Goal: Task Accomplishment & Management: Manage account settings

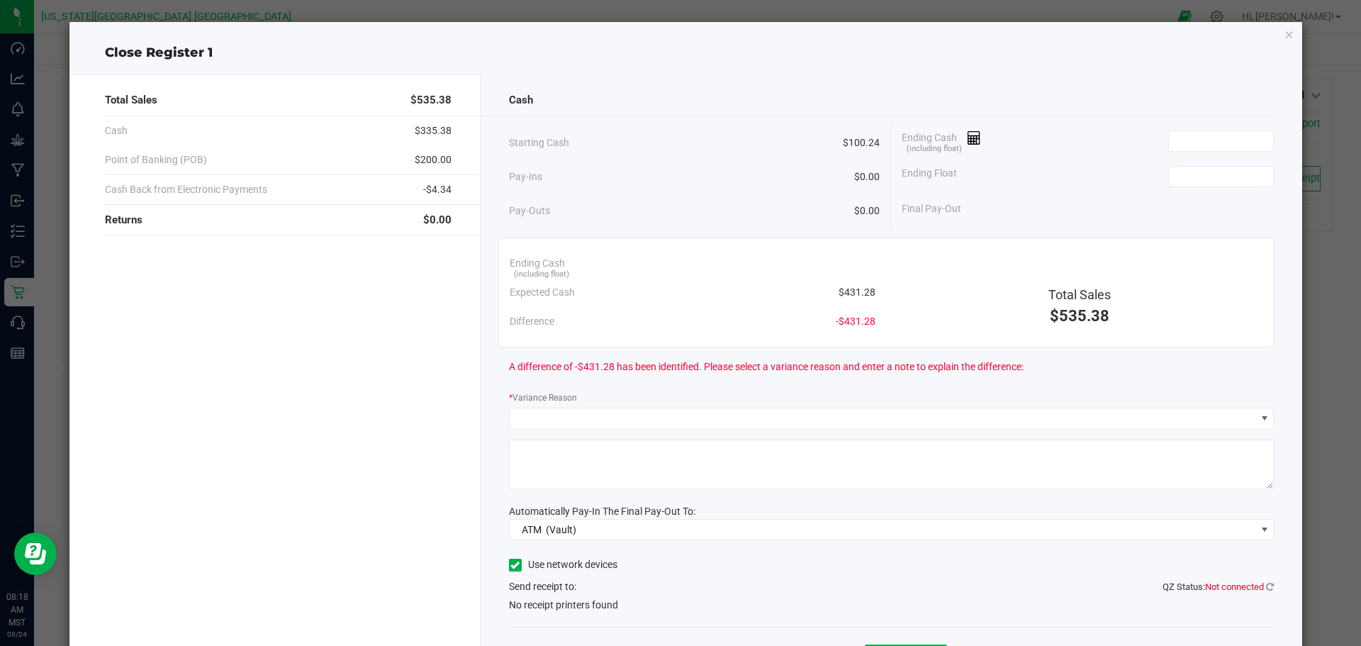
click at [1285, 34] on icon "button" at bounding box center [1290, 34] width 10 height 17
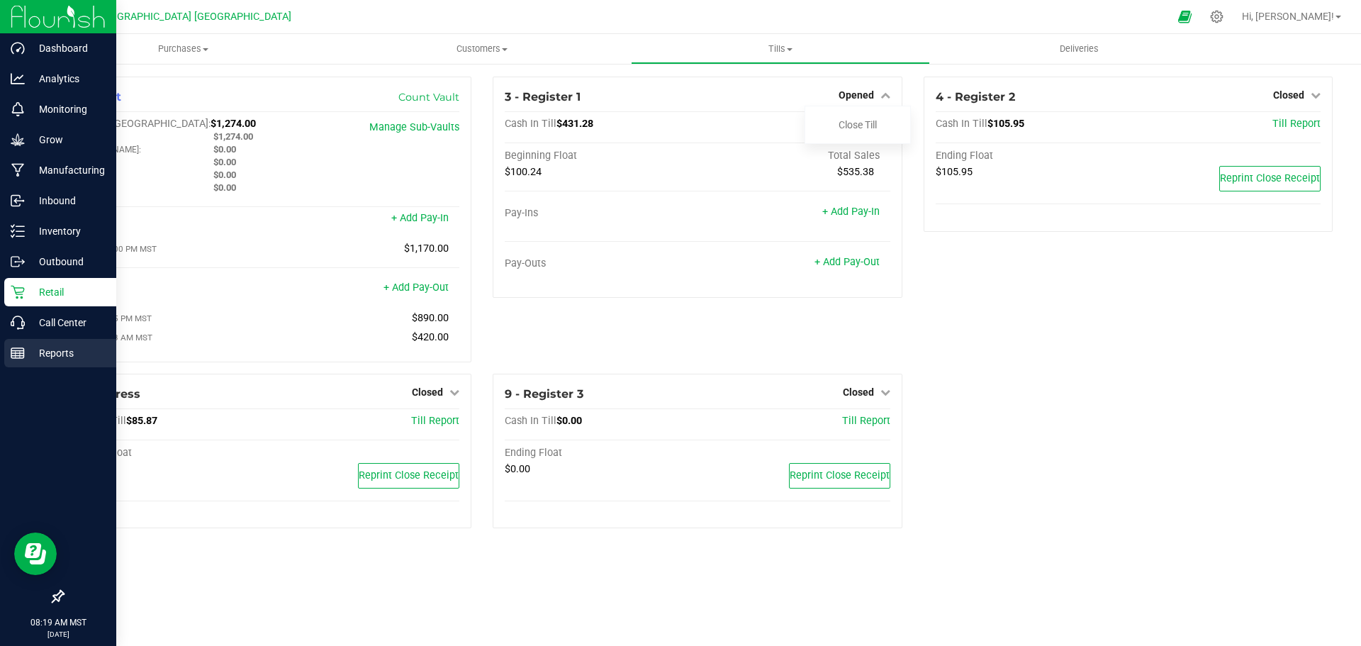
click at [66, 351] on p "Reports" at bounding box center [67, 353] width 85 height 17
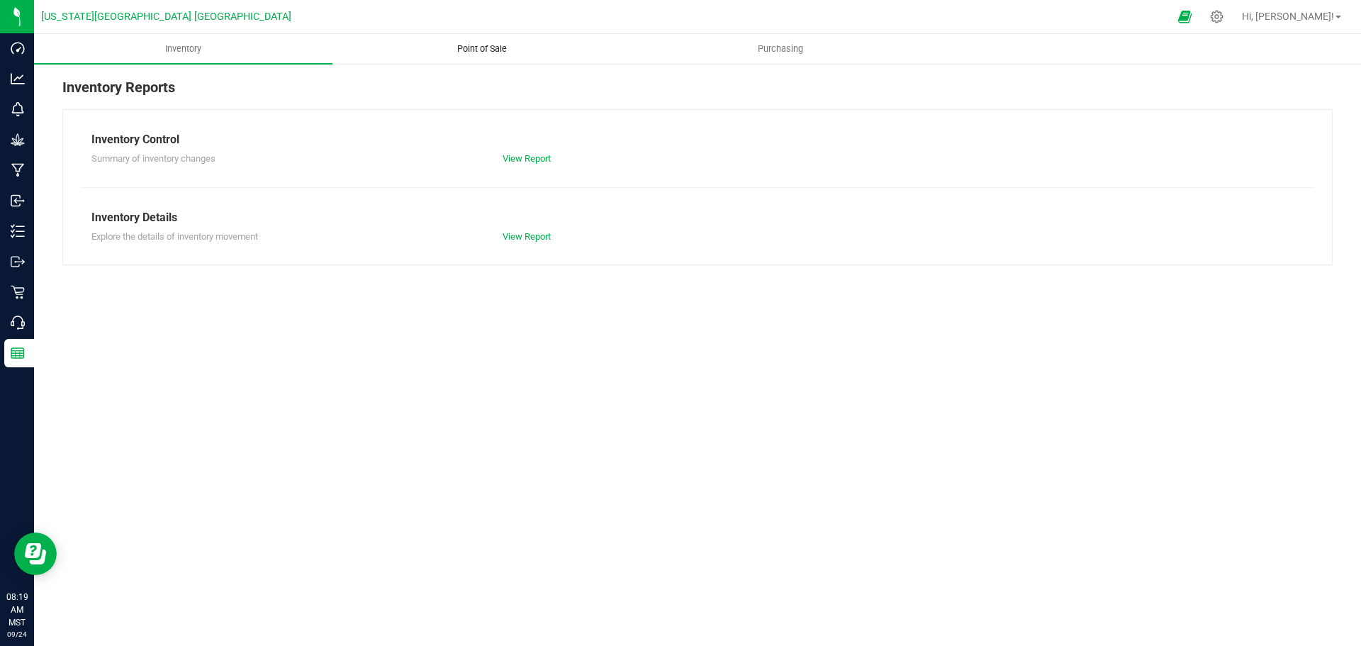
click at [480, 49] on span "Point of Sale" at bounding box center [482, 49] width 88 height 13
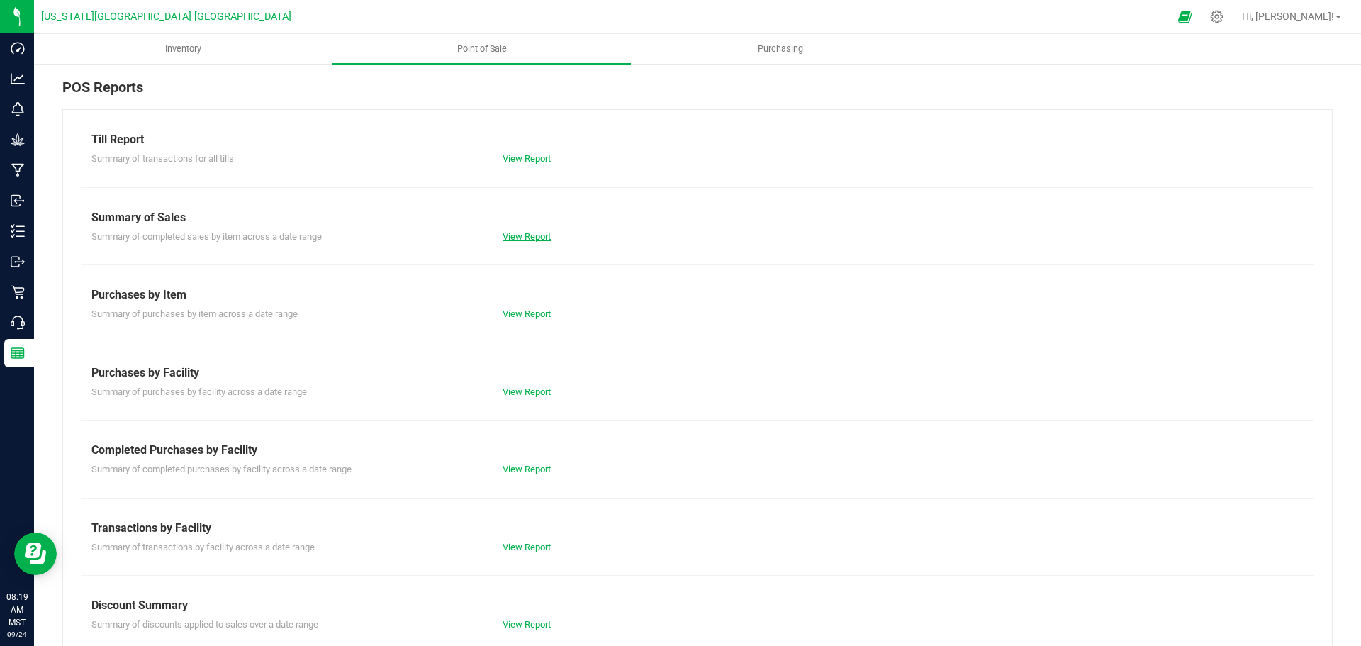
click at [521, 237] on link "View Report" at bounding box center [527, 236] width 48 height 11
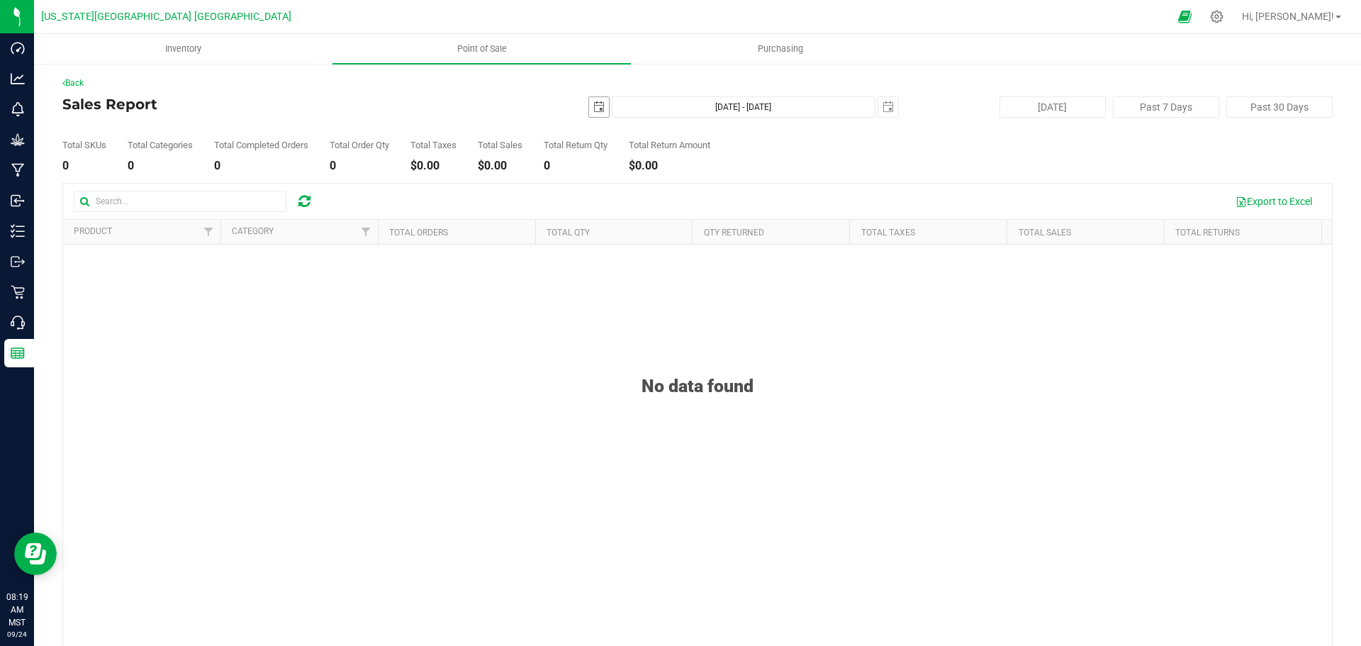
click at [593, 107] on span "select" at bounding box center [598, 106] width 11 height 11
click at [639, 254] on link "23" at bounding box center [635, 251] width 21 height 22
type input "[DATE]"
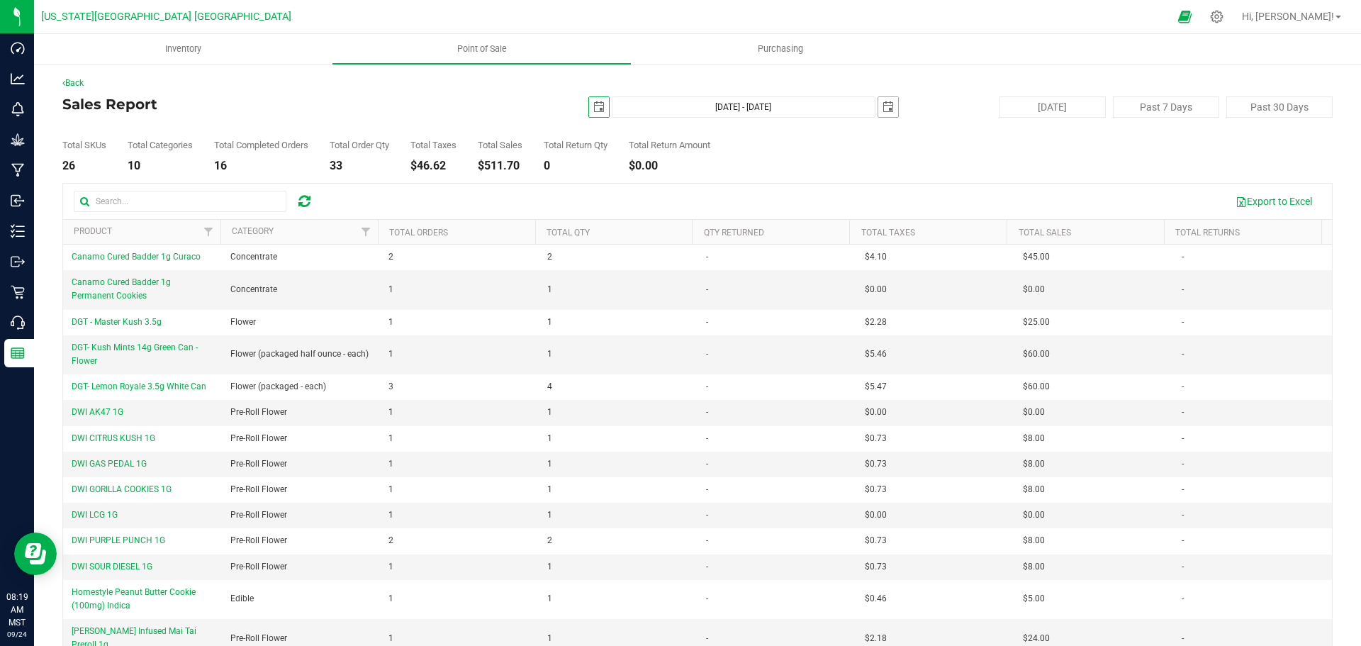
click at [883, 106] on span "select" at bounding box center [888, 106] width 11 height 11
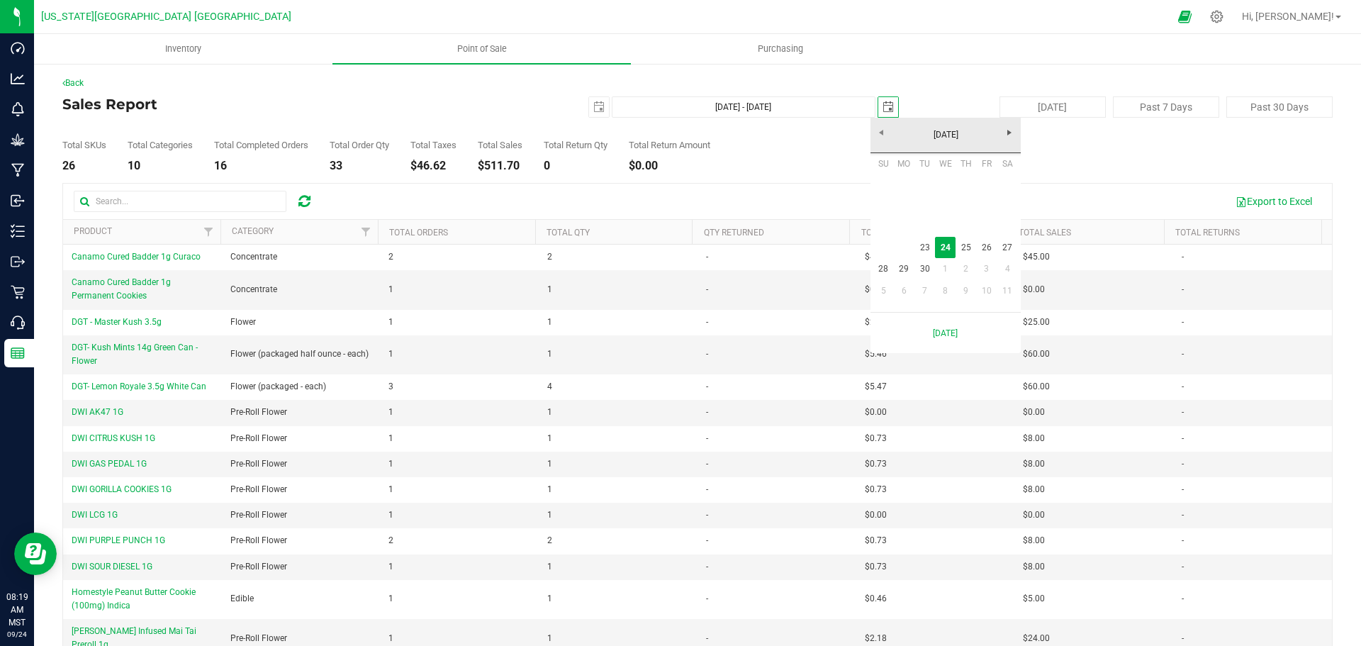
scroll to position [0, 35]
click at [926, 249] on link "23" at bounding box center [925, 248] width 21 height 22
type input "Sep 23, 2025 - Sep 23, 2025"
type input "2025-09-23"
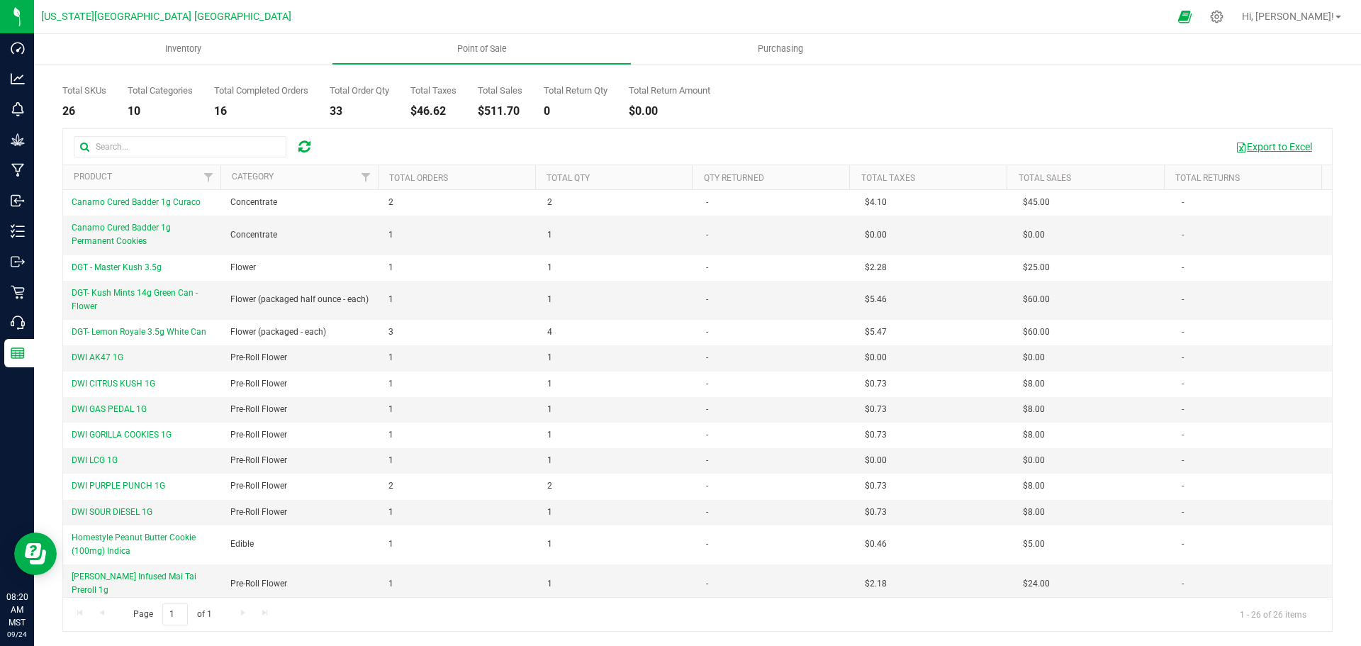
click at [1249, 146] on button "Export to Excel" at bounding box center [1273, 147] width 95 height 24
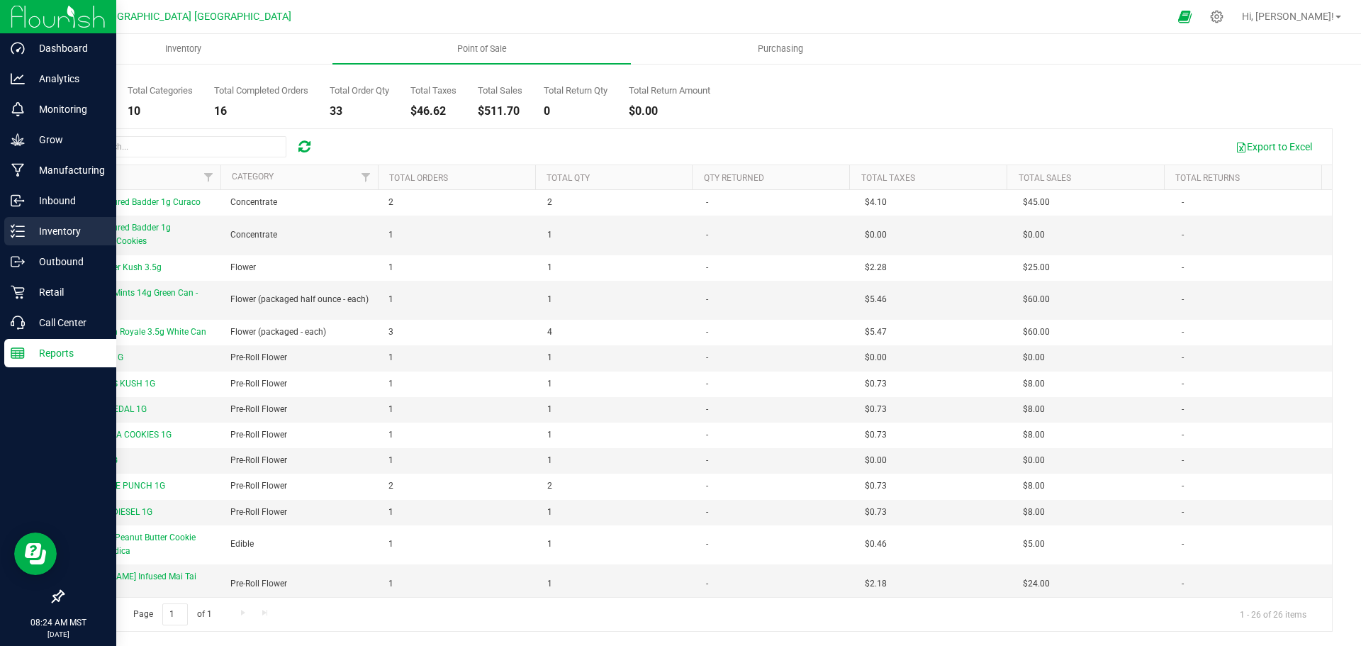
click at [61, 229] on p "Inventory" at bounding box center [67, 231] width 85 height 17
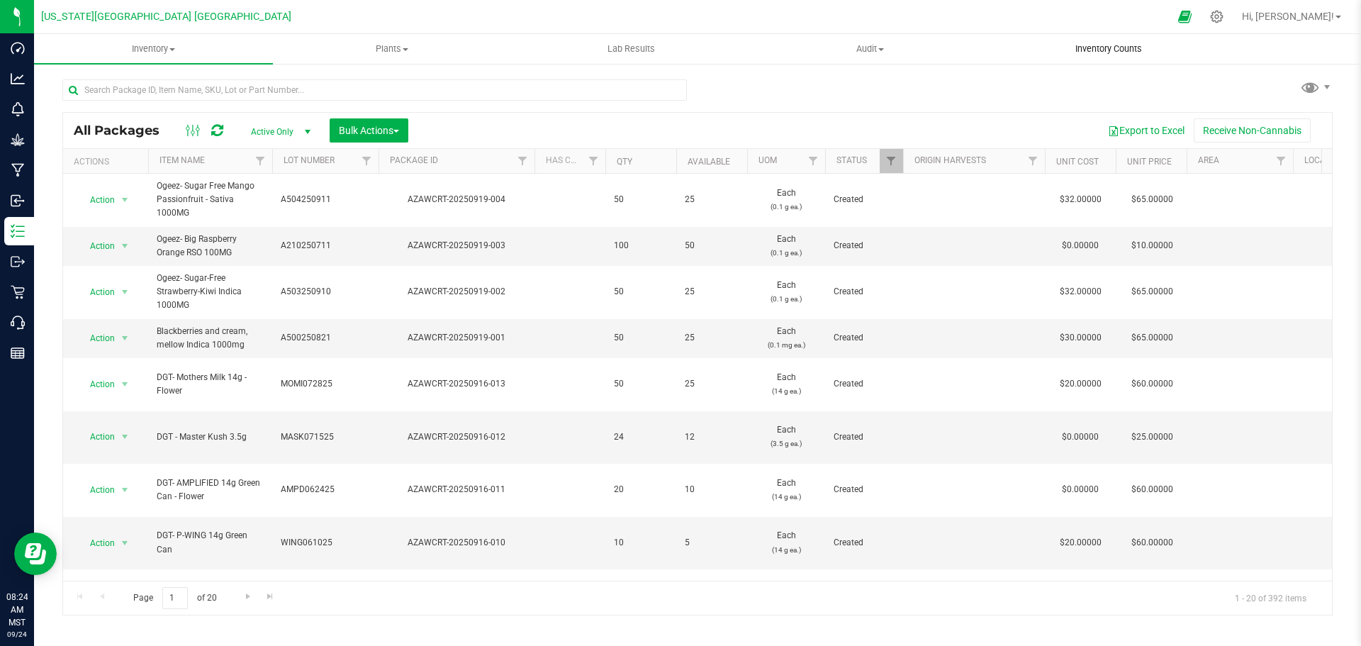
click at [1107, 46] on span "Inventory Counts" at bounding box center [1108, 49] width 105 height 13
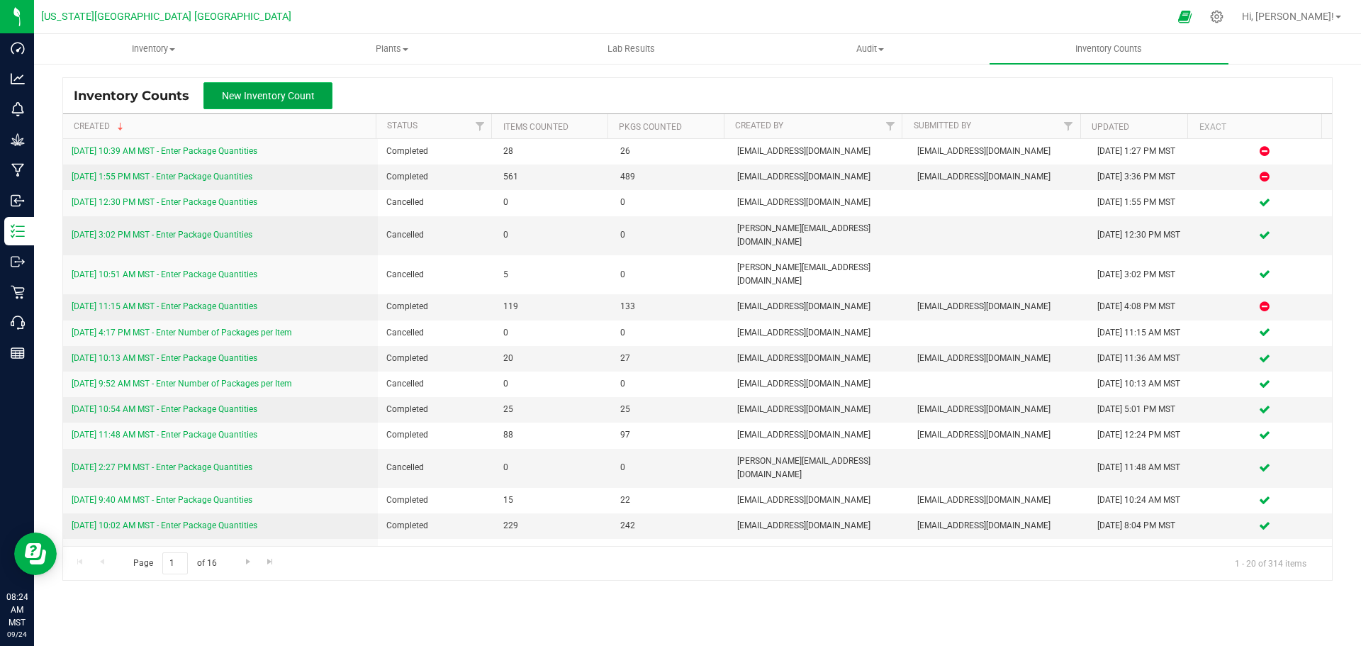
click at [278, 98] on span "New Inventory Count" at bounding box center [268, 95] width 93 height 11
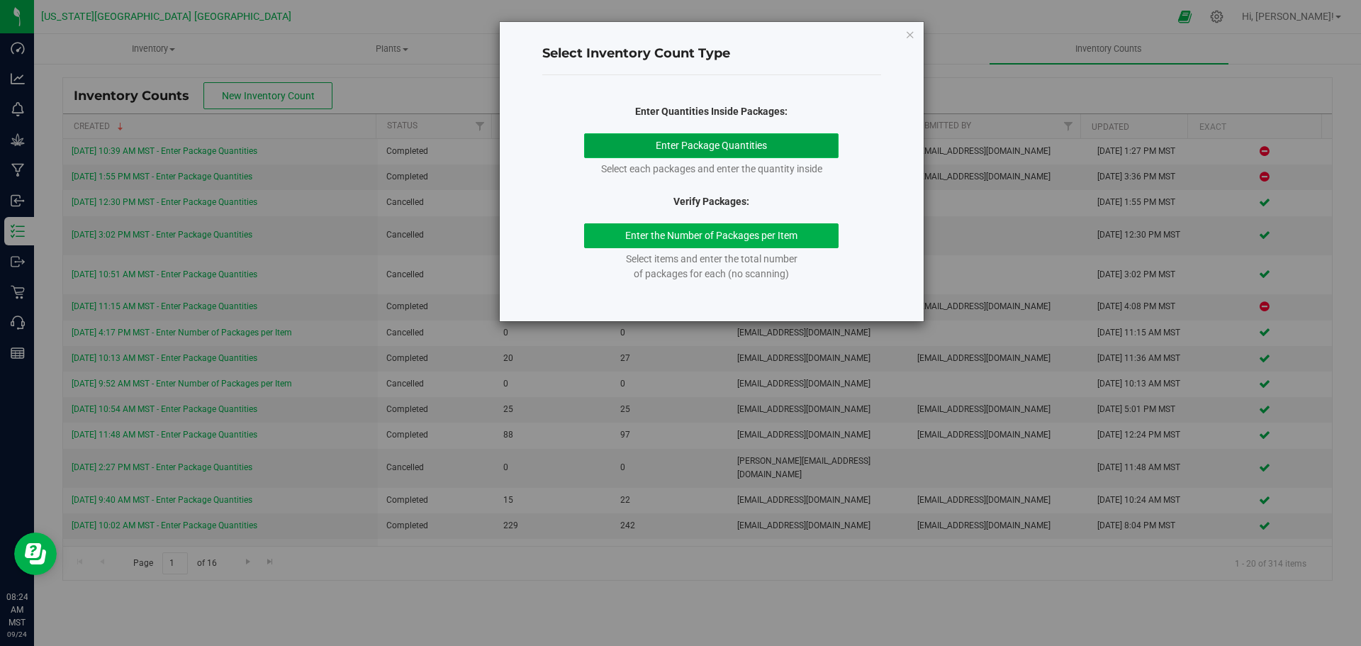
click at [709, 143] on button "Enter Package Quantities" at bounding box center [711, 145] width 255 height 25
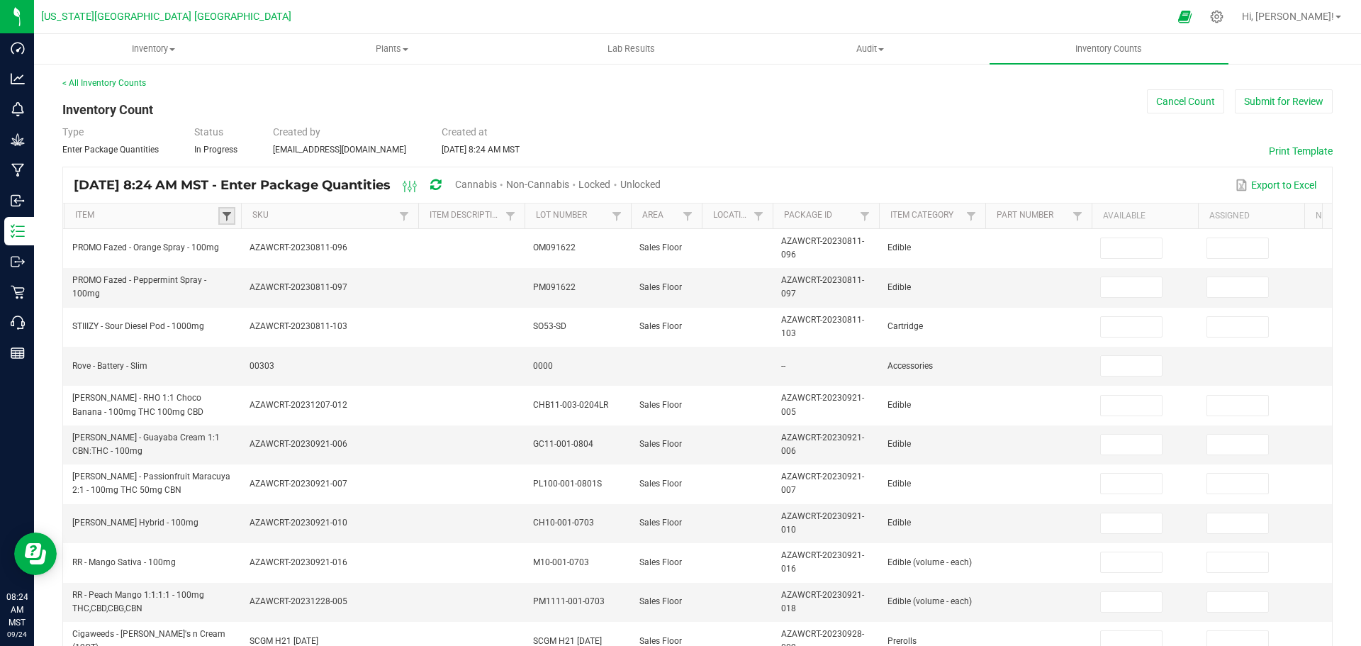
click at [231, 217] on span at bounding box center [226, 216] width 11 height 11
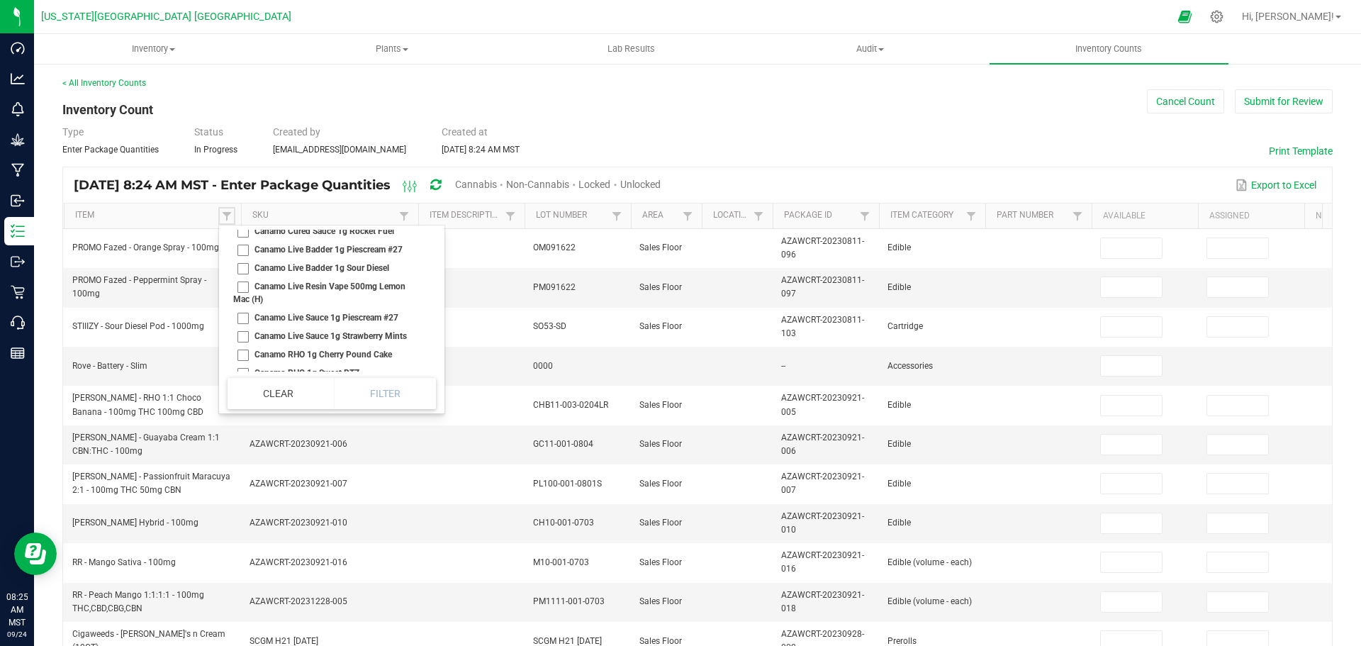
scroll to position [7656, 0]
click at [247, 243] on li "Canamo Cured Badder 1g Curaco" at bounding box center [328, 234] width 200 height 18
checkbox Curaco "true"
click at [240, 274] on li "Canamo Cured Badder 1g Permanent Cookies" at bounding box center [328, 258] width 200 height 31
checkbox Cookies "true"
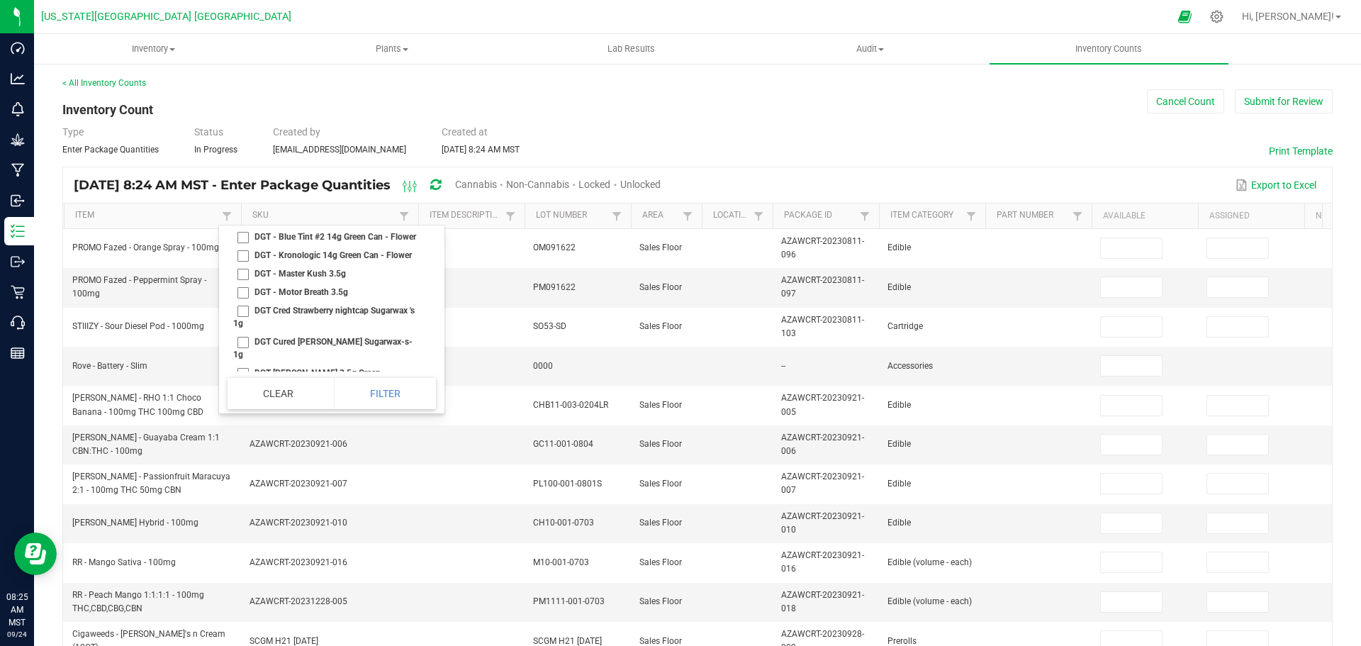
scroll to position [9570, 0]
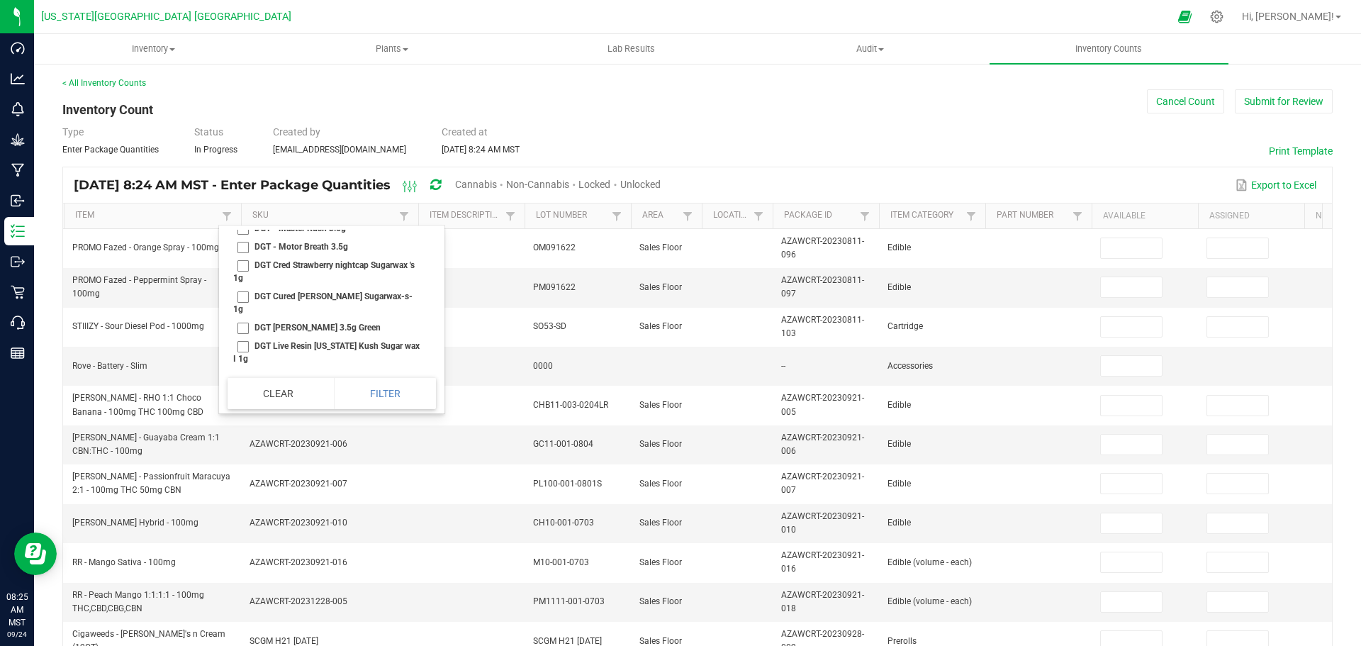
click at [244, 237] on li "DGT - Master Kush 3.5g" at bounding box center [328, 228] width 200 height 18
checkbox 3\ "true"
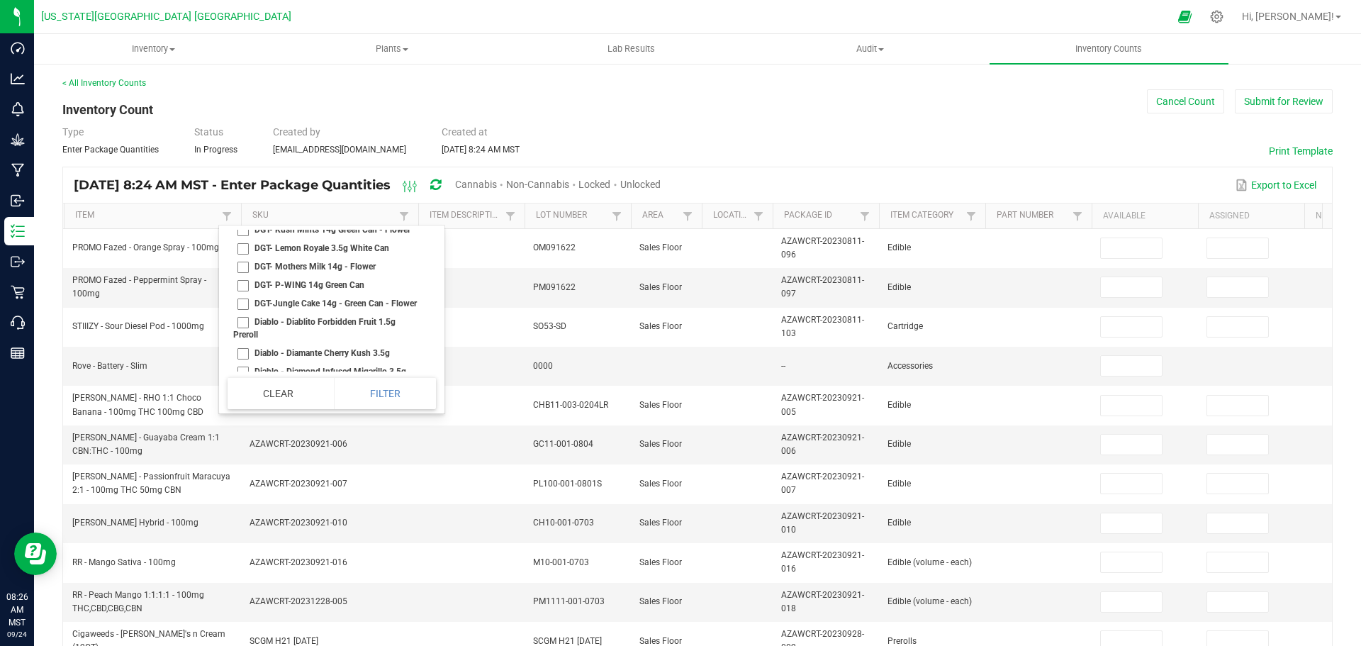
scroll to position [9854, 0]
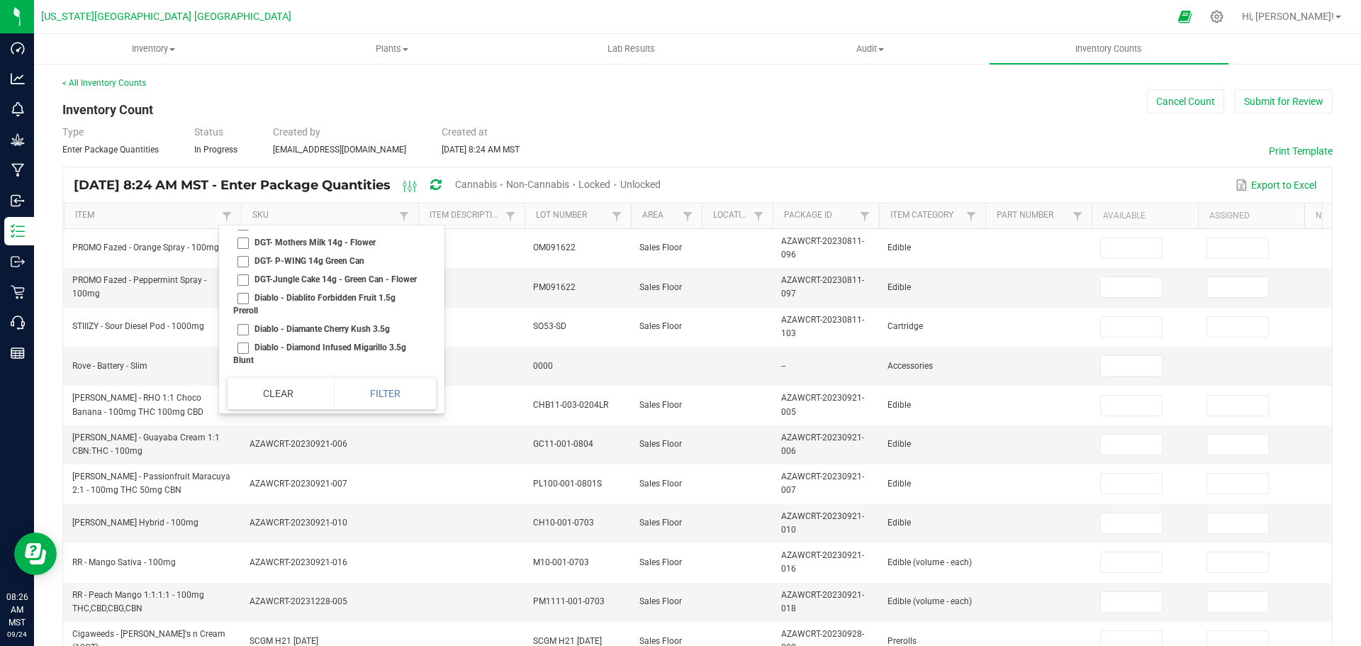
click at [245, 215] on li "DGT- Kush Mints 14g Green Can - Flower" at bounding box center [328, 205] width 200 height 18
checkbox Flower "true"
click at [243, 233] on li "DGT- Lemon Royale 3.5g White Can" at bounding box center [328, 224] width 200 height 18
checkbox Can "true"
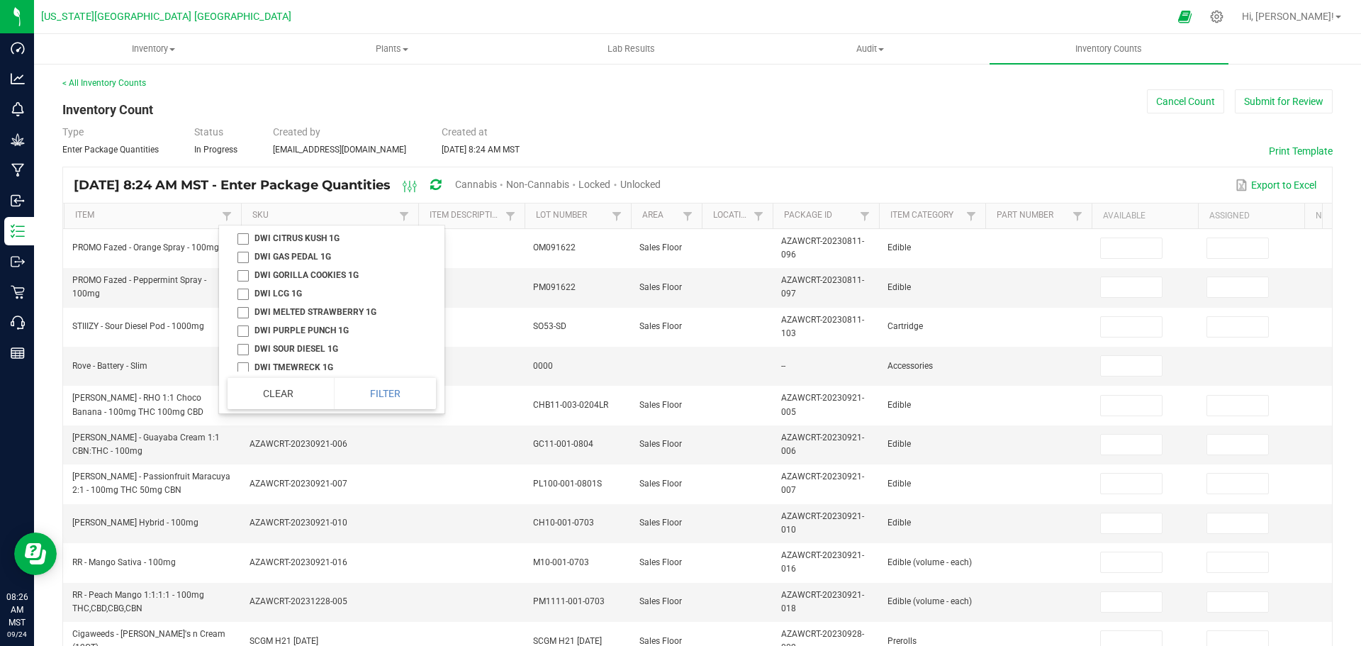
scroll to position [11130, 0]
click at [245, 186] on li "DWI AK47 1G" at bounding box center [328, 177] width 200 height 18
checkbox 1G "true"
click at [252, 152] on li "DWI CITRUS KUSH 1G" at bounding box center [328, 143] width 200 height 18
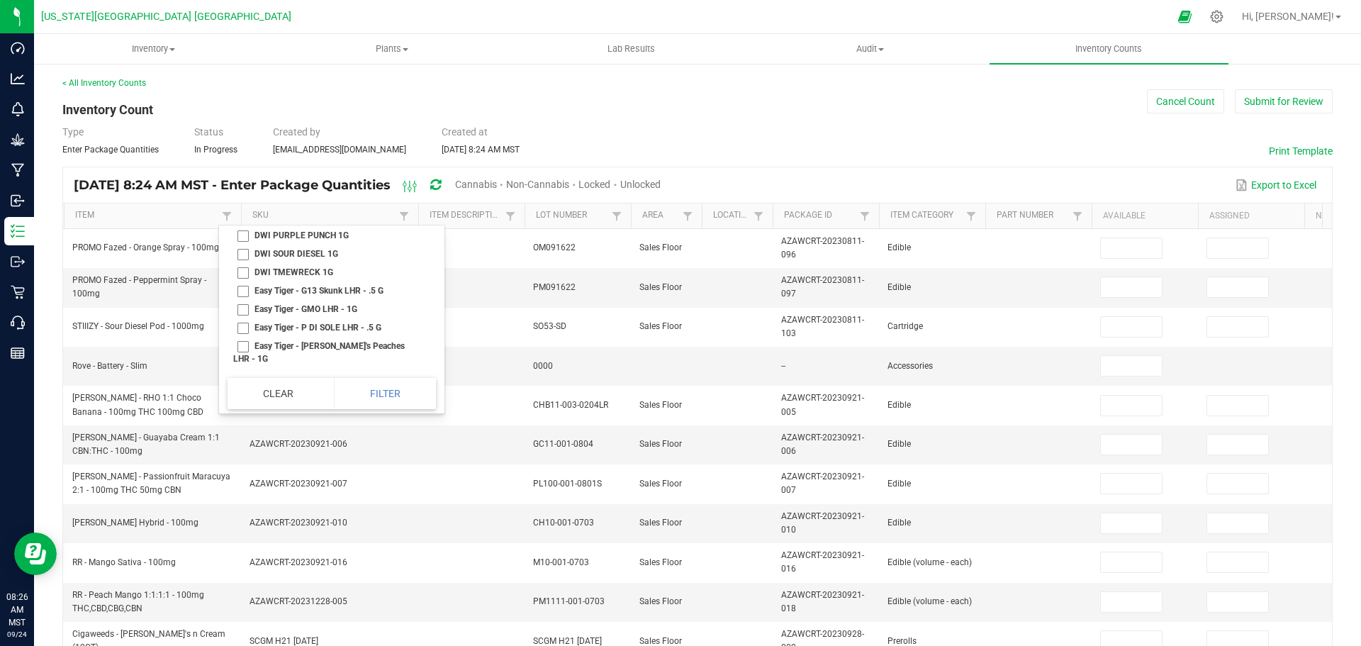
checkbox 1G "true"
click at [244, 171] on li "DWI GAS PEDAL 1G" at bounding box center [328, 161] width 200 height 18
checkbox 1G "true"
click at [245, 189] on li "DWI GORILLA COOKIES 1G" at bounding box center [328, 180] width 200 height 18
checkbox 1G "true"
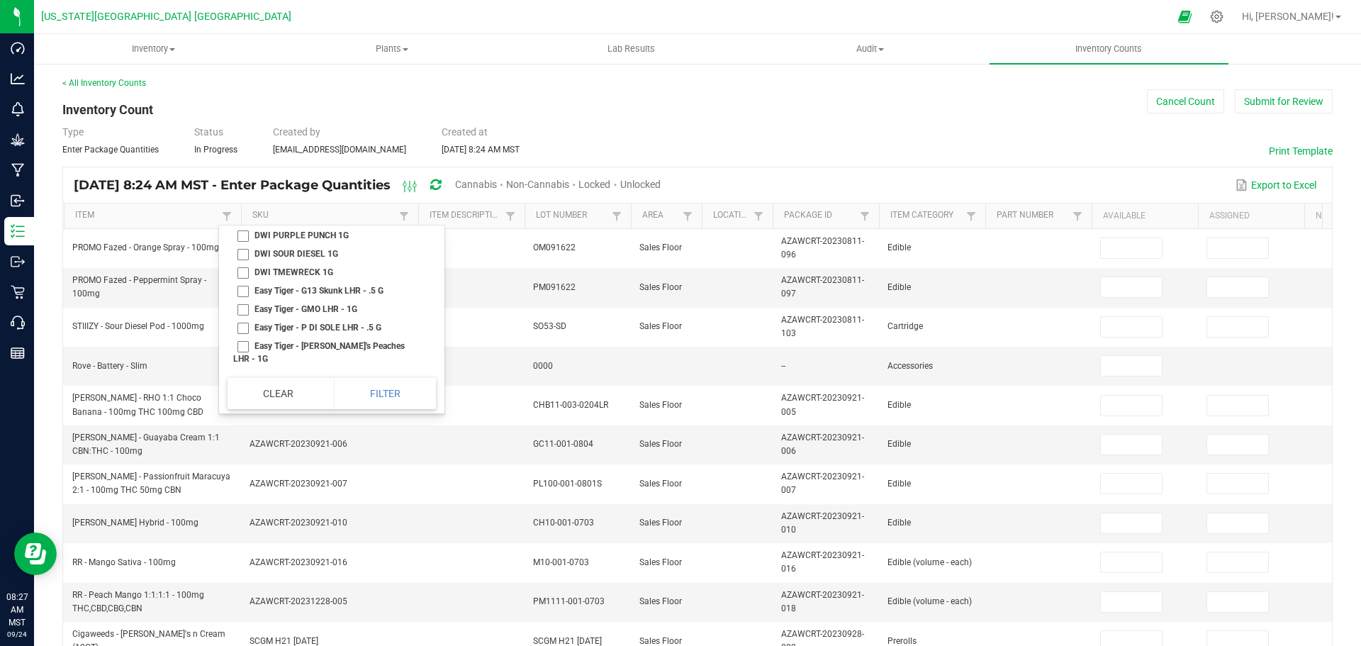
click at [251, 208] on li "DWI LCG 1G" at bounding box center [328, 198] width 200 height 18
checkbox 1G "true"
click at [240, 245] on li "DWI PURPLE PUNCH 1G" at bounding box center [328, 235] width 200 height 18
checkbox 1G "true"
click at [242, 263] on li "DWI SOUR DIESEL 1G" at bounding box center [328, 254] width 200 height 18
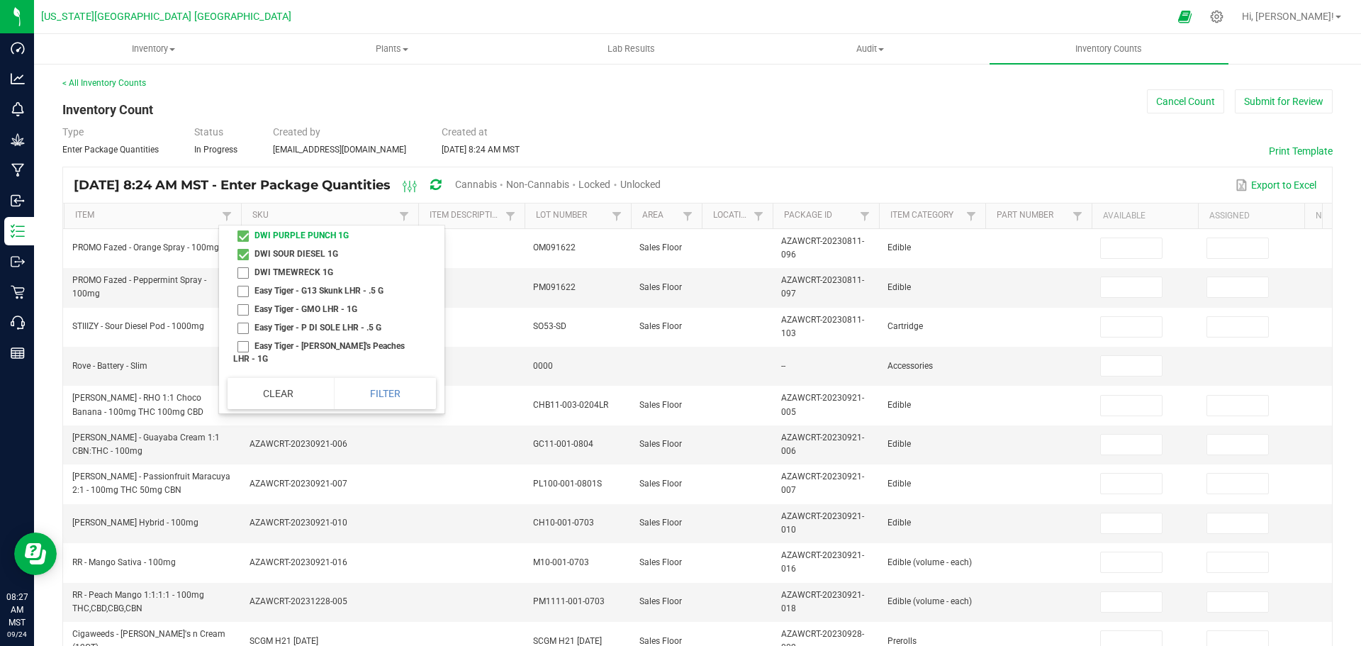
checkbox 1G "true"
click at [248, 101] on li "Homestyle Peanut Butter Cookie (100mg) Indica" at bounding box center [328, 85] width 200 height 31
checkbox Indica "true"
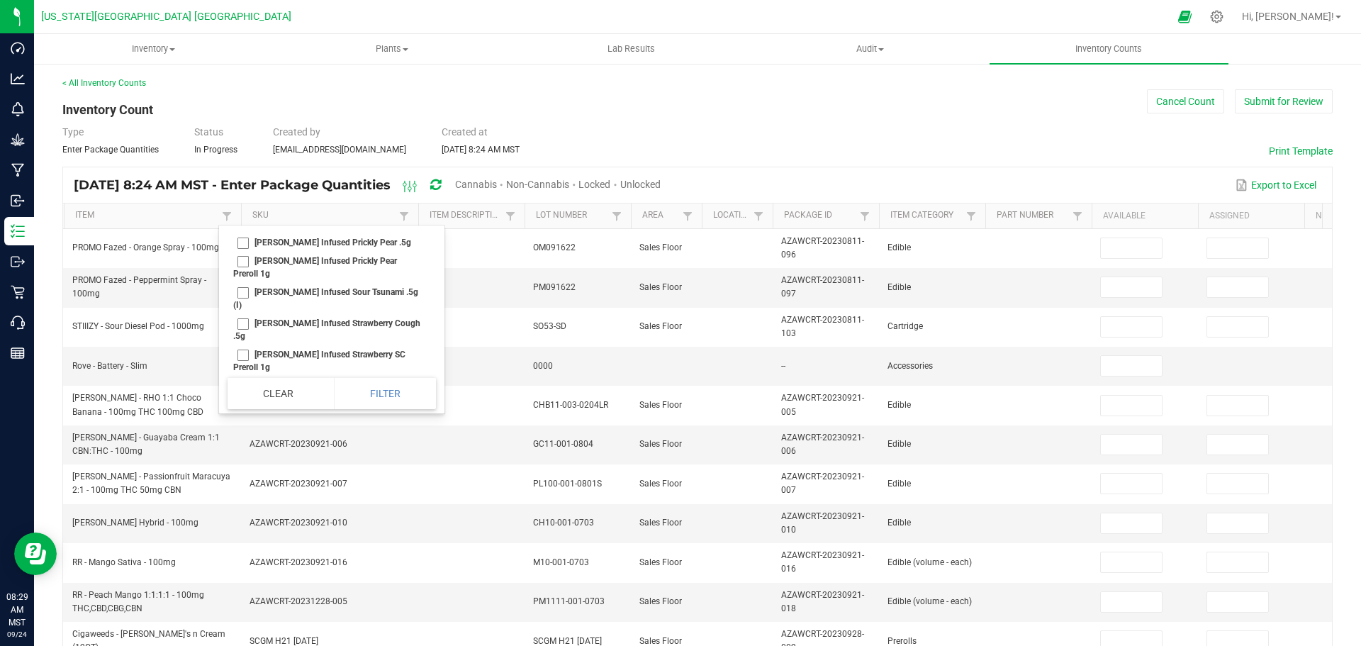
scroll to position [18283, 0]
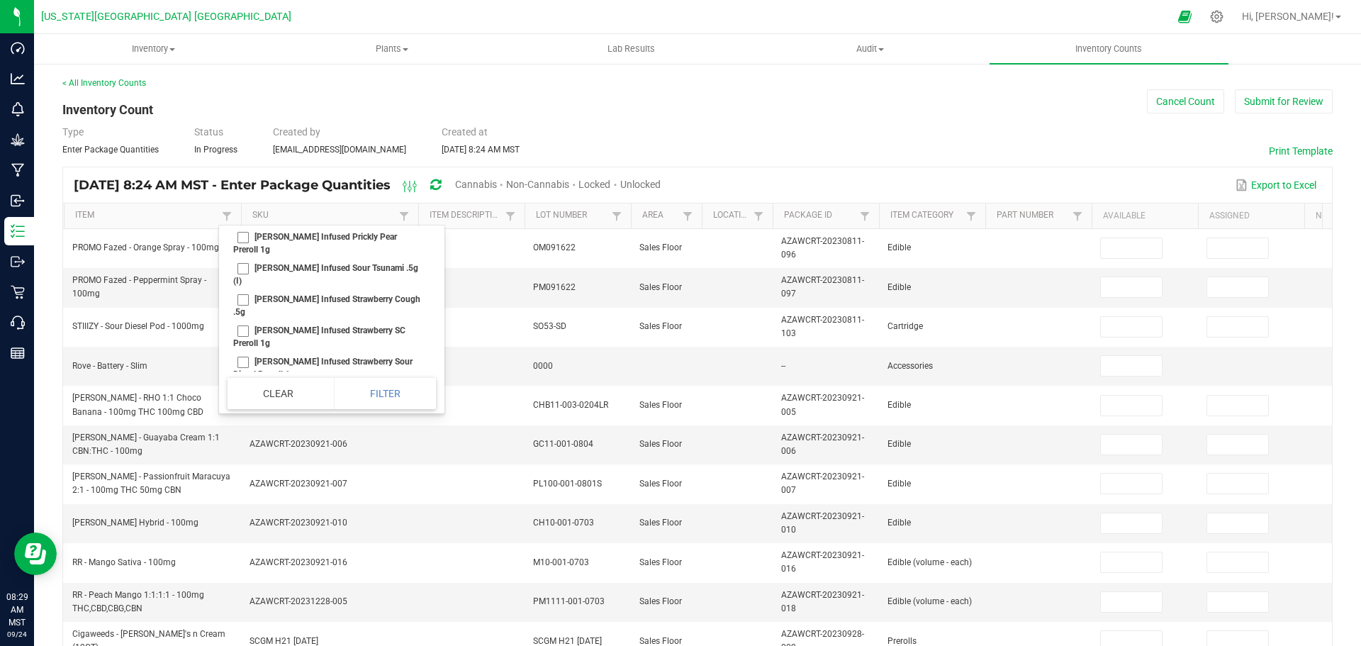
click at [245, 116] on li "Jeeter Infused Mai Tai Preroll 1g" at bounding box center [328, 106] width 200 height 18
checkbox 1g "true"
click at [243, 281] on li "Leafer - Fruit Blend 3 Pk .5g Preroll" at bounding box center [328, 272] width 200 height 18
checkbox Preroll "true"
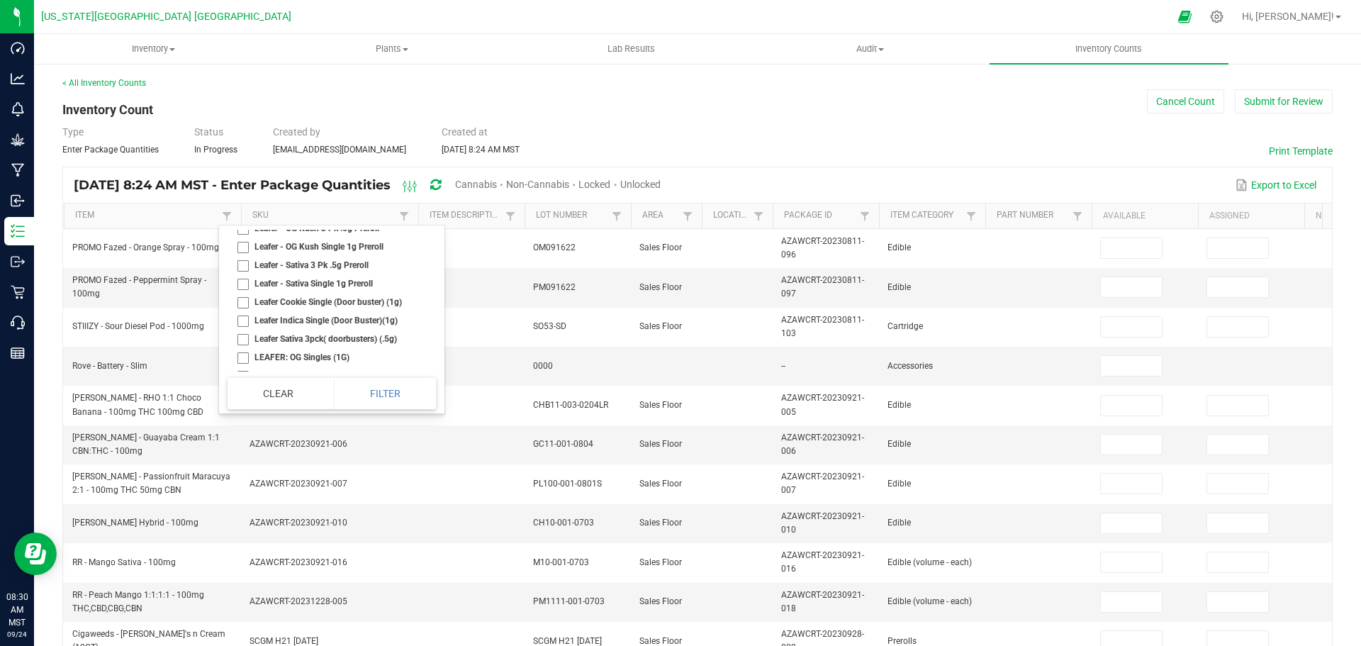
scroll to position [19701, 0]
click at [241, 269] on li "Leafer - Sativa Single 1g Preroll" at bounding box center [328, 259] width 200 height 18
checkbox Preroll "true"
click at [245, 269] on li "Peg's Raspberry Orange RSO- 1000MG" at bounding box center [328, 259] width 200 height 18
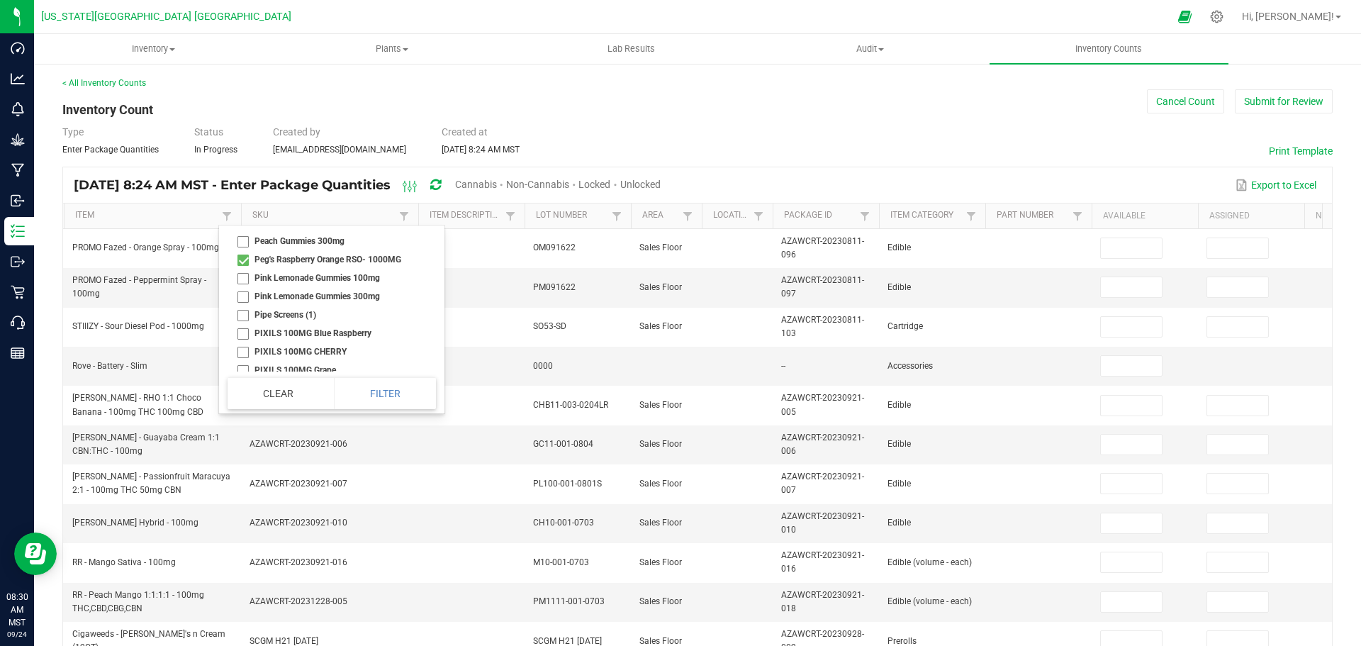
checkbox 1000MG "true"
click at [240, 246] on li "Raw Black Classic Cones 1 1/4 Size (3 pack)" at bounding box center [328, 237] width 200 height 18
checkbox pack\) "true"
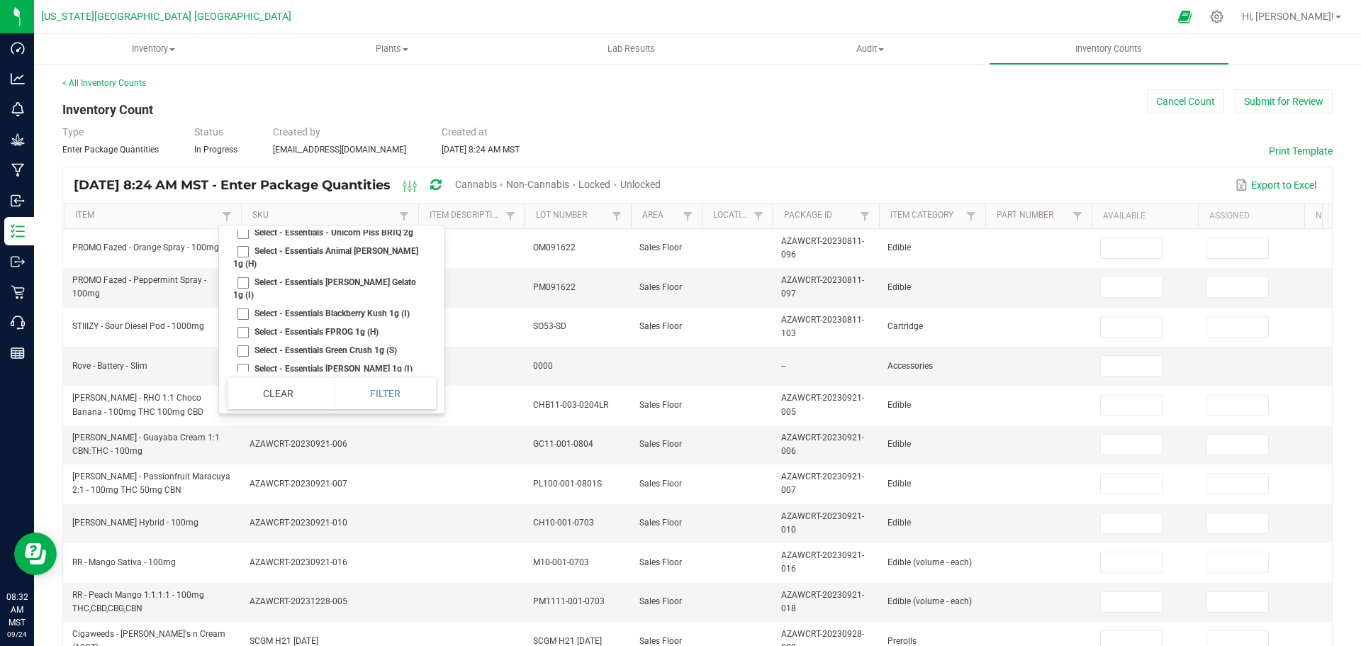
click at [241, 43] on li "Select - Essentials - GDP BRIQ 2g (I)" at bounding box center [328, 34] width 200 height 18
checkbox \(I\) "true"
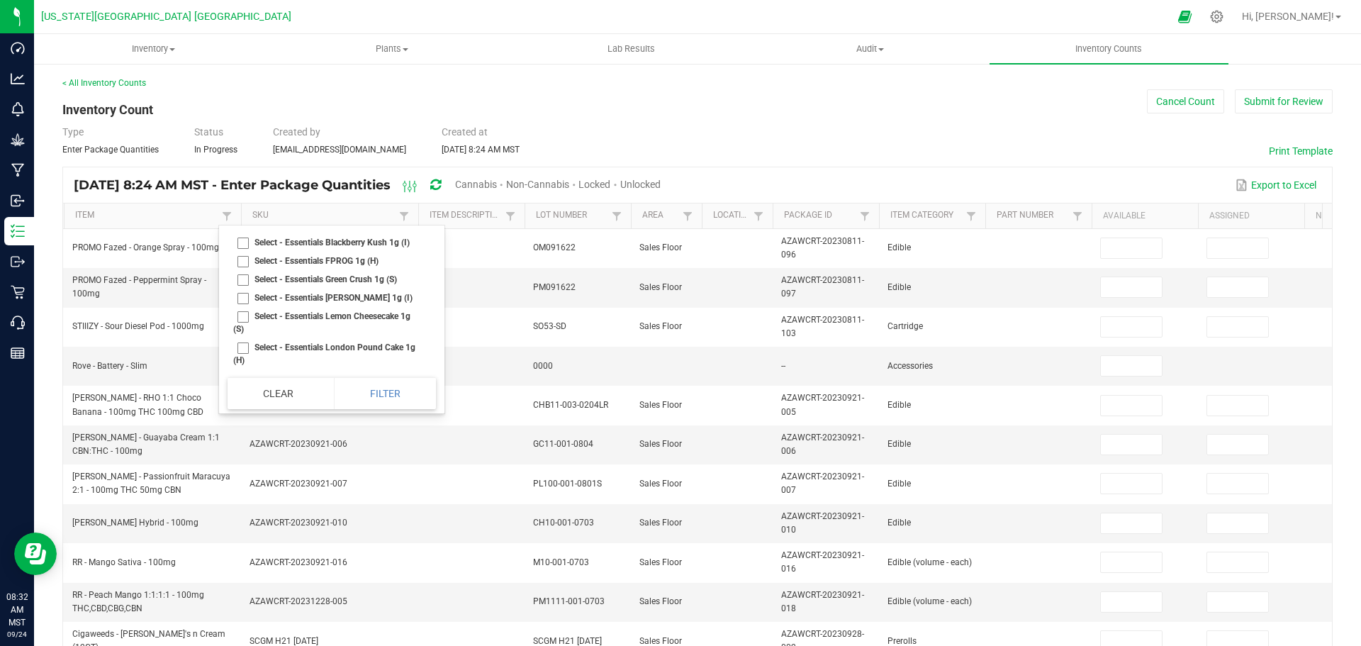
click at [244, 22] on li "Select - Essentials - Maui Mowi BRIQ 2g (S)" at bounding box center [328, 13] width 200 height 18
checkbox \(S\) "true"
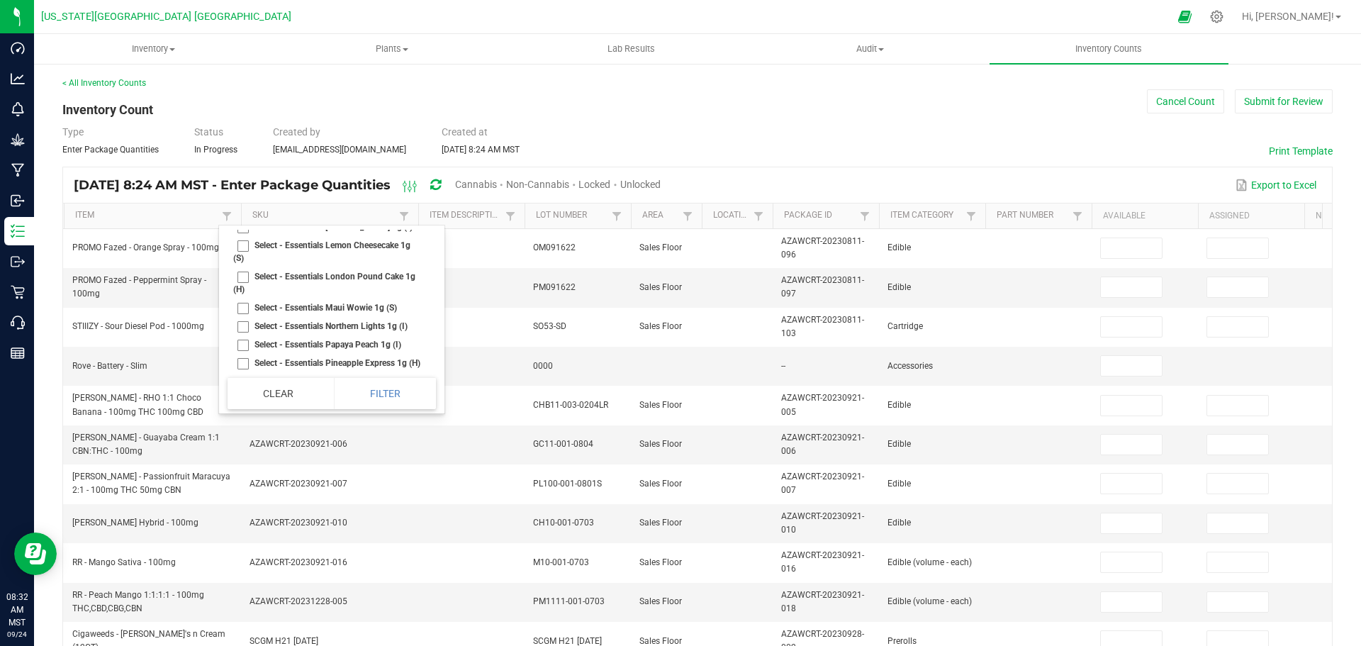
scroll to position [26932, 0]
click at [247, 11] on li "Select - Essentials - TT BRIQ 2g" at bounding box center [328, 1] width 200 height 18
checkbox 2g "true"
click at [245, 29] on li "Select - Essentials - Unicorn Piss BRIQ 2g" at bounding box center [328, 20] width 200 height 18
checkbox 2g "true"
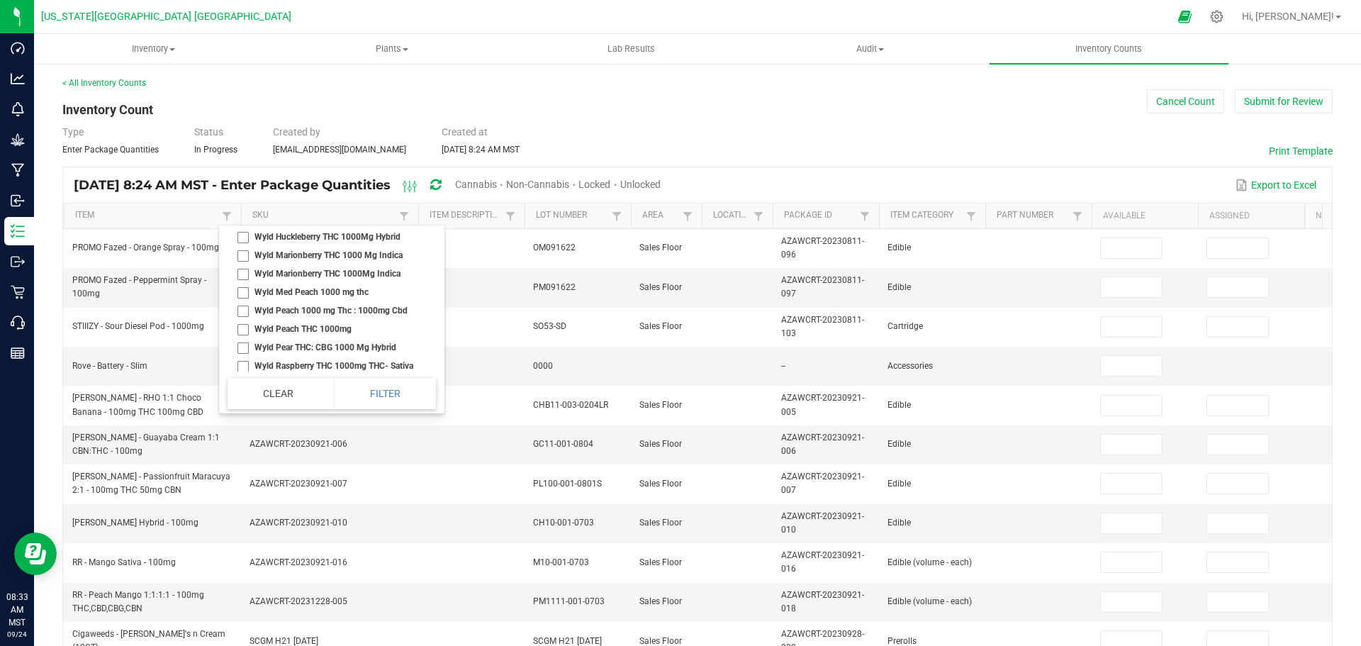
scroll to position [35368, 0]
checkbox 100mg "true"
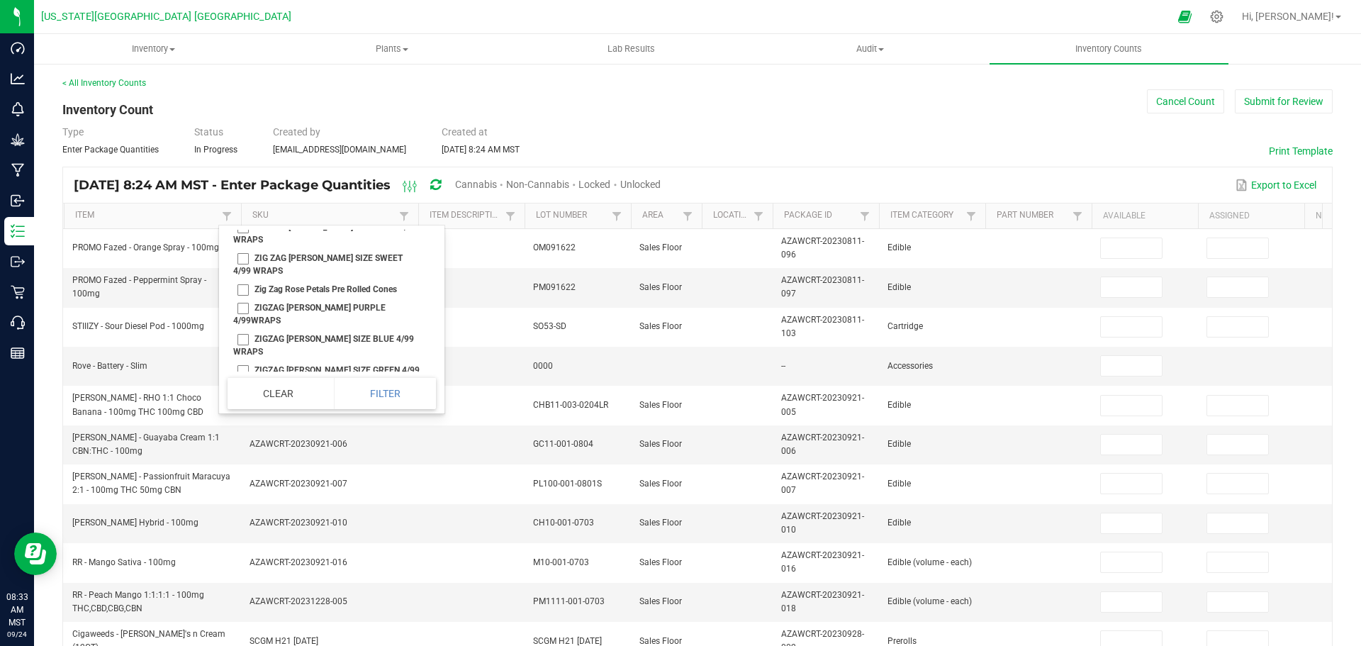
scroll to position [35793, 0]
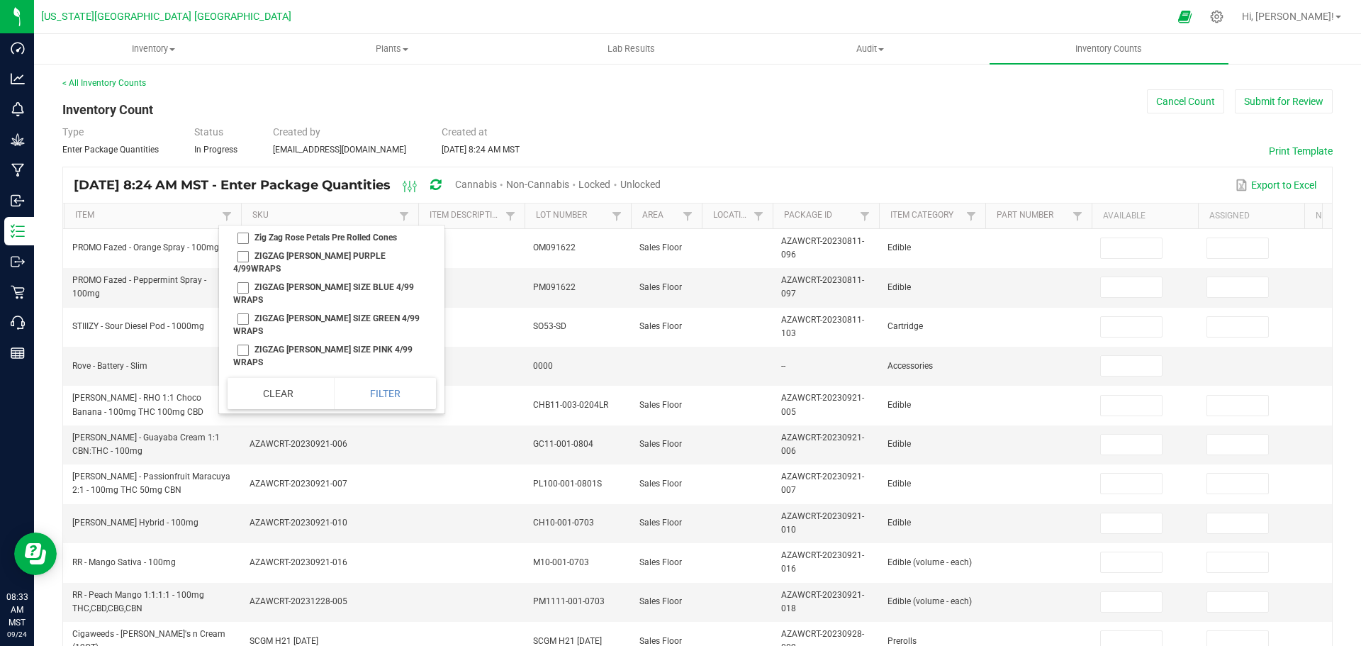
checkbox PLATINUM "true"
click at [242, 228] on li "ZIG ZAG RILLO SIZE SWEET 4/99 WRAPS" at bounding box center [328, 212] width 200 height 31
checkbox WRAPS "true"
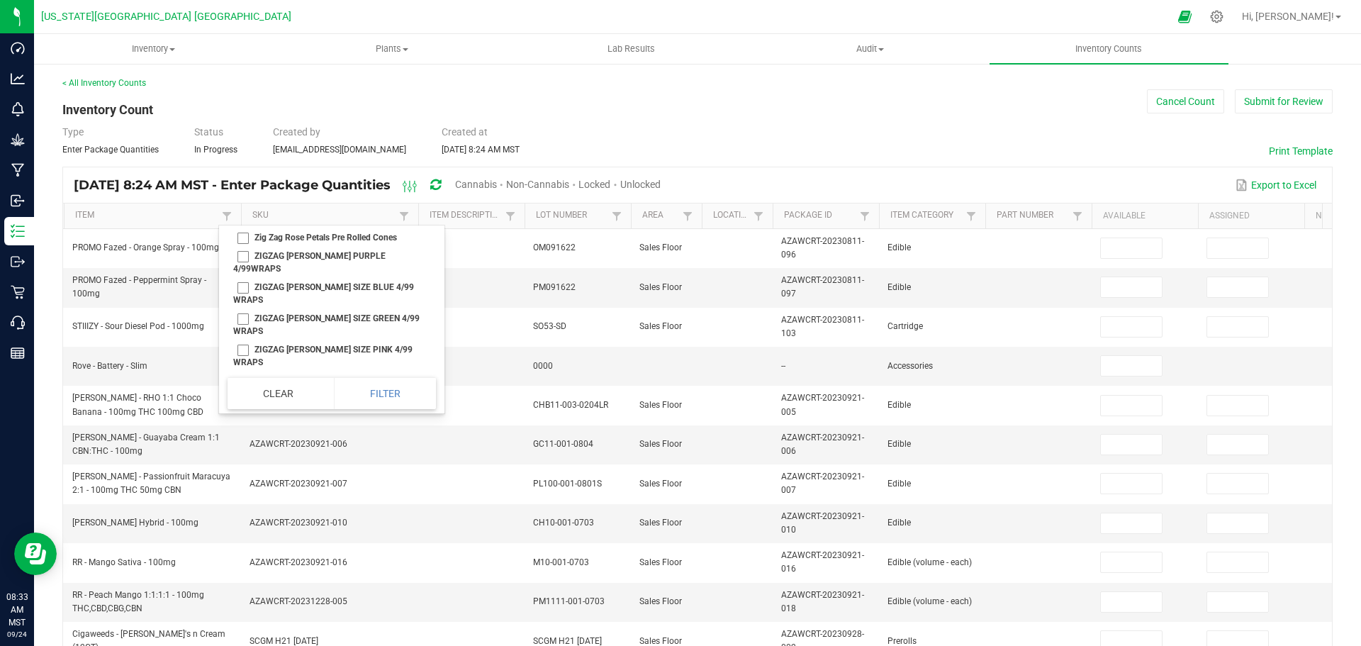
click at [243, 278] on li "ZIGZAG RILLO PURPLE 4/99WRAPS" at bounding box center [328, 262] width 200 height 31
checkbox 4\/99WRAPS "true"
click at [372, 389] on button "Filter" at bounding box center [385, 393] width 102 height 31
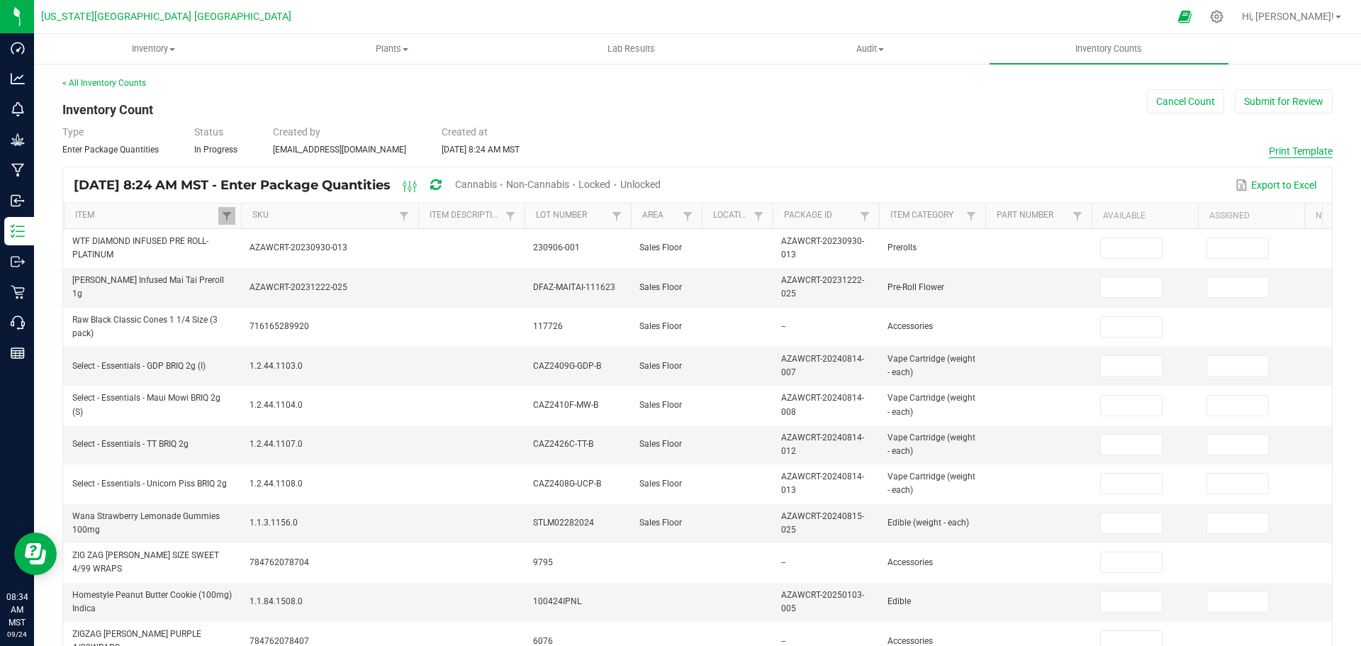
click at [1276, 151] on button "Print Template" at bounding box center [1301, 151] width 64 height 14
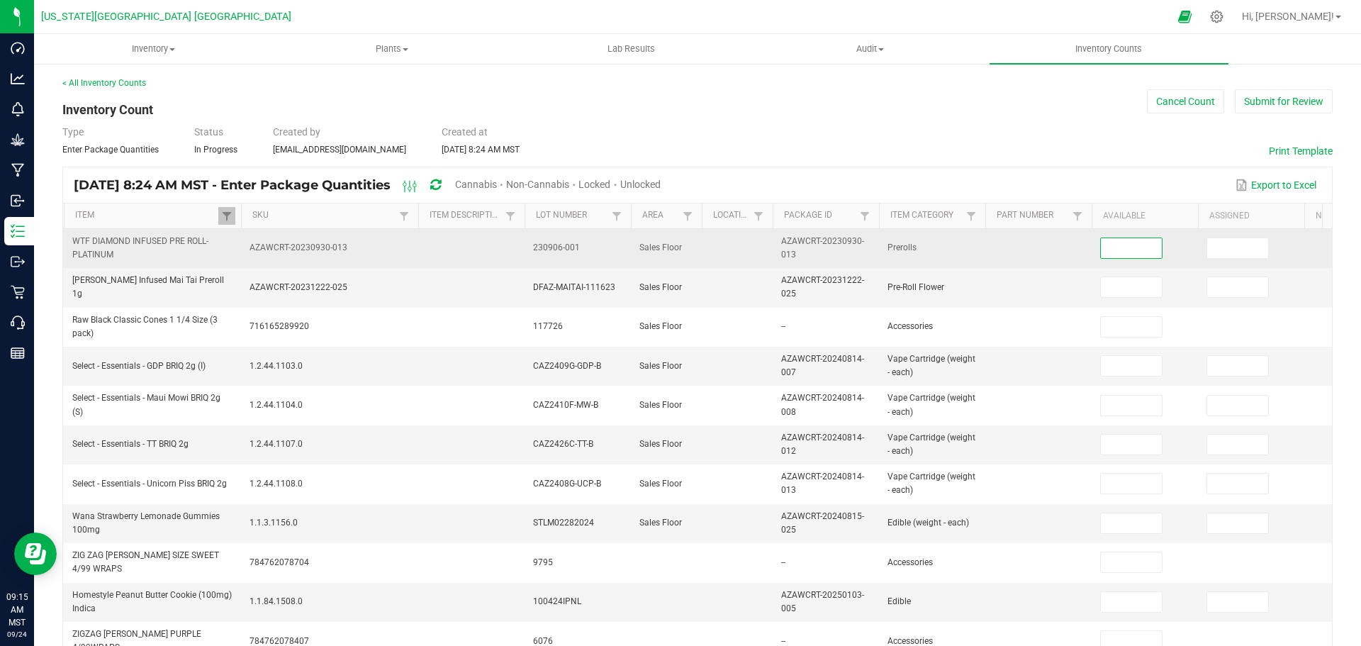
click at [1119, 250] on input at bounding box center [1131, 248] width 61 height 20
click at [1135, 241] on input at bounding box center [1131, 248] width 61 height 20
click at [1125, 250] on input at bounding box center [1131, 248] width 61 height 20
type input "0.0000"
click at [1235, 248] on input at bounding box center [1237, 248] width 61 height 20
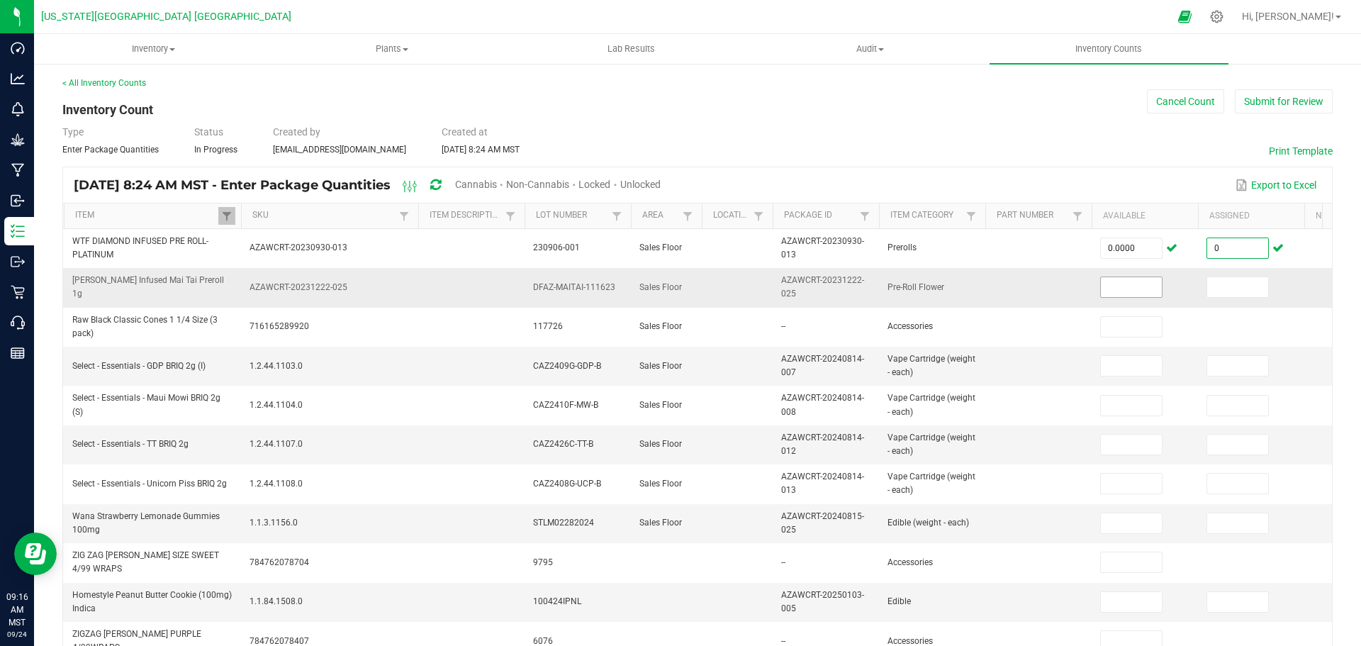
type input "0.0000"
click at [1116, 281] on input at bounding box center [1131, 287] width 61 height 20
type input "0"
click at [1231, 280] on input at bounding box center [1237, 287] width 61 height 20
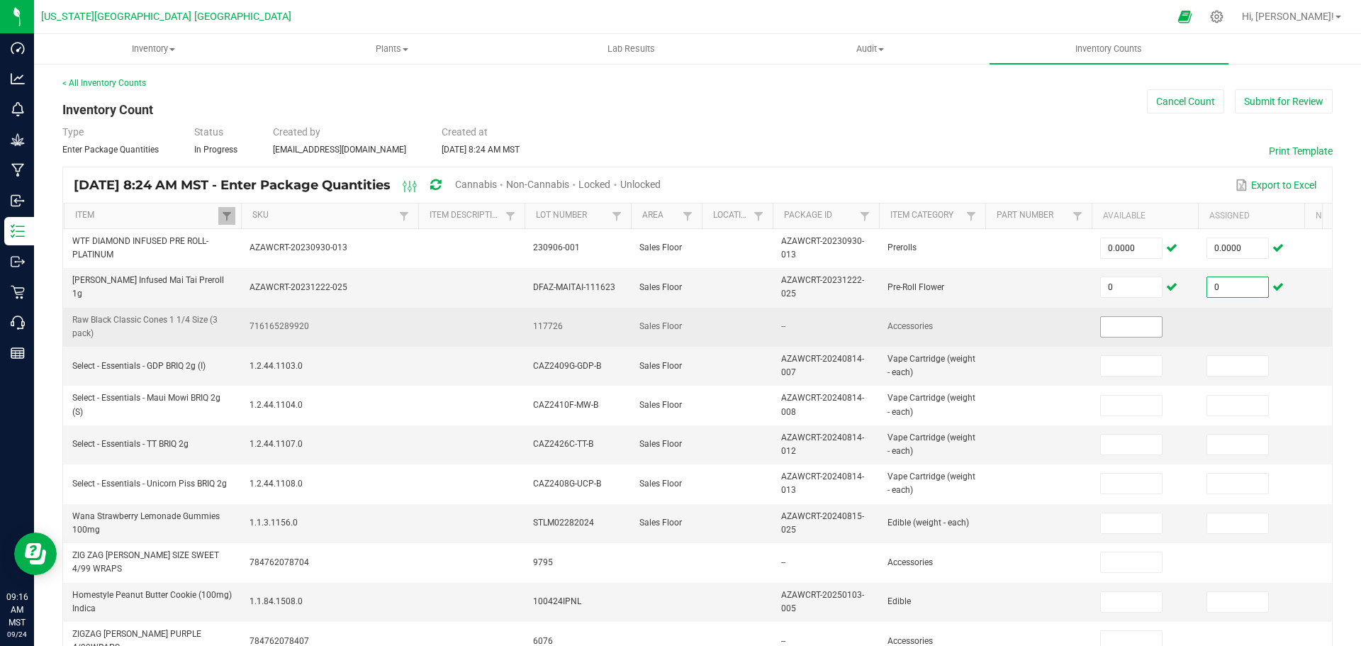
type input "0"
click at [1135, 315] on td at bounding box center [1145, 327] width 106 height 39
drag, startPoint x: 1126, startPoint y: 339, endPoint x: 1126, endPoint y: 330, distance: 9.2
click at [1126, 335] on td at bounding box center [1145, 327] width 106 height 39
click at [1126, 330] on input at bounding box center [1131, 327] width 61 height 20
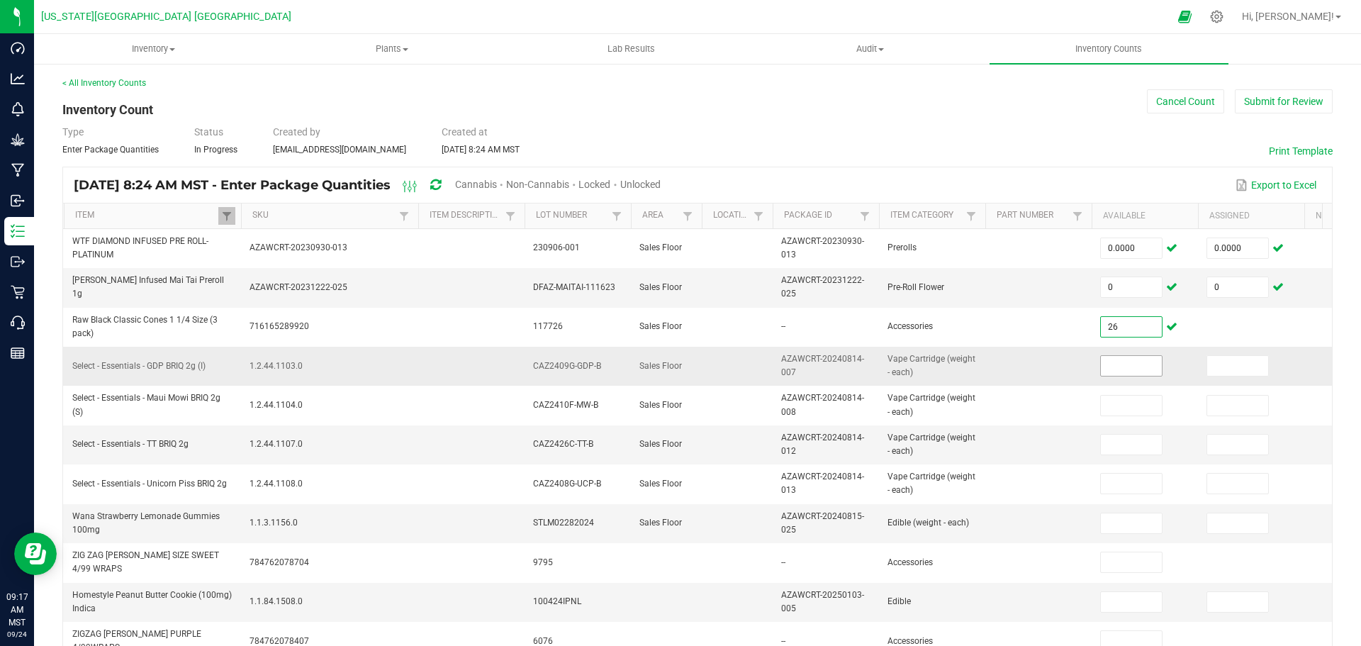
type input "26"
click at [1131, 368] on input at bounding box center [1131, 366] width 61 height 20
type input "10"
type input "24"
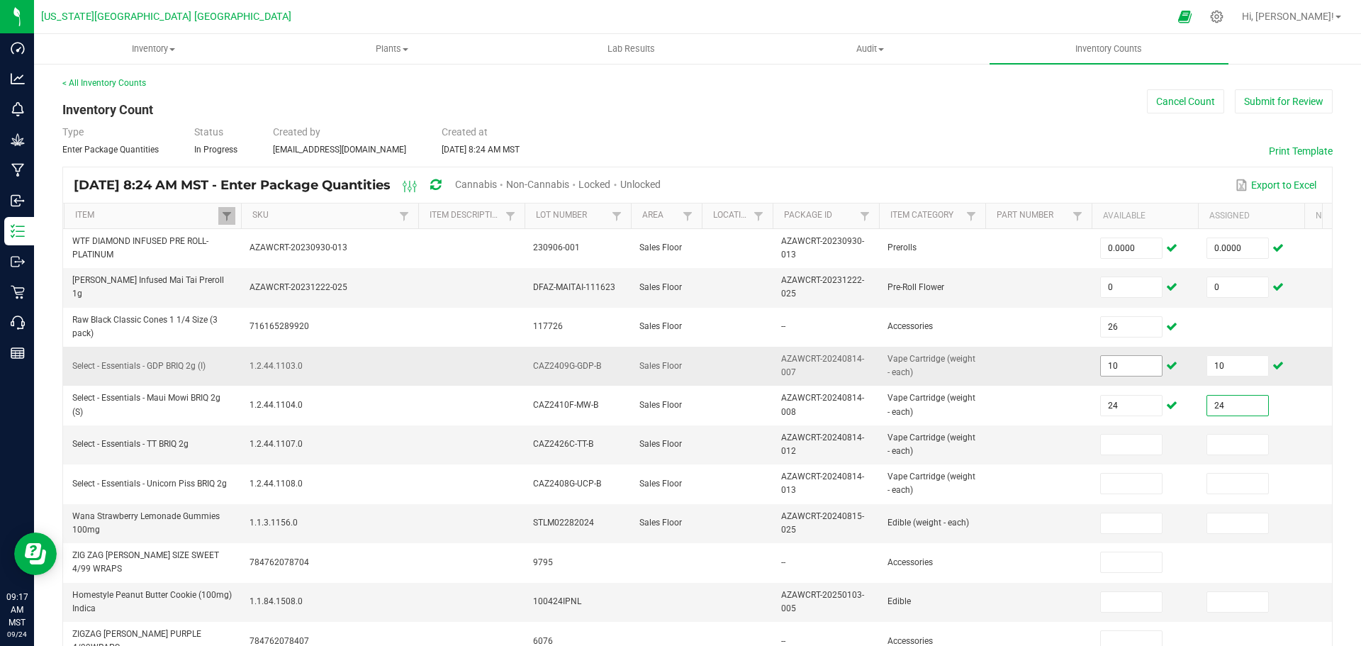
type input "24"
type input "28"
type input "3"
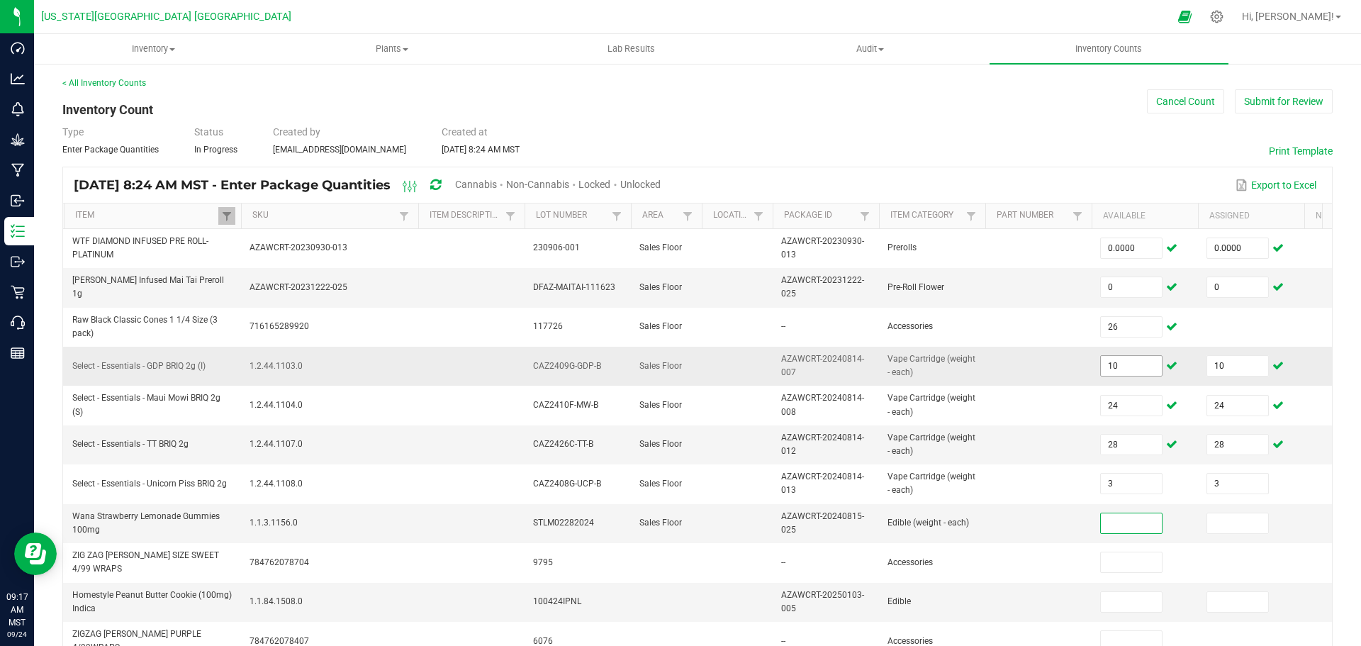
type input "3"
type input "2"
type input "30"
type input "8"
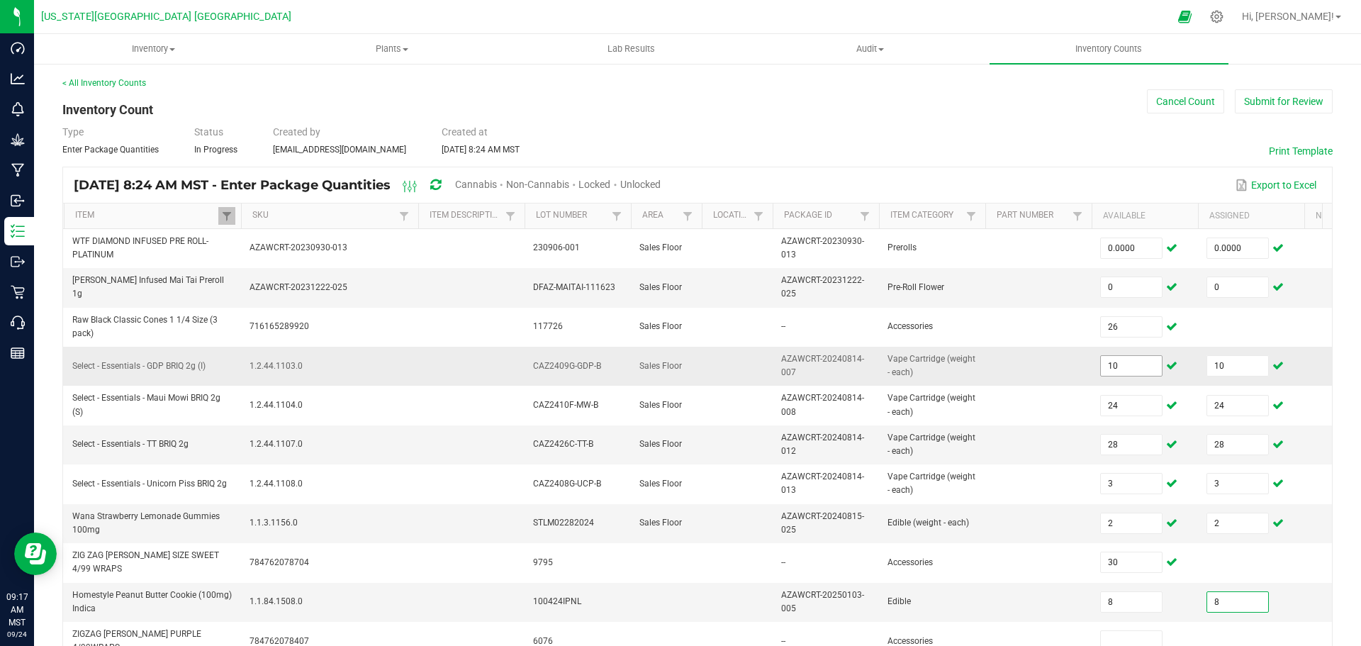
type input "8"
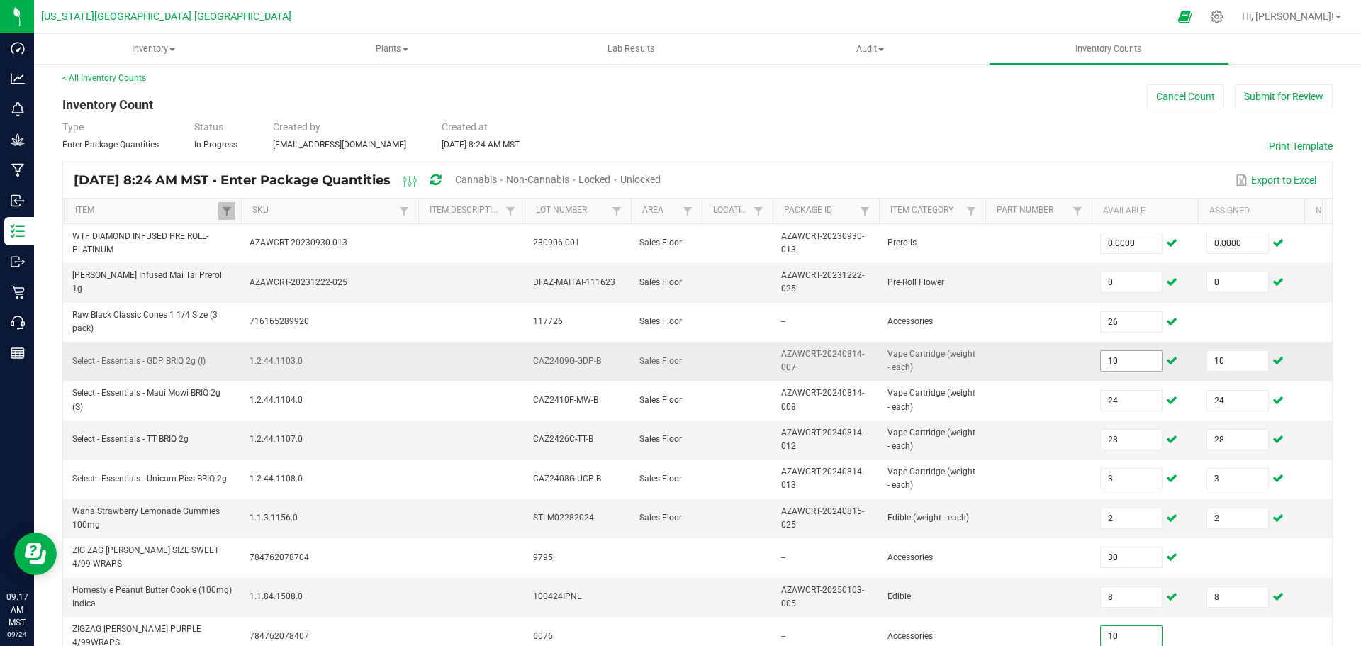
type input "10"
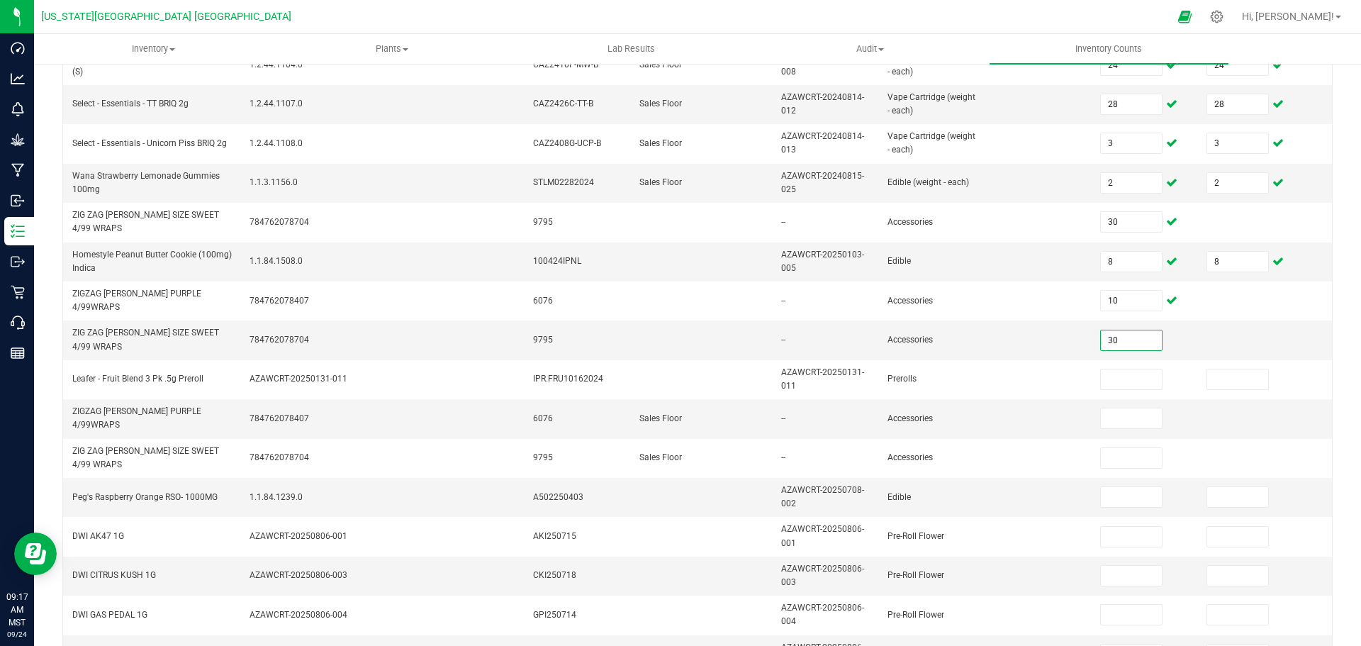
type input "30"
type input "1"
type input "10"
type input "31"
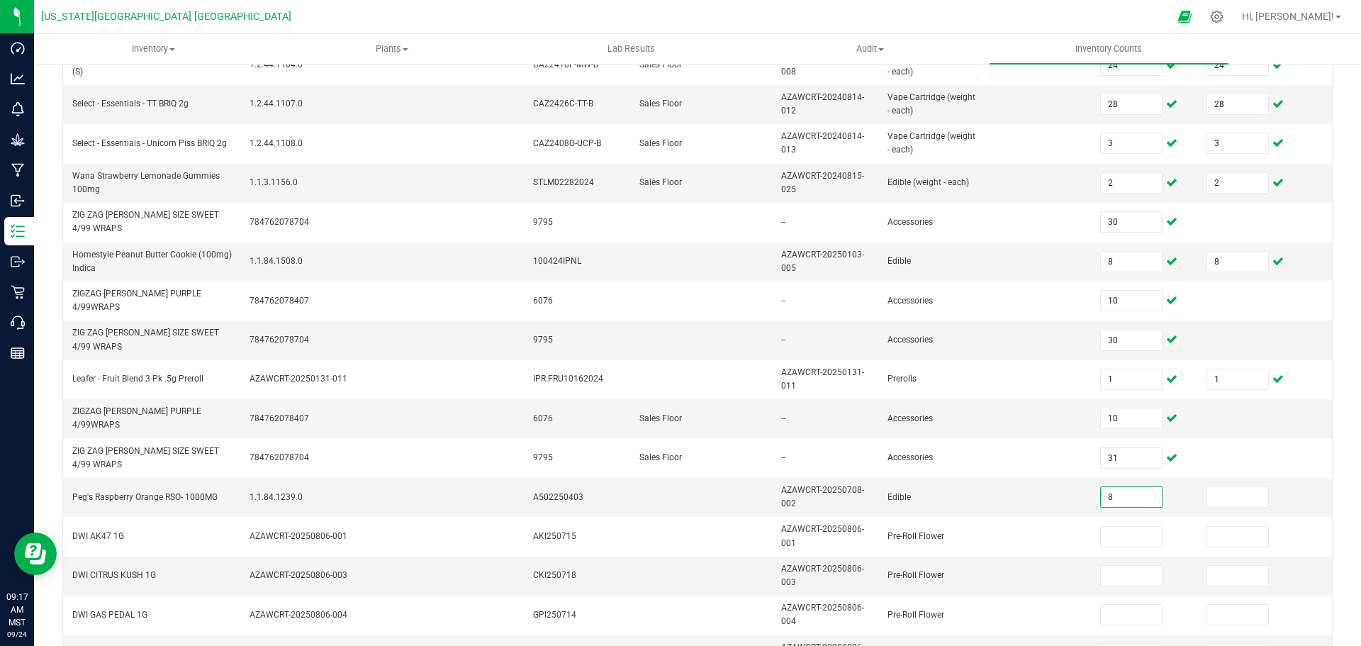
type input "8"
click at [1239, 499] on input "8" at bounding box center [1237, 497] width 61 height 20
type input "16"
type input "17"
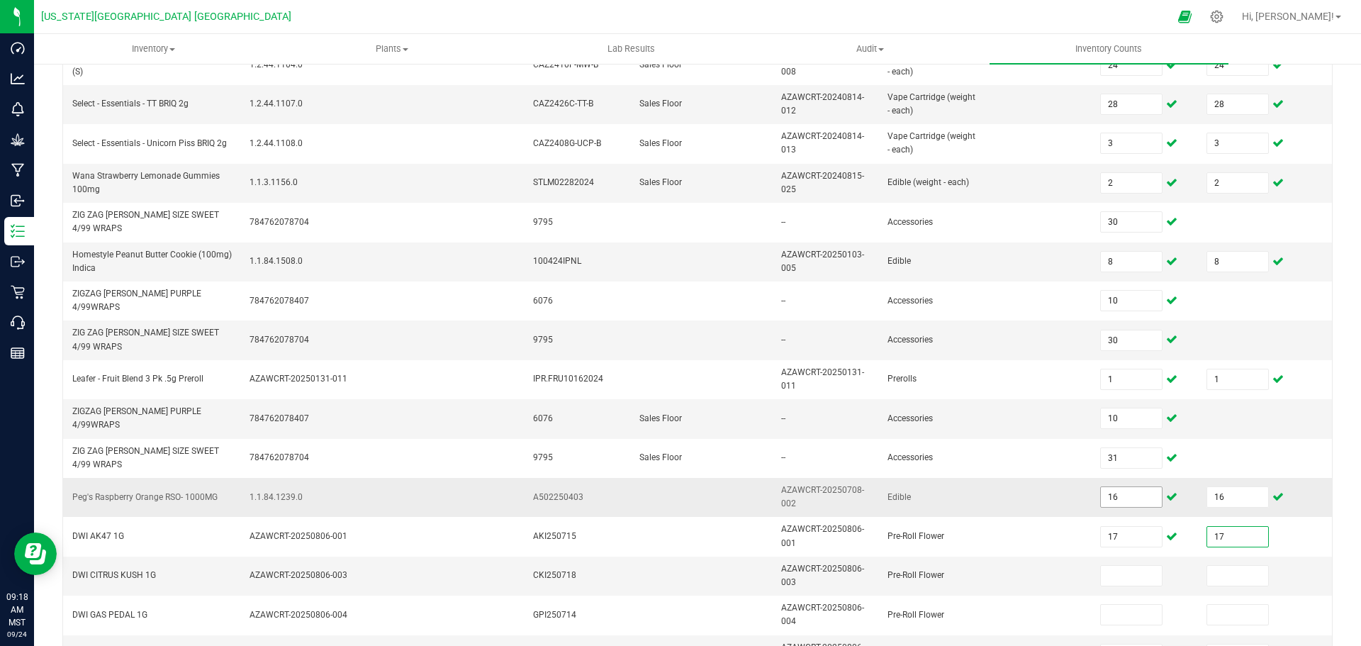
type input "17"
type input "30"
type input "36"
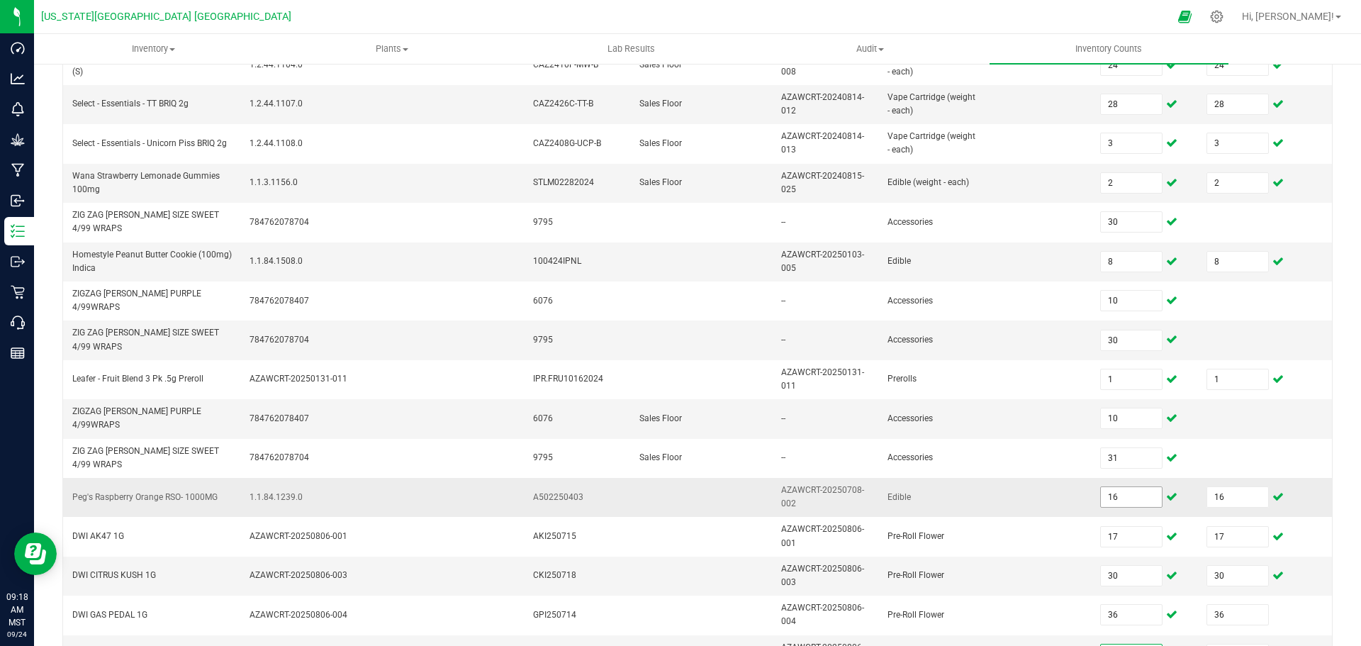
scroll to position [359, 0]
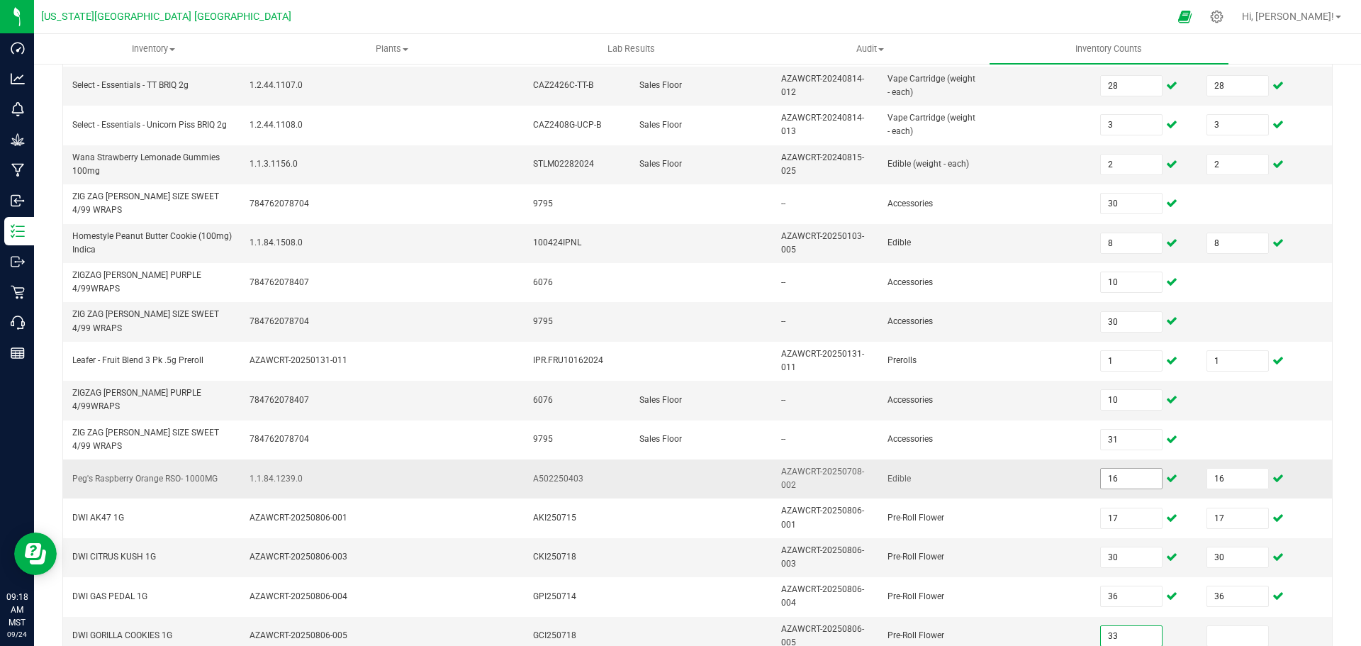
type input "33"
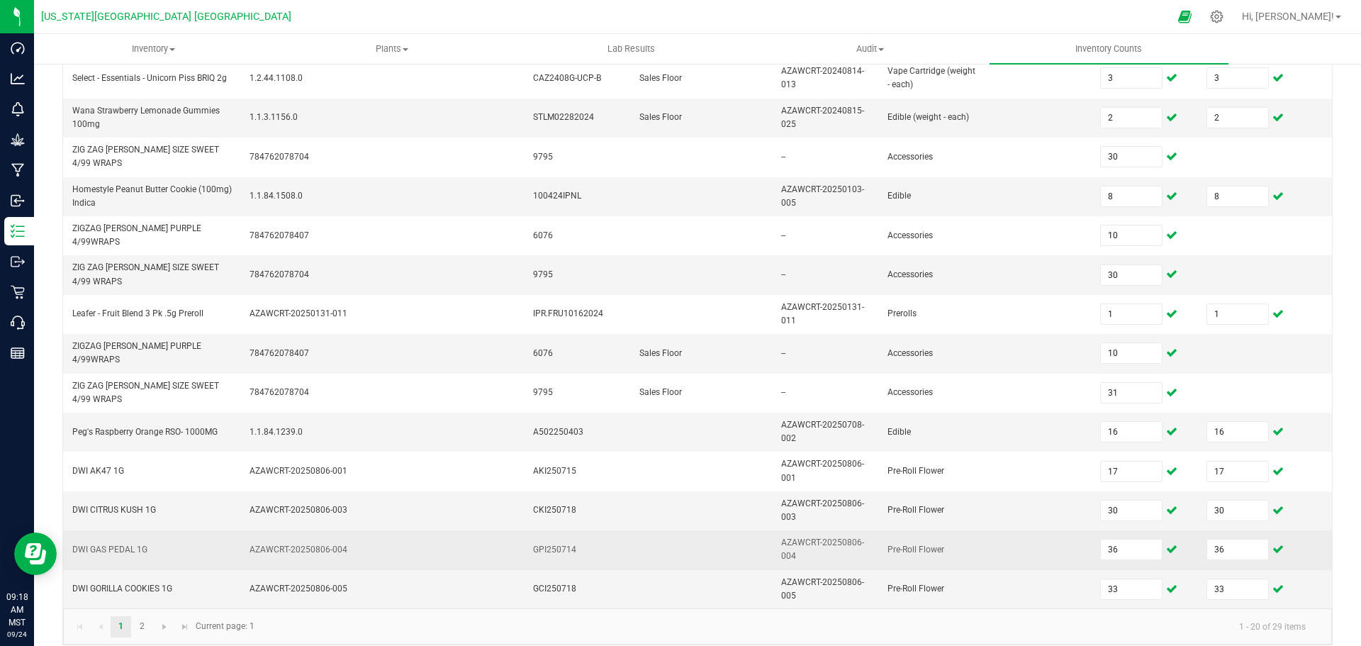
scroll to position [430, 0]
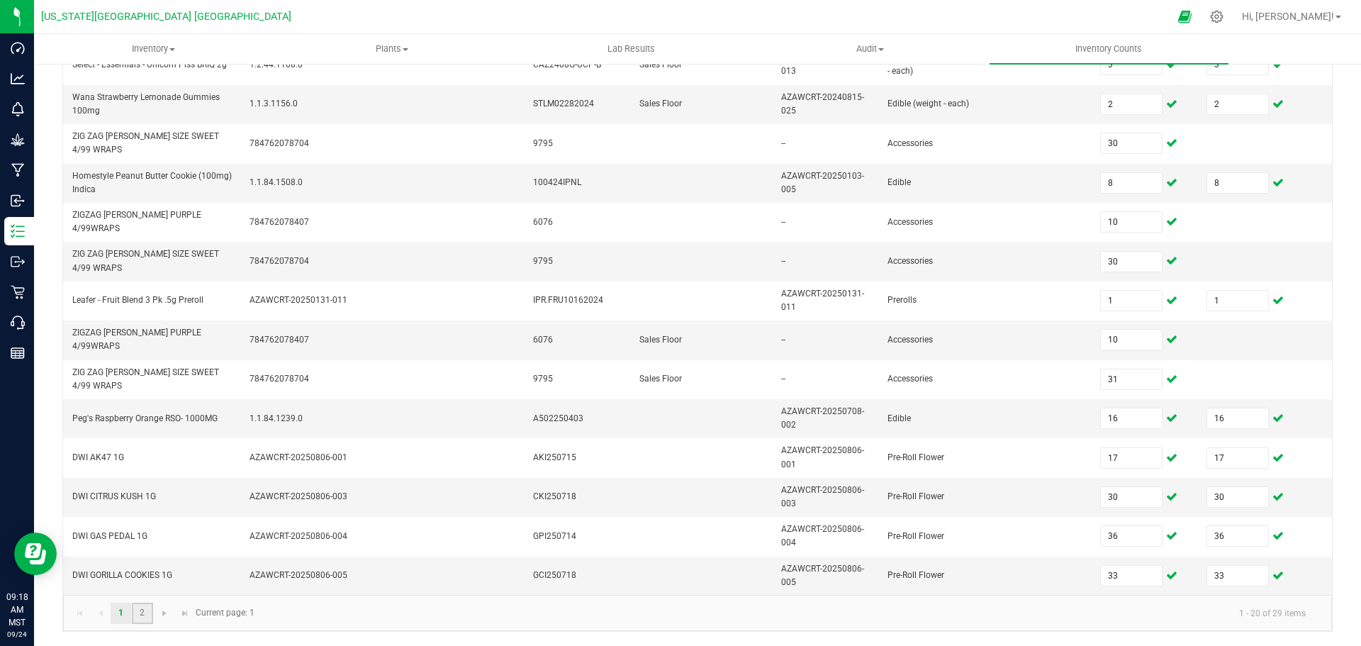
click at [142, 612] on link "2" at bounding box center [142, 613] width 21 height 21
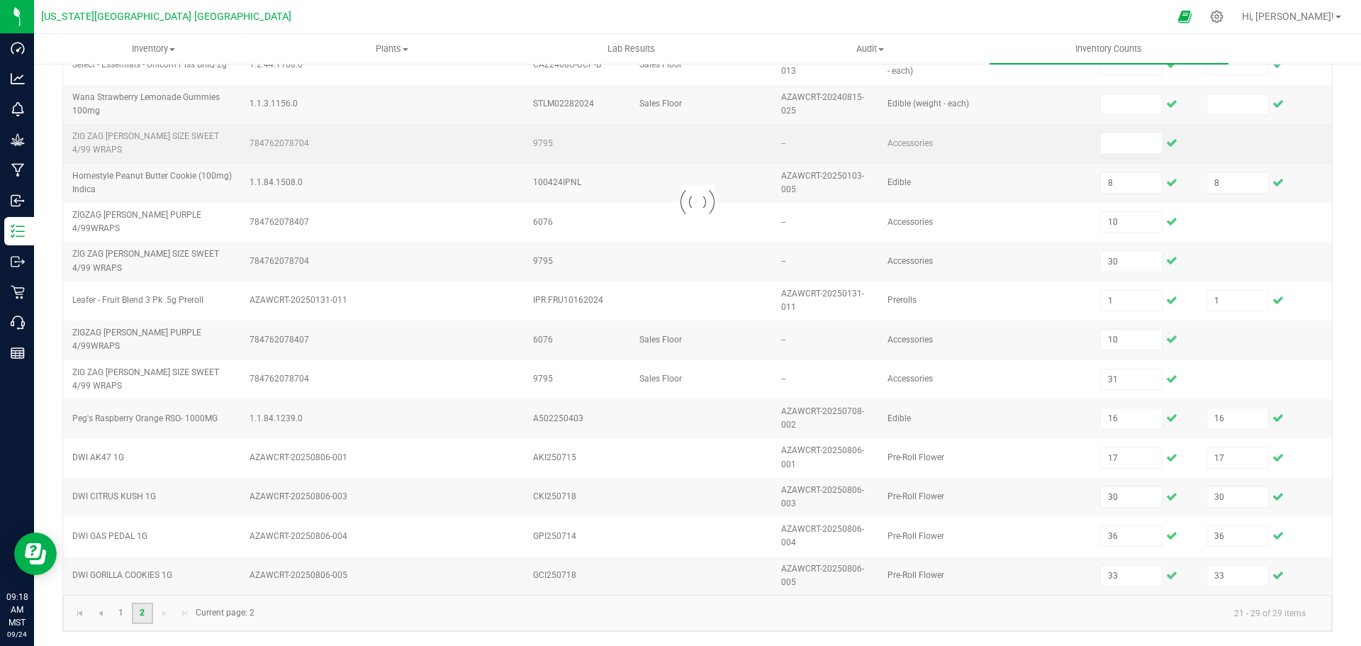
scroll to position [0, 0]
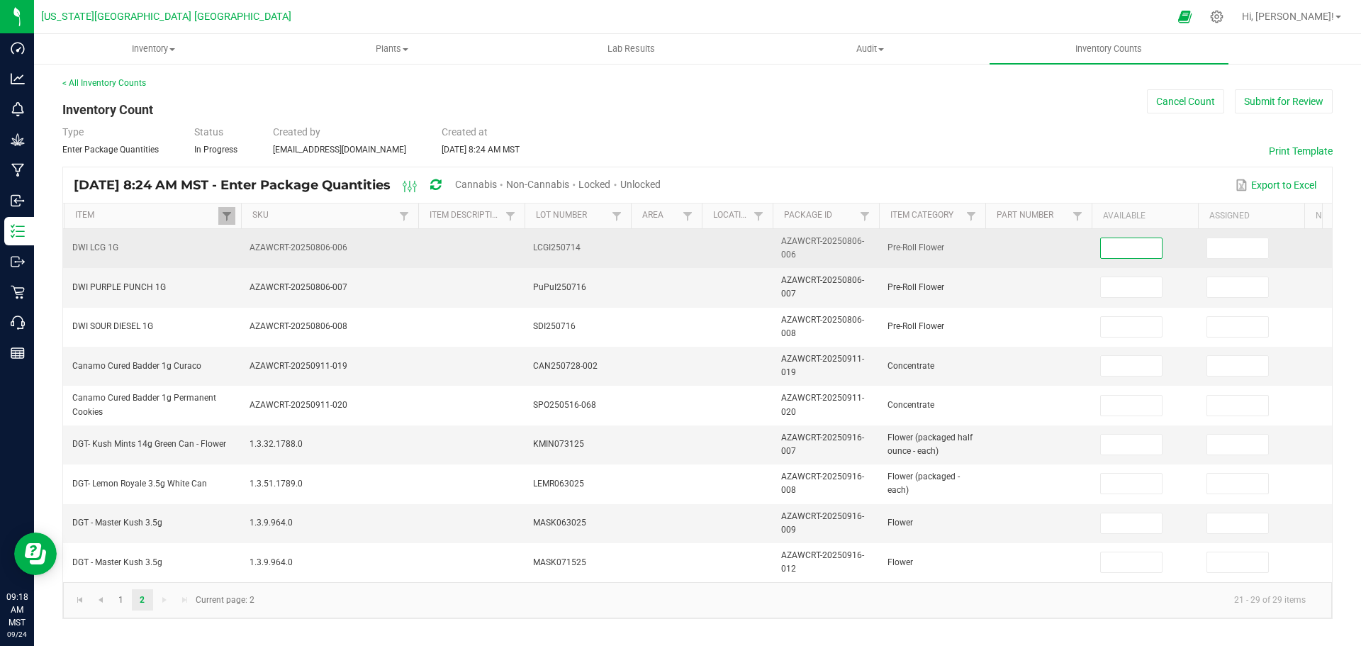
click at [1131, 246] on input at bounding box center [1131, 248] width 61 height 20
type input "14"
type input "10"
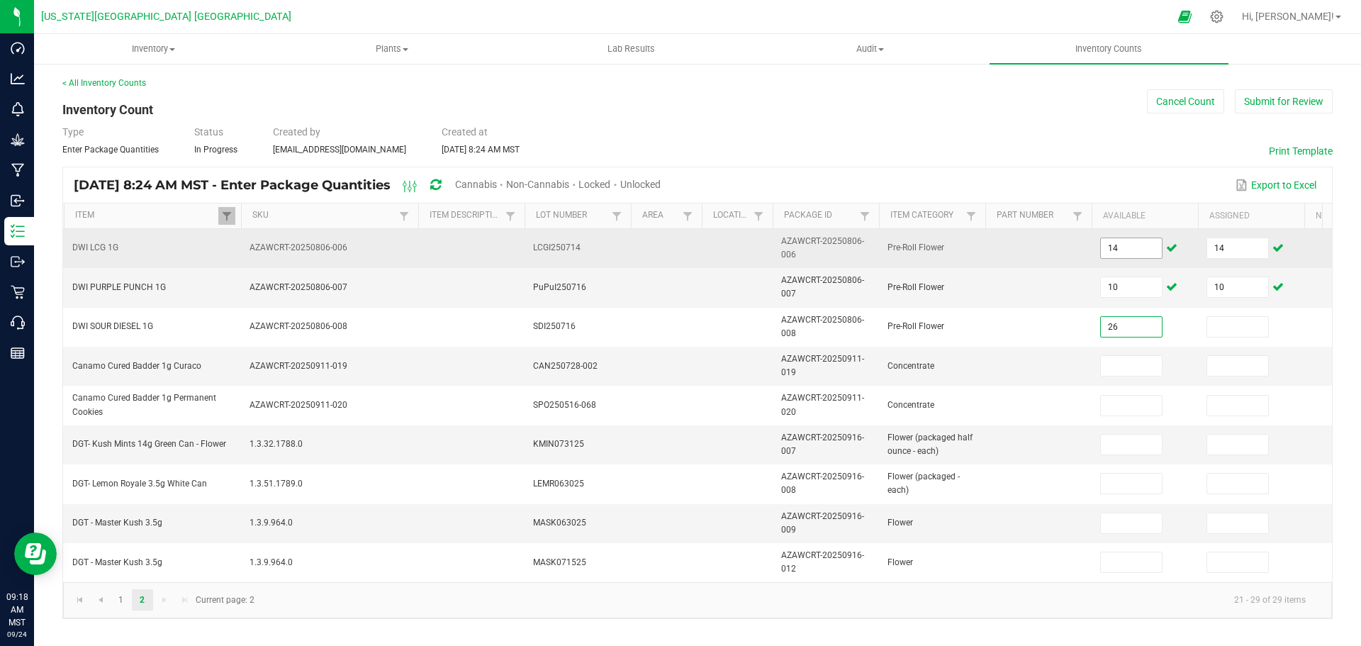
type input "26"
type input "13"
type input "9"
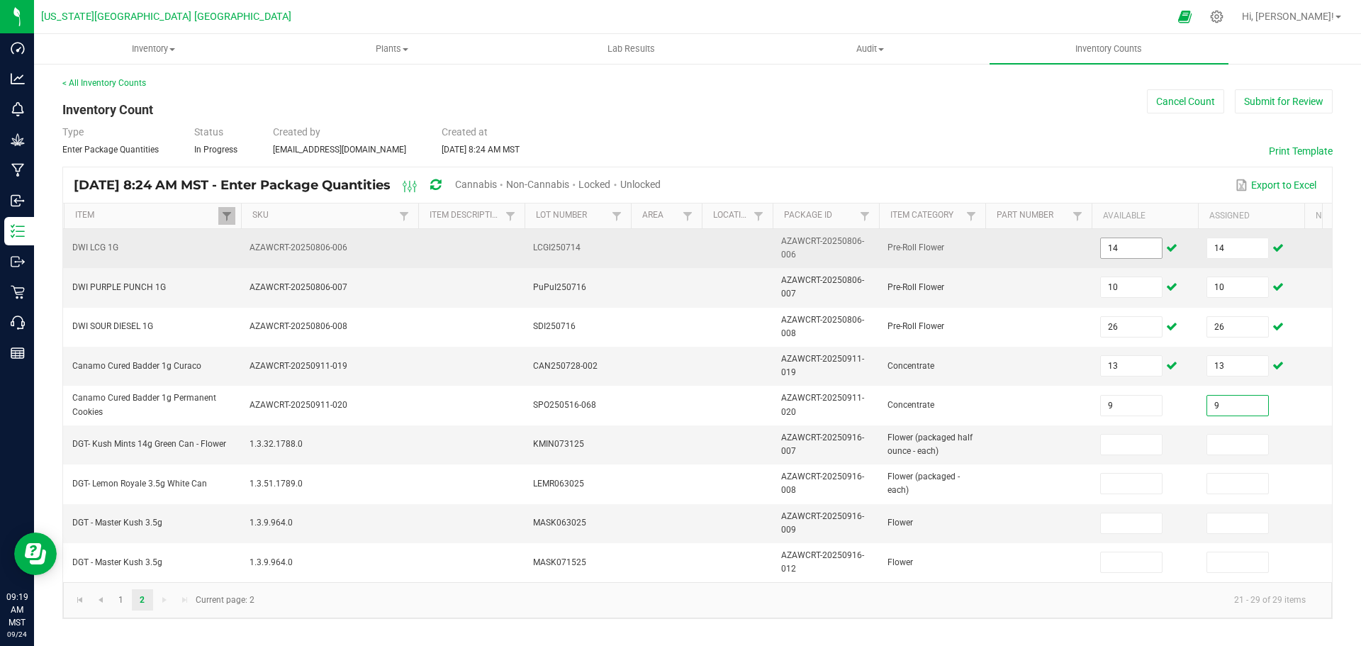
type input "9"
type input "5"
type input "11"
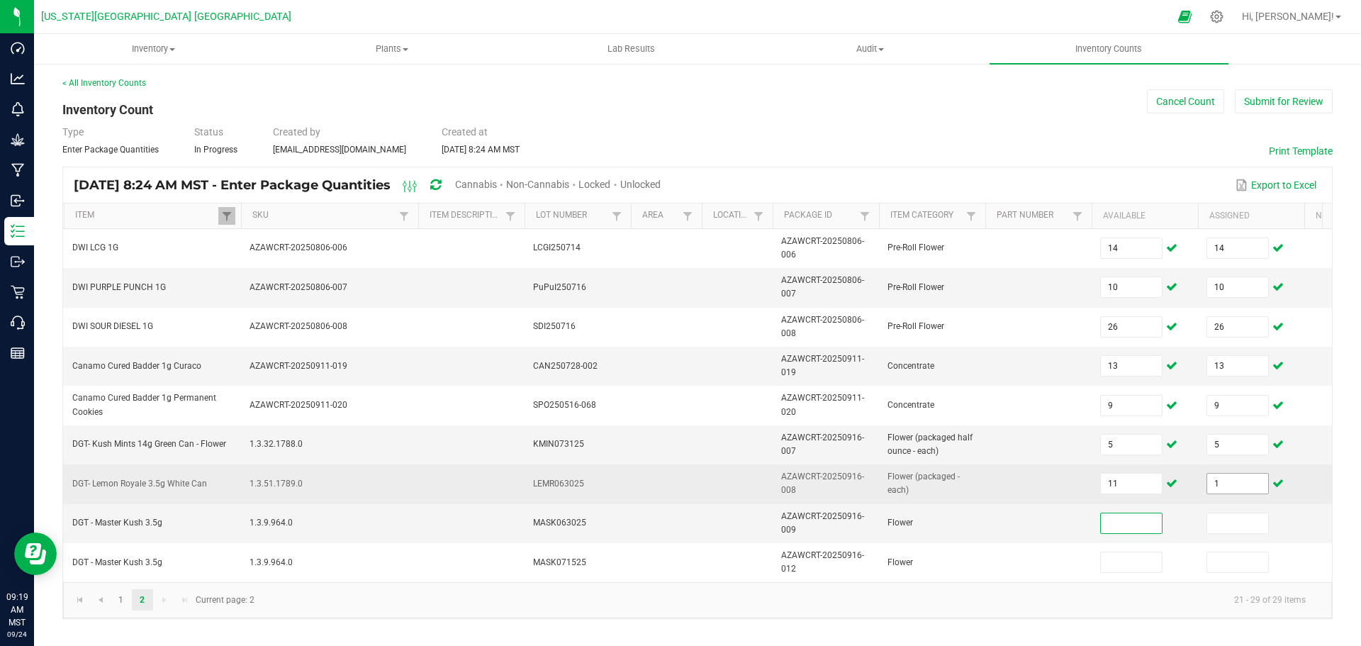
click at [1237, 482] on input "1" at bounding box center [1237, 484] width 61 height 20
type input "11"
type input "22"
type input "17"
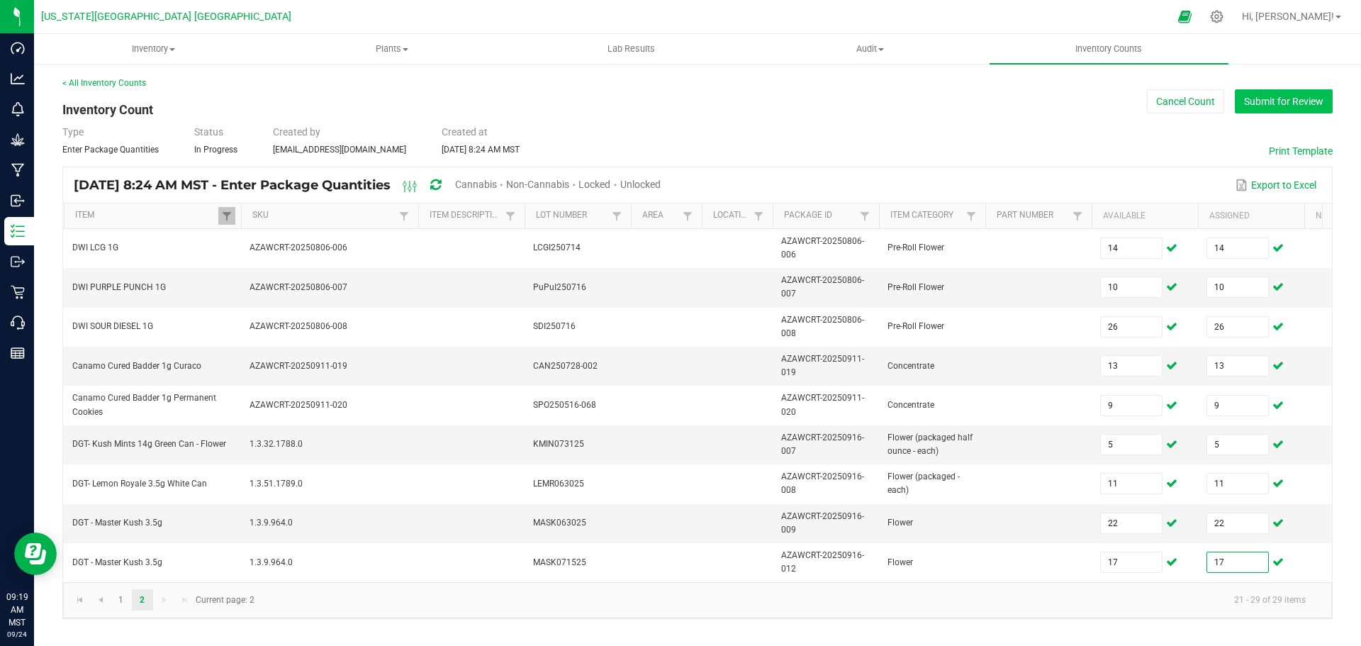
type input "17"
click at [1265, 103] on button "Submit for Review" at bounding box center [1284, 101] width 98 height 24
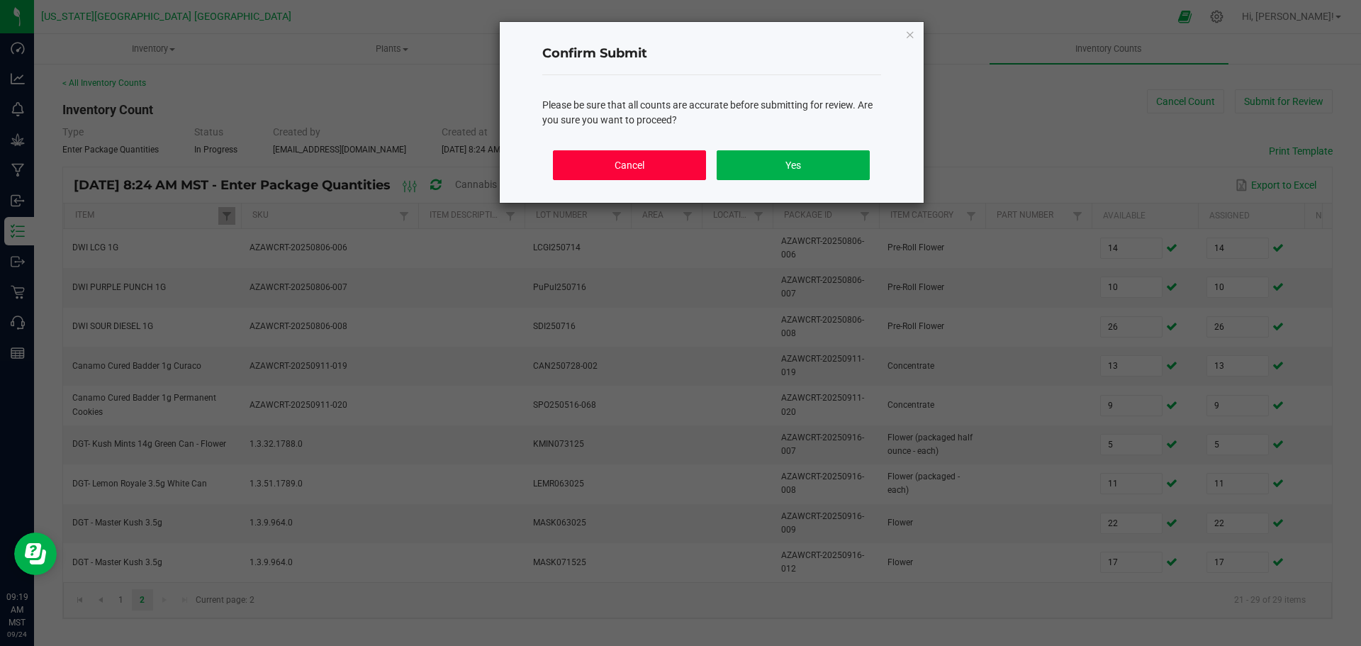
click at [654, 161] on button "Cancel" at bounding box center [629, 165] width 152 height 30
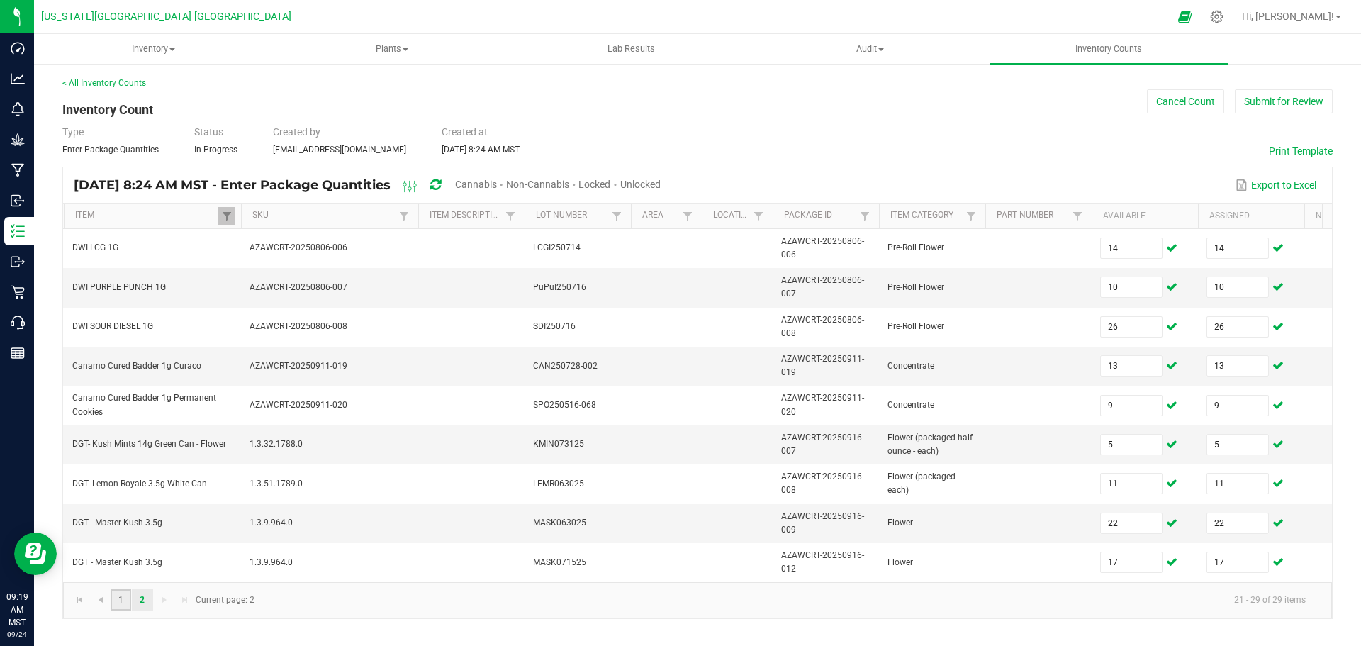
click at [119, 610] on link "1" at bounding box center [121, 599] width 21 height 21
type input "0.0000"
type input "0"
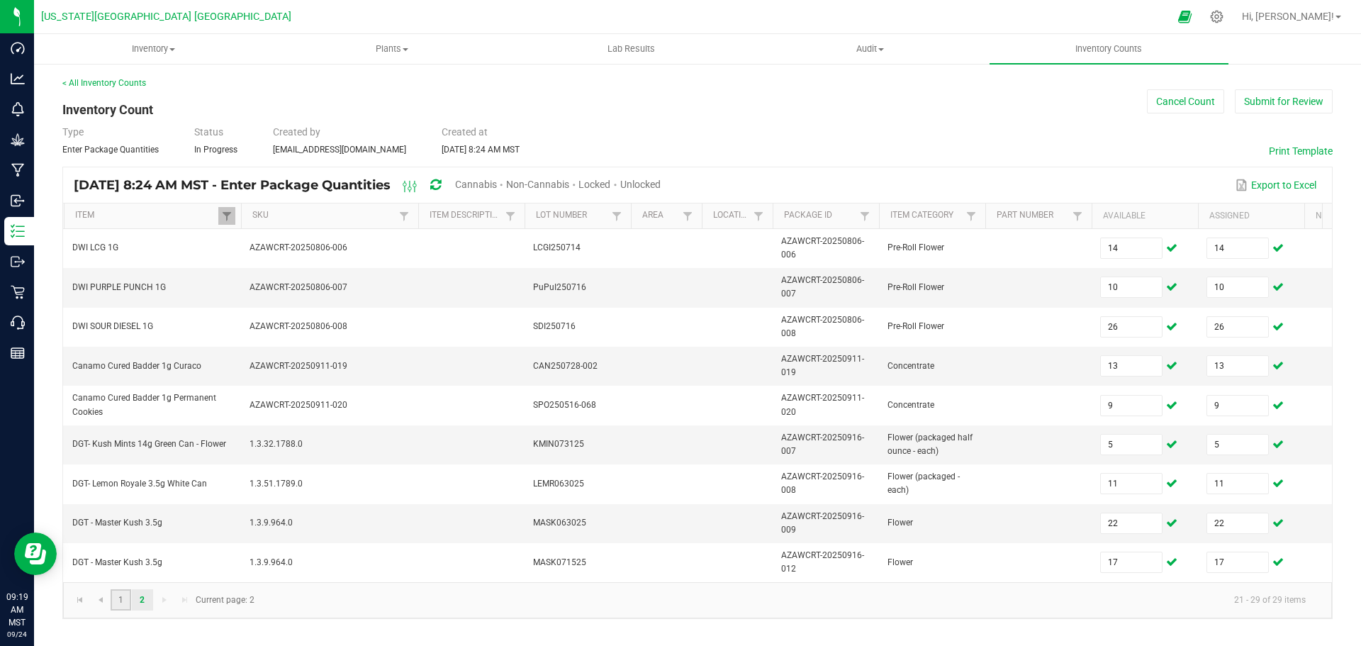
type input "10"
type input "24"
type input "28"
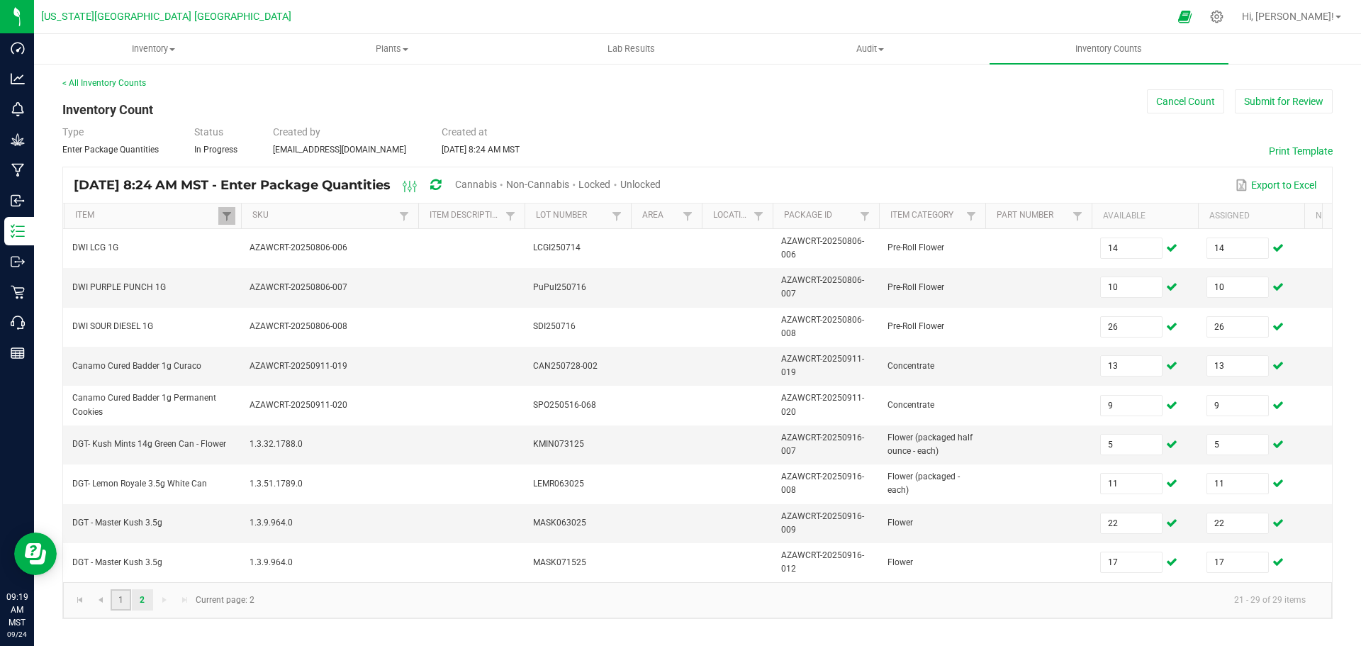
type input "3"
type input "2"
type input "30"
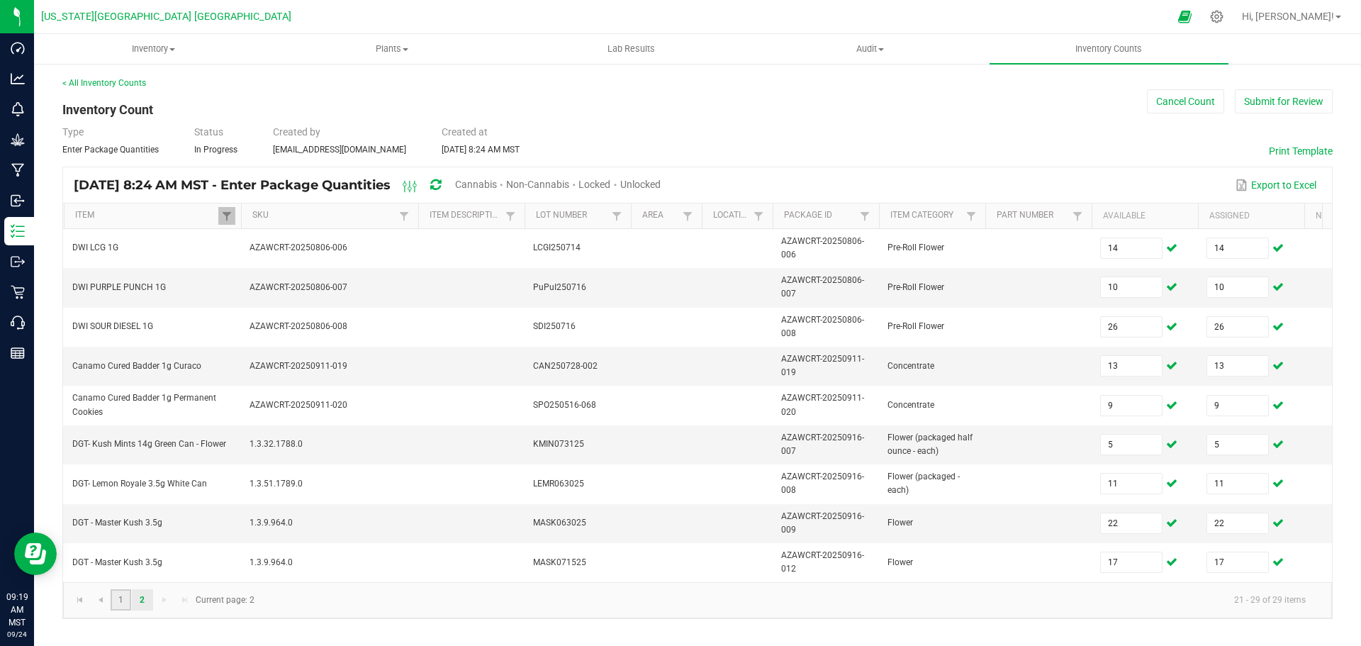
type input "10"
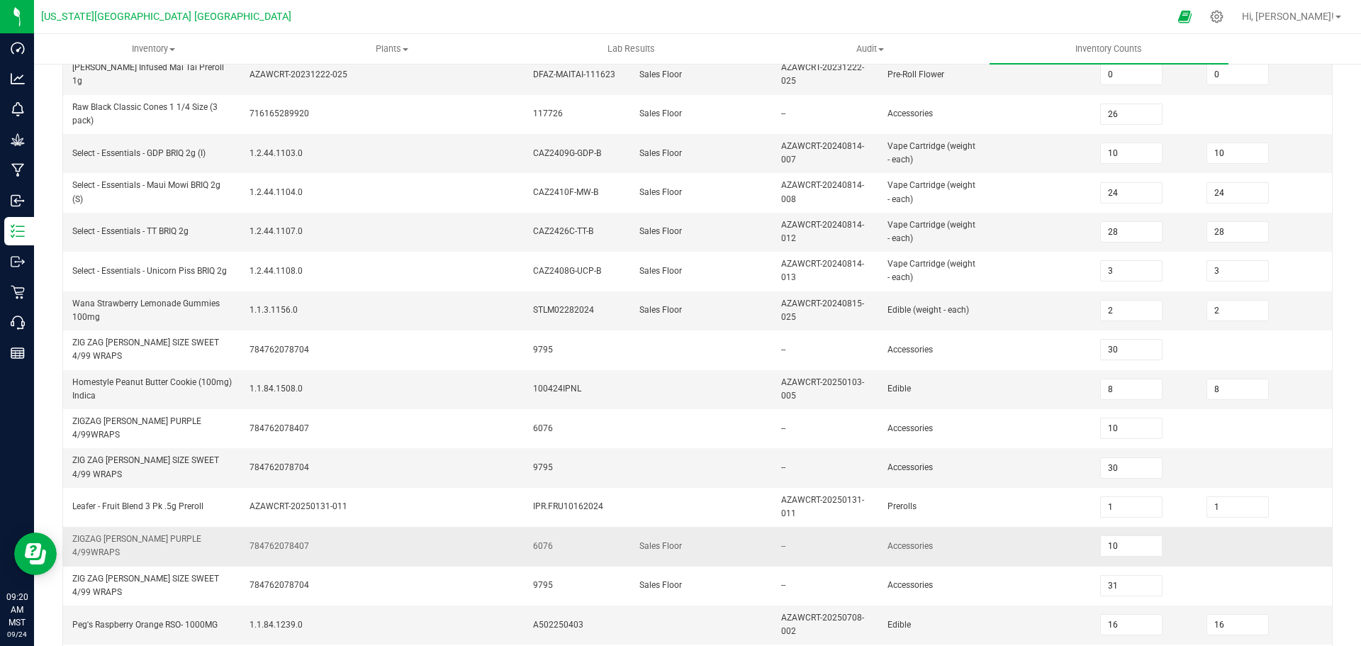
scroll to position [284, 0]
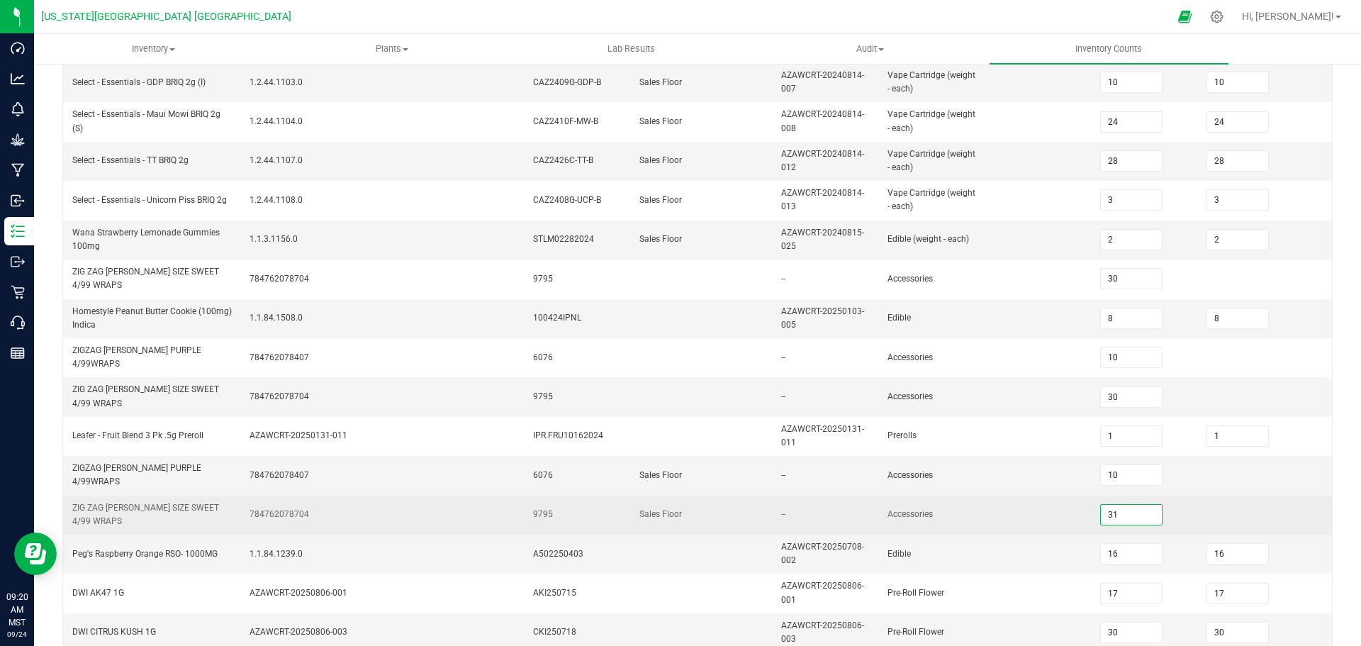
click at [1128, 518] on input "31" at bounding box center [1131, 515] width 61 height 20
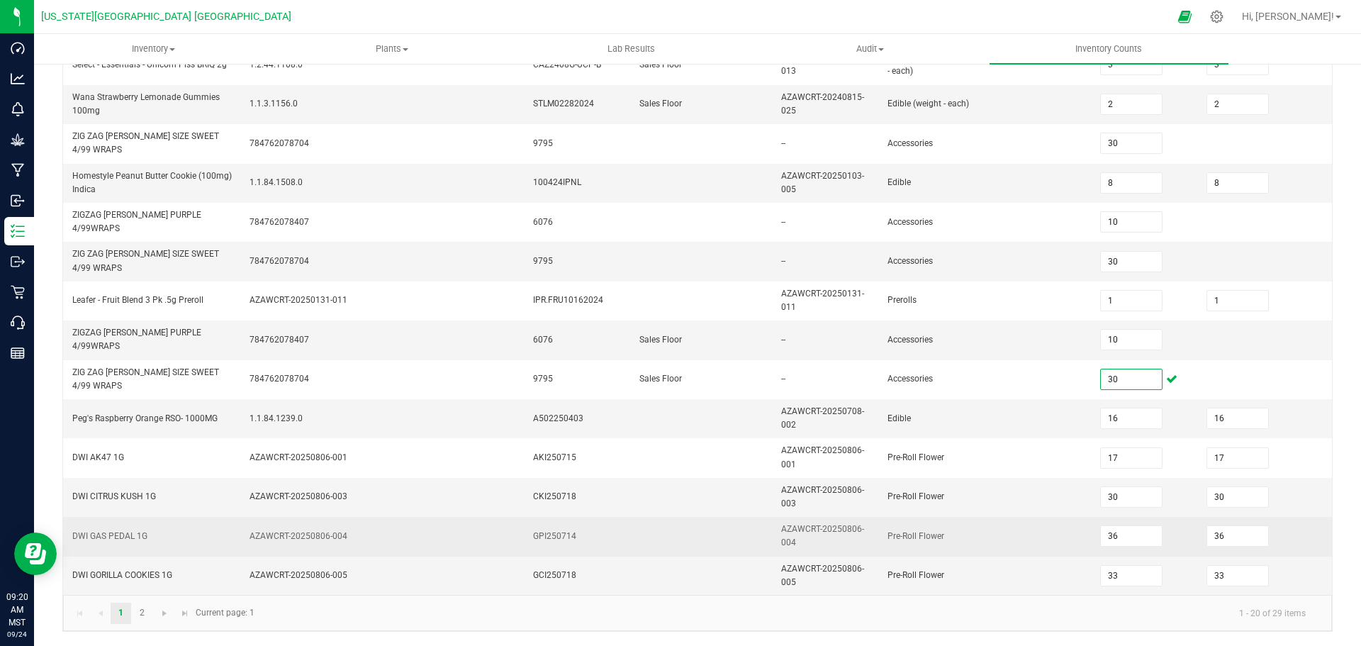
scroll to position [430, 0]
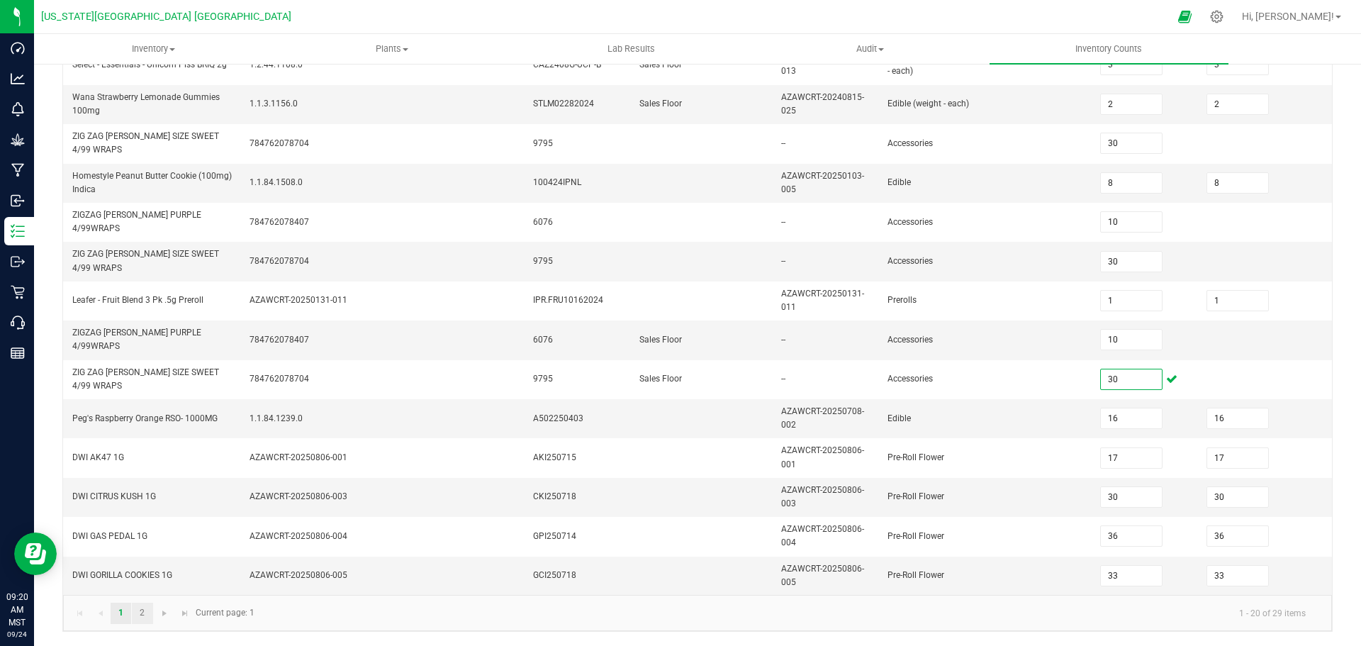
type input "30"
click at [144, 611] on link "2" at bounding box center [142, 613] width 21 height 21
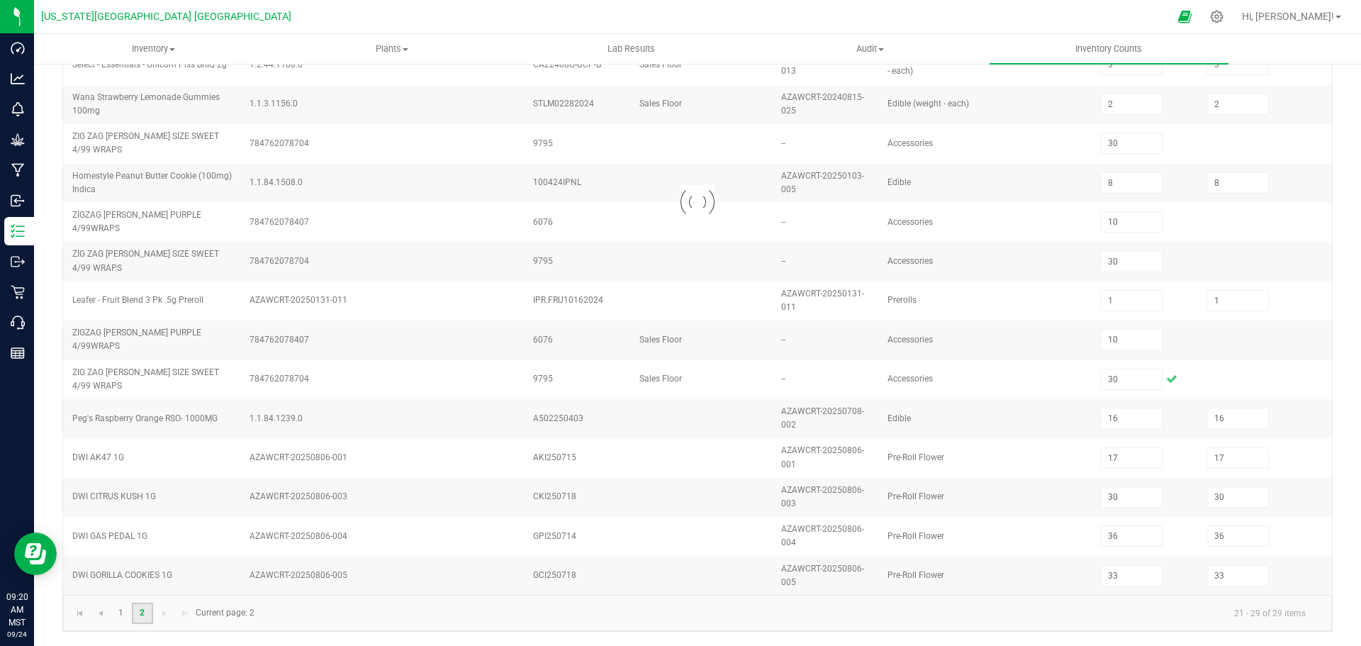
type input "14"
type input "10"
type input "13"
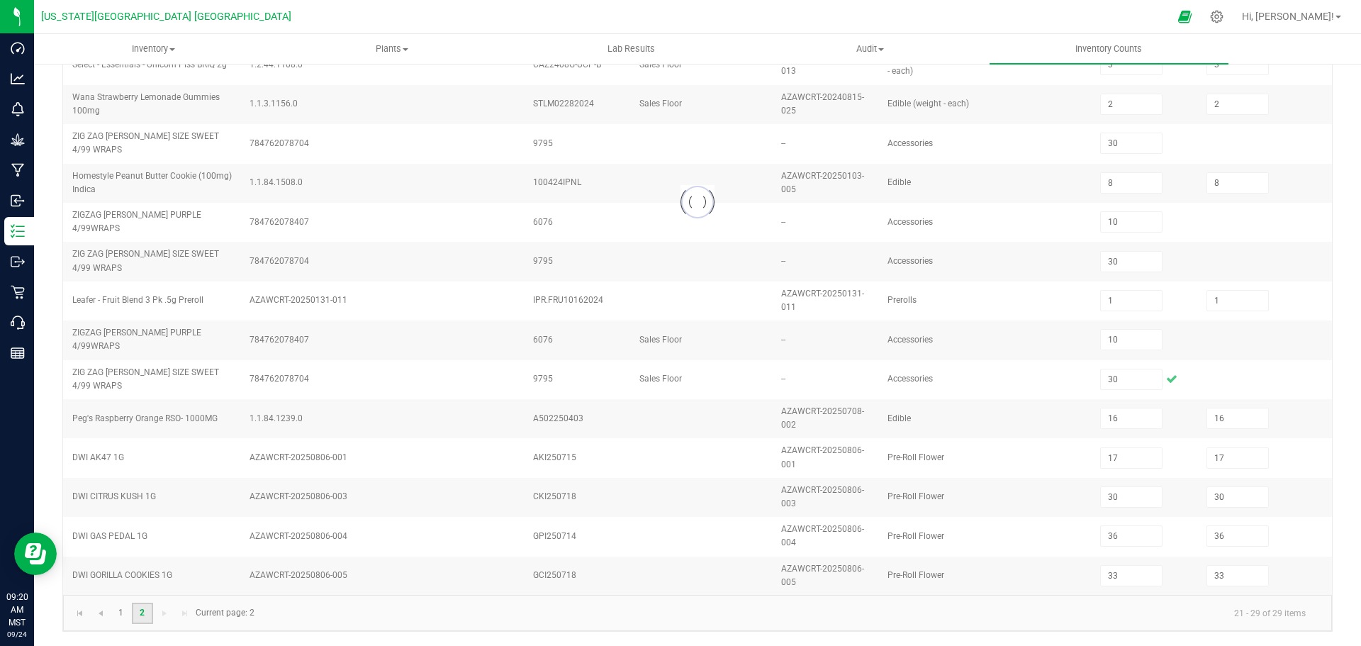
type input "9"
type input "5"
type input "11"
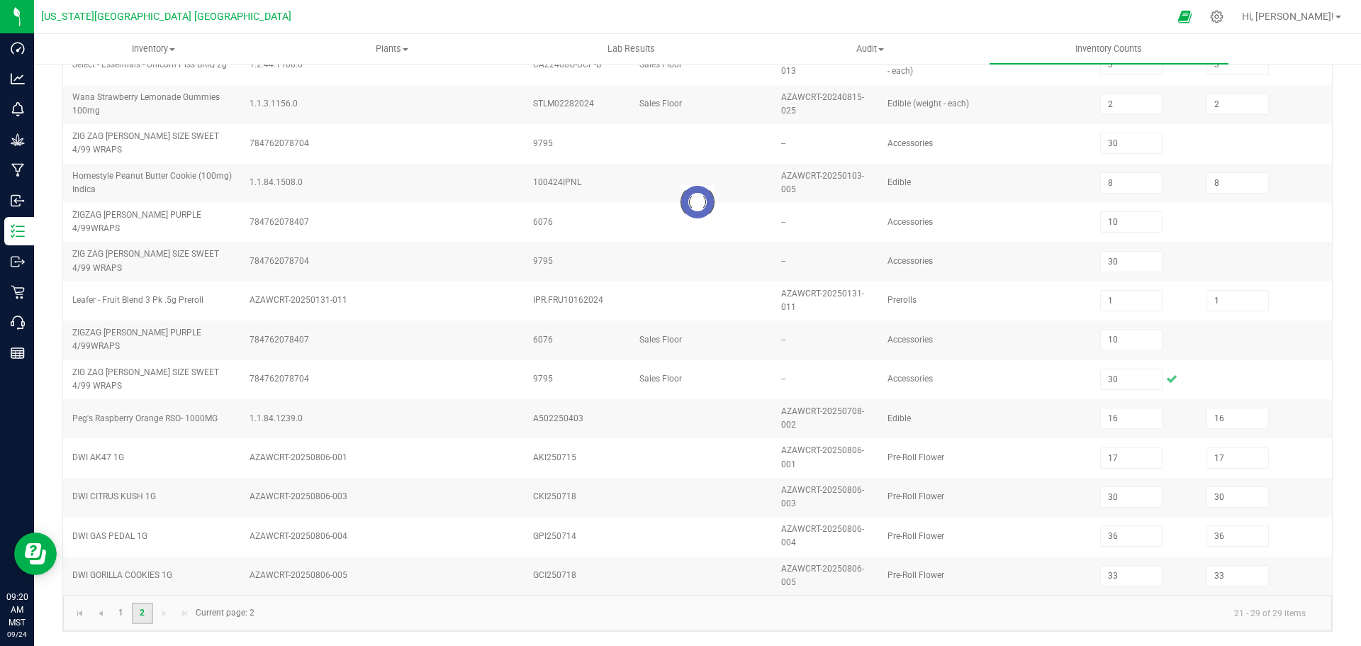
type input "11"
type input "22"
type input "17"
type input "13"
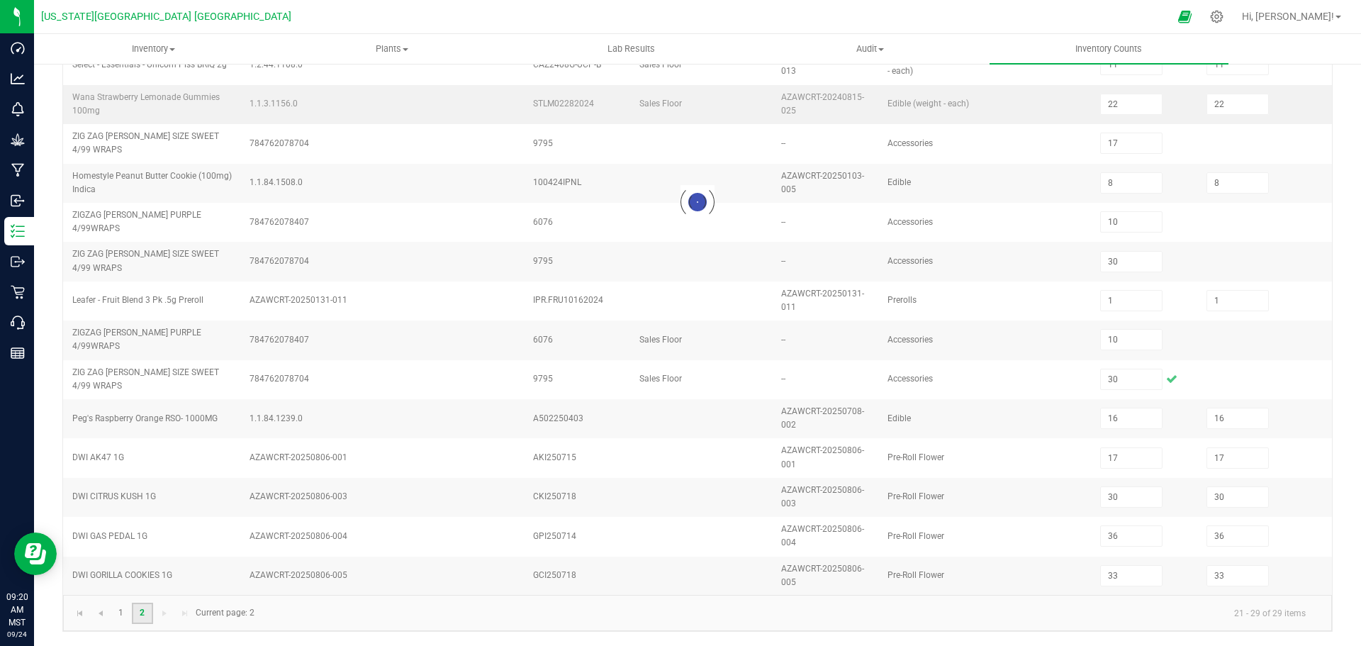
scroll to position [0, 0]
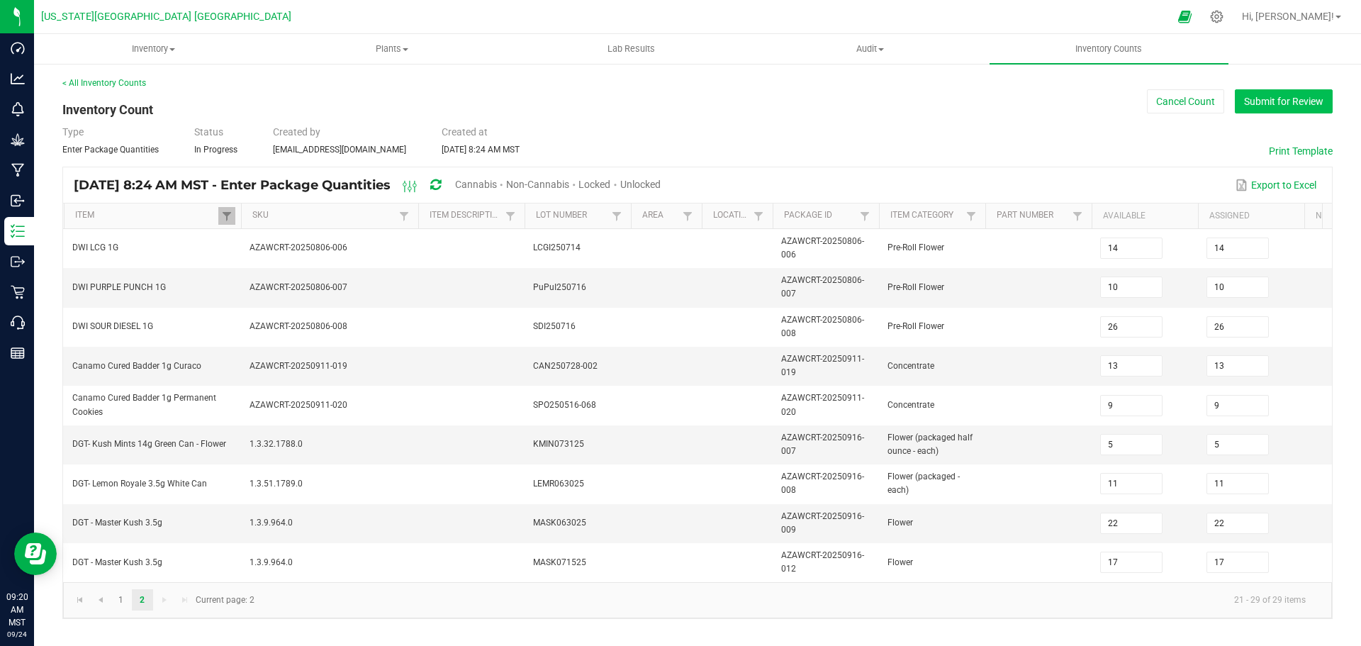
click at [1263, 98] on button "Submit for Review" at bounding box center [1284, 101] width 98 height 24
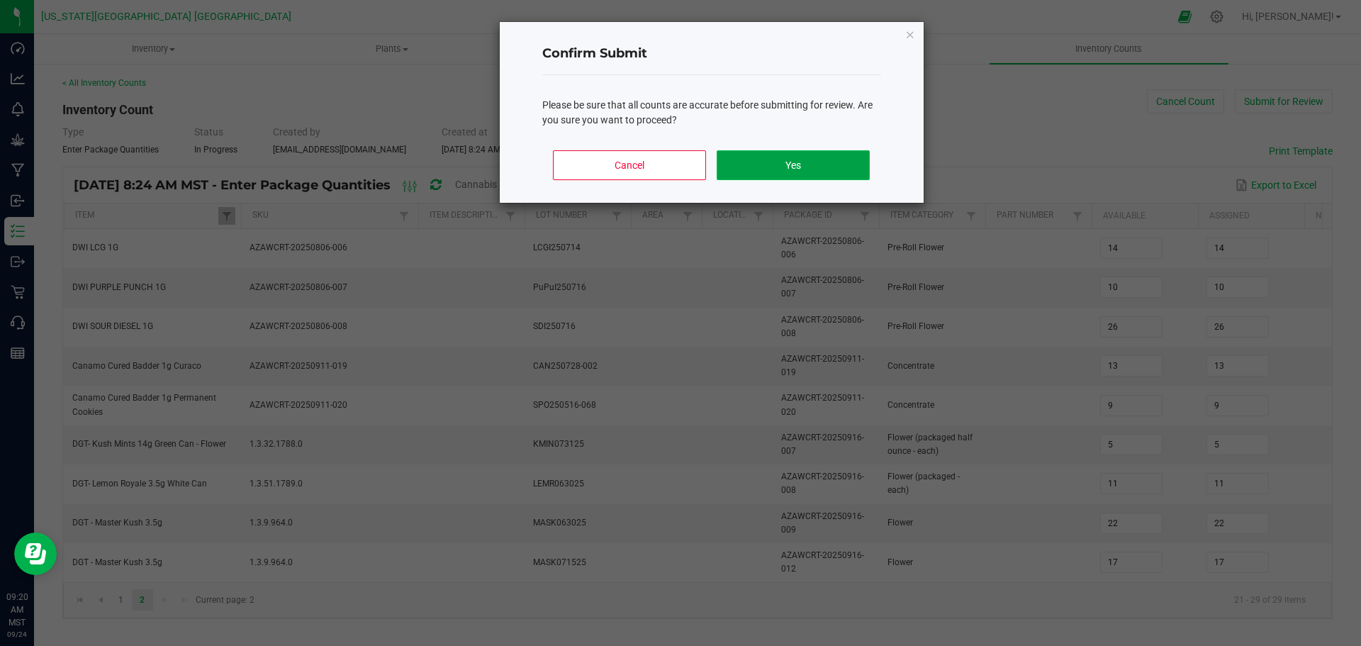
click at [817, 162] on button "Yes" at bounding box center [793, 165] width 152 height 30
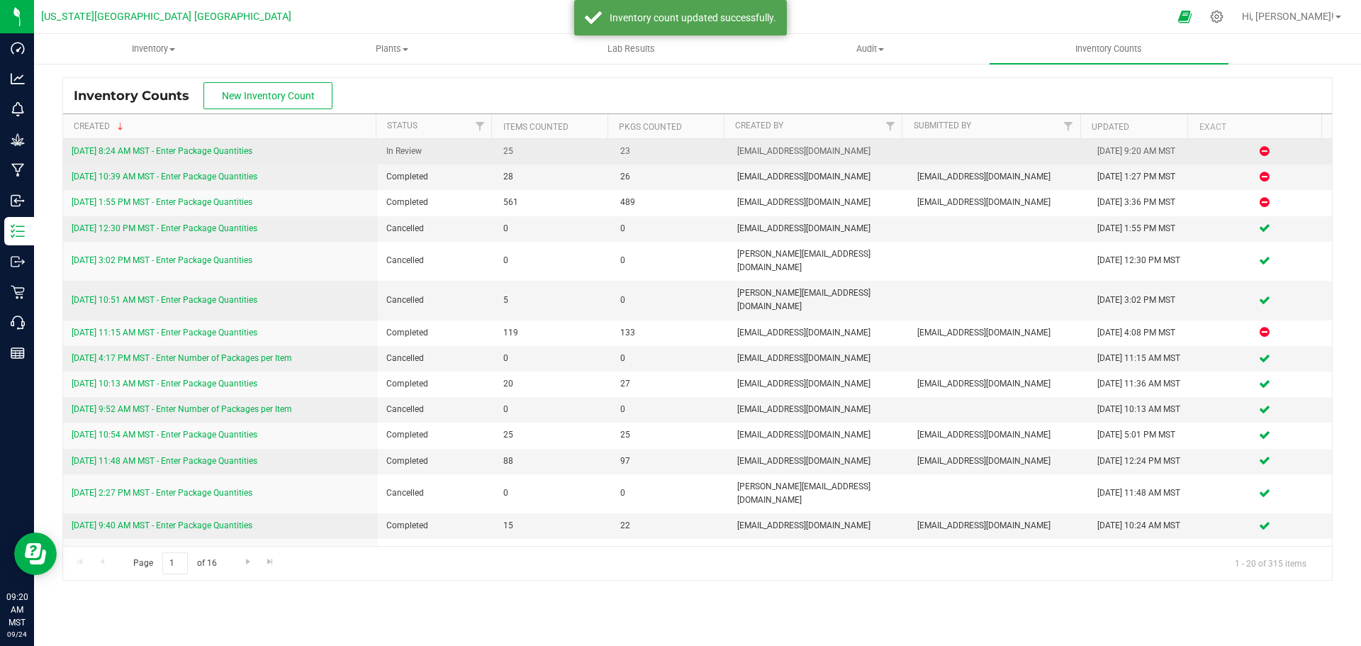
click at [174, 151] on link "9/24/25 8:24 AM MST - Enter Package Quantities" at bounding box center [162, 151] width 181 height 10
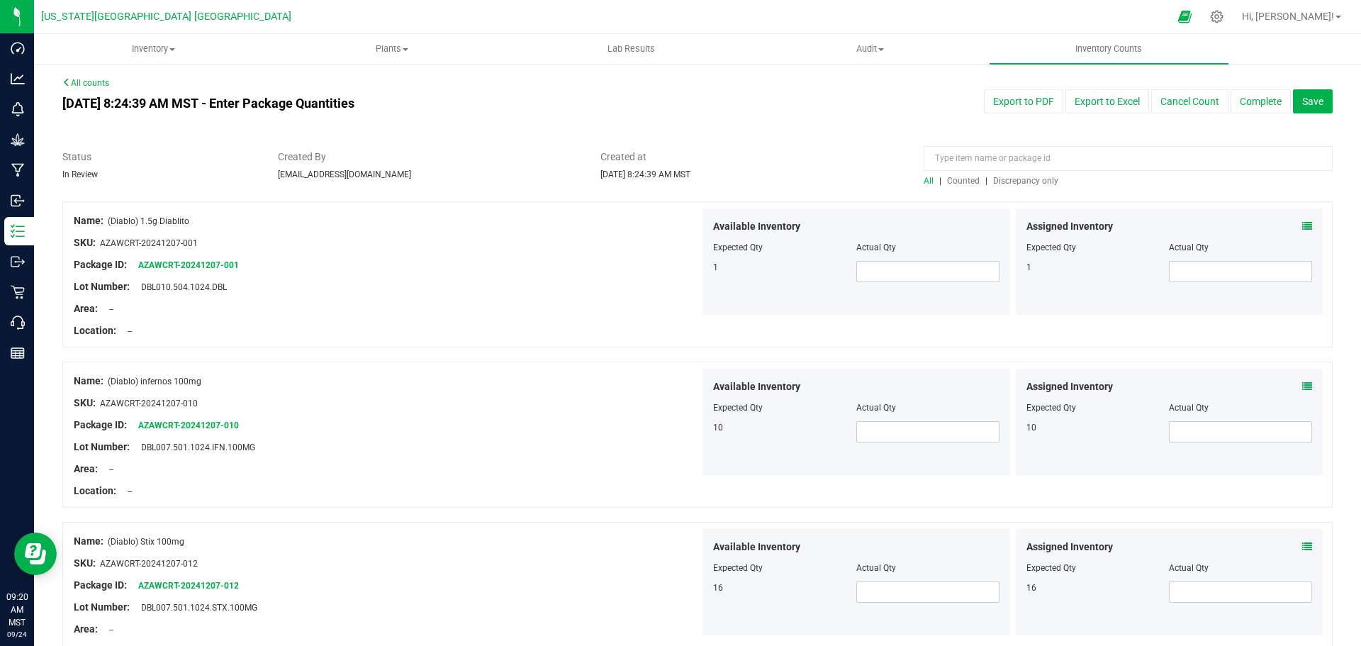
click at [955, 181] on span "Counted" at bounding box center [963, 181] width 33 height 10
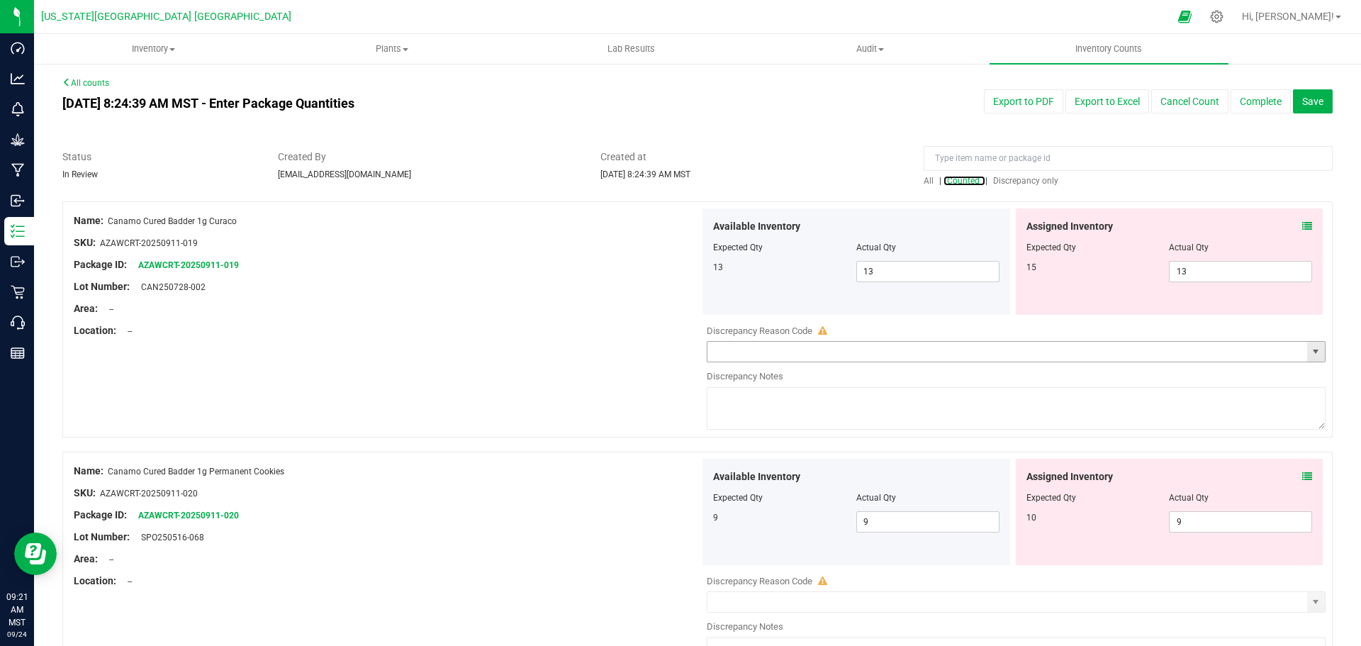
click at [1309, 345] on span "select" at bounding box center [1316, 352] width 18 height 20
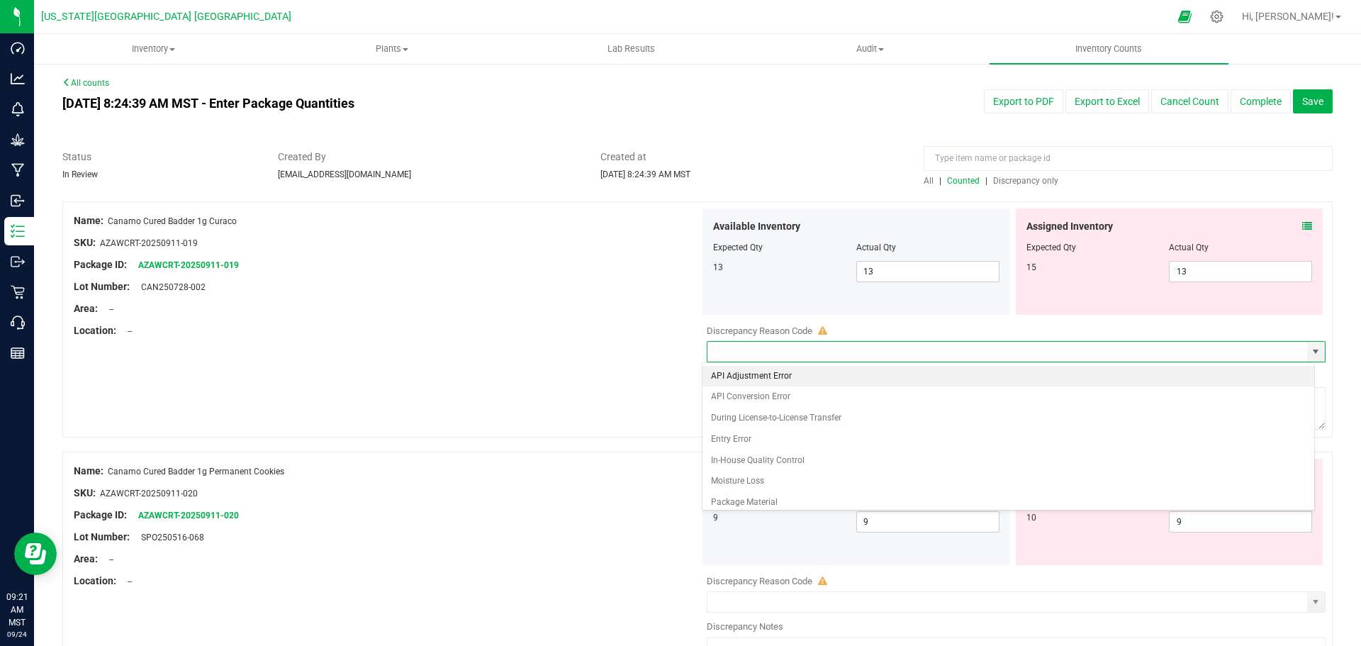
click at [754, 376] on li "API Adjustment Error" at bounding box center [1009, 376] width 613 height 21
type input "API Adjustment Error"
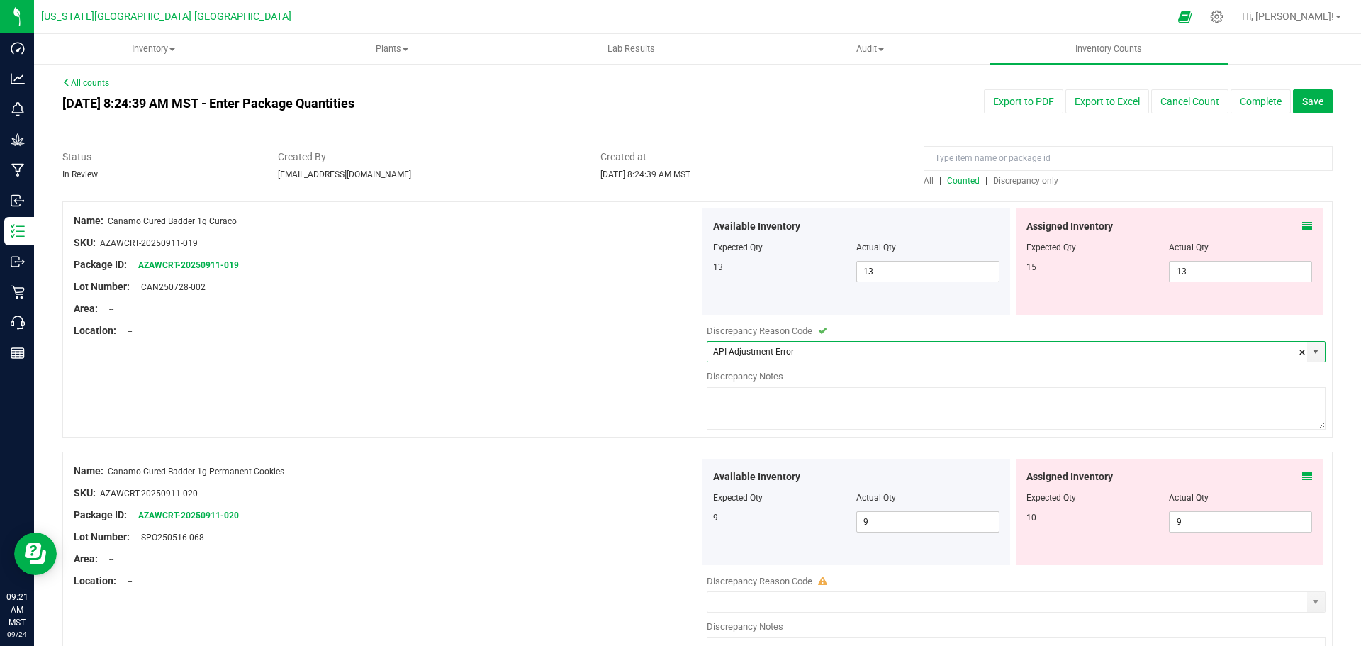
click at [756, 393] on textarea at bounding box center [1016, 408] width 619 height 43
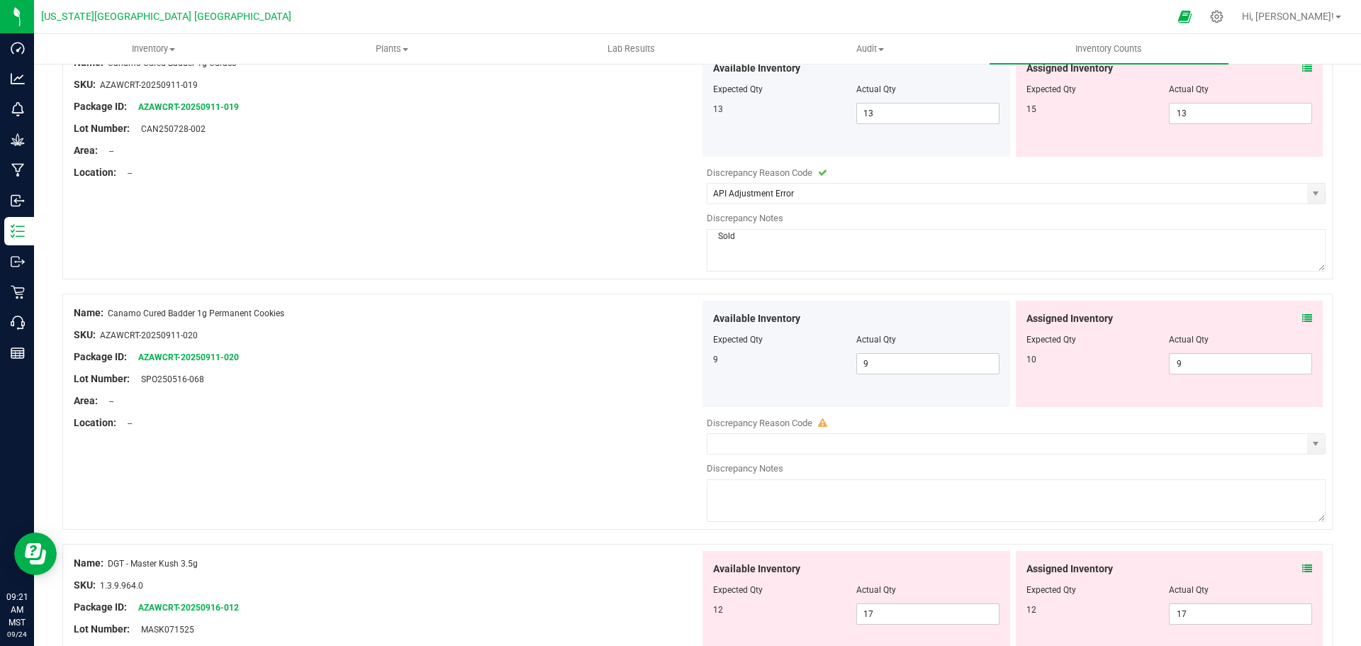
scroll to position [213, 0]
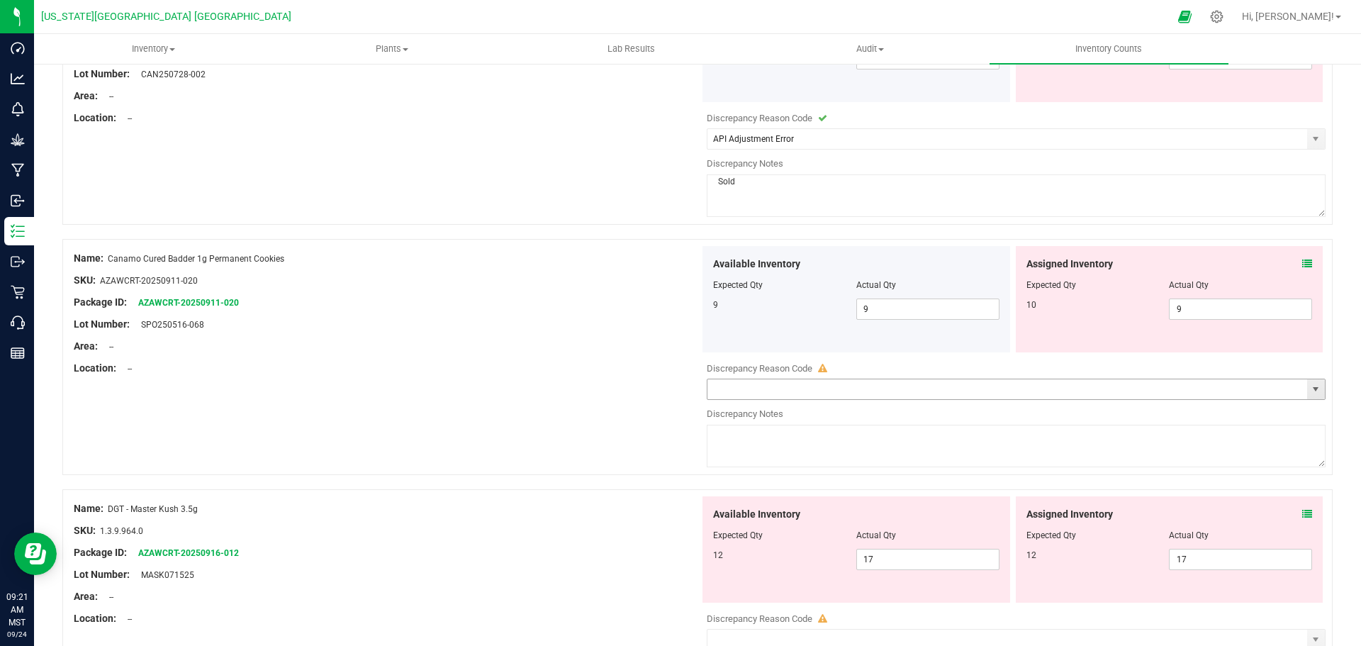
click at [1310, 387] on span "select" at bounding box center [1315, 389] width 11 height 11
type textarea "Sold"
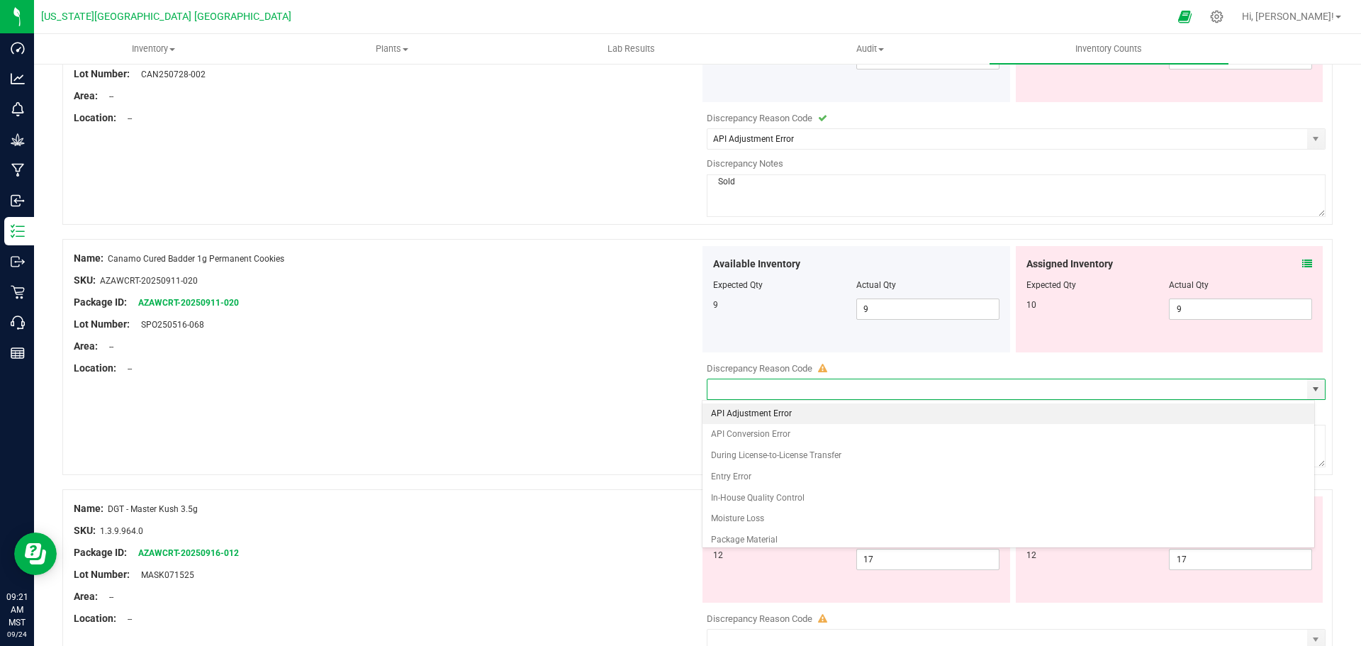
click at [766, 415] on li "API Adjustment Error" at bounding box center [1009, 413] width 613 height 21
type input "API Adjustment Error"
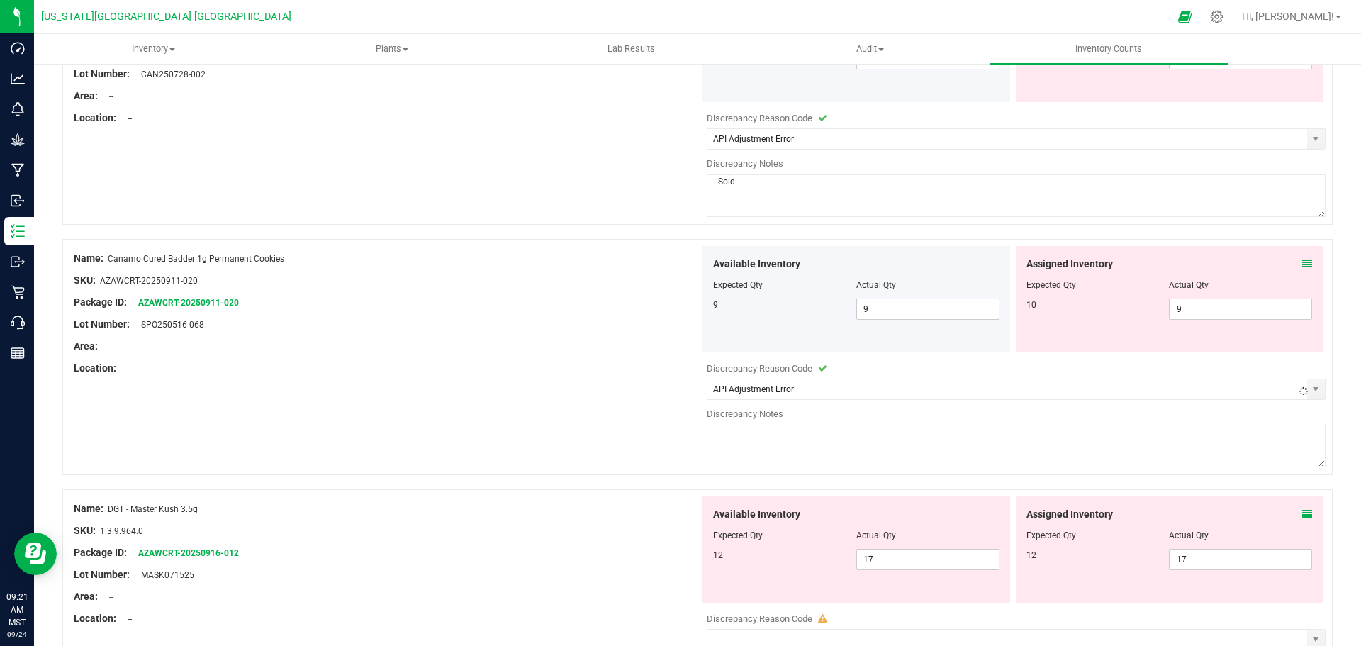
drag, startPoint x: 757, startPoint y: 446, endPoint x: 761, endPoint y: 440, distance: 7.3
click at [759, 445] on textarea at bounding box center [1016, 446] width 619 height 43
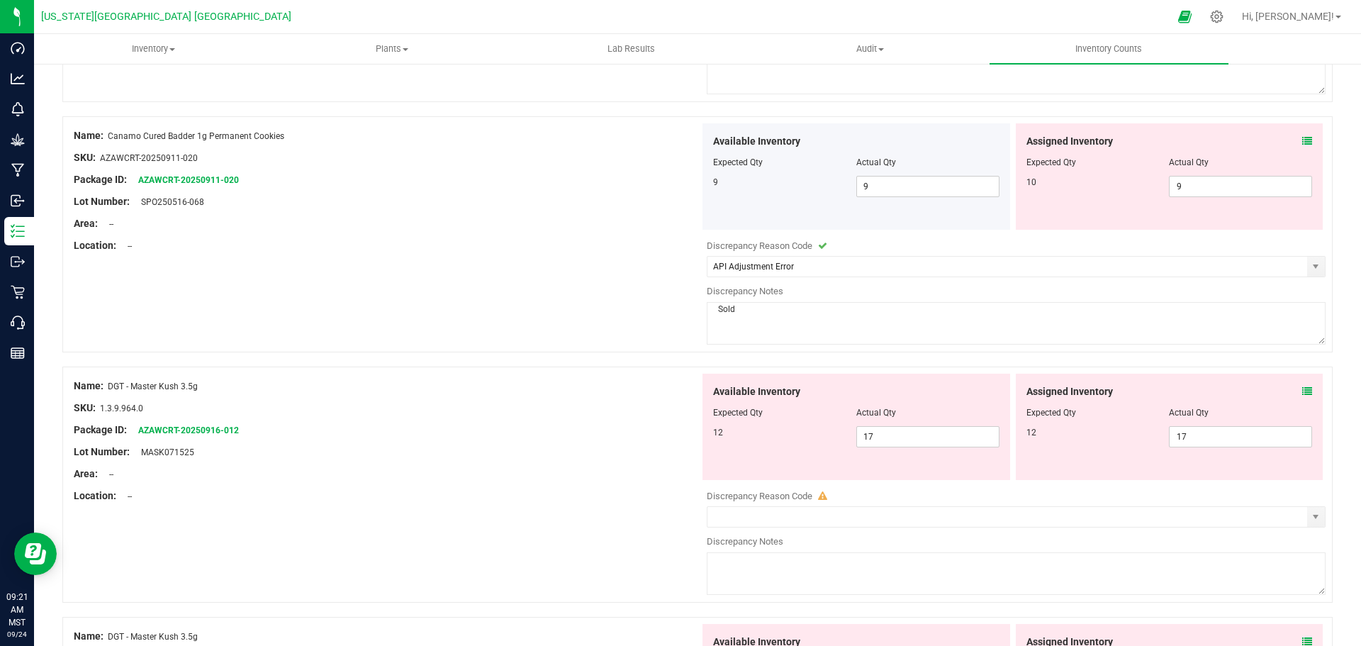
scroll to position [354, 0]
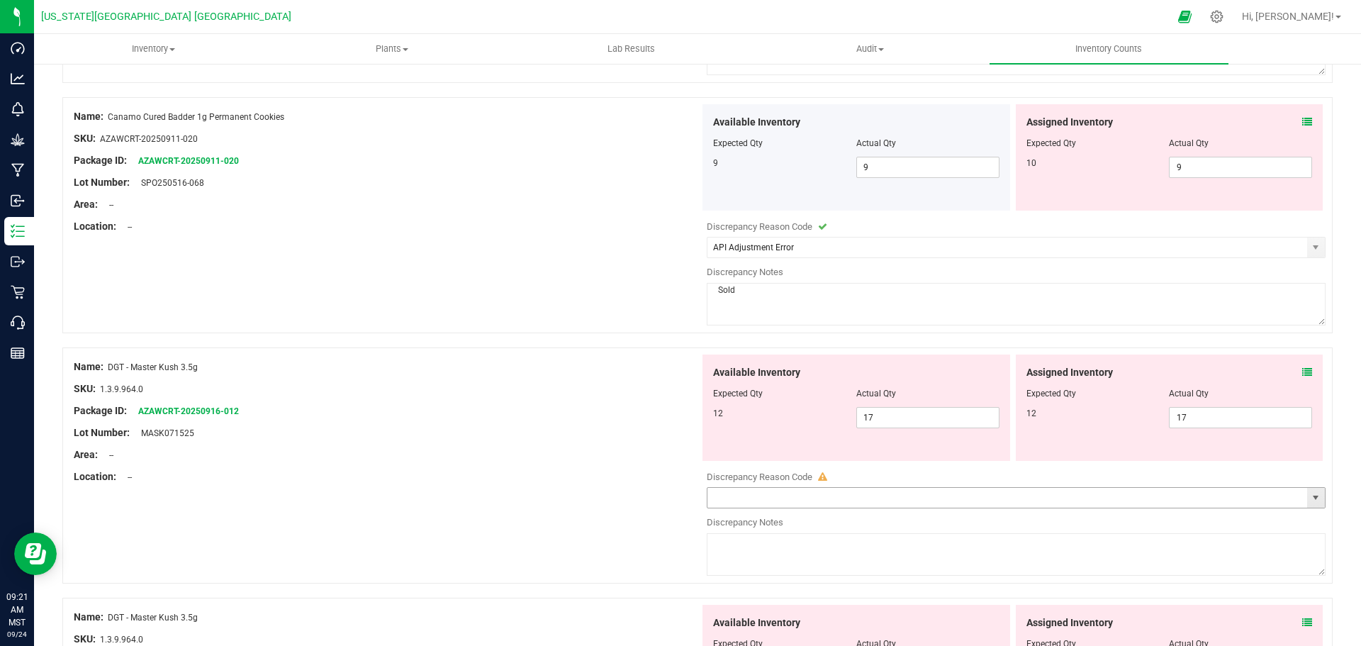
click at [1310, 495] on span "select" at bounding box center [1315, 497] width 11 height 11
type textarea "Sold"
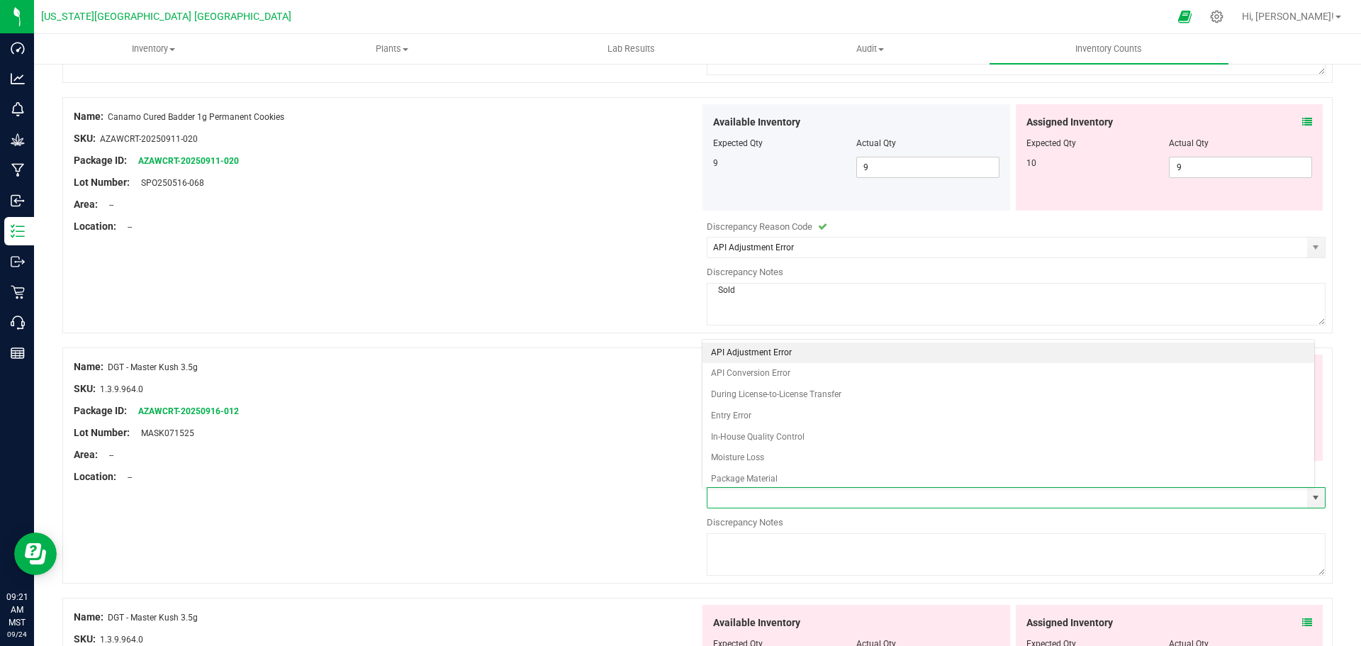
click at [750, 350] on li "API Adjustment Error" at bounding box center [1009, 352] width 613 height 21
type input "API Adjustment Error"
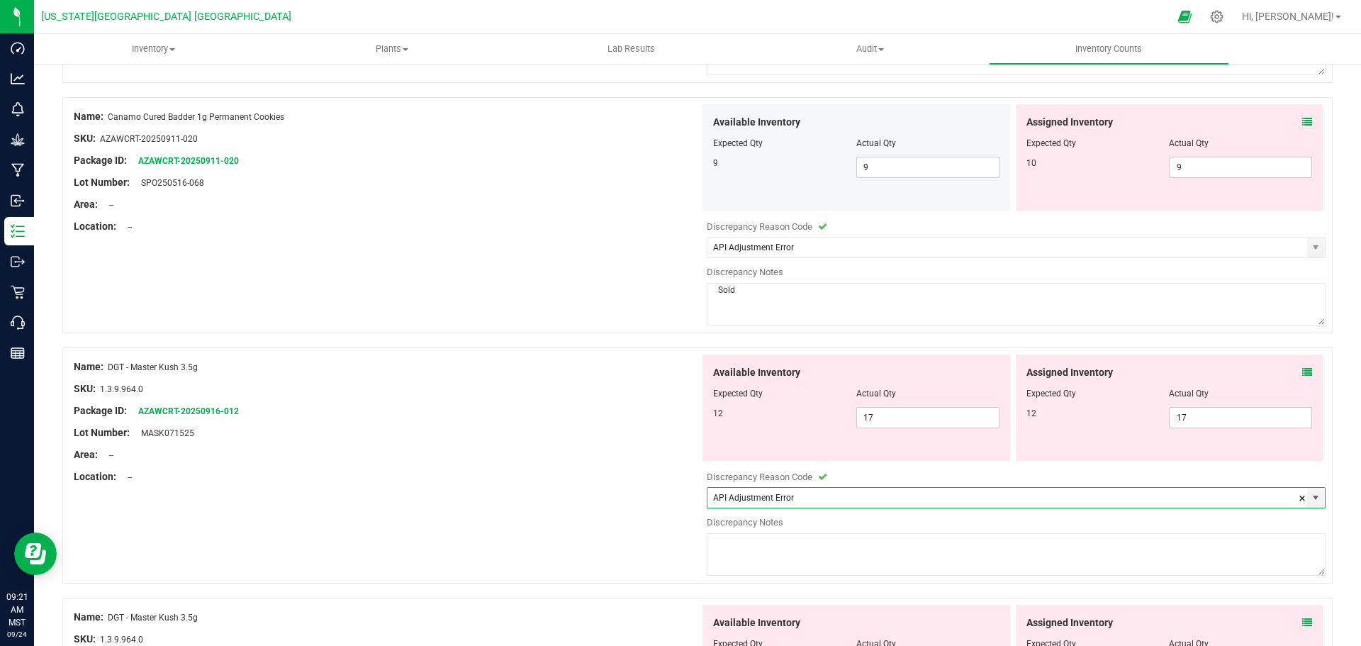
click at [734, 552] on textarea at bounding box center [1016, 554] width 619 height 43
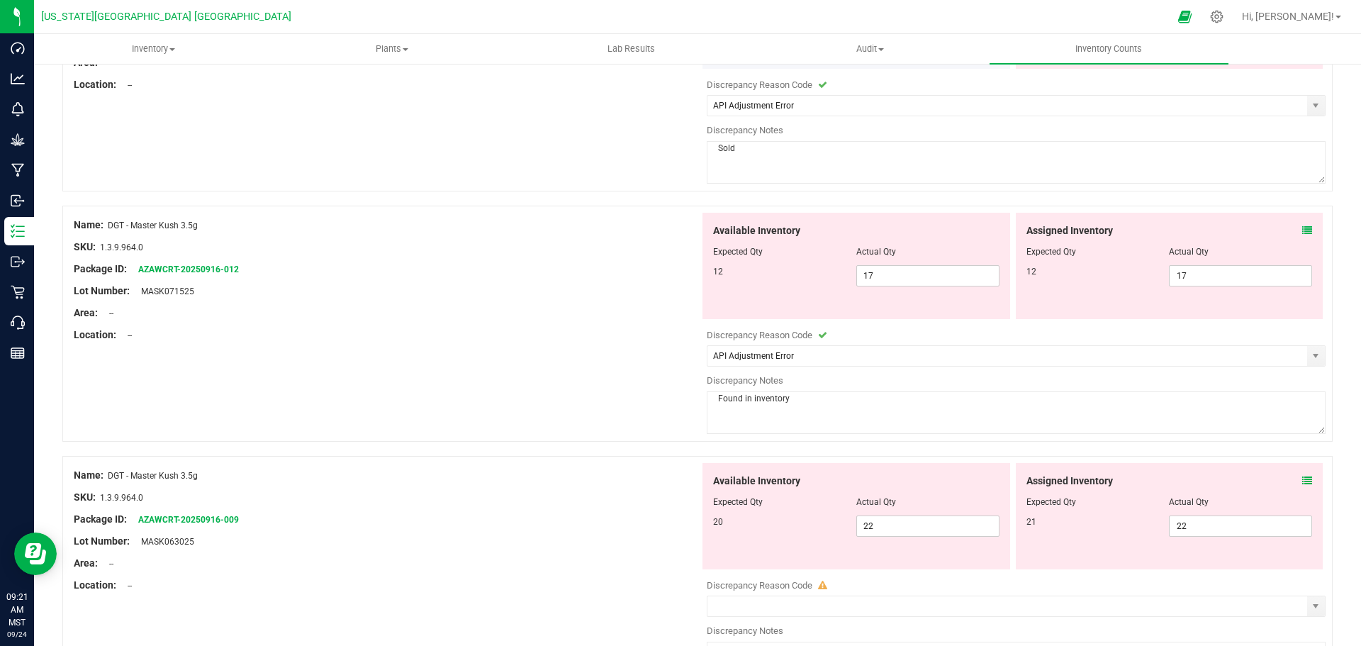
scroll to position [567, 0]
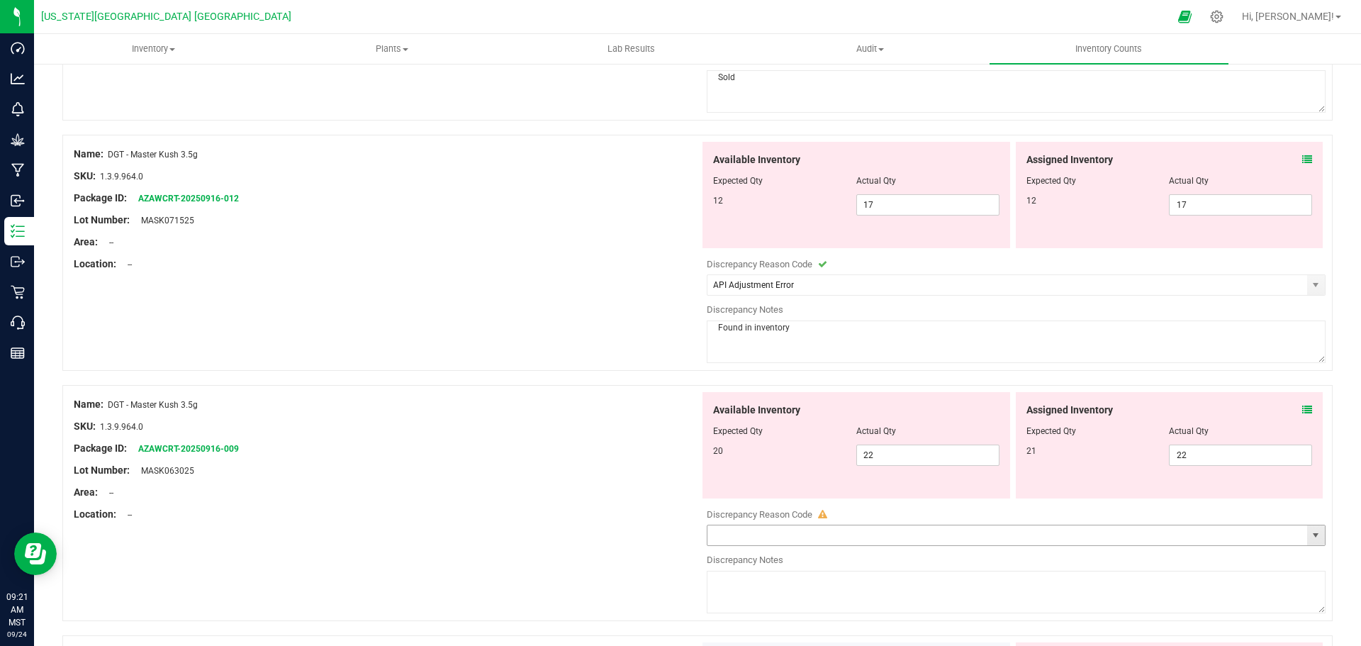
click at [1310, 537] on span "select" at bounding box center [1315, 535] width 11 height 11
type textarea "Found in inventory"
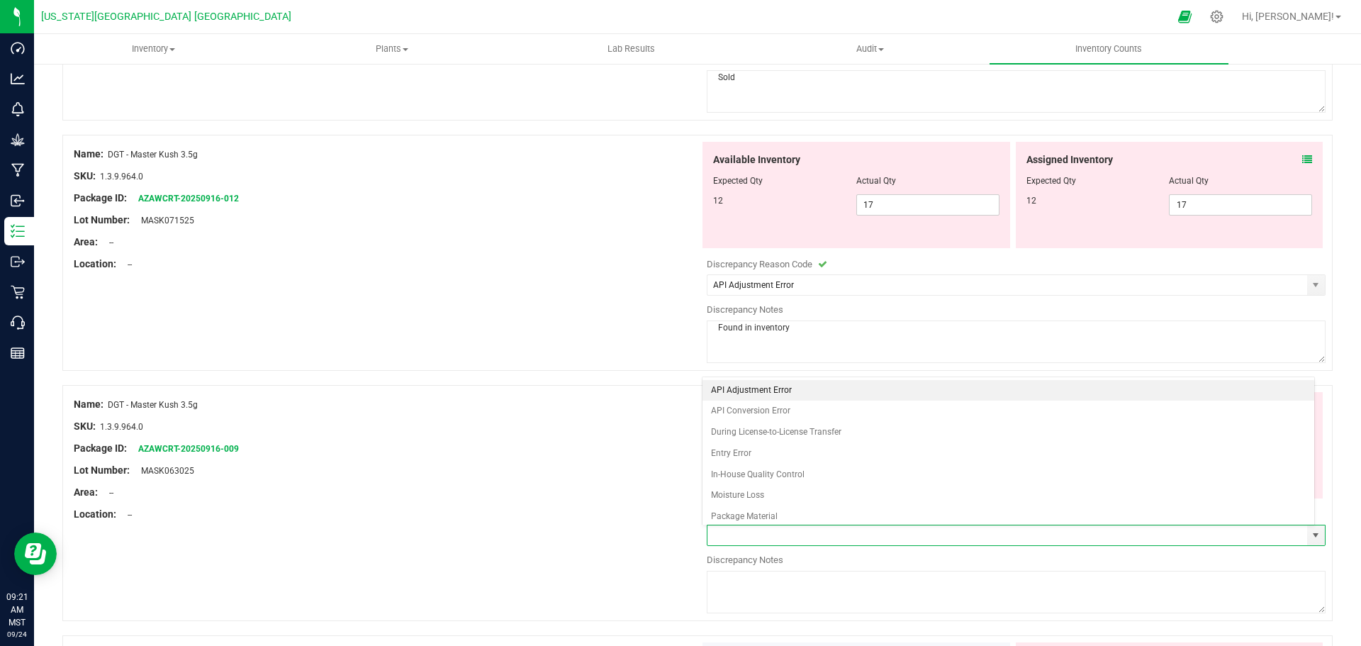
click at [765, 389] on li "API Adjustment Error" at bounding box center [1009, 390] width 613 height 21
type input "API Adjustment Error"
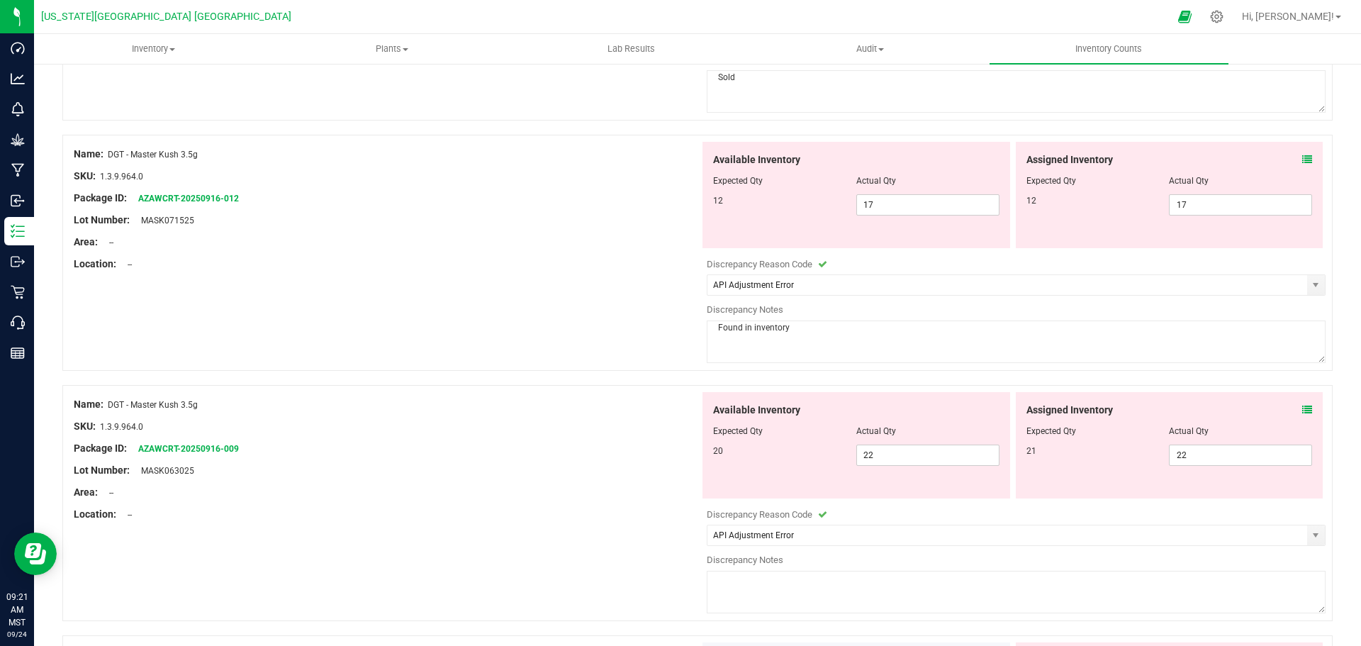
click at [746, 595] on textarea at bounding box center [1016, 592] width 619 height 43
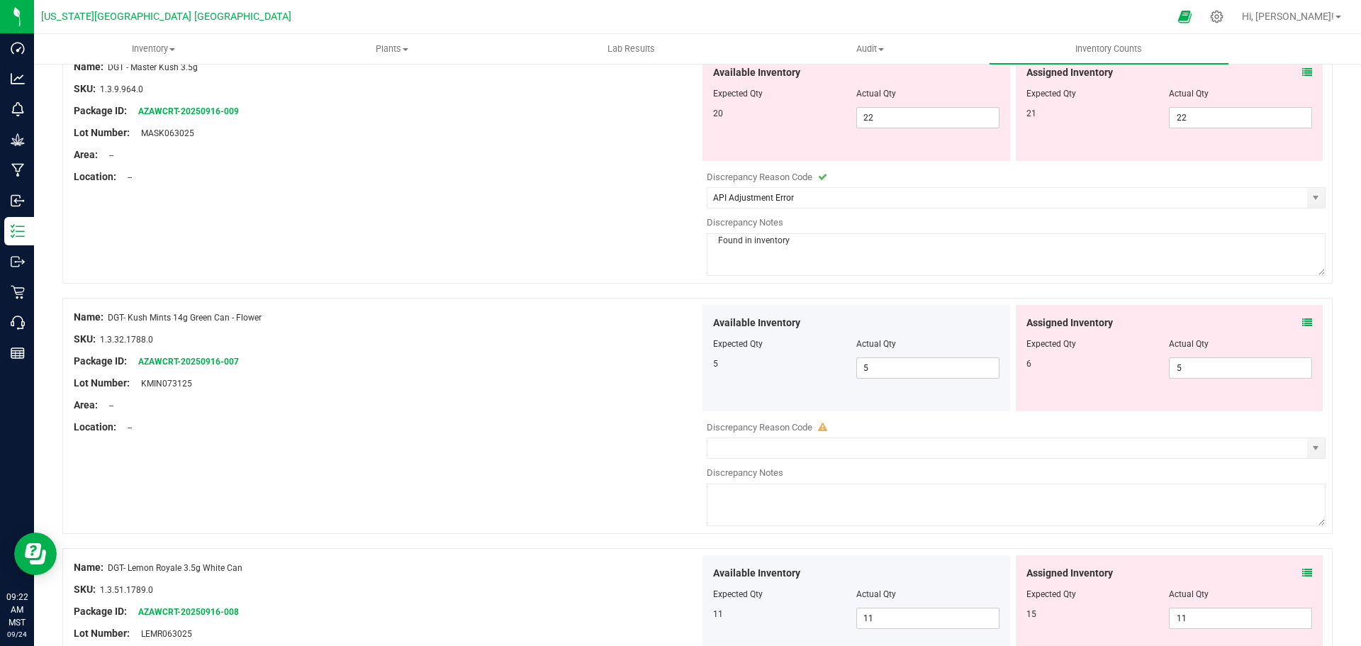
scroll to position [922, 0]
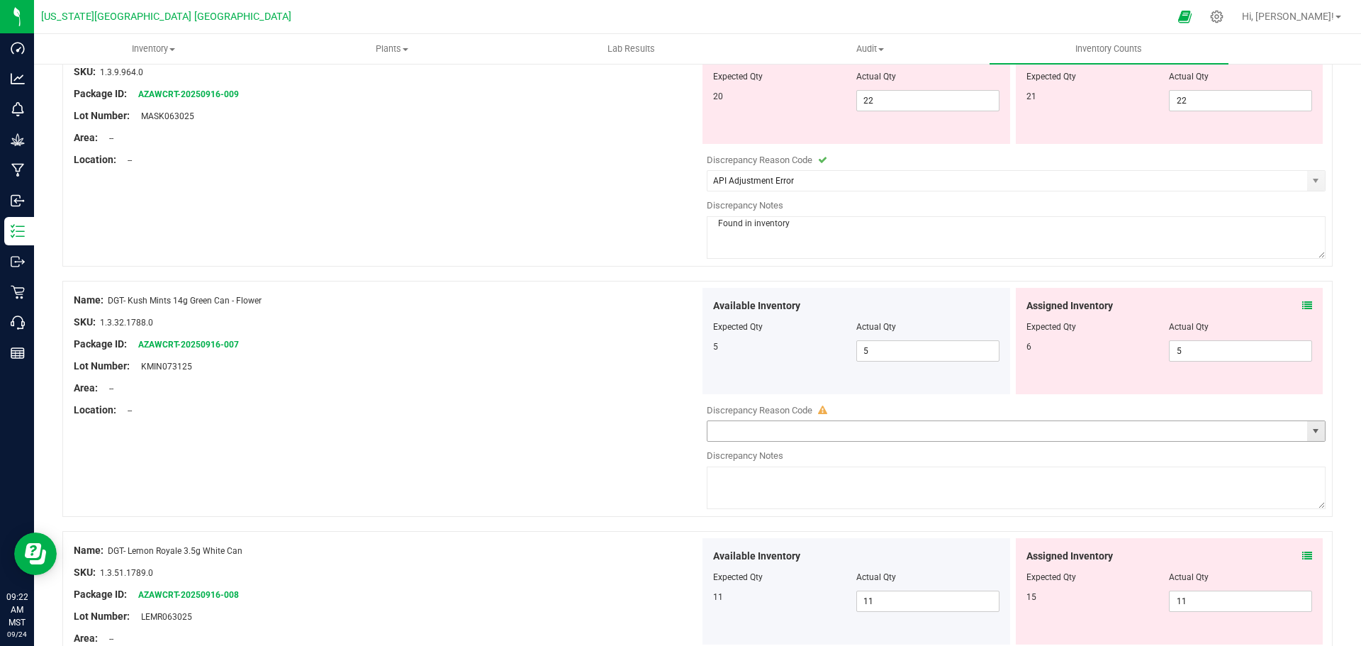
type textarea "Found in inventory"
click at [1294, 429] on input "text" at bounding box center [1008, 431] width 600 height 20
click at [1310, 428] on span "select" at bounding box center [1315, 430] width 11 height 11
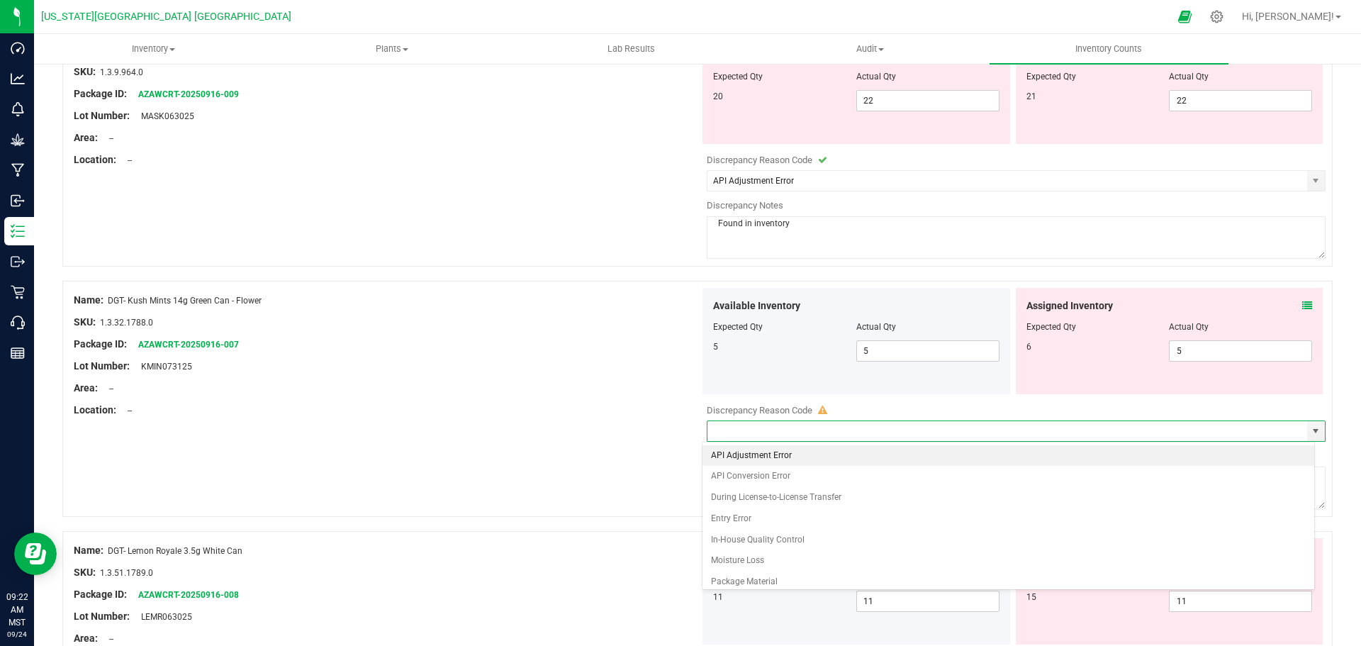
click at [776, 454] on li "API Adjustment Error" at bounding box center [1009, 455] width 613 height 21
type input "API Adjustment Error"
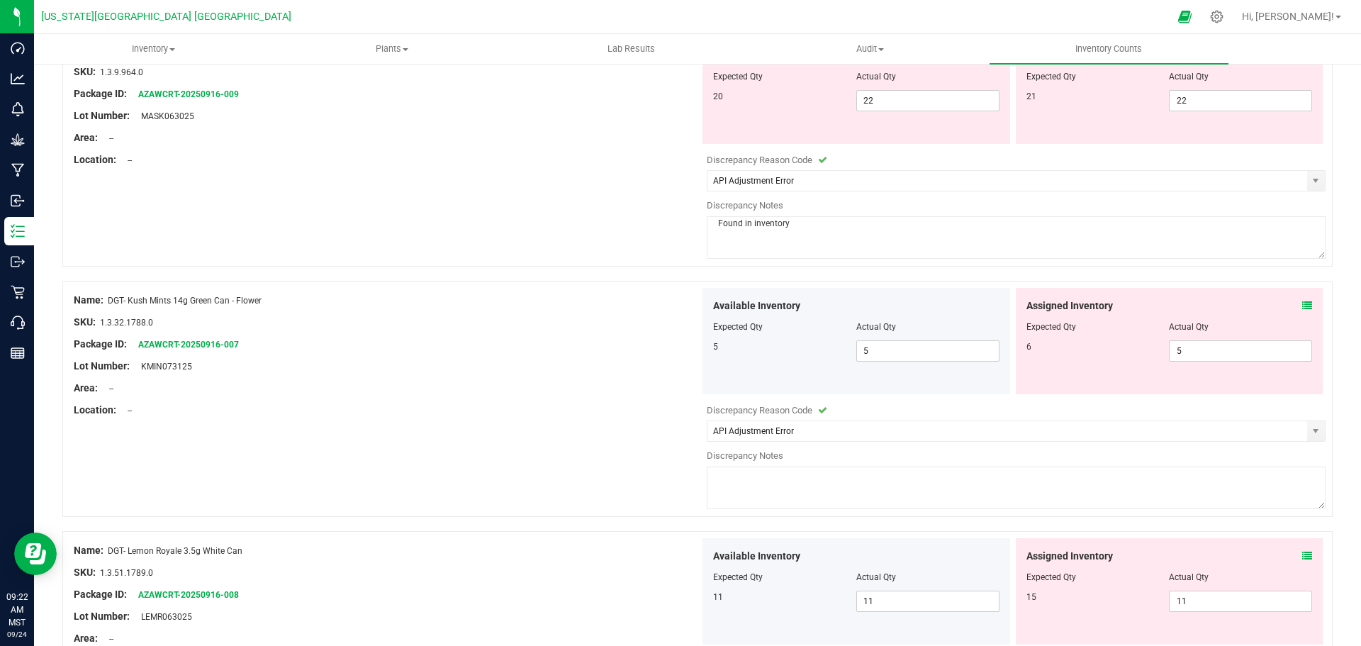
click at [771, 482] on textarea at bounding box center [1016, 487] width 619 height 43
drag, startPoint x: 771, startPoint y: 482, endPoint x: 712, endPoint y: 481, distance: 58.8
click at [712, 481] on textarea at bounding box center [1016, 487] width 619 height 43
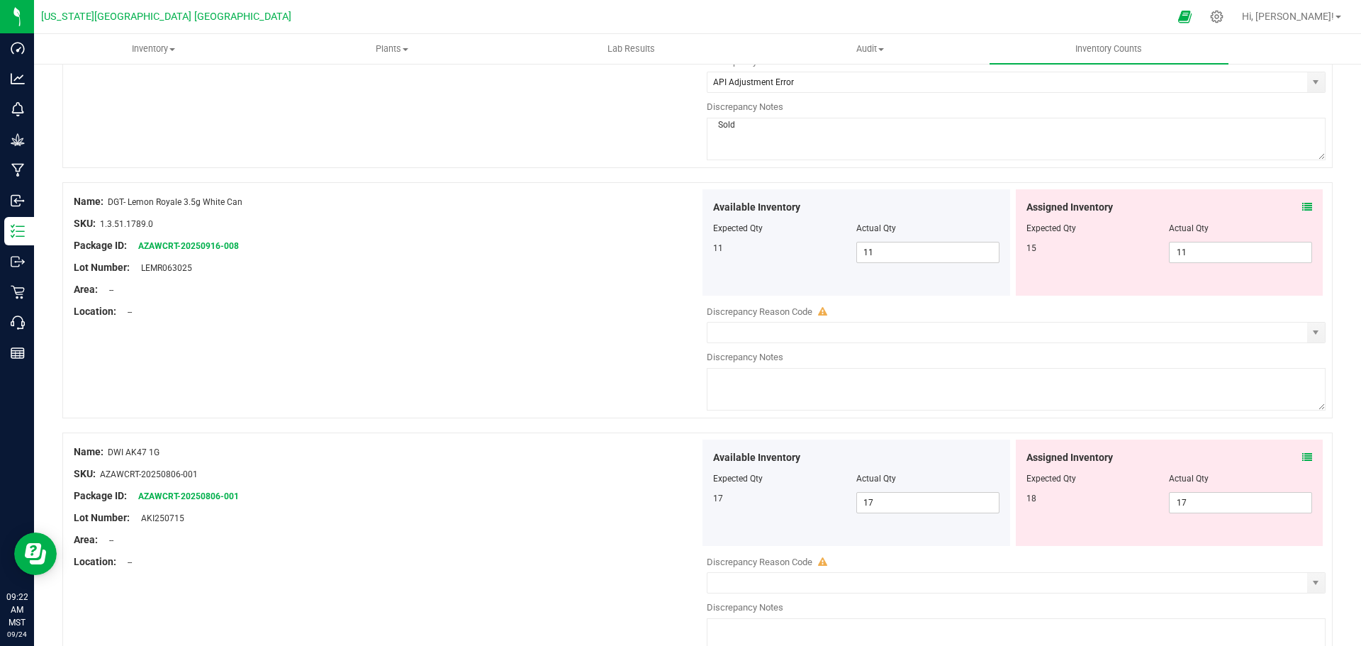
scroll to position [1276, 0]
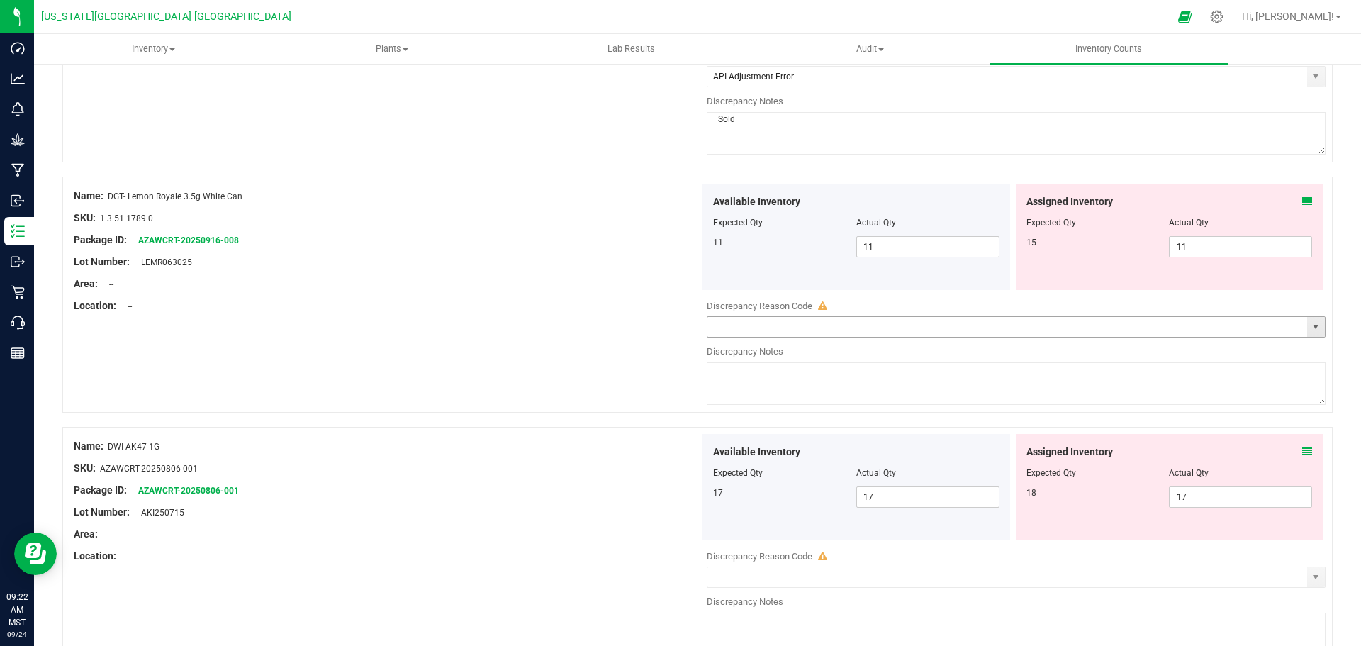
click at [1310, 330] on span "select" at bounding box center [1315, 326] width 11 height 11
type textarea "Sold"
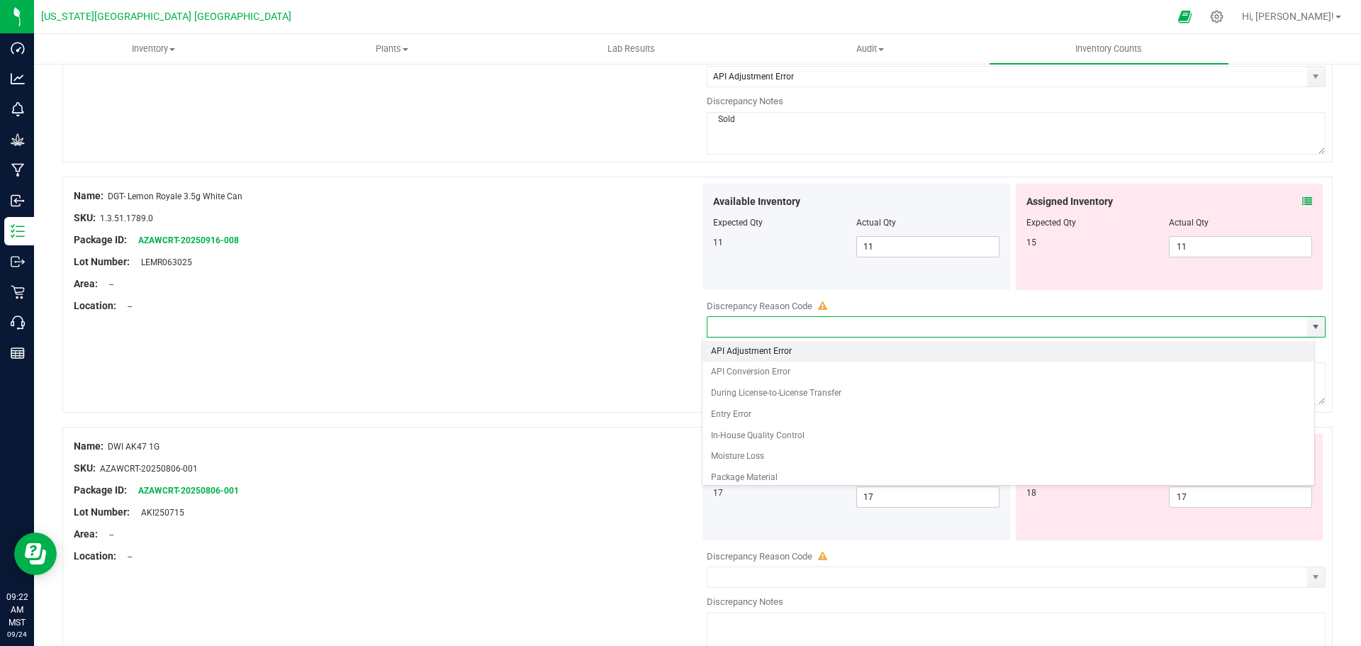
click at [724, 354] on li "API Adjustment Error" at bounding box center [1009, 351] width 613 height 21
type input "API Adjustment Error"
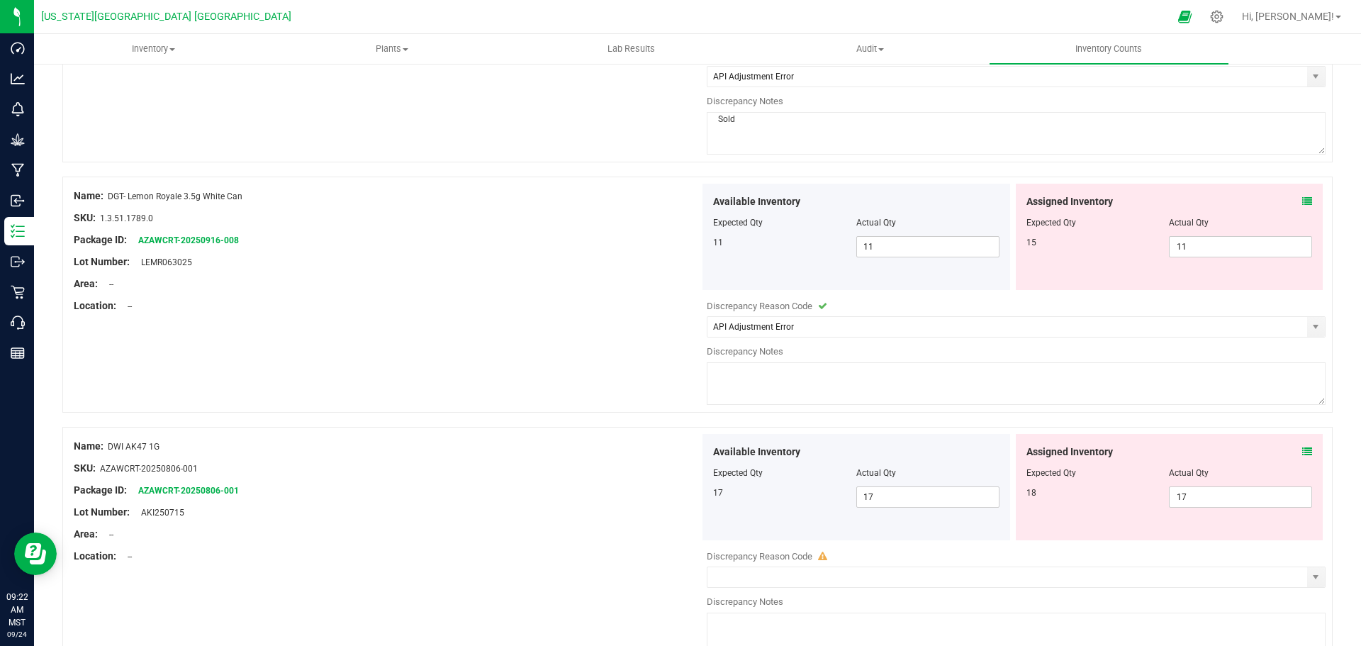
click at [732, 381] on textarea at bounding box center [1016, 383] width 619 height 43
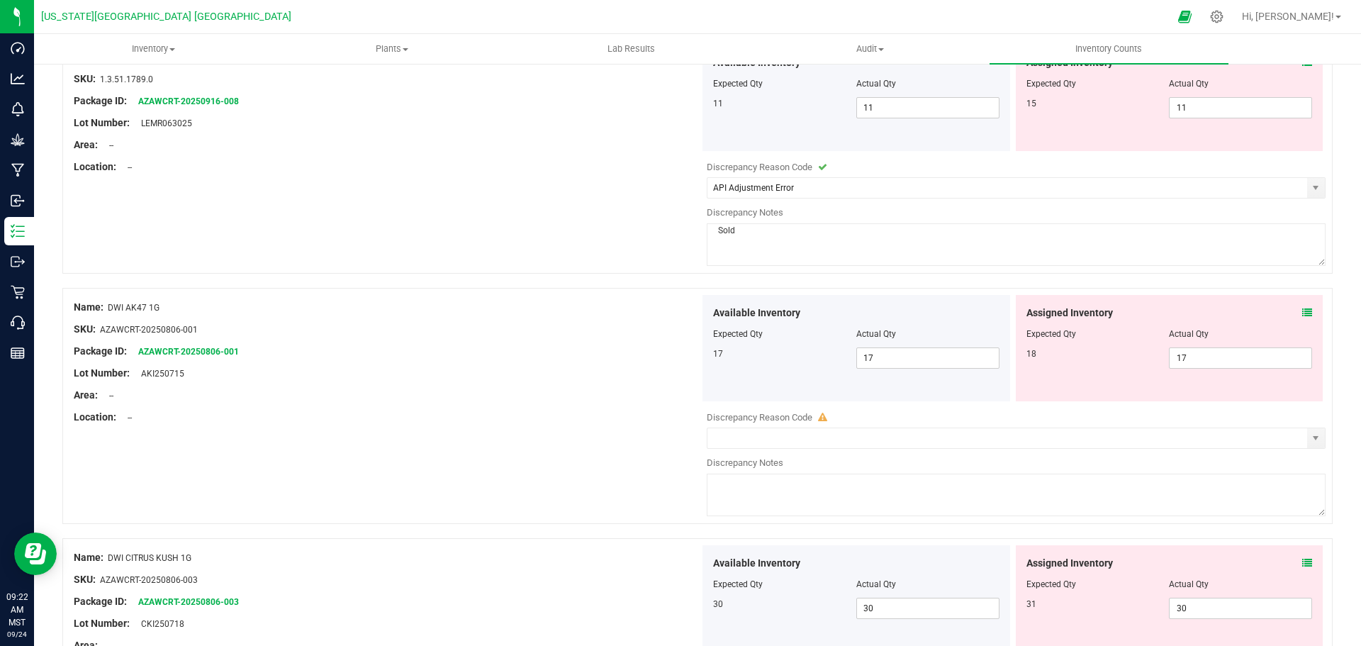
scroll to position [1418, 0]
click at [1310, 437] on span "select" at bounding box center [1315, 435] width 11 height 11
type textarea "Sold"
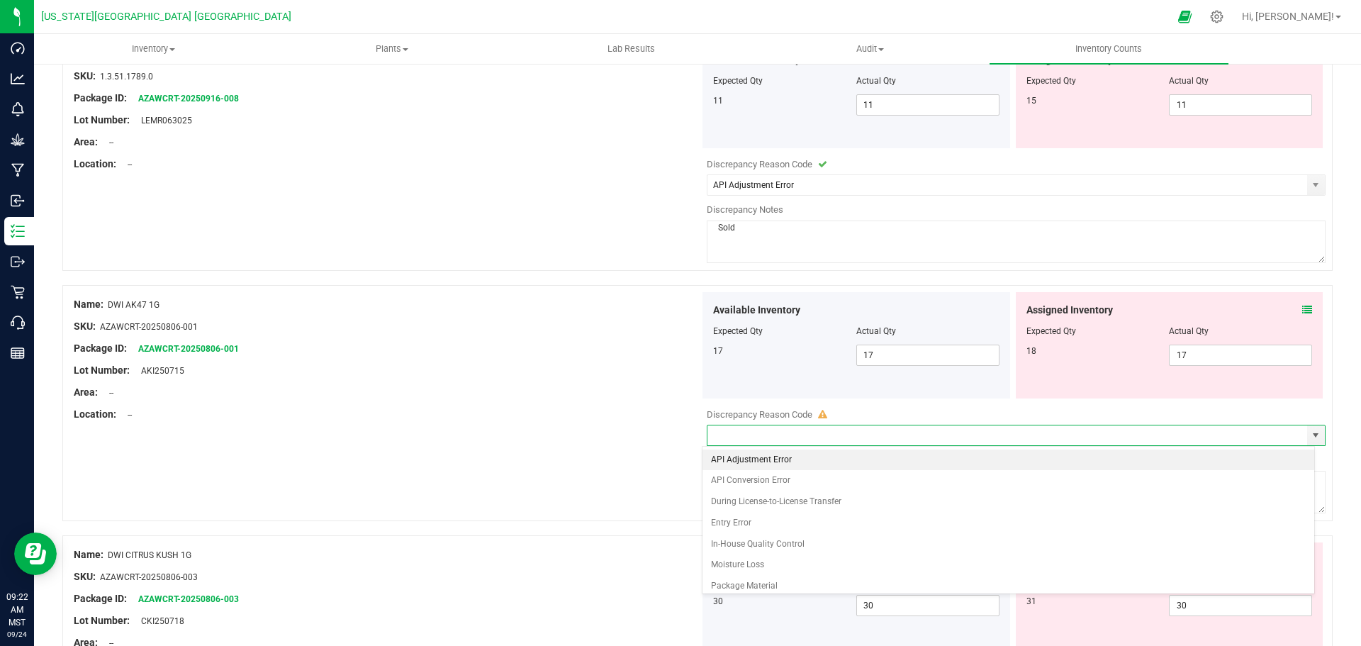
click at [752, 460] on li "API Adjustment Error" at bounding box center [1009, 459] width 613 height 21
type input "API Adjustment Error"
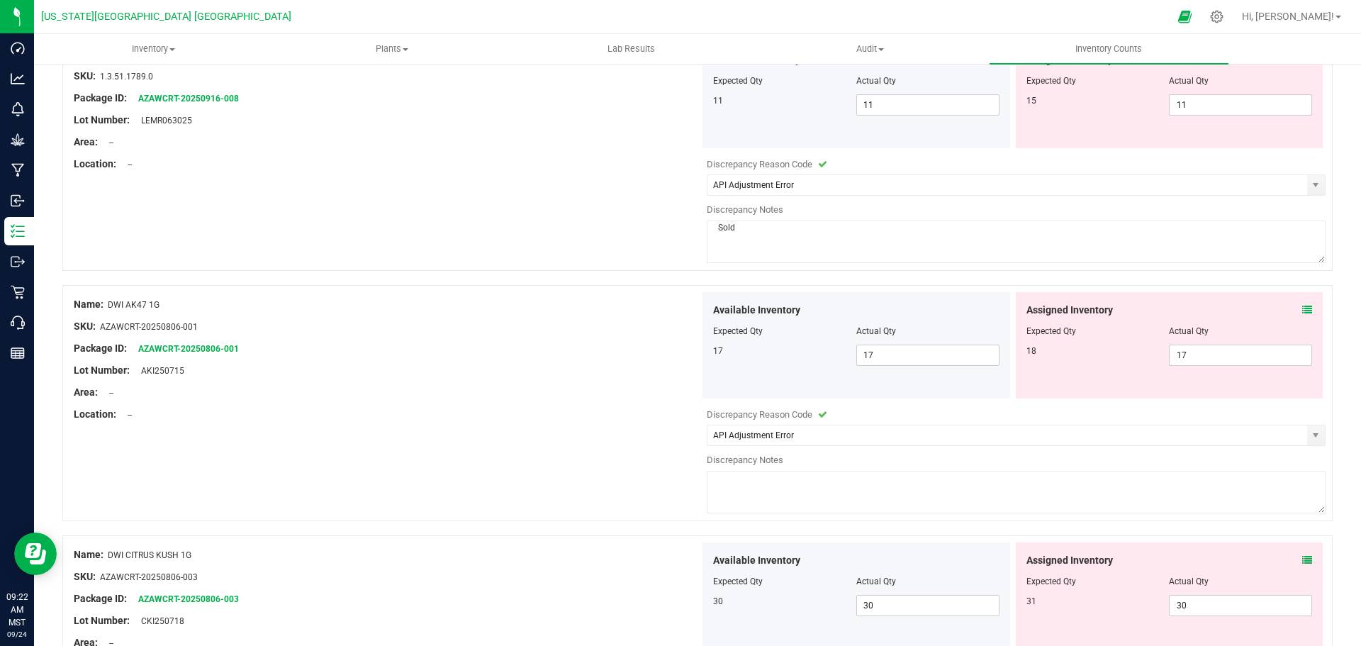
drag, startPoint x: 753, startPoint y: 500, endPoint x: 754, endPoint y: 488, distance: 12.1
click at [754, 499] on textarea at bounding box center [1016, 492] width 619 height 43
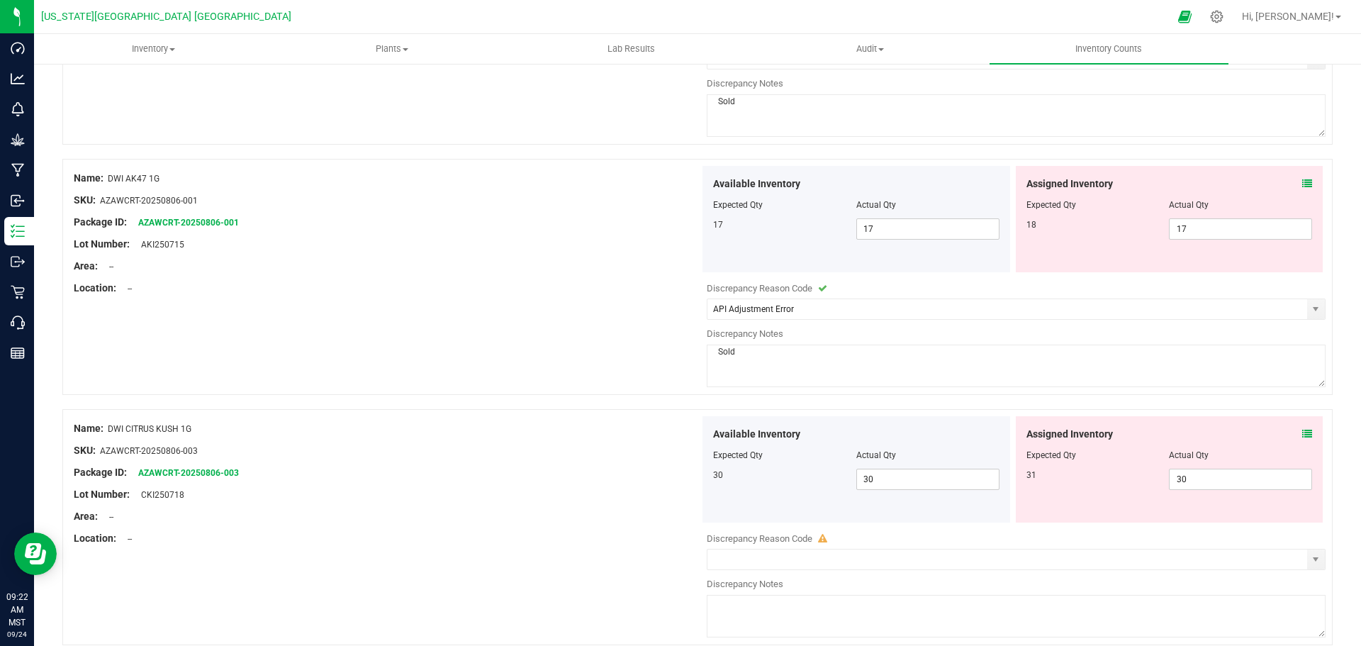
scroll to position [1560, 0]
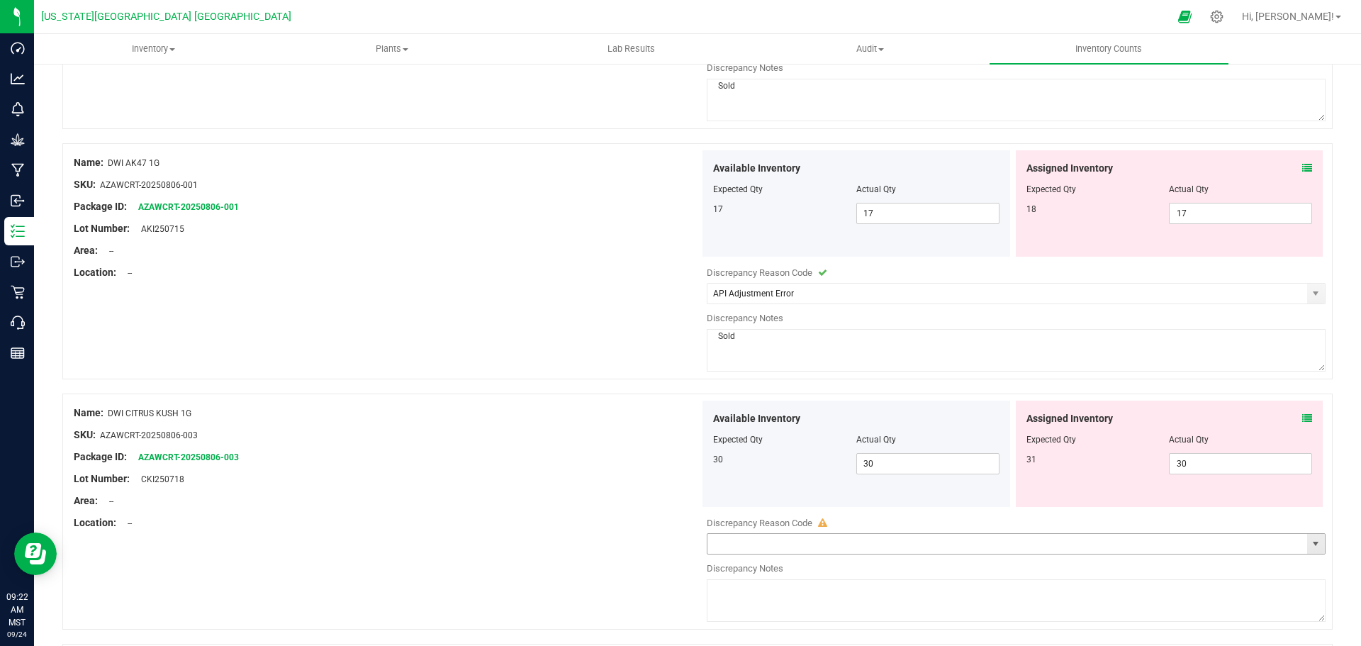
click at [1310, 538] on span "select" at bounding box center [1315, 543] width 11 height 11
type textarea "Sold"
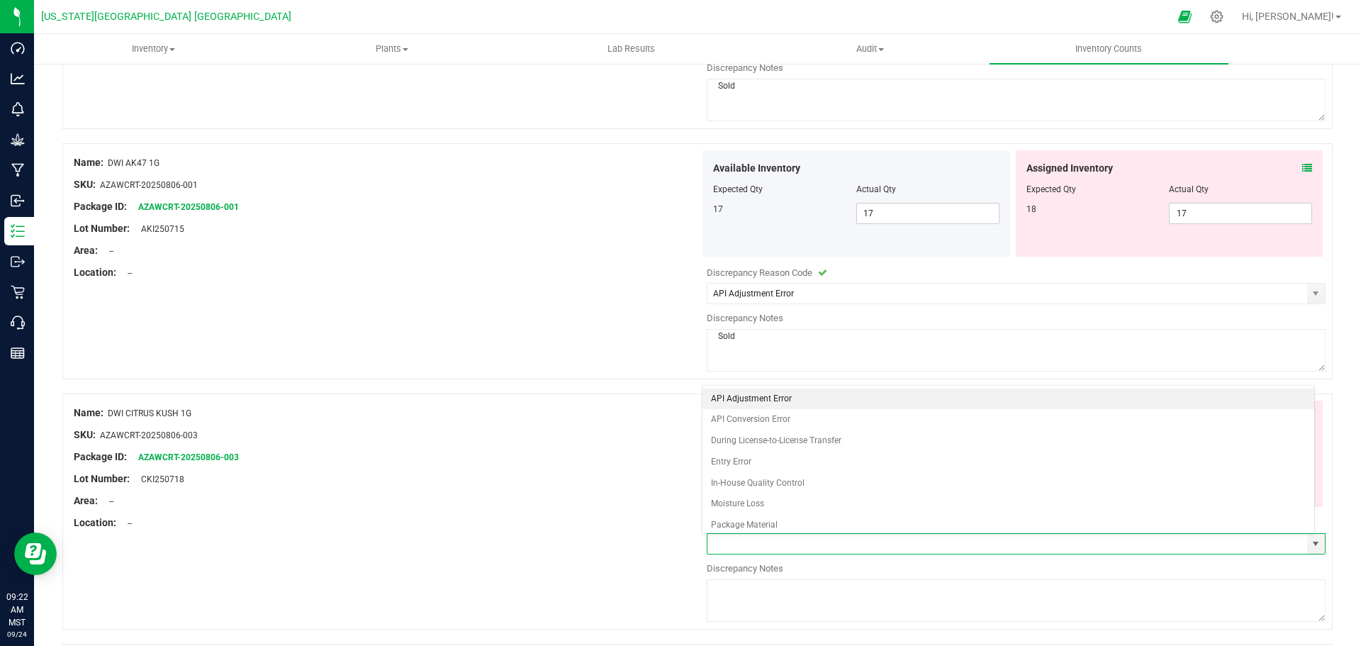
click at [766, 391] on li "API Adjustment Error" at bounding box center [1009, 398] width 613 height 21
type input "API Adjustment Error"
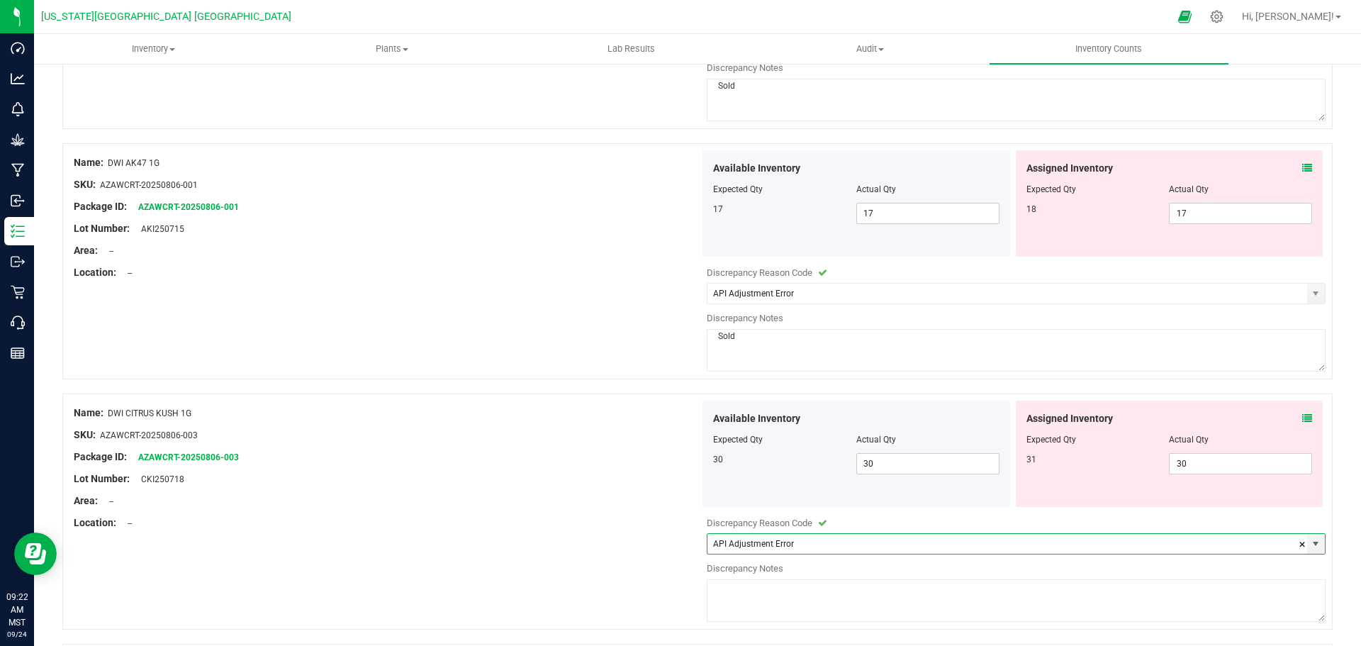
click at [737, 603] on textarea at bounding box center [1016, 600] width 619 height 43
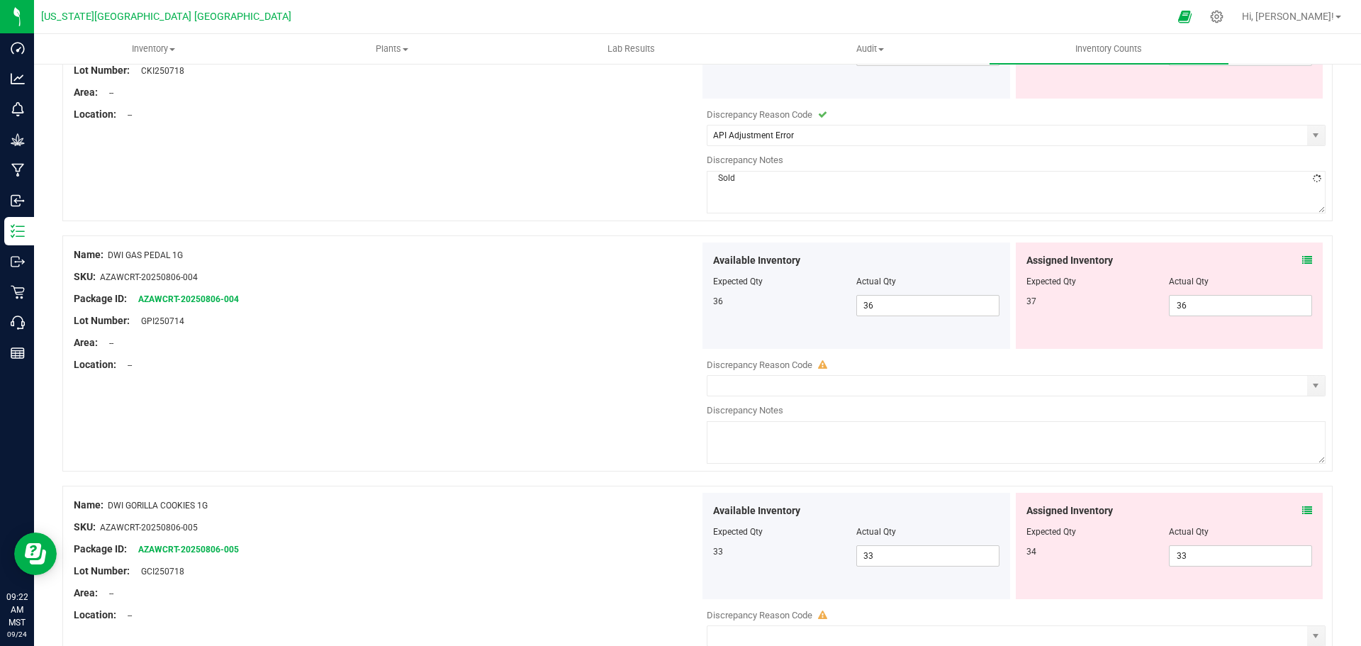
scroll to position [1985, 0]
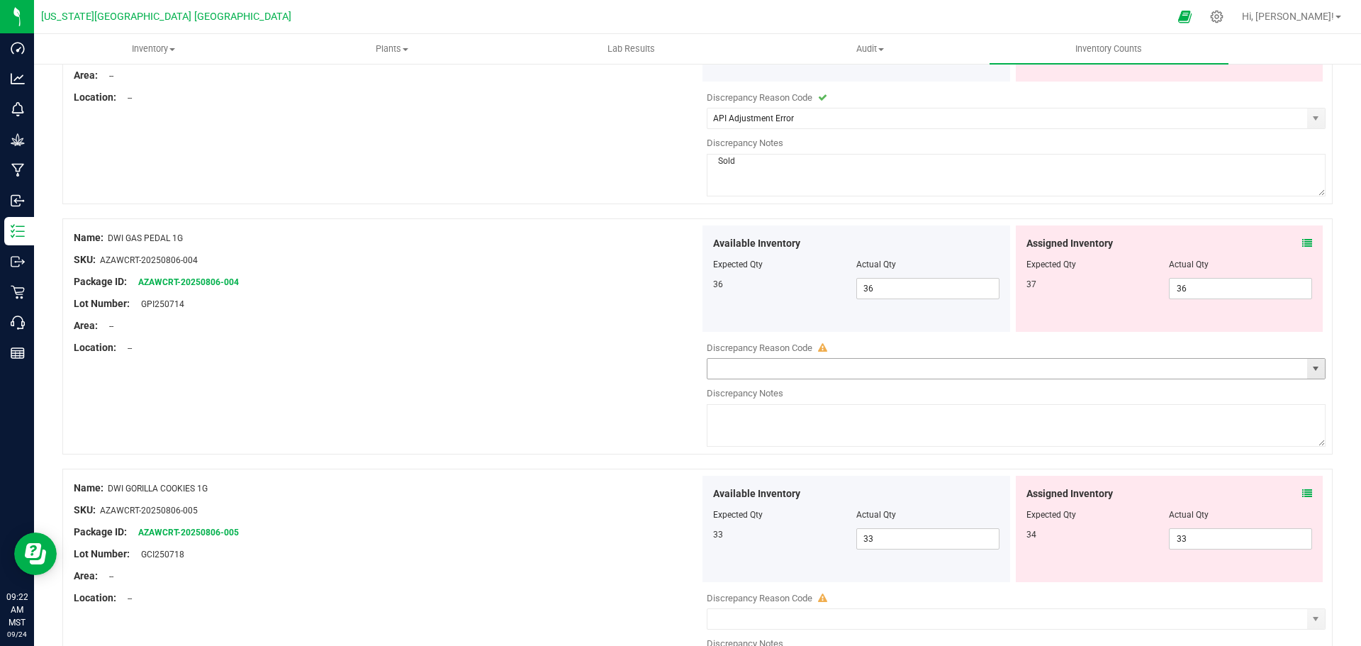
click at [1310, 373] on span "select" at bounding box center [1315, 368] width 11 height 11
type textarea "Sold"
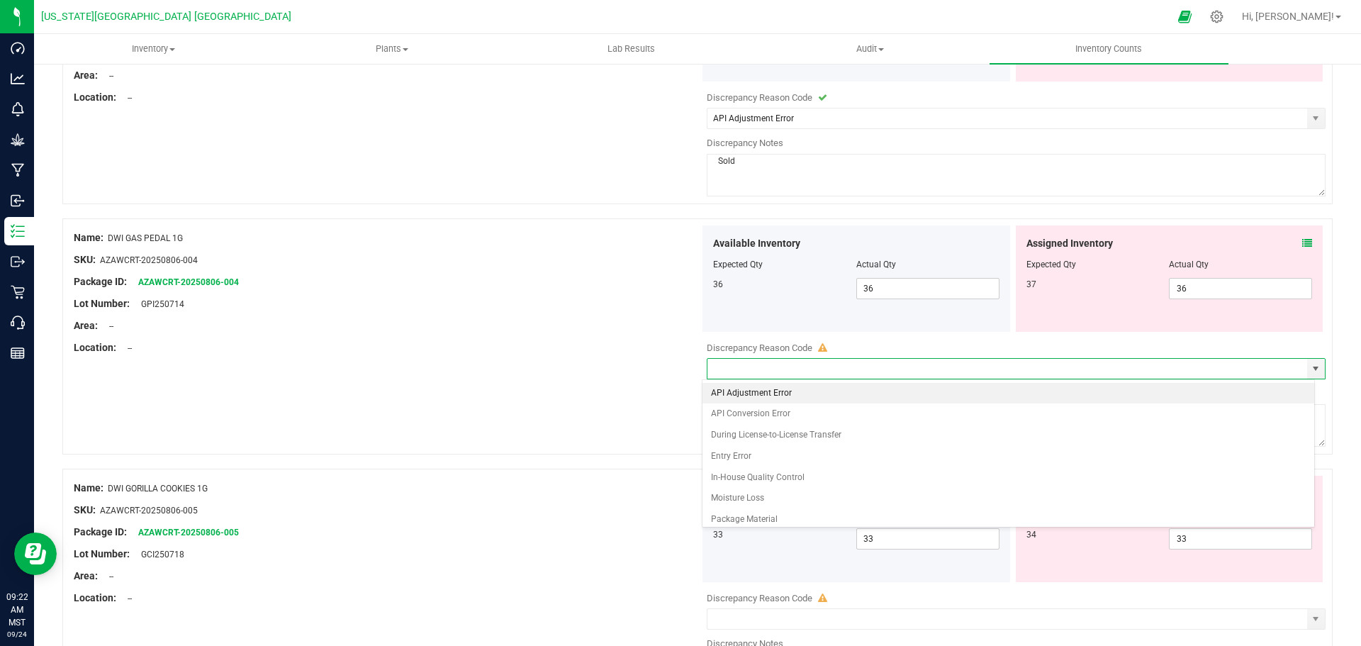
click at [753, 388] on li "API Adjustment Error" at bounding box center [1009, 393] width 613 height 21
type input "API Adjustment Error"
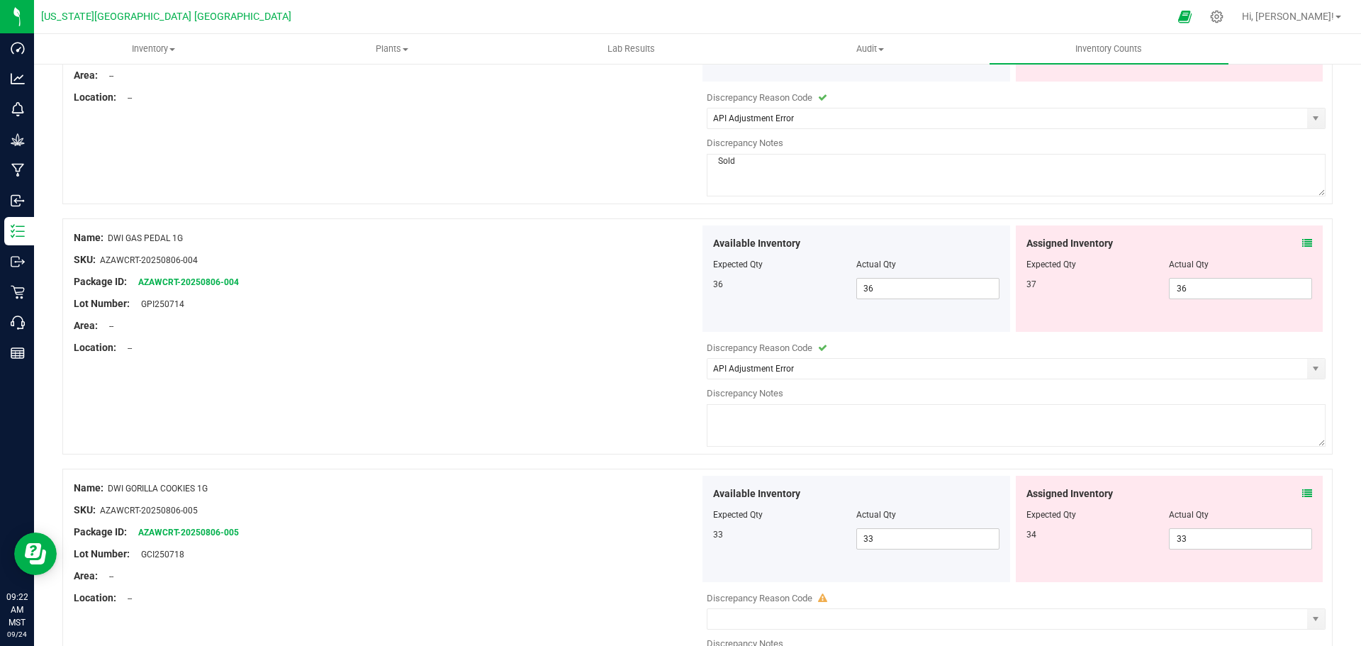
click at [758, 426] on textarea at bounding box center [1016, 425] width 619 height 43
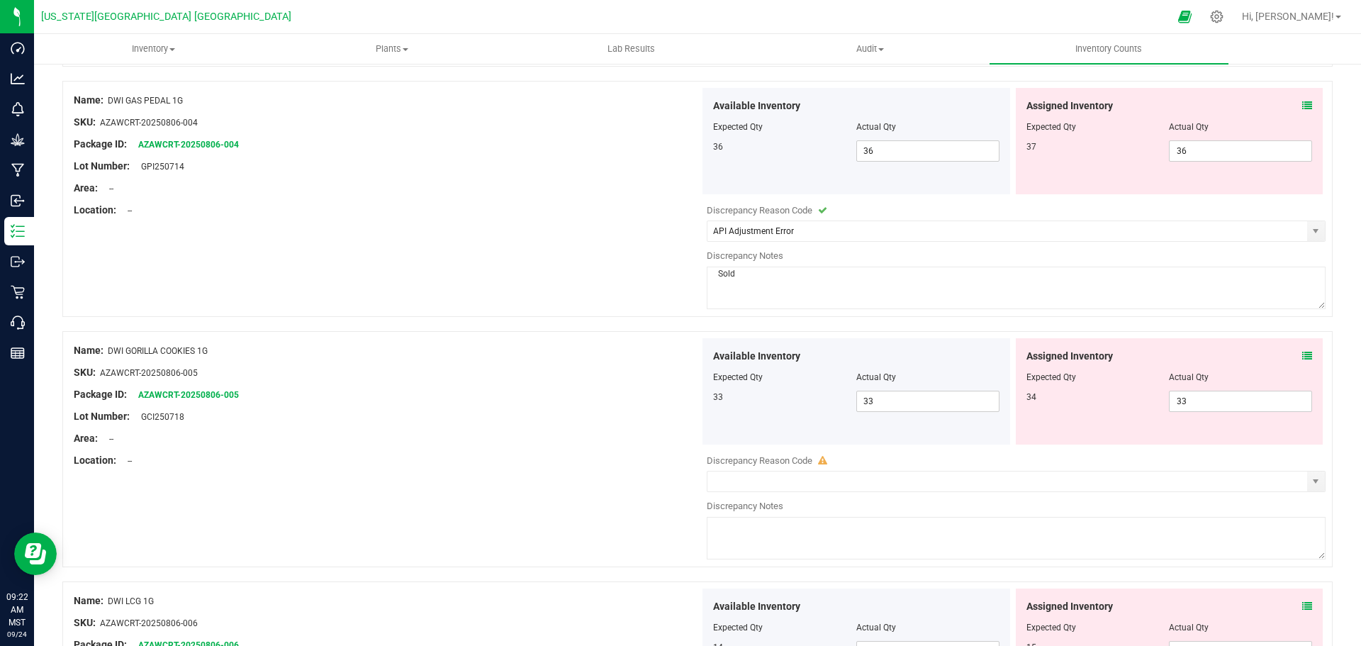
scroll to position [2198, 0]
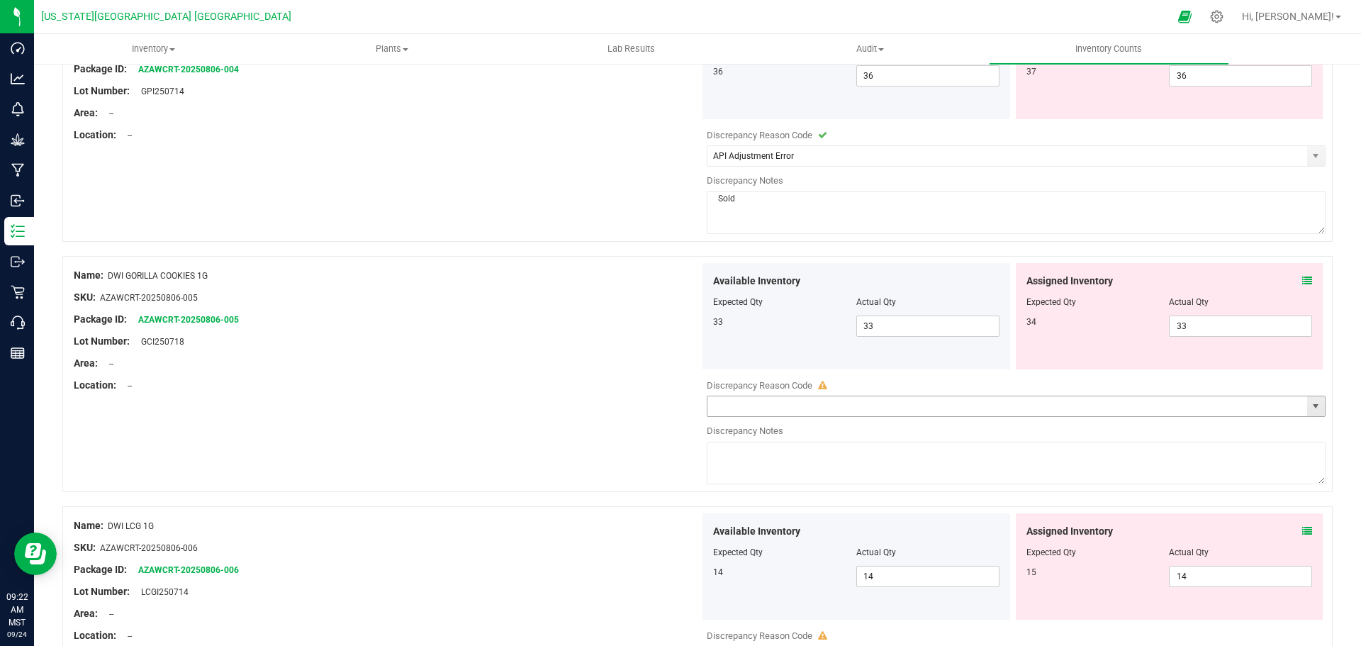
click at [1310, 405] on span "select" at bounding box center [1315, 406] width 11 height 11
type textarea "Sold"
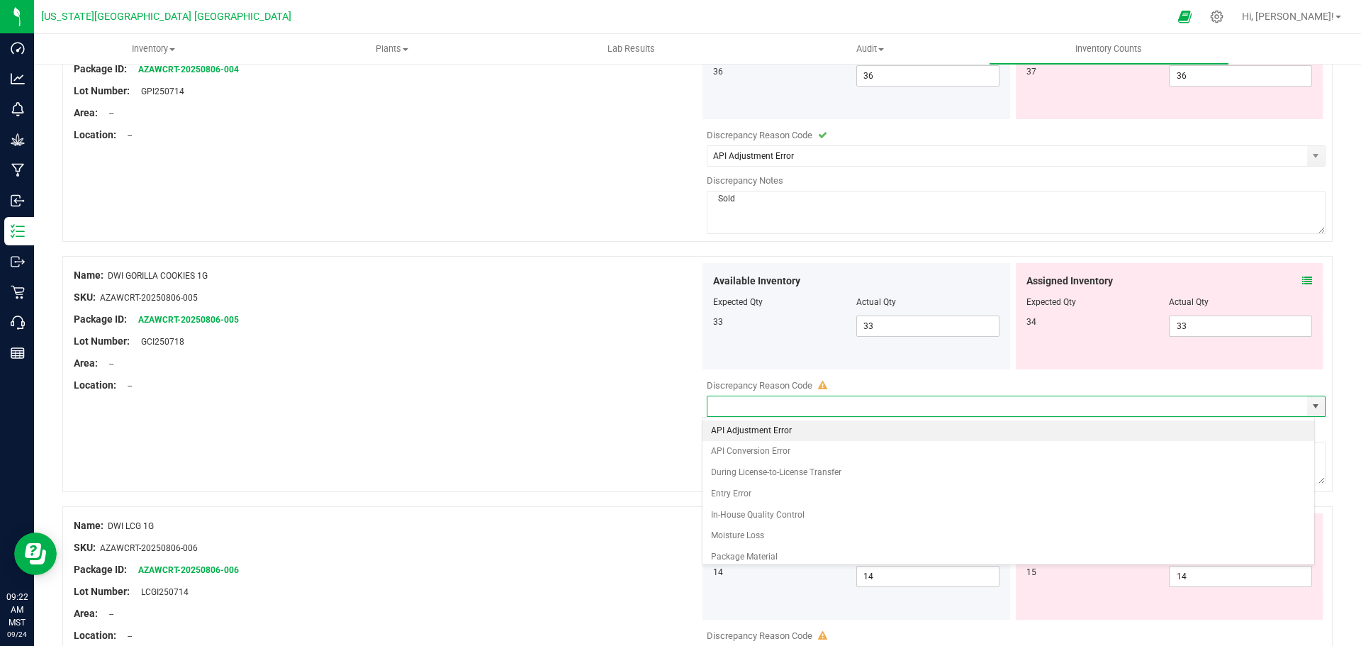
click at [722, 433] on li "API Adjustment Error" at bounding box center [1009, 430] width 613 height 21
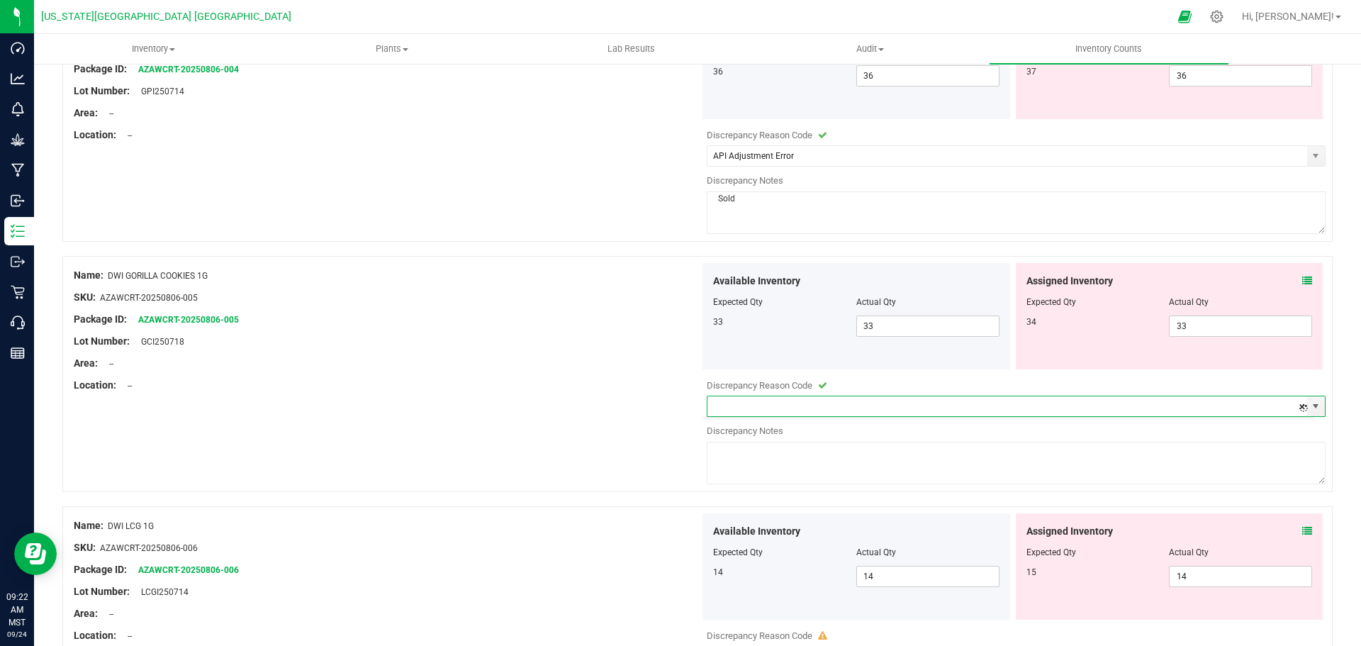
type input "API Adjustment Error"
click at [725, 466] on textarea at bounding box center [1016, 463] width 619 height 43
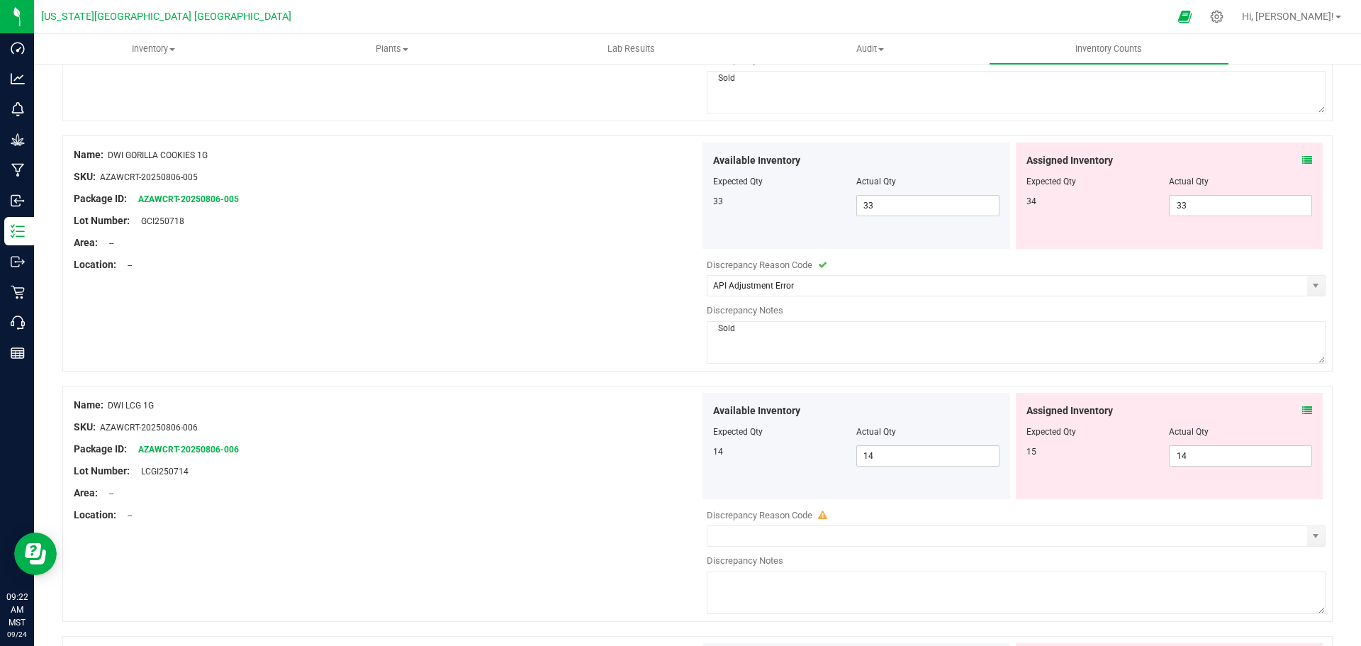
scroll to position [2339, 0]
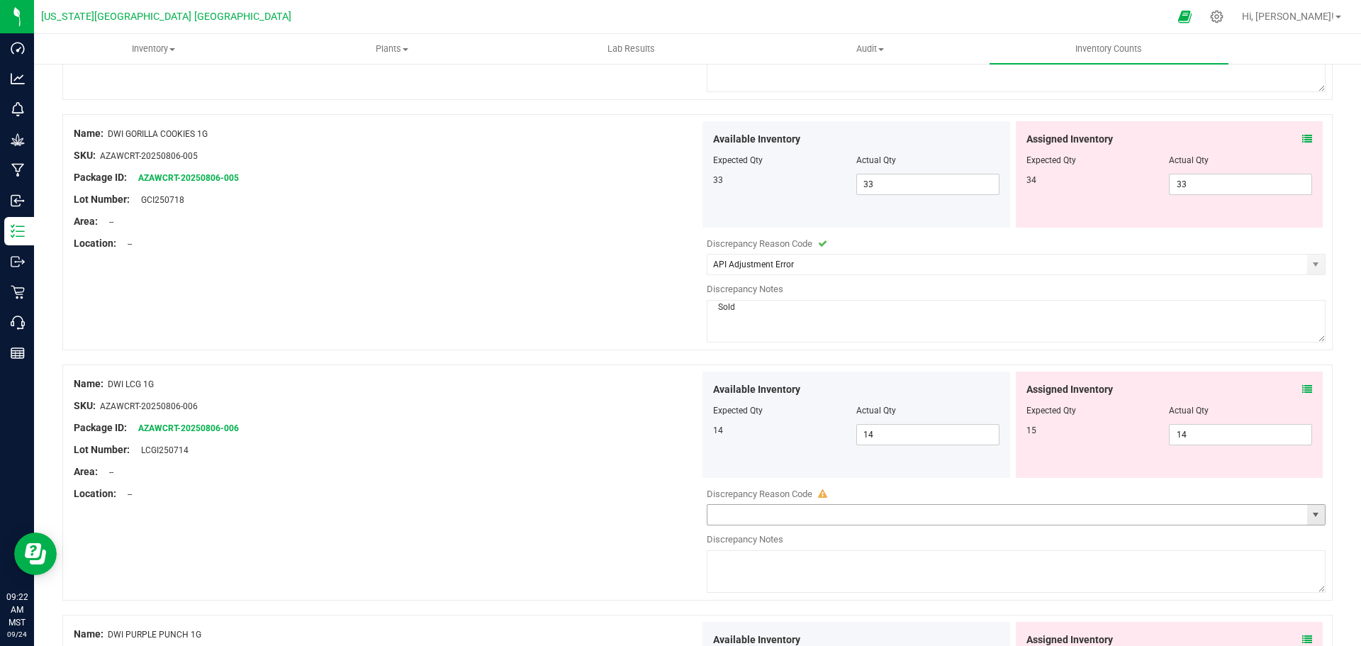
click at [1310, 513] on span "select" at bounding box center [1315, 514] width 11 height 11
type textarea "Sold"
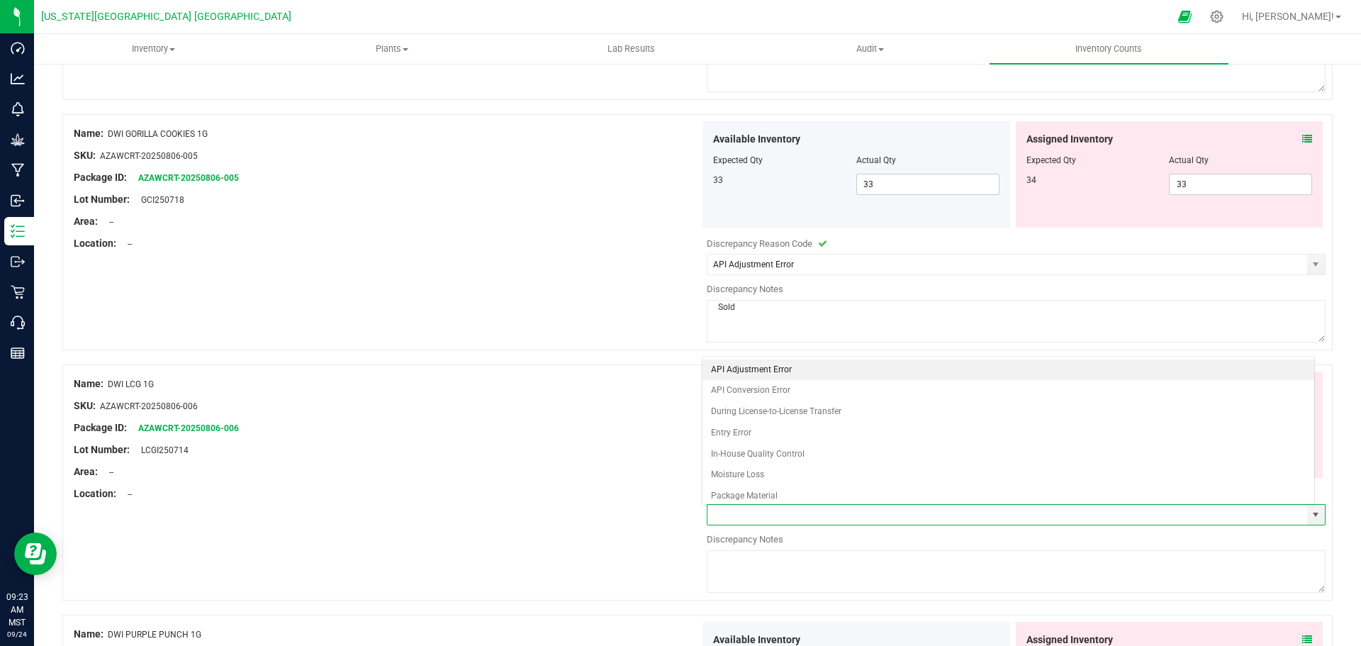
click at [763, 372] on li "API Adjustment Error" at bounding box center [1009, 369] width 613 height 21
type input "API Adjustment Error"
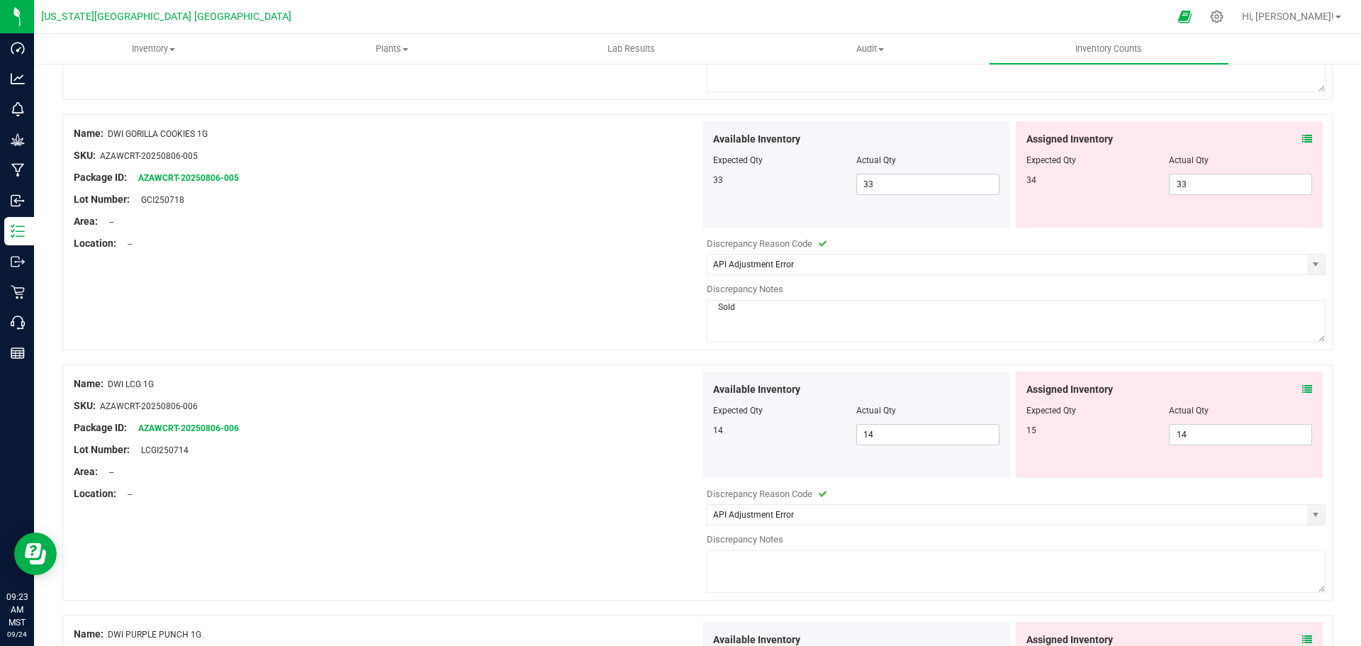
click at [749, 580] on textarea at bounding box center [1016, 571] width 619 height 43
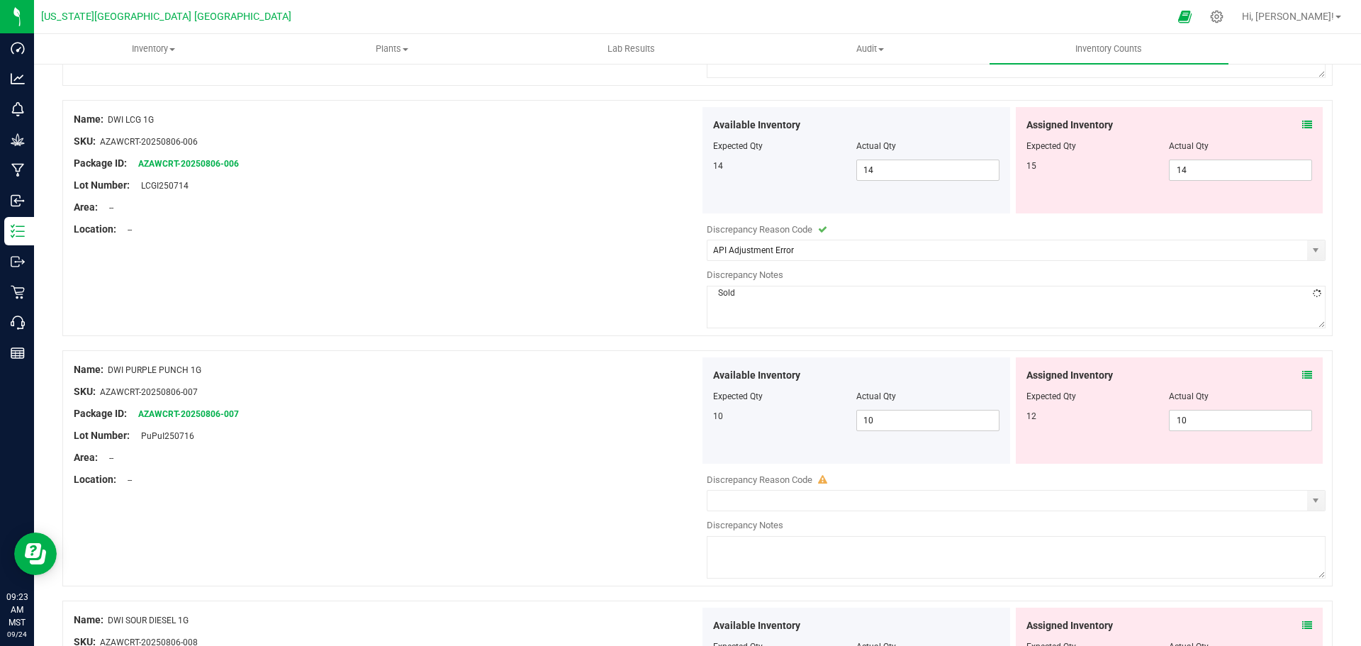
scroll to position [2765, 0]
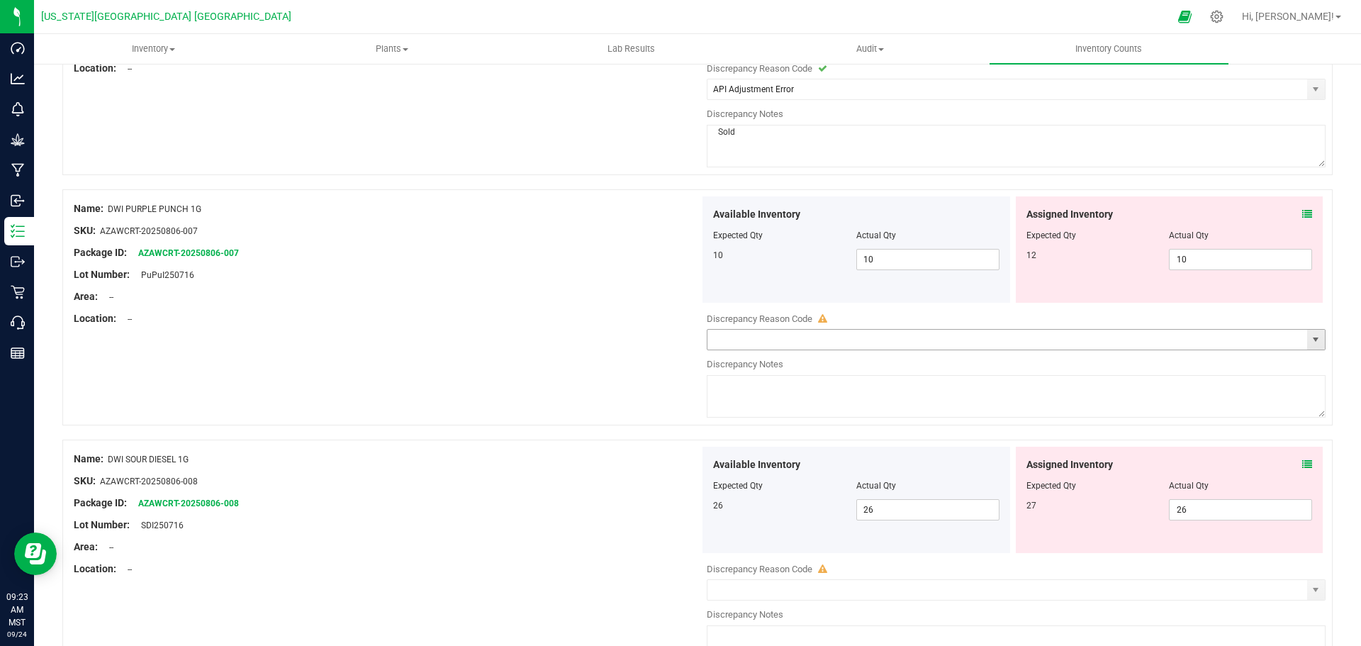
drag, startPoint x: 1309, startPoint y: 337, endPoint x: 1287, endPoint y: 330, distance: 23.3
click at [1310, 337] on span "select" at bounding box center [1315, 339] width 11 height 11
type textarea "Sold"
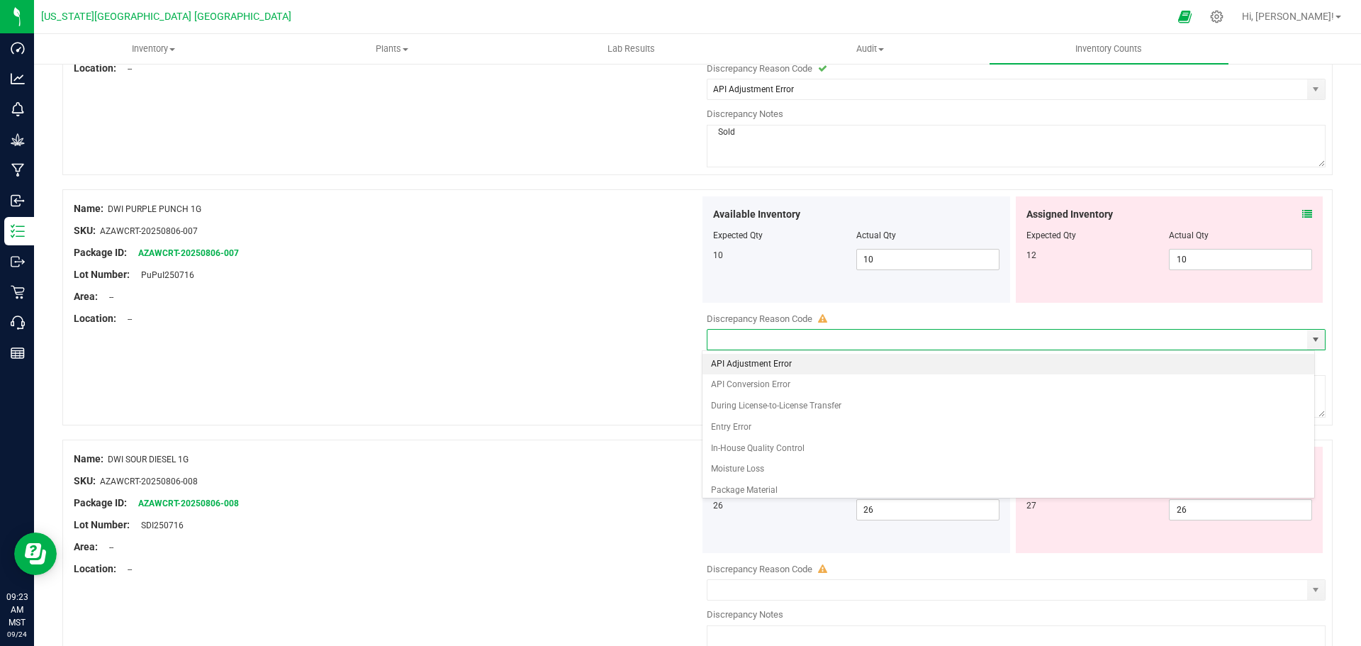
click at [760, 364] on li "API Adjustment Error" at bounding box center [1009, 364] width 613 height 21
type input "API Adjustment Error"
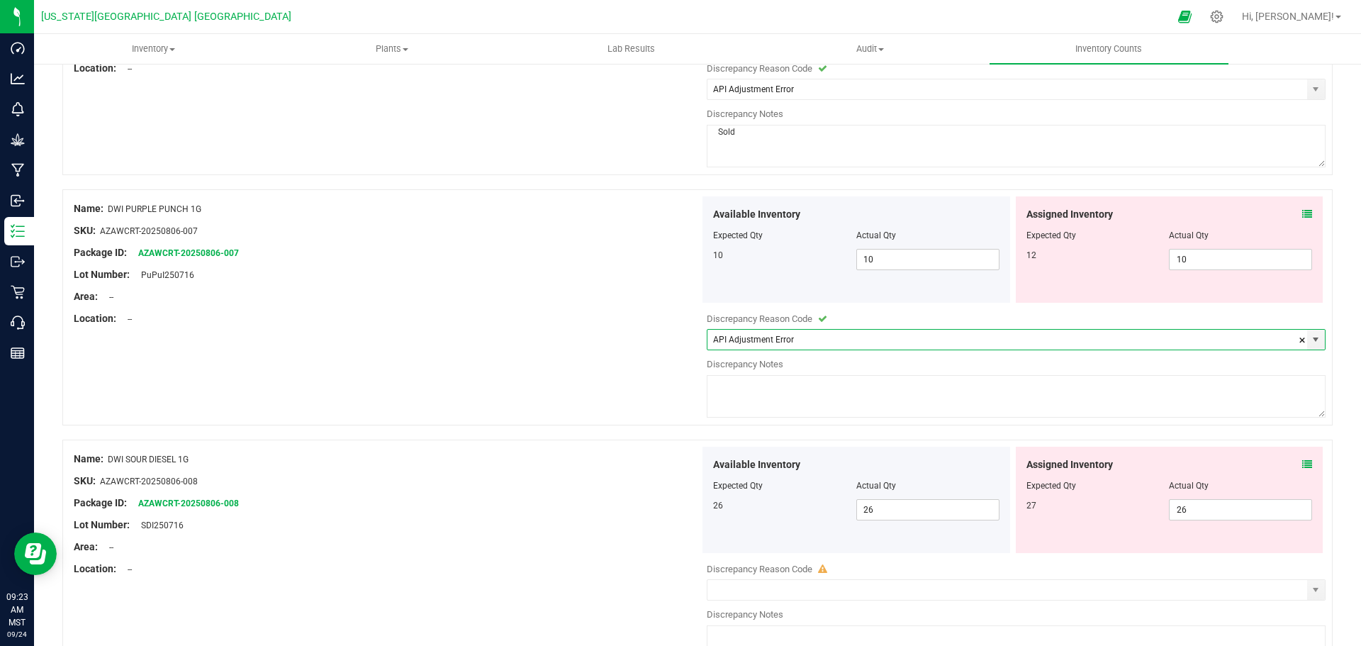
click at [748, 398] on textarea at bounding box center [1016, 396] width 619 height 43
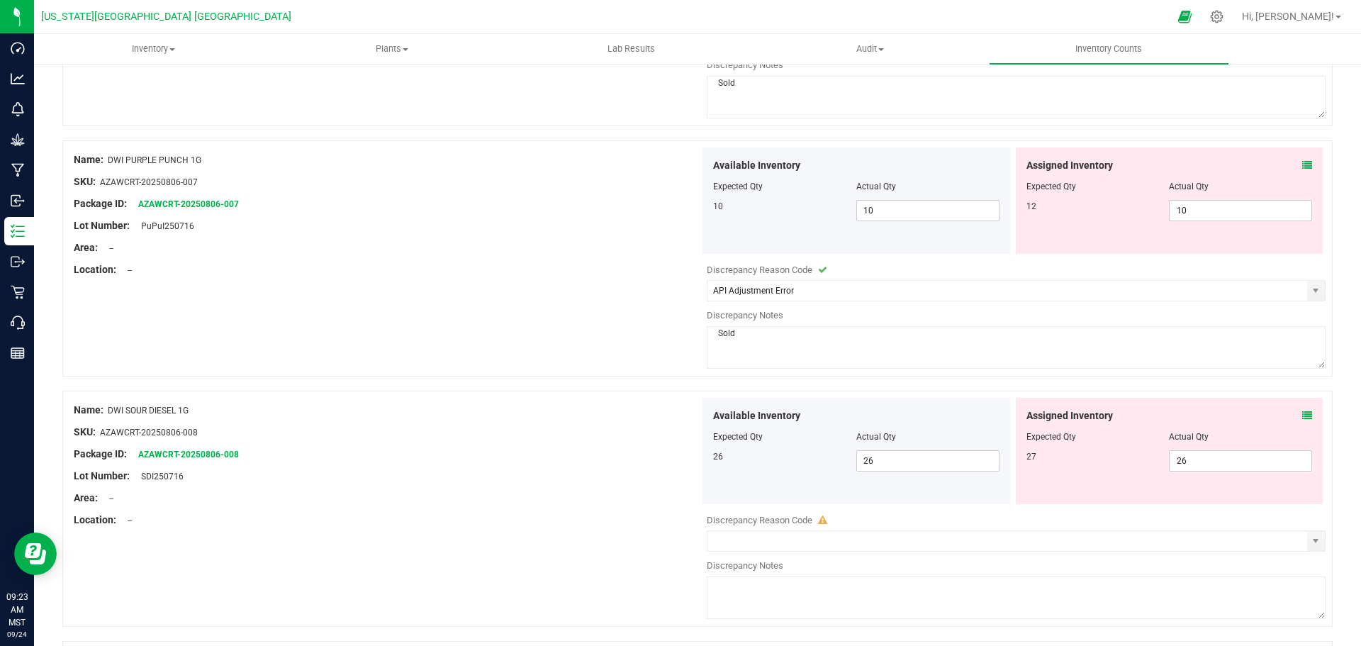
scroll to position [2907, 0]
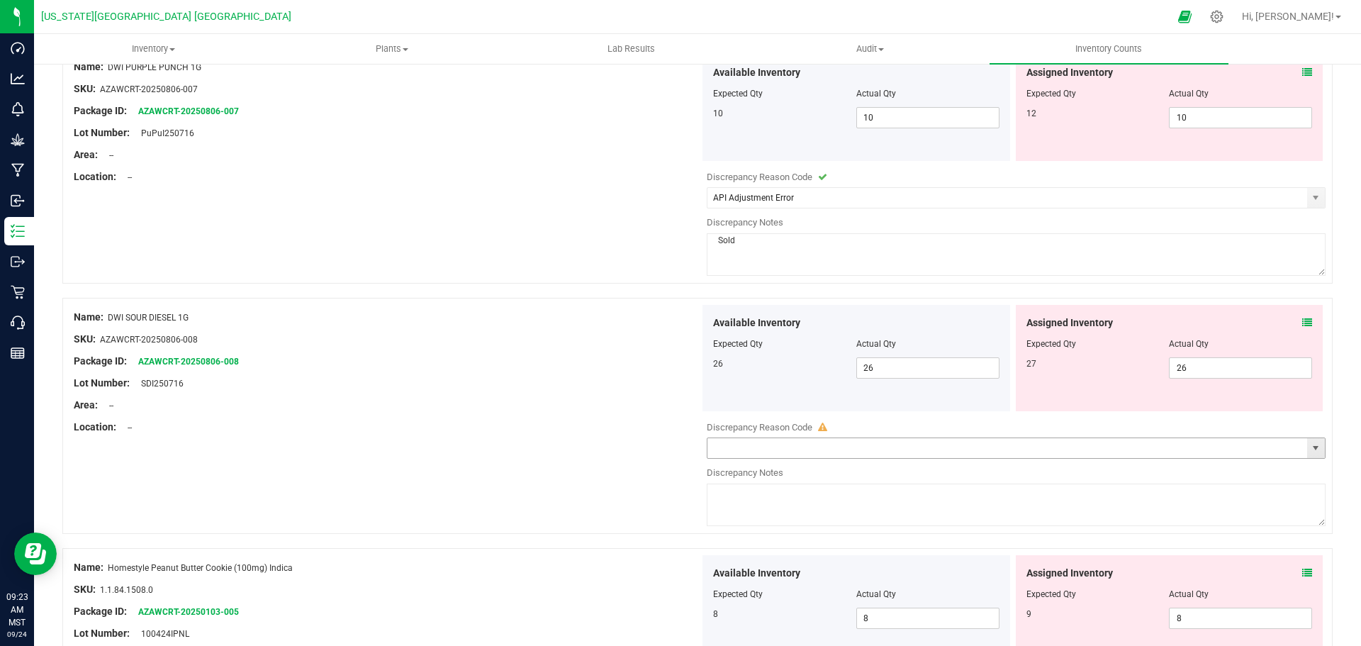
click at [1310, 446] on span "select" at bounding box center [1315, 447] width 11 height 11
type textarea "Sold"
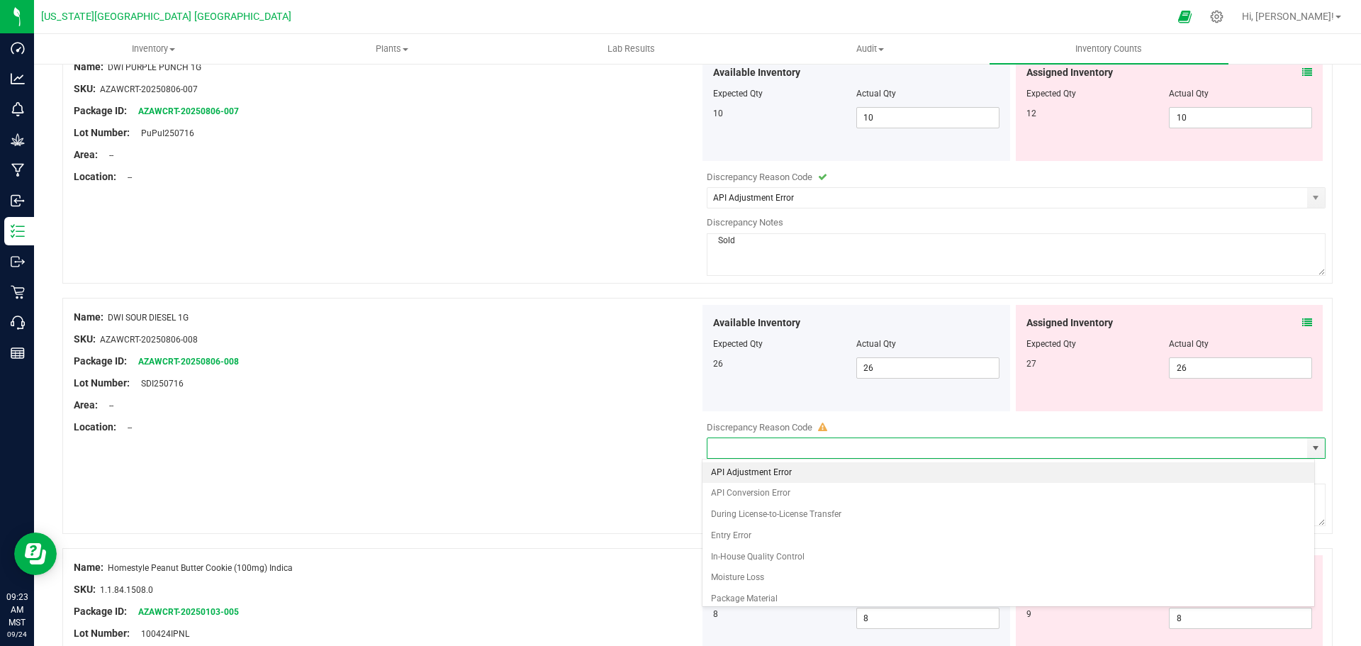
click at [765, 469] on li "API Adjustment Error" at bounding box center [1009, 472] width 613 height 21
type input "API Adjustment Error"
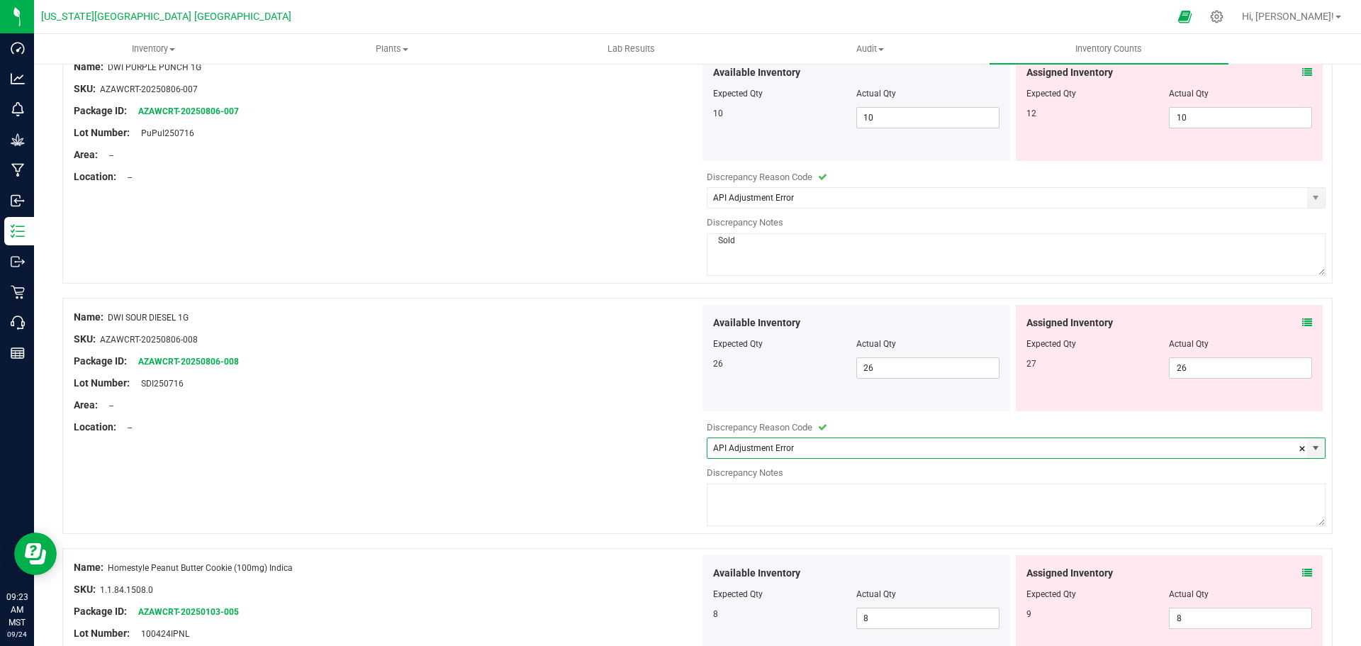
click at [756, 507] on textarea at bounding box center [1016, 504] width 619 height 43
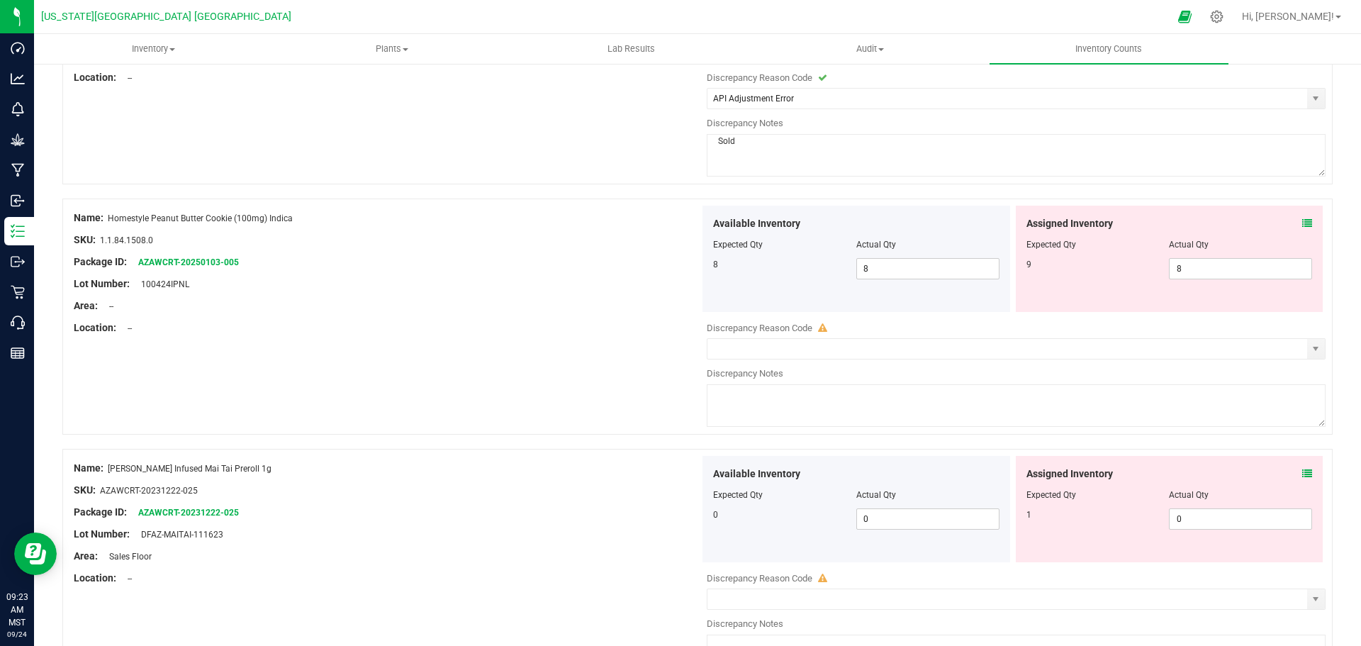
scroll to position [3261, 0]
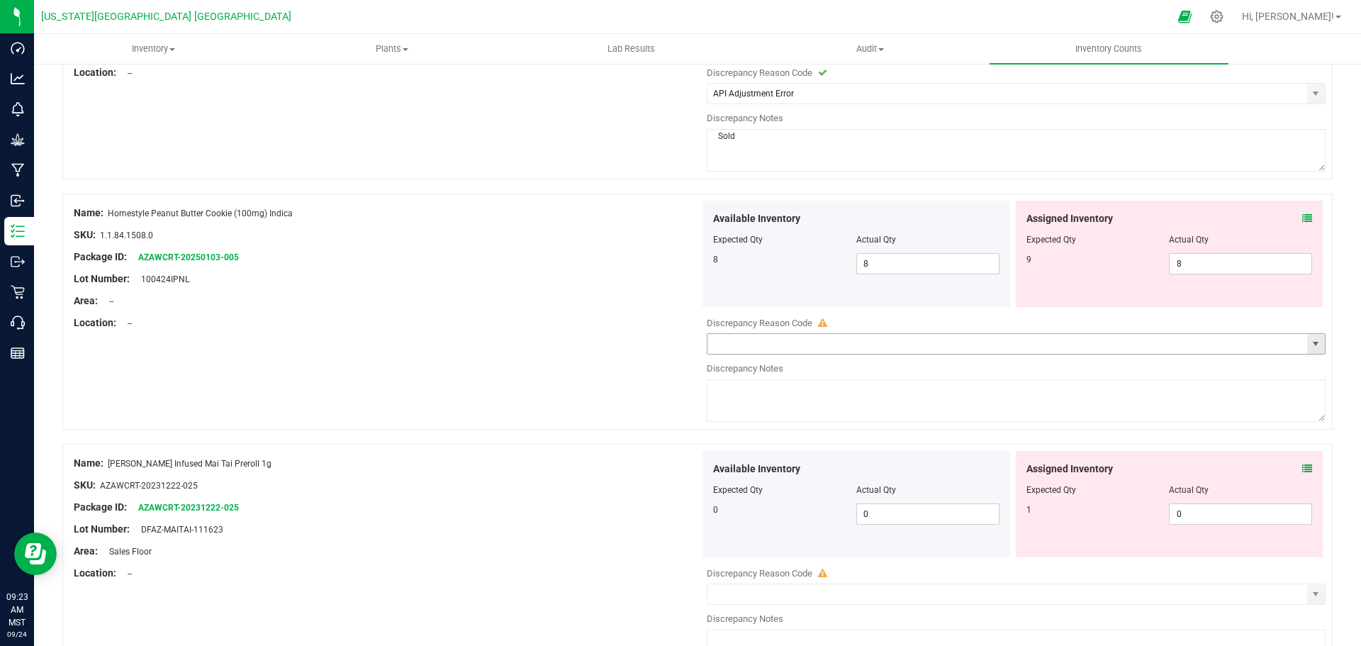
drag, startPoint x: 1305, startPoint y: 344, endPoint x: 1225, endPoint y: 346, distance: 80.1
click at [1310, 344] on span "select" at bounding box center [1315, 343] width 11 height 11
type textarea "Sold"
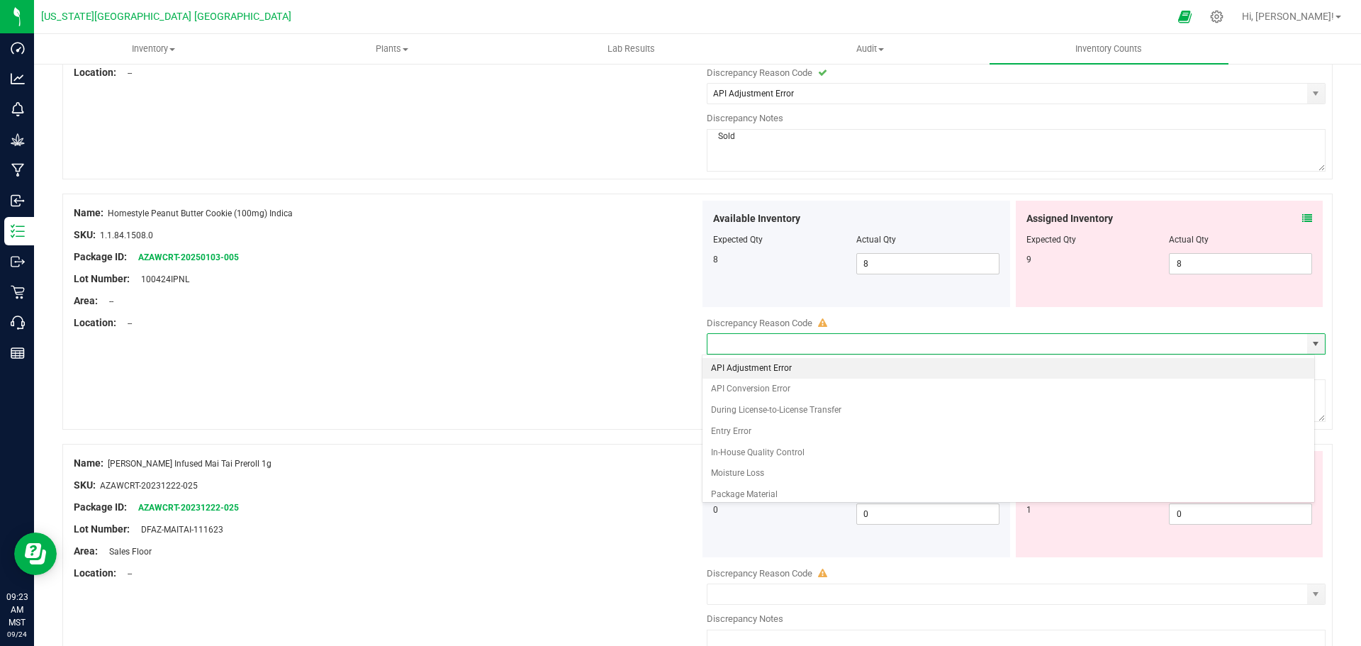
click at [730, 363] on li "API Adjustment Error" at bounding box center [1009, 368] width 613 height 21
type input "API Adjustment Error"
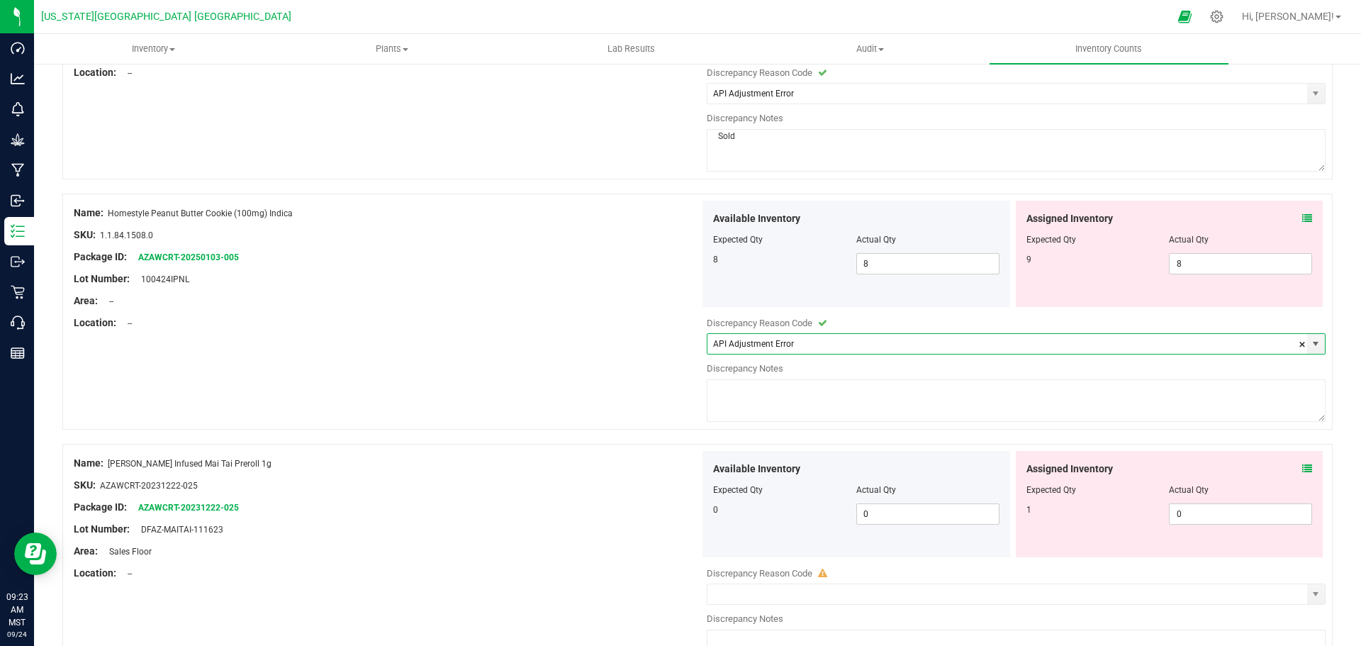
click at [722, 401] on textarea at bounding box center [1016, 400] width 619 height 43
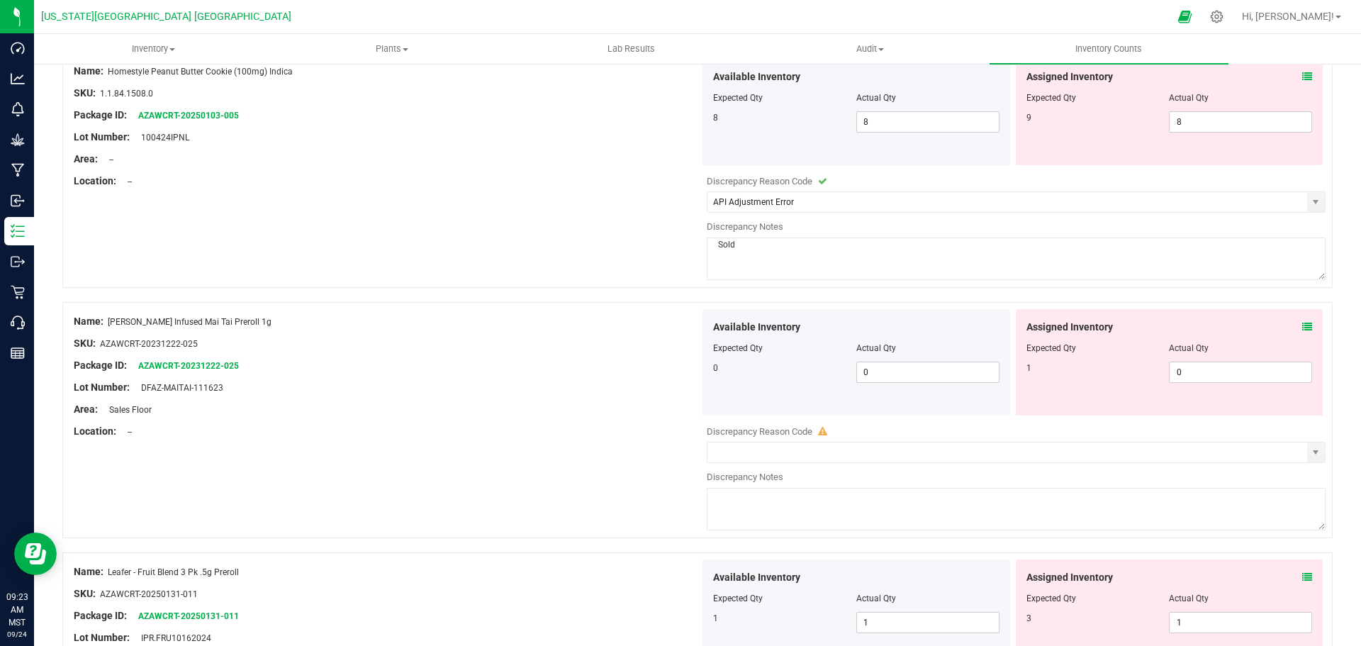
scroll to position [3474, 0]
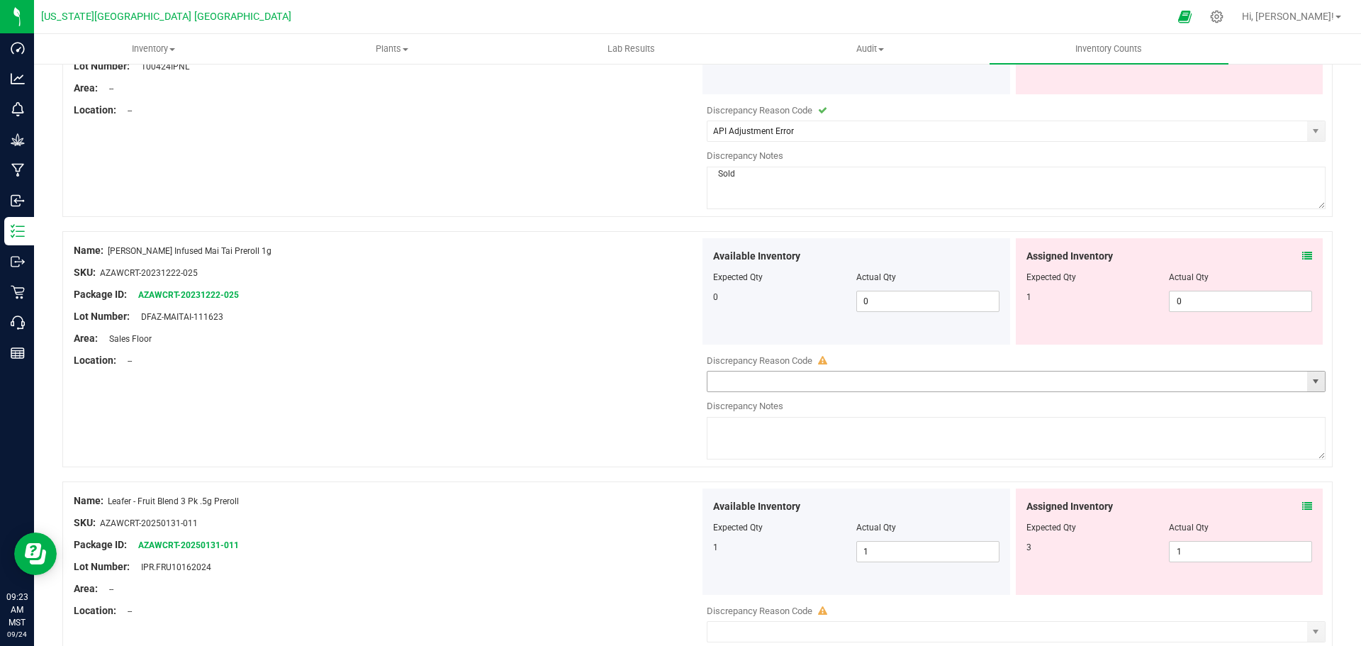
click at [1310, 377] on span "select" at bounding box center [1315, 381] width 11 height 11
type textarea "Sold"
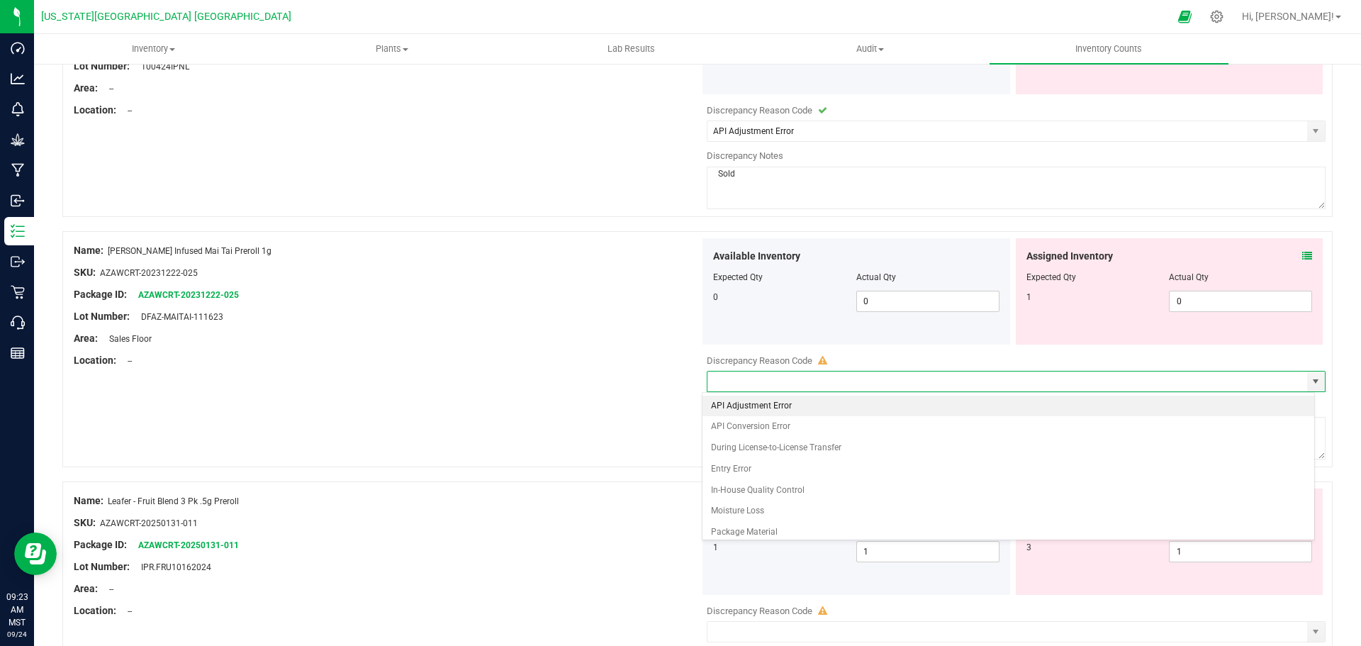
click at [764, 404] on li "API Adjustment Error" at bounding box center [1009, 406] width 613 height 21
type input "API Adjustment Error"
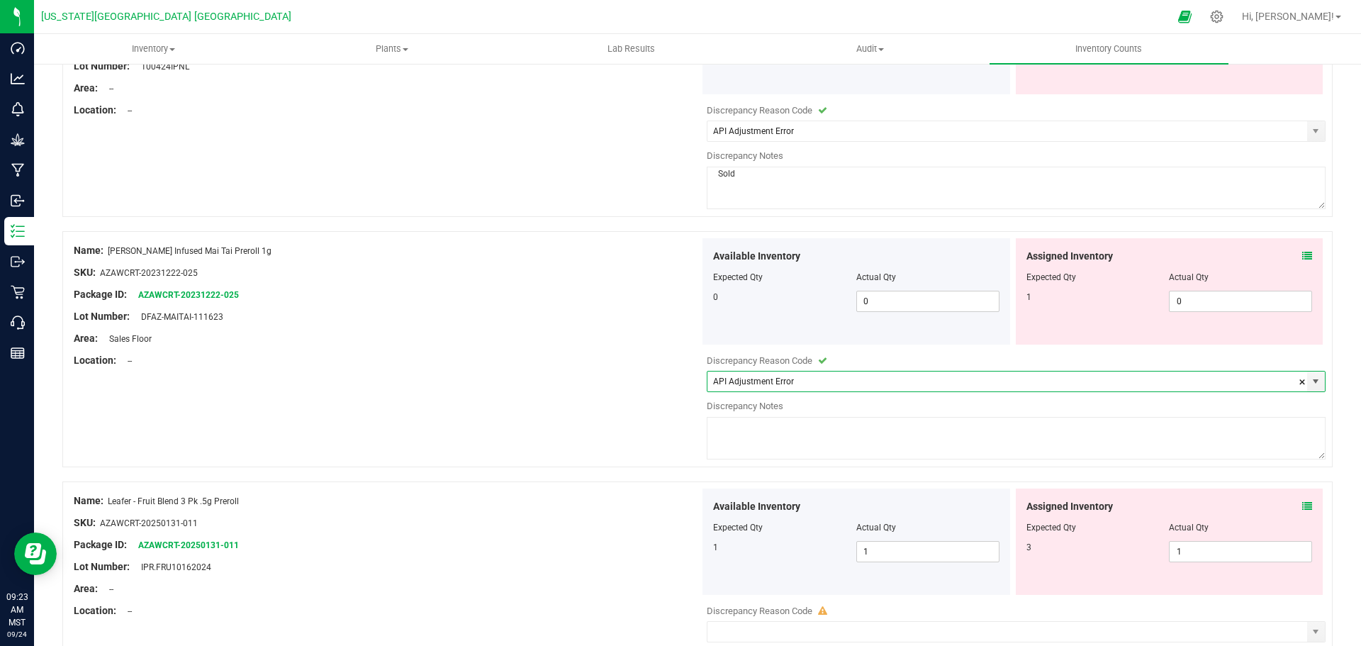
click at [764, 432] on textarea at bounding box center [1016, 438] width 619 height 43
type textarea "Sold"
click at [639, 385] on div "Name: Jeeter Infused Mai Tai Preroll 1g SKU: AZAWCRT-20231222-025 Package ID: A…" at bounding box center [697, 349] width 1270 height 236
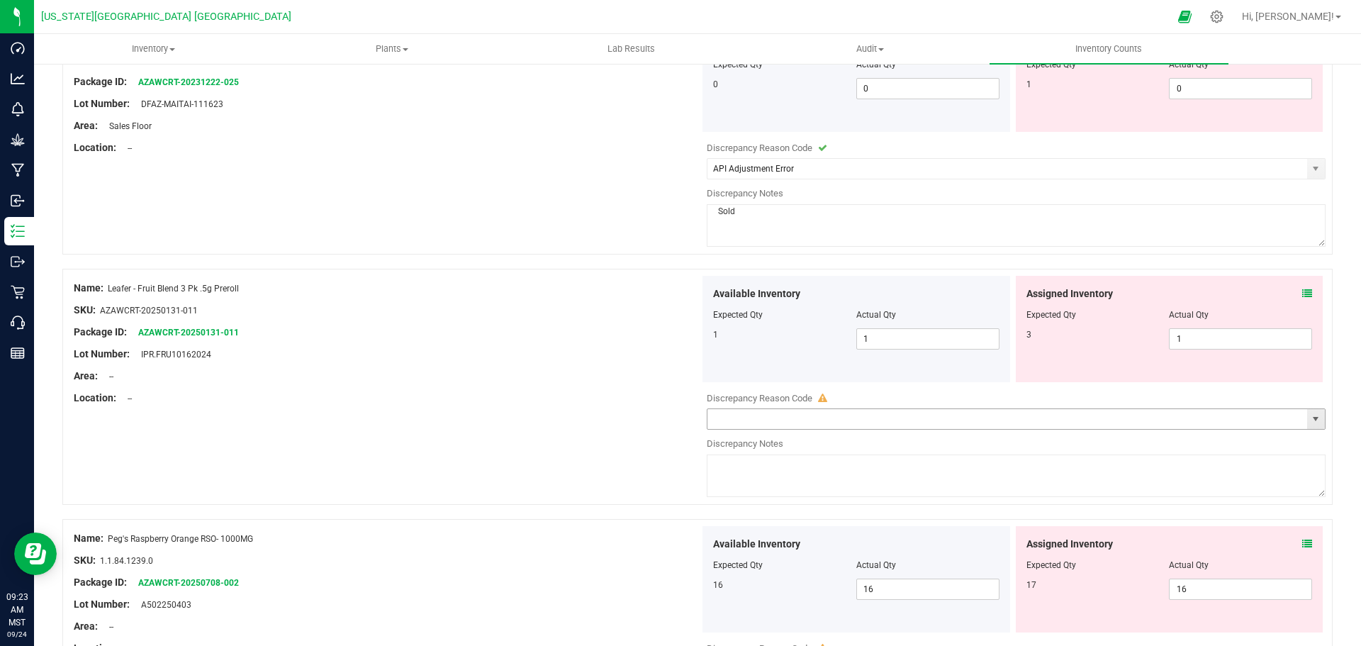
click at [1310, 415] on span "select" at bounding box center [1315, 418] width 11 height 11
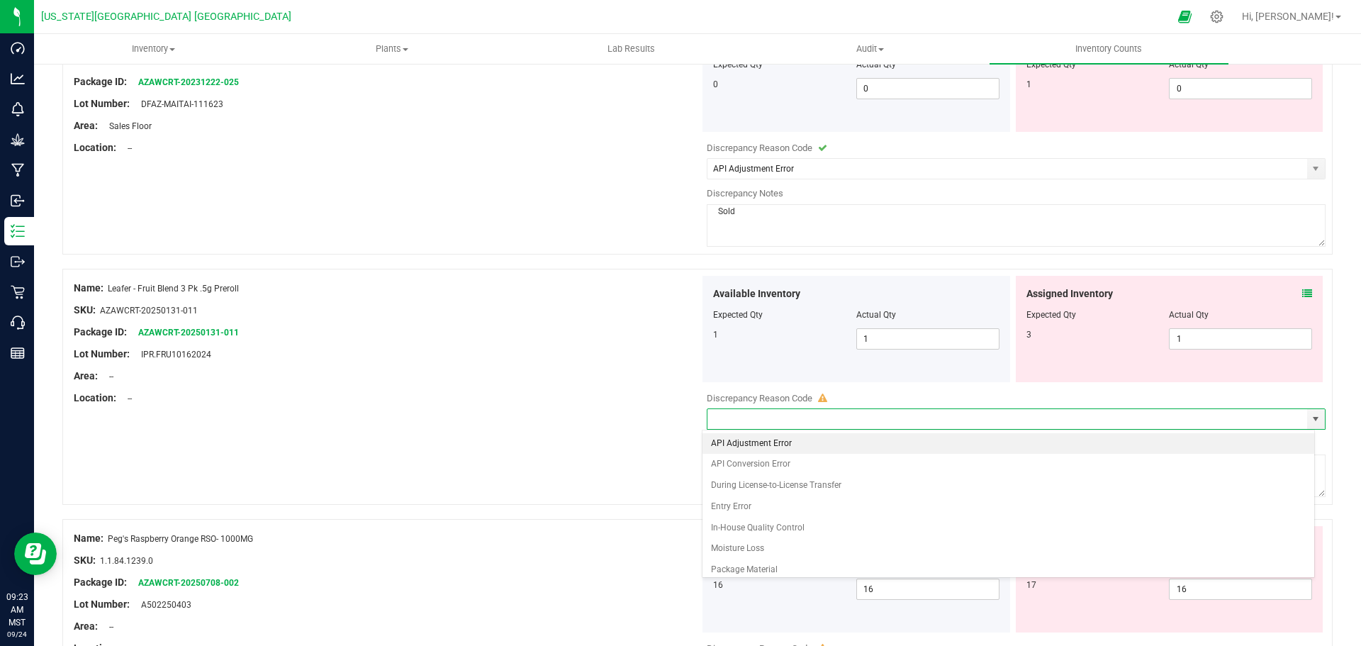
click at [729, 440] on li "API Adjustment Error" at bounding box center [1009, 443] width 613 height 21
type input "API Adjustment Error"
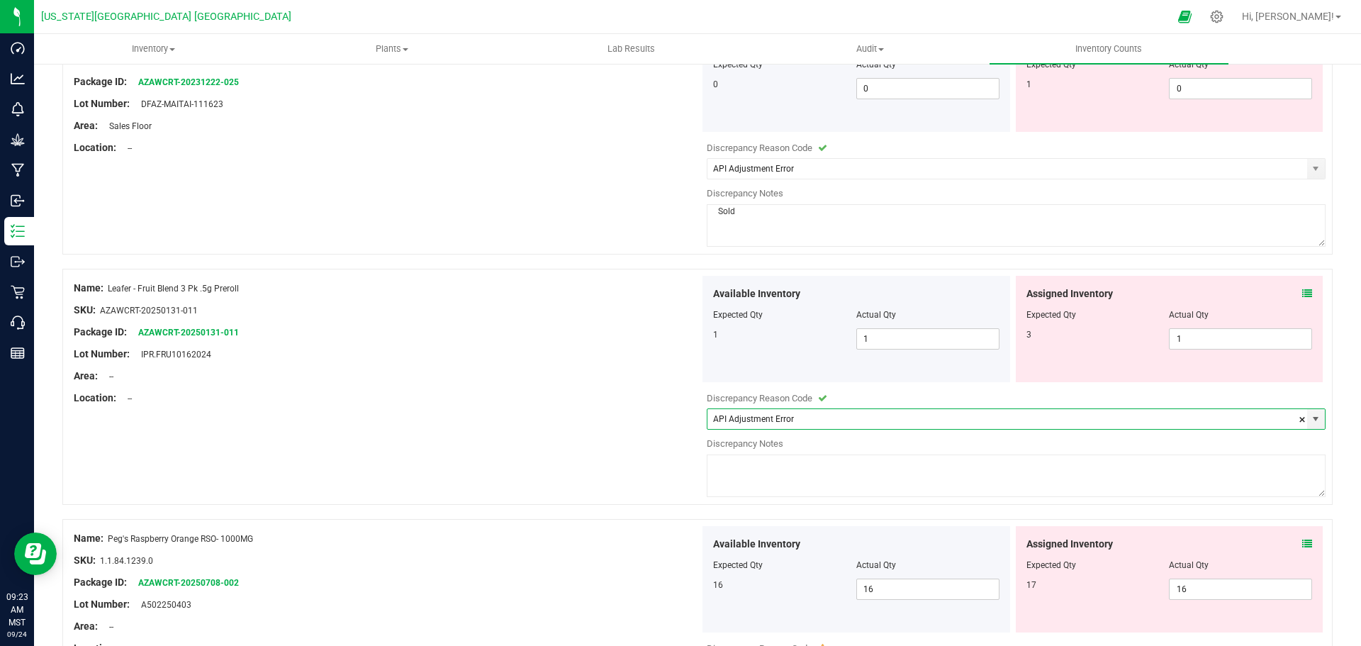
click at [732, 466] on textarea at bounding box center [1016, 475] width 619 height 43
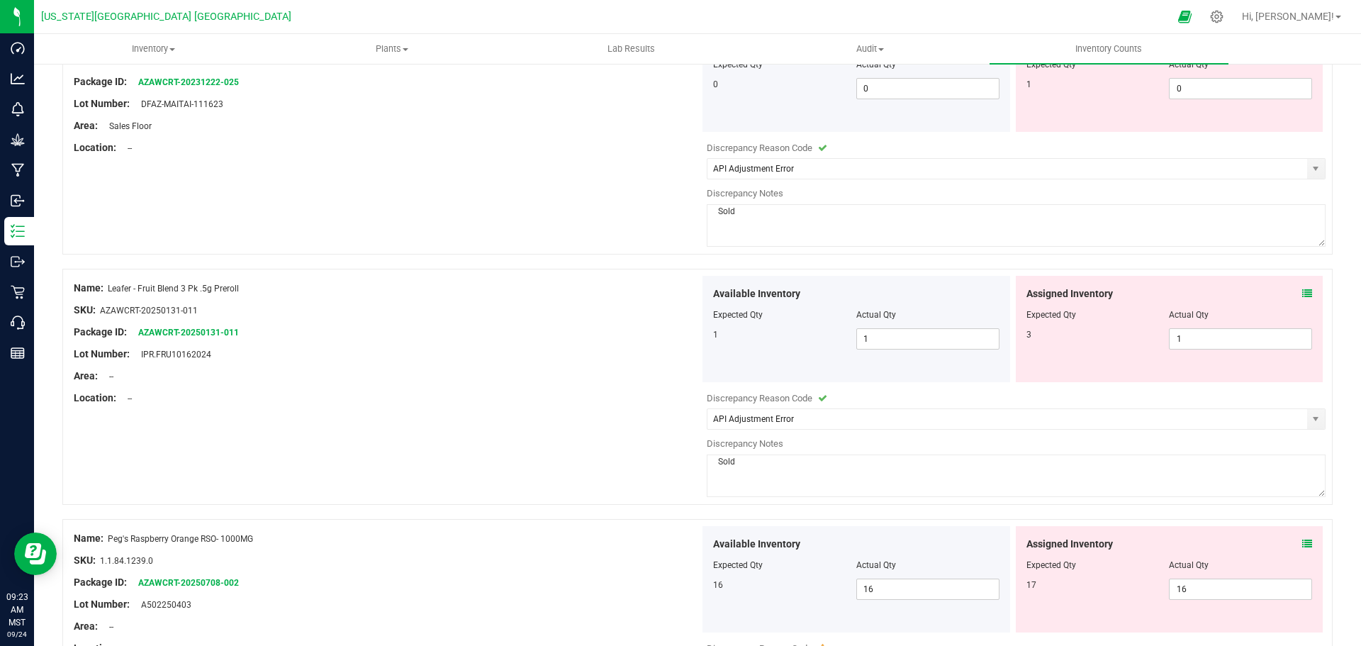
type textarea "Sold"
click at [660, 459] on div "Name: Leafer - Fruit Blend 3 Pk .5g Preroll SKU: AZAWCRT-20250131-011 Package I…" at bounding box center [697, 387] width 1270 height 236
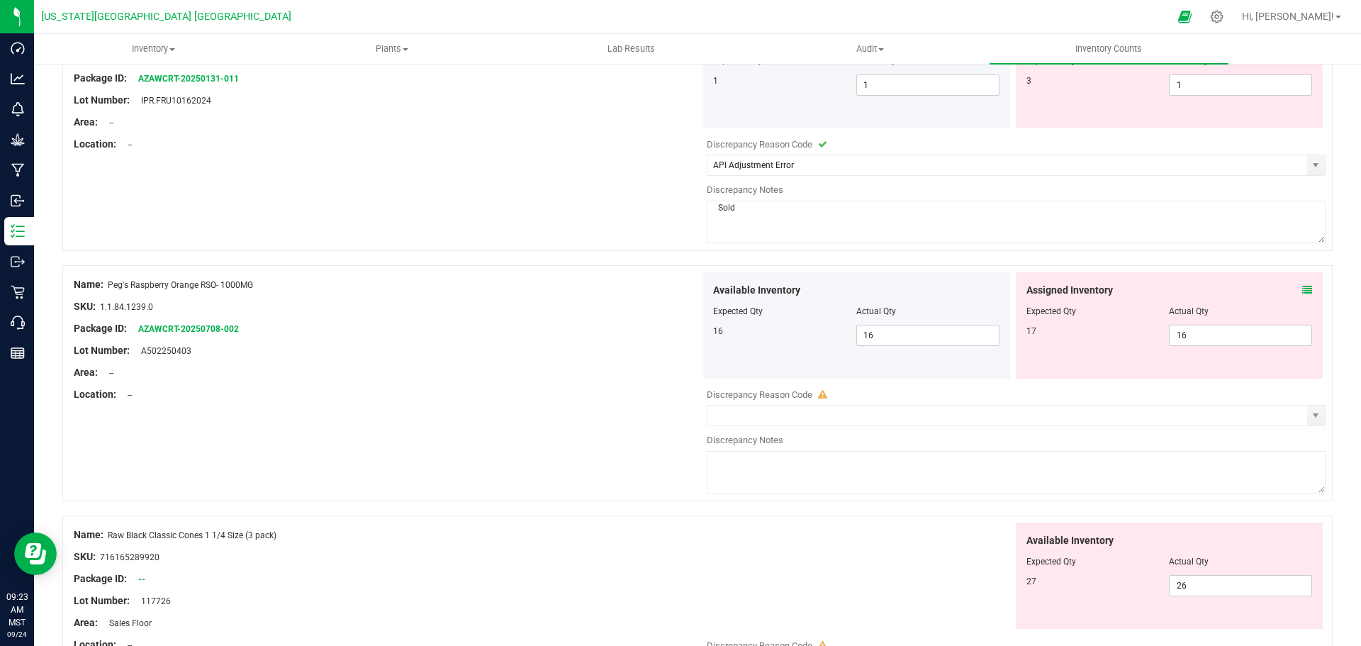
scroll to position [3970, 0]
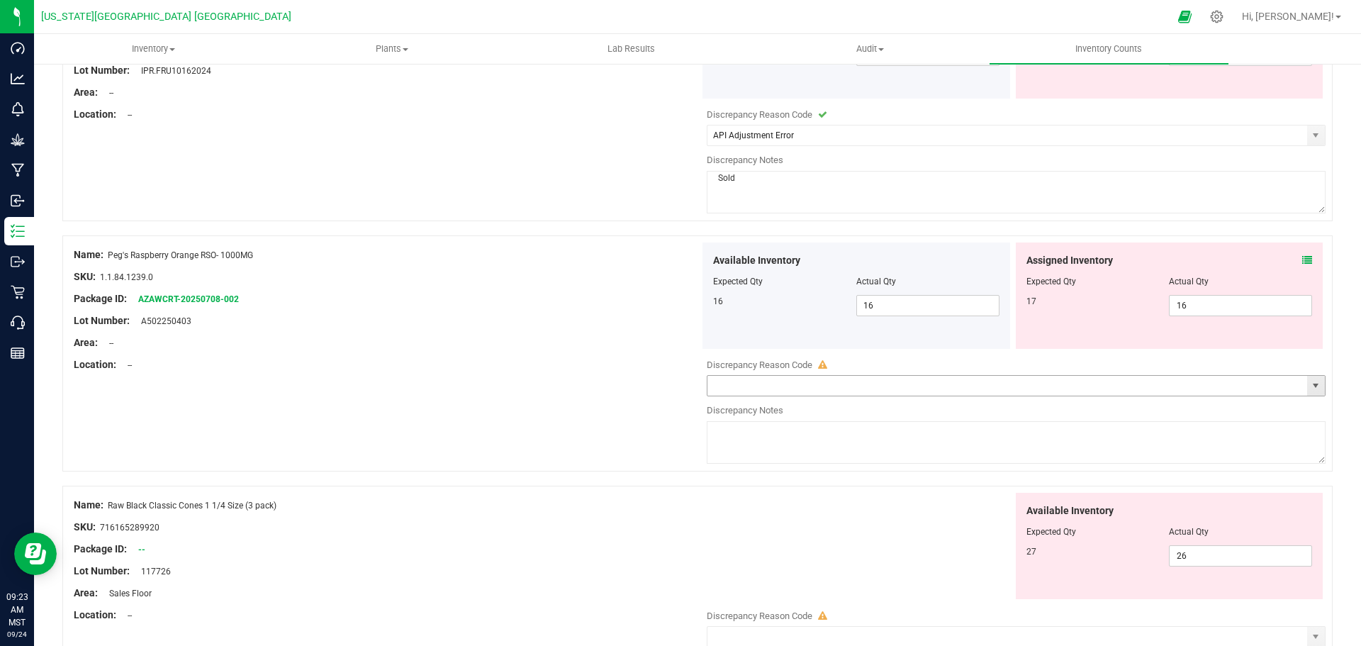
drag, startPoint x: 1309, startPoint y: 383, endPoint x: 1222, endPoint y: 379, distance: 86.6
click at [1310, 384] on span "select" at bounding box center [1315, 385] width 11 height 11
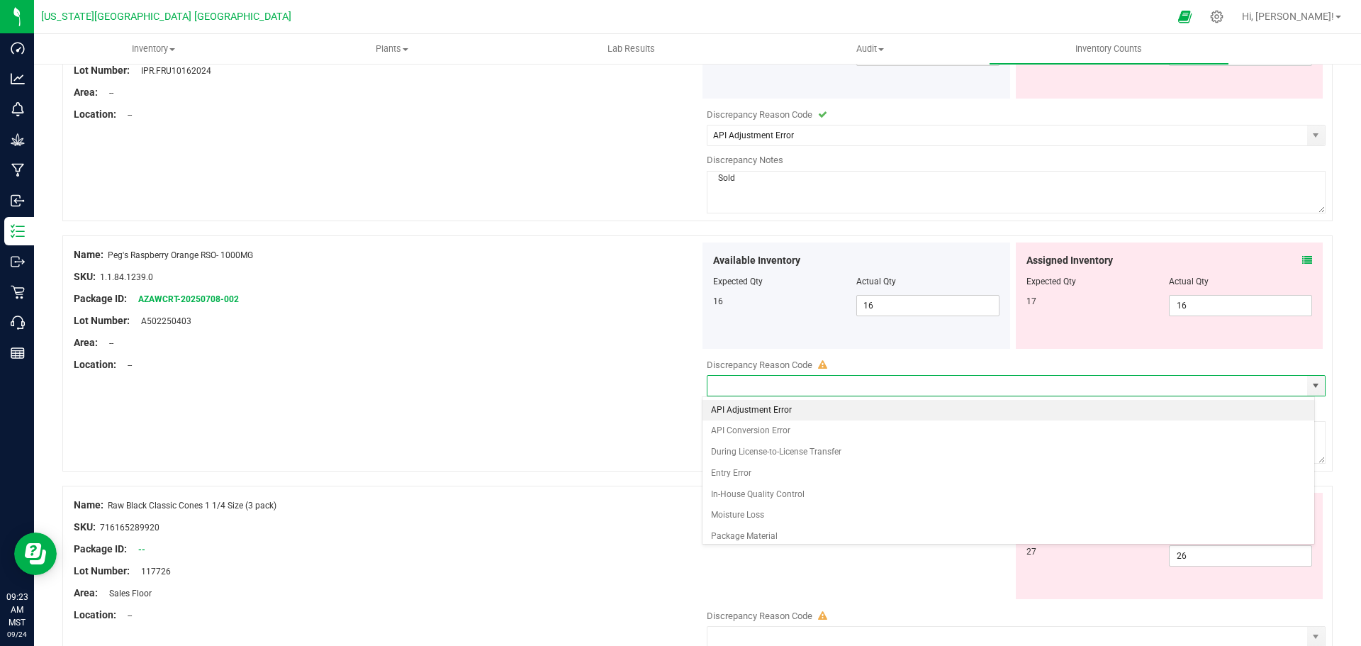
click at [752, 415] on li "API Adjustment Error" at bounding box center [1009, 410] width 613 height 21
type input "API Adjustment Error"
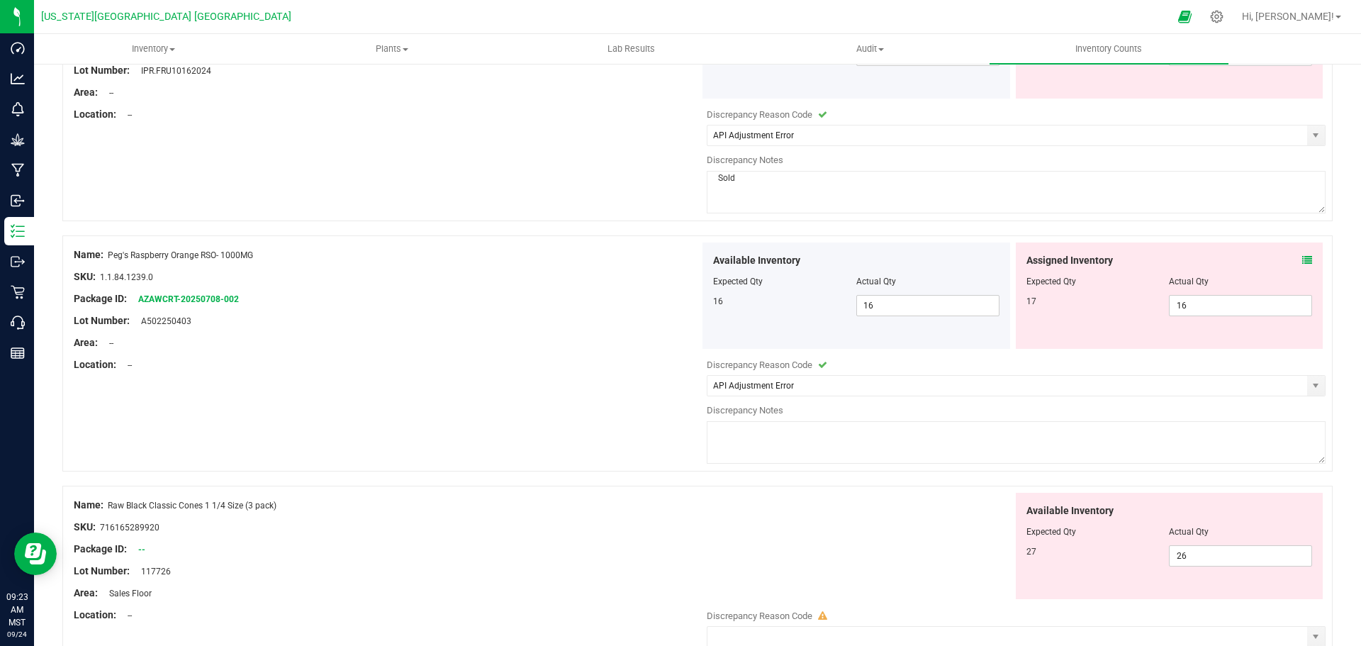
click at [762, 424] on textarea at bounding box center [1016, 442] width 619 height 43
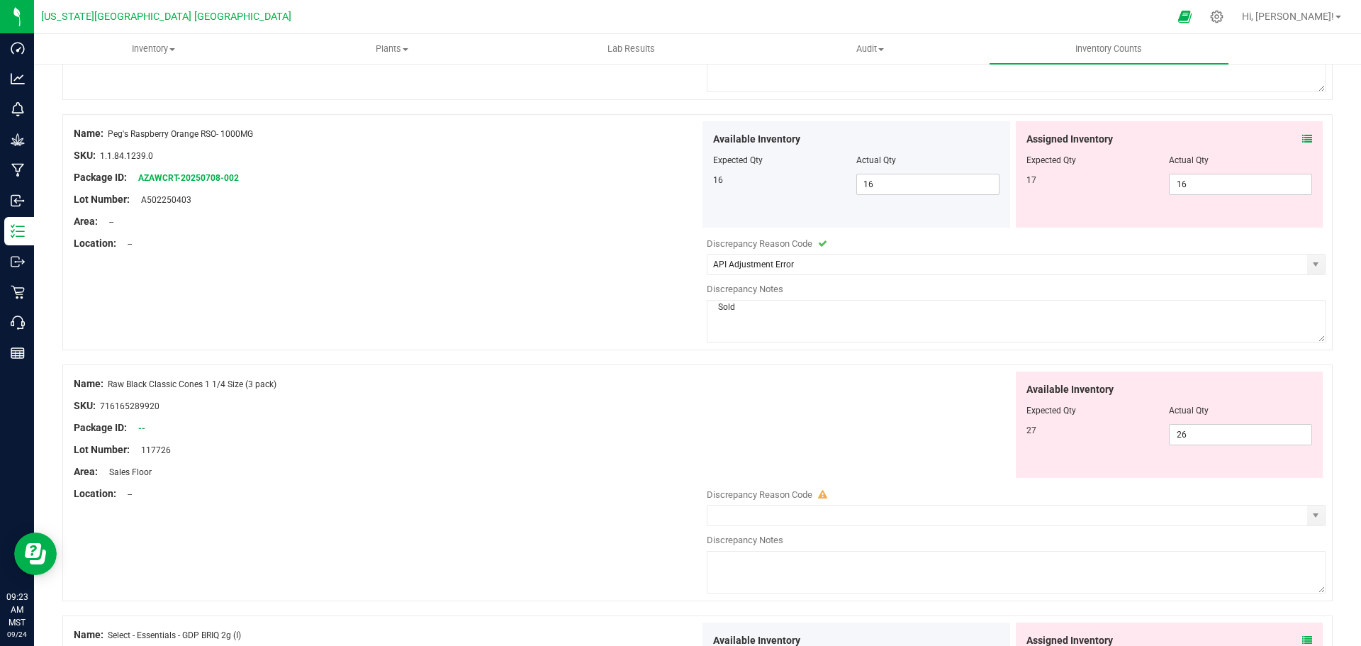
scroll to position [4112, 0]
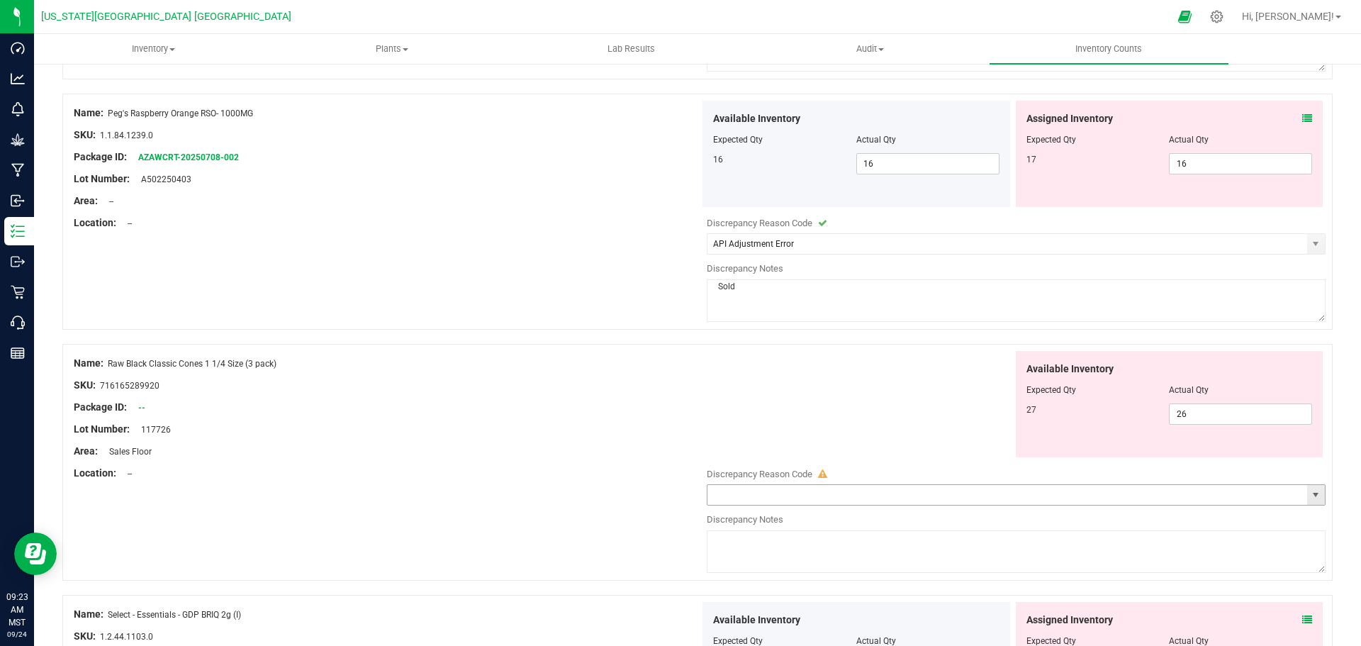
click at [1310, 493] on span "select" at bounding box center [1315, 494] width 11 height 11
type textarea "Sold"
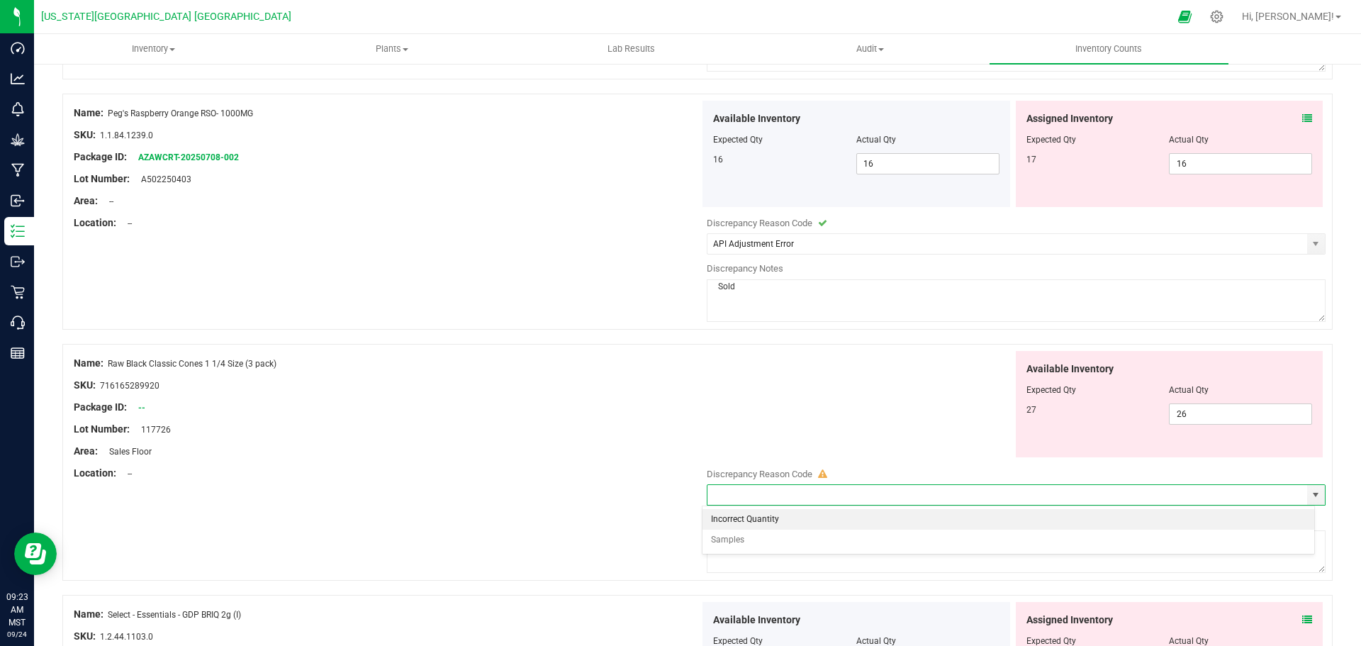
click at [721, 513] on li "Incorrect Quantity" at bounding box center [1009, 519] width 613 height 21
type input "Incorrect Quantity"
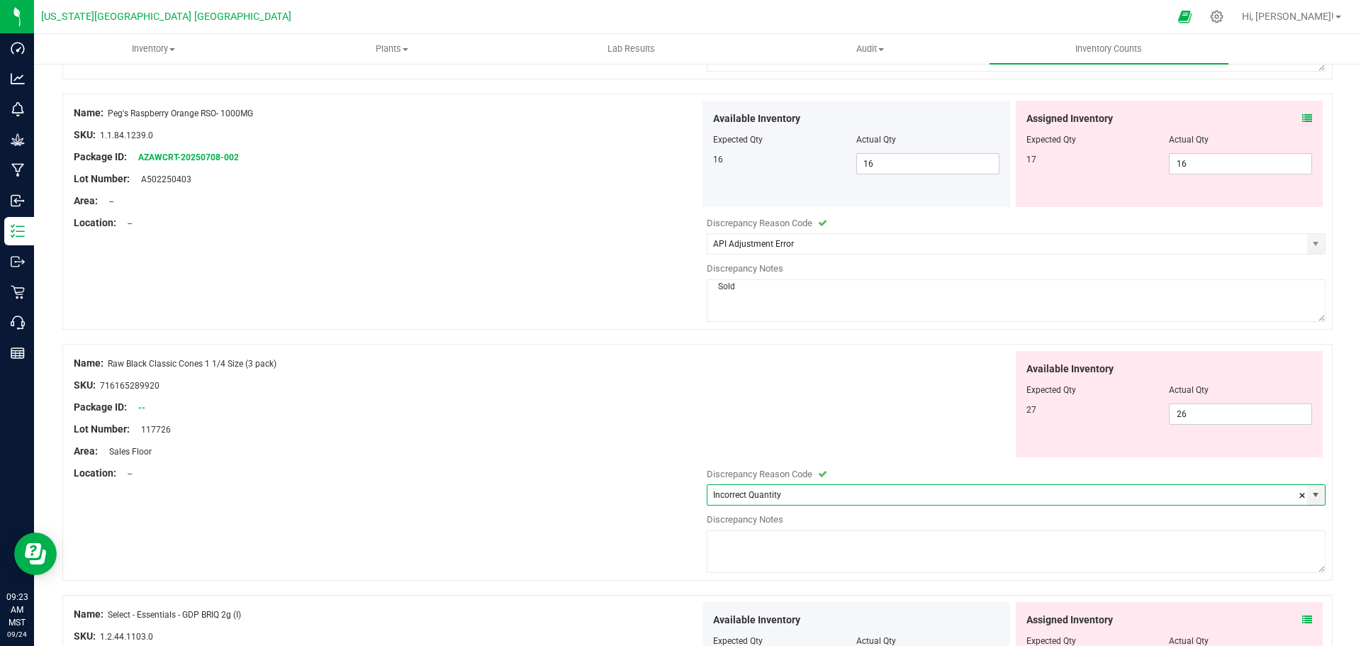
click at [727, 551] on textarea at bounding box center [1016, 551] width 619 height 43
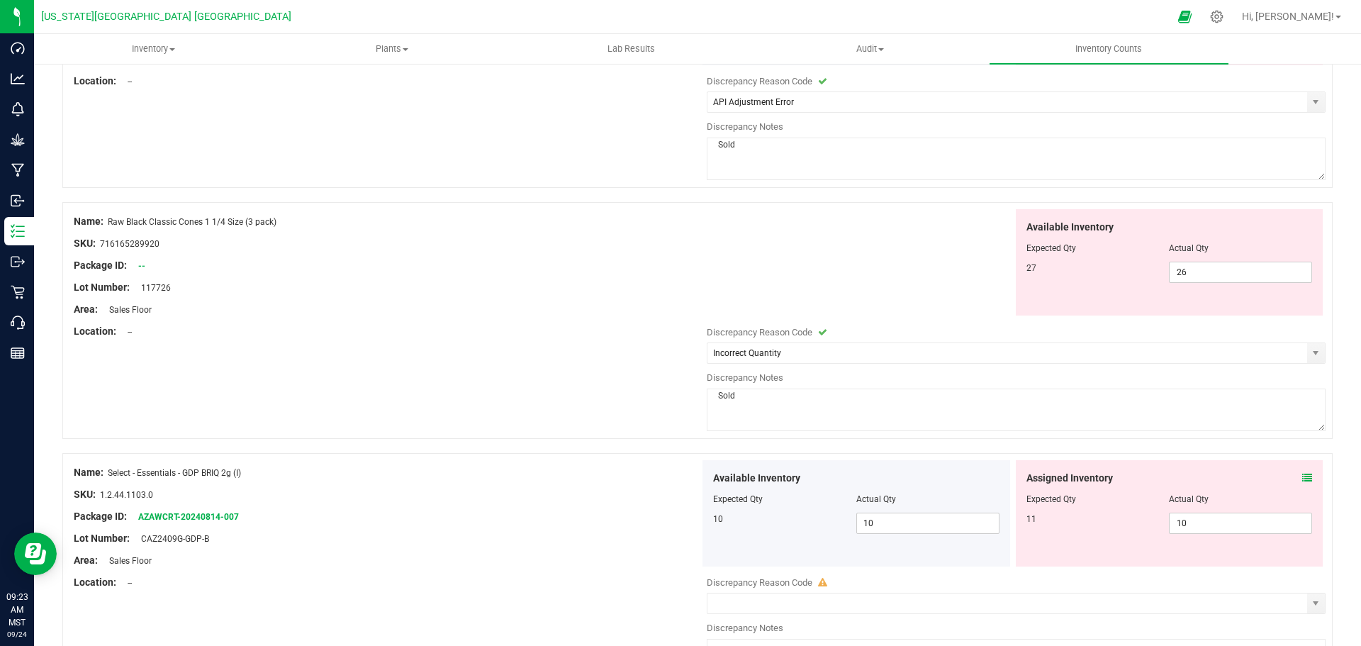
scroll to position [4324, 0]
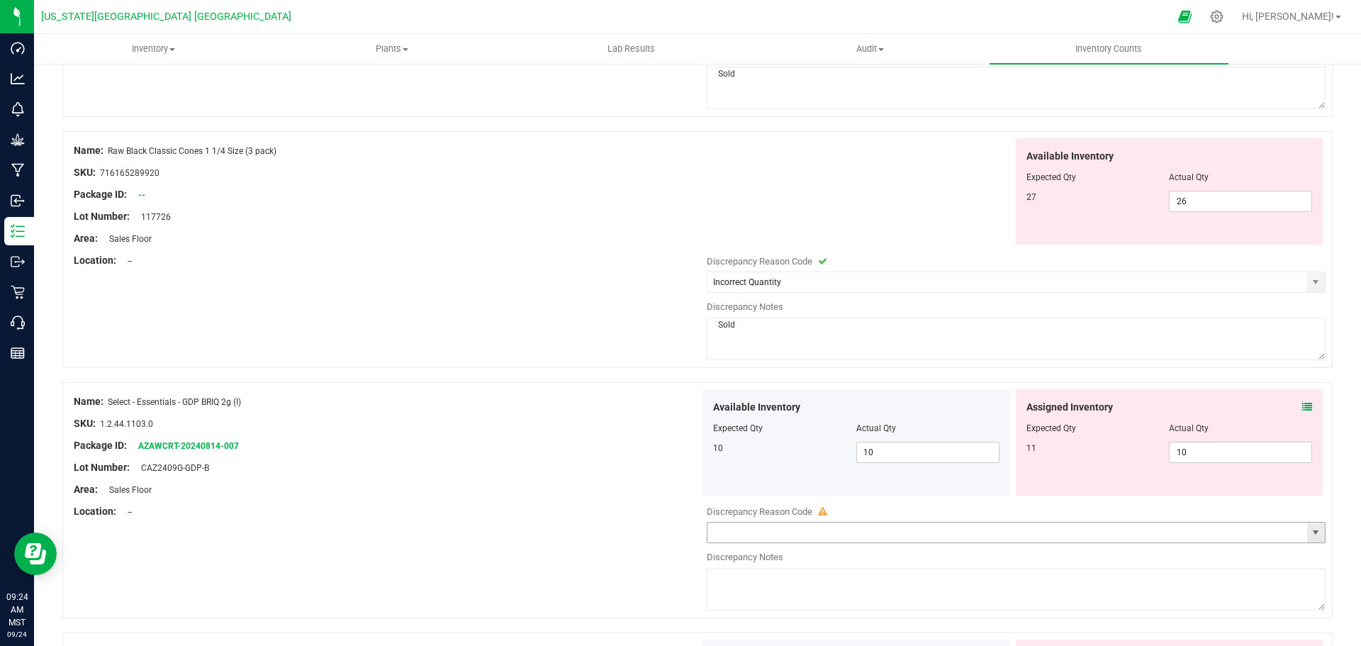
click at [1310, 536] on span "select" at bounding box center [1315, 532] width 11 height 11
type textarea "Sold"
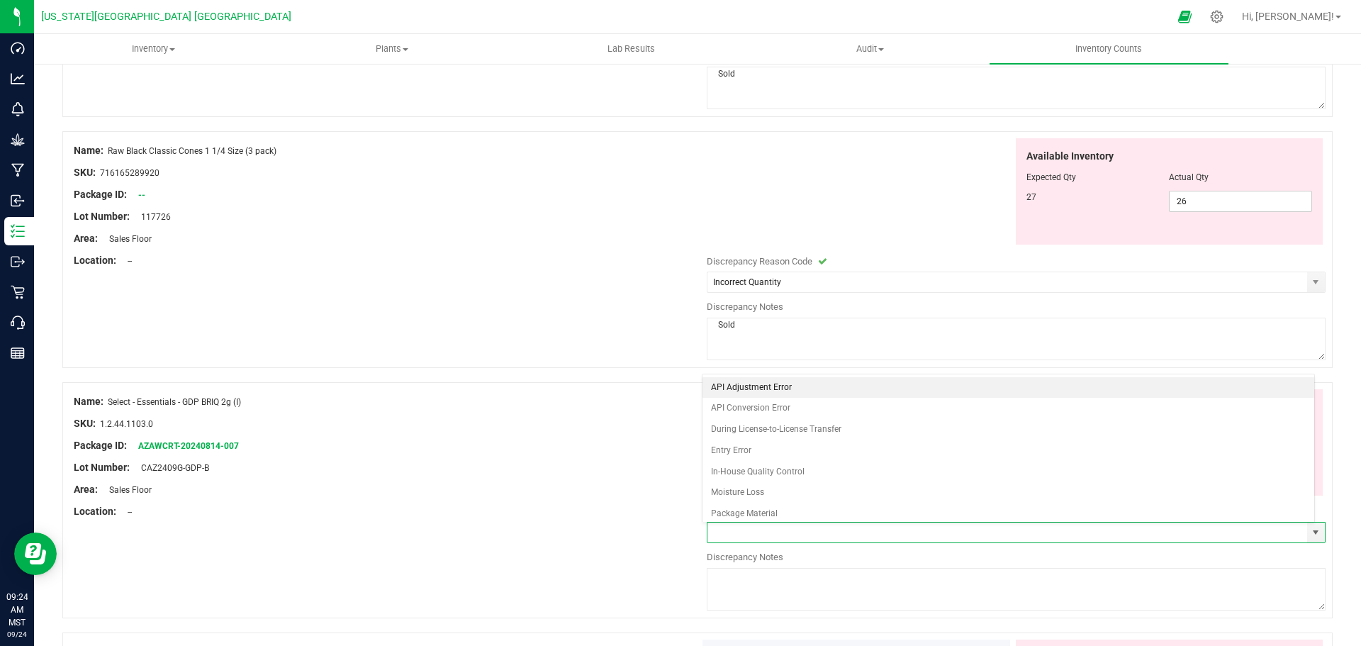
click at [757, 389] on li "API Adjustment Error" at bounding box center [1009, 387] width 613 height 21
type input "API Adjustment Error"
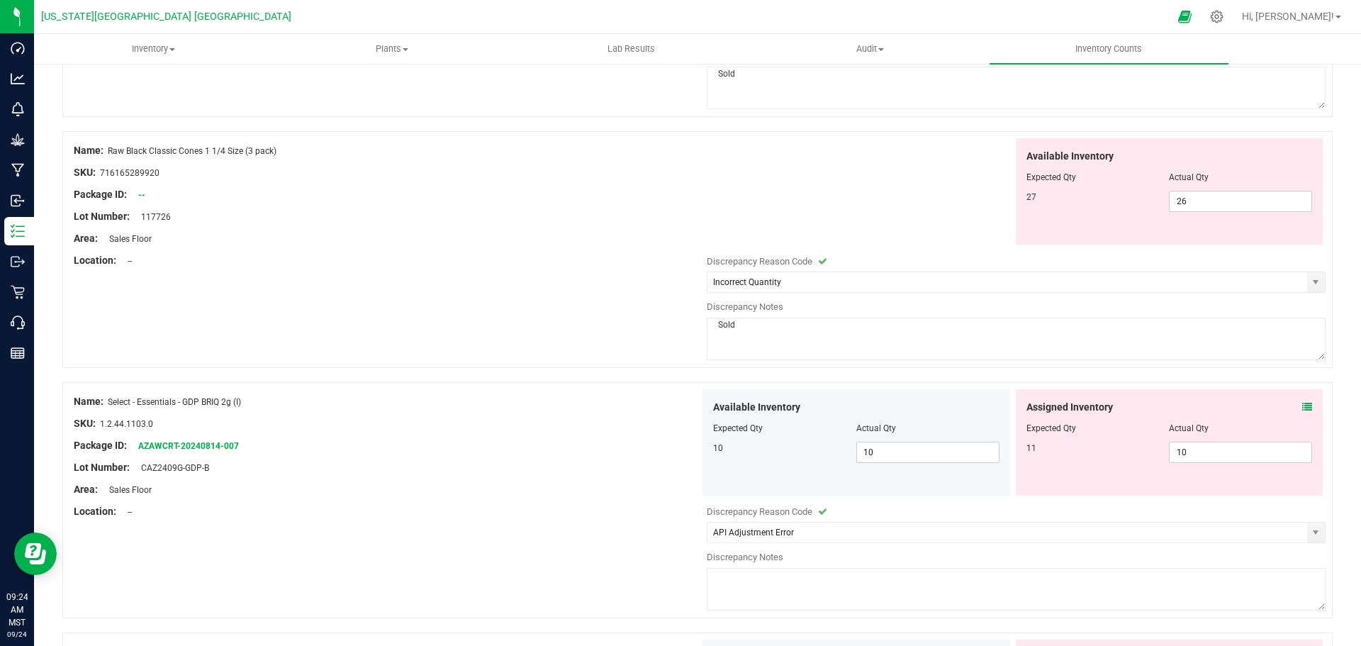
click at [769, 593] on textarea at bounding box center [1016, 589] width 619 height 43
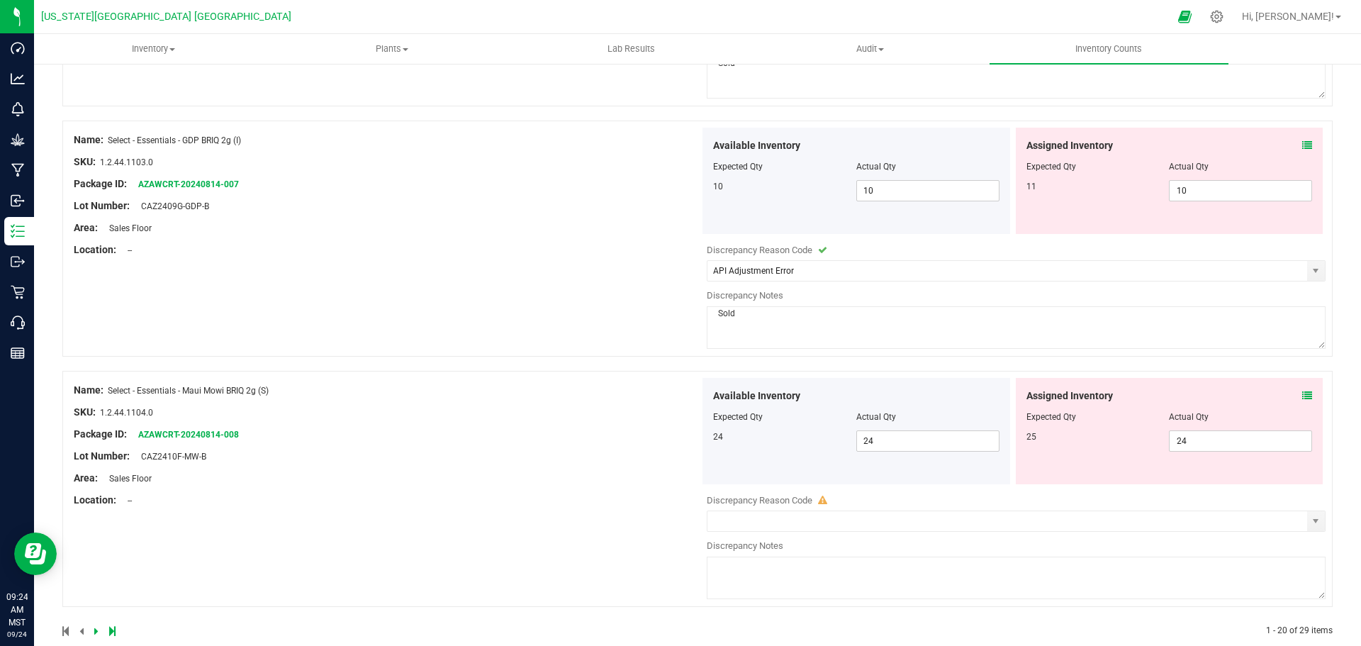
scroll to position [4608, 0]
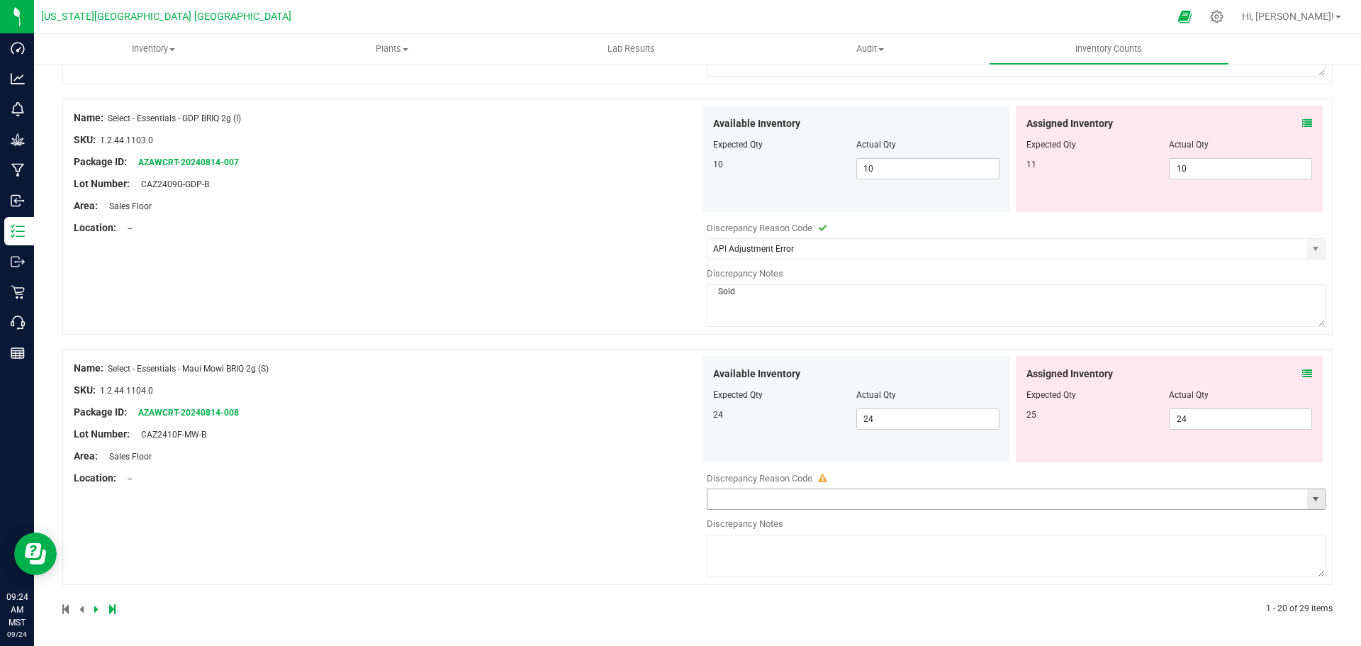
click at [1310, 498] on span "select" at bounding box center [1315, 498] width 11 height 11
type textarea "Sold"
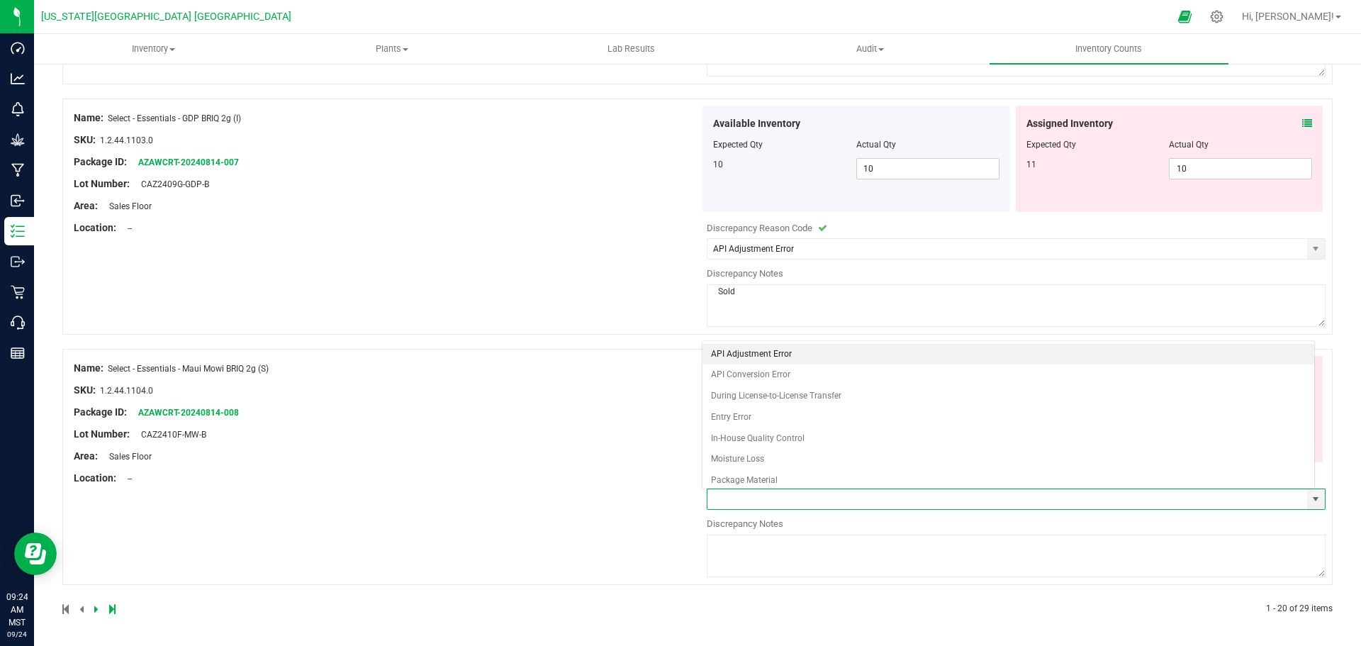
click at [723, 350] on li "API Adjustment Error" at bounding box center [1009, 354] width 613 height 21
type input "API Adjustment Error"
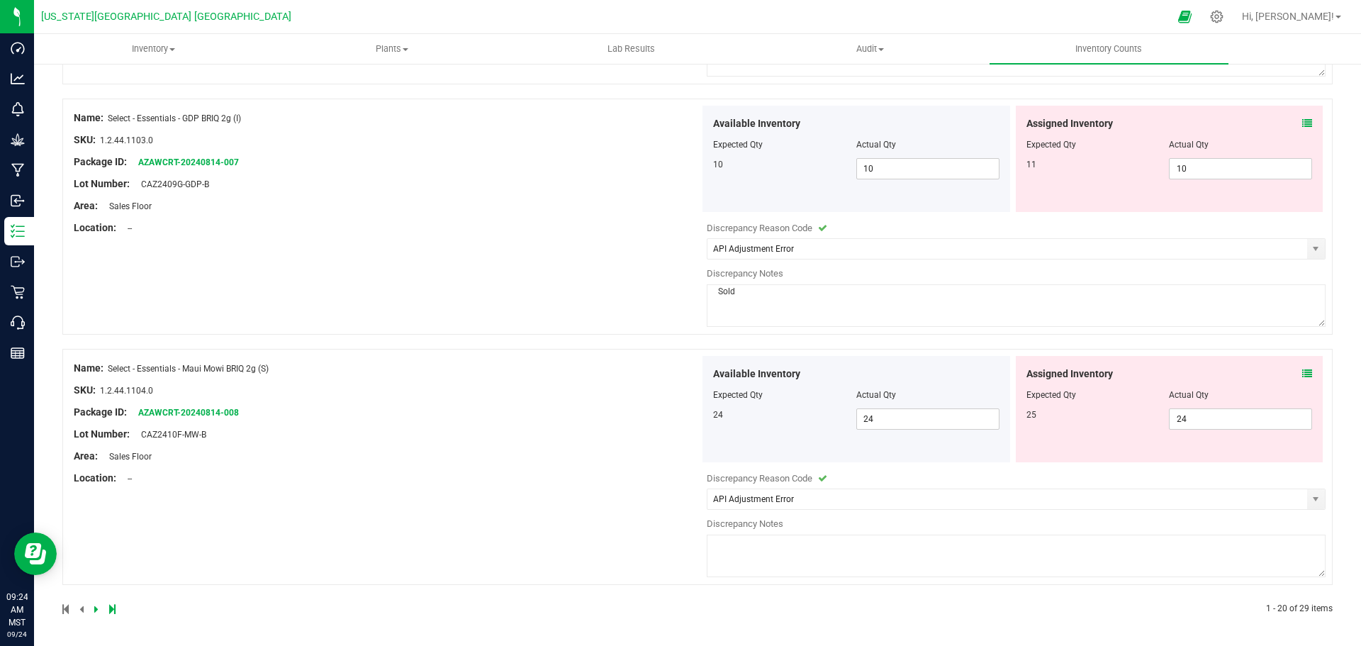
click at [740, 544] on textarea at bounding box center [1016, 556] width 619 height 43
type textarea "Sold"
click at [94, 609] on icon at bounding box center [96, 607] width 4 height 9
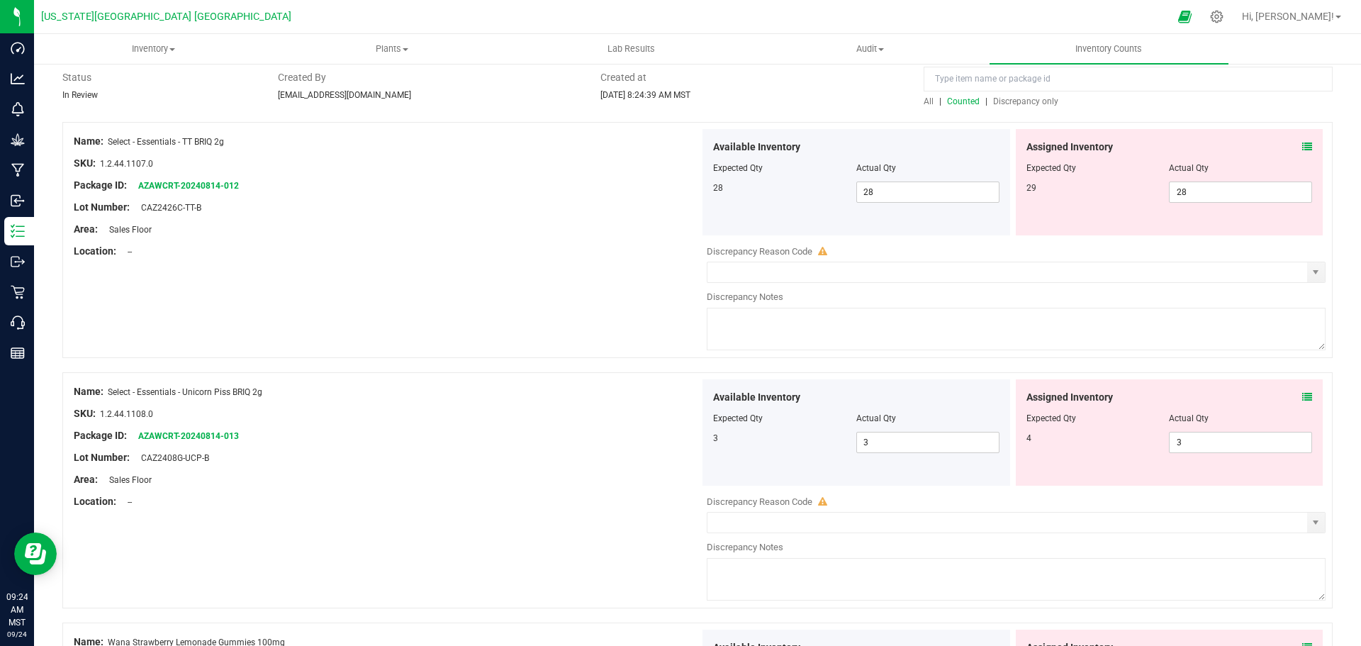
scroll to position [0, 0]
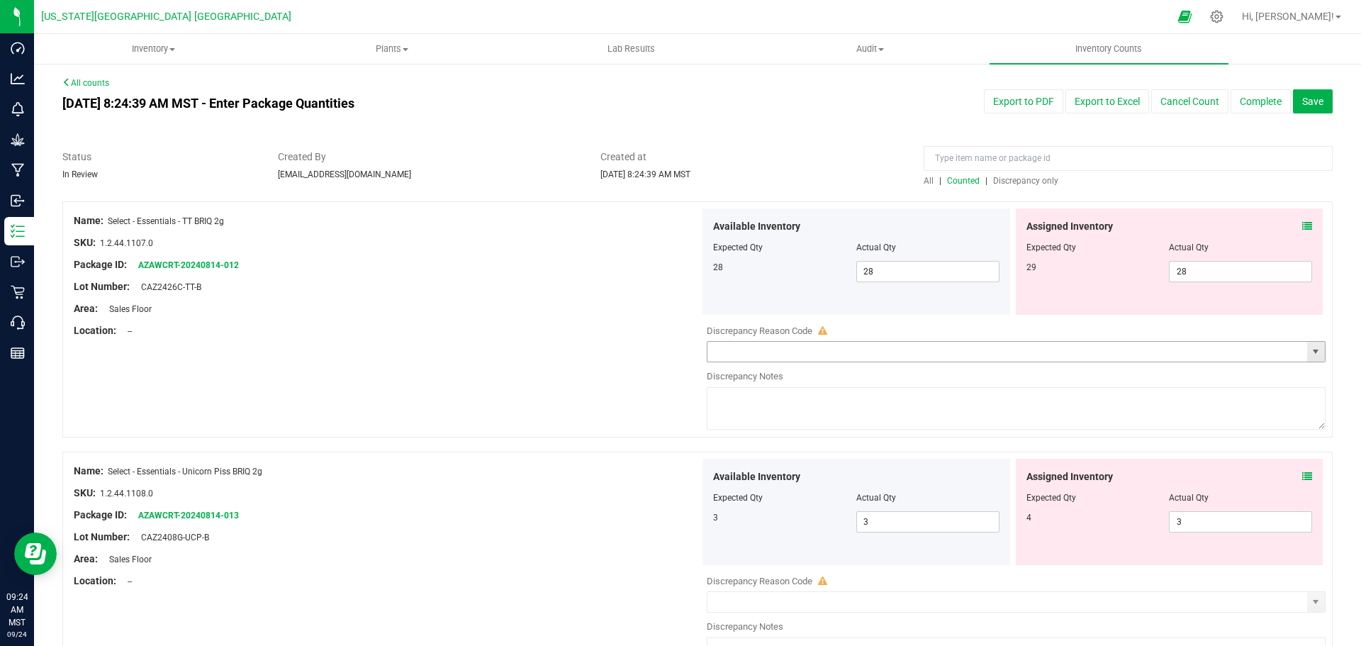
click at [1310, 351] on span "select" at bounding box center [1315, 351] width 11 height 11
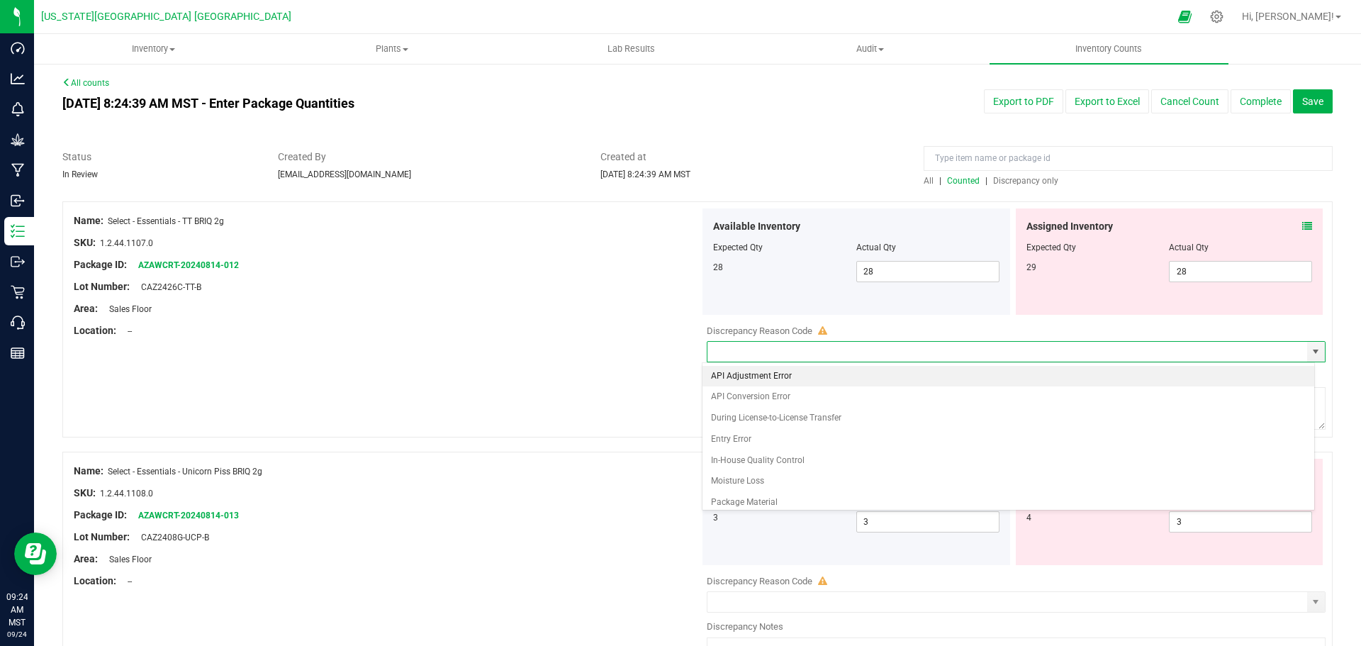
drag, startPoint x: 770, startPoint y: 378, endPoint x: 766, endPoint y: 391, distance: 13.5
click at [771, 378] on li "API Adjustment Error" at bounding box center [1009, 376] width 613 height 21
type input "API Adjustment Error"
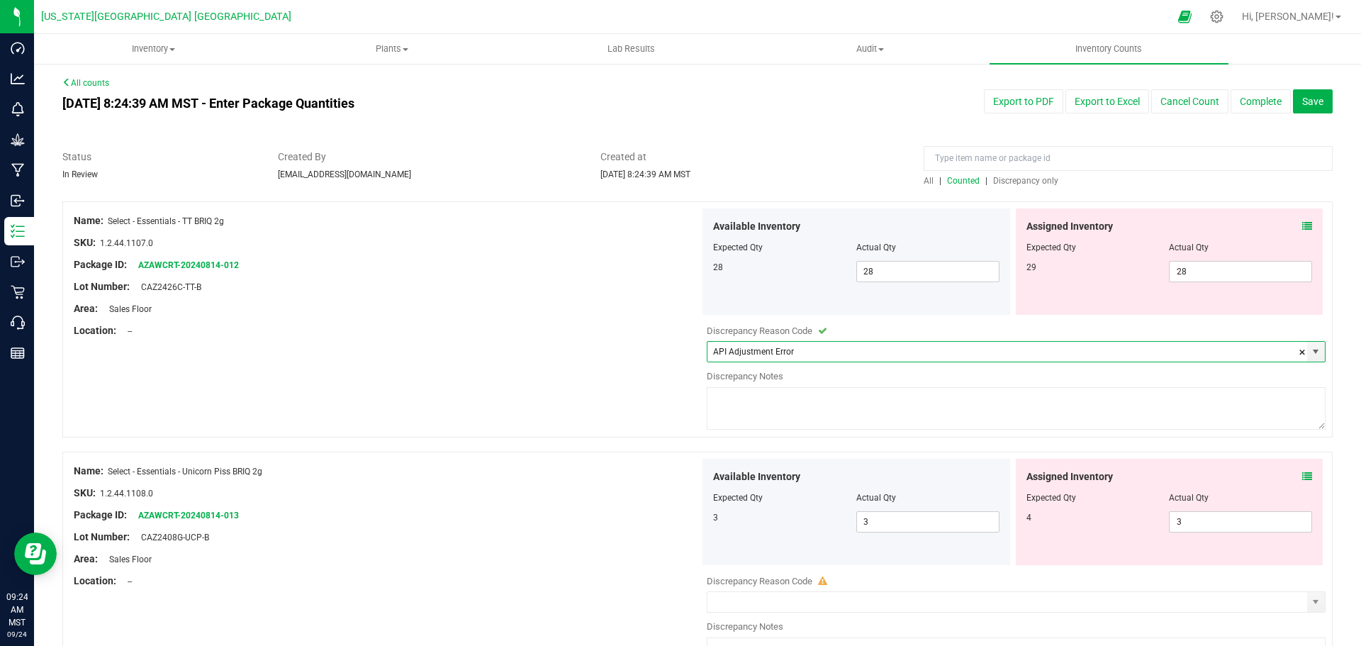
click at [759, 413] on textarea at bounding box center [1016, 408] width 619 height 43
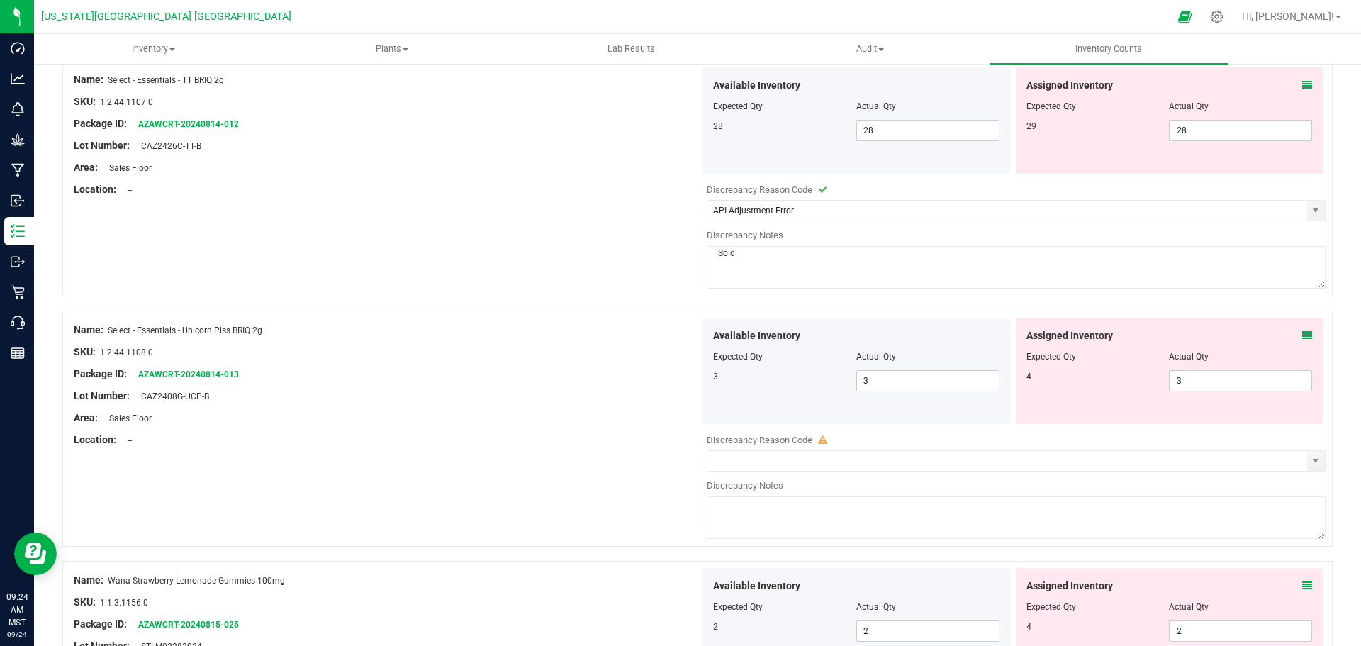
scroll to position [142, 0]
click at [1310, 457] on span "select" at bounding box center [1315, 459] width 11 height 11
type textarea "Sold"
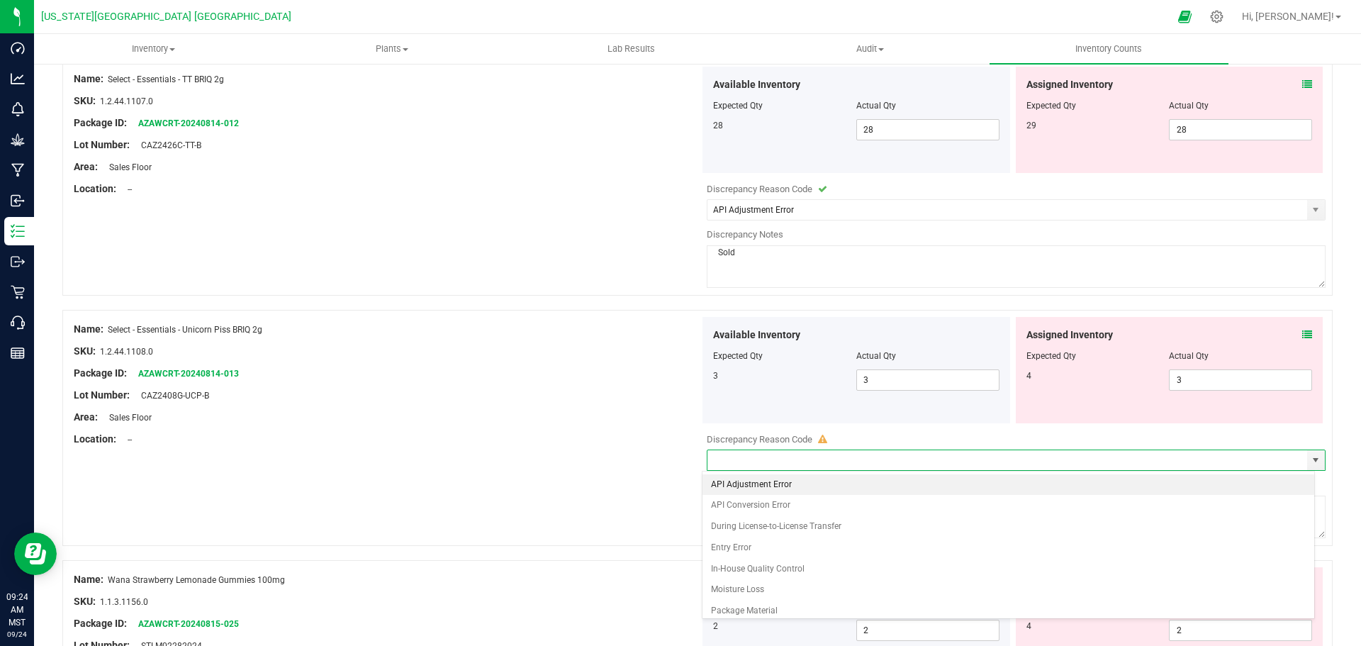
click at [761, 487] on li "API Adjustment Error" at bounding box center [1009, 484] width 613 height 21
type input "API Adjustment Error"
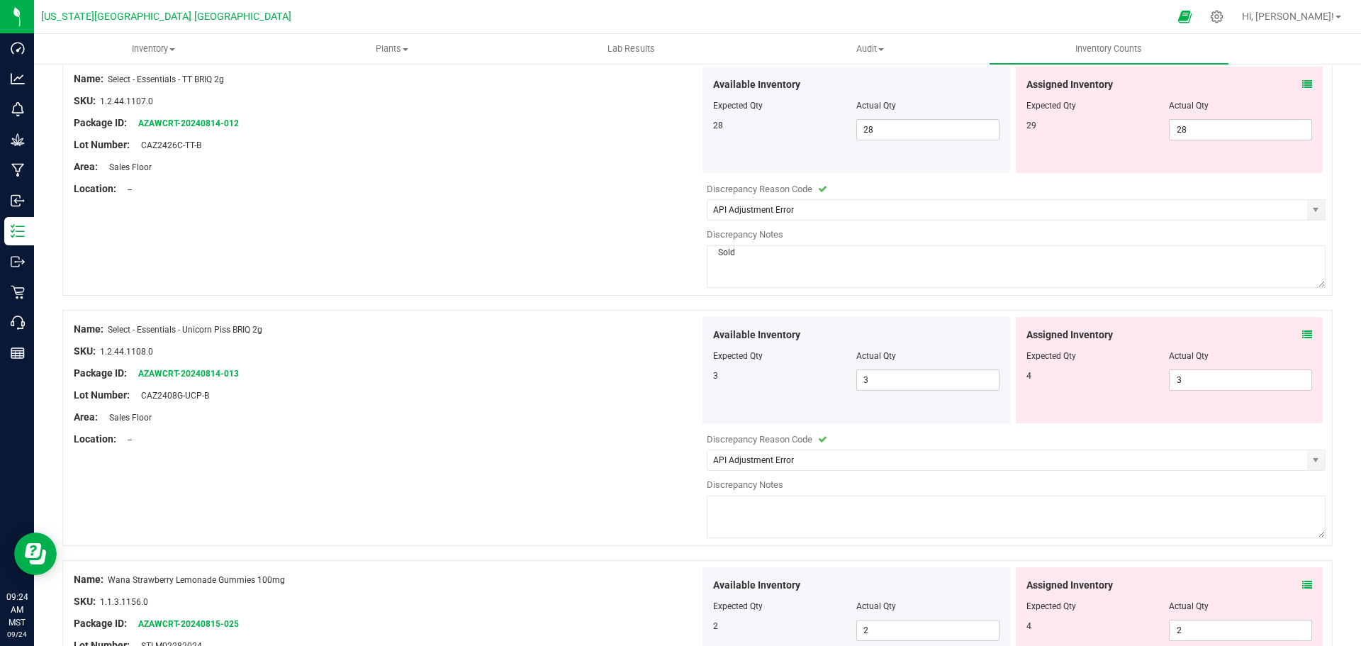
click at [770, 509] on textarea at bounding box center [1016, 517] width 619 height 43
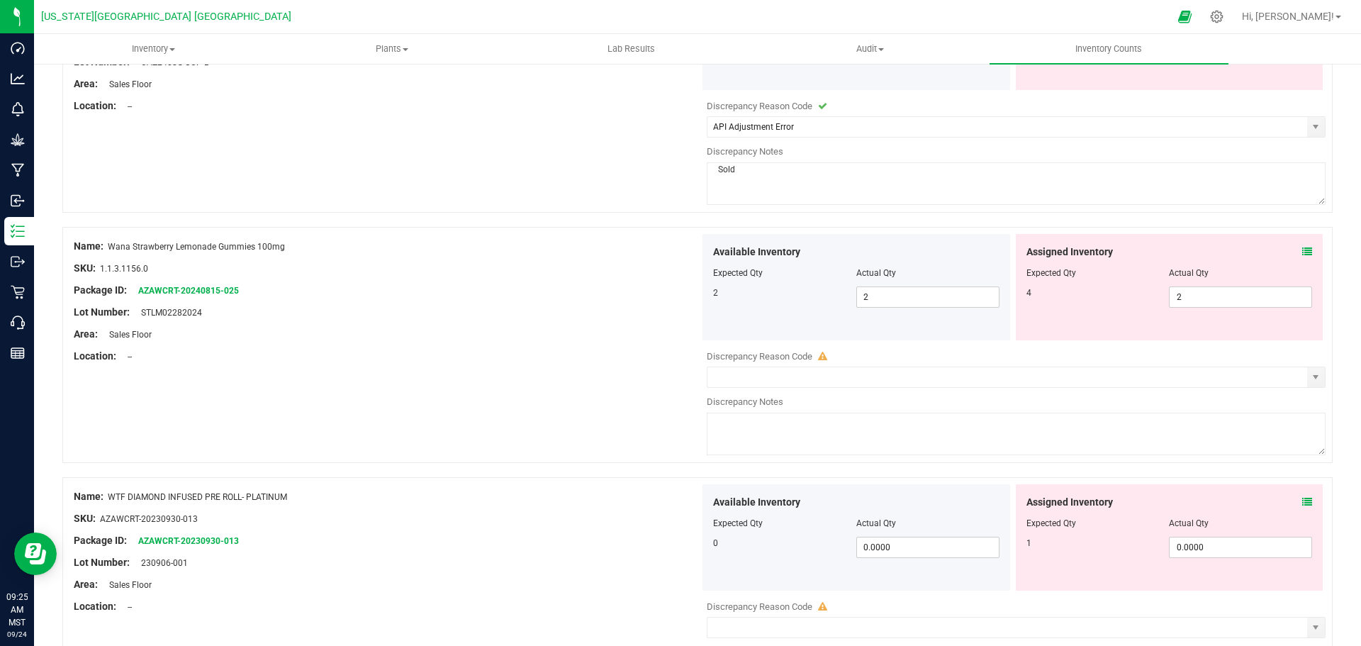
scroll to position [496, 0]
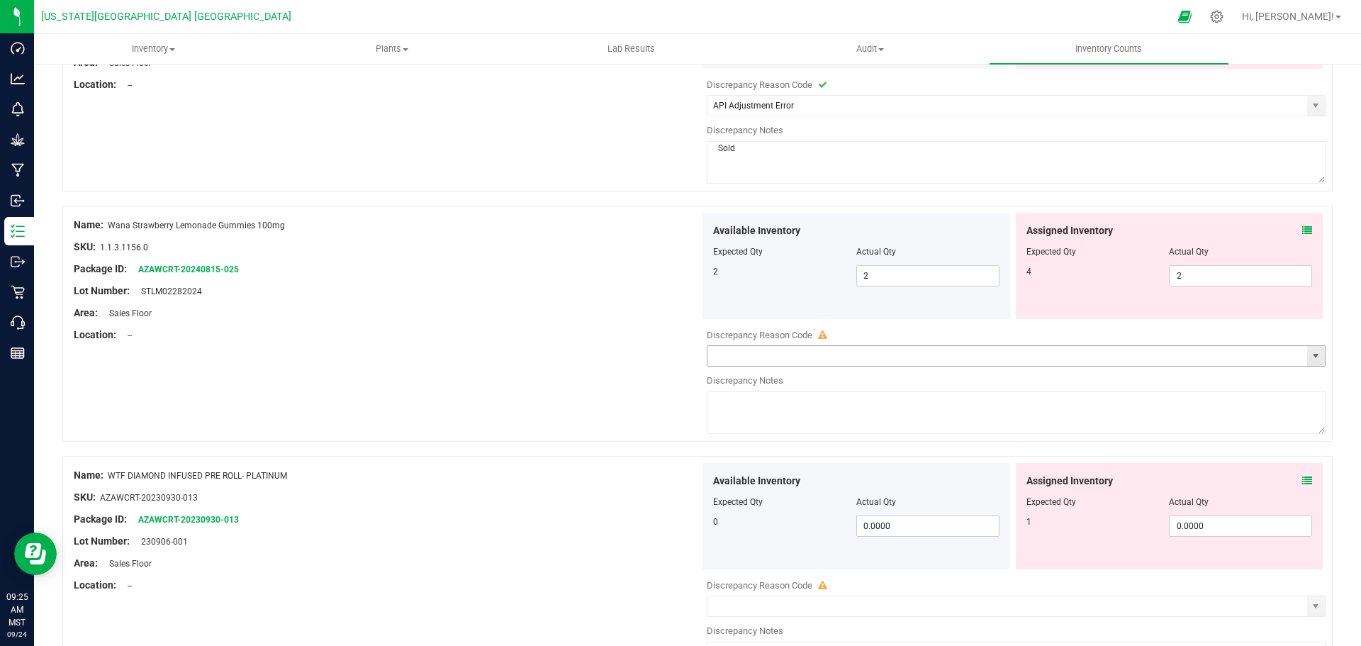
click at [1312, 359] on span "select" at bounding box center [1316, 356] width 18 height 20
type textarea "Sold"
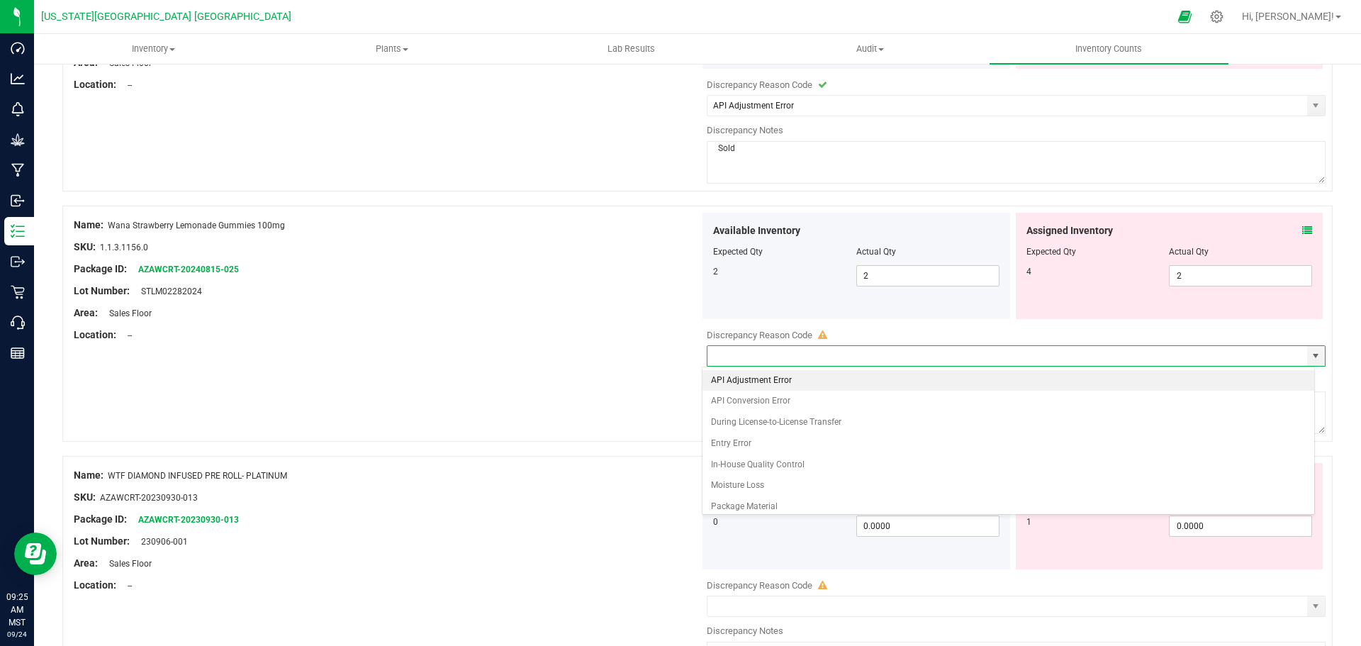
click at [729, 384] on li "API Adjustment Error" at bounding box center [1009, 380] width 613 height 21
type input "API Adjustment Error"
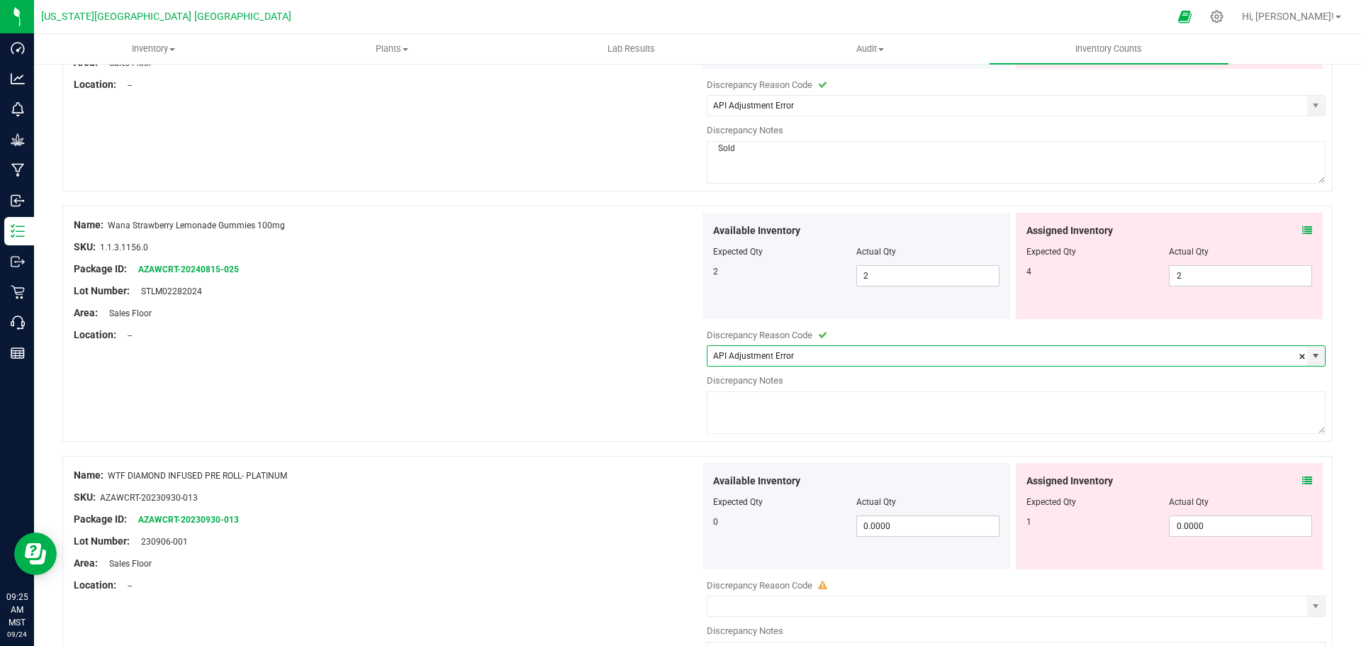
click at [731, 414] on textarea at bounding box center [1016, 412] width 619 height 43
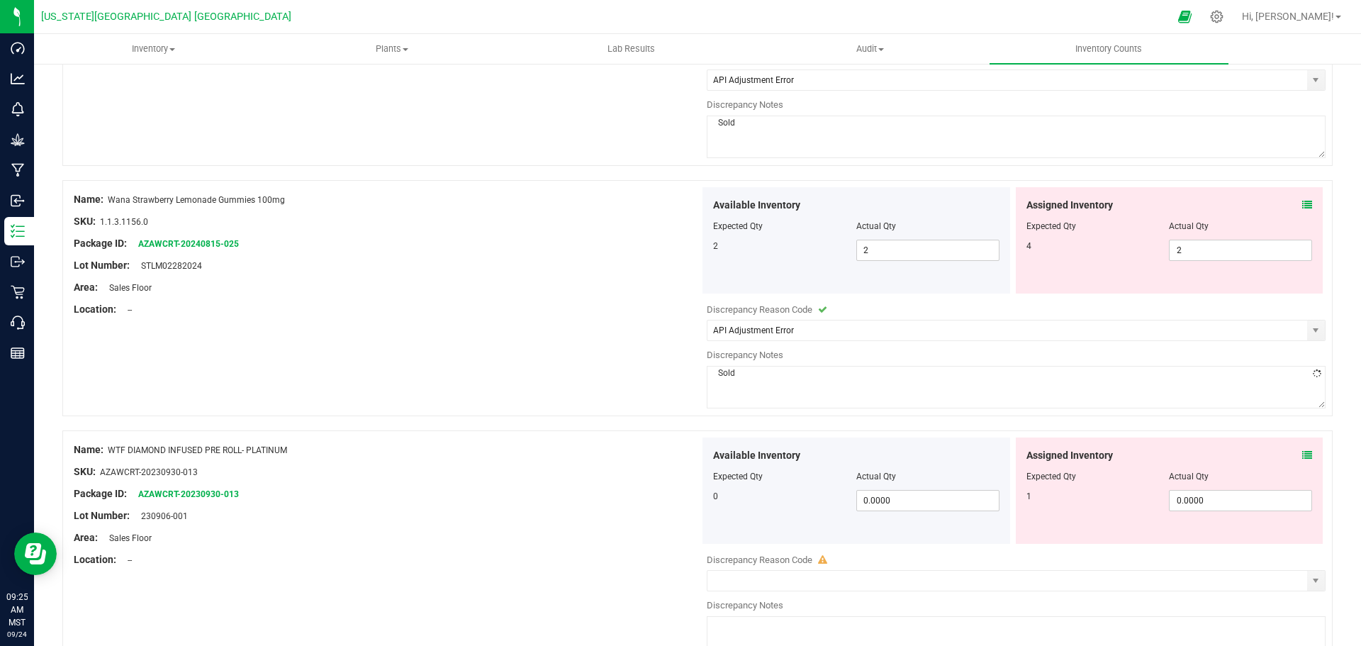
scroll to position [567, 0]
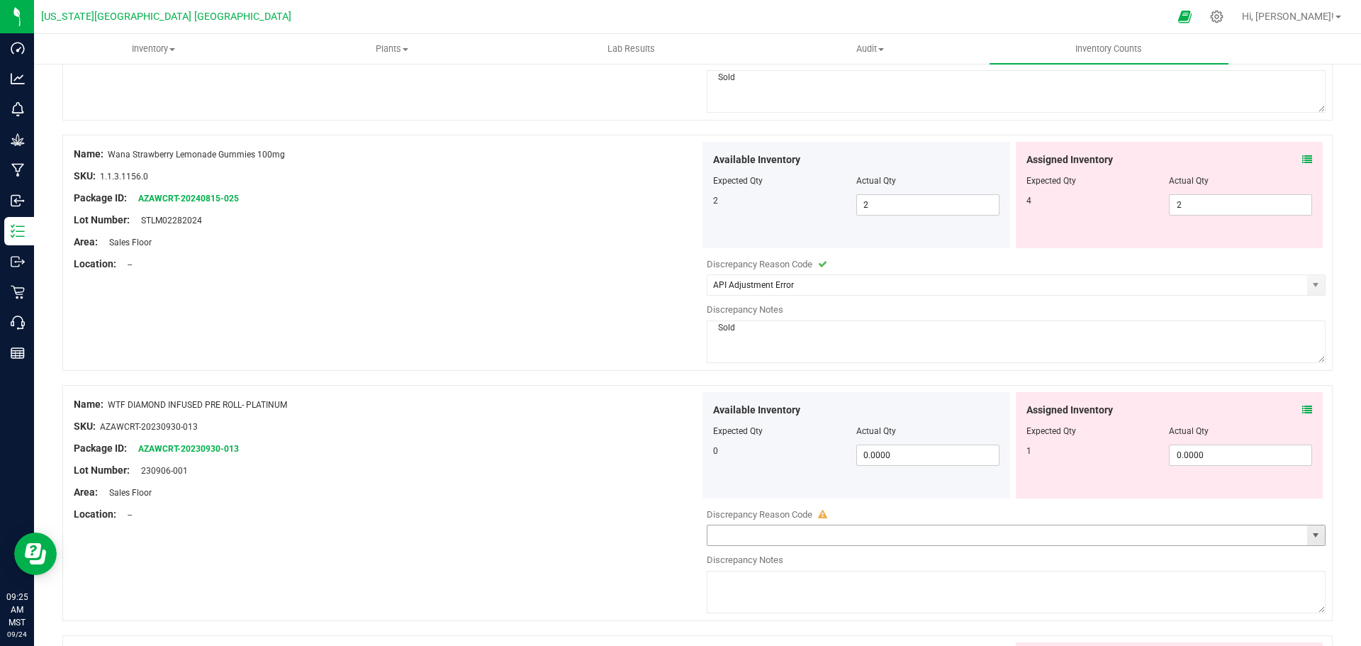
click at [1310, 534] on span "select" at bounding box center [1315, 535] width 11 height 11
type textarea "Sold"
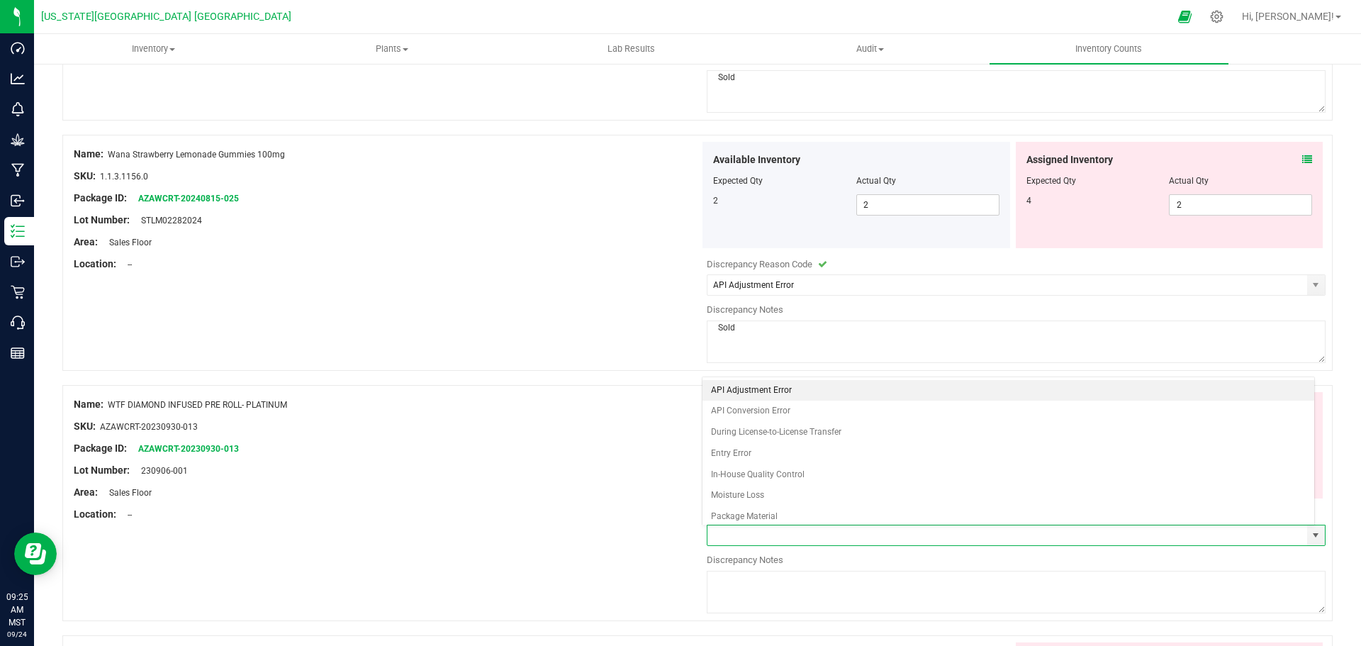
click at [724, 390] on li "API Adjustment Error" at bounding box center [1009, 390] width 613 height 21
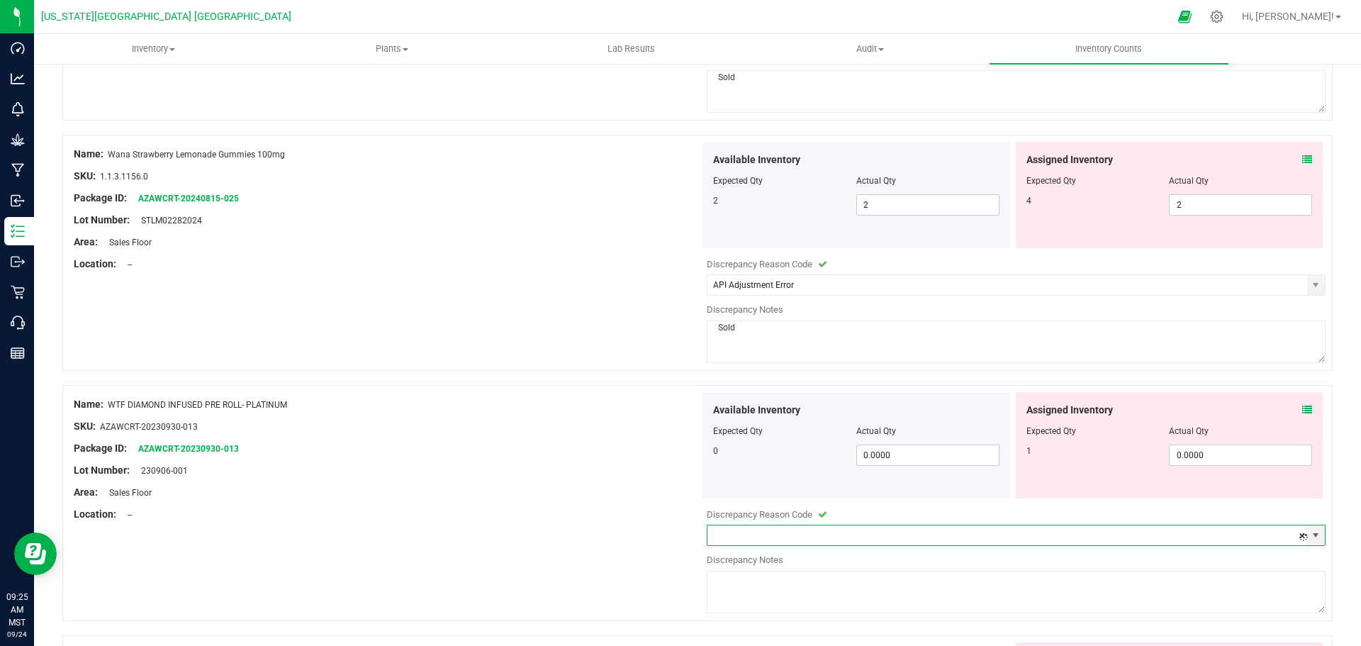
type input "API Adjustment Error"
click at [746, 583] on textarea at bounding box center [1016, 592] width 619 height 43
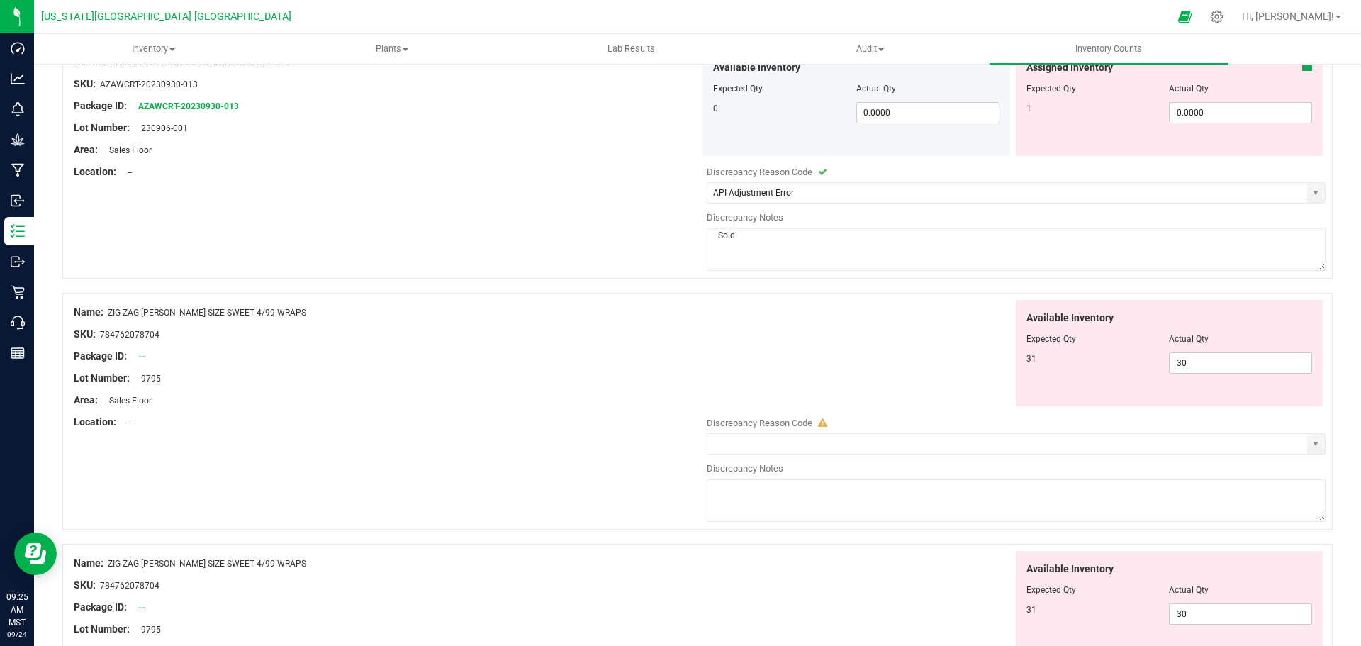
scroll to position [922, 0]
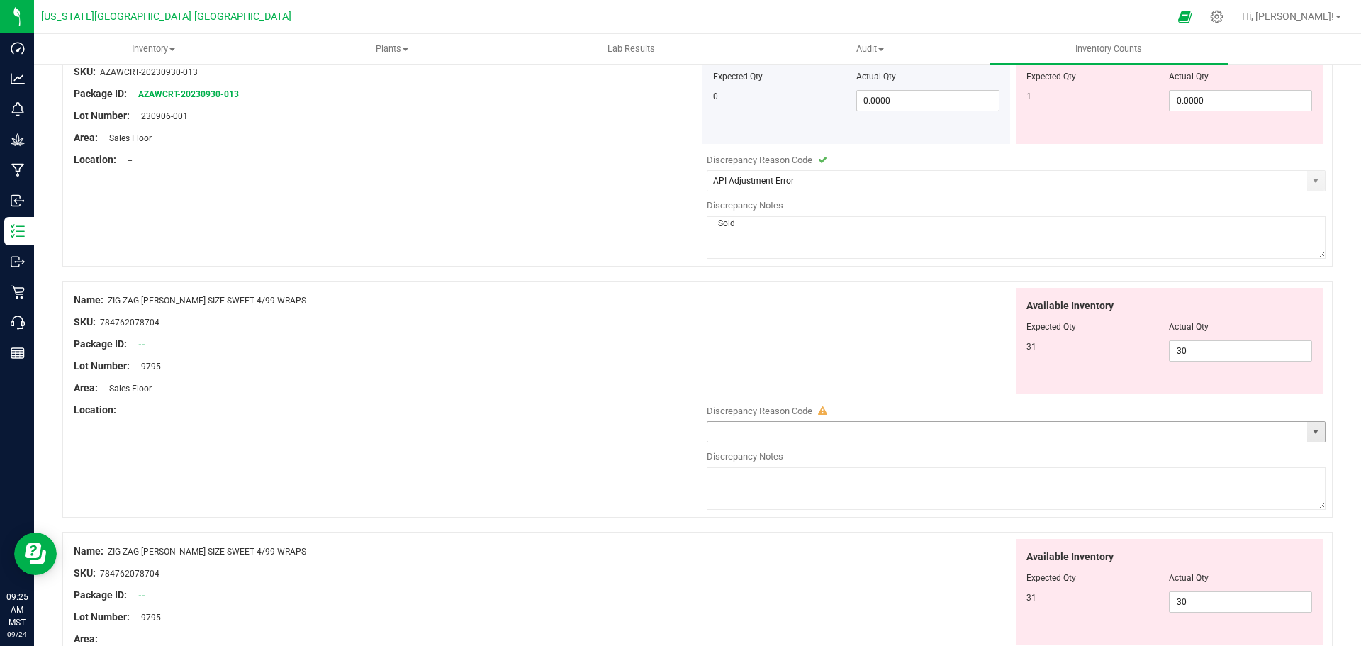
click at [1310, 430] on span "select" at bounding box center [1315, 431] width 11 height 11
type textarea "Sold"
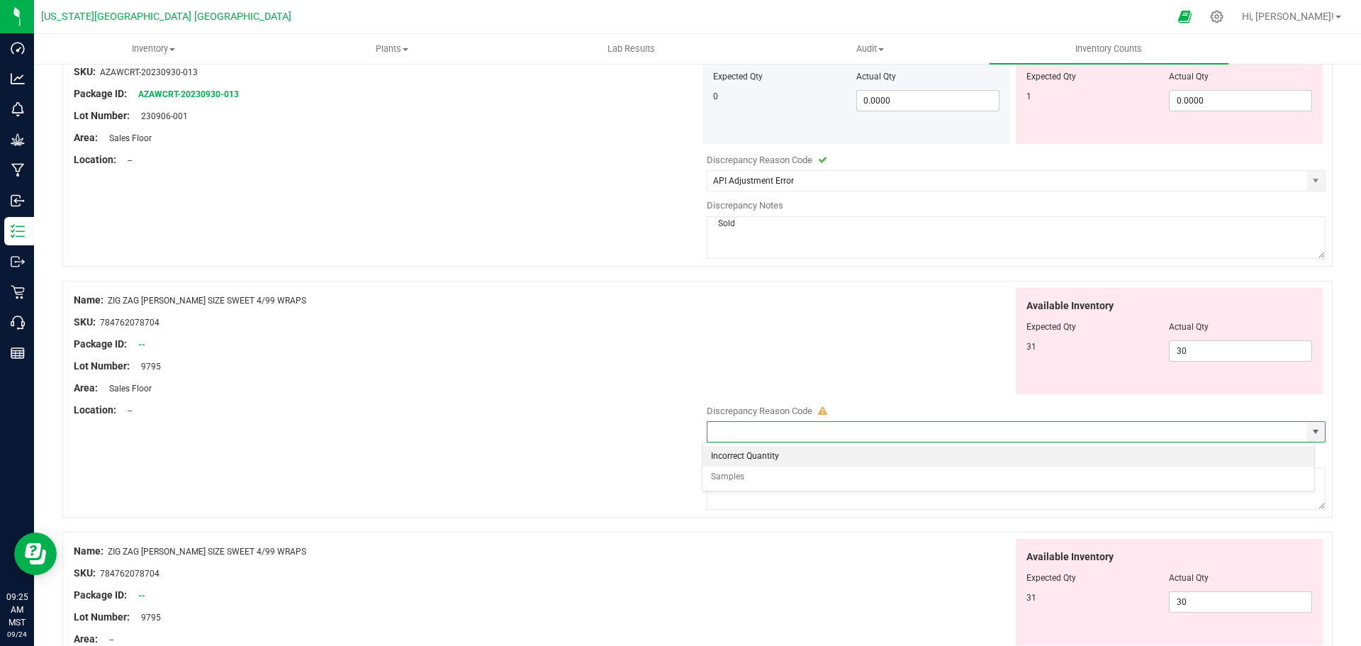
click at [725, 459] on li "Incorrect Quantity" at bounding box center [1009, 456] width 613 height 21
type input "Incorrect Quantity"
click at [720, 487] on textarea at bounding box center [1016, 488] width 619 height 43
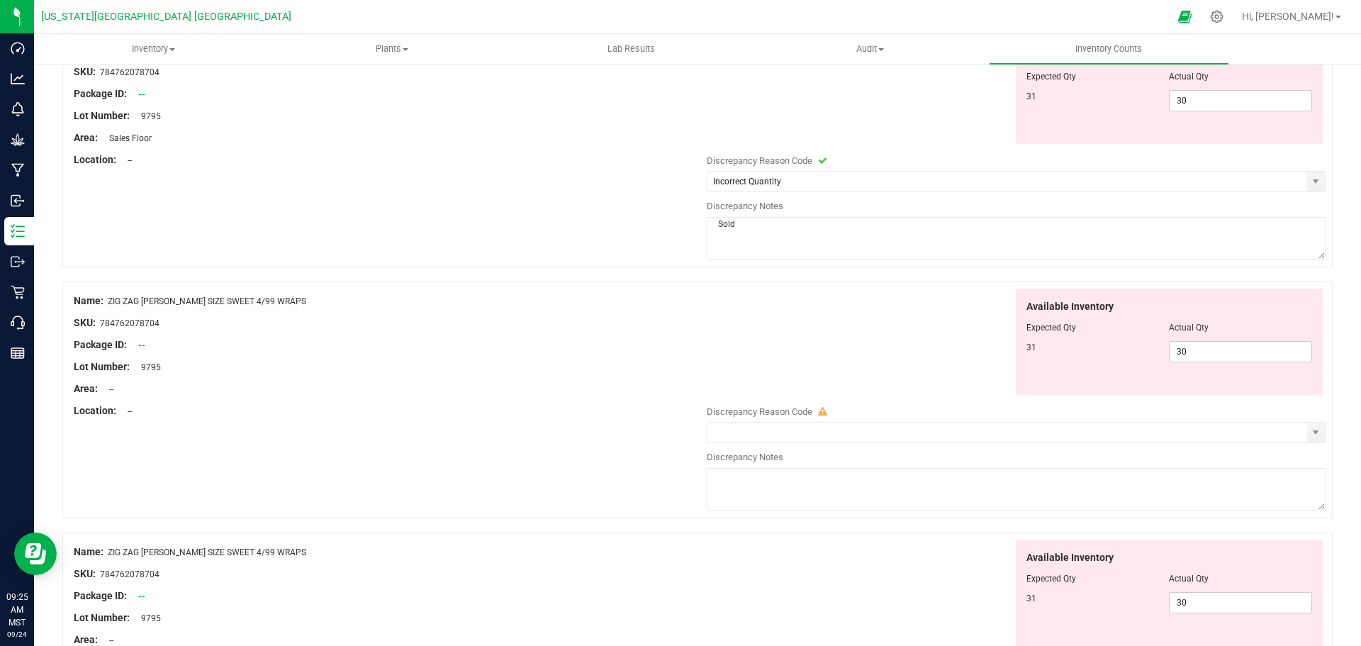
scroll to position [1205, 0]
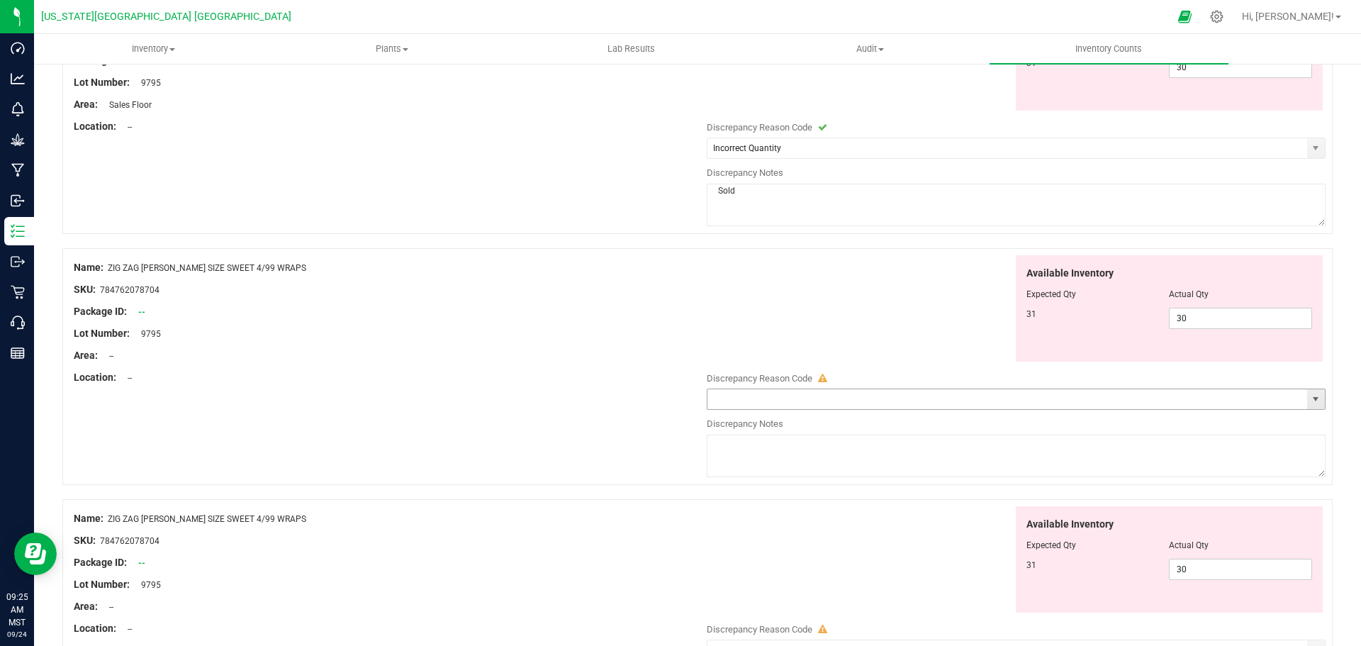
click at [1310, 393] on span "select" at bounding box center [1315, 398] width 11 height 11
type textarea "Sold"
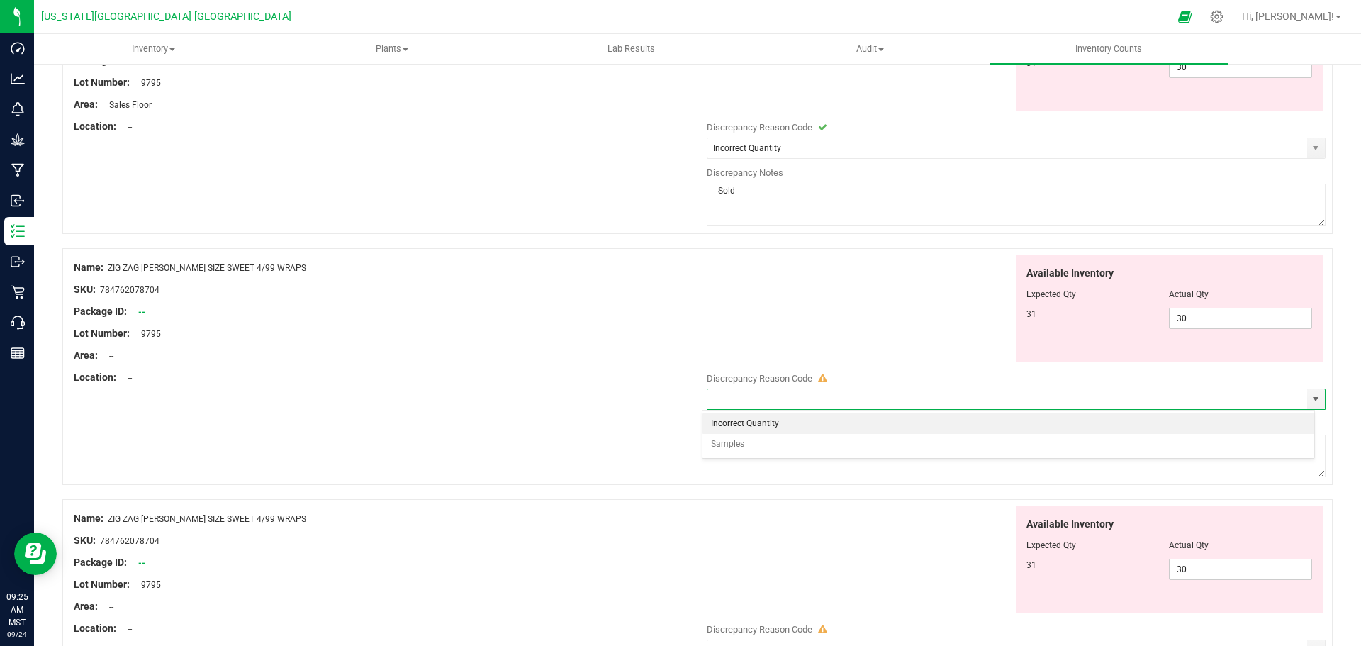
click at [720, 424] on li "Incorrect Quantity" at bounding box center [1009, 423] width 613 height 21
type input "Incorrect Quantity"
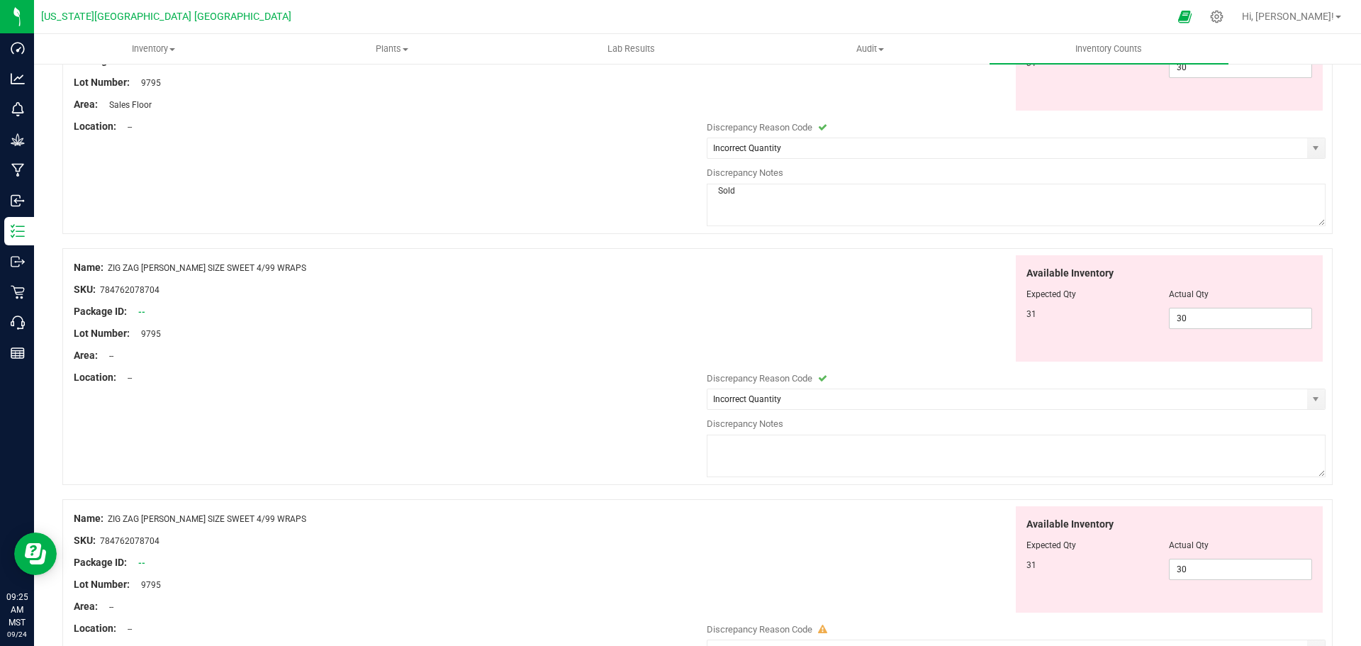
click at [725, 441] on textarea at bounding box center [1016, 456] width 619 height 43
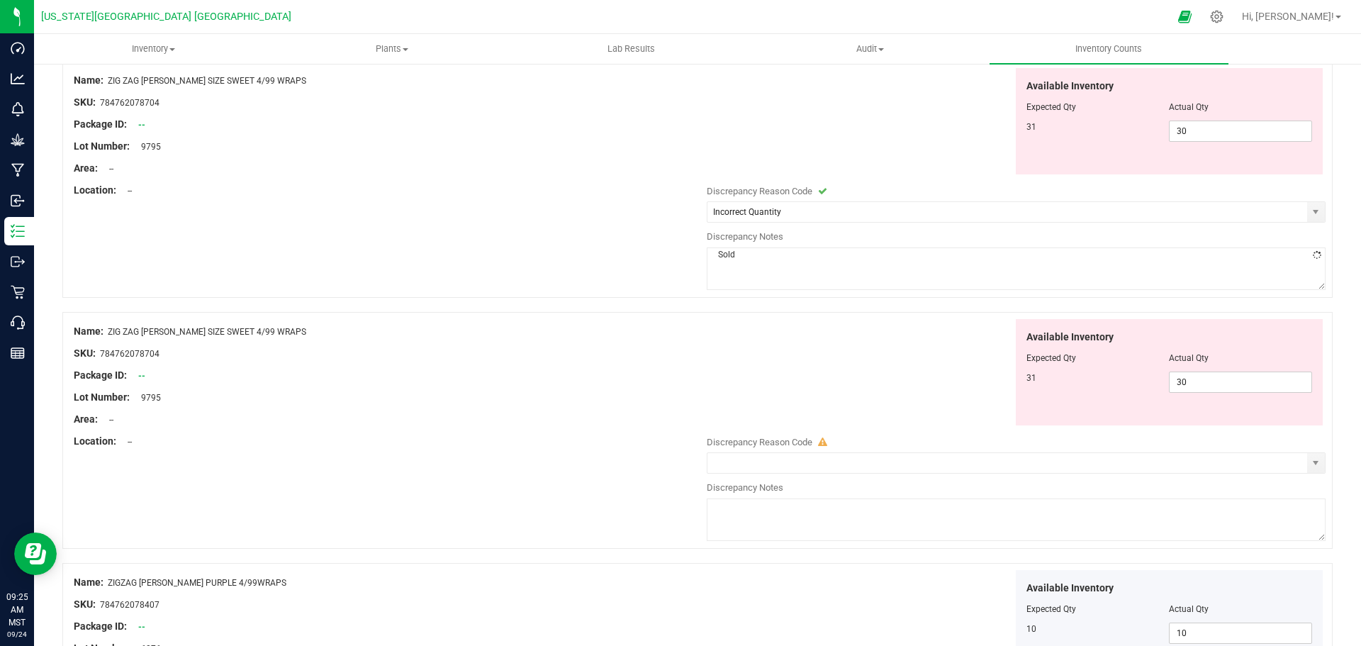
scroll to position [1418, 0]
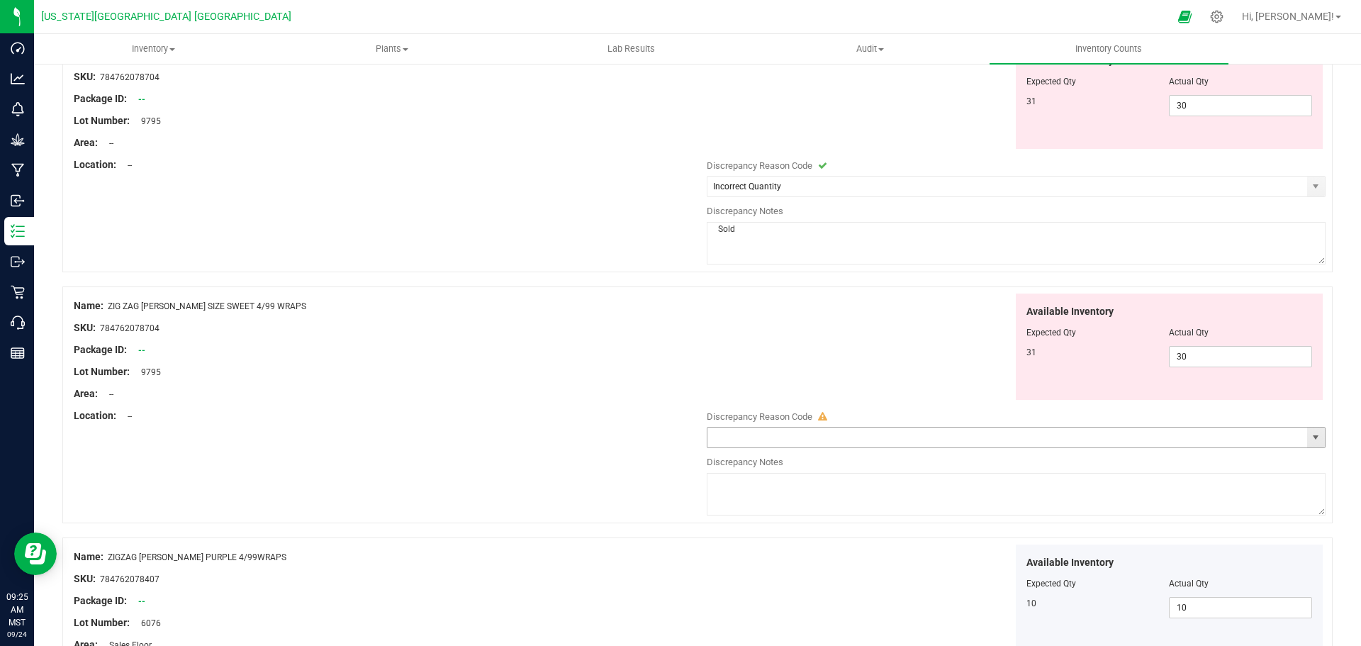
click at [1310, 441] on span "select" at bounding box center [1315, 437] width 11 height 11
type textarea "Sold"
click at [726, 459] on li "Incorrect Quantity" at bounding box center [1009, 462] width 613 height 21
type input "Incorrect Quantity"
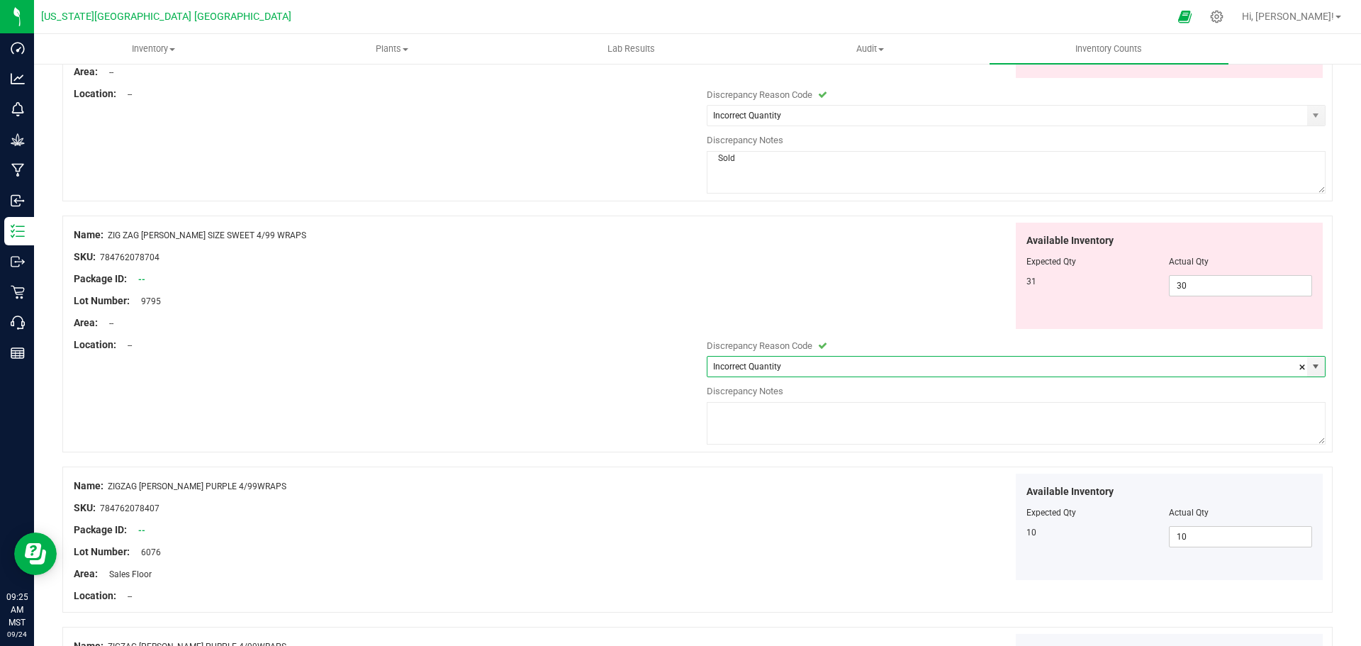
click at [731, 415] on textarea at bounding box center [1016, 423] width 619 height 43
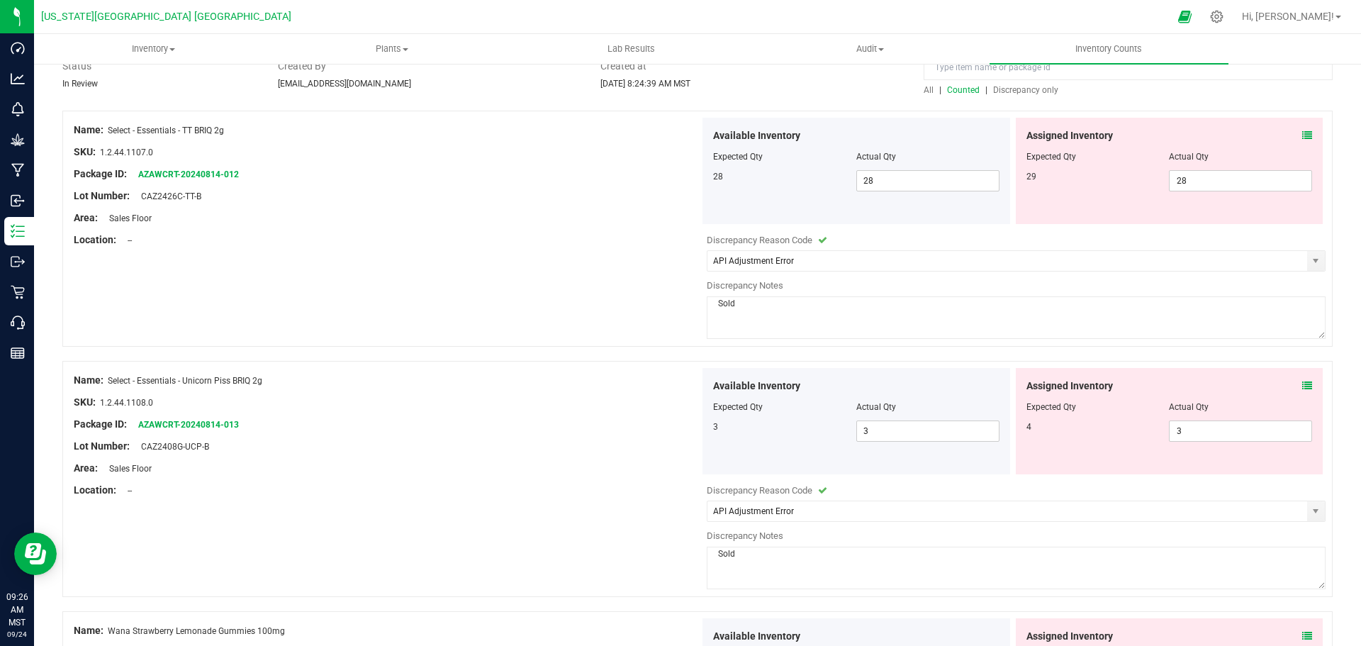
scroll to position [0, 0]
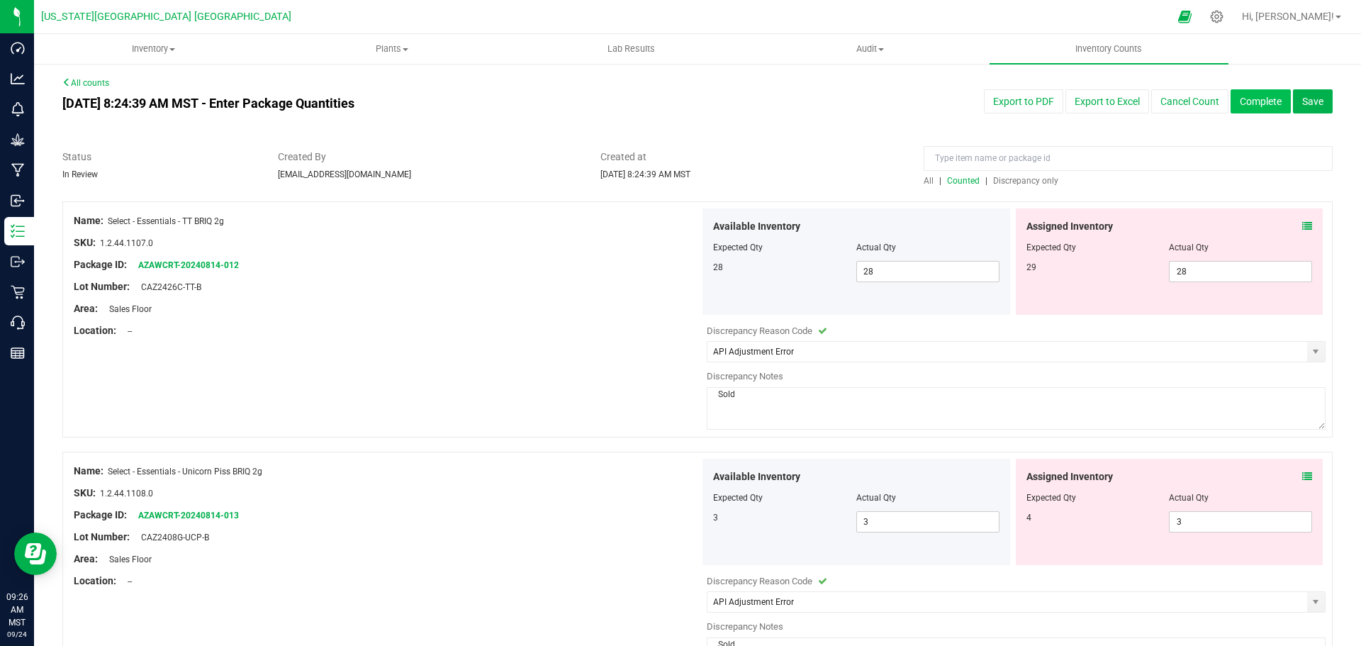
type textarea "Sold"
click at [1255, 103] on button "Complete" at bounding box center [1261, 101] width 60 height 24
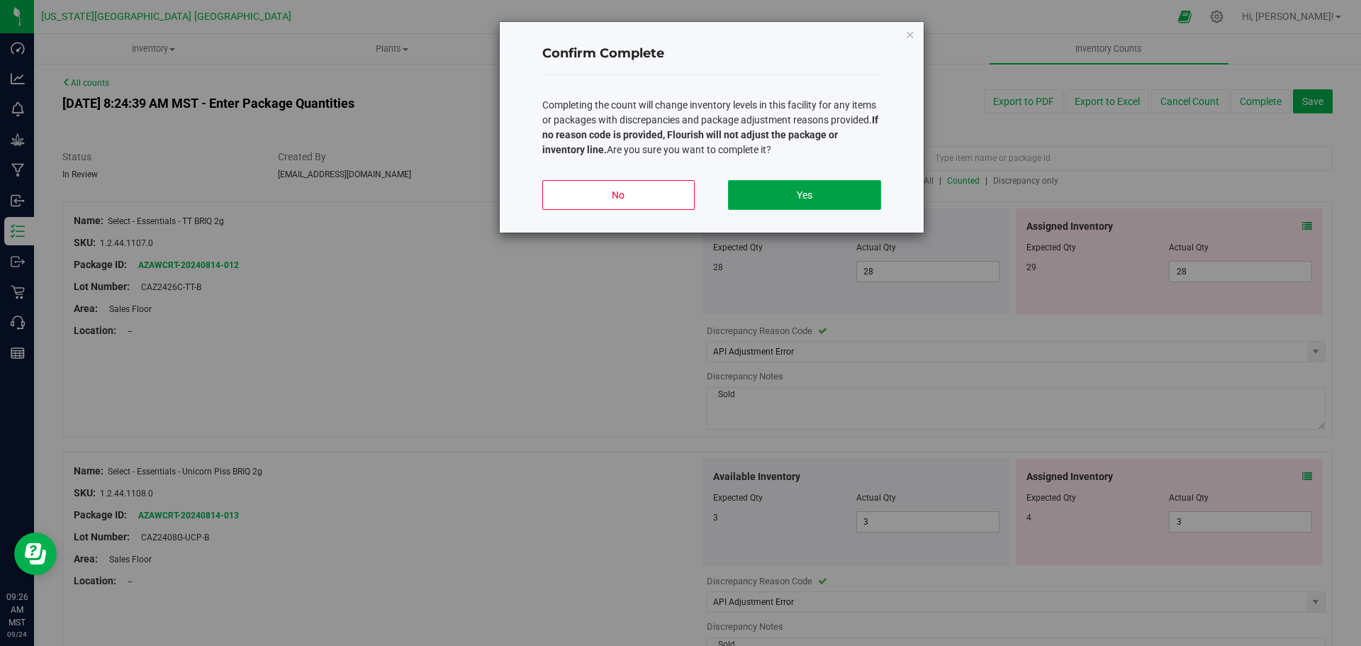
click at [828, 192] on button "Yes" at bounding box center [804, 195] width 152 height 30
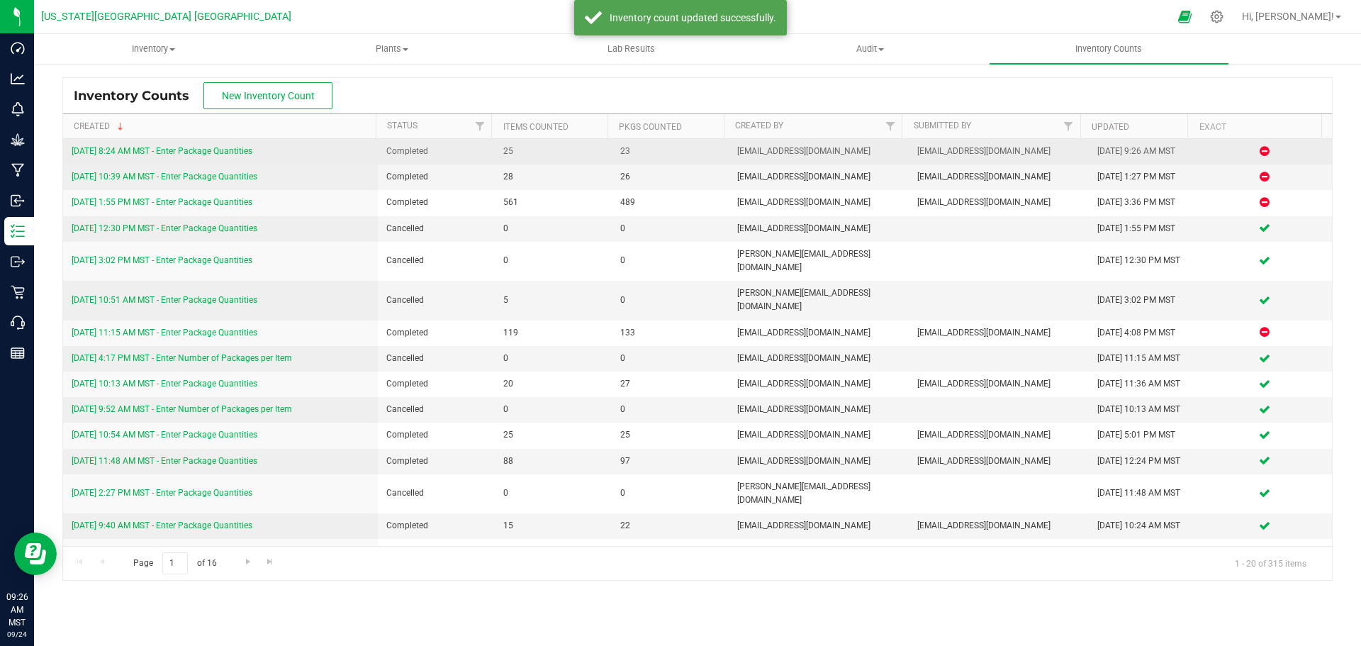
click at [160, 154] on link "9/24/25 8:24 AM MST - Enter Package Quantities" at bounding box center [162, 151] width 181 height 10
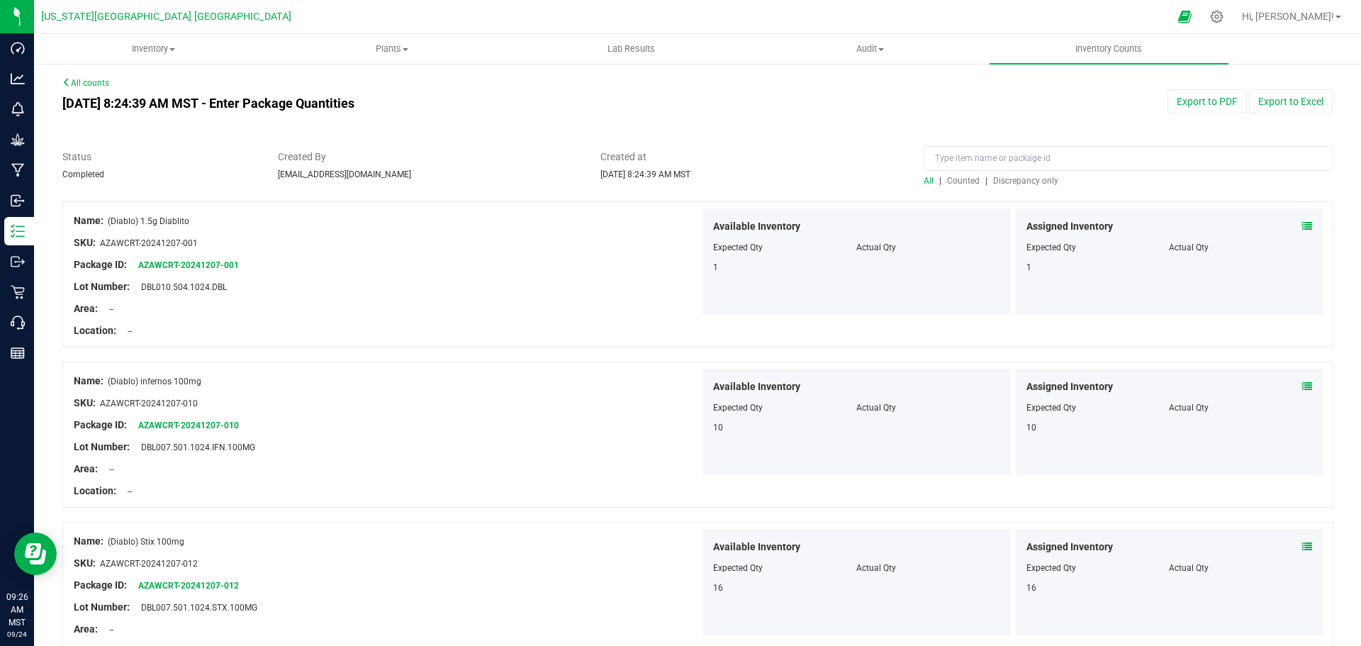
click at [1013, 179] on span "Discrepancy only" at bounding box center [1025, 181] width 65 height 10
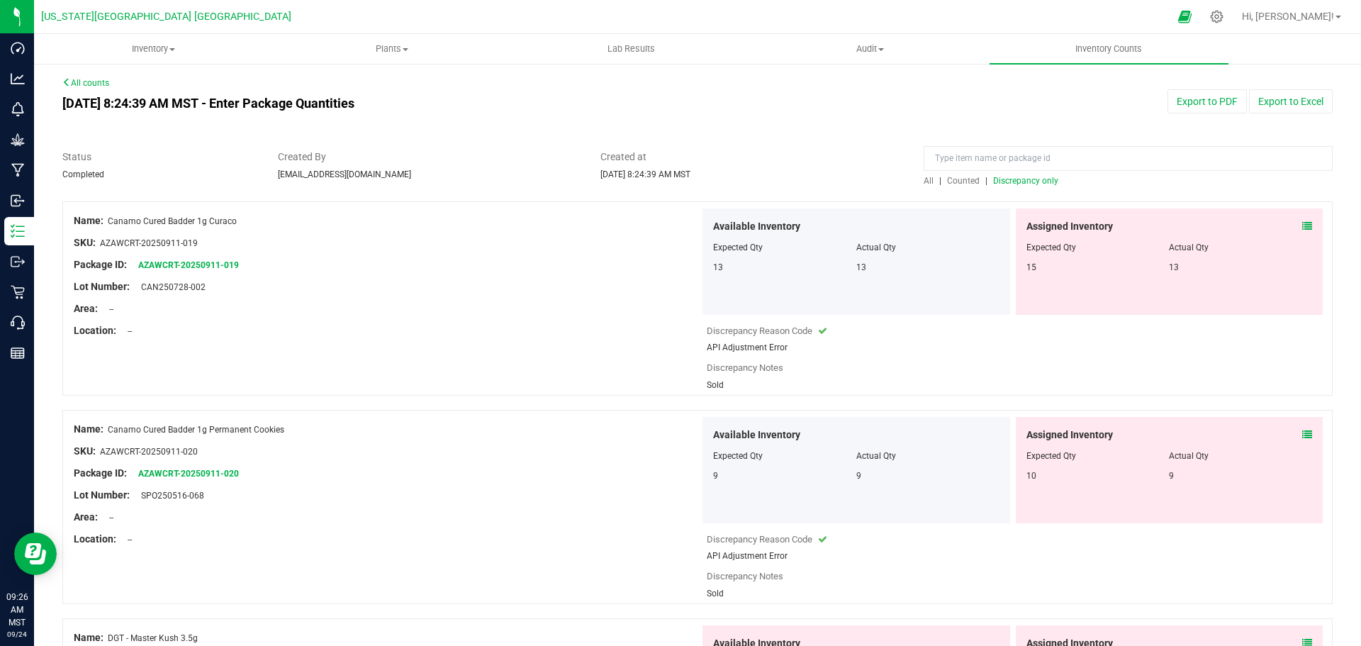
click at [1302, 225] on icon at bounding box center [1307, 226] width 10 height 10
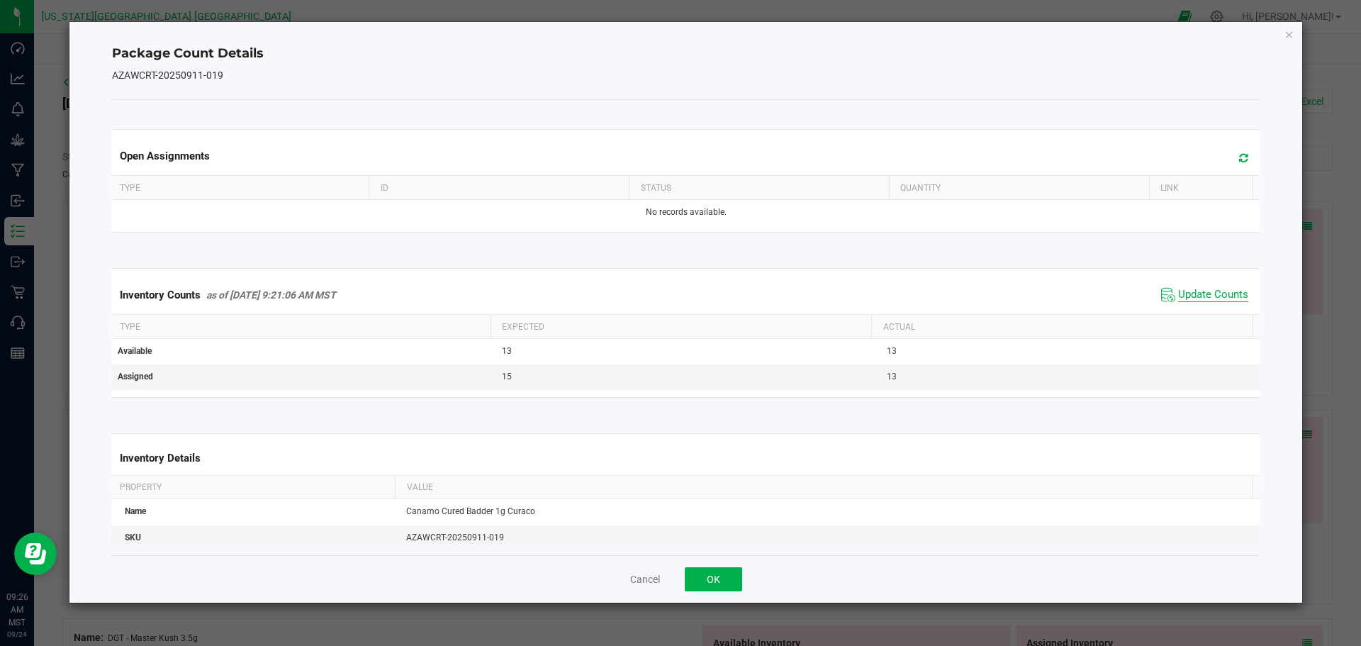
click at [1205, 293] on span "Update Counts" at bounding box center [1213, 295] width 70 height 14
click at [1292, 37] on icon "Close" at bounding box center [1290, 34] width 10 height 17
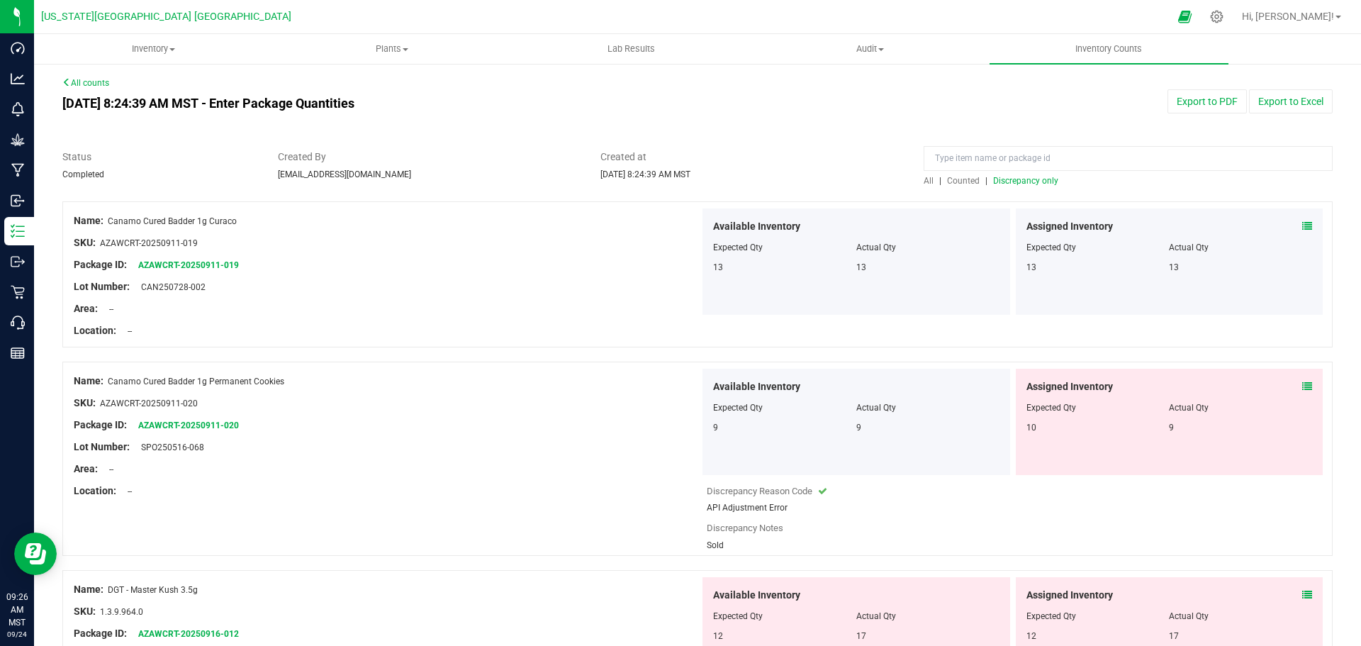
click at [1302, 384] on icon at bounding box center [1307, 386] width 10 height 10
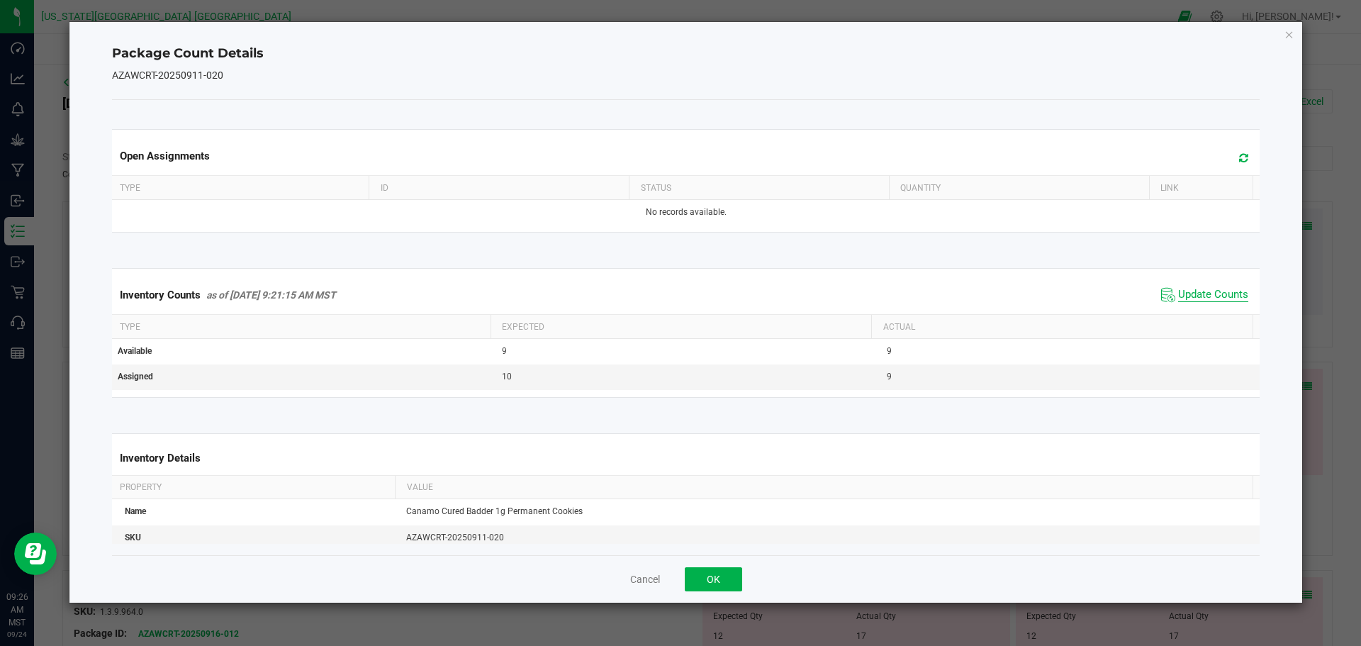
click at [1217, 293] on span "Update Counts" at bounding box center [1213, 295] width 70 height 14
click at [1289, 35] on icon "Close" at bounding box center [1290, 34] width 10 height 17
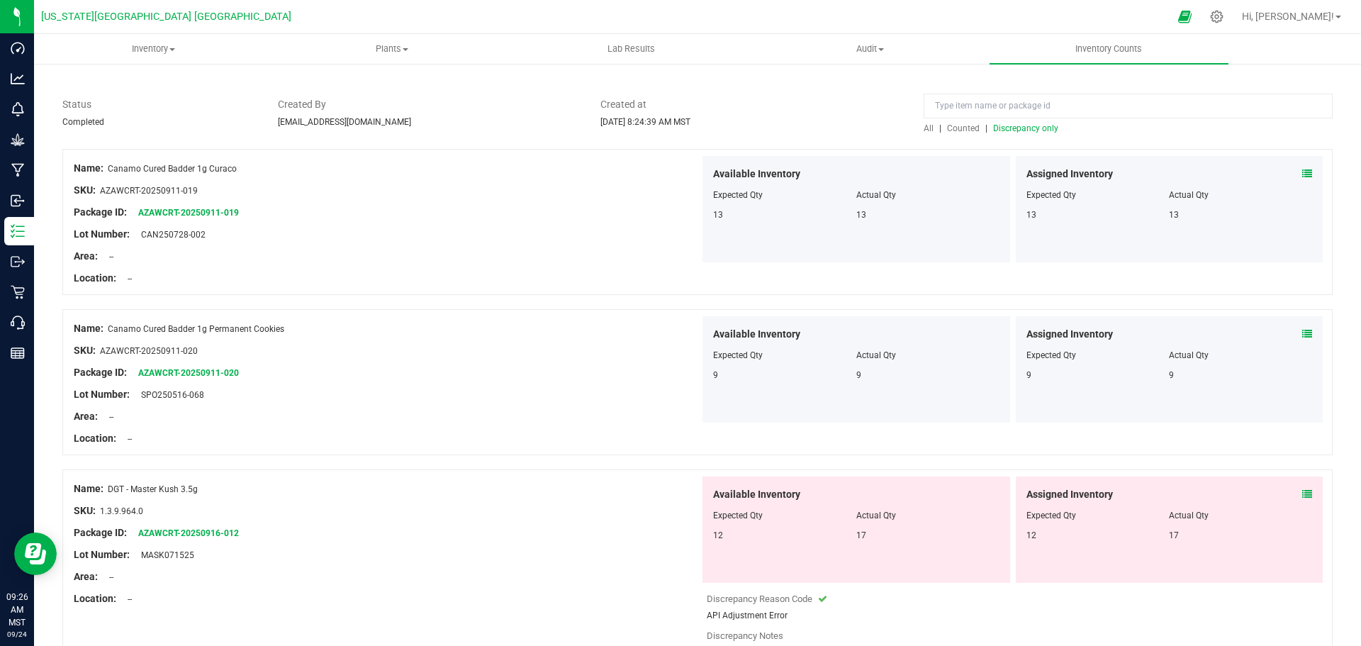
scroll to position [142, 0]
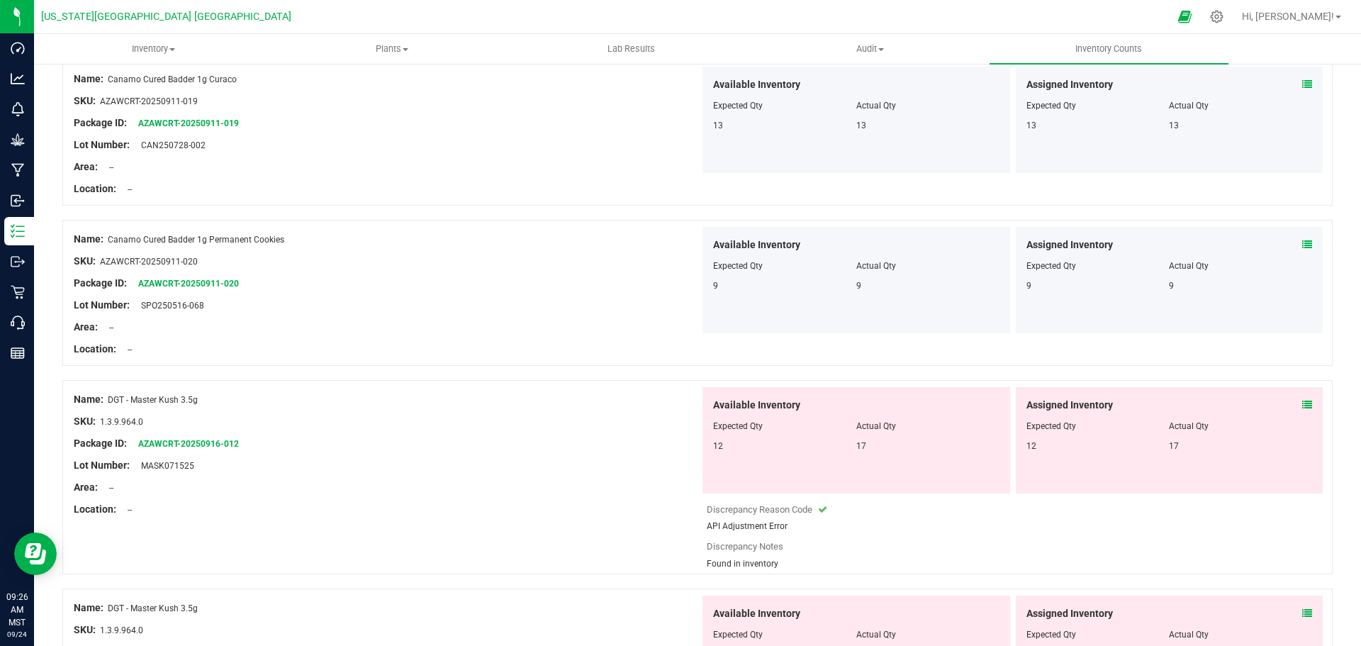
click at [1302, 406] on icon at bounding box center [1307, 405] width 10 height 10
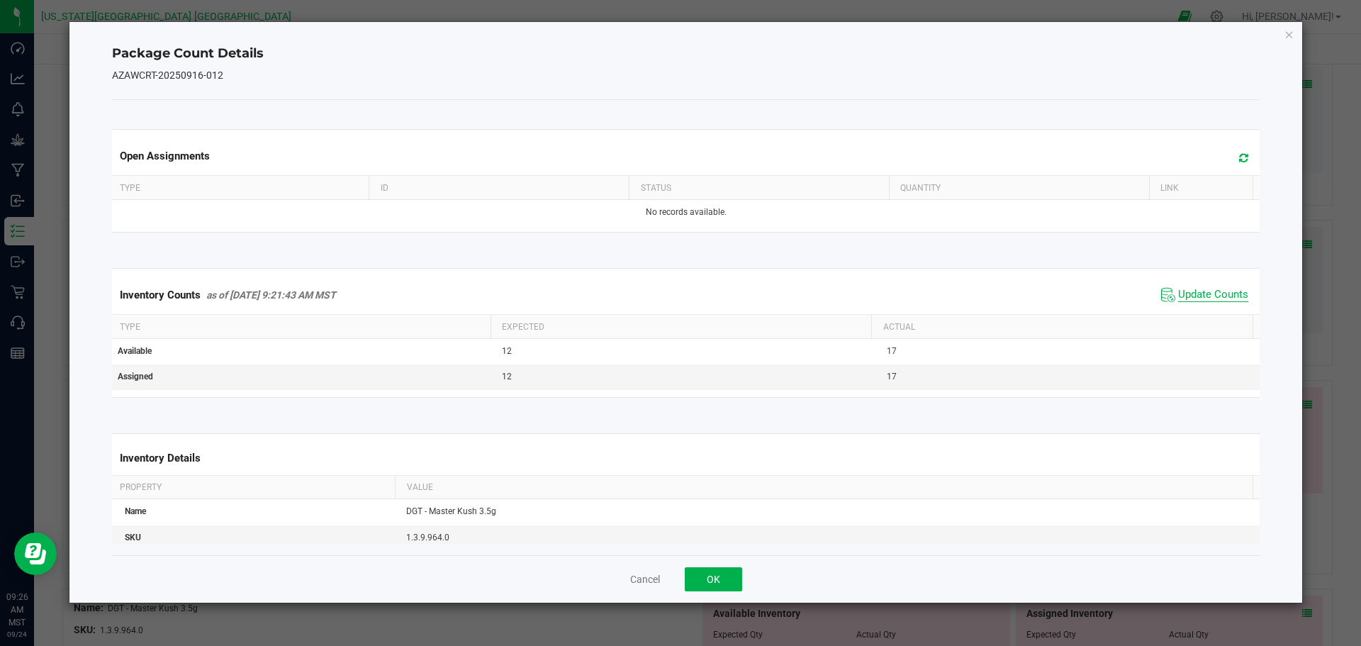
click at [1214, 297] on span "Update Counts" at bounding box center [1213, 295] width 70 height 14
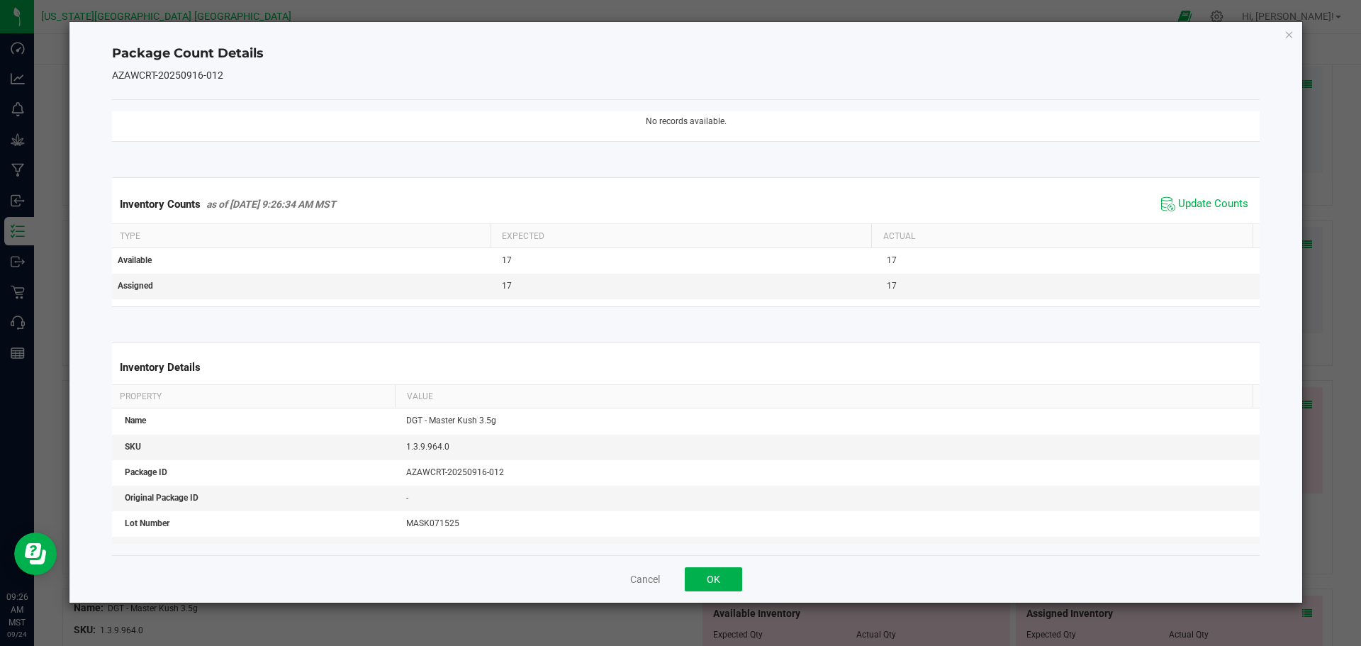
scroll to position [0, 0]
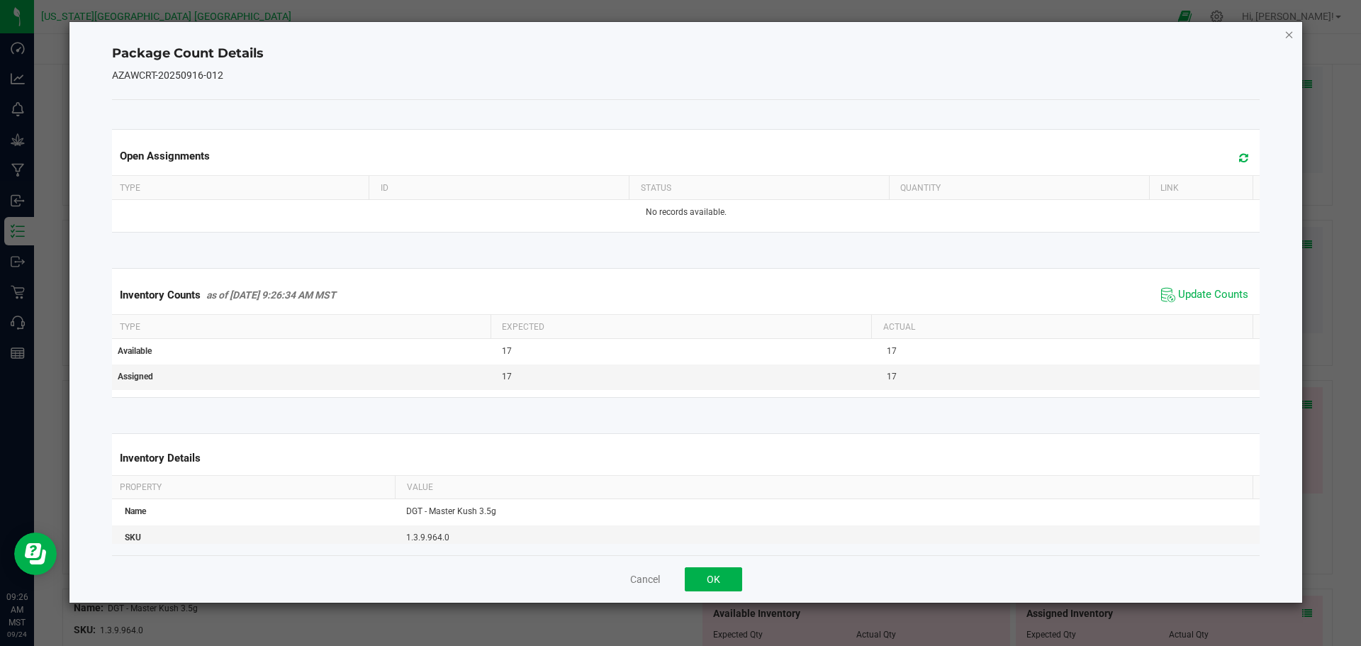
click at [1292, 36] on icon "Close" at bounding box center [1290, 34] width 10 height 17
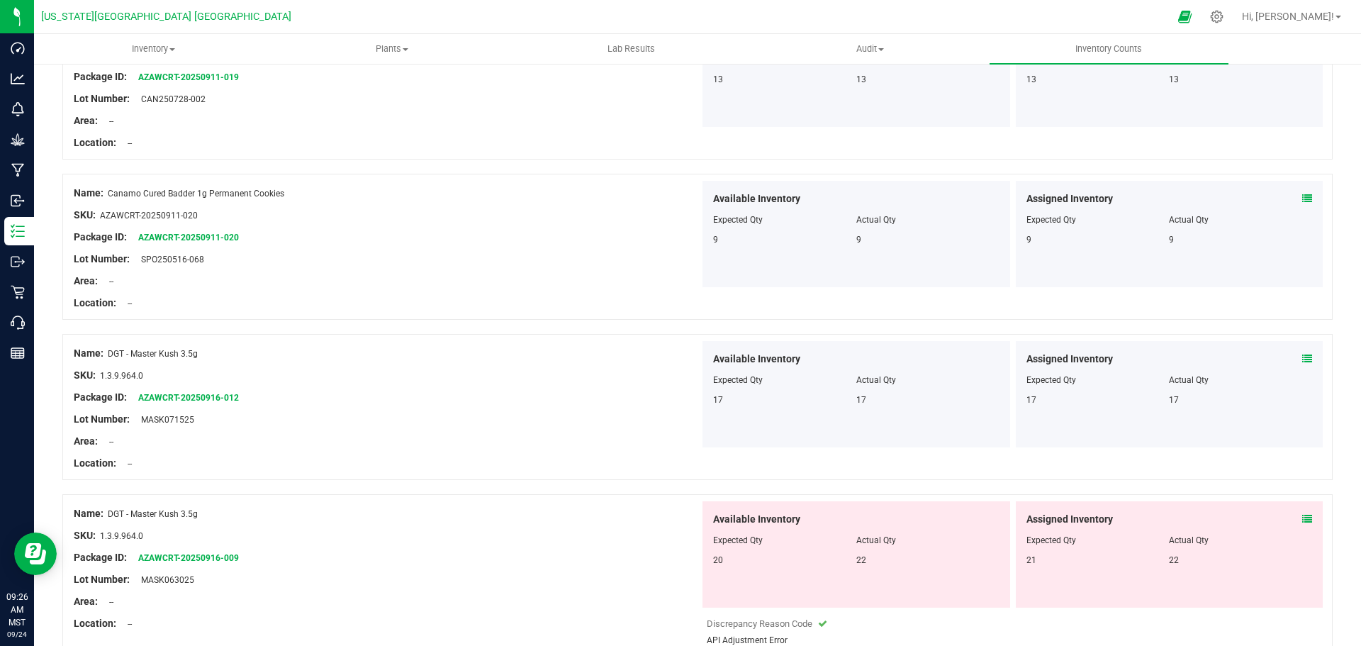
scroll to position [213, 0]
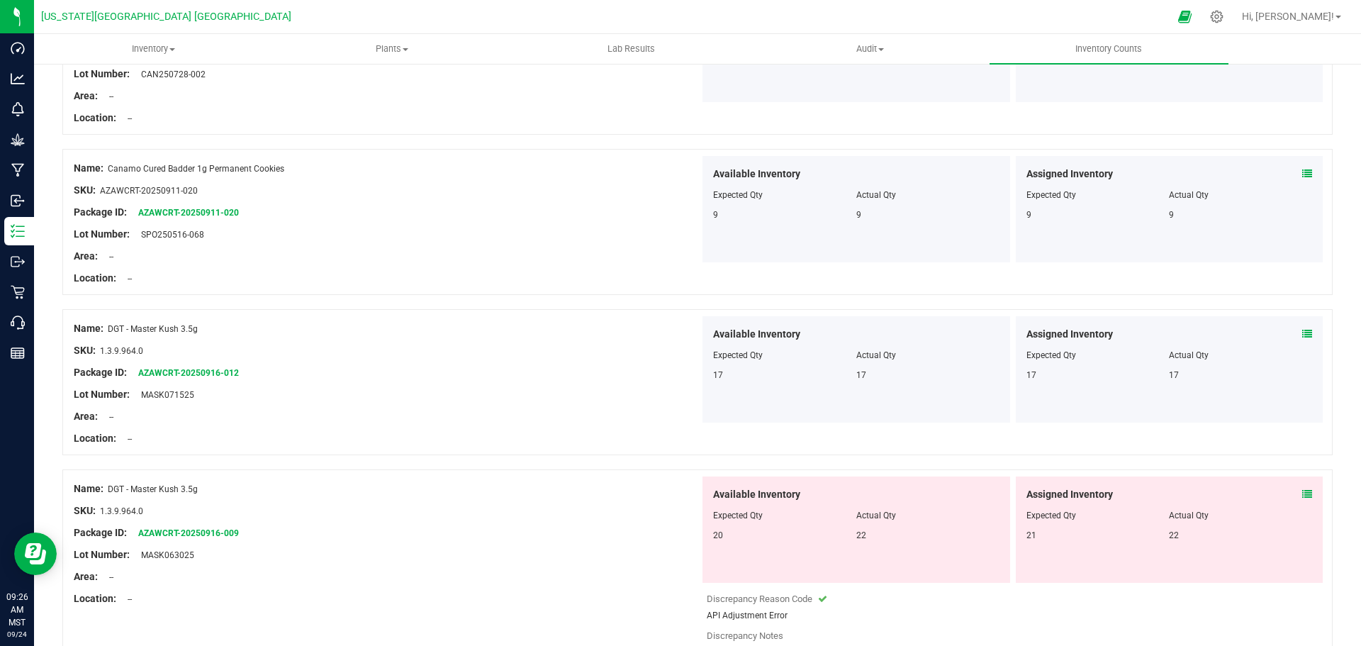
click at [1302, 493] on icon at bounding box center [1307, 494] width 10 height 10
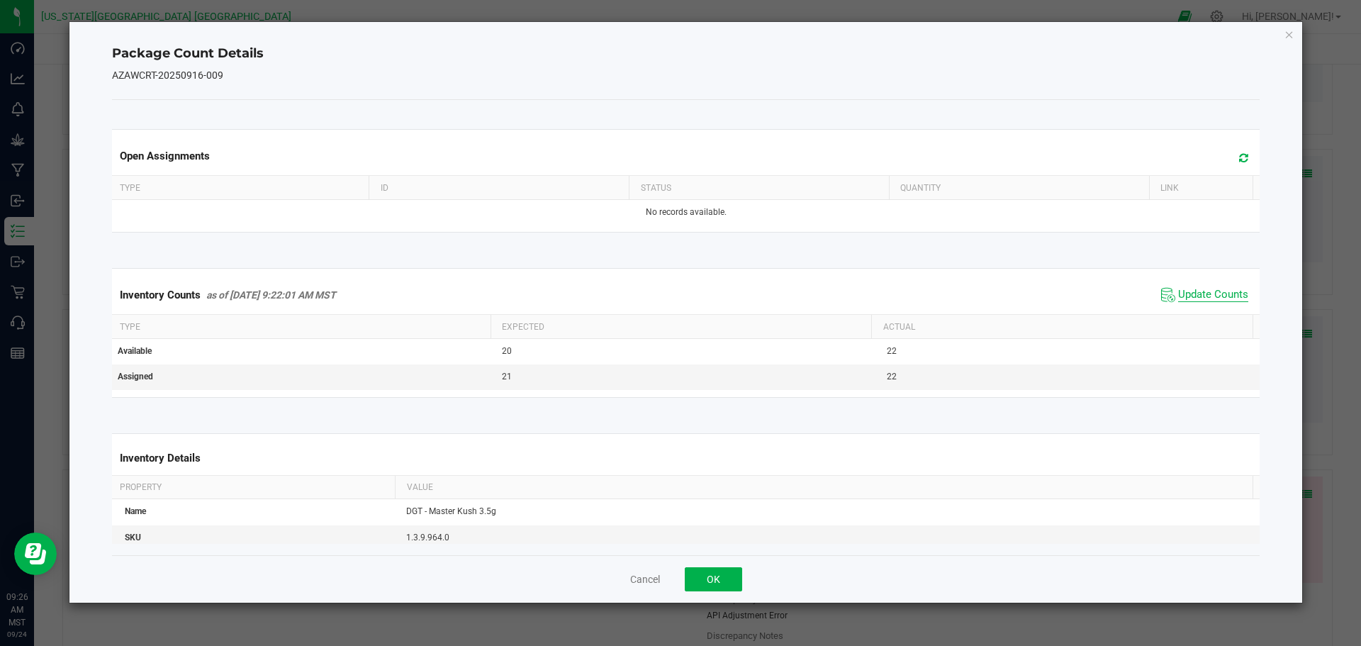
click at [1190, 295] on span "Update Counts" at bounding box center [1213, 295] width 70 height 14
click at [1290, 35] on icon "Close" at bounding box center [1290, 34] width 10 height 17
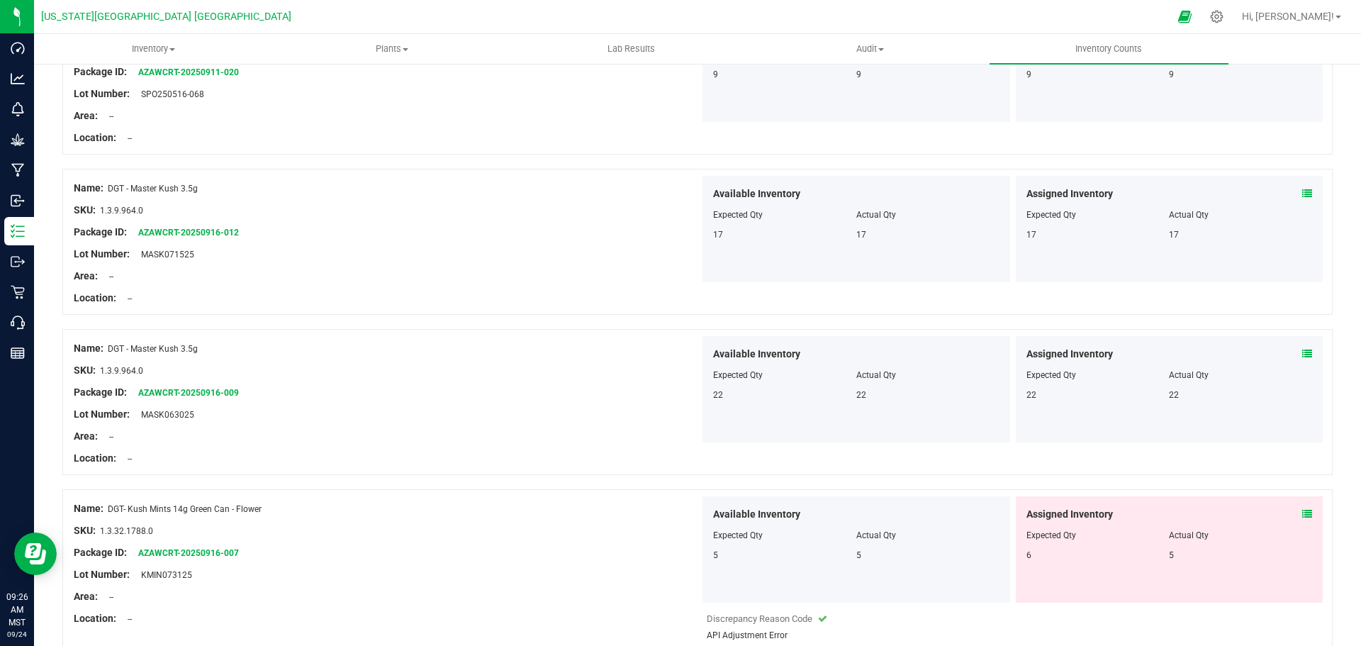
scroll to position [354, 0]
click at [1302, 510] on icon at bounding box center [1307, 513] width 10 height 10
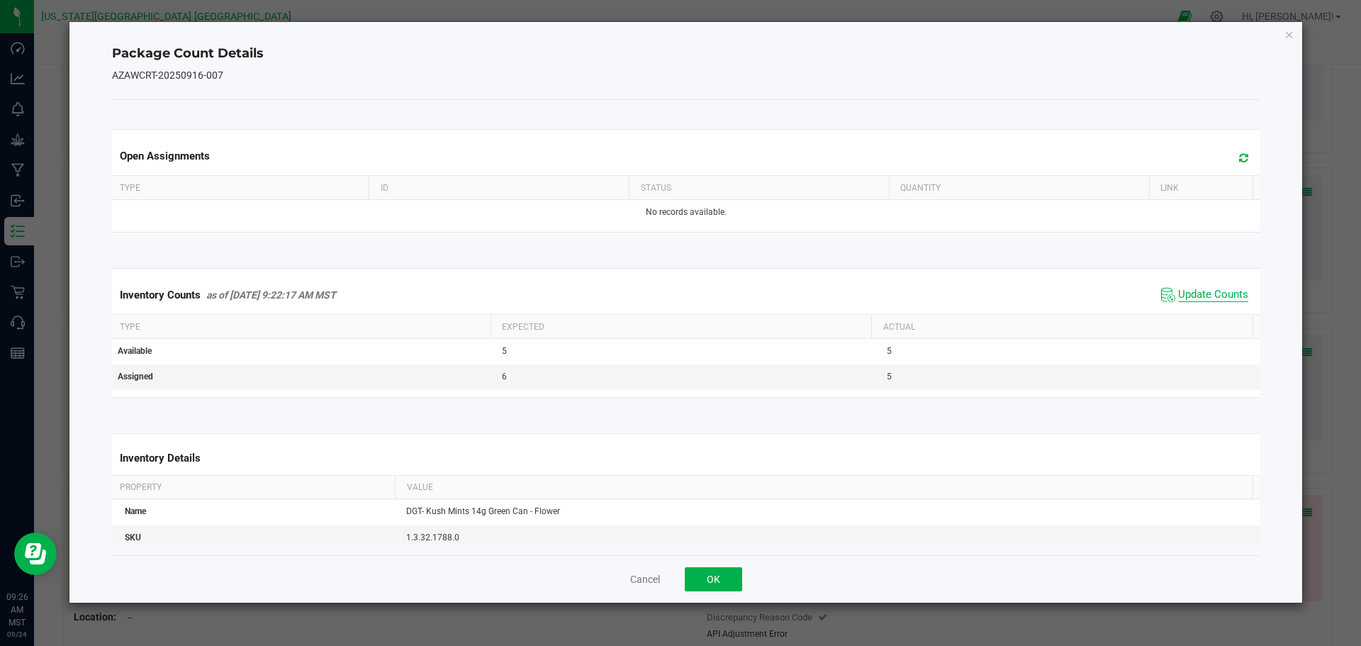
click at [1216, 289] on span "Update Counts" at bounding box center [1213, 295] width 70 height 14
click at [1294, 33] on div "Package Count Details AZAWCRT-20250916-007 Open Assignments Type ID Status Quan…" at bounding box center [686, 312] width 1234 height 581
click at [1289, 35] on icon "Close" at bounding box center [1290, 34] width 10 height 17
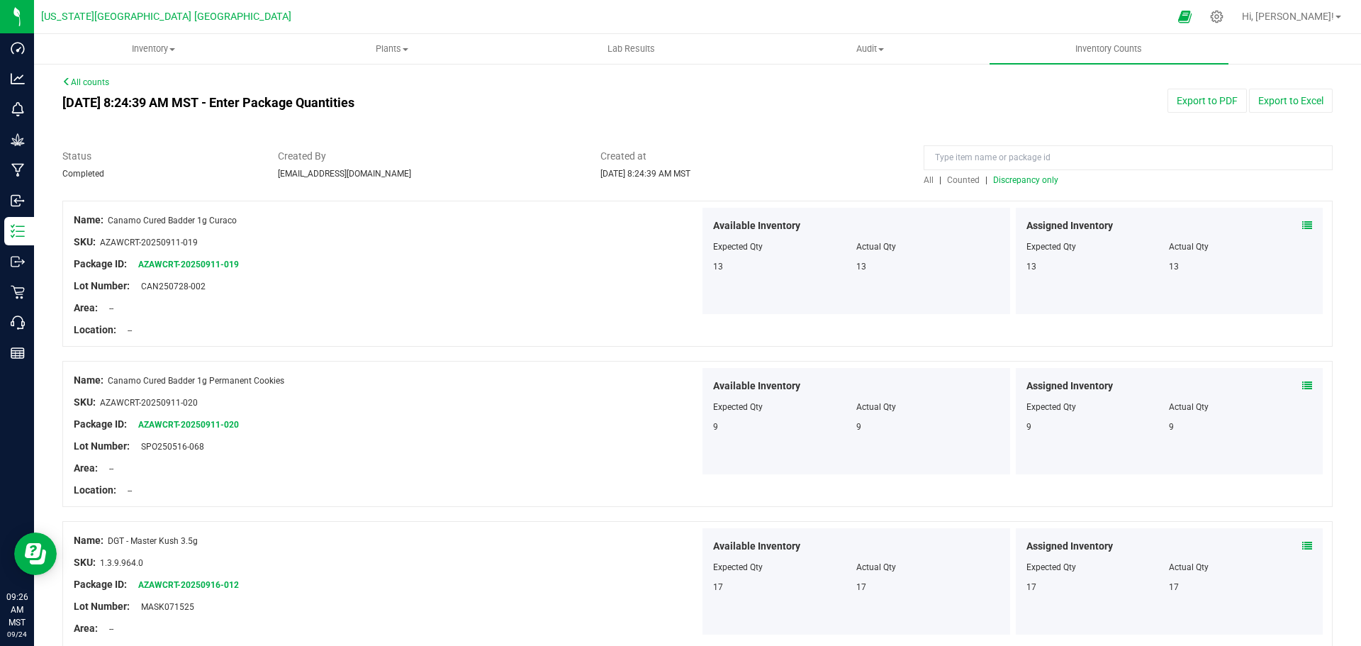
scroll to position [0, 0]
click at [1029, 184] on span "Discrepancy only" at bounding box center [1025, 181] width 65 height 10
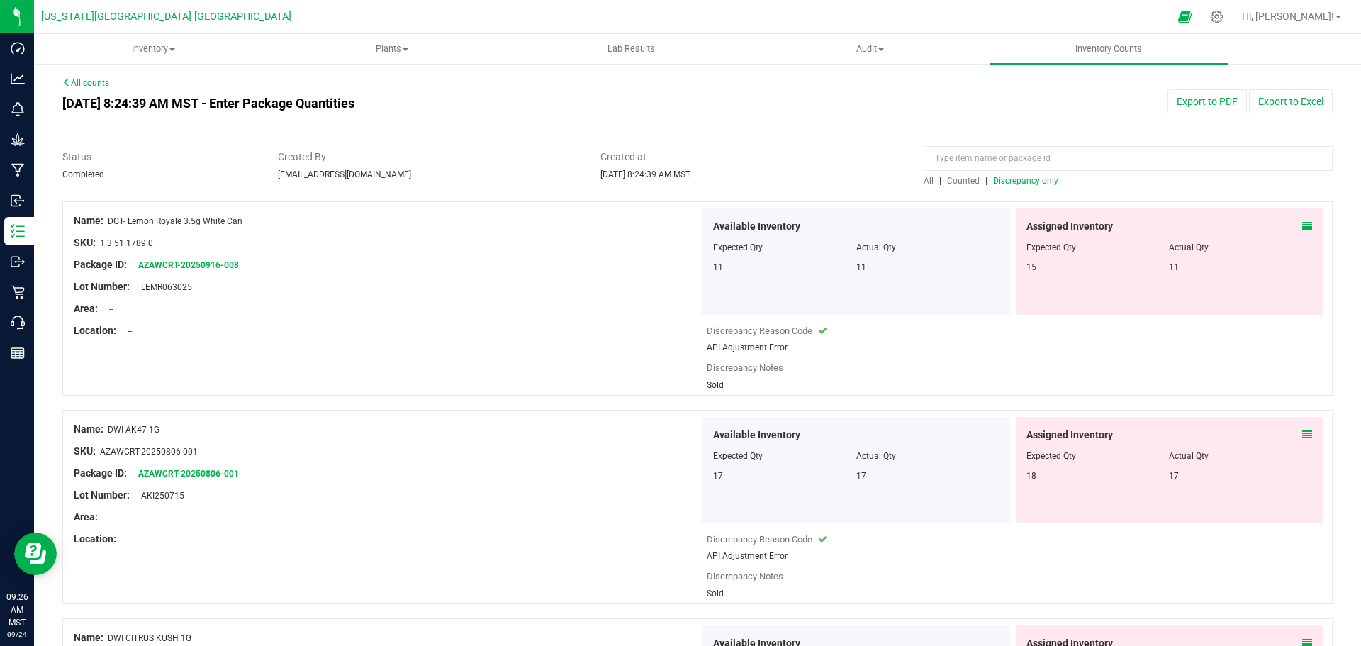
click at [1302, 225] on icon at bounding box center [1307, 226] width 10 height 10
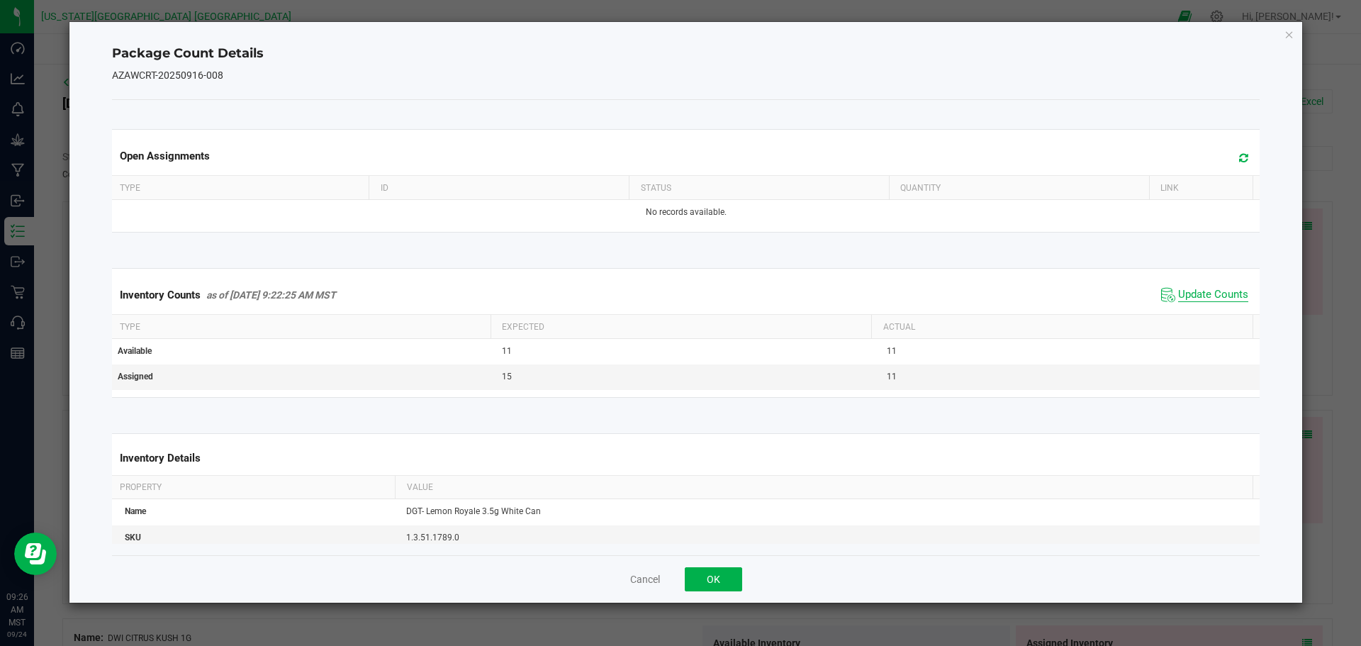
click at [1198, 296] on span "Update Counts" at bounding box center [1213, 295] width 70 height 14
click at [1292, 33] on icon "Close" at bounding box center [1290, 34] width 10 height 17
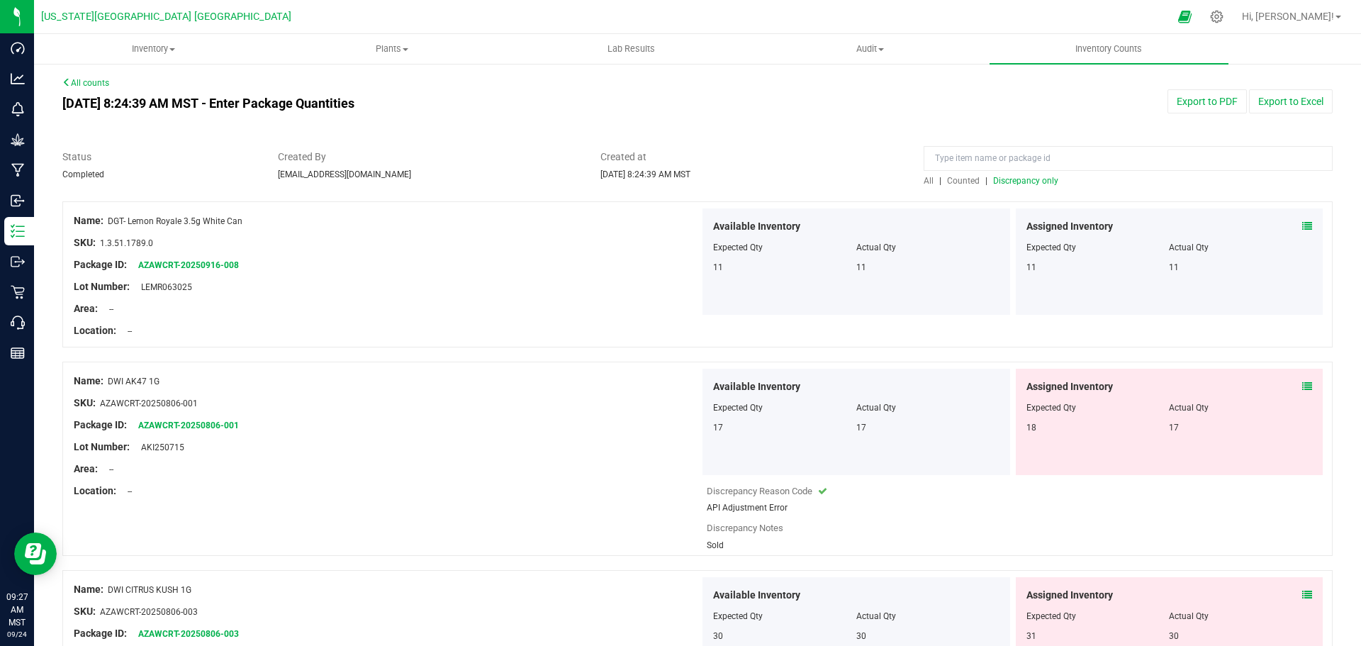
click at [1302, 383] on icon at bounding box center [1307, 386] width 10 height 10
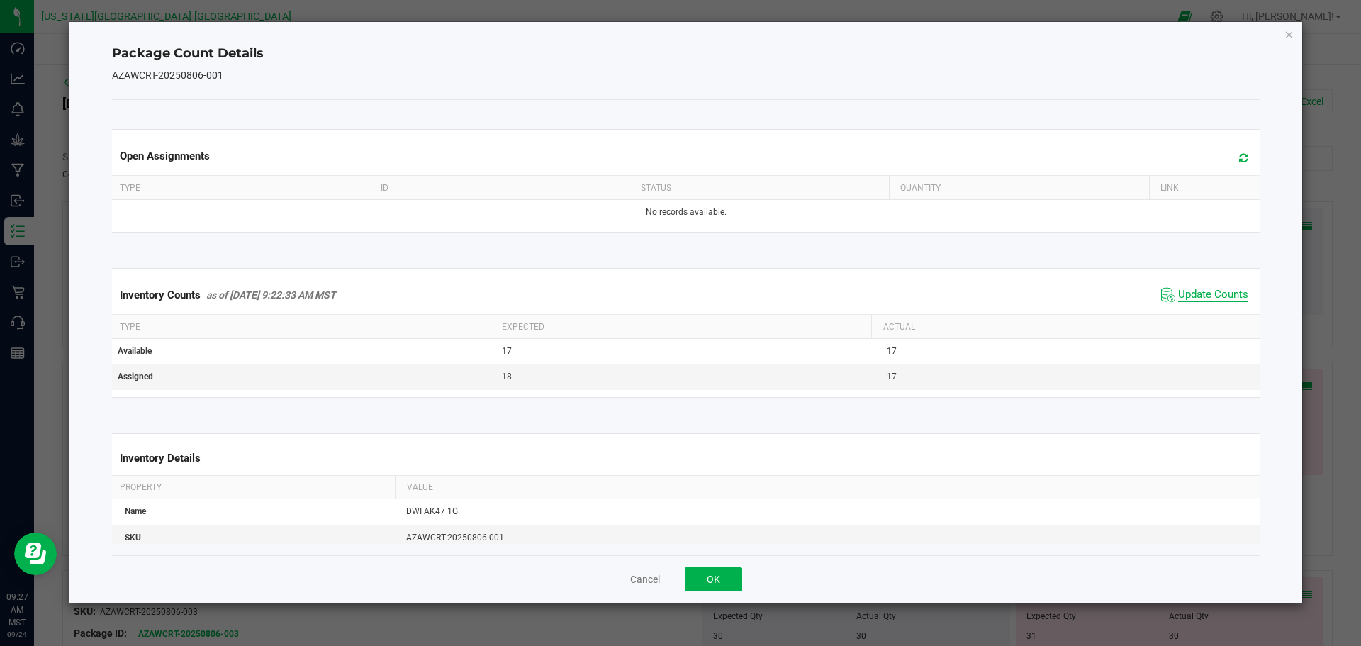
click at [1218, 295] on span "Update Counts" at bounding box center [1213, 295] width 70 height 14
click at [1285, 36] on icon "Close" at bounding box center [1290, 34] width 10 height 17
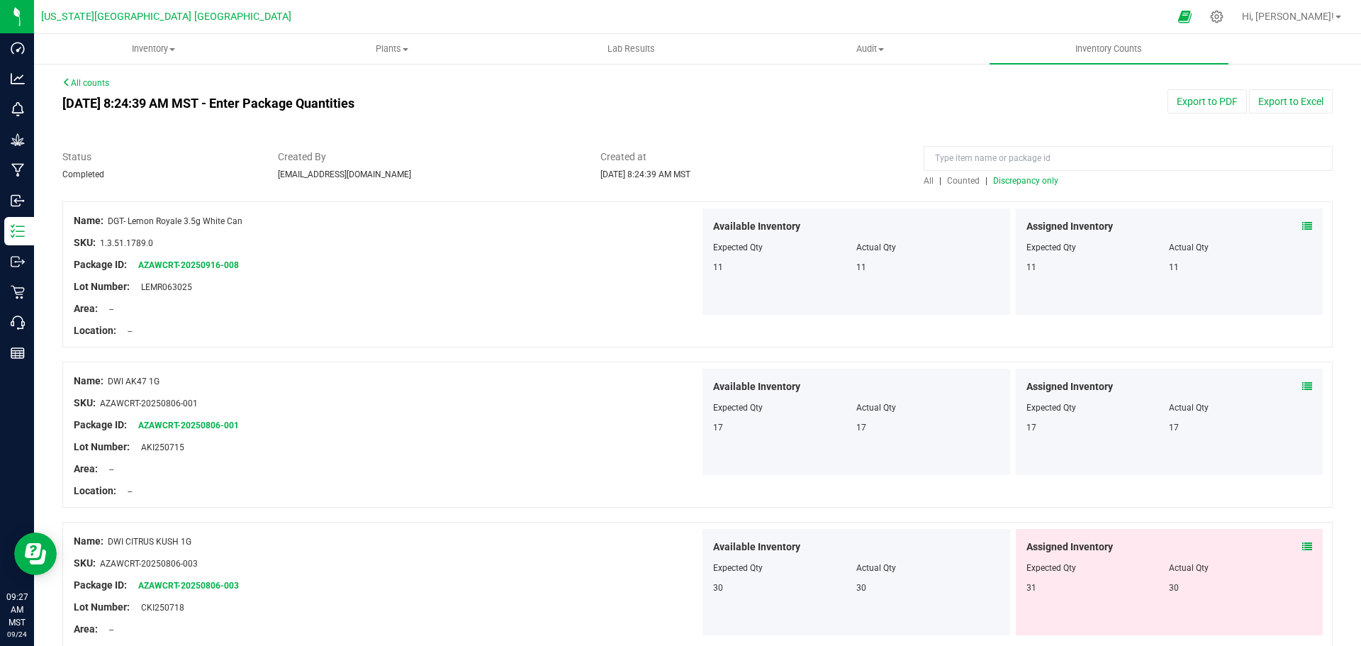
click at [1302, 542] on icon at bounding box center [1307, 547] width 10 height 10
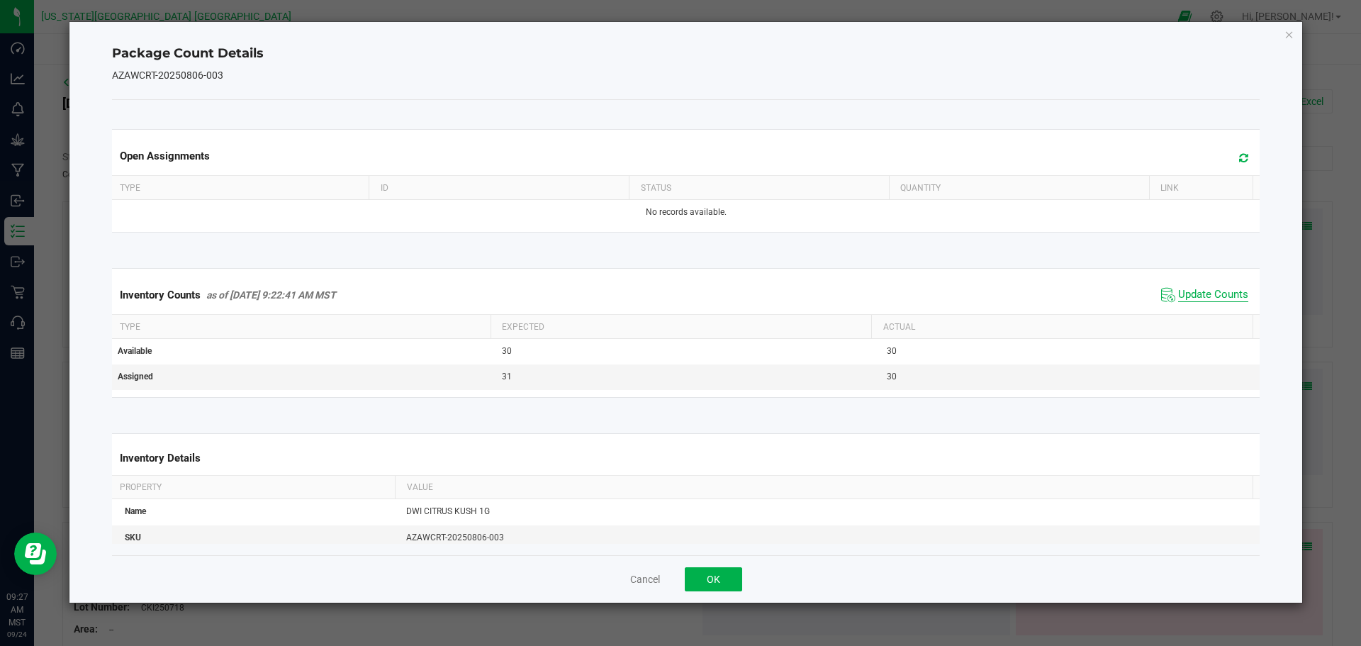
click at [1228, 297] on span "Update Counts" at bounding box center [1213, 295] width 70 height 14
click at [1290, 34] on icon "Close" at bounding box center [1290, 34] width 10 height 17
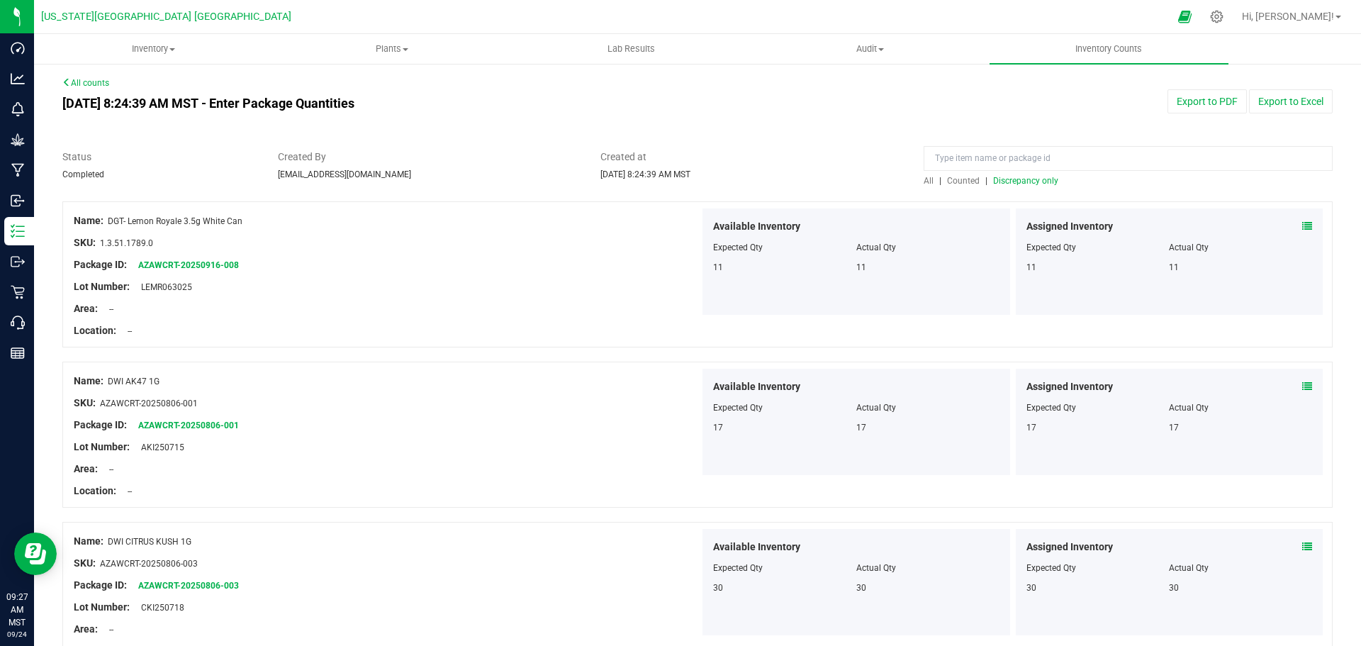
click at [1014, 182] on span "Discrepancy only" at bounding box center [1025, 181] width 65 height 10
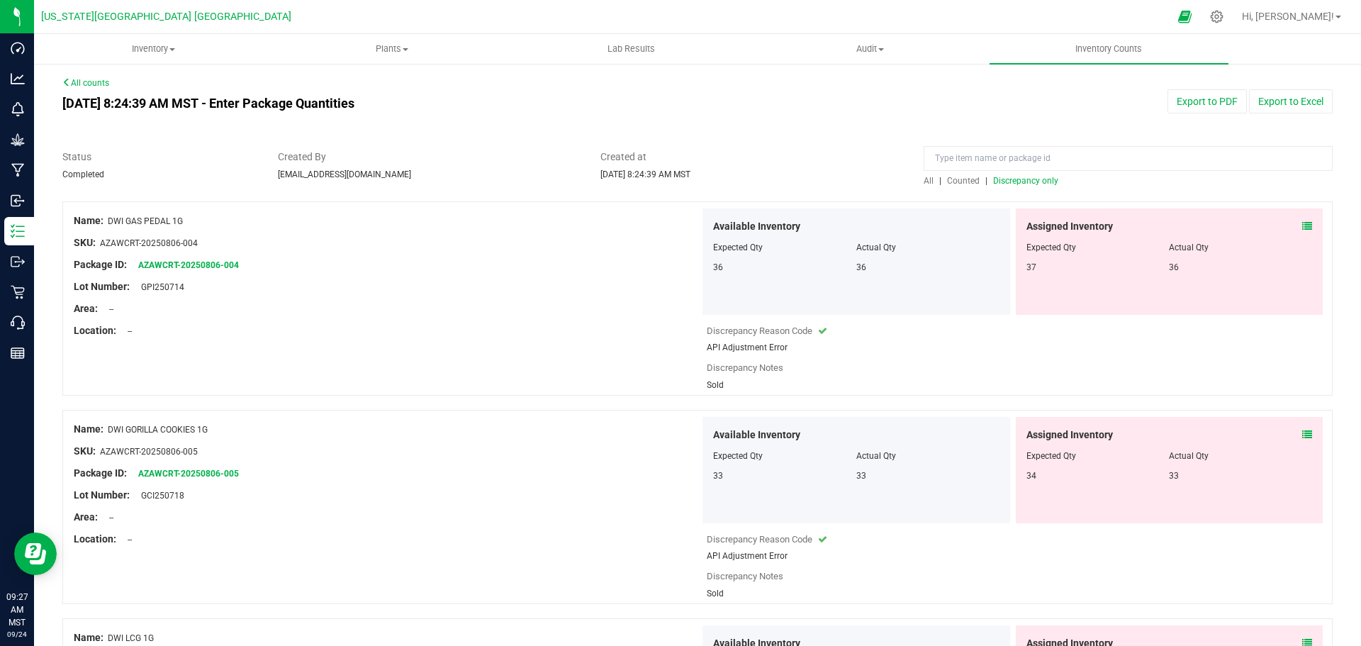
click at [1302, 229] on icon at bounding box center [1307, 226] width 10 height 10
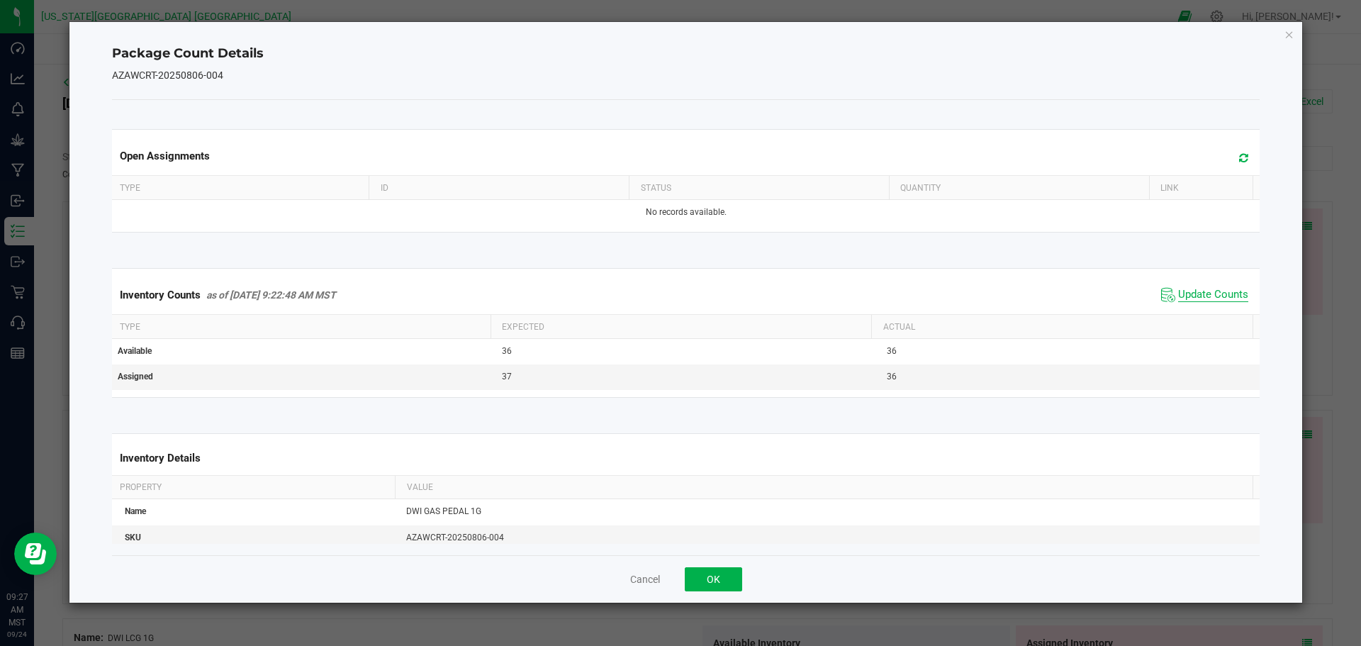
click at [1202, 295] on span "Update Counts" at bounding box center [1213, 295] width 70 height 14
click at [1286, 38] on icon "Close" at bounding box center [1290, 34] width 10 height 17
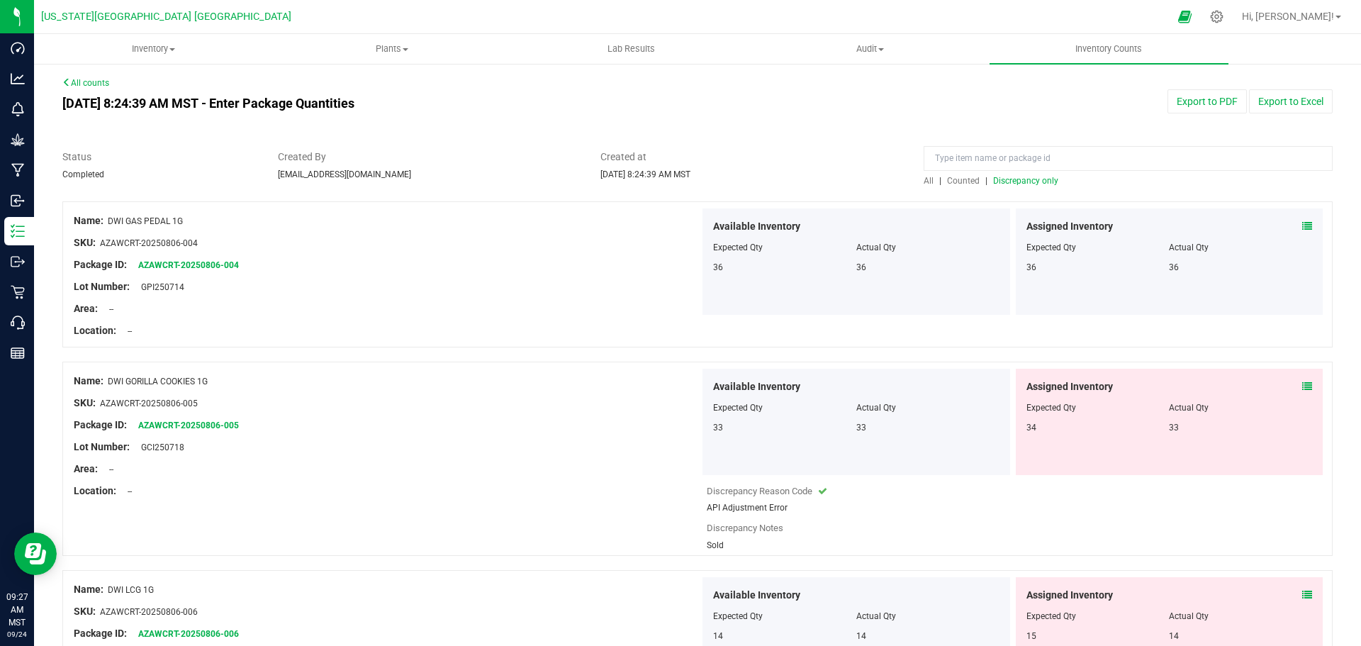
click at [1302, 386] on icon at bounding box center [1307, 386] width 10 height 10
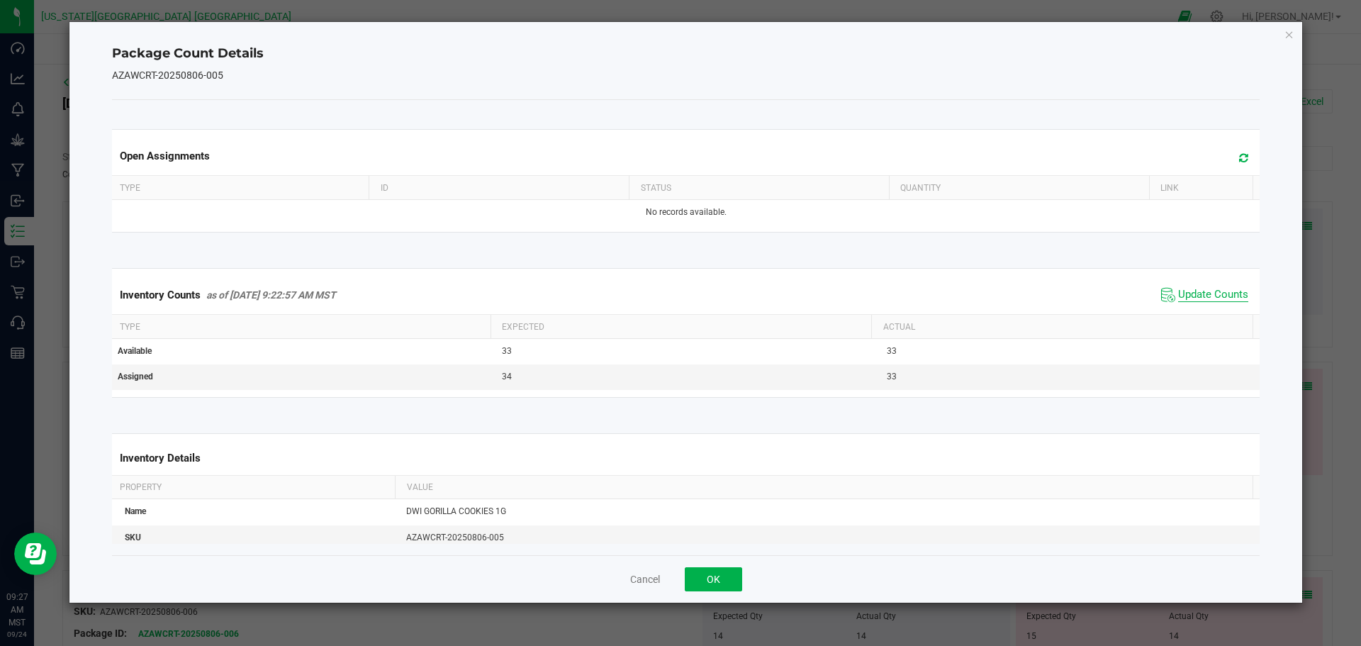
click at [1189, 293] on span "Update Counts" at bounding box center [1213, 295] width 70 height 14
click at [1285, 35] on icon "Close" at bounding box center [1290, 34] width 10 height 17
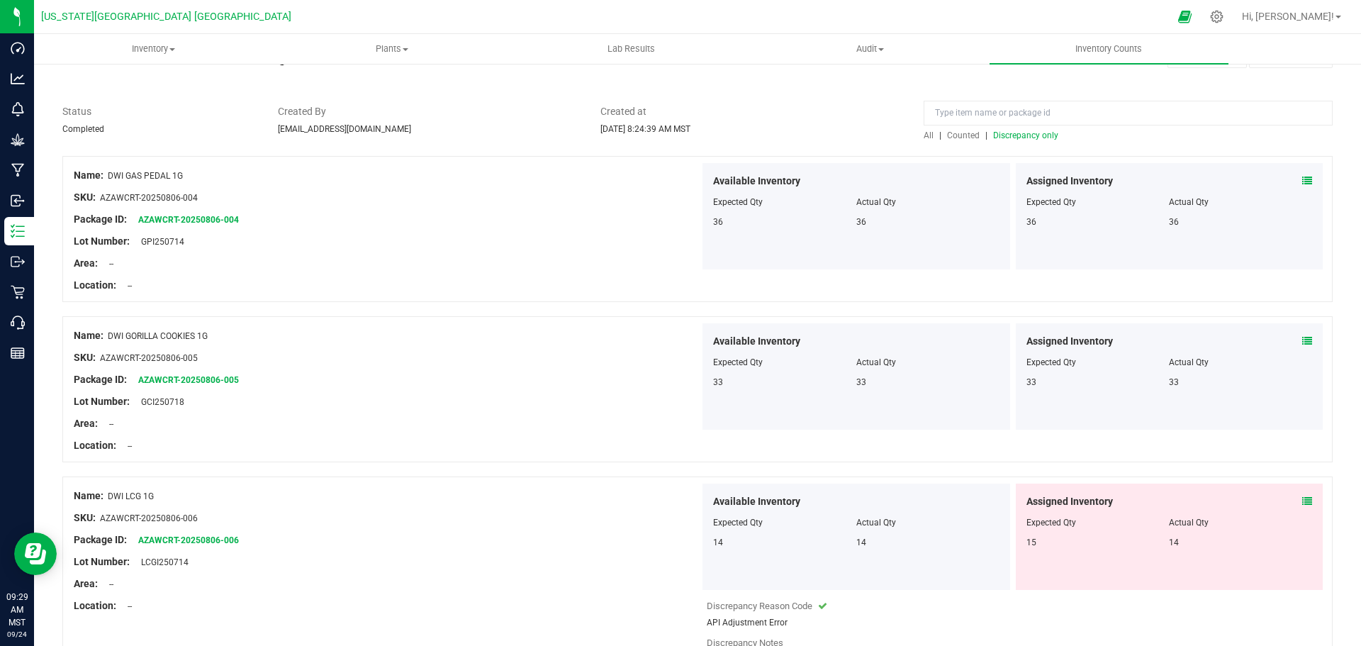
scroll to position [71, 0]
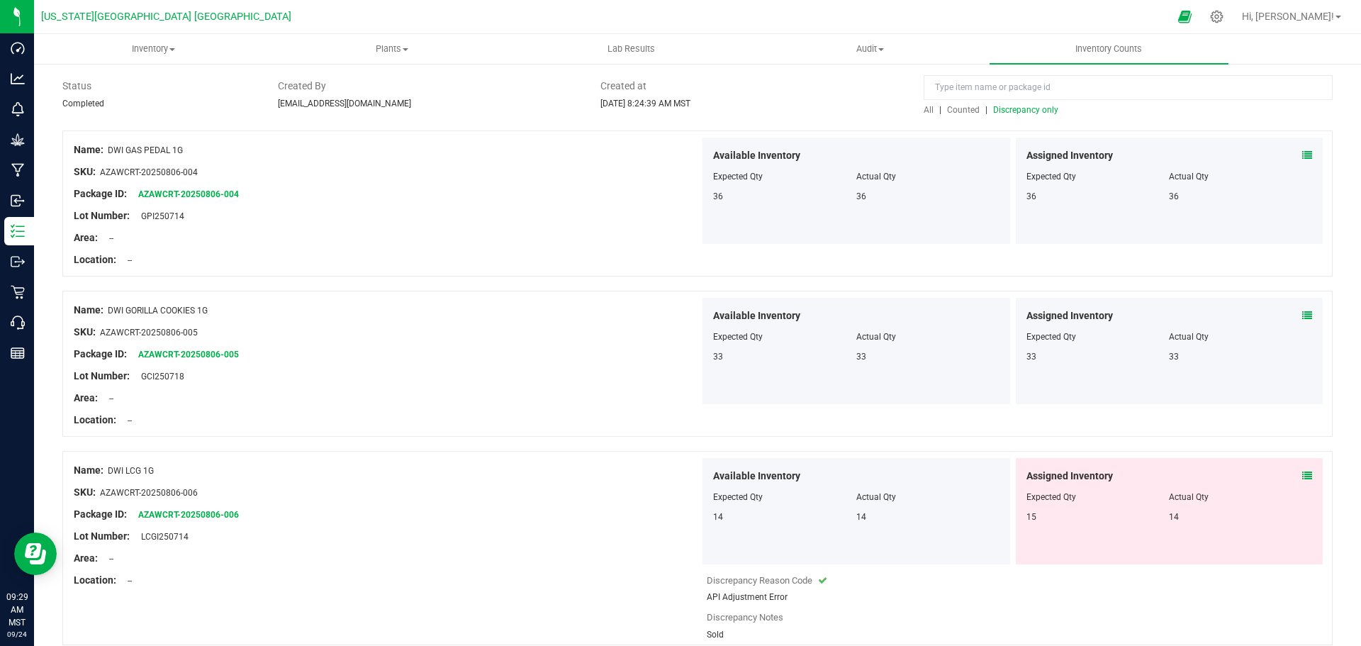
click at [1302, 475] on icon at bounding box center [1307, 476] width 10 height 10
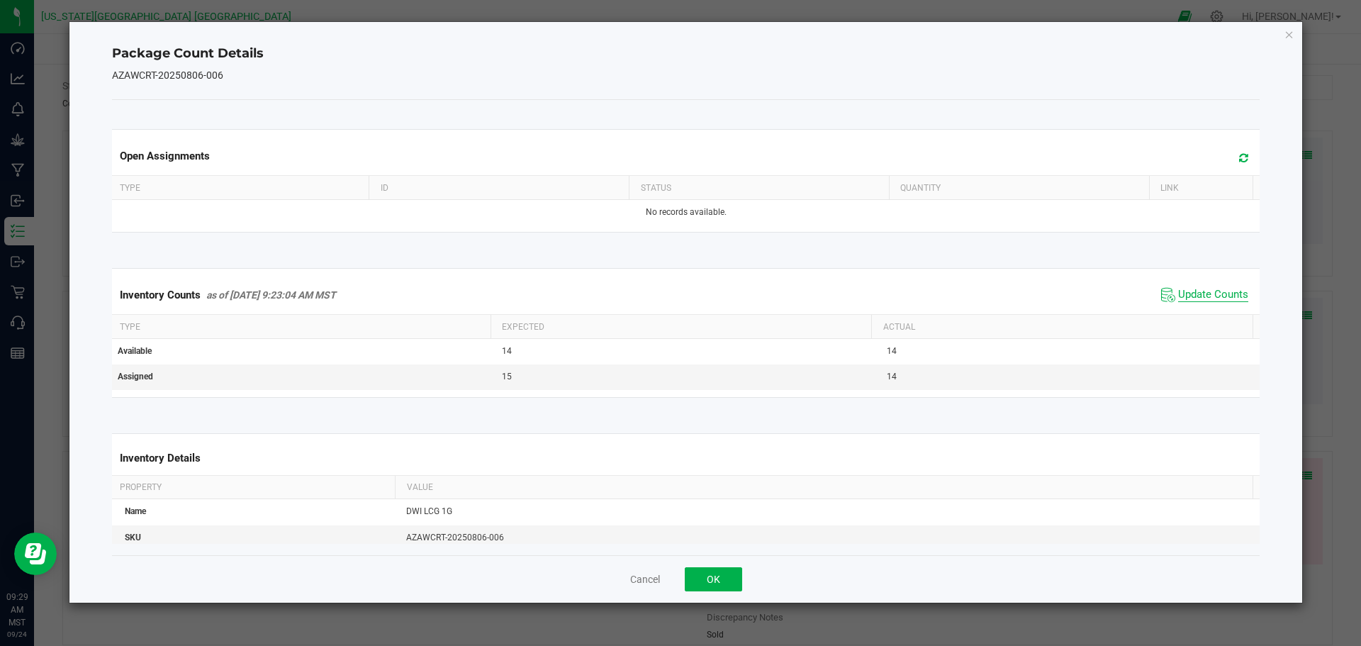
click at [1185, 292] on span "Update Counts" at bounding box center [1213, 295] width 70 height 14
click at [1288, 30] on icon "Close" at bounding box center [1290, 34] width 10 height 17
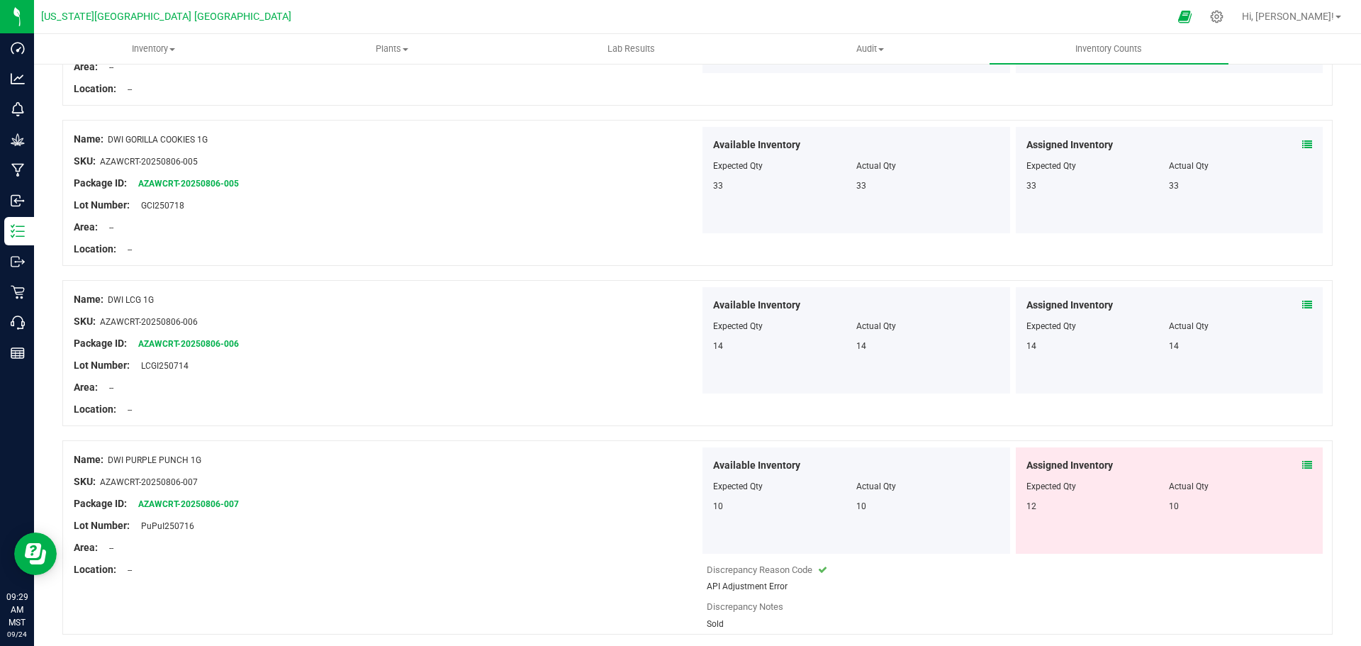
scroll to position [284, 0]
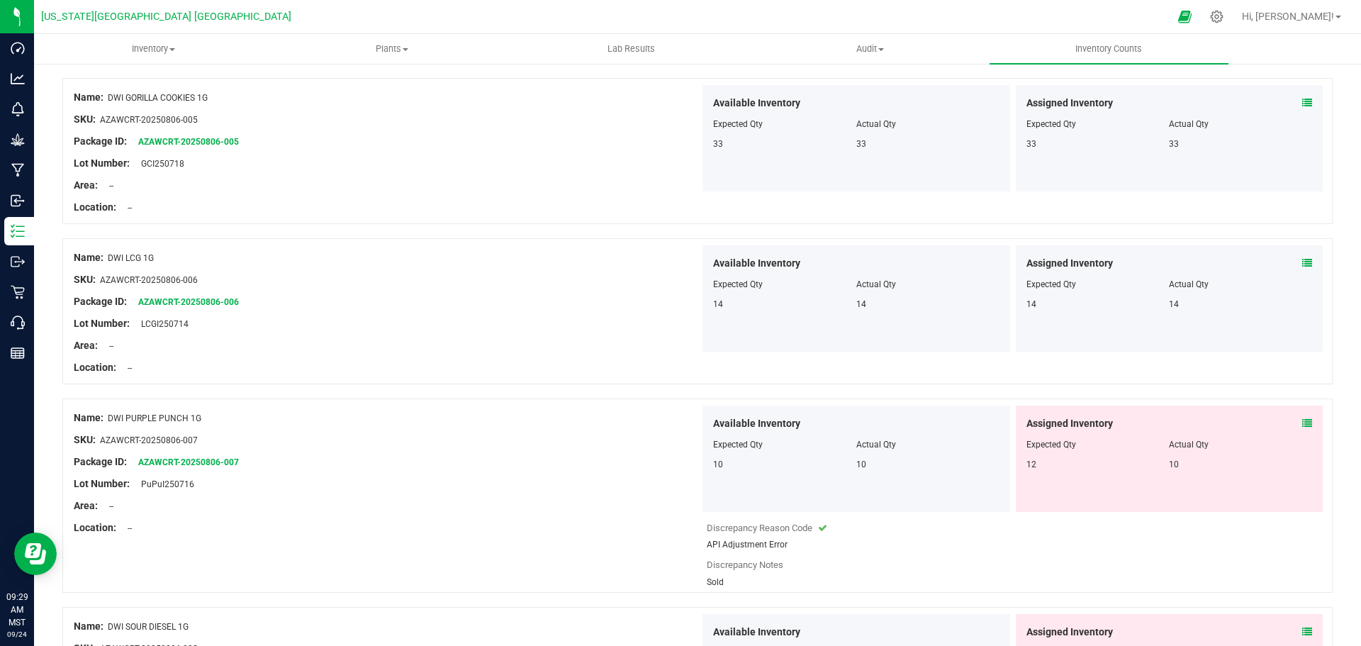
click at [1302, 423] on icon at bounding box center [1307, 423] width 10 height 10
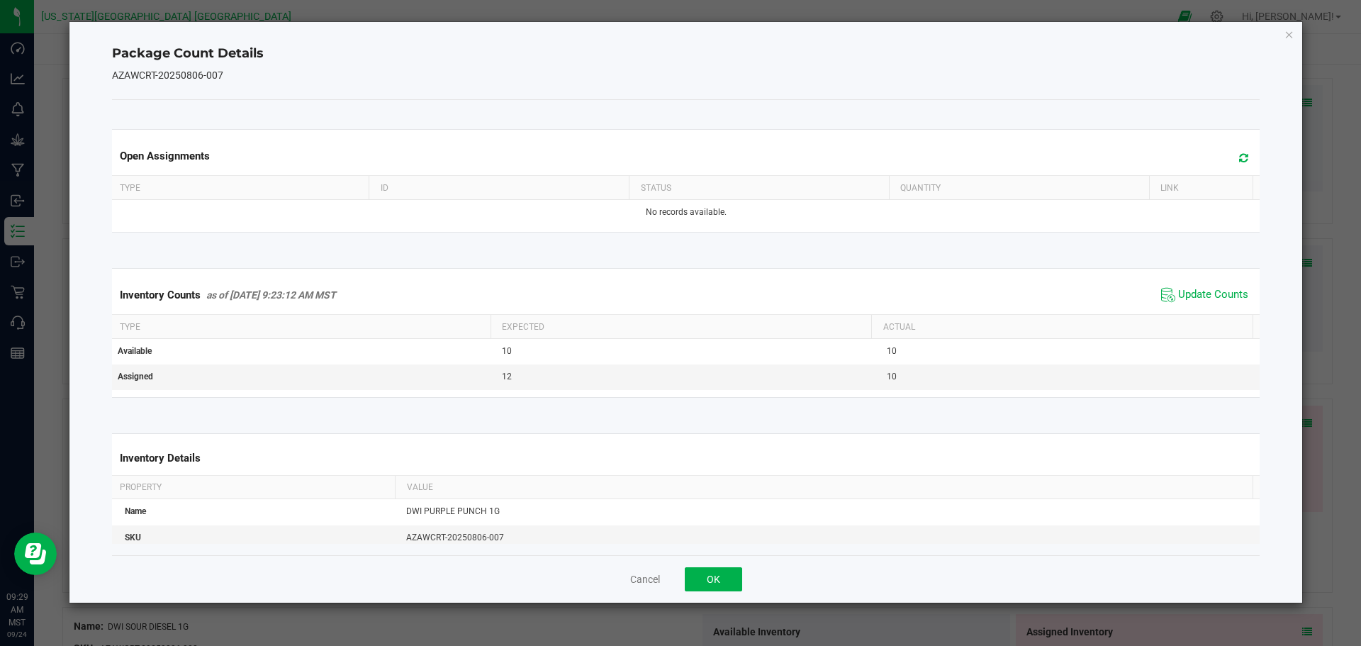
click at [1192, 287] on span "Update Counts" at bounding box center [1205, 294] width 94 height 21
click at [1290, 35] on icon "Close" at bounding box center [1290, 34] width 10 height 17
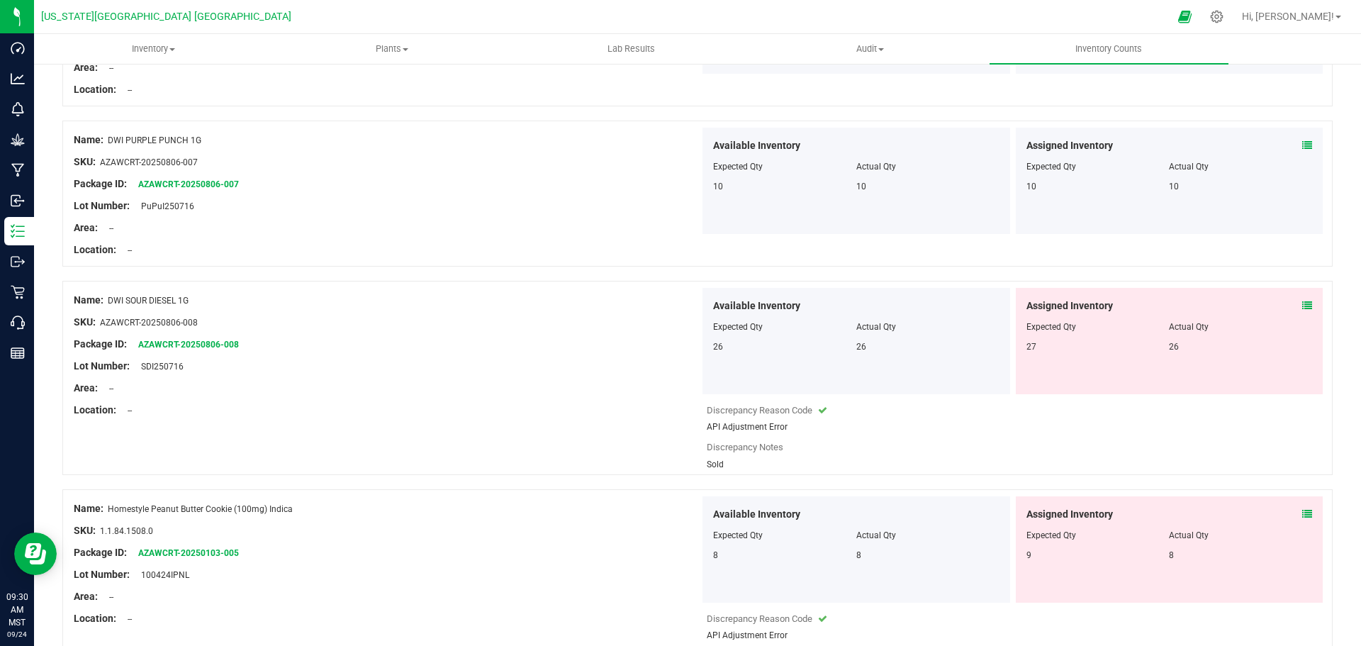
scroll to position [567, 0]
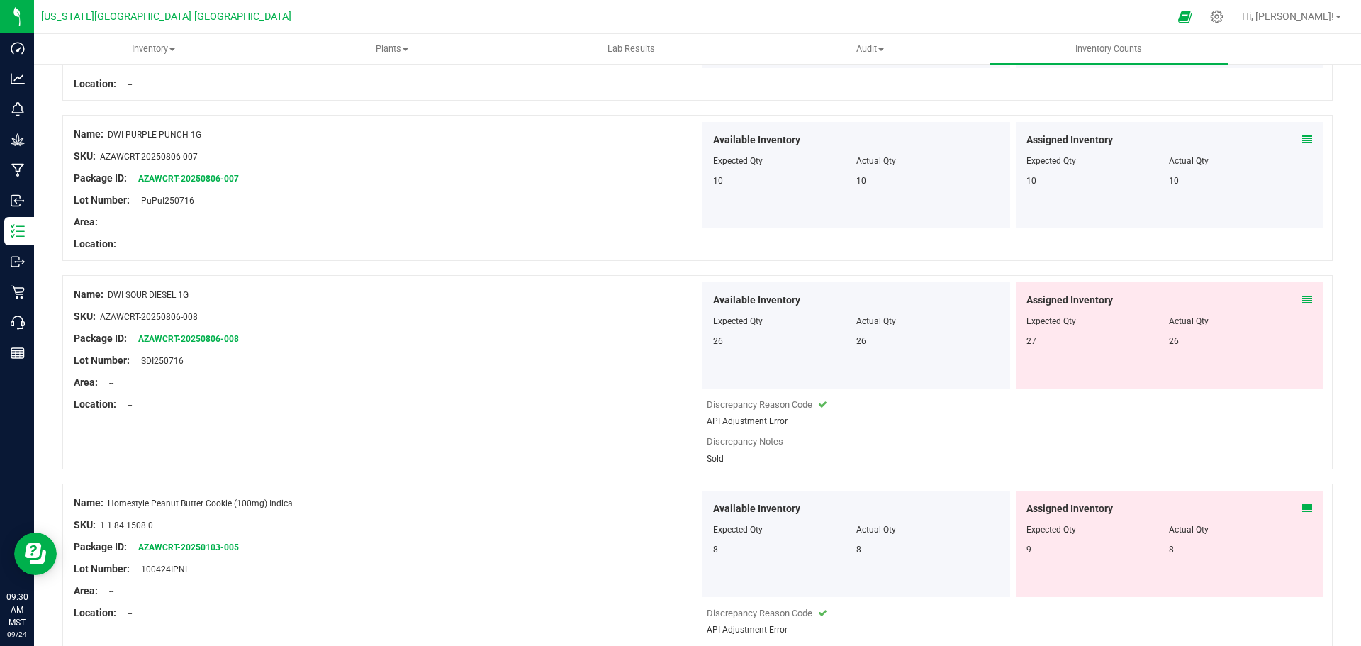
click at [1302, 299] on icon at bounding box center [1307, 300] width 10 height 10
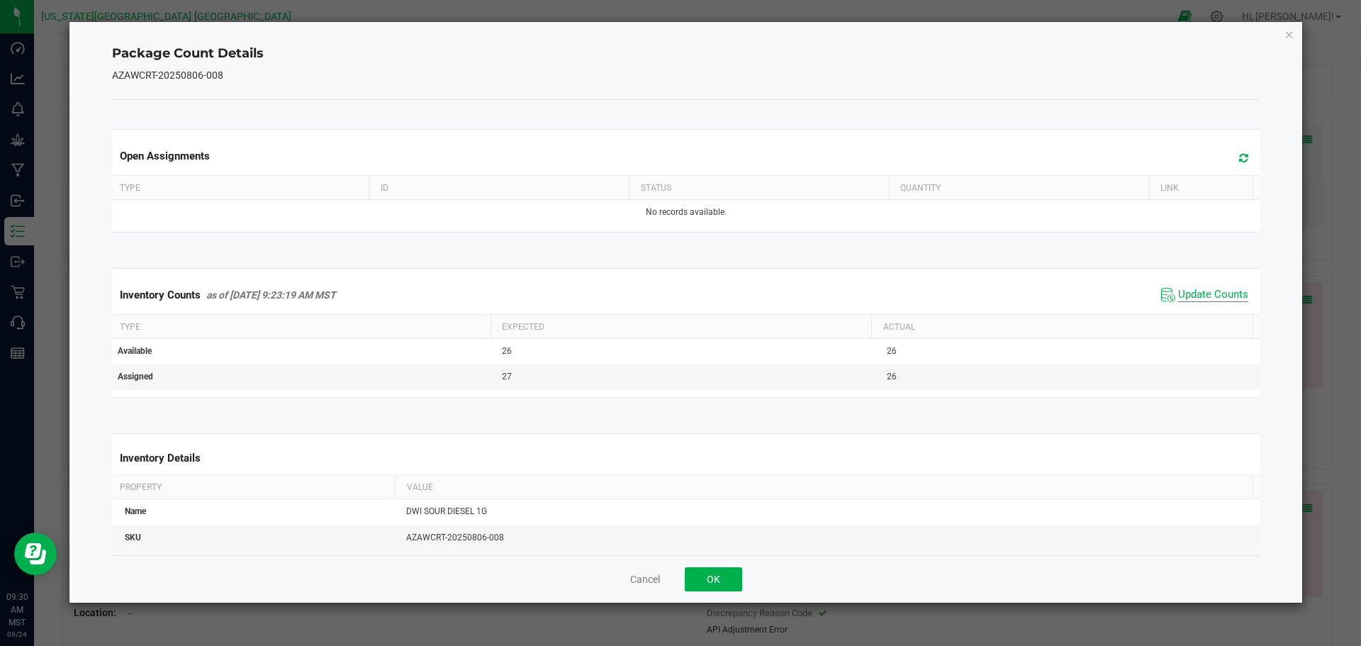
click at [1195, 298] on span "Update Counts" at bounding box center [1213, 295] width 70 height 14
click at [1290, 38] on icon "Close" at bounding box center [1290, 34] width 10 height 17
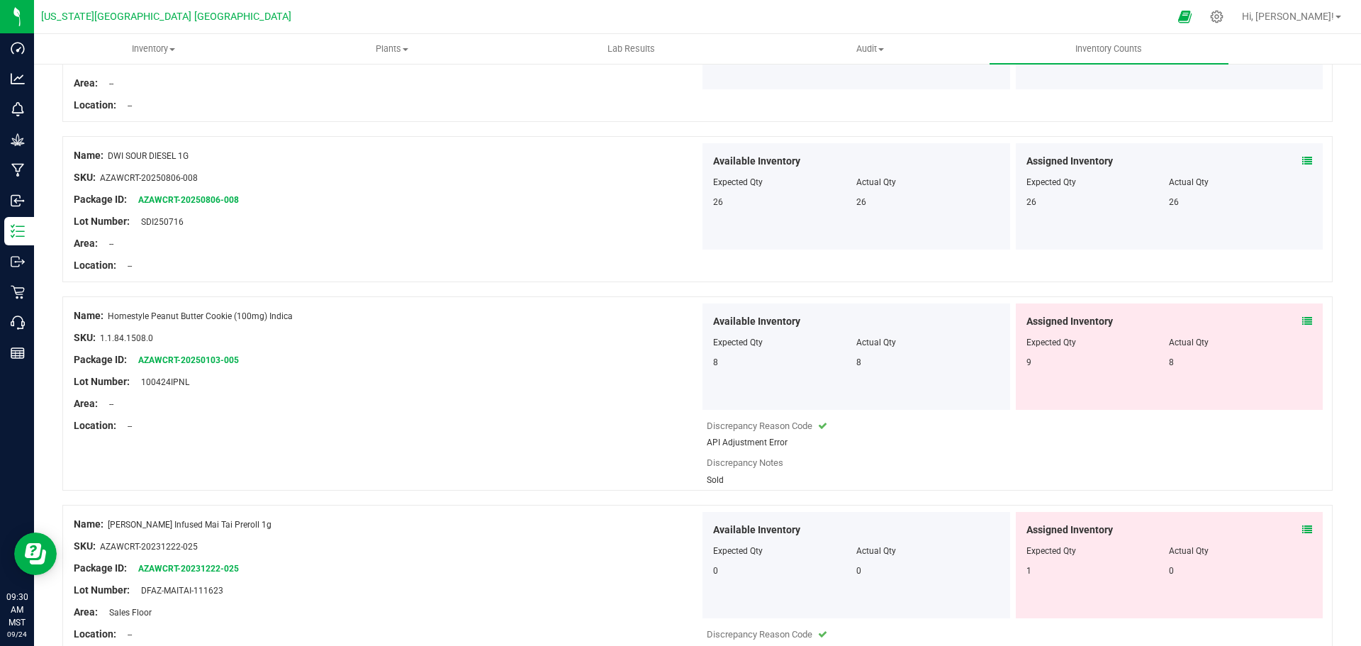
scroll to position [709, 0]
click at [1302, 320] on icon at bounding box center [1307, 318] width 10 height 10
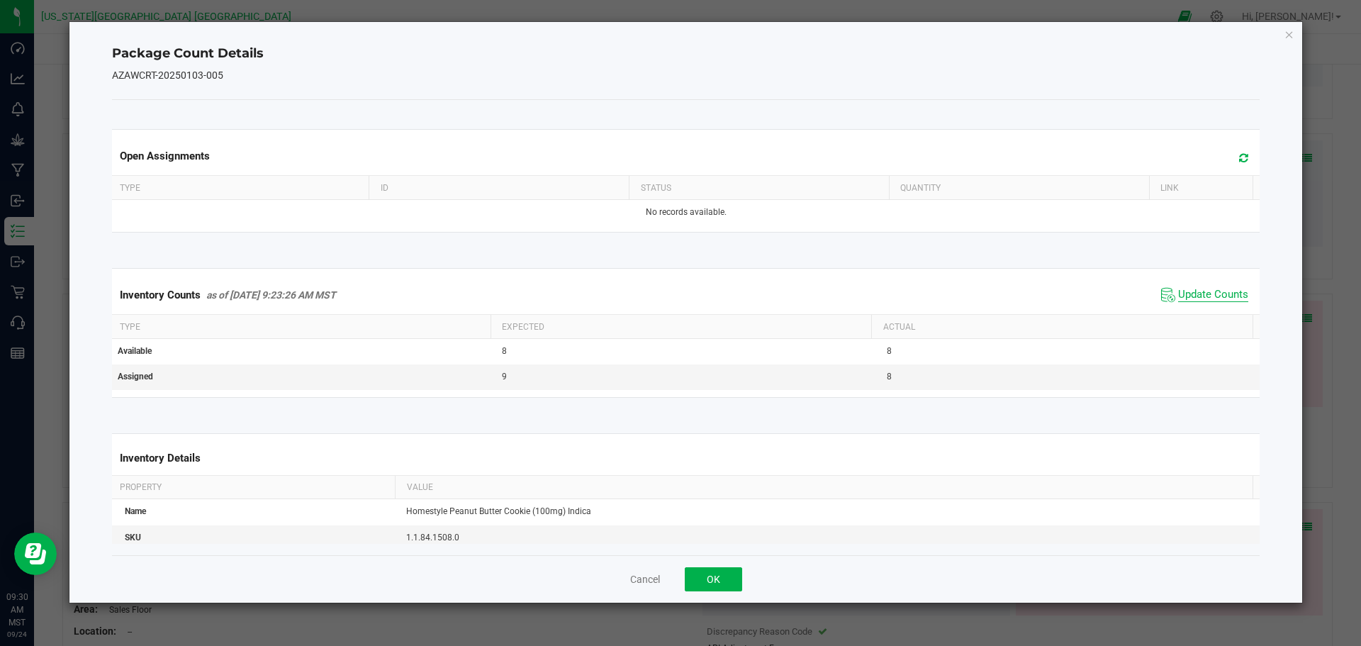
click at [1214, 296] on span "Update Counts" at bounding box center [1213, 295] width 70 height 14
click at [1290, 36] on icon "Close" at bounding box center [1290, 34] width 10 height 17
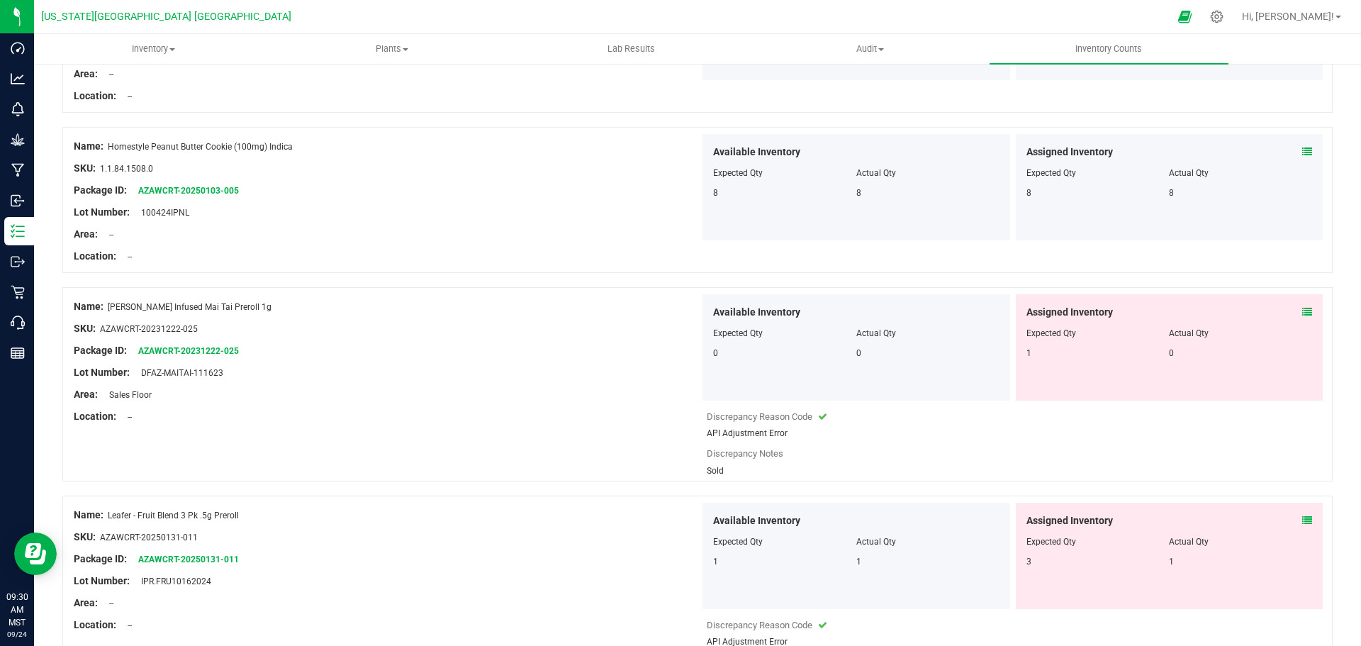
scroll to position [922, 0]
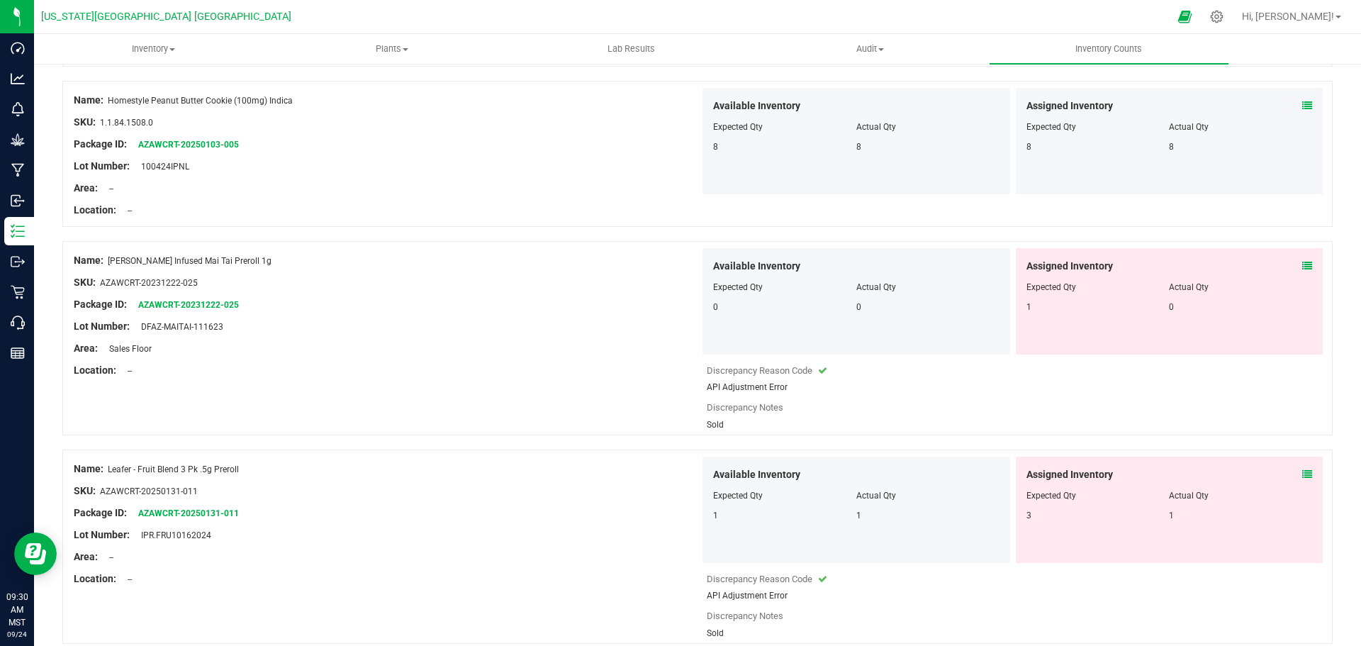
click at [1302, 264] on icon at bounding box center [1307, 266] width 10 height 10
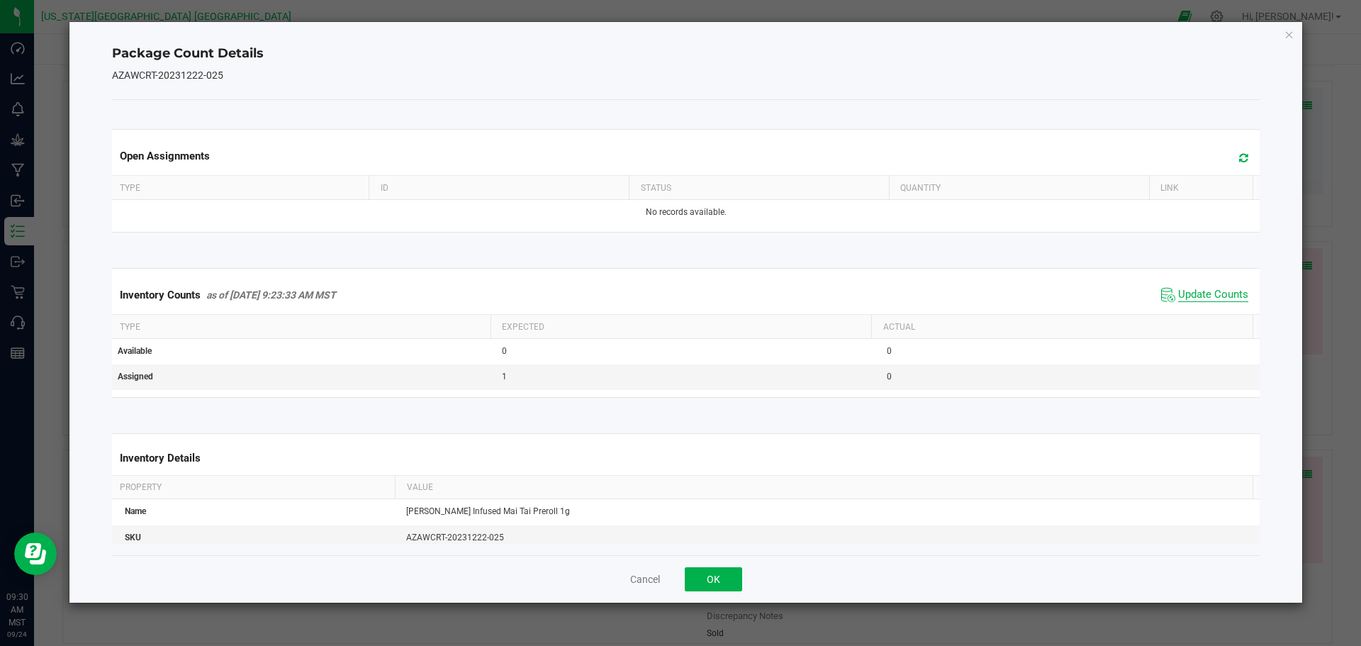
click at [1207, 298] on span "Update Counts" at bounding box center [1213, 295] width 70 height 14
click at [1292, 33] on icon "Close" at bounding box center [1290, 34] width 10 height 17
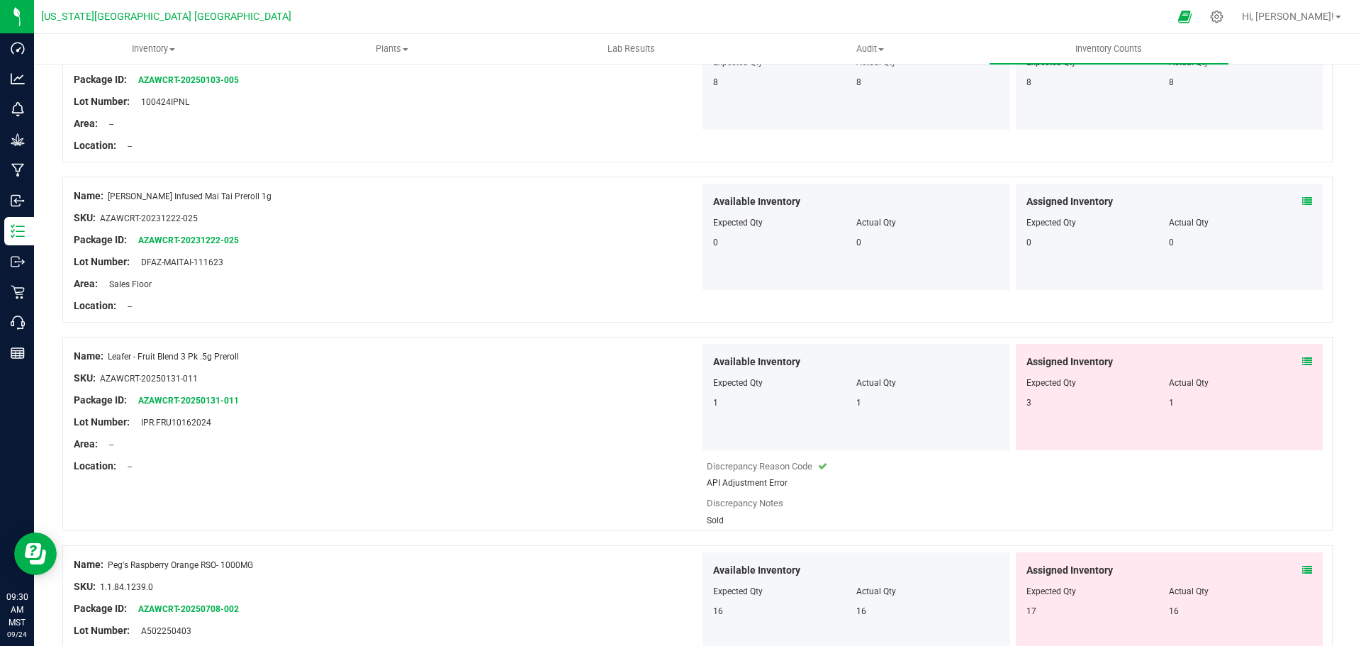
scroll to position [1134, 0]
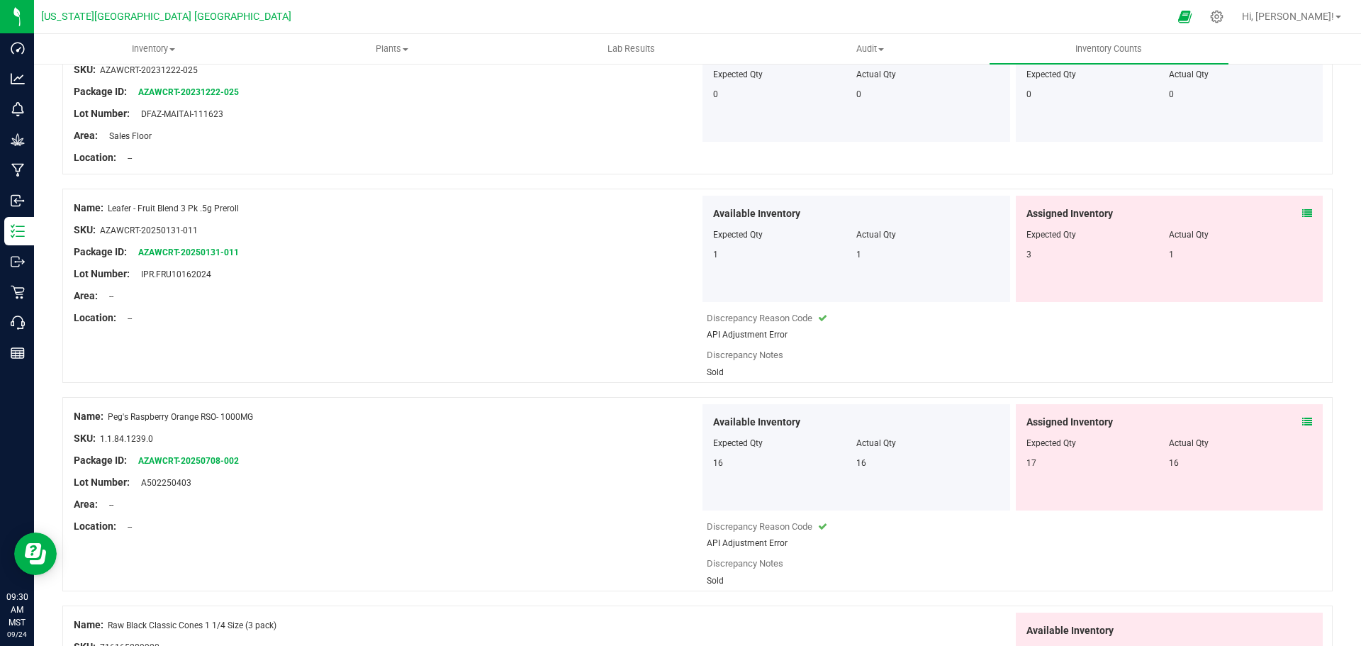
click at [1302, 215] on icon at bounding box center [1307, 213] width 10 height 10
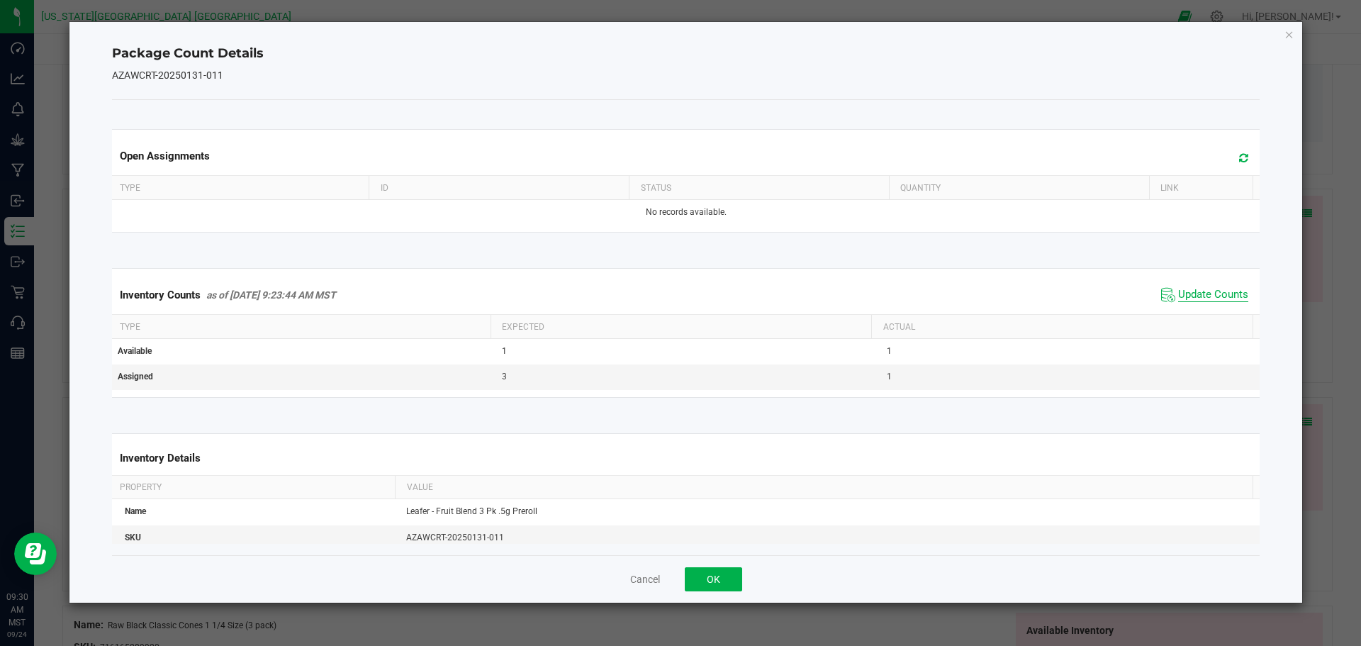
click at [1189, 299] on span "Update Counts" at bounding box center [1213, 295] width 70 height 14
click at [1290, 35] on icon "Close" at bounding box center [1290, 34] width 10 height 17
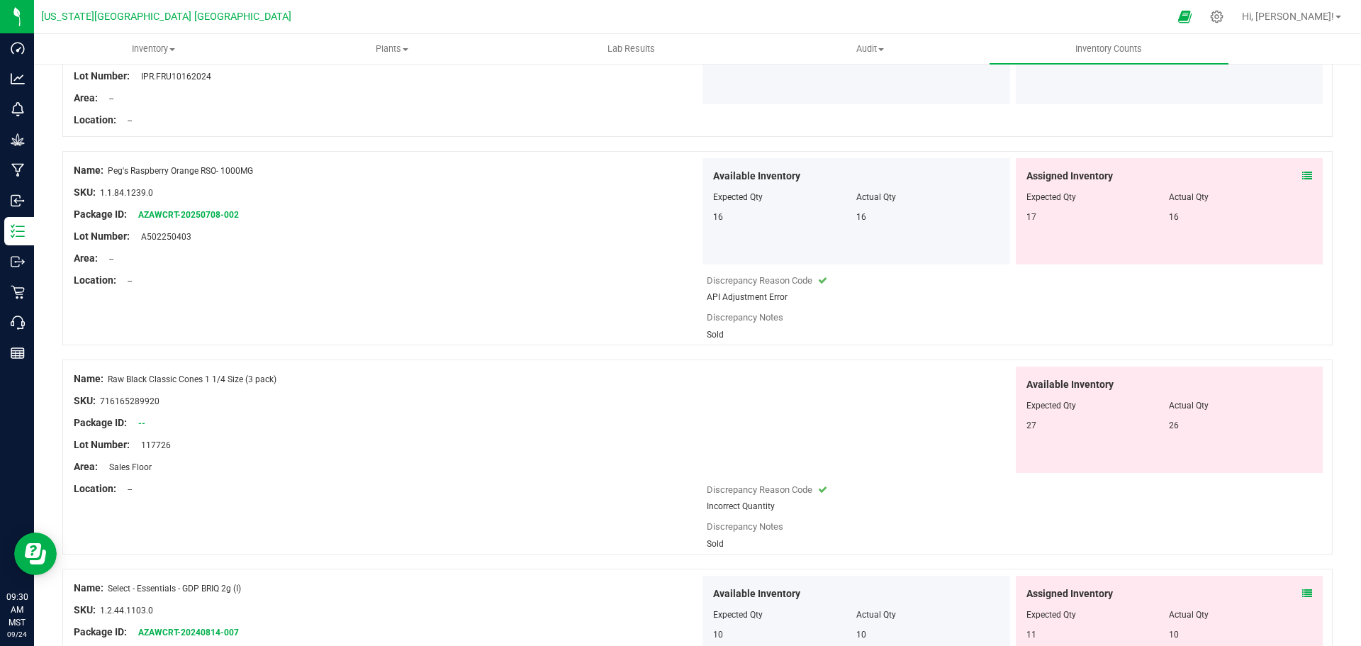
scroll to position [1347, 0]
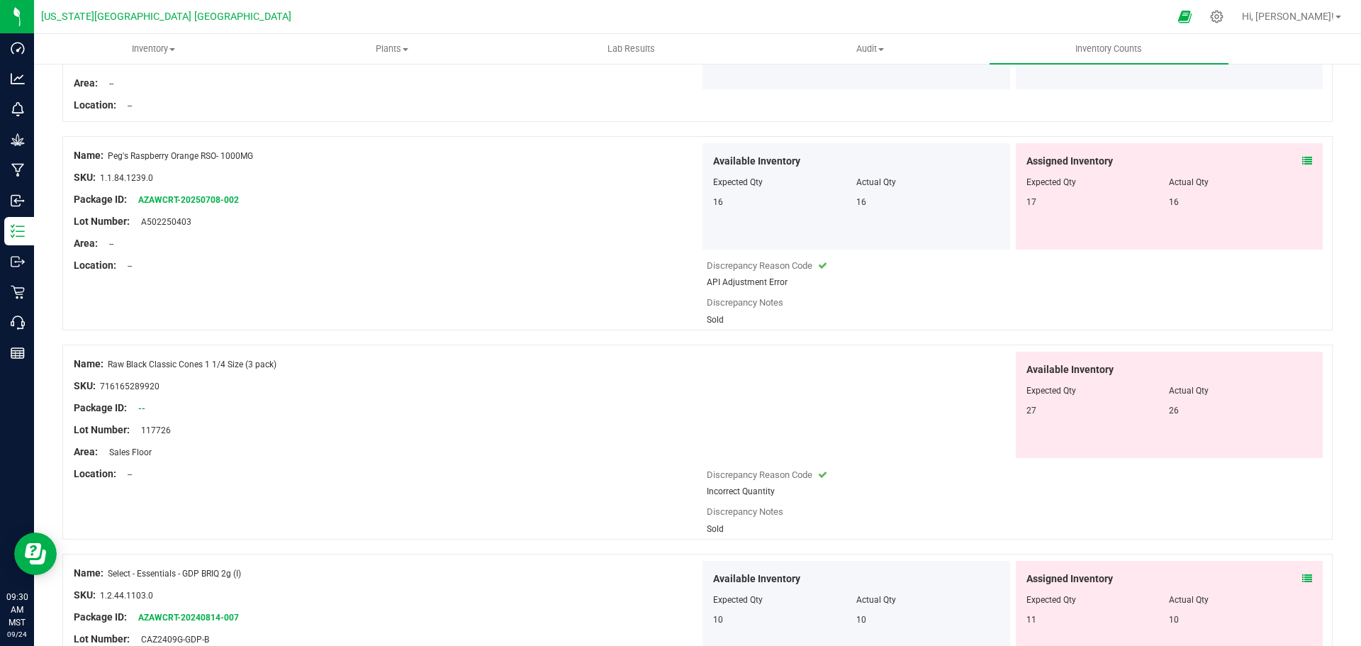
click at [1302, 167] on span at bounding box center [1307, 161] width 10 height 15
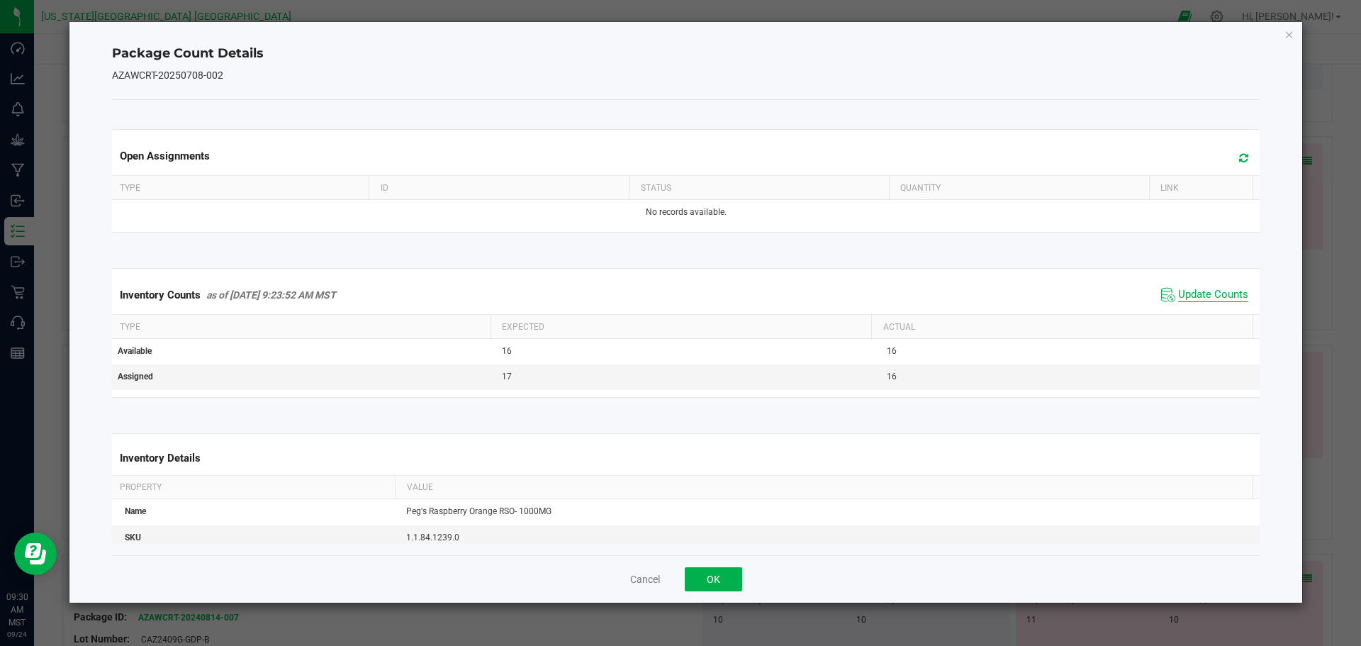
click at [1192, 291] on span "Update Counts" at bounding box center [1213, 295] width 70 height 14
click at [1292, 36] on icon "Close" at bounding box center [1290, 34] width 10 height 17
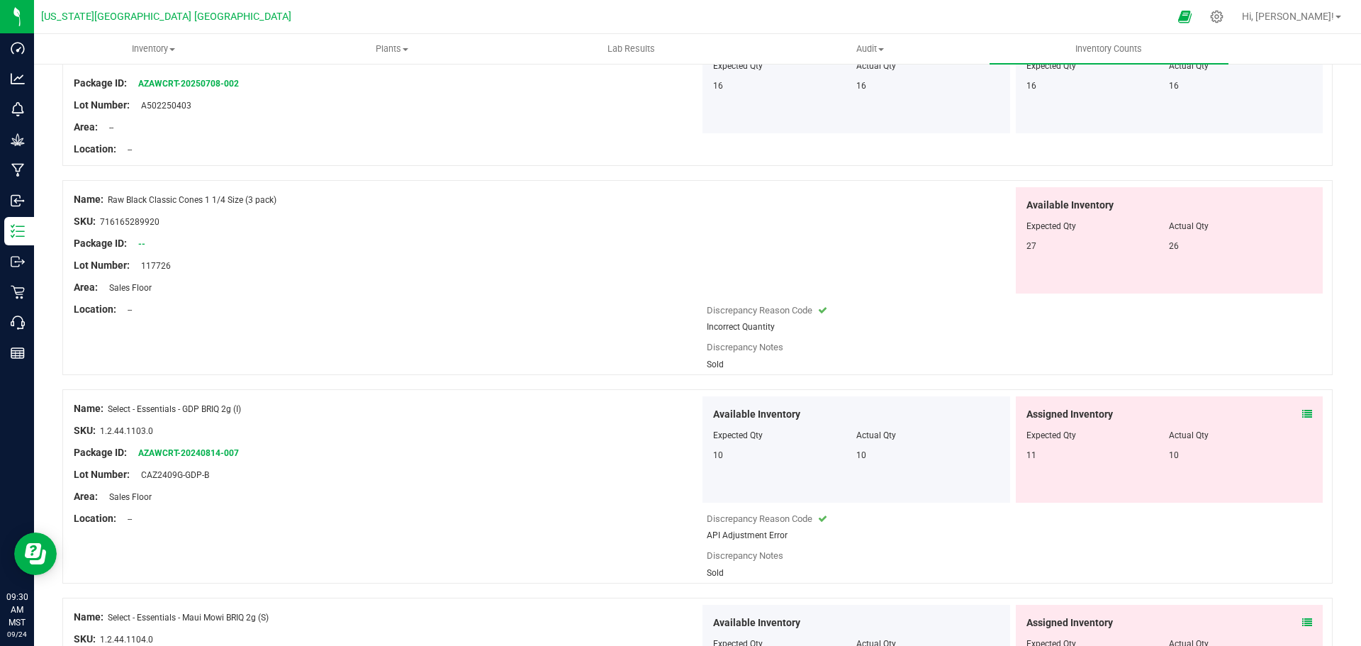
scroll to position [1489, 0]
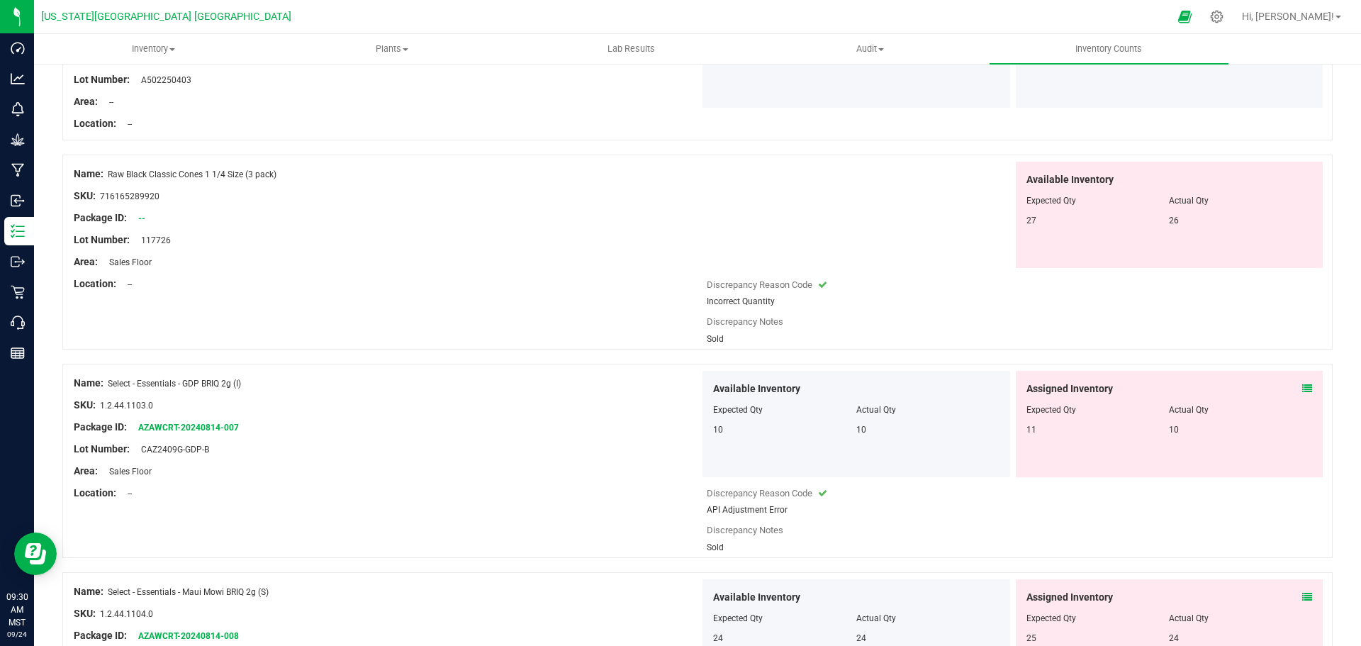
click at [1302, 386] on icon at bounding box center [1307, 389] width 10 height 10
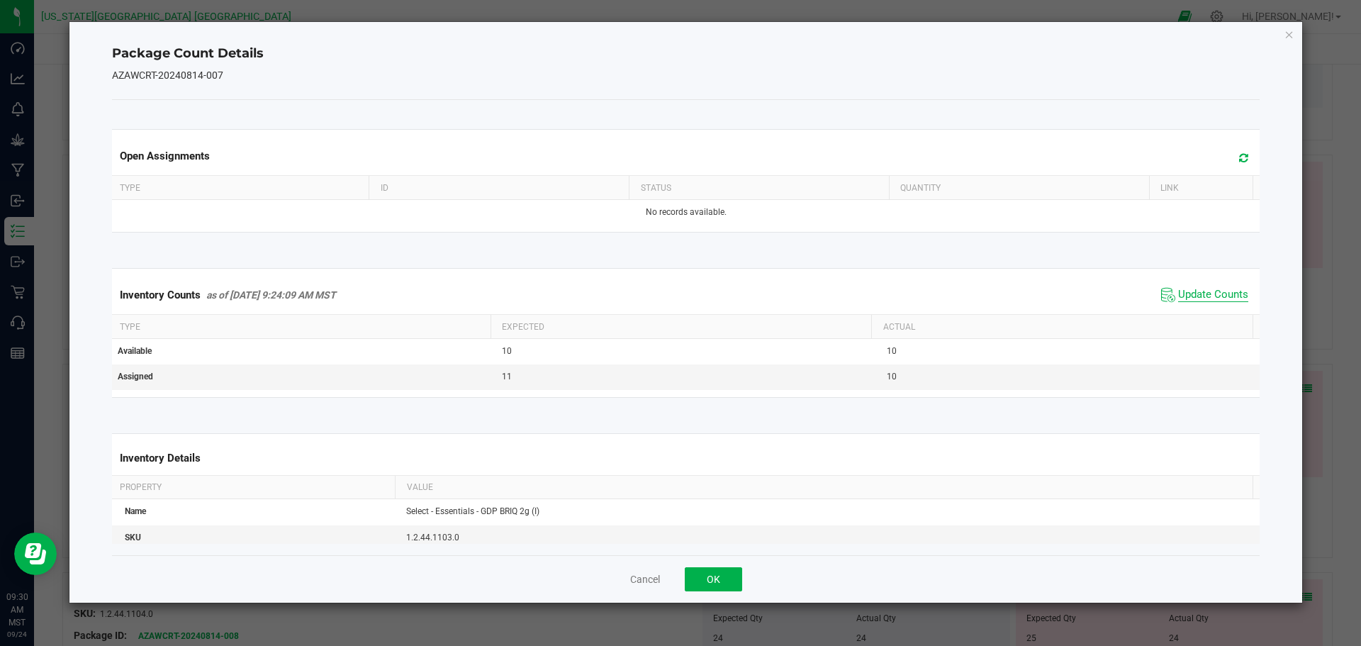
click at [1190, 293] on span "Update Counts" at bounding box center [1213, 295] width 70 height 14
click at [1287, 31] on icon "Close" at bounding box center [1290, 34] width 10 height 17
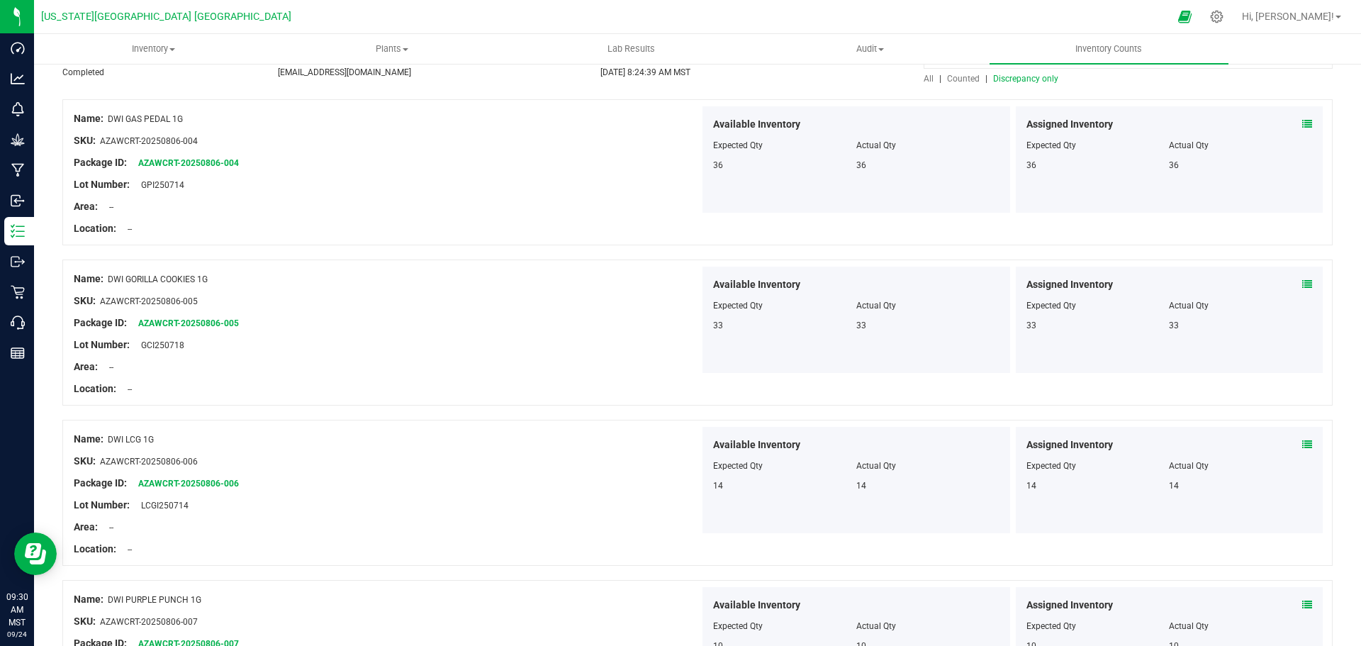
scroll to position [0, 0]
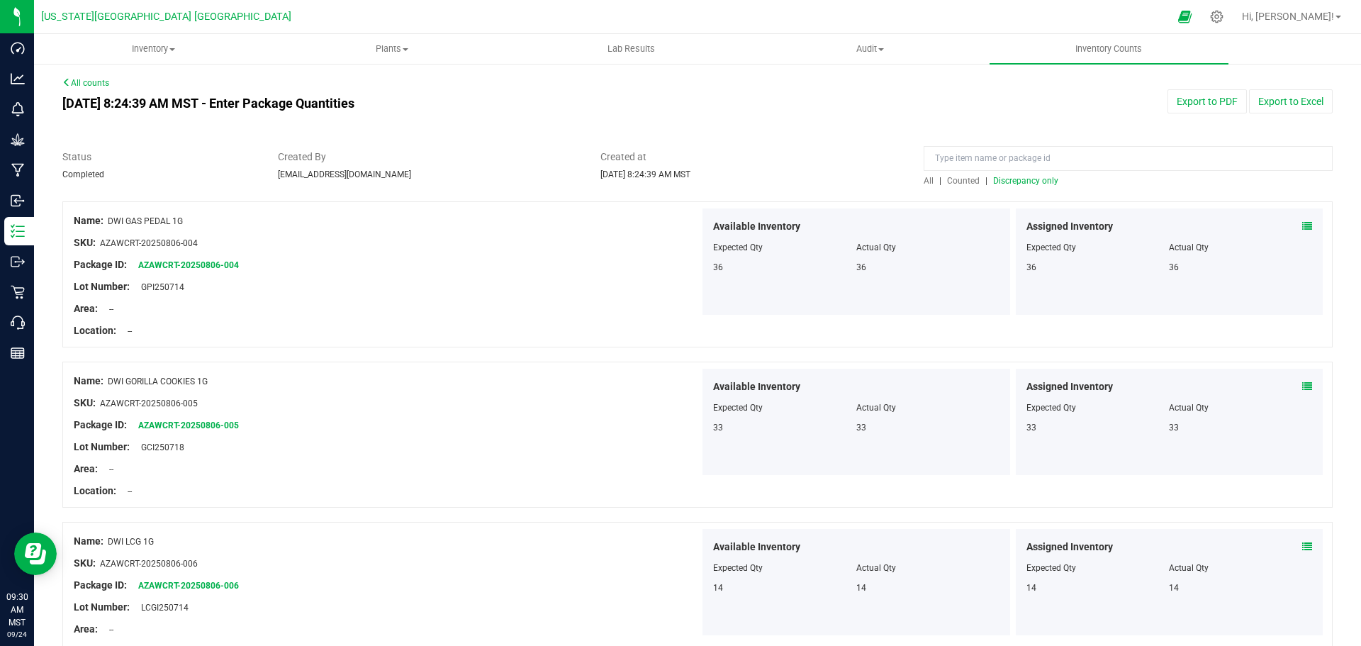
click at [1007, 182] on span "Discrepancy only" at bounding box center [1025, 181] width 65 height 10
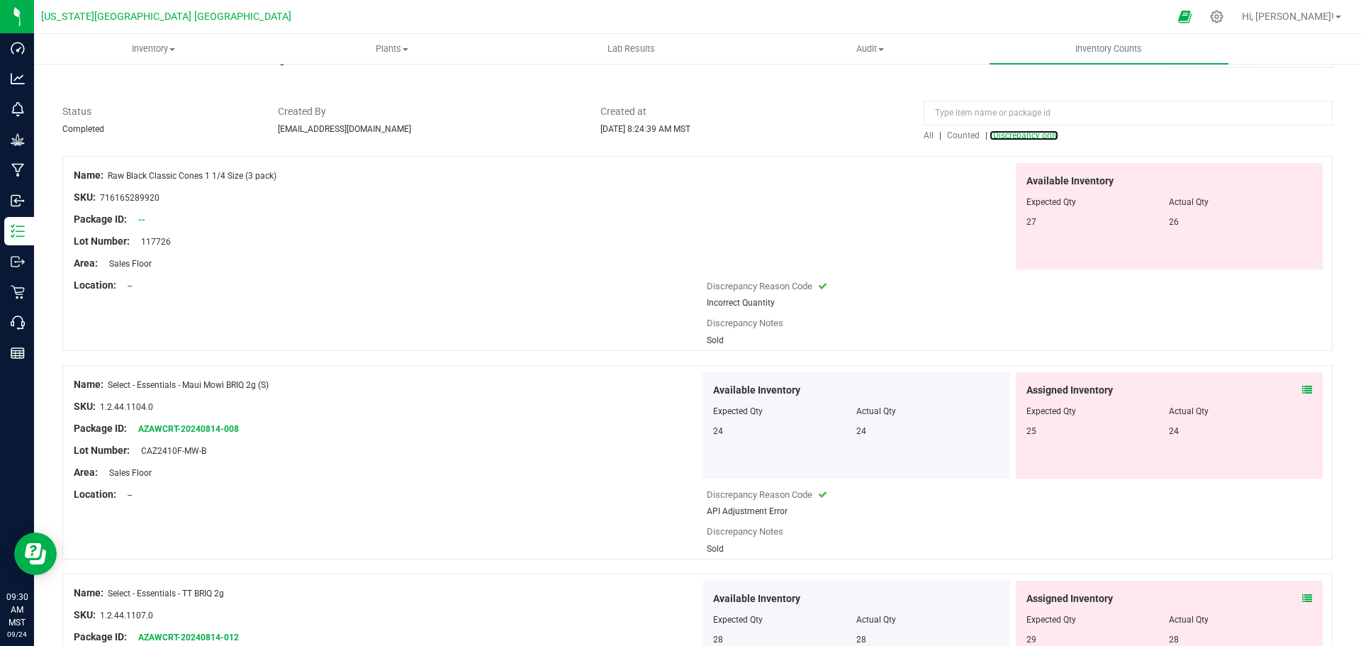
scroll to position [71, 0]
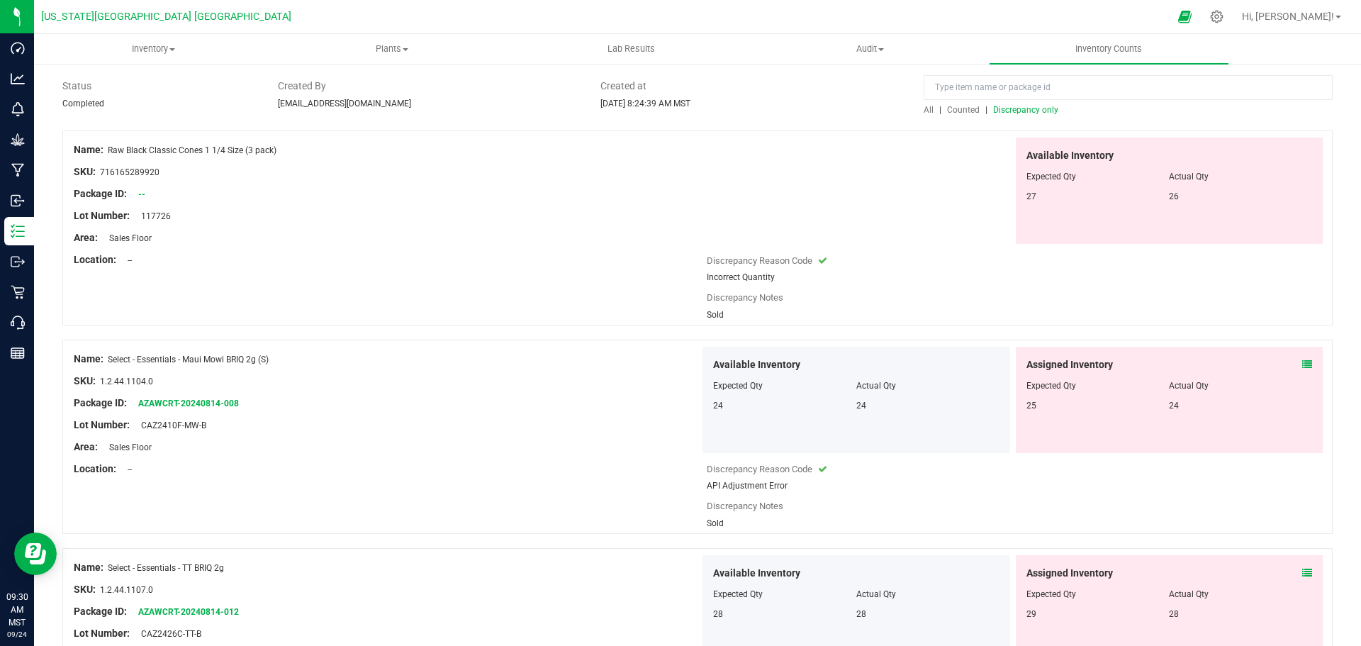
click at [1302, 362] on icon at bounding box center [1307, 364] width 10 height 10
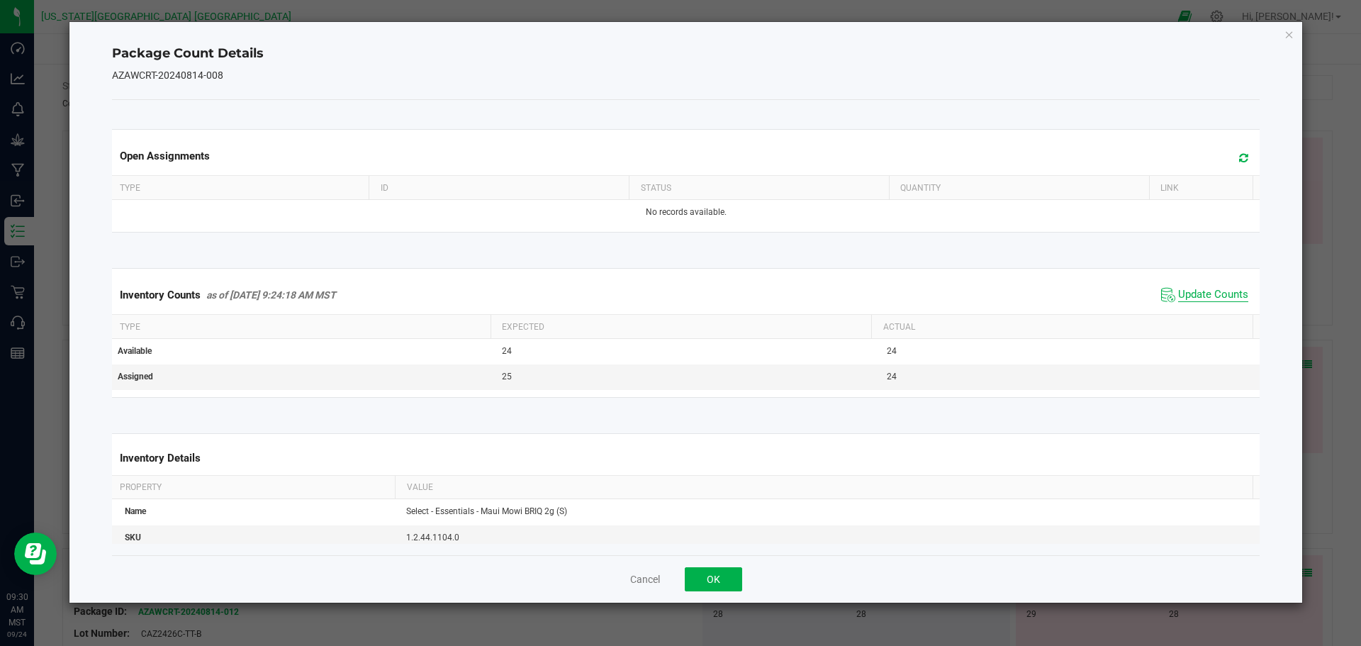
click at [1204, 298] on span "Update Counts" at bounding box center [1213, 295] width 70 height 14
click at [1285, 35] on icon "Close" at bounding box center [1290, 34] width 10 height 17
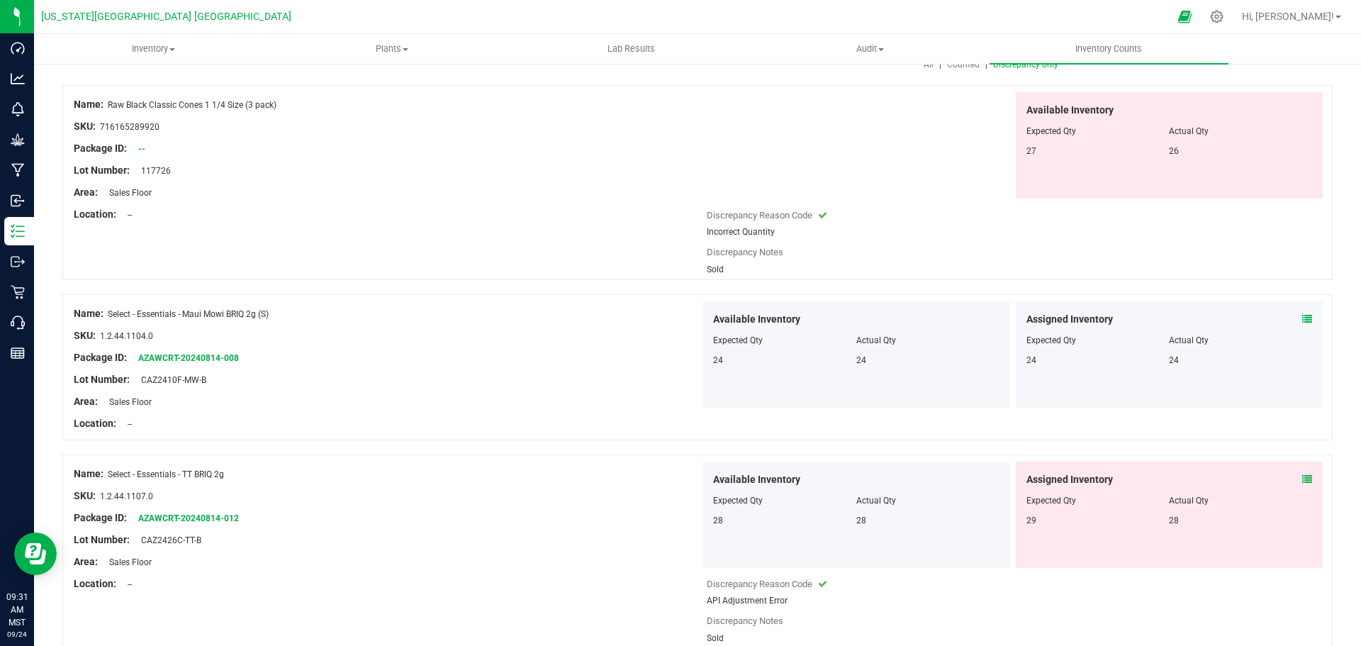
scroll to position [142, 0]
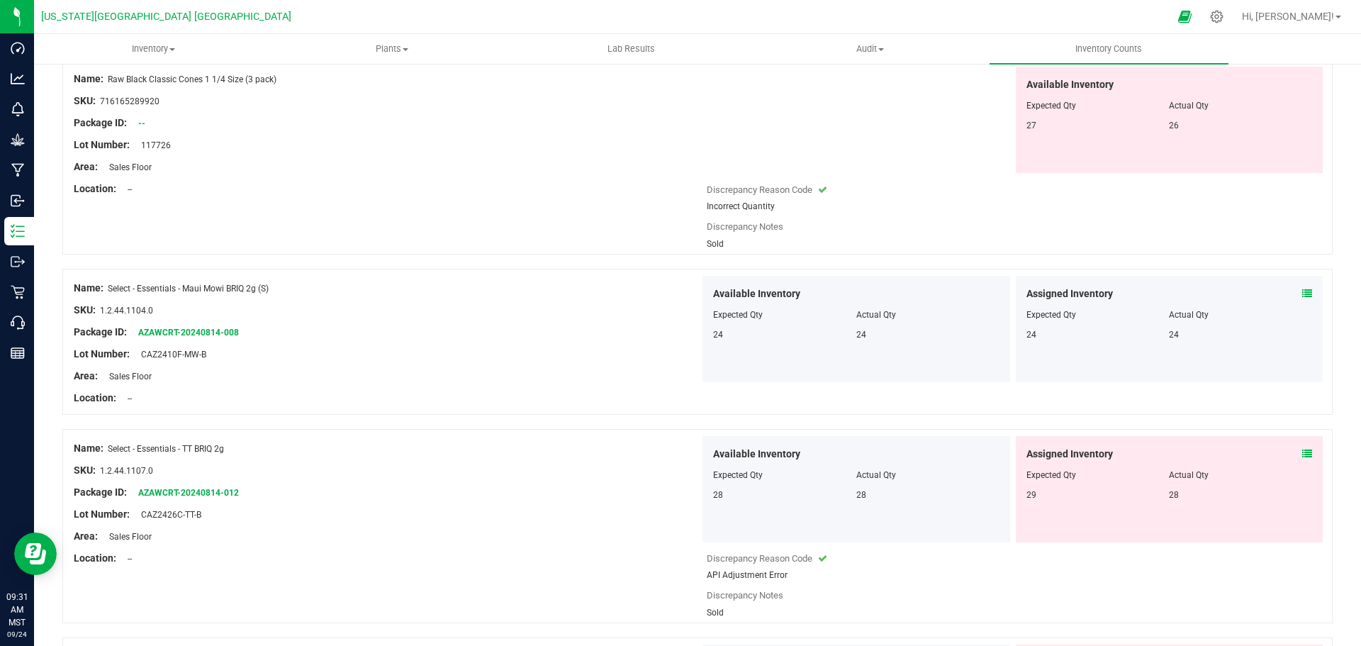
click at [1302, 453] on icon at bounding box center [1307, 454] width 10 height 10
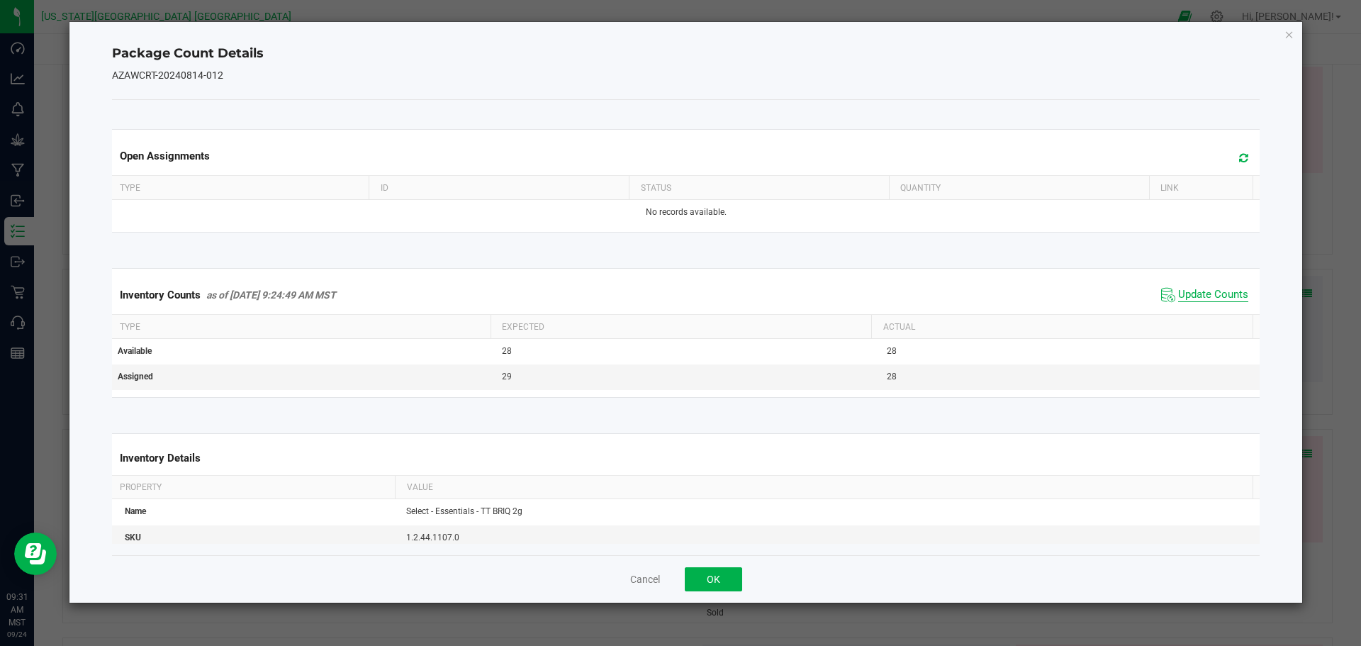
click at [1214, 291] on span "Update Counts" at bounding box center [1213, 295] width 70 height 14
click at [1288, 36] on icon "Close" at bounding box center [1290, 34] width 10 height 17
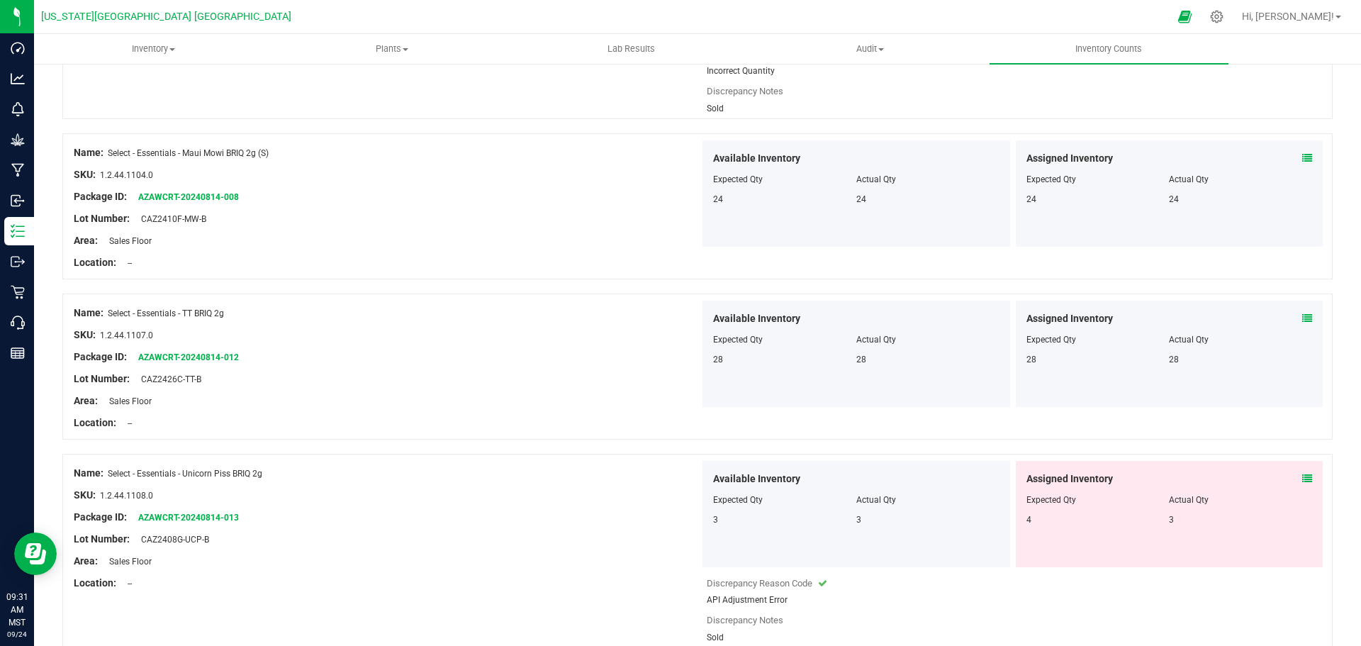
scroll to position [284, 0]
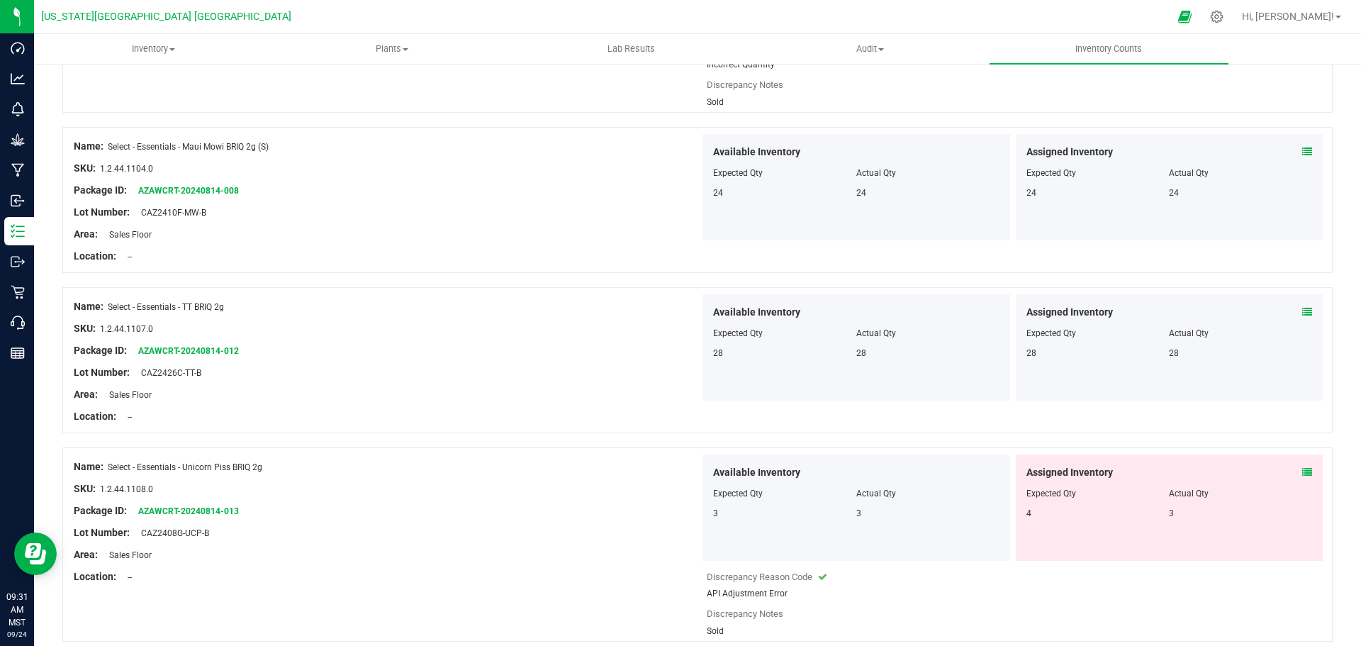
click at [1302, 471] on icon at bounding box center [1307, 472] width 10 height 10
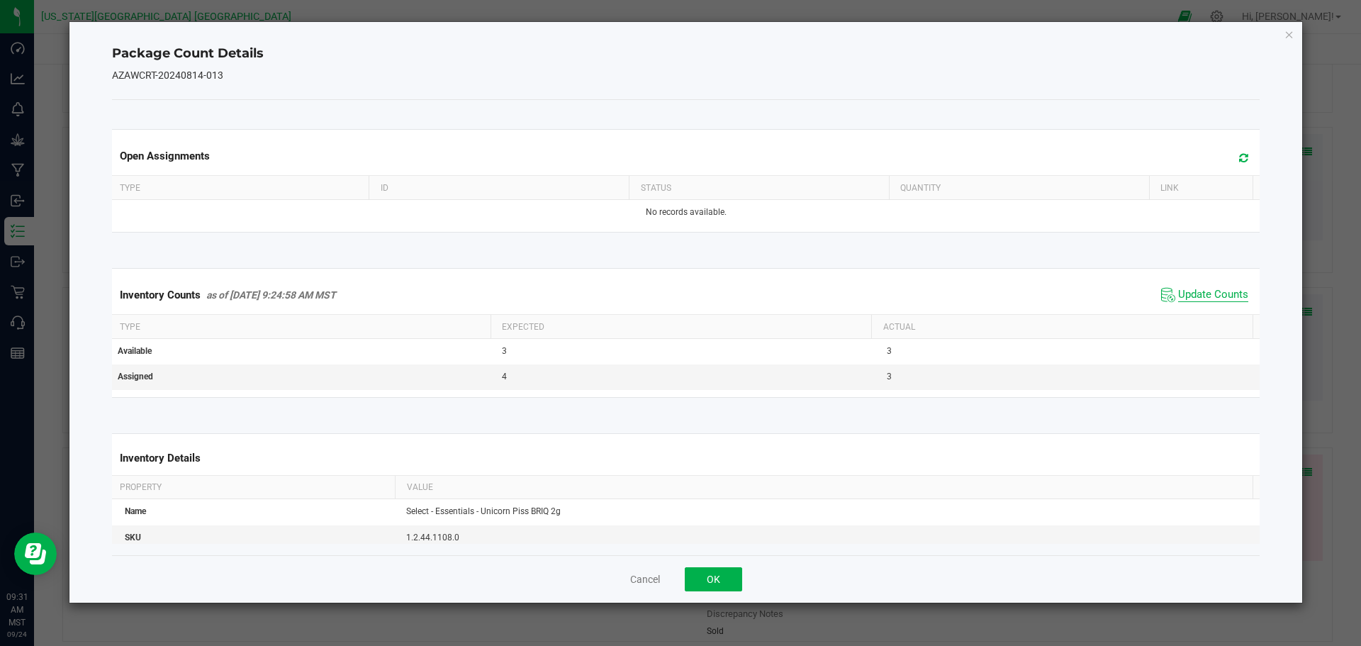
click at [1205, 295] on span "Update Counts" at bounding box center [1213, 295] width 70 height 14
click at [1286, 35] on icon "Close" at bounding box center [1290, 34] width 10 height 17
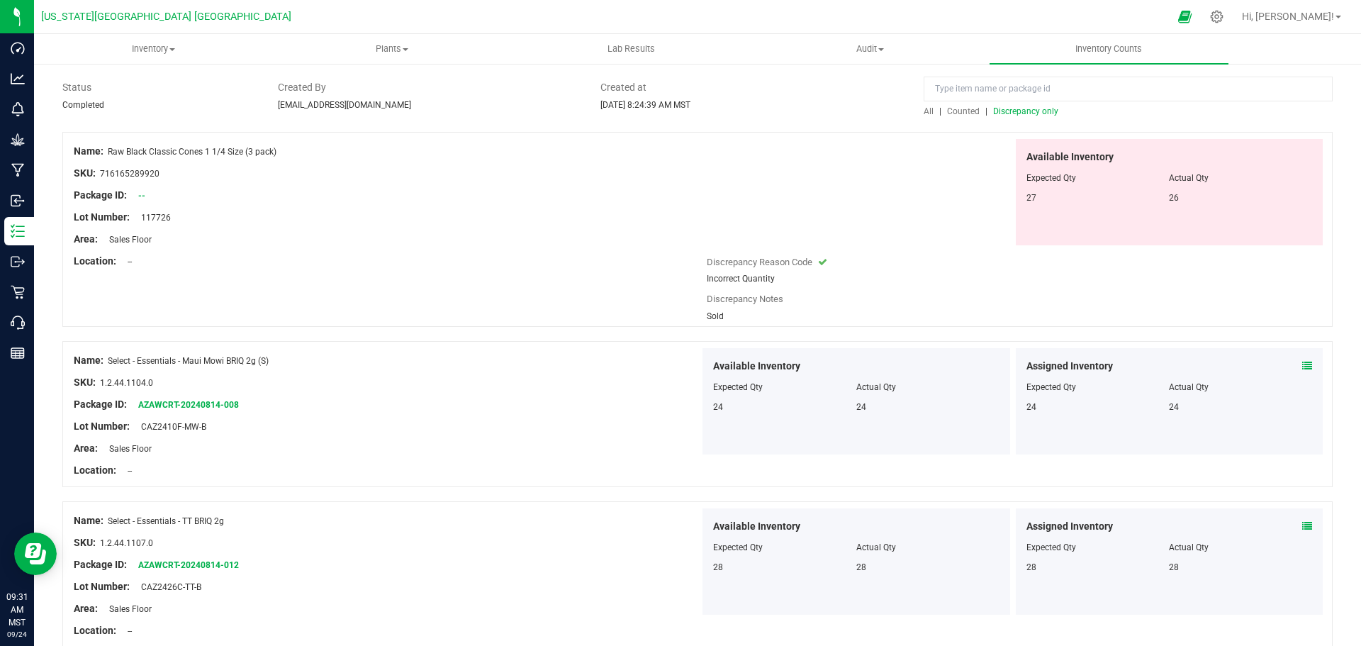
scroll to position [0, 0]
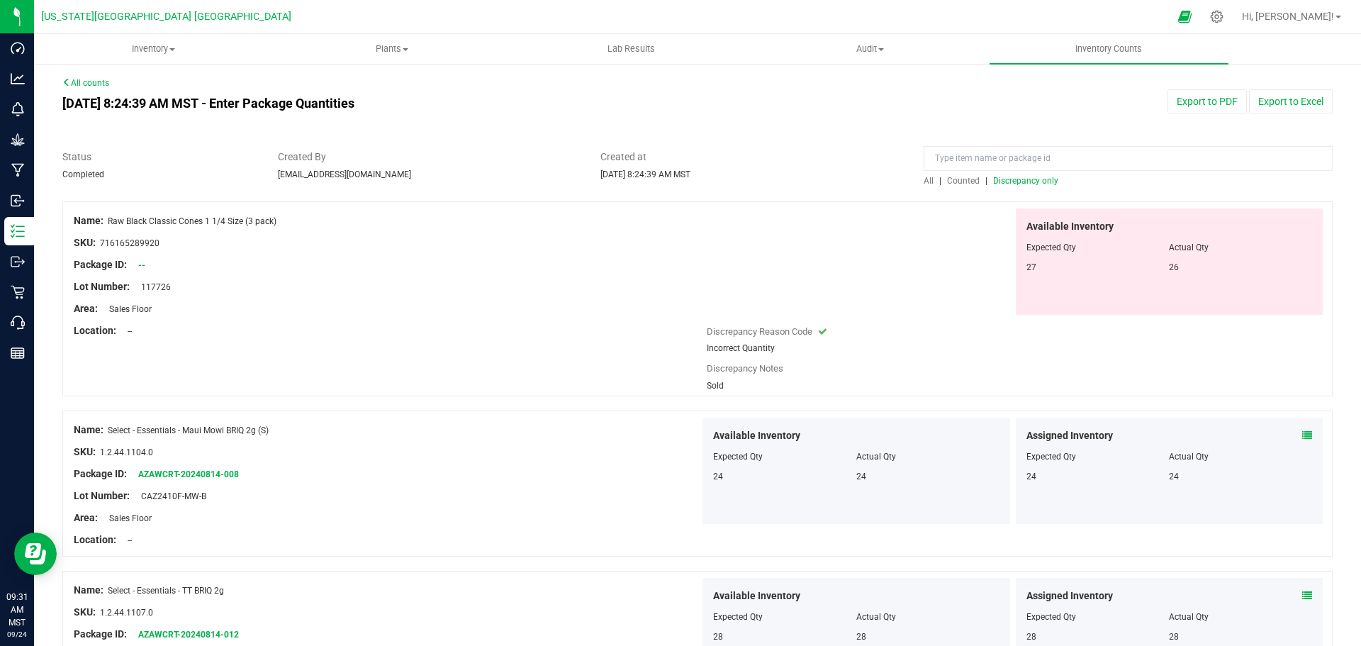
click at [1019, 184] on span "Discrepancy only" at bounding box center [1025, 181] width 65 height 10
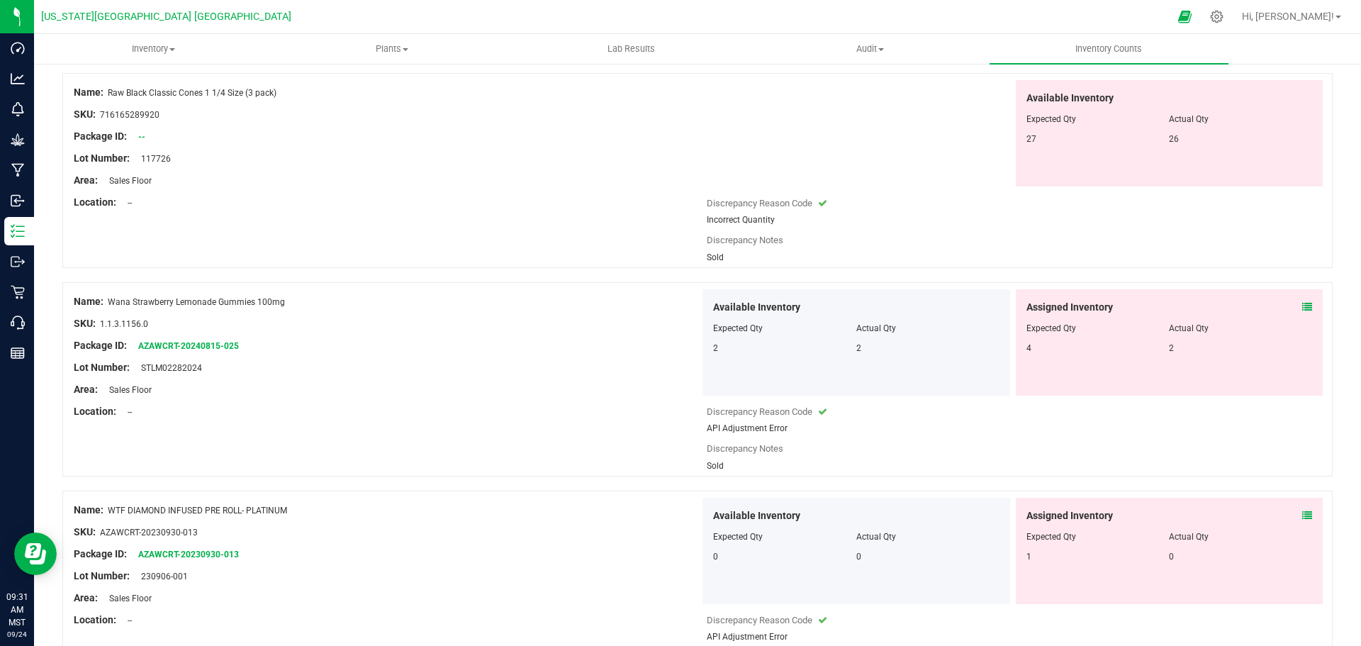
scroll to position [142, 0]
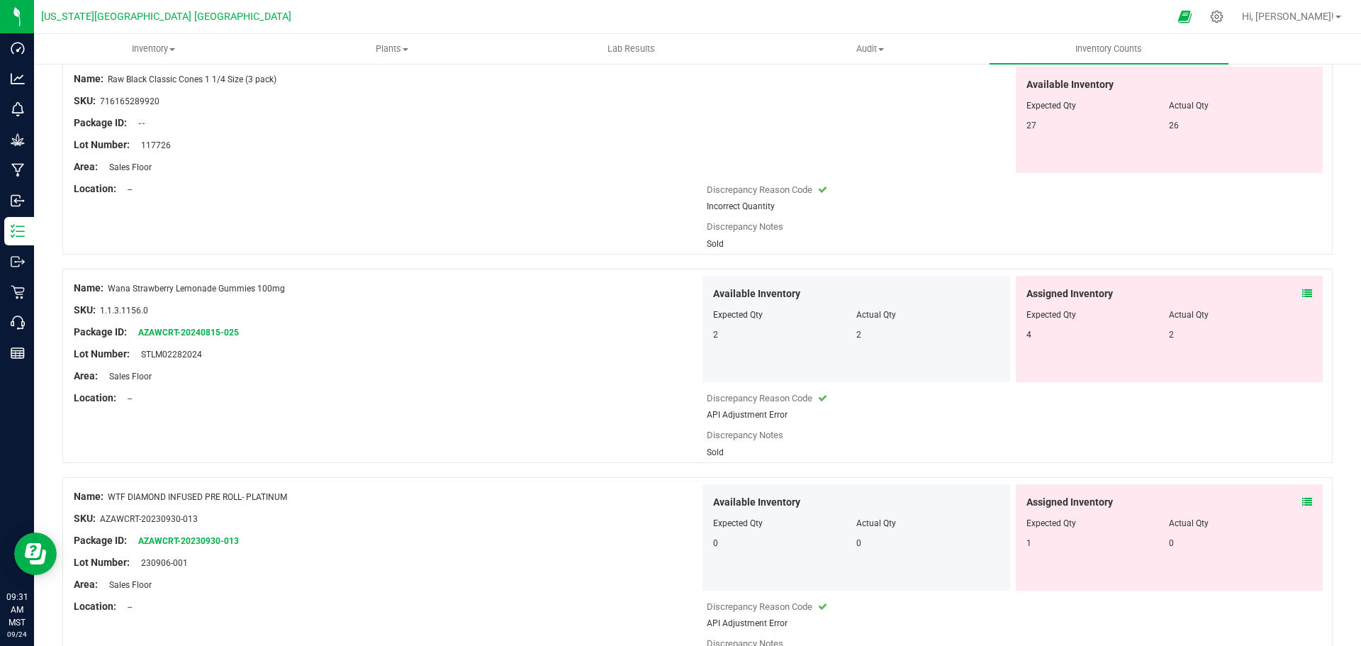
click at [1302, 296] on icon at bounding box center [1307, 294] width 10 height 10
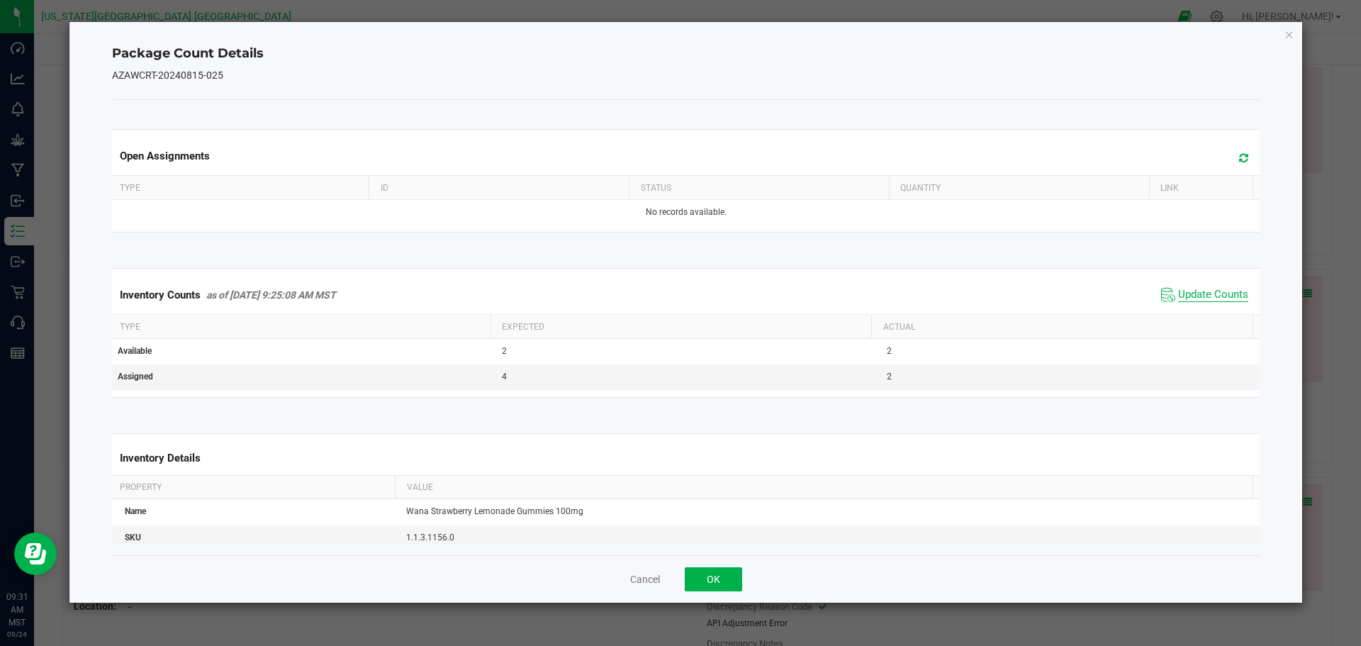
click at [1224, 292] on span "Update Counts" at bounding box center [1213, 295] width 70 height 14
click at [1287, 35] on icon "Close" at bounding box center [1290, 34] width 10 height 17
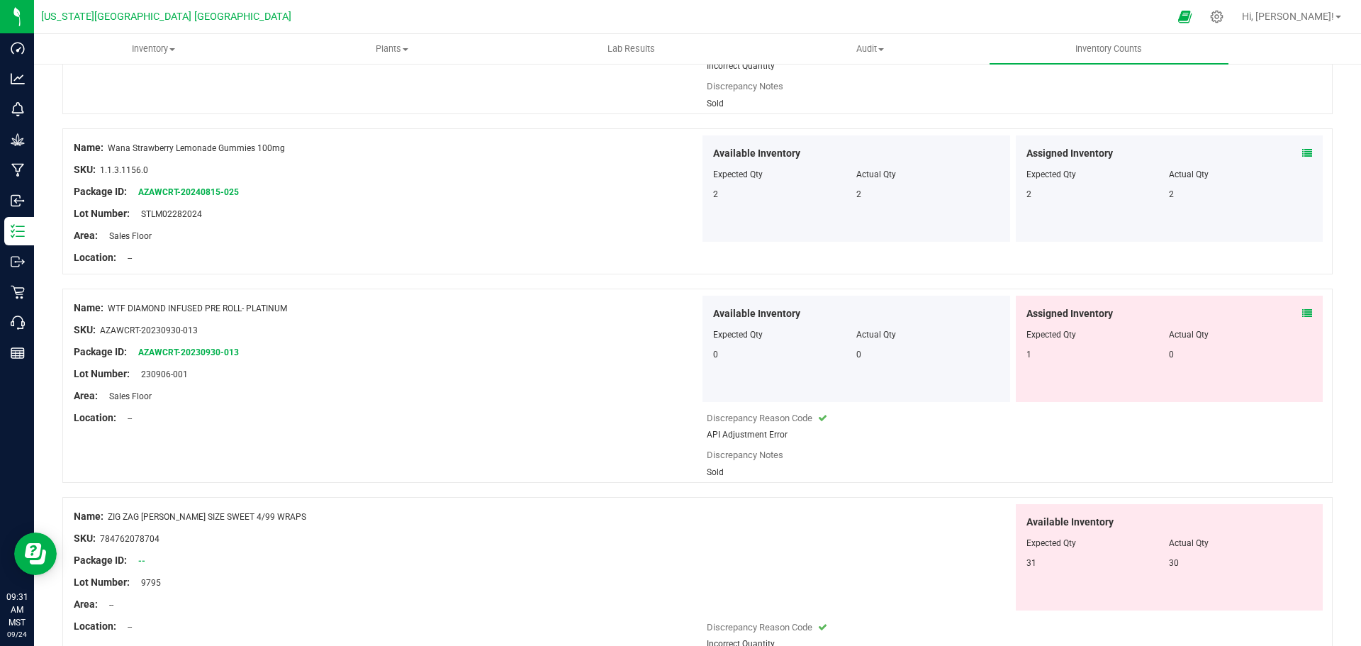
scroll to position [284, 0]
click at [1302, 310] on icon at bounding box center [1307, 312] width 10 height 10
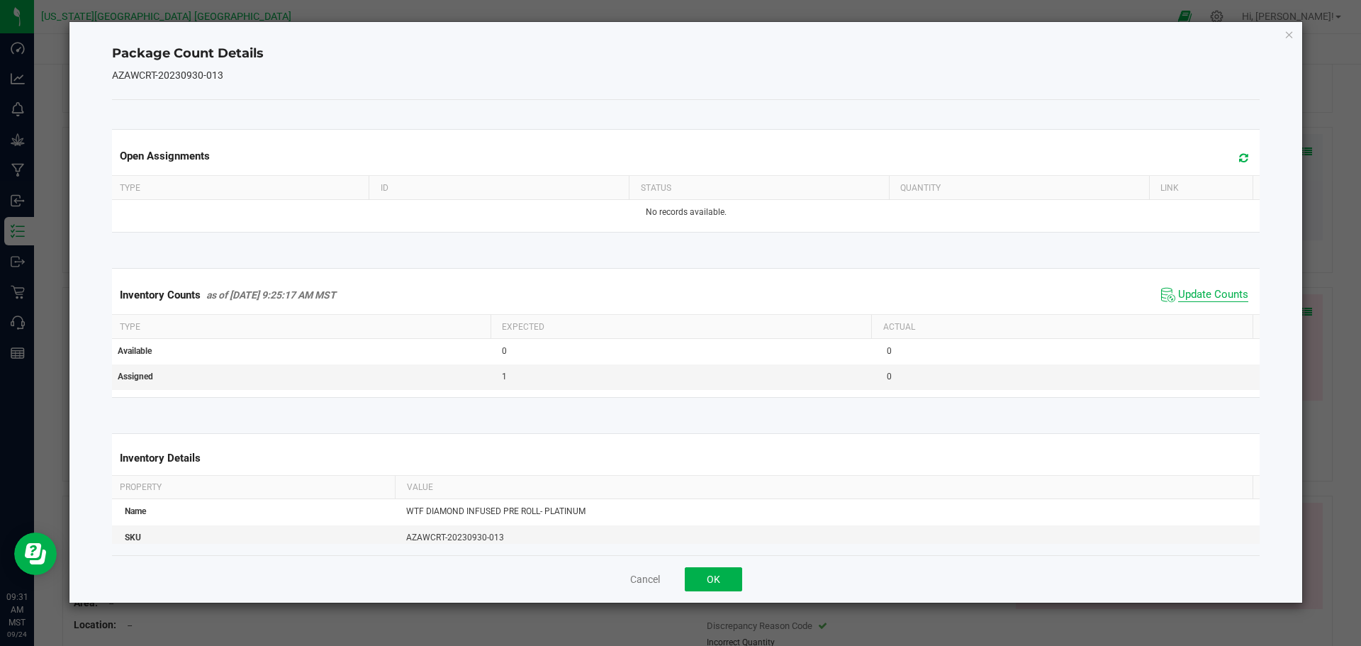
click at [1201, 291] on span "Update Counts" at bounding box center [1213, 295] width 70 height 14
click at [1290, 37] on icon "Close" at bounding box center [1290, 34] width 10 height 17
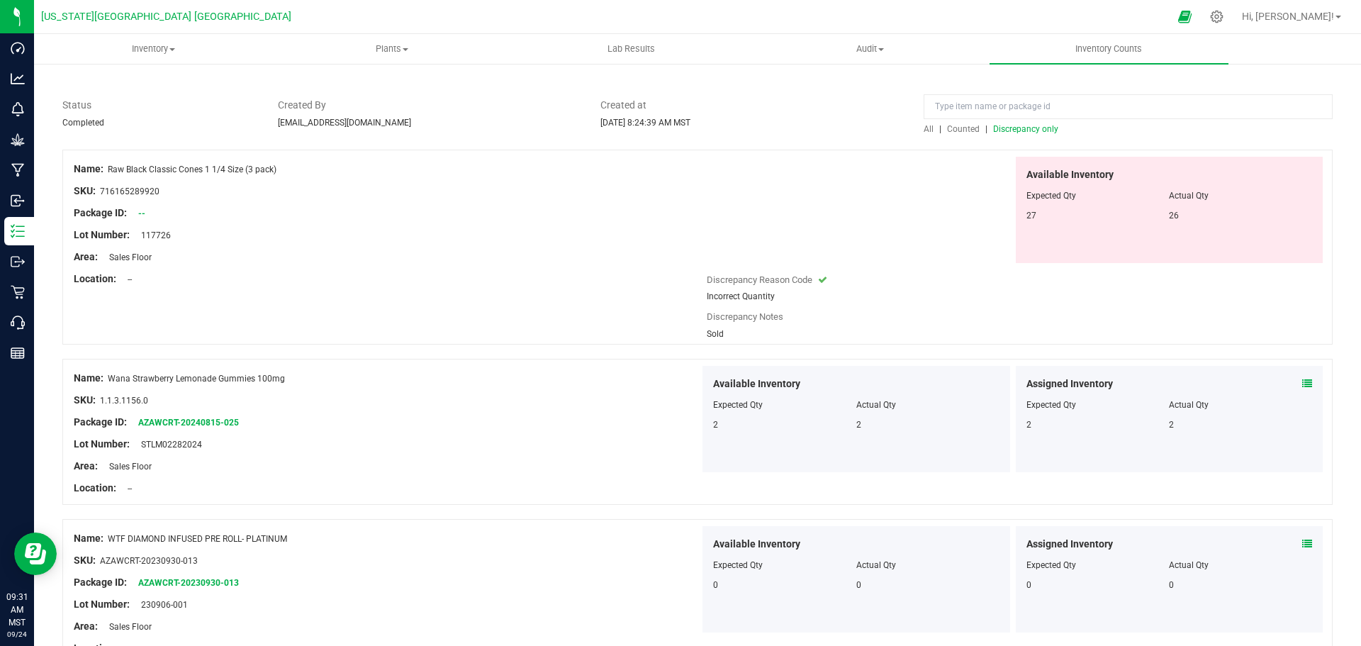
scroll to position [0, 0]
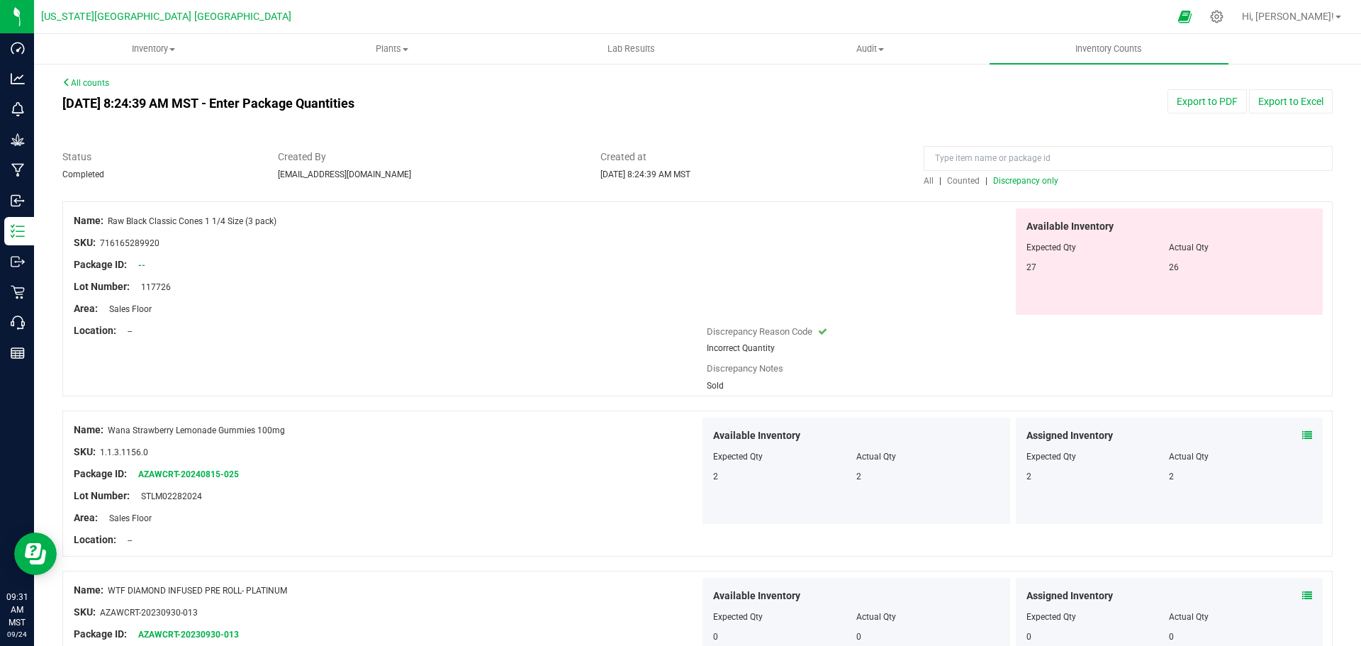
click at [1018, 184] on span "Discrepancy only" at bounding box center [1025, 181] width 65 height 10
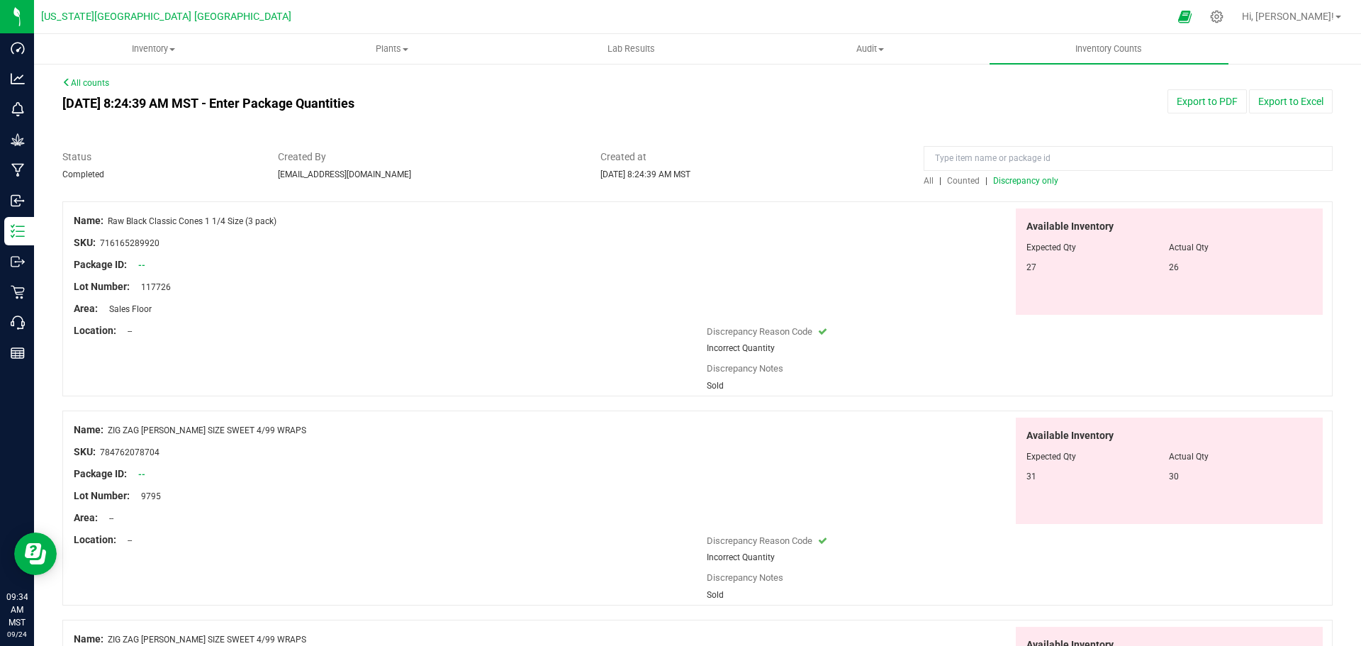
drag, startPoint x: 109, startPoint y: 223, endPoint x: 263, endPoint y: 218, distance: 153.9
click at [285, 225] on div "Name: Raw Black Classic Cones 1 1/4 Size (3 pack)" at bounding box center [387, 220] width 626 height 15
copy span "Raw Black Classic Cones 1 1/4 Size (3 pack)"
click at [1007, 180] on span "Discrepancy only" at bounding box center [1025, 181] width 65 height 10
click at [94, 79] on link "All counts" at bounding box center [85, 83] width 47 height 10
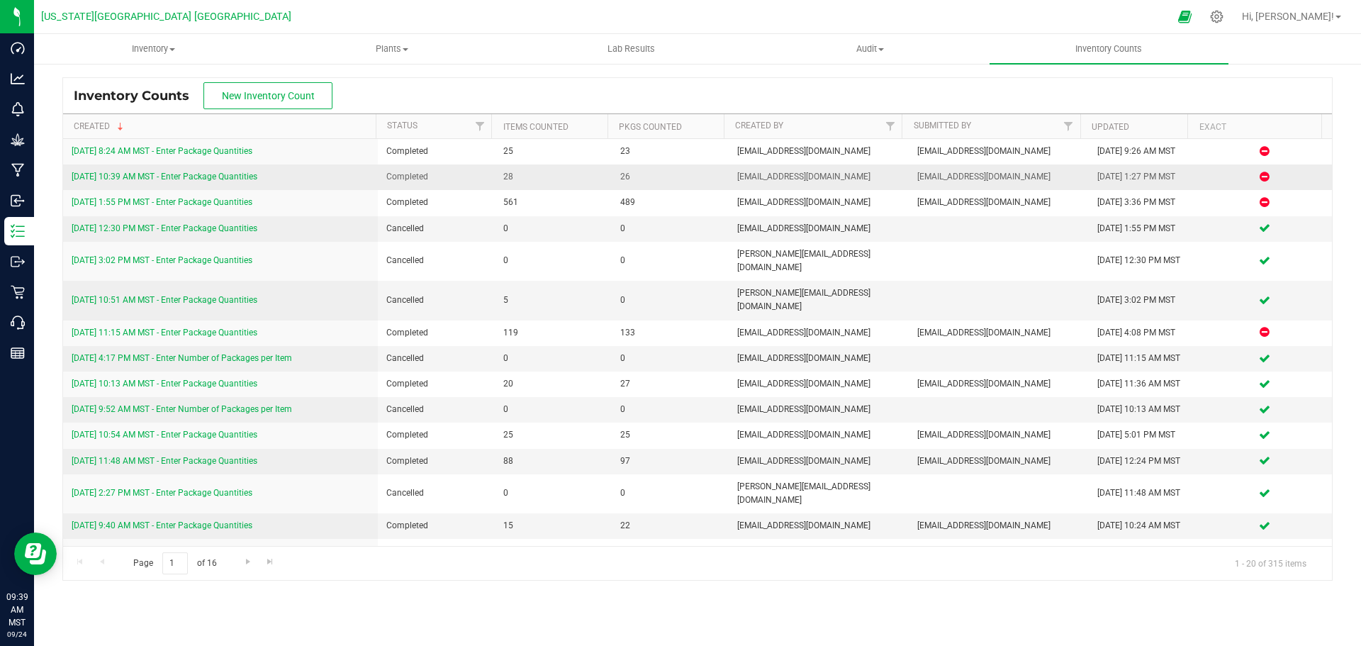
click at [175, 176] on link "9/23/25 10:39 AM MST - Enter Package Quantities" at bounding box center [165, 177] width 186 height 10
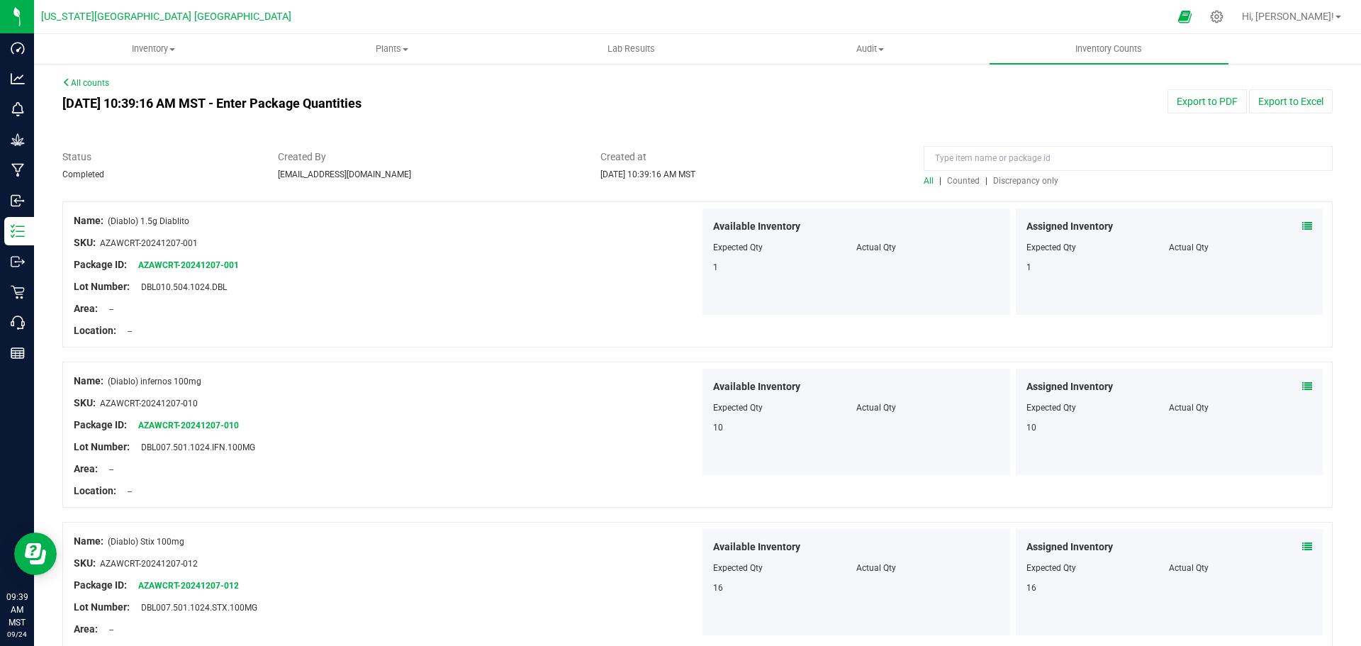
click at [1302, 225] on icon at bounding box center [1307, 226] width 10 height 10
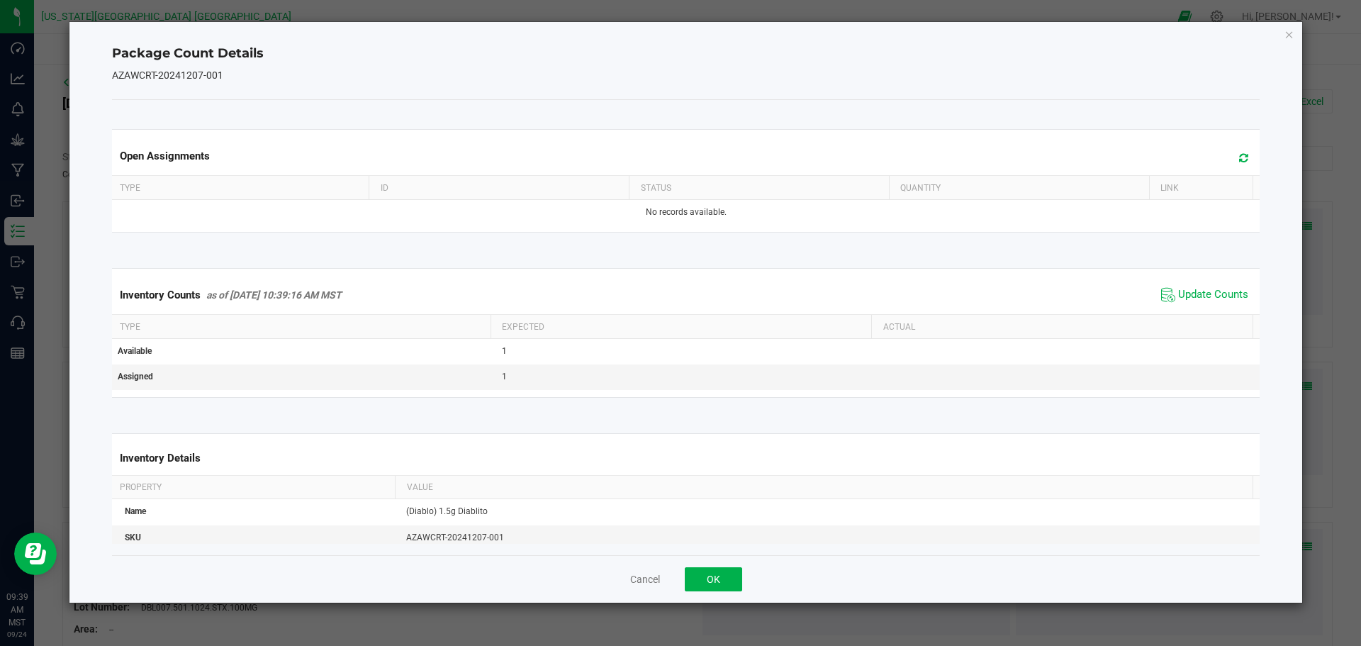
click at [1239, 155] on icon at bounding box center [1243, 157] width 9 height 11
click at [1195, 289] on span "Update Counts" at bounding box center [1205, 294] width 94 height 21
click at [1187, 293] on span "Update Counts" at bounding box center [1213, 295] width 70 height 14
click at [1290, 37] on icon "Close" at bounding box center [1290, 34] width 10 height 17
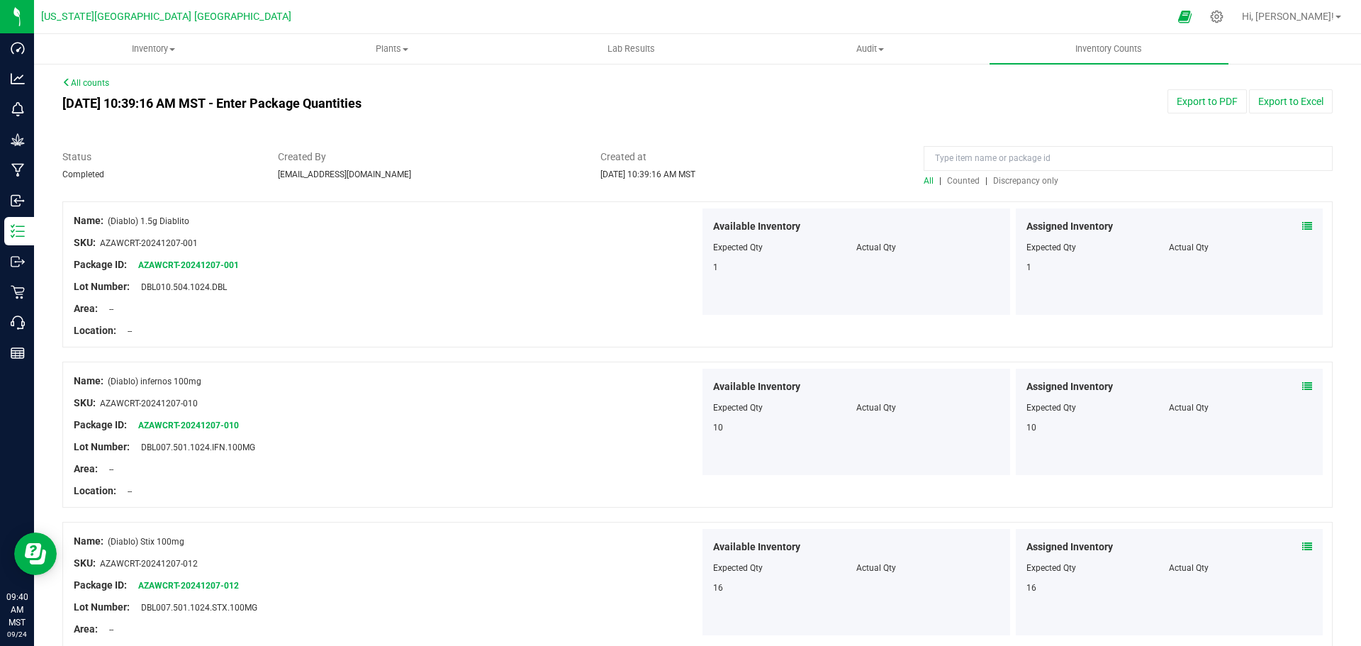
click at [86, 83] on link "All counts" at bounding box center [85, 83] width 47 height 10
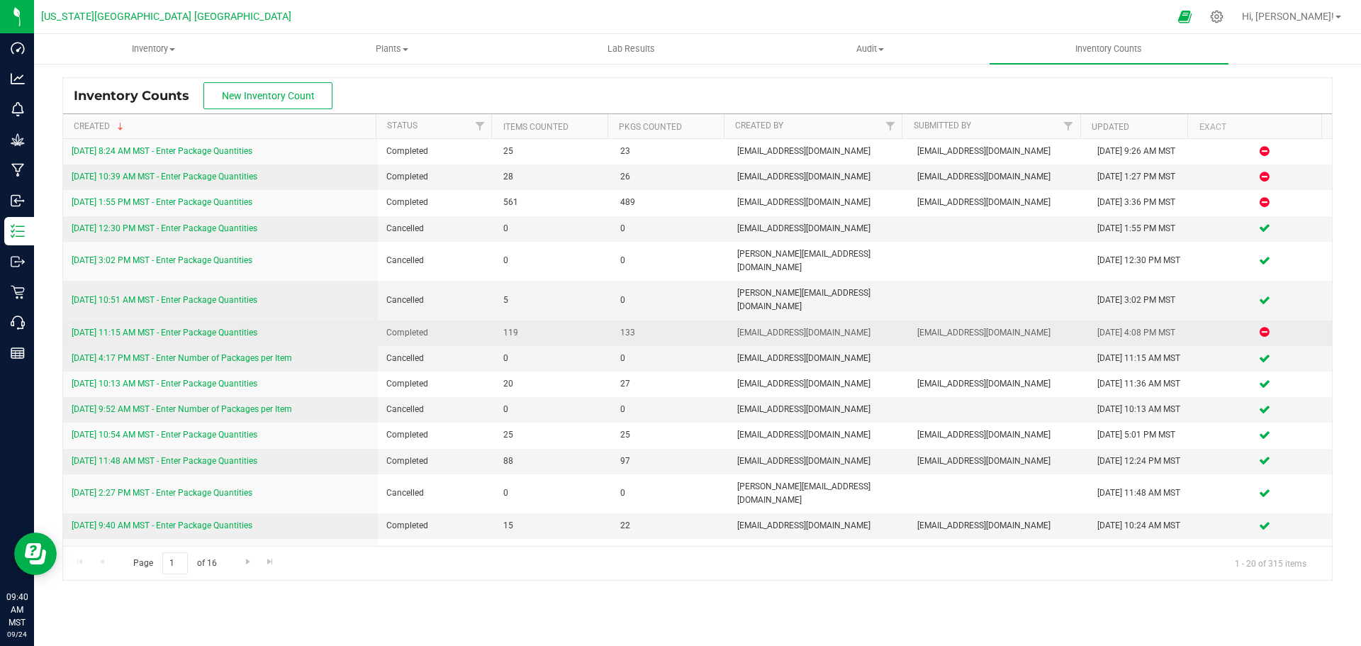
click at [172, 328] on link "9/12/25 11:15 AM MST - Enter Package Quantities" at bounding box center [165, 333] width 186 height 10
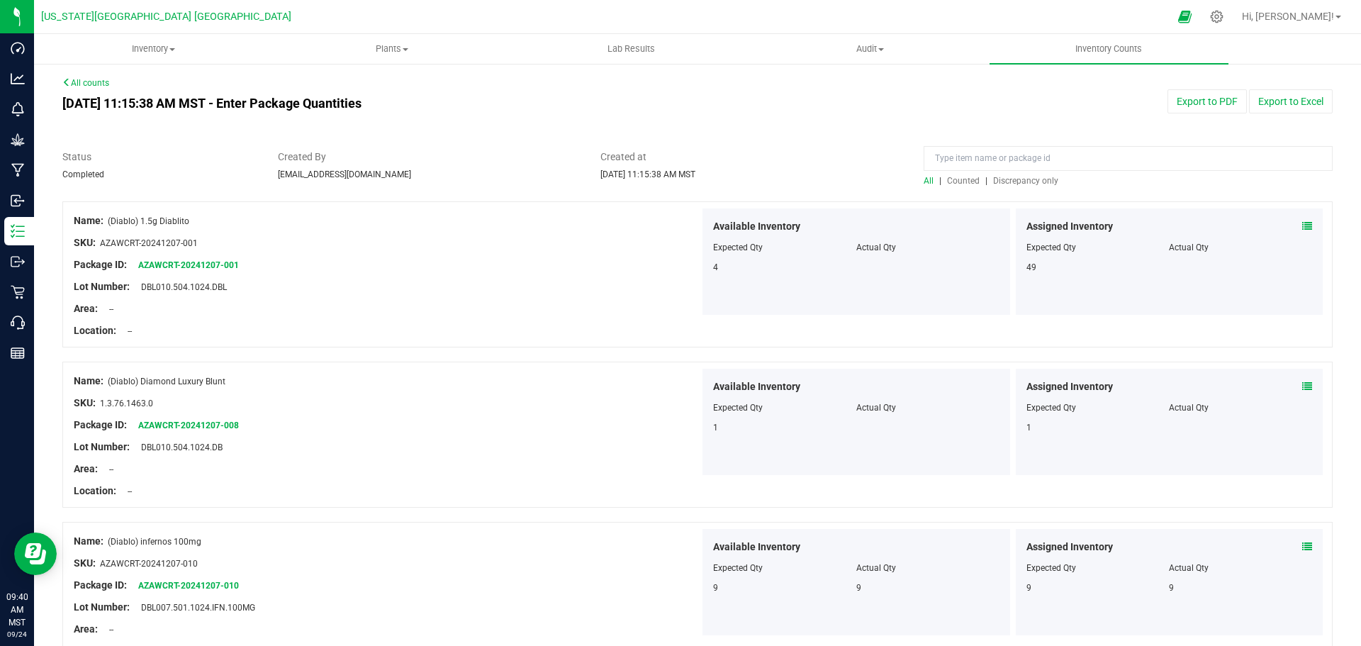
click at [1302, 226] on icon at bounding box center [1307, 226] width 10 height 10
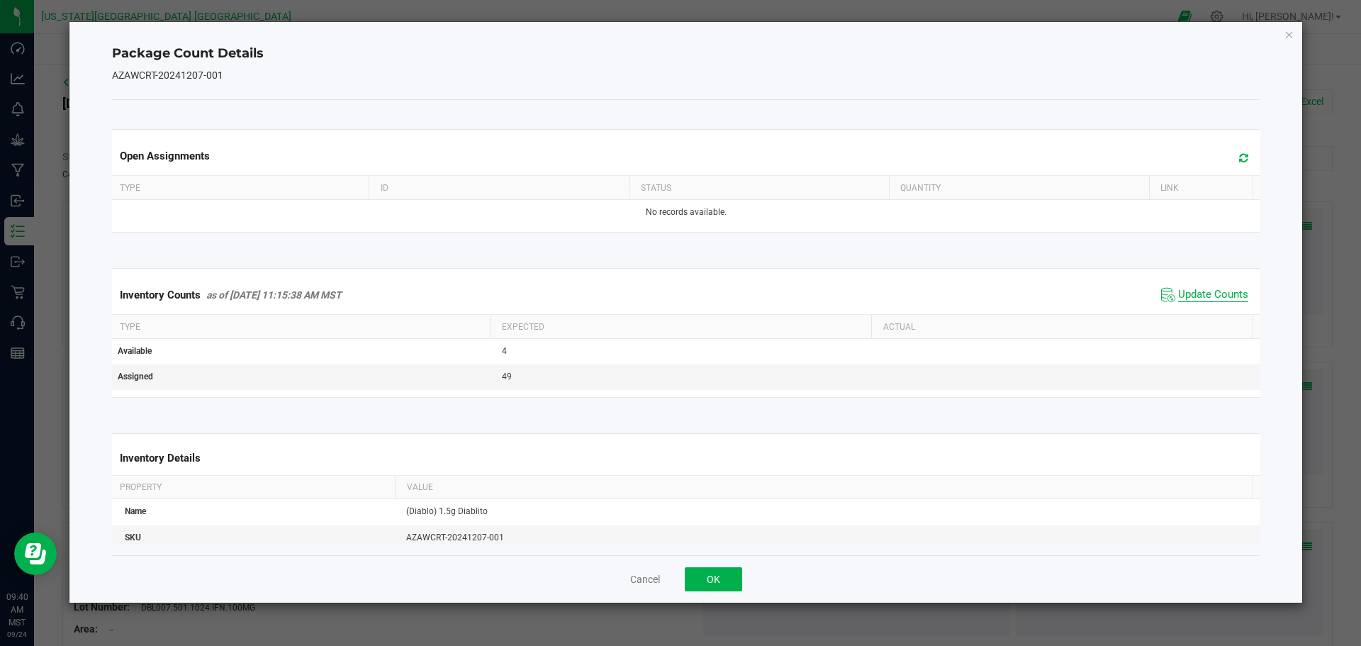
click at [1209, 298] on span "Update Counts" at bounding box center [1213, 295] width 70 height 14
click at [1239, 160] on icon at bounding box center [1243, 157] width 9 height 11
click at [729, 578] on button "OK" at bounding box center [713, 579] width 57 height 24
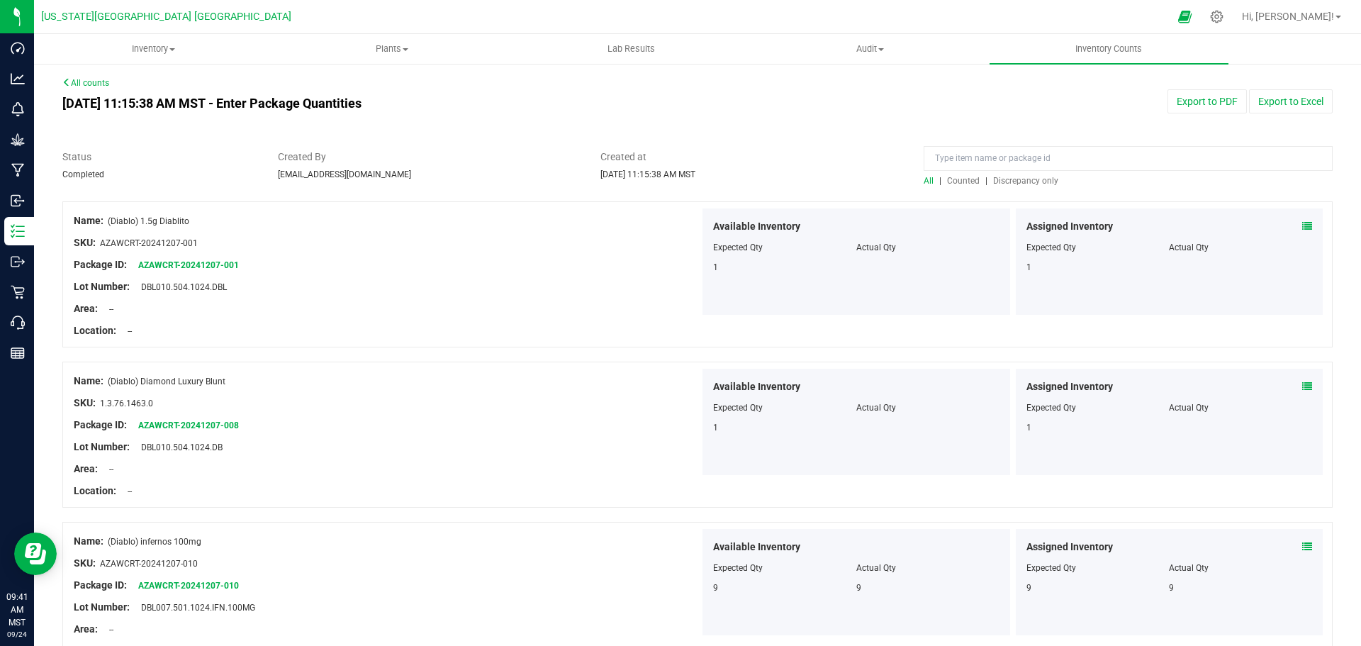
click at [82, 81] on link "All counts" at bounding box center [85, 83] width 47 height 10
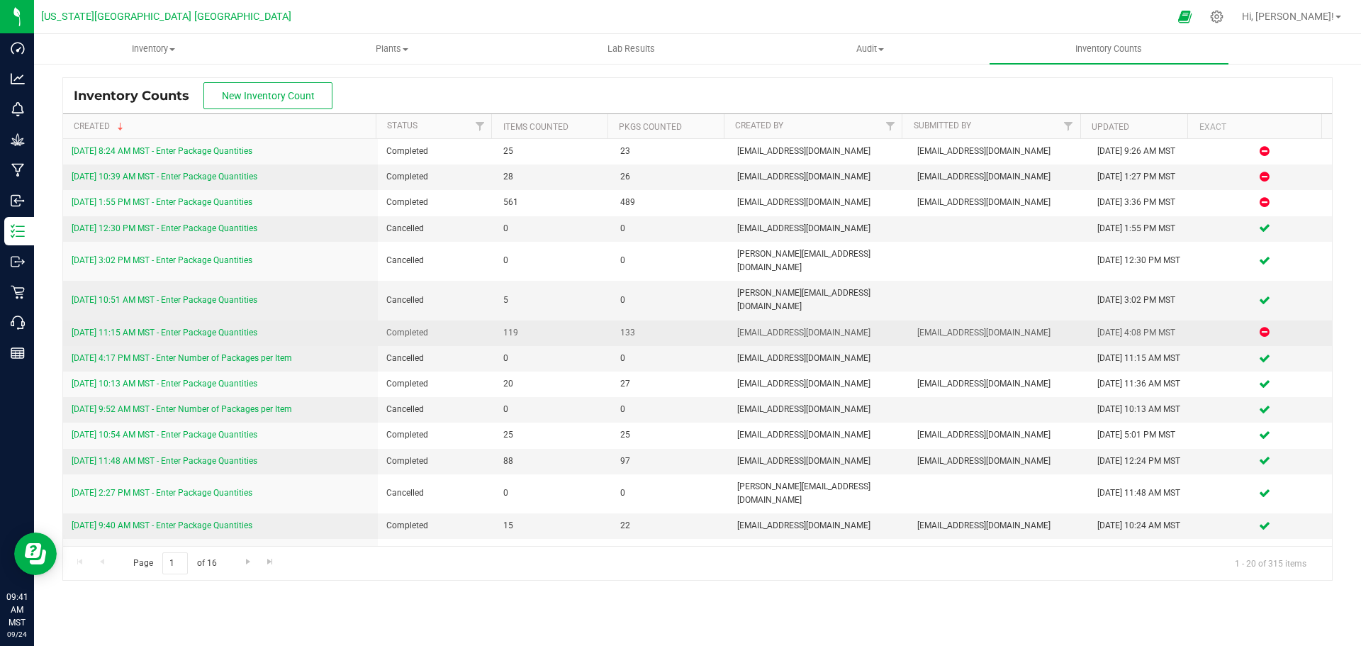
click at [199, 328] on link "9/12/25 11:15 AM MST - Enter Package Quantities" at bounding box center [165, 333] width 186 height 10
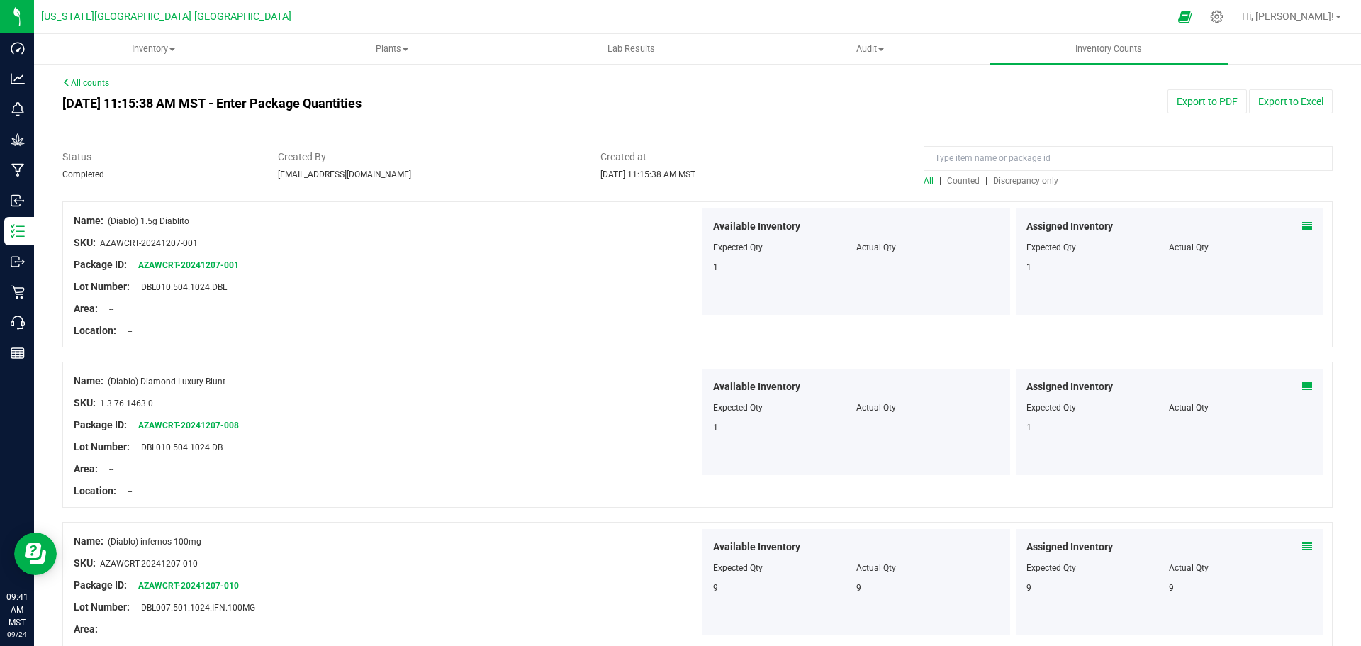
click at [1005, 179] on span "Discrepancy only" at bounding box center [1025, 181] width 65 height 10
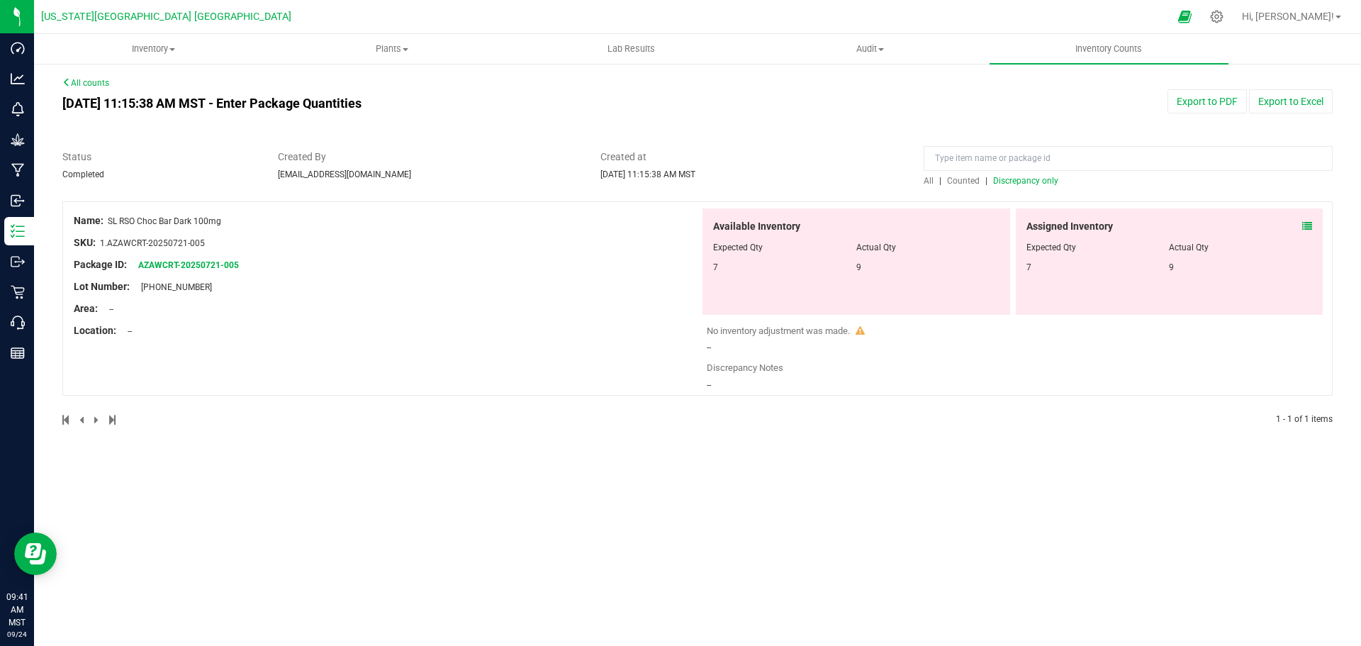
click at [1305, 225] on icon at bounding box center [1307, 226] width 10 height 10
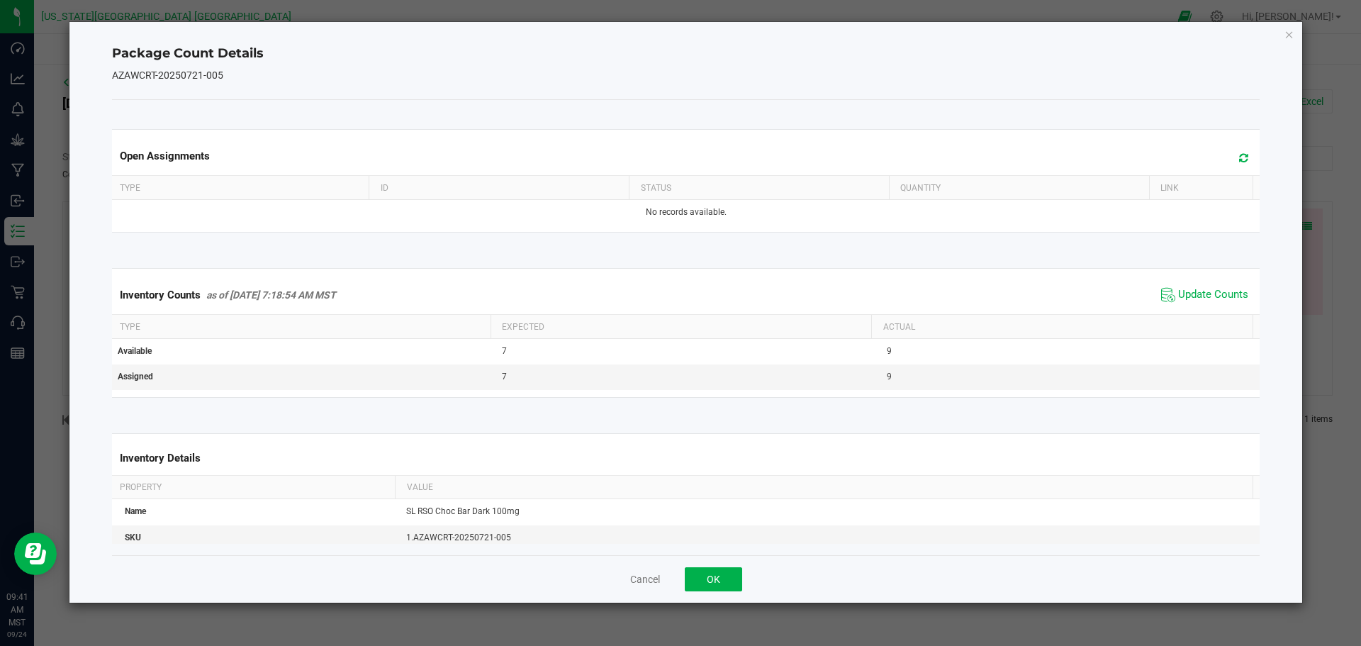
click at [1239, 155] on icon at bounding box center [1243, 157] width 9 height 11
click at [1211, 292] on span "Update Counts" at bounding box center [1213, 295] width 70 height 14
click at [1196, 295] on span "Update Counts" at bounding box center [1213, 295] width 70 height 14
click at [719, 577] on button "OK" at bounding box center [713, 579] width 57 height 24
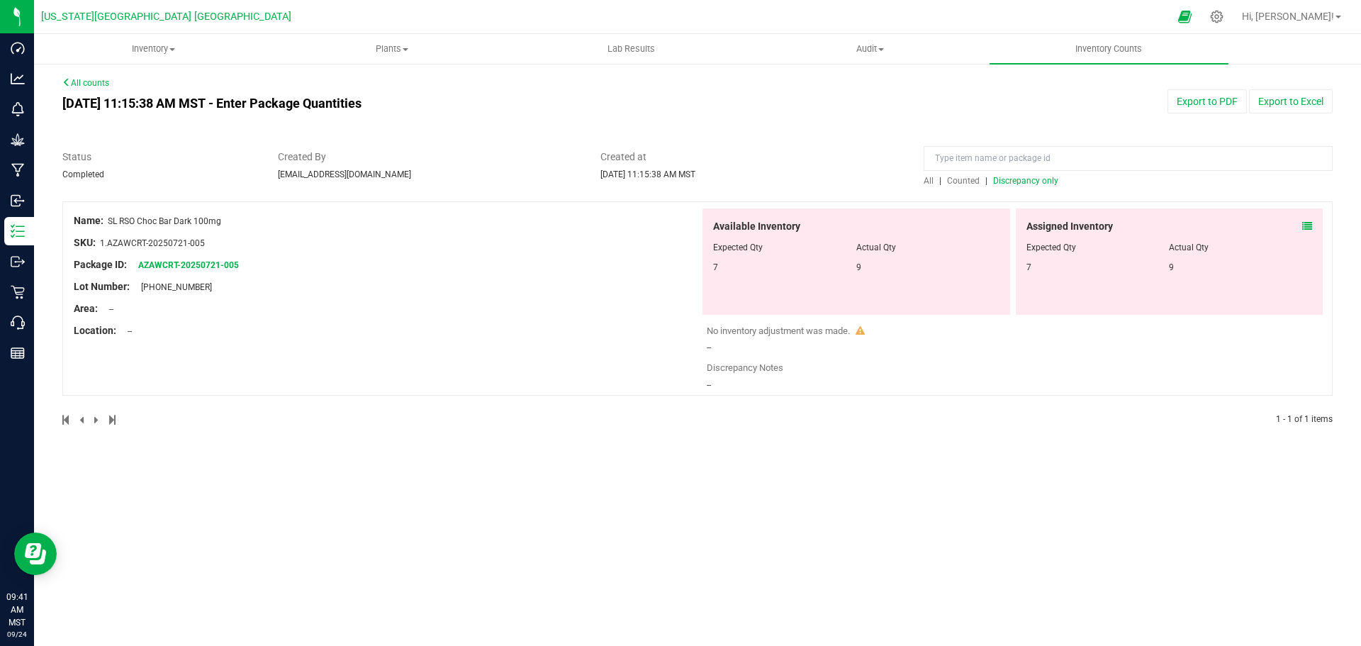
click at [965, 181] on span "Counted" at bounding box center [963, 181] width 33 height 10
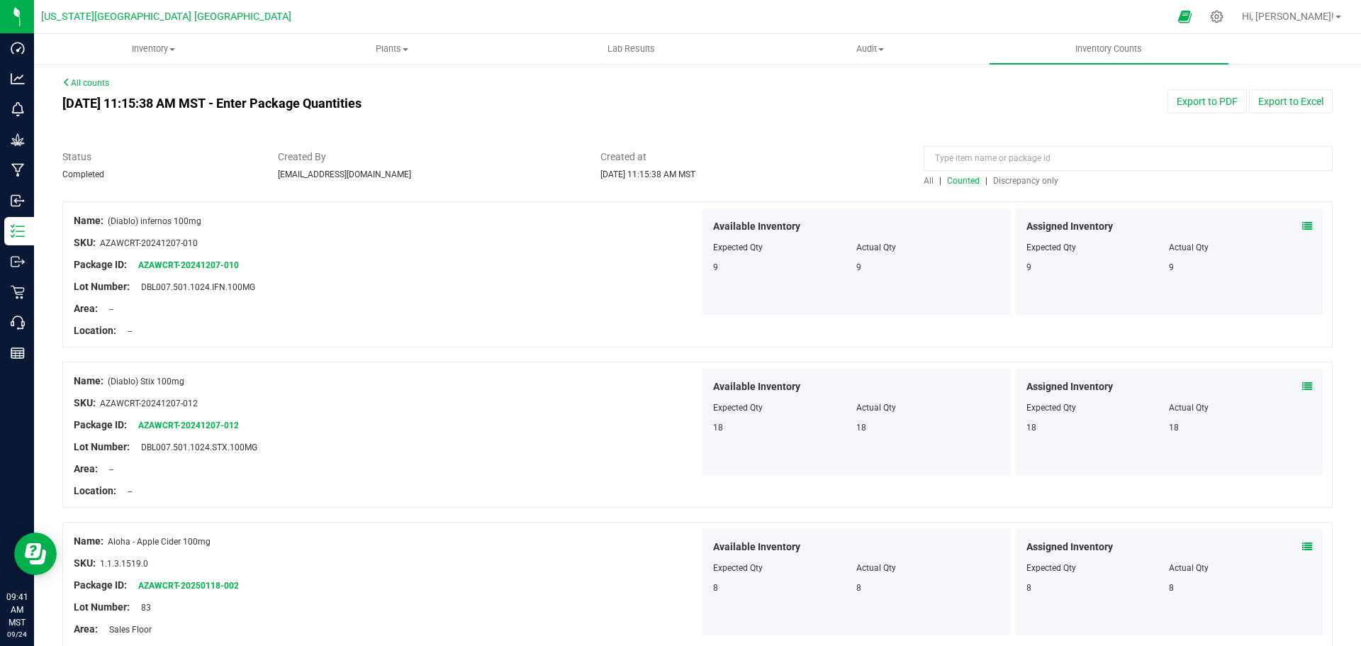
click at [1302, 222] on icon at bounding box center [1307, 226] width 10 height 10
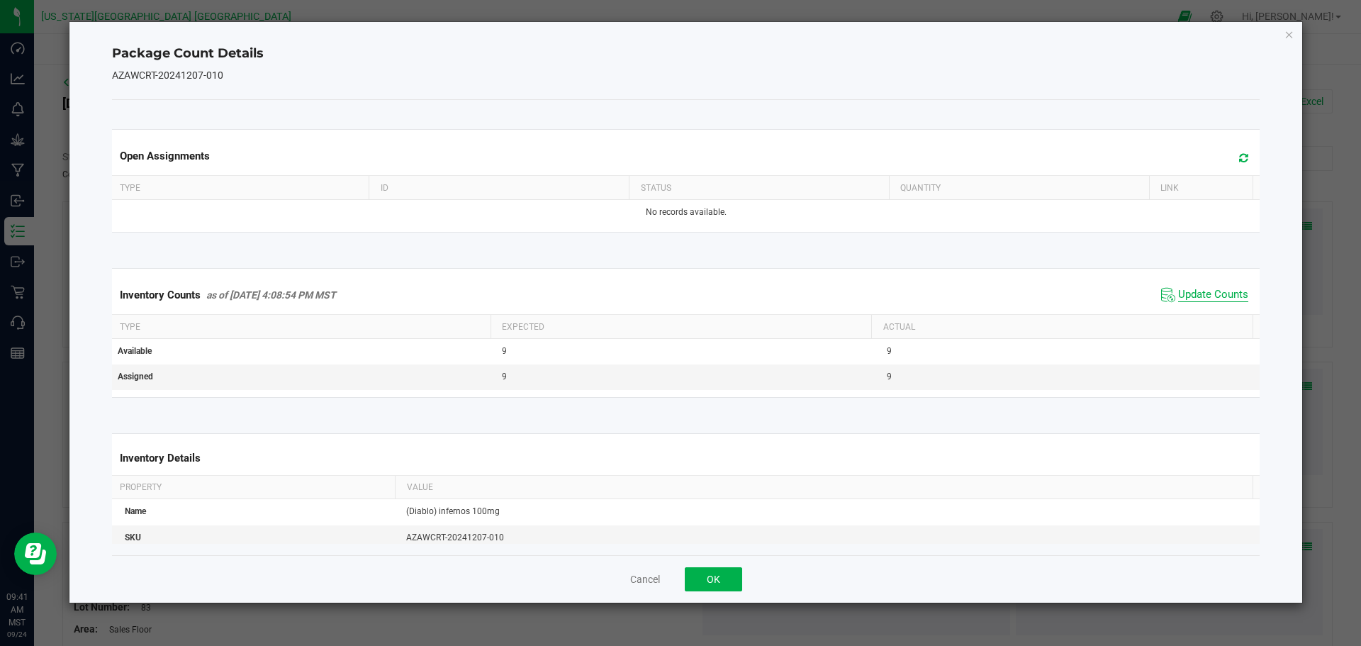
click at [1187, 293] on span "Update Counts" at bounding box center [1213, 295] width 70 height 14
click at [644, 577] on button "Cancel" at bounding box center [645, 579] width 30 height 14
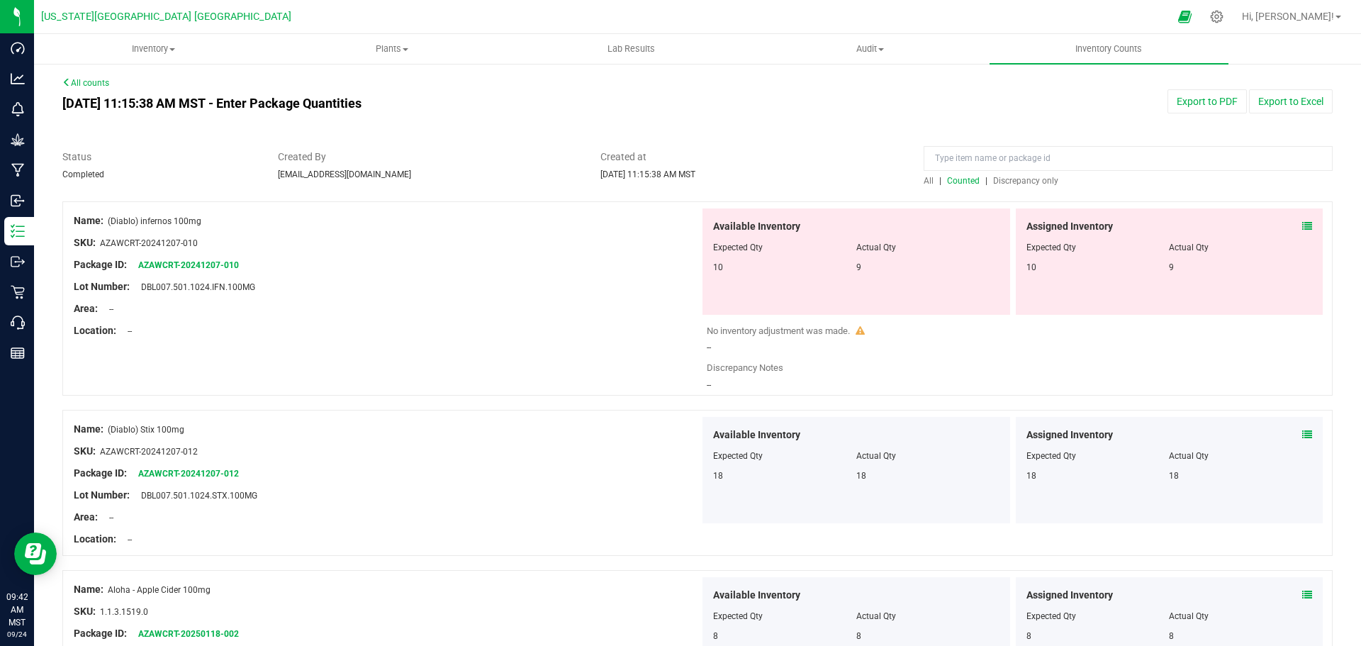
click at [1302, 225] on icon at bounding box center [1307, 226] width 10 height 10
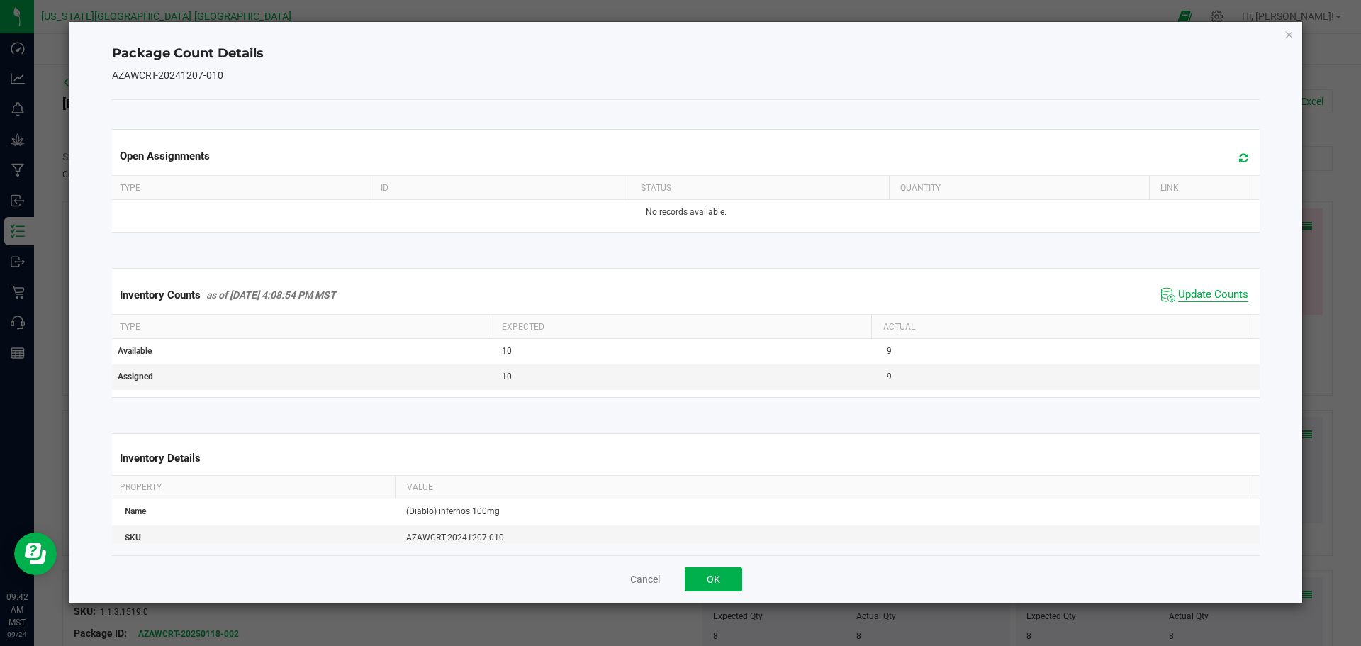
click at [1192, 295] on span "Update Counts" at bounding box center [1213, 295] width 70 height 14
click at [1288, 32] on icon "Close" at bounding box center [1290, 34] width 10 height 17
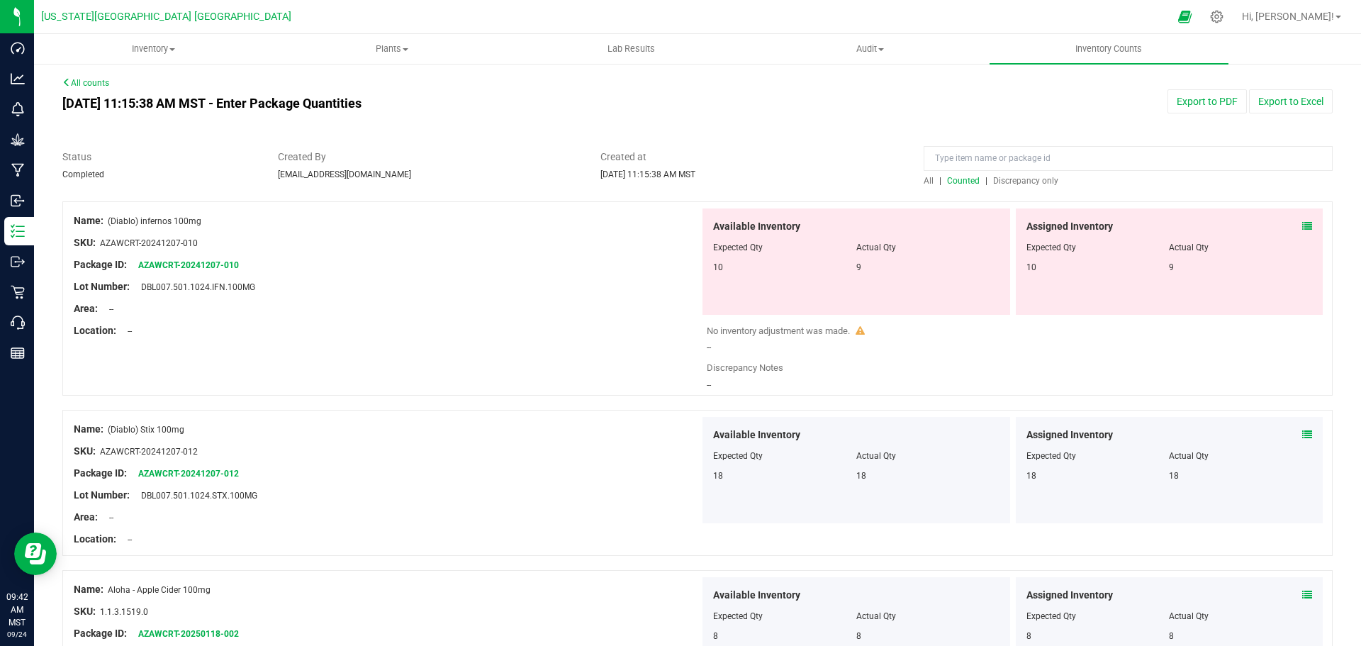
click at [1002, 181] on span "Discrepancy only" at bounding box center [1025, 181] width 65 height 10
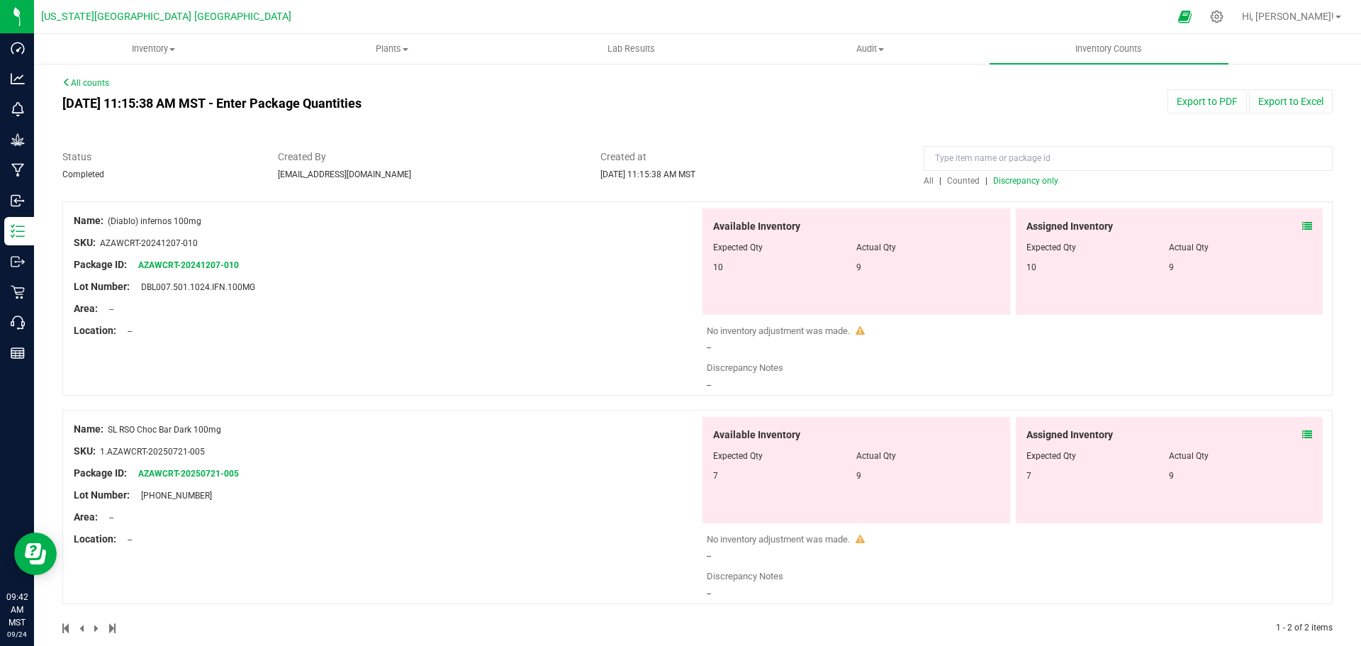
click at [1000, 181] on span "Discrepancy only" at bounding box center [1025, 181] width 65 height 10
click at [950, 181] on span "Counted" at bounding box center [963, 181] width 33 height 10
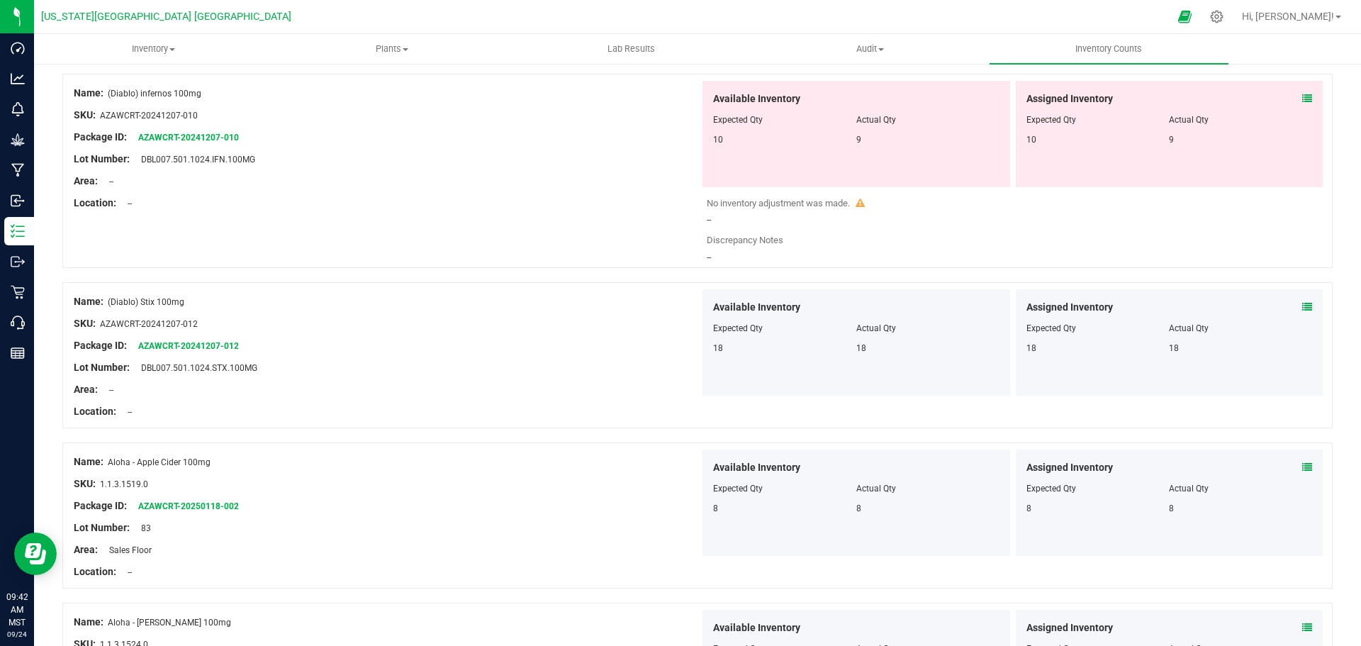
scroll to position [142, 0]
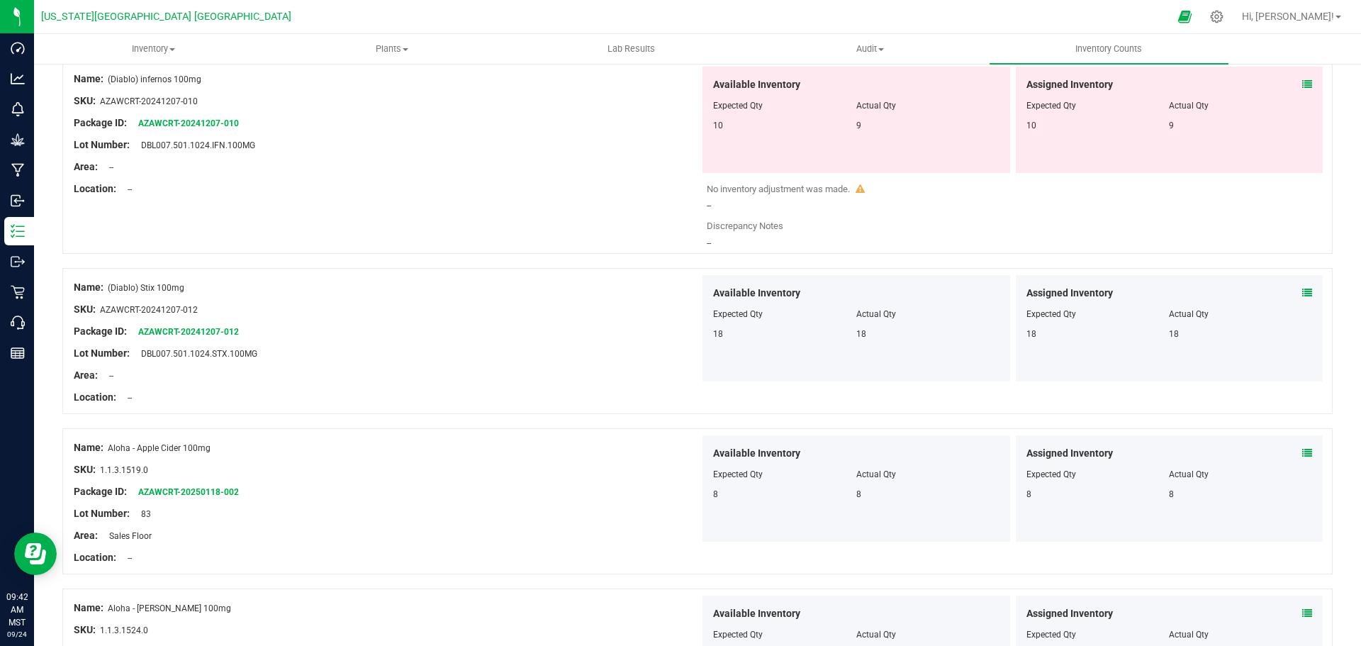
click at [1302, 292] on icon at bounding box center [1307, 293] width 10 height 10
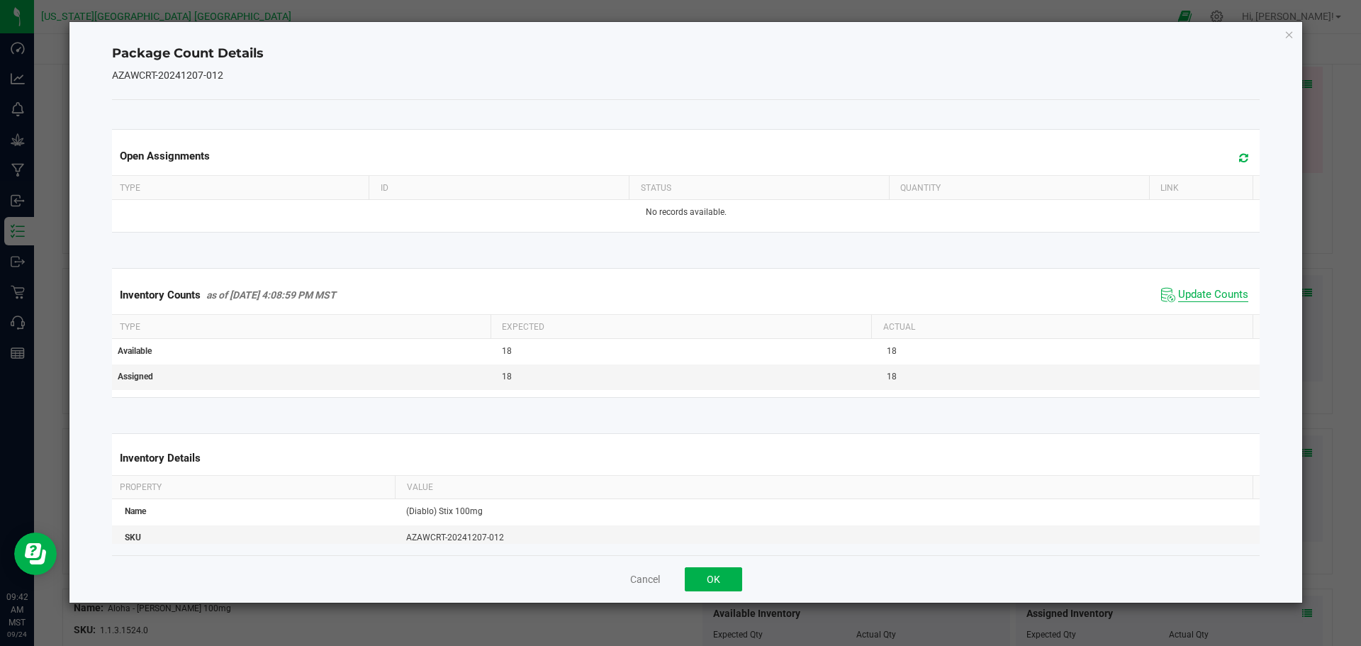
click at [1193, 295] on span "Update Counts" at bounding box center [1213, 295] width 70 height 14
click at [1289, 34] on icon "Close" at bounding box center [1290, 34] width 10 height 17
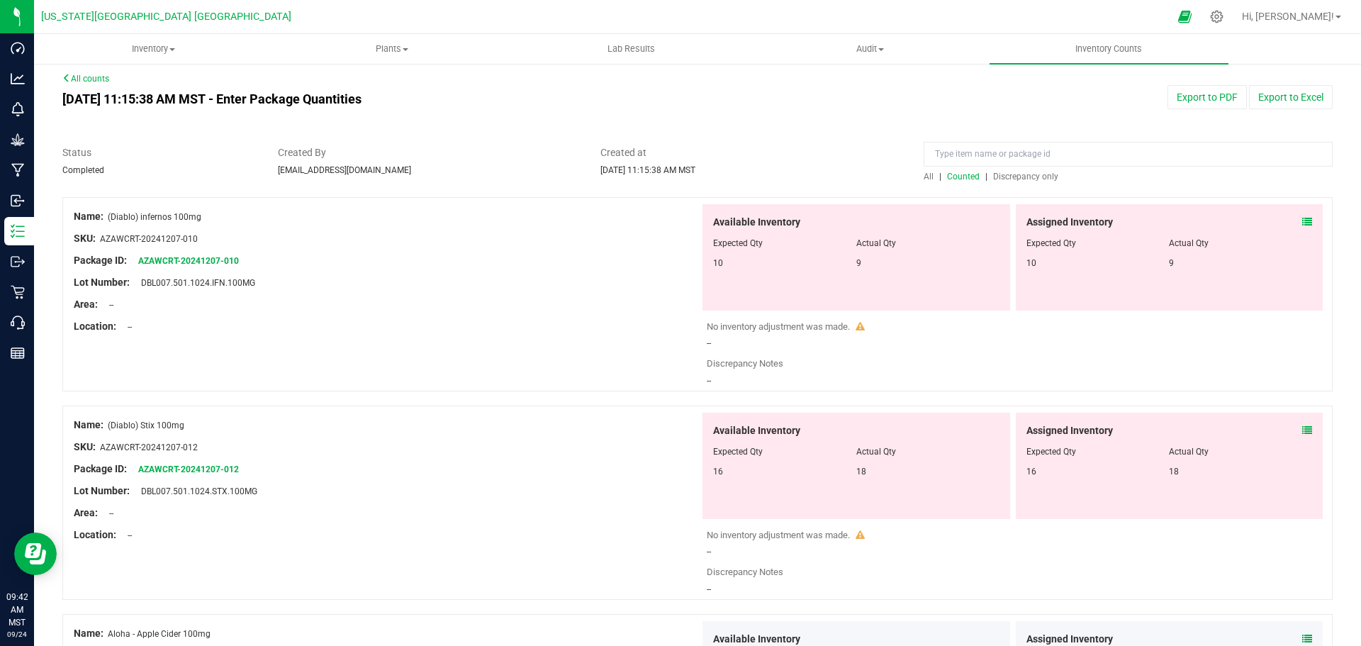
scroll to position [0, 0]
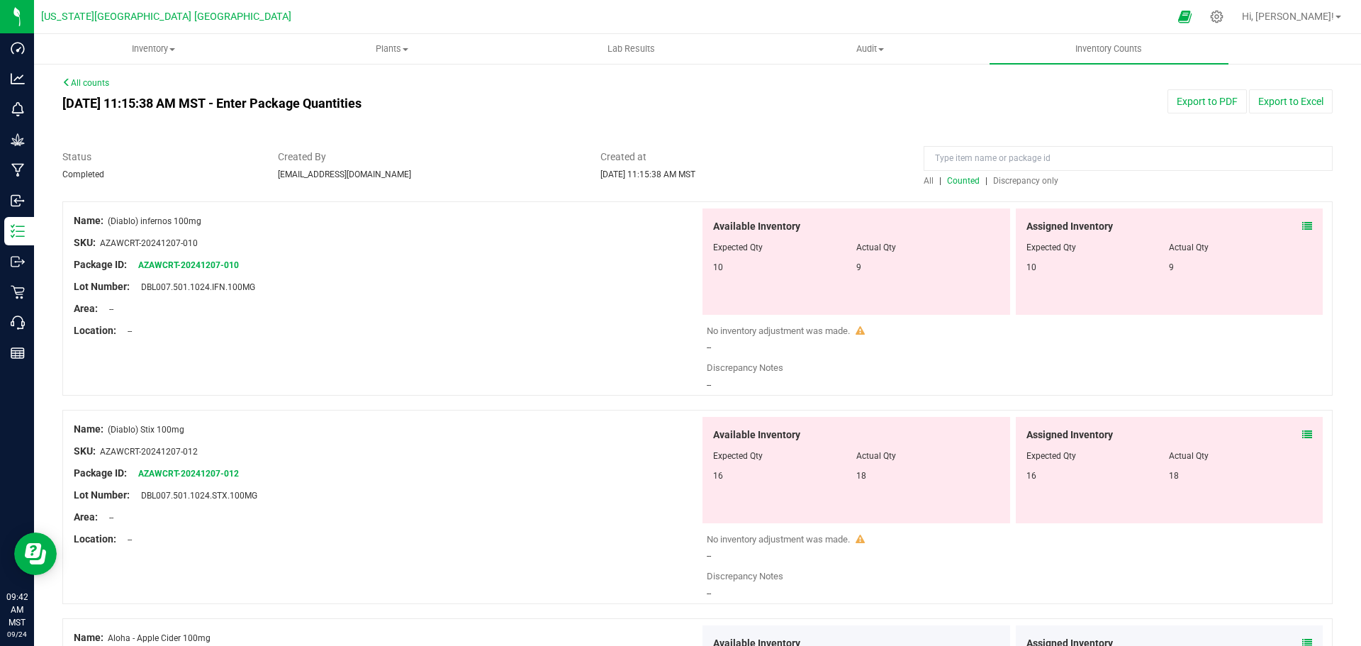
click at [96, 82] on link "All counts" at bounding box center [85, 83] width 47 height 10
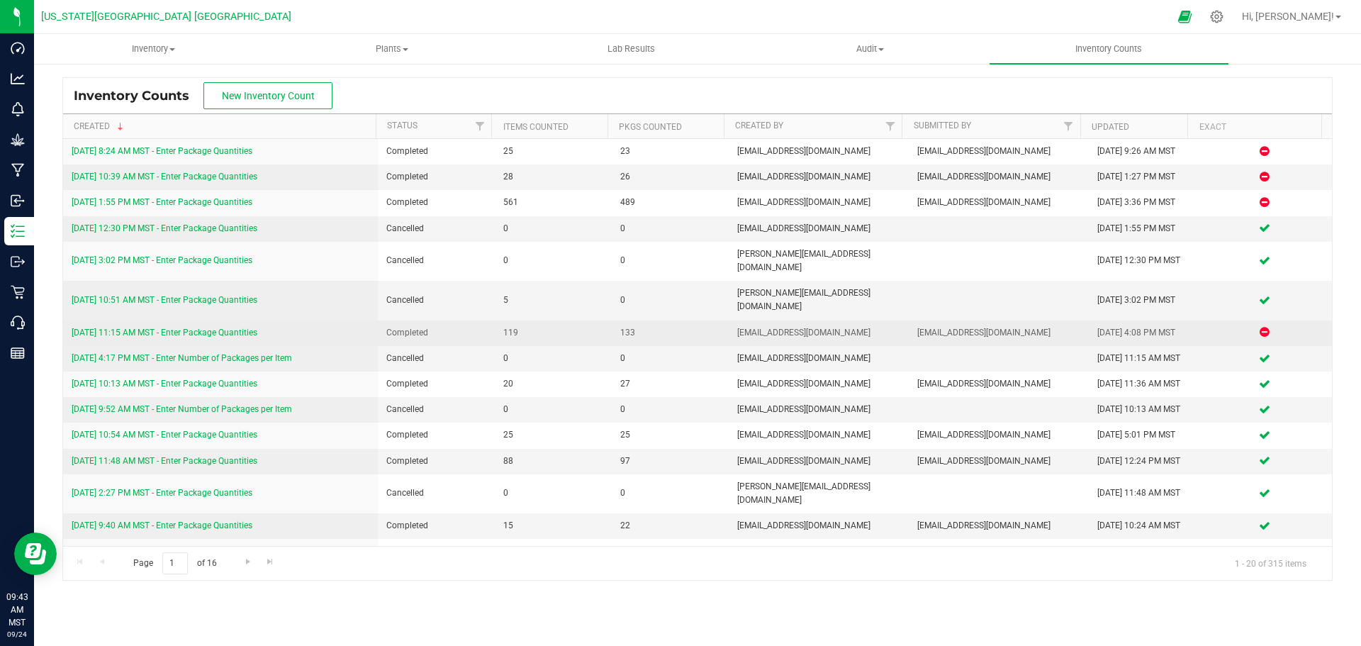
click at [218, 328] on link "9/12/25 11:15 AM MST - Enter Package Quantities" at bounding box center [165, 333] width 186 height 10
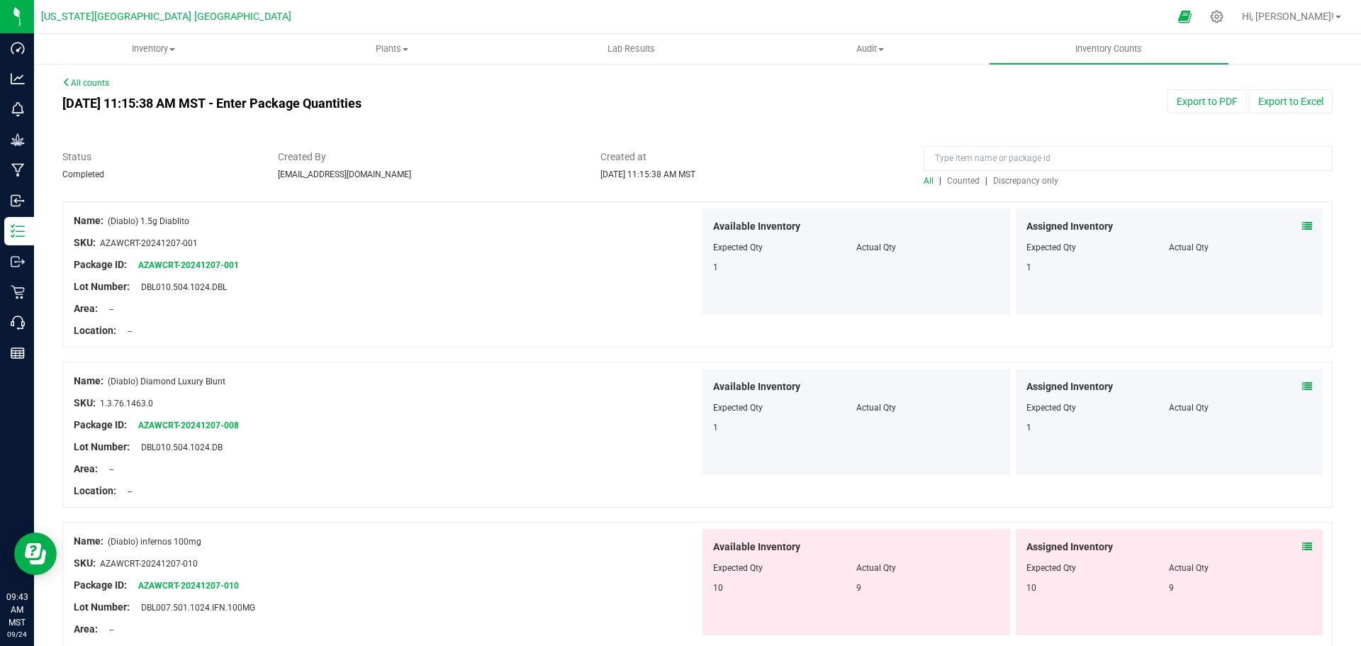
click at [1302, 544] on icon at bounding box center [1307, 547] width 10 height 10
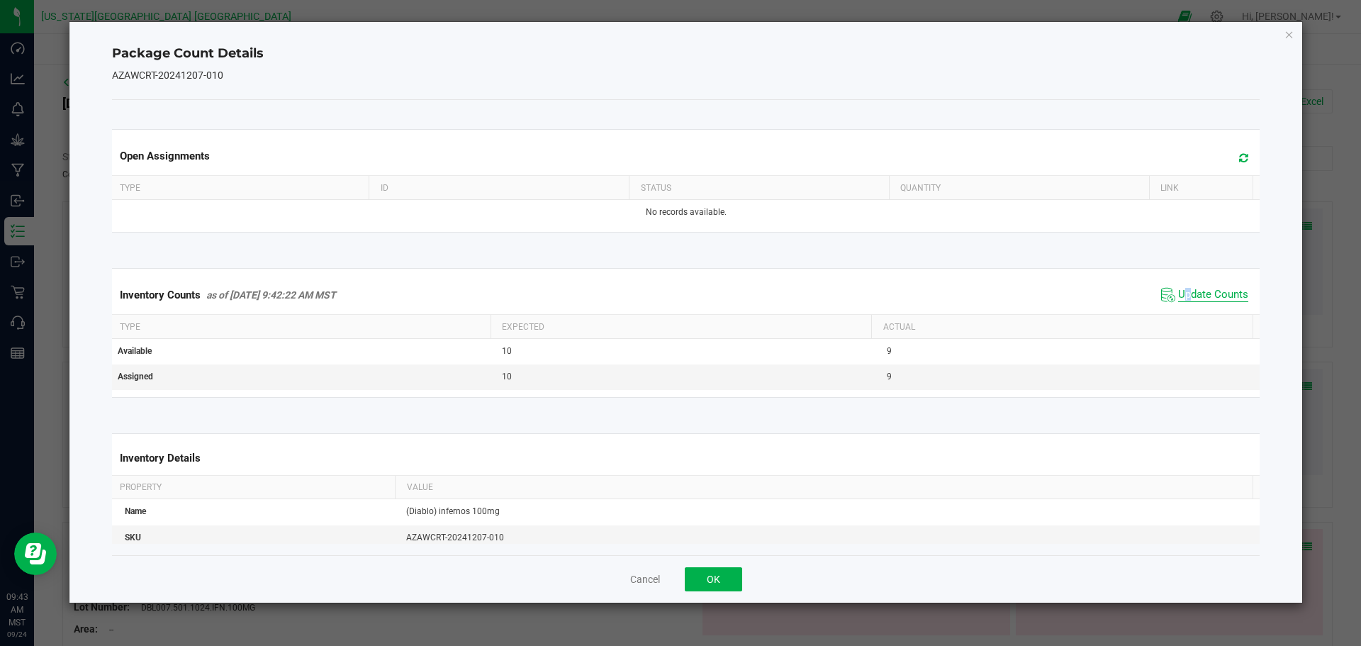
click at [1180, 293] on span "Update Counts" at bounding box center [1213, 295] width 70 height 14
click at [1239, 155] on icon at bounding box center [1243, 157] width 9 height 11
click at [1192, 293] on span "Update Counts" at bounding box center [1213, 295] width 70 height 14
click at [638, 578] on button "Cancel" at bounding box center [645, 579] width 30 height 14
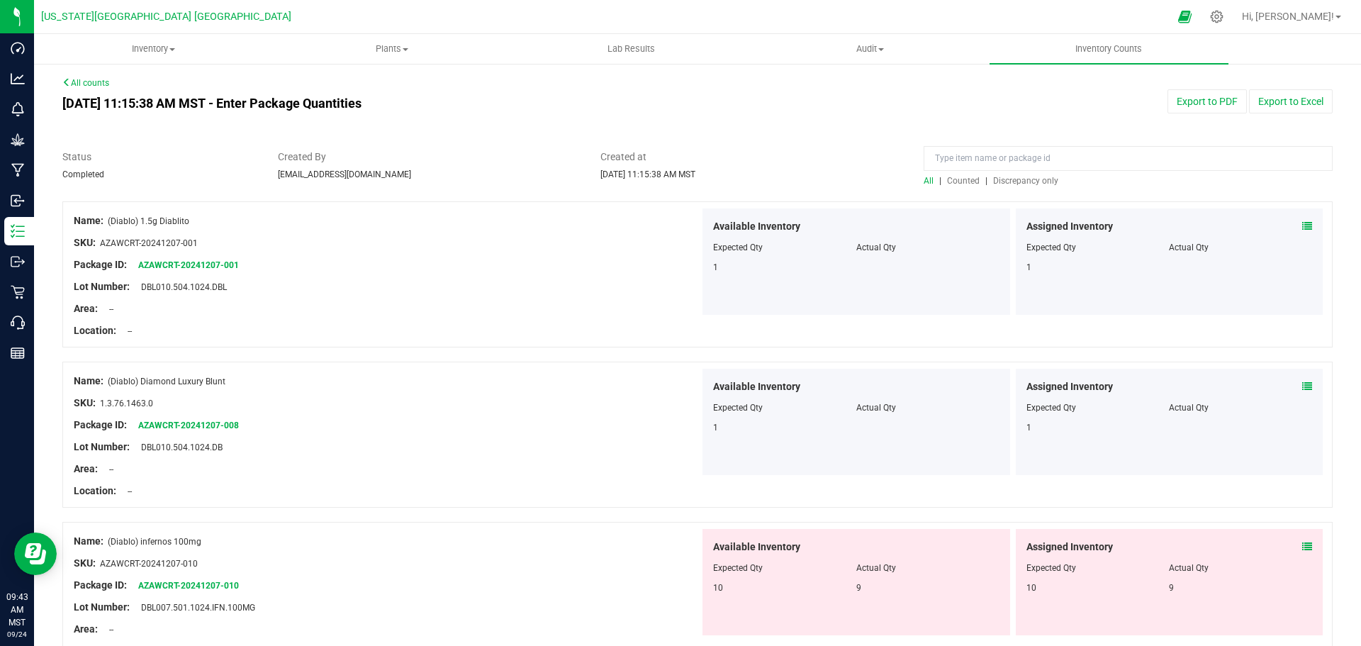
click at [96, 82] on link "All counts" at bounding box center [85, 83] width 47 height 10
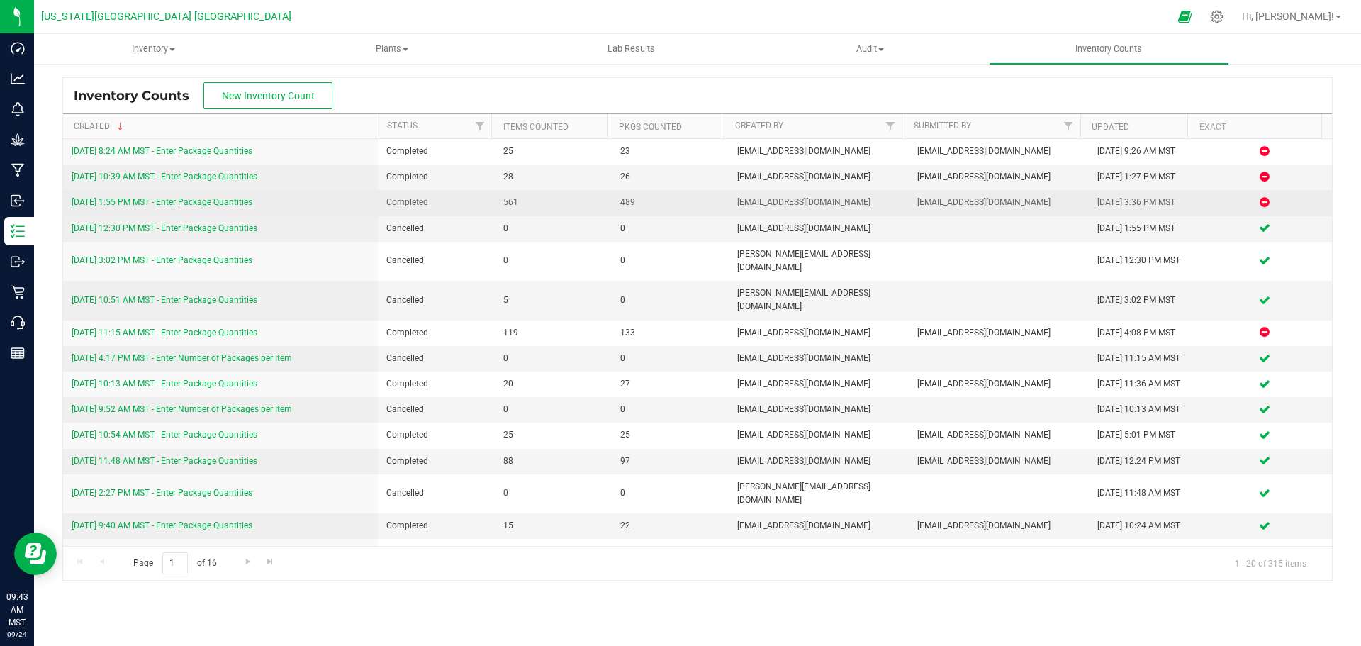
click at [169, 201] on link "9/21/25 1:55 PM MST - Enter Package Quantities" at bounding box center [162, 202] width 181 height 10
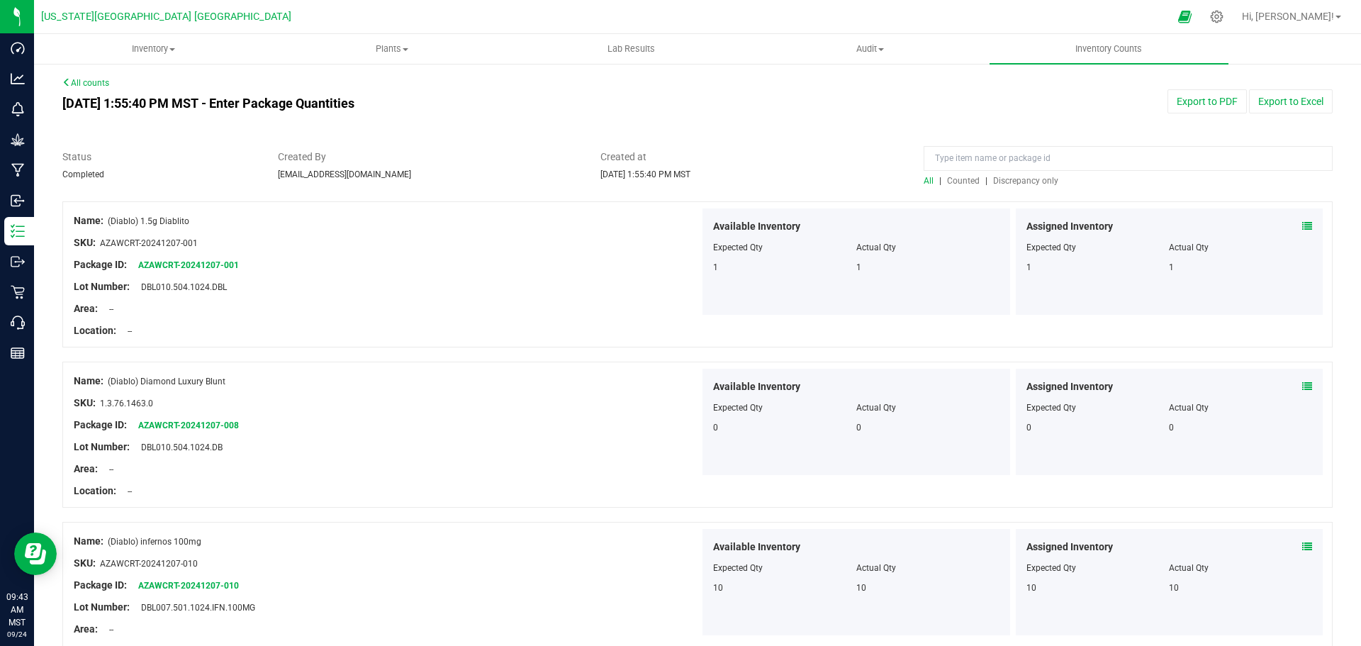
click at [957, 179] on span "Counted" at bounding box center [963, 181] width 33 height 10
click at [1302, 225] on icon at bounding box center [1307, 226] width 10 height 10
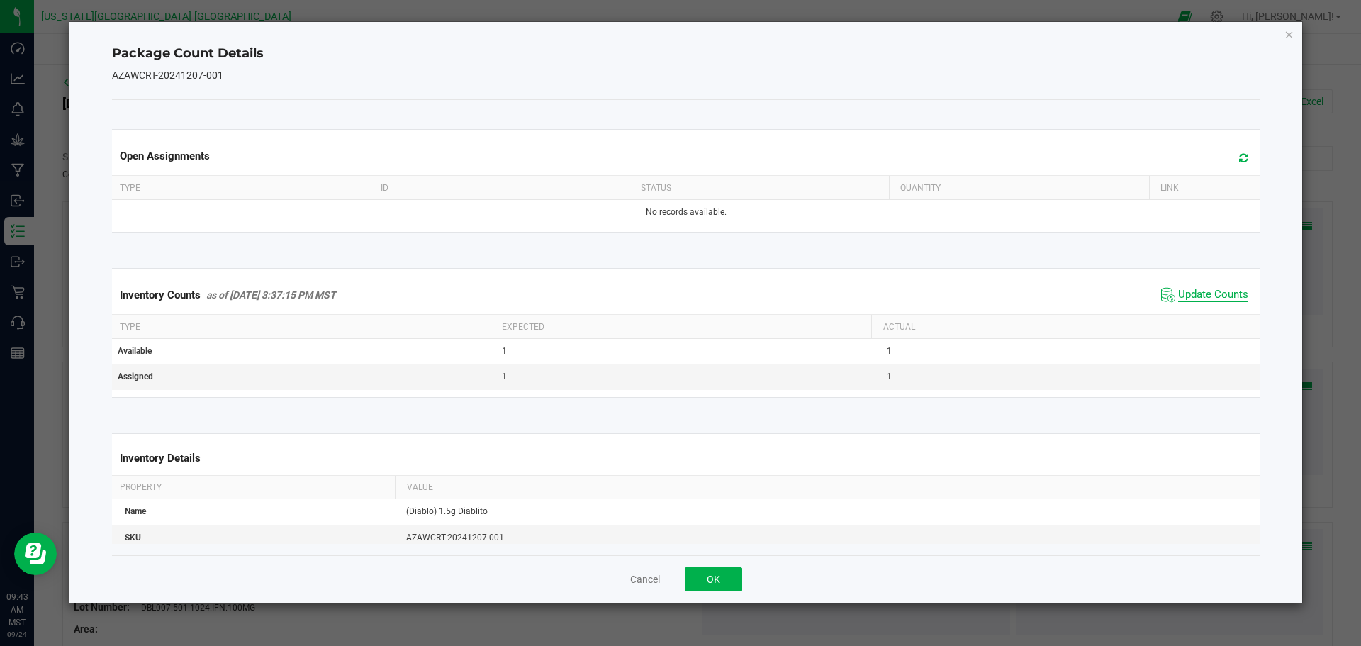
click at [1212, 293] on span "Update Counts" at bounding box center [1213, 295] width 70 height 14
click at [708, 581] on button "OK" at bounding box center [713, 579] width 57 height 24
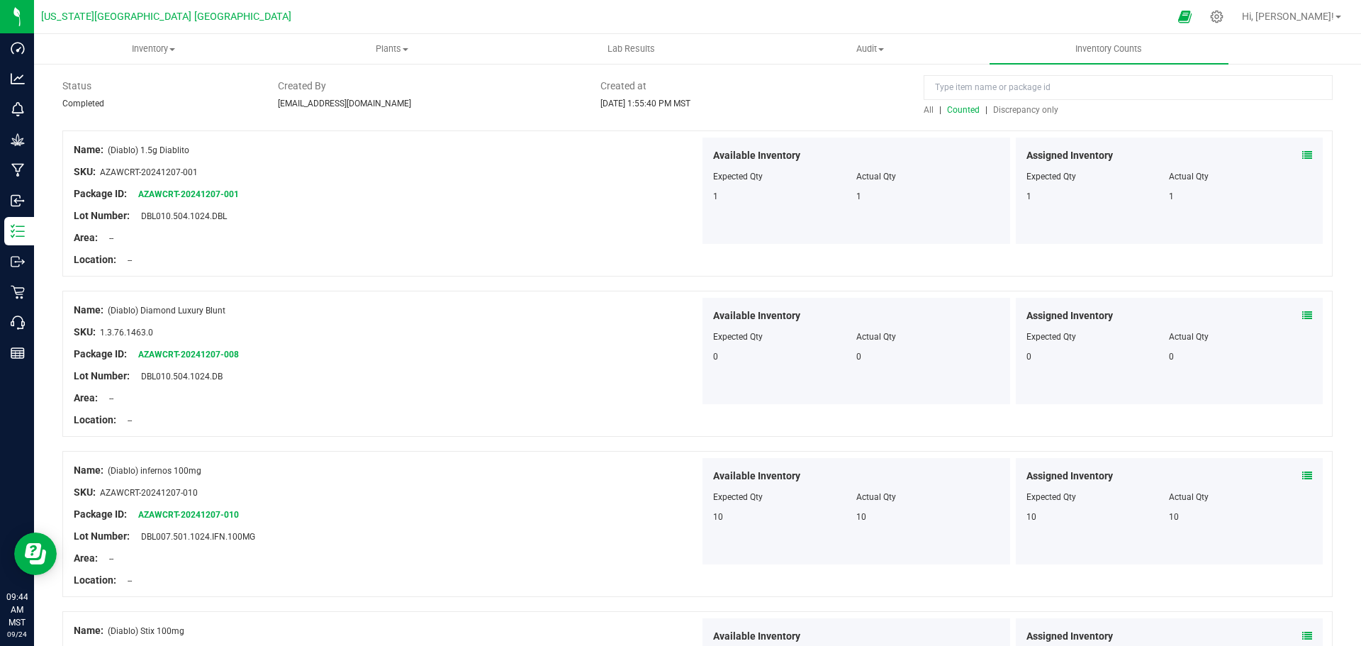
scroll to position [142, 0]
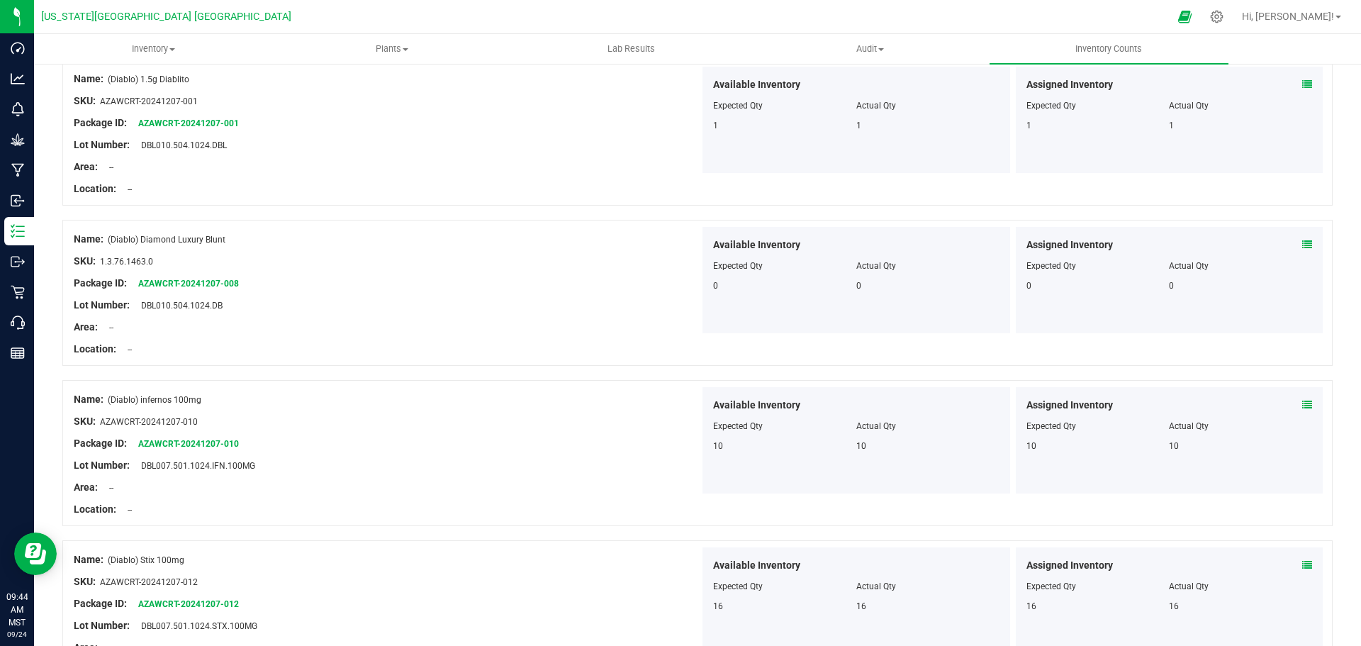
click at [1302, 402] on icon at bounding box center [1307, 405] width 10 height 10
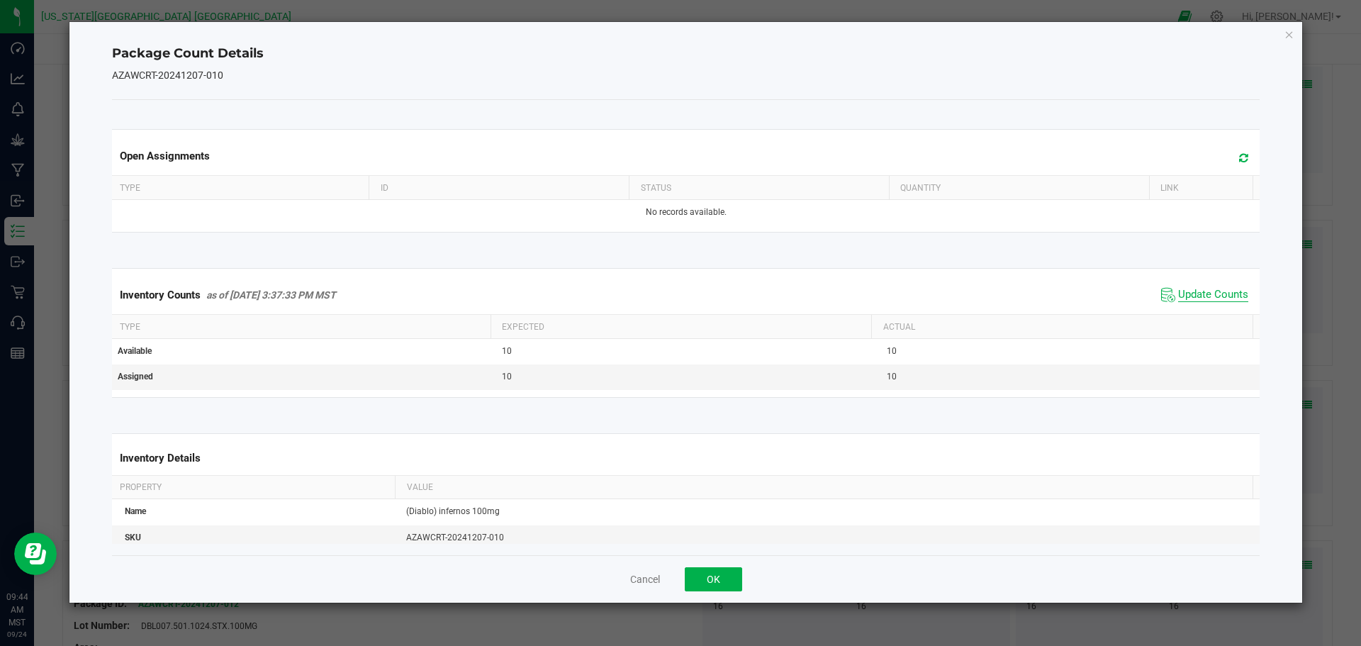
click at [1207, 291] on span "Update Counts" at bounding box center [1213, 295] width 70 height 14
click at [1205, 292] on span "Update Counts" at bounding box center [1213, 295] width 70 height 14
click at [1239, 157] on icon at bounding box center [1243, 157] width 9 height 11
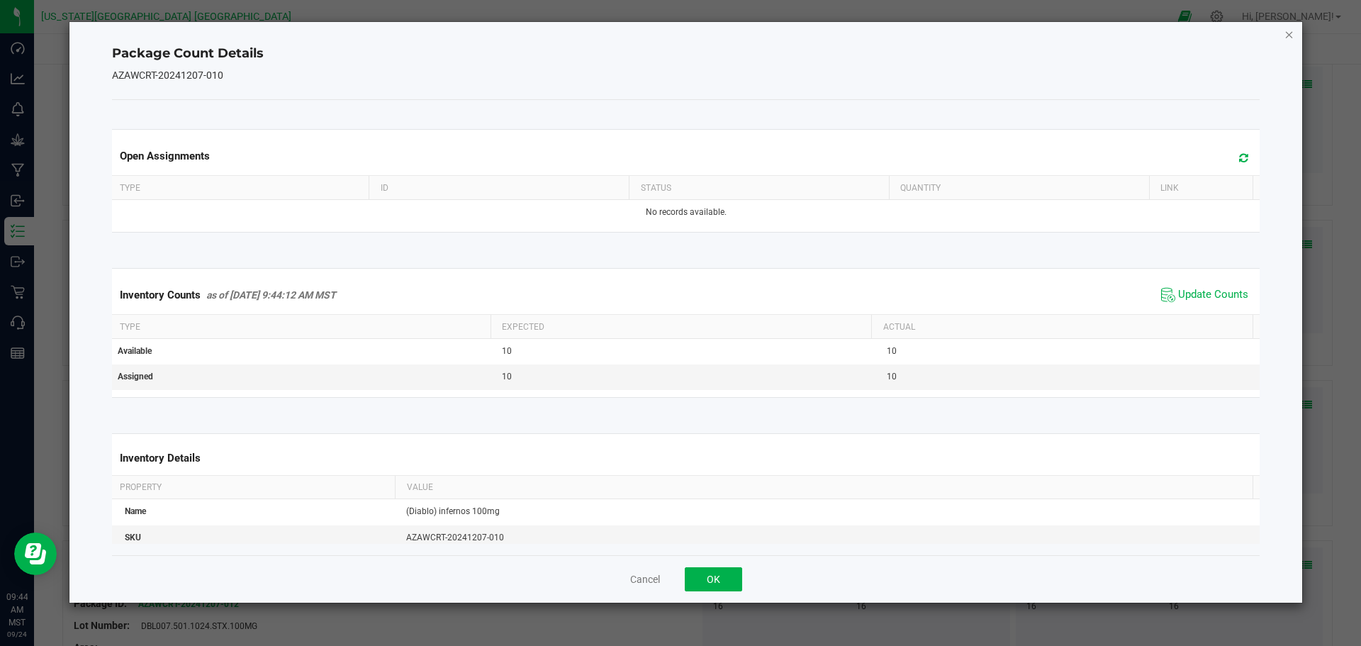
click at [1291, 36] on icon "Close" at bounding box center [1290, 34] width 10 height 17
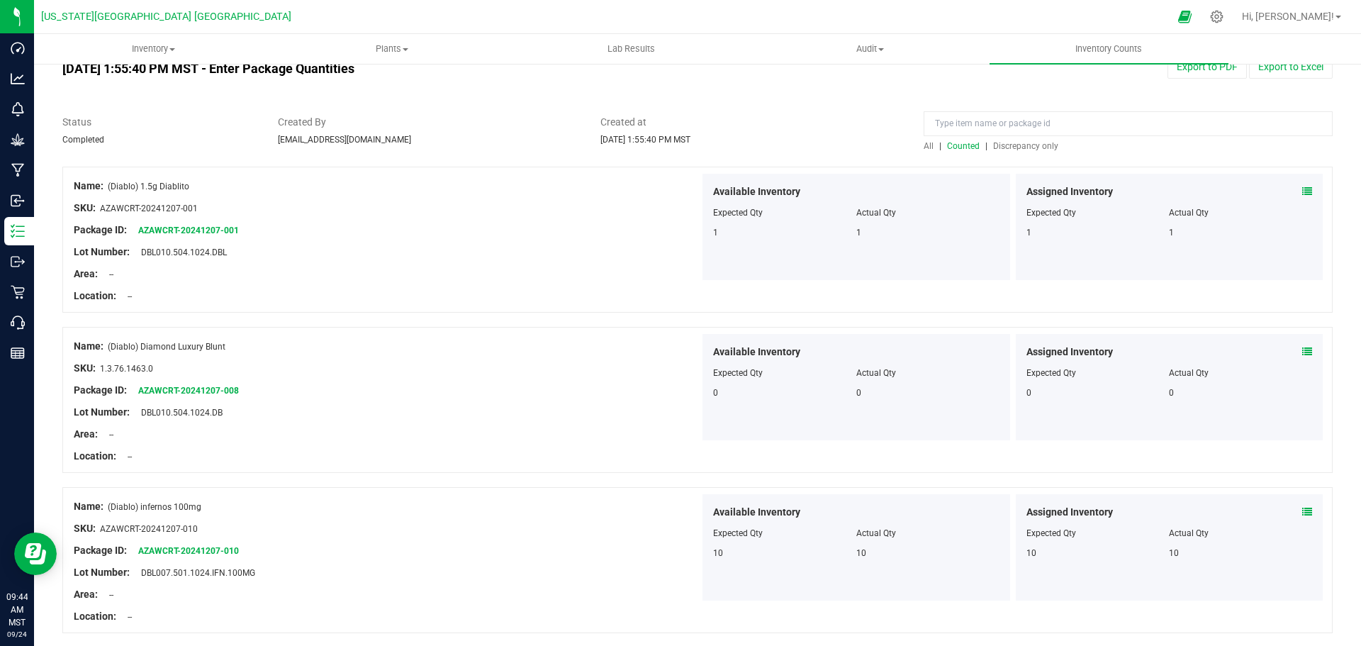
scroll to position [0, 0]
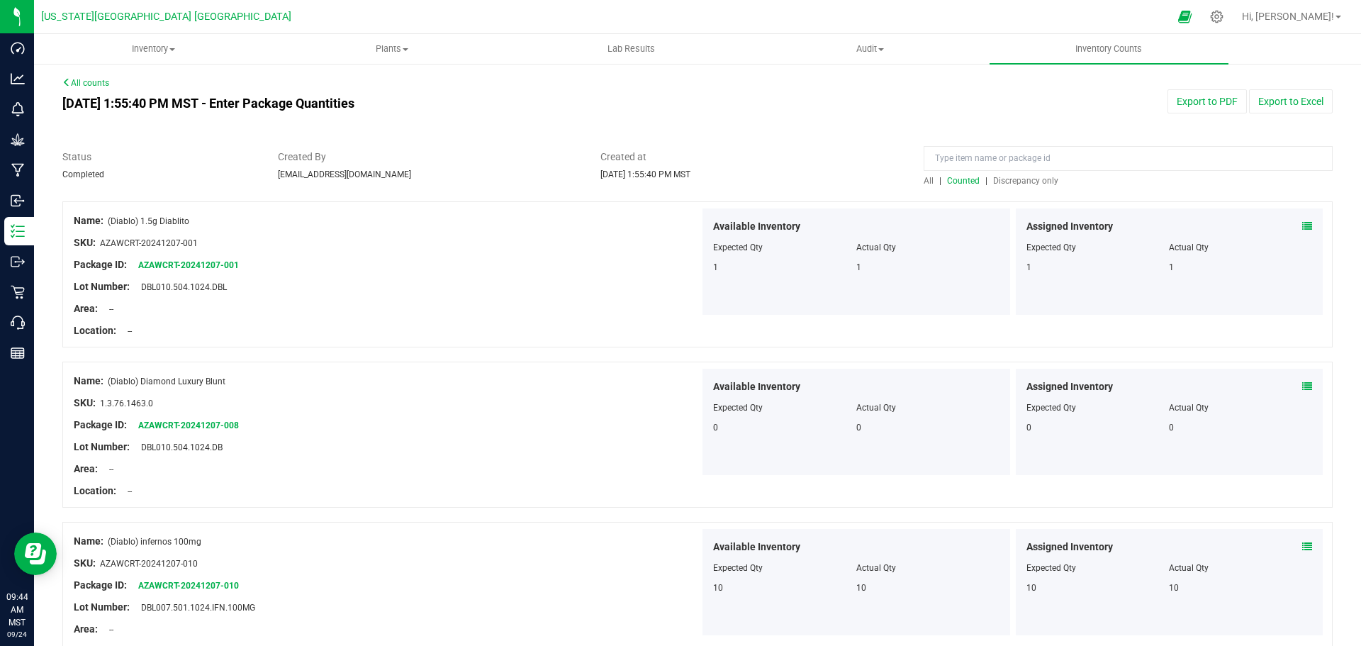
click at [1012, 183] on span "Discrepancy only" at bounding box center [1025, 181] width 65 height 10
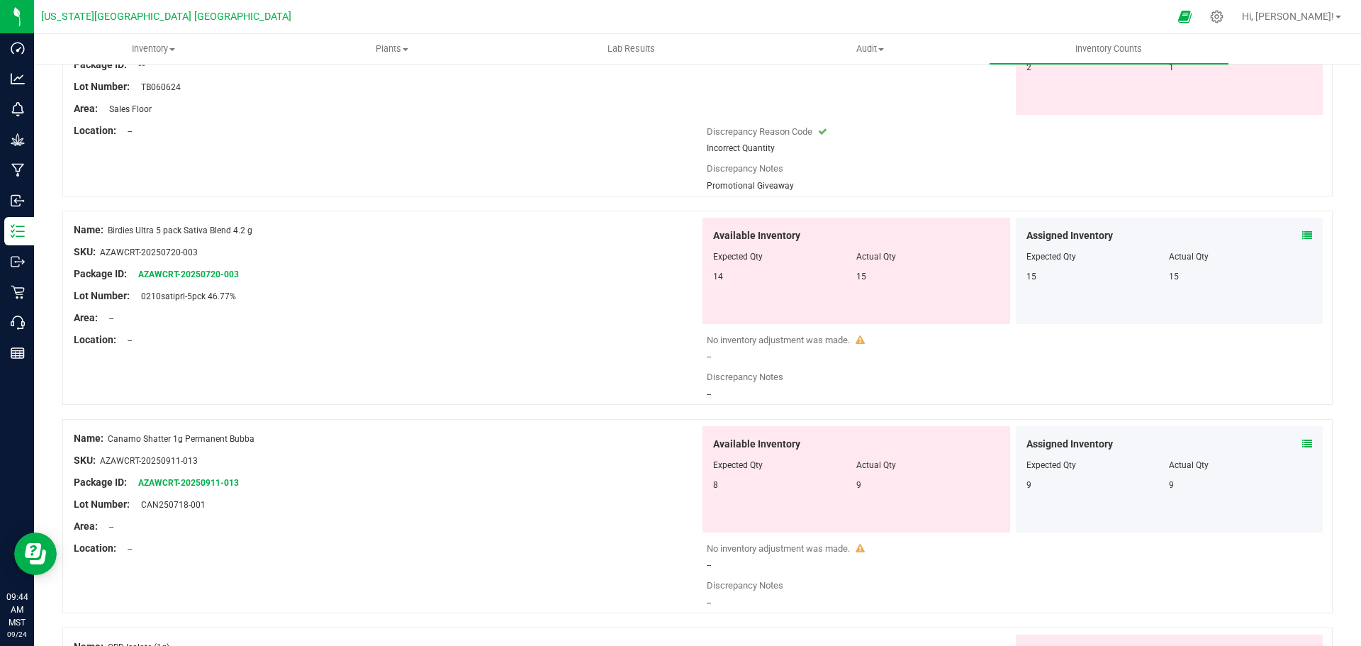
scroll to position [1914, 0]
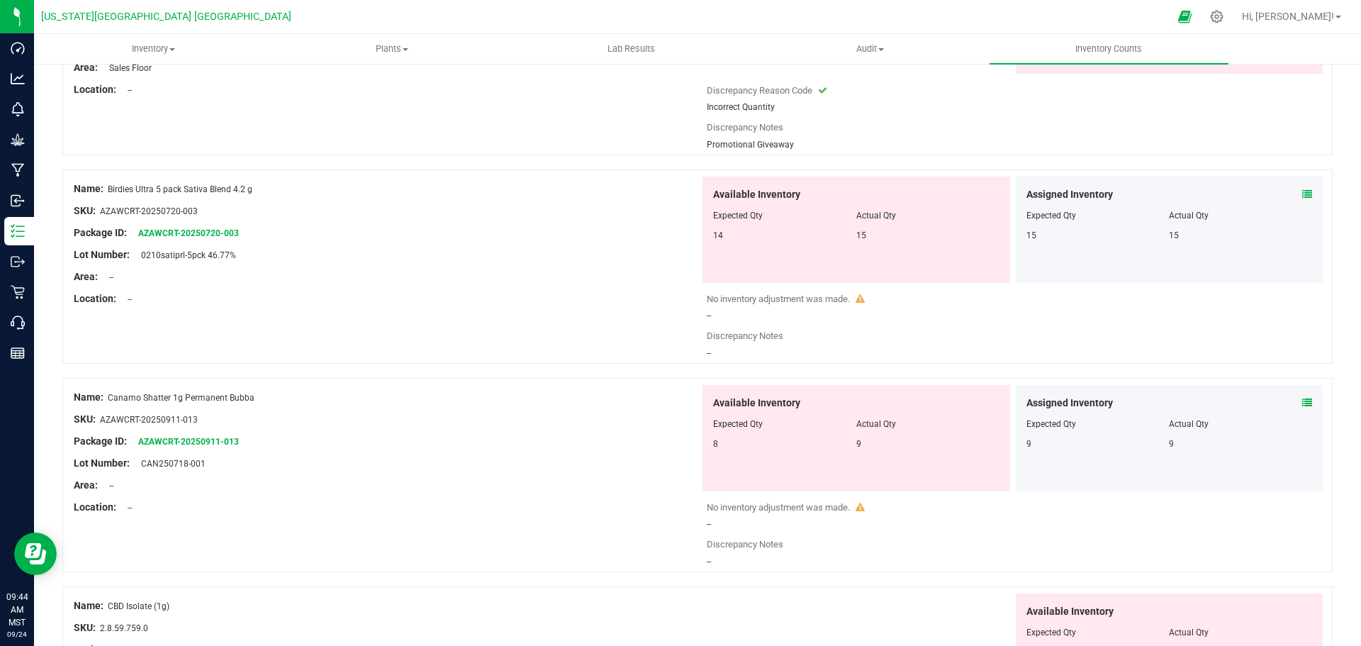
click at [1302, 194] on icon at bounding box center [1307, 194] width 10 height 10
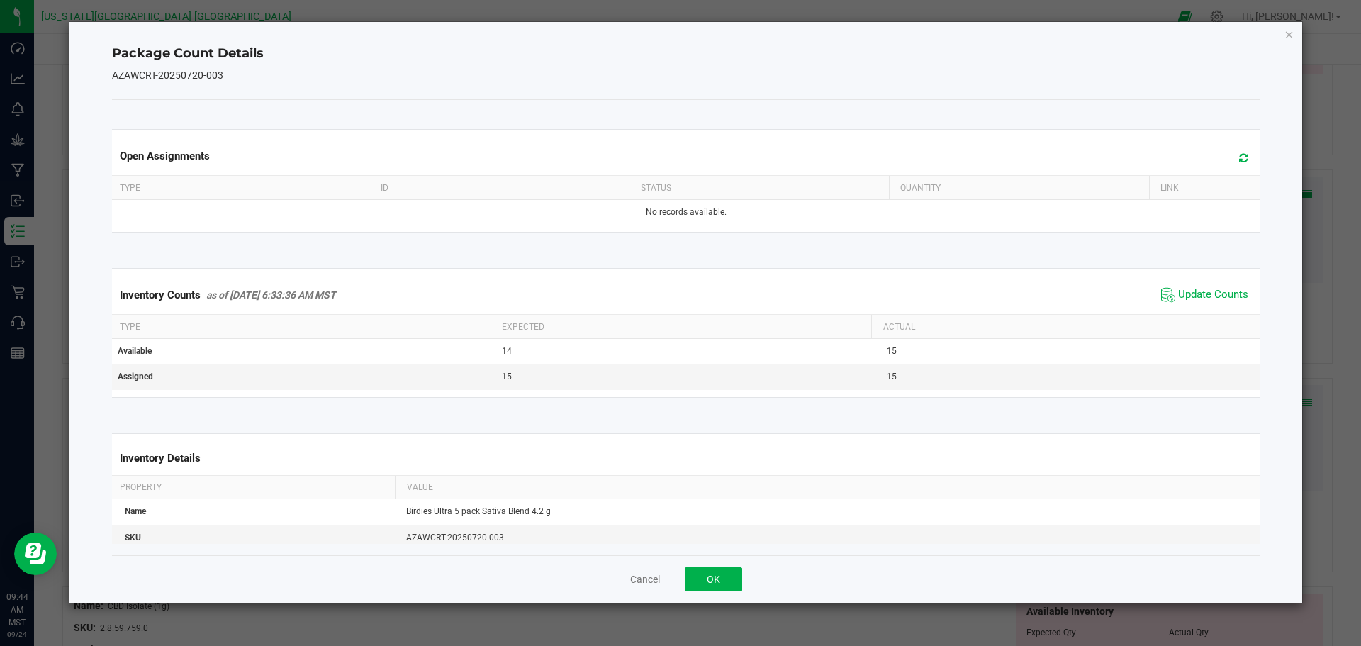
click at [1239, 156] on icon at bounding box center [1243, 157] width 9 height 11
click at [1206, 295] on span "Update Counts" at bounding box center [1213, 295] width 70 height 14
click at [1204, 295] on span "Update Counts" at bounding box center [1213, 295] width 70 height 14
click at [715, 578] on button "OK" at bounding box center [713, 579] width 57 height 24
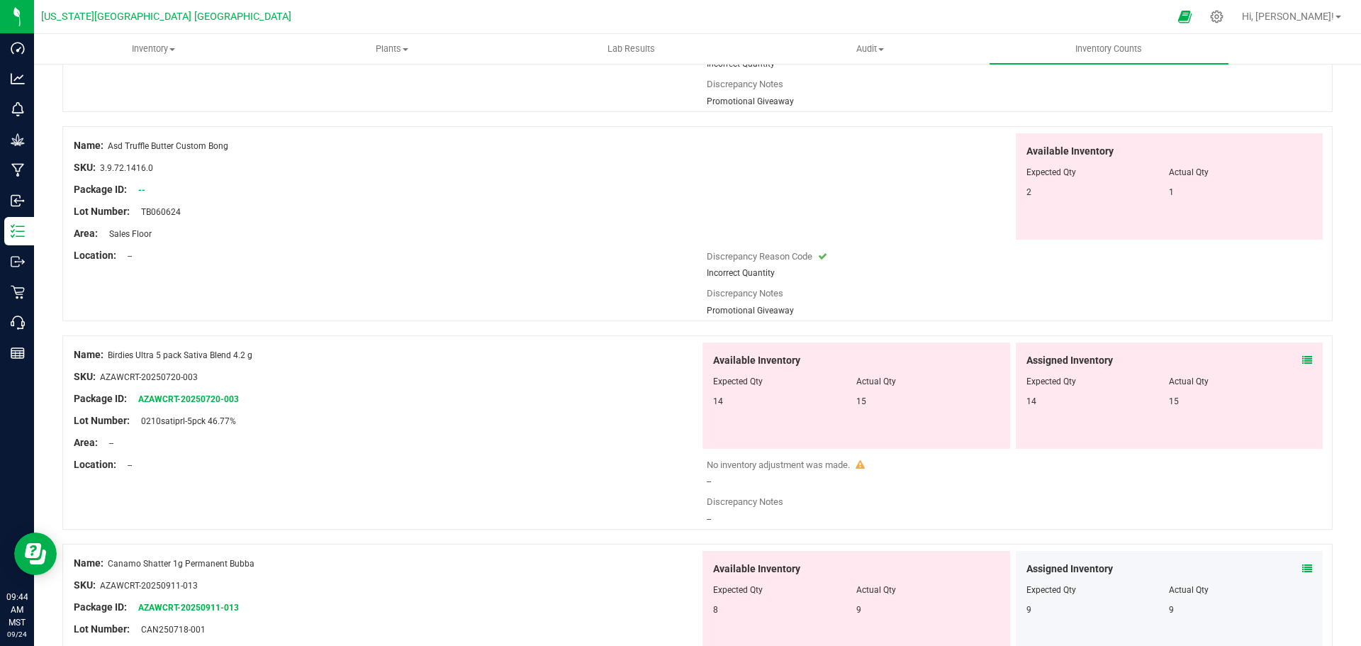
scroll to position [1560, 0]
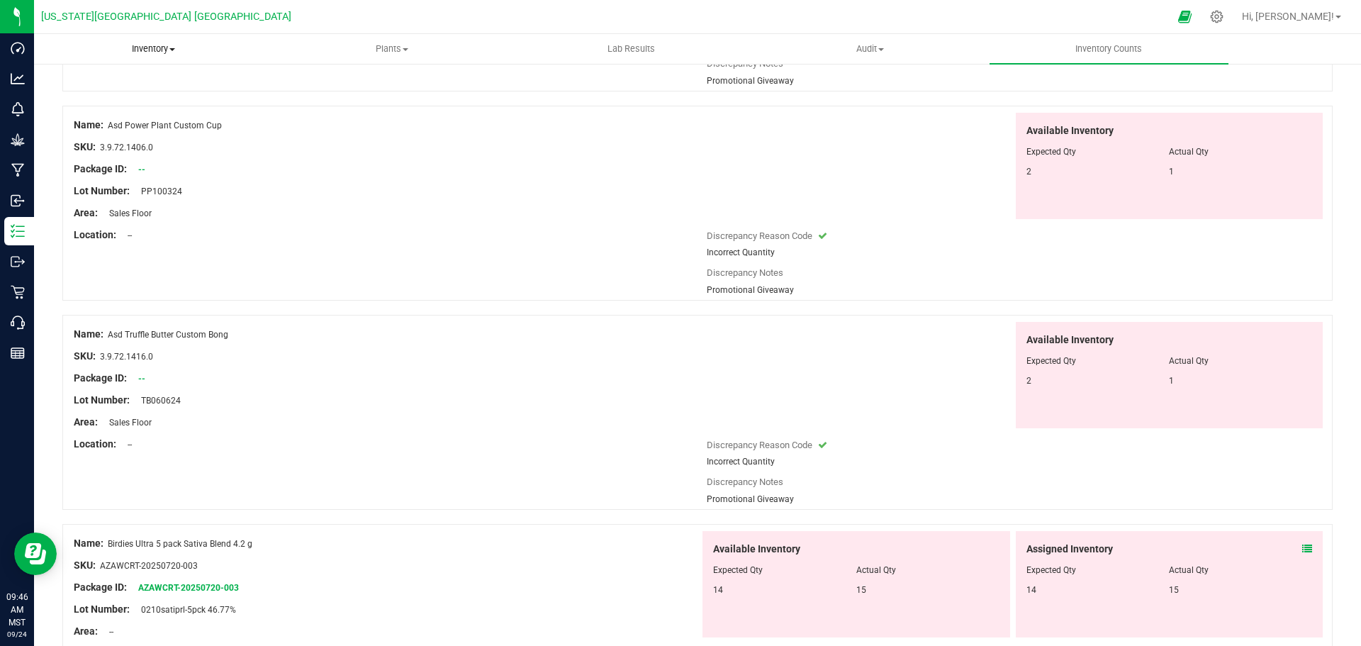
click at [146, 47] on span "Inventory" at bounding box center [153, 49] width 237 height 13
click at [1224, 16] on icon at bounding box center [1216, 16] width 15 height 15
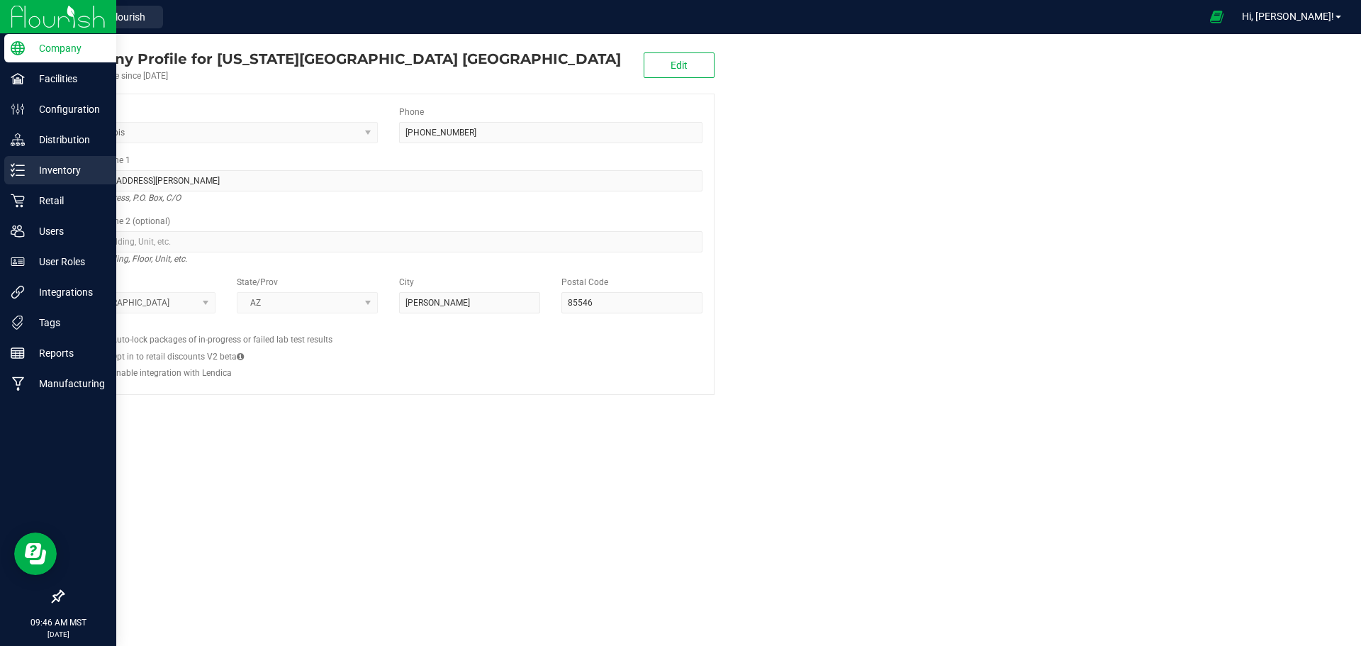
click at [55, 164] on p "Inventory" at bounding box center [67, 170] width 85 height 17
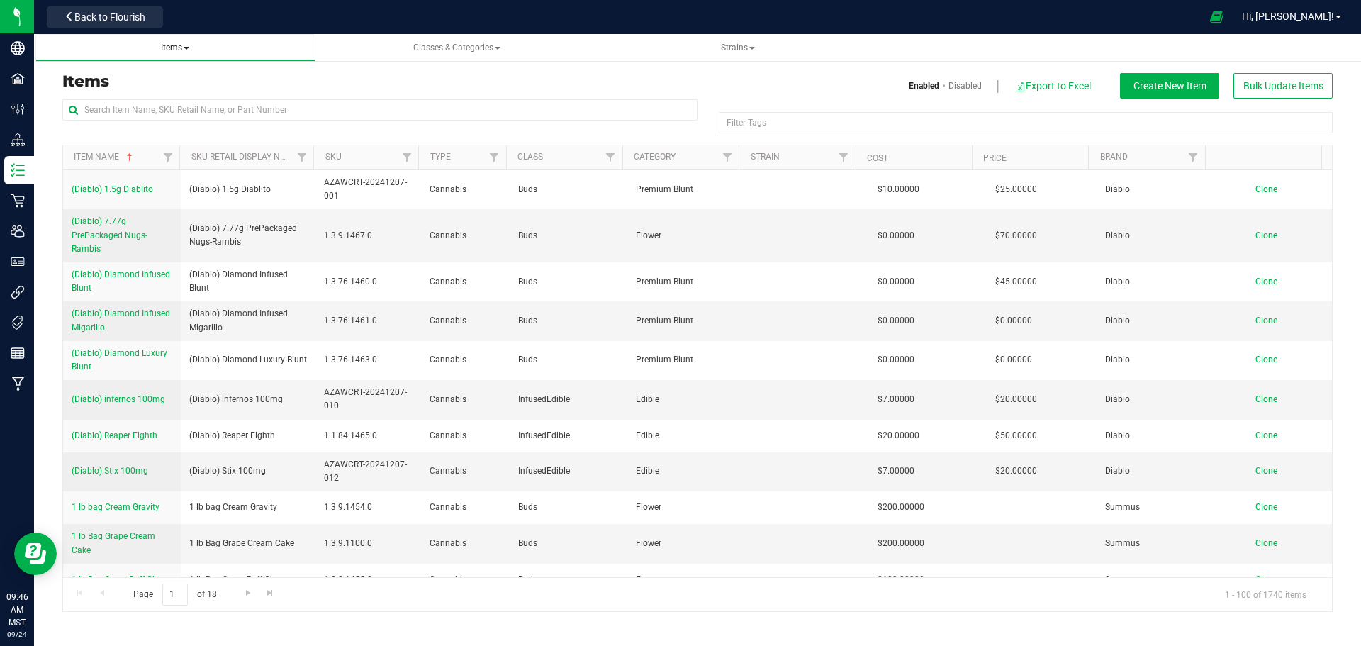
click at [172, 47] on span "Items" at bounding box center [175, 48] width 28 height 10
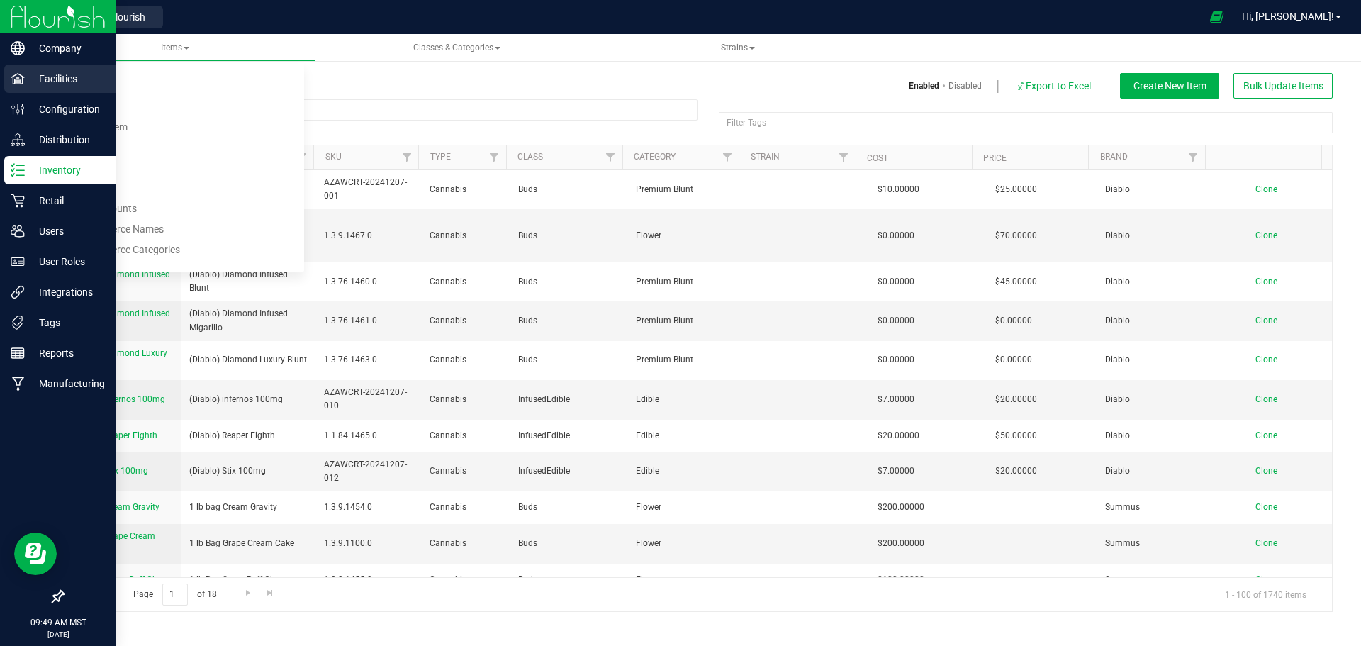
click at [57, 78] on p "Facilities" at bounding box center [67, 78] width 85 height 17
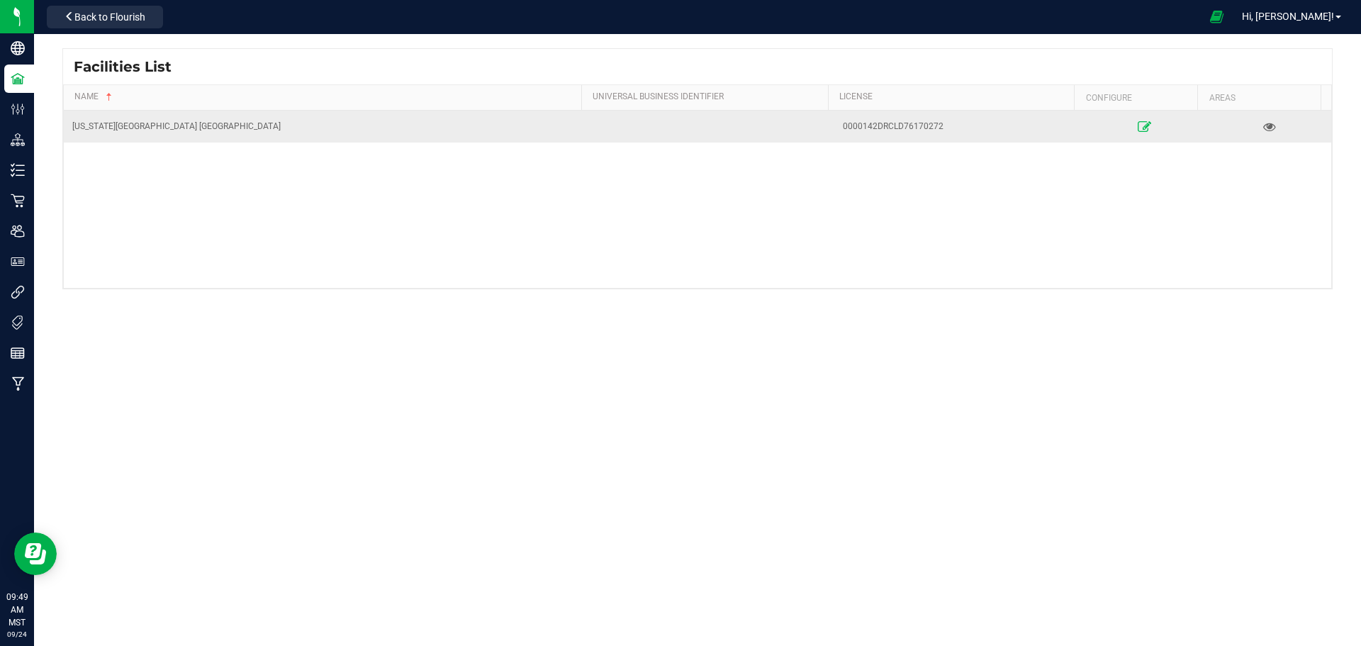
click at [1139, 128] on icon at bounding box center [1145, 126] width 13 height 10
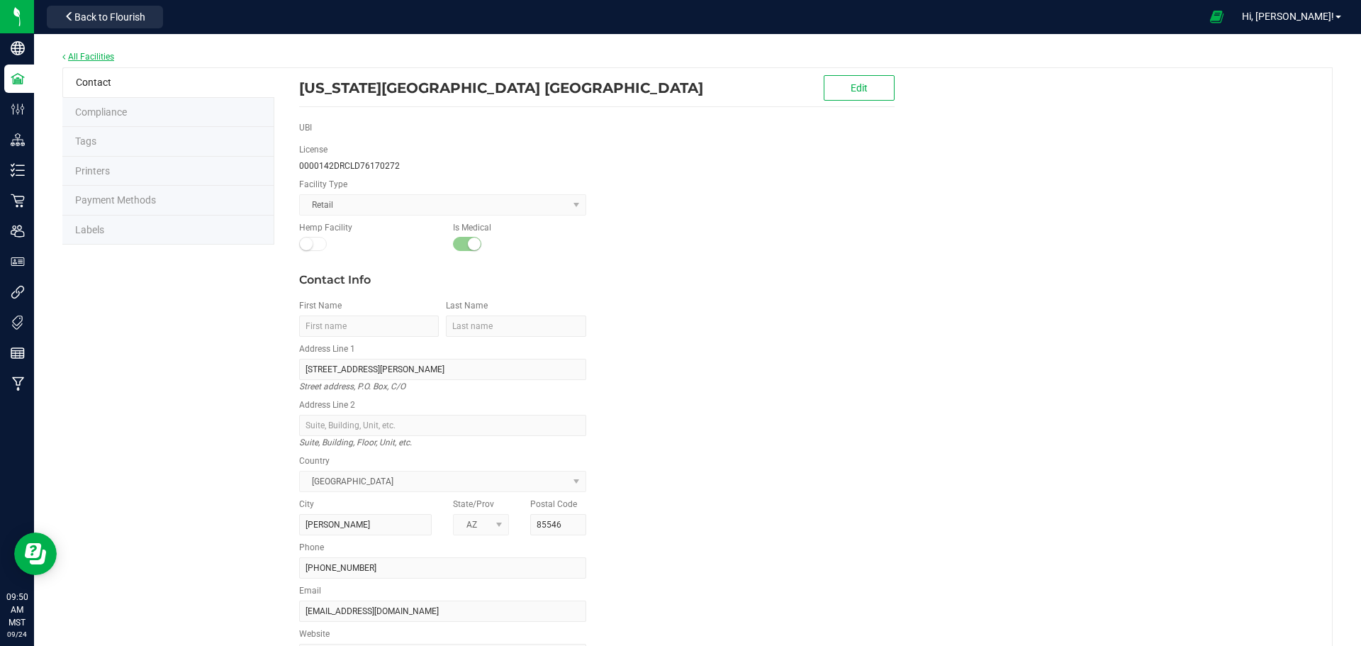
click at [79, 55] on link "All Facilities" at bounding box center [88, 57] width 52 height 10
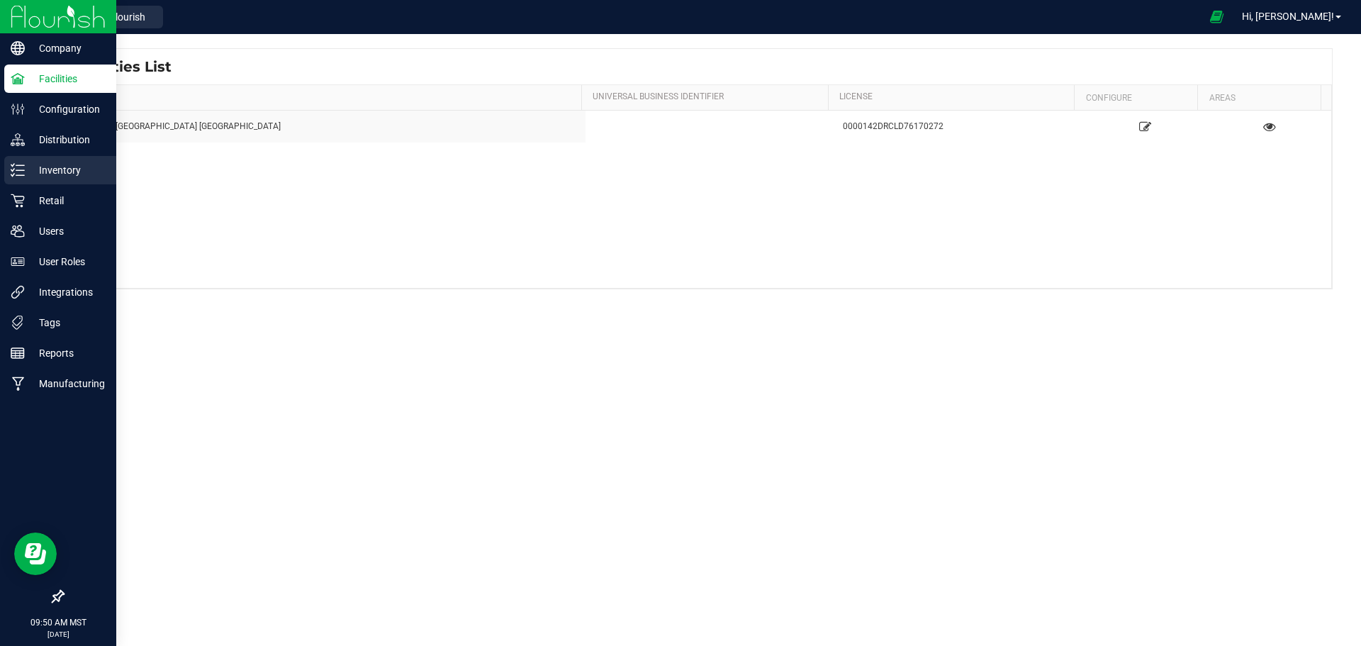
click at [64, 169] on p "Inventory" at bounding box center [67, 170] width 85 height 17
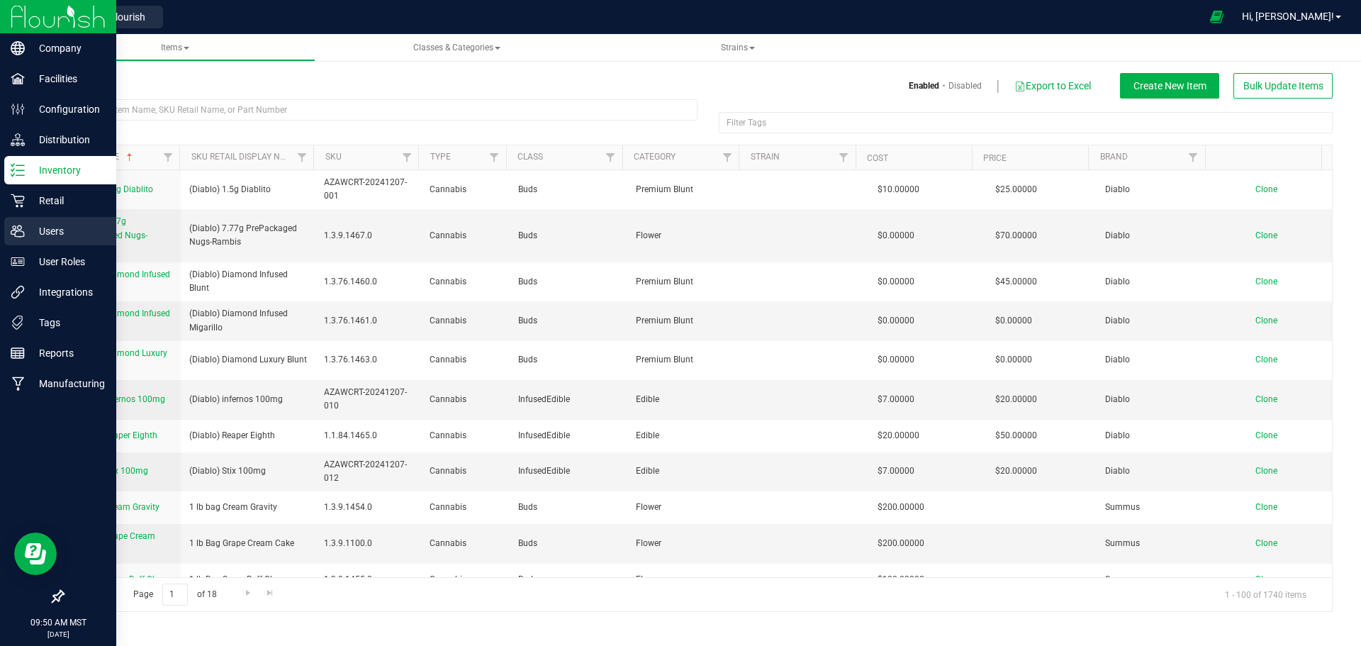
click at [47, 228] on p "Users" at bounding box center [67, 231] width 85 height 17
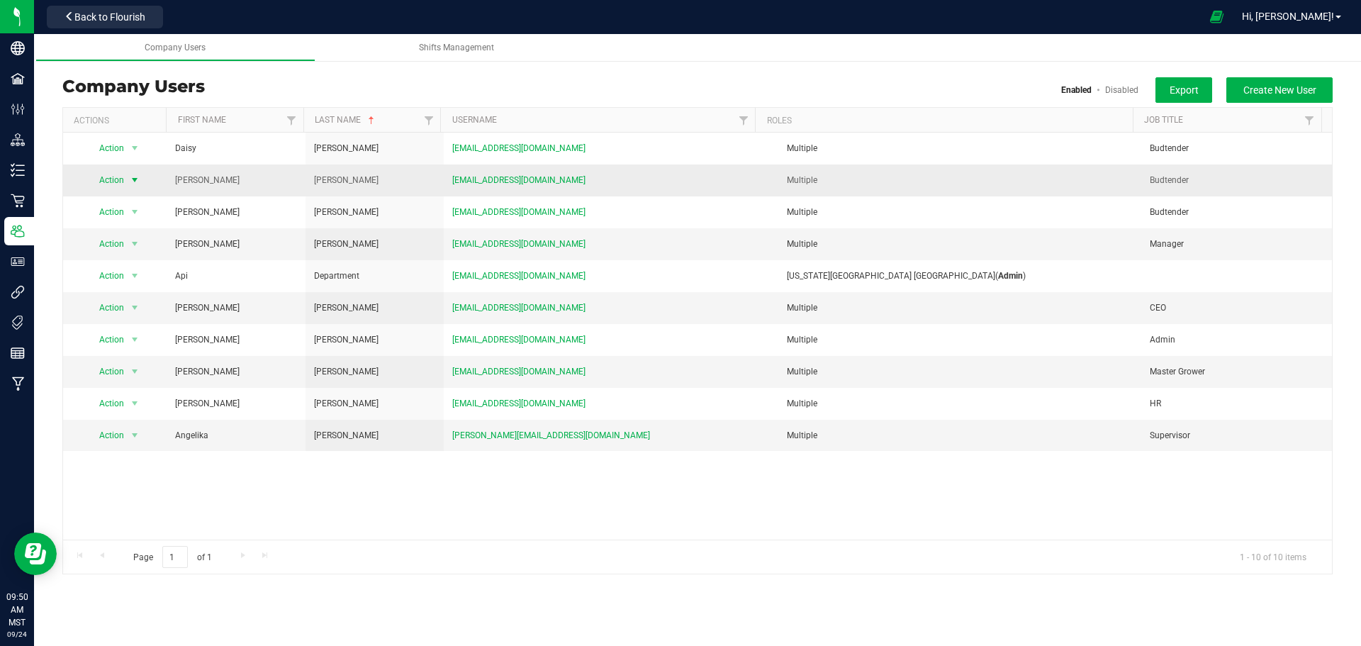
click at [112, 179] on span "Action" at bounding box center [105, 180] width 39 height 20
click at [116, 223] on li "Disable user" at bounding box center [125, 225] width 77 height 21
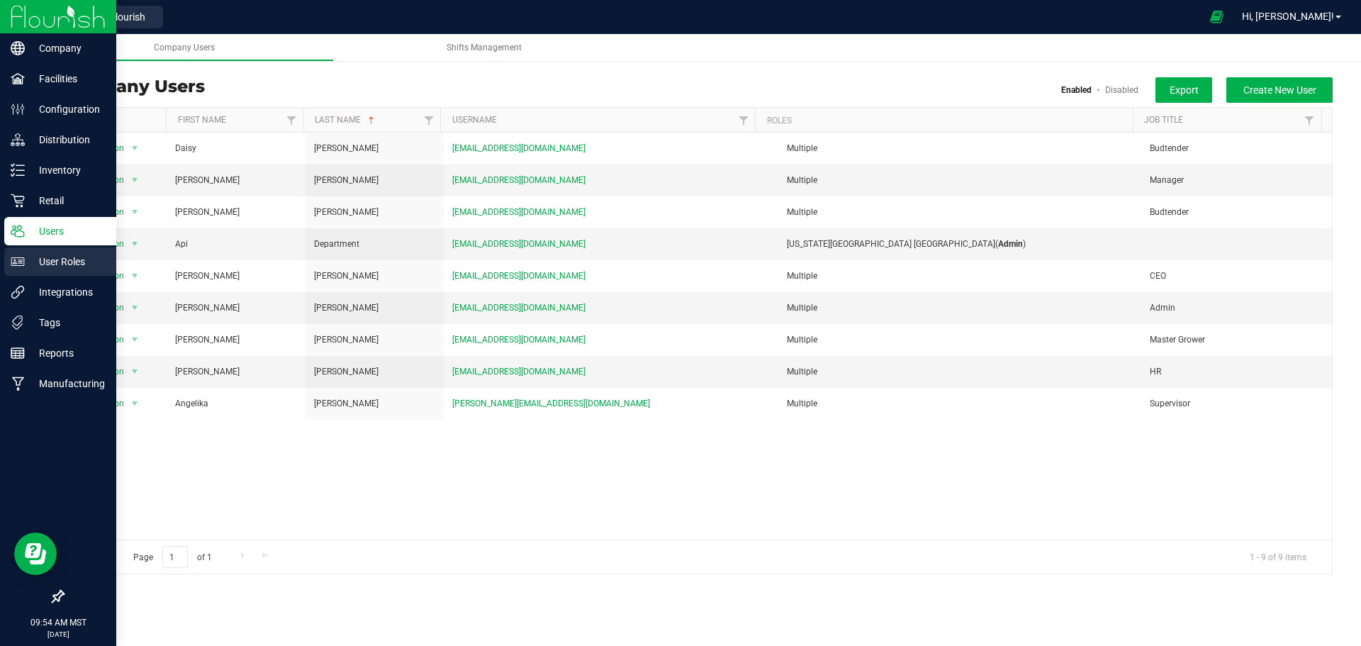
click at [57, 262] on p "User Roles" at bounding box center [67, 261] width 85 height 17
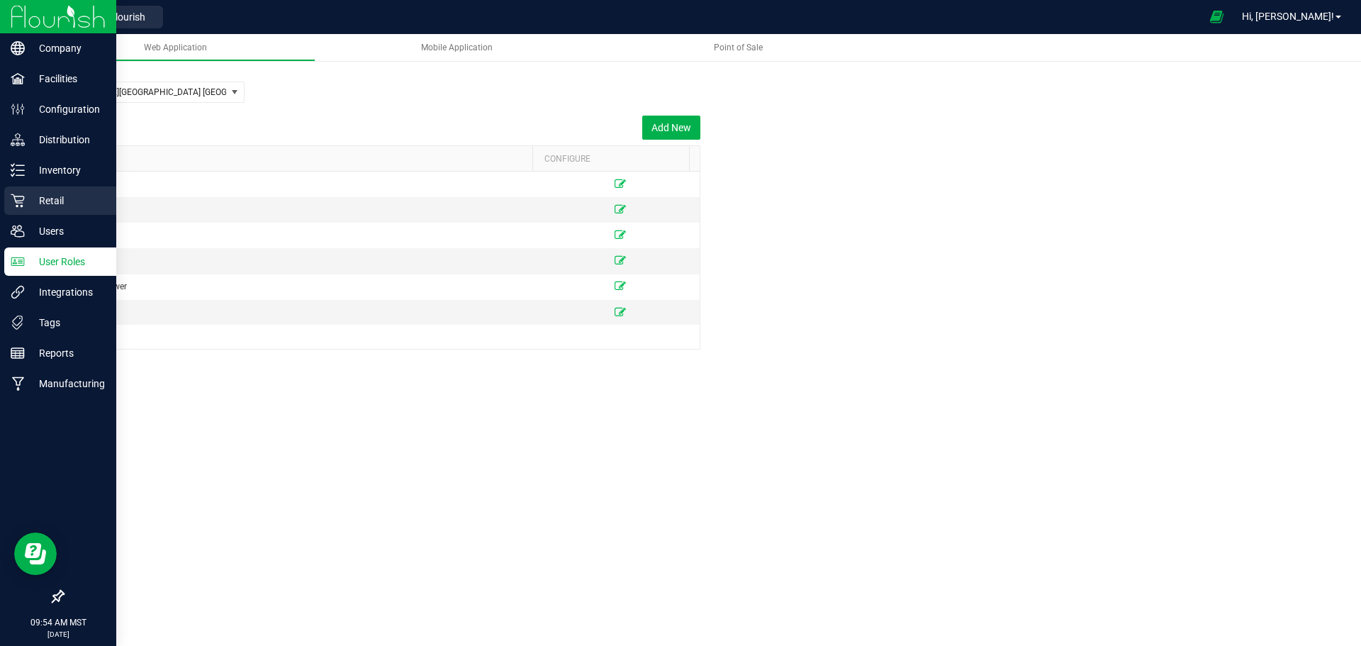
click at [55, 201] on p "Retail" at bounding box center [67, 200] width 85 height 17
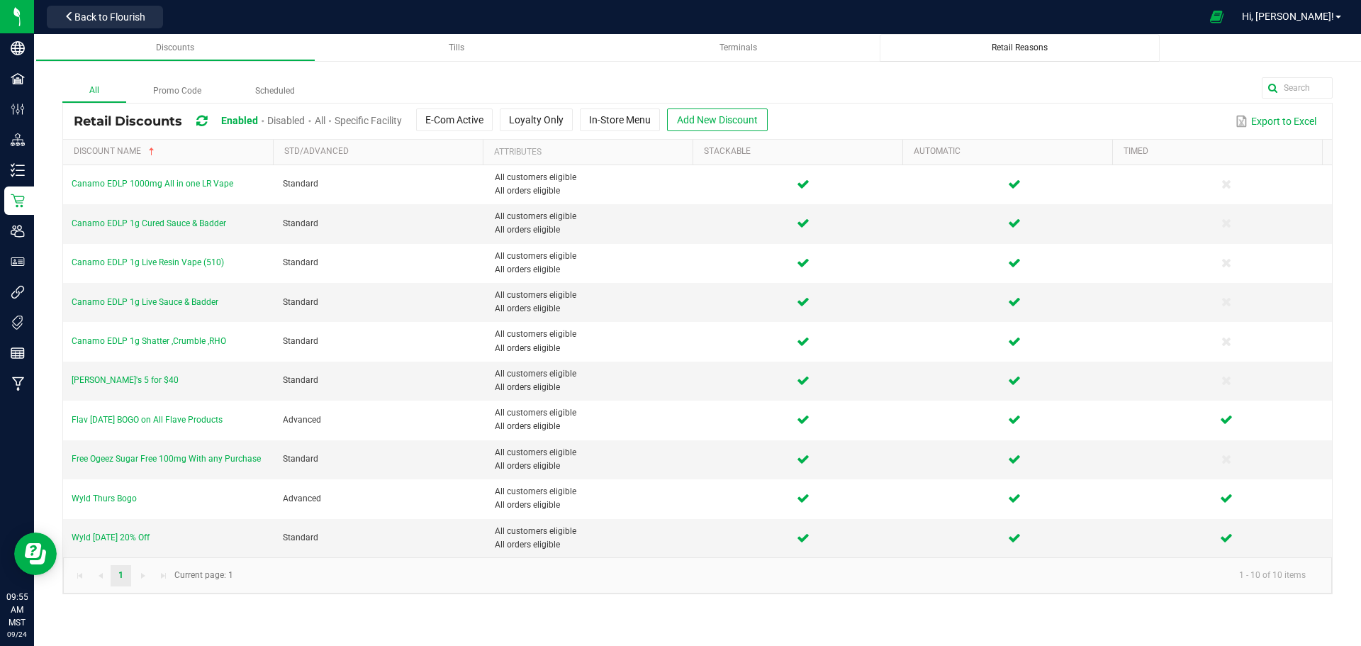
click at [1016, 50] on span "Retail Reasons" at bounding box center [1020, 48] width 56 height 10
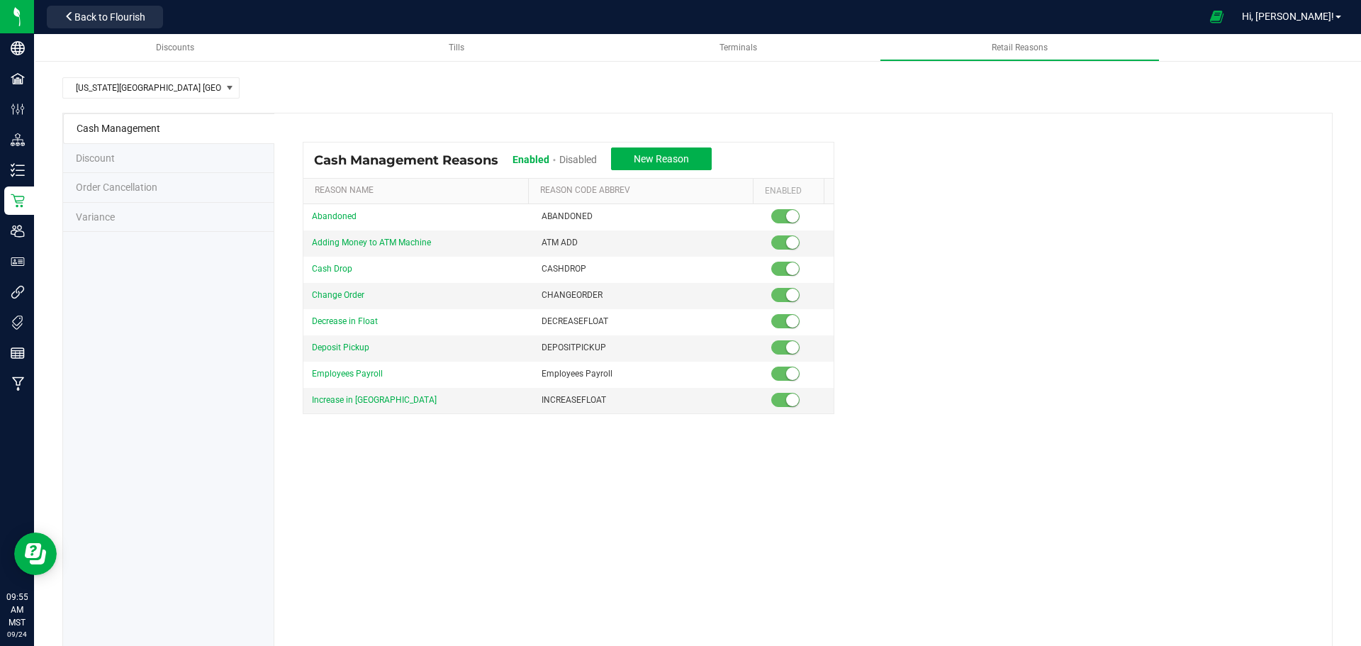
click at [104, 157] on span "Discount" at bounding box center [95, 157] width 39 height 11
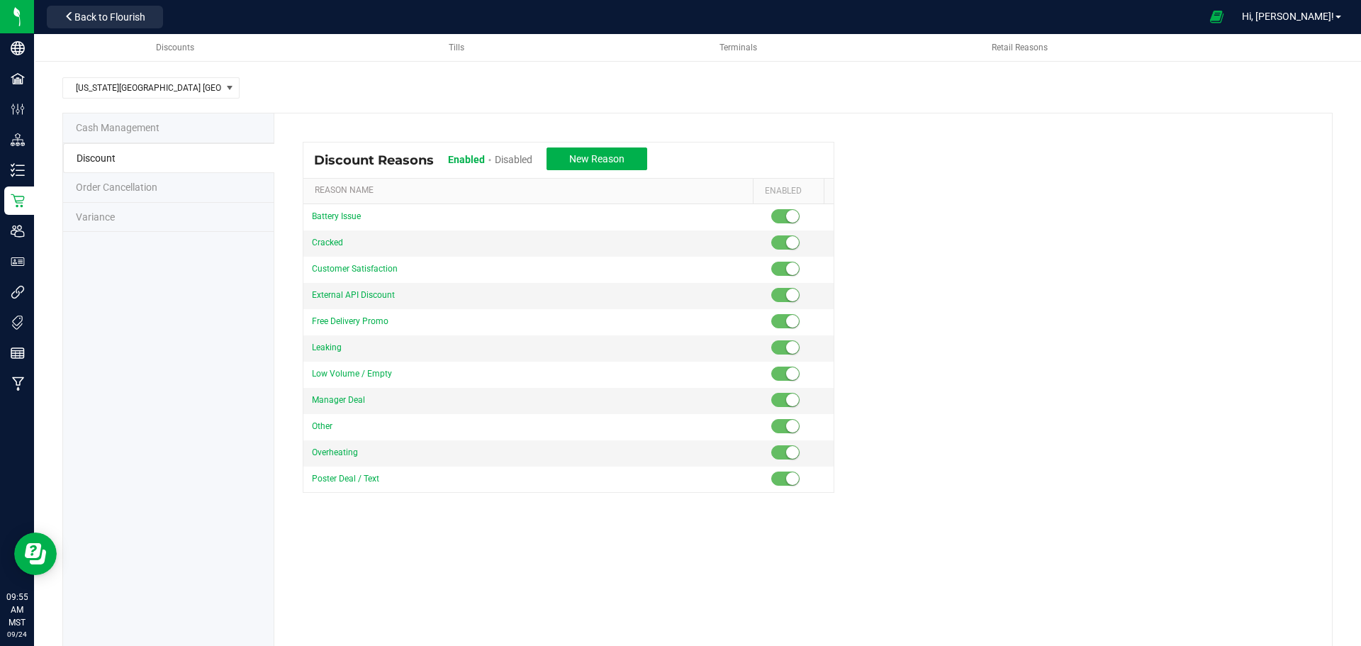
click at [144, 191] on span "Order Cancellation" at bounding box center [117, 186] width 82 height 11
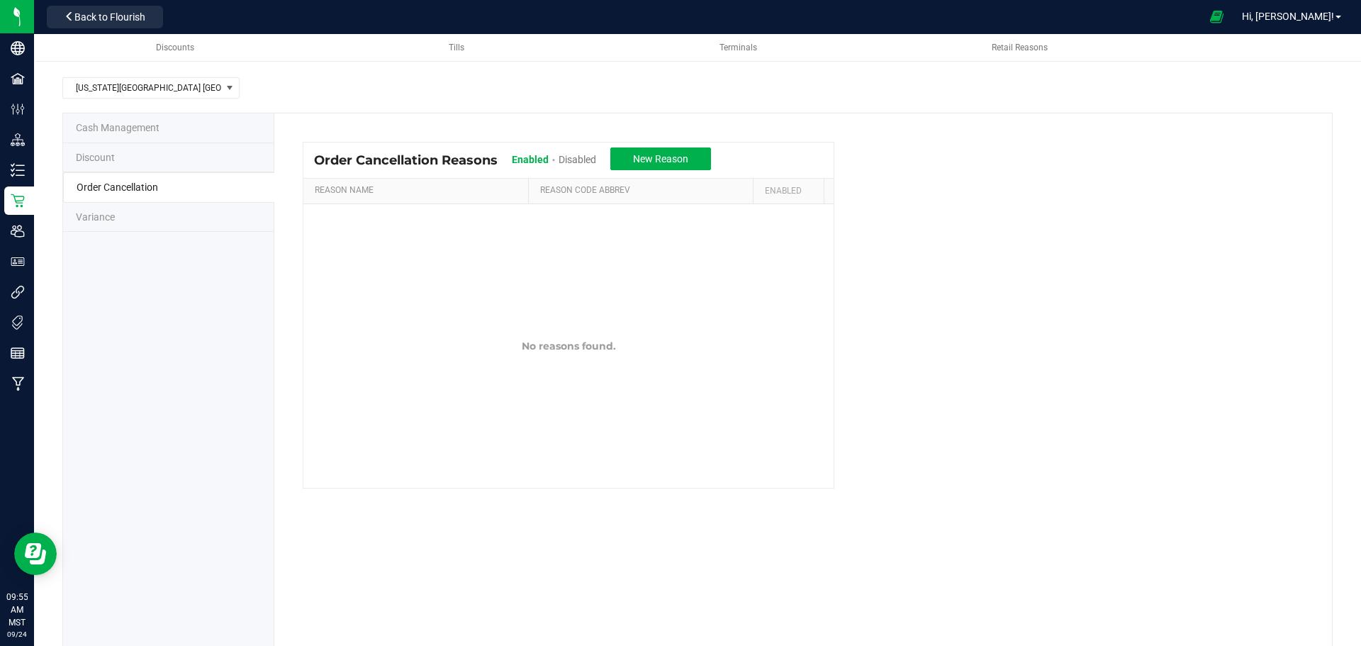
click at [104, 218] on span "Variance" at bounding box center [95, 216] width 39 height 11
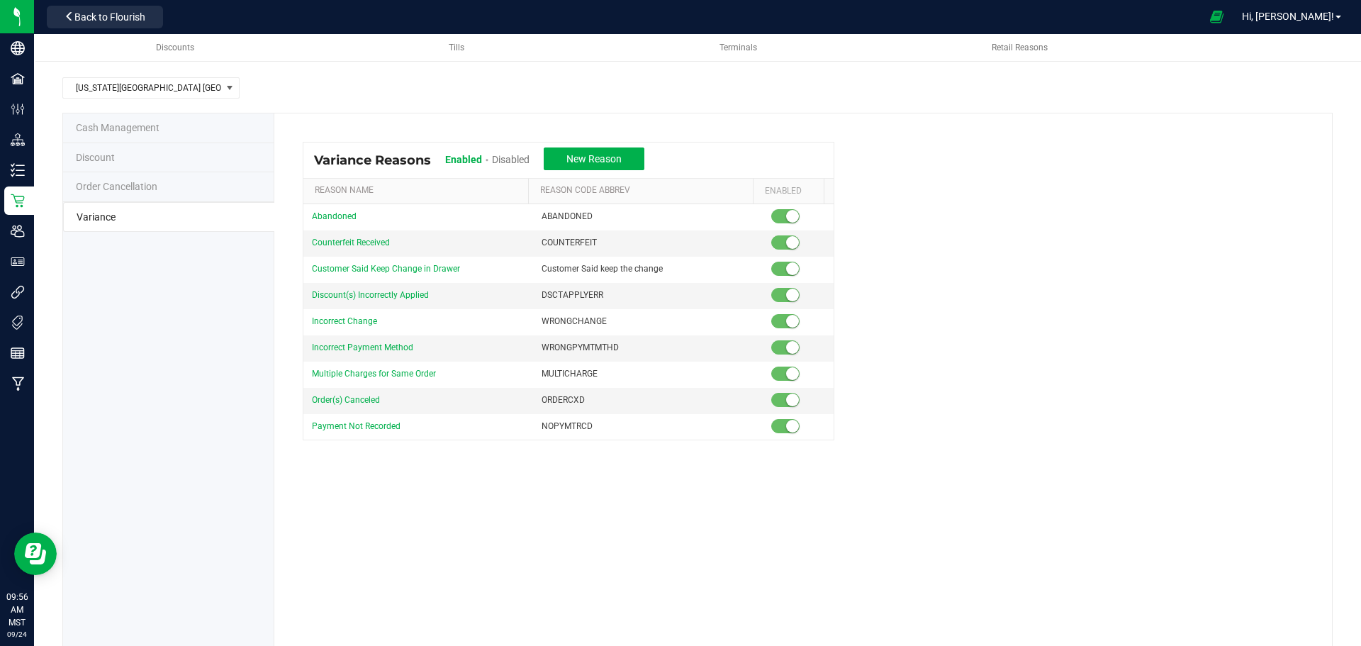
click at [505, 157] on span "Disabled" at bounding box center [511, 159] width 38 height 11
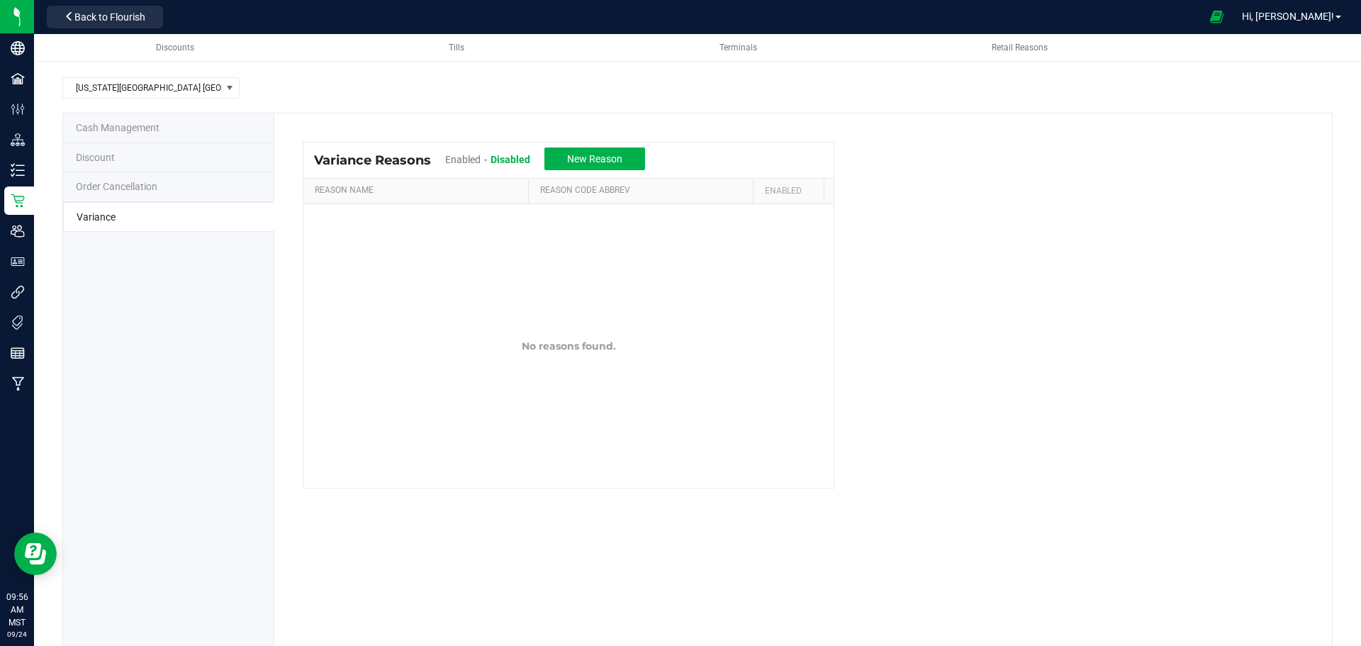
click at [465, 157] on span "Enabled" at bounding box center [462, 159] width 35 height 11
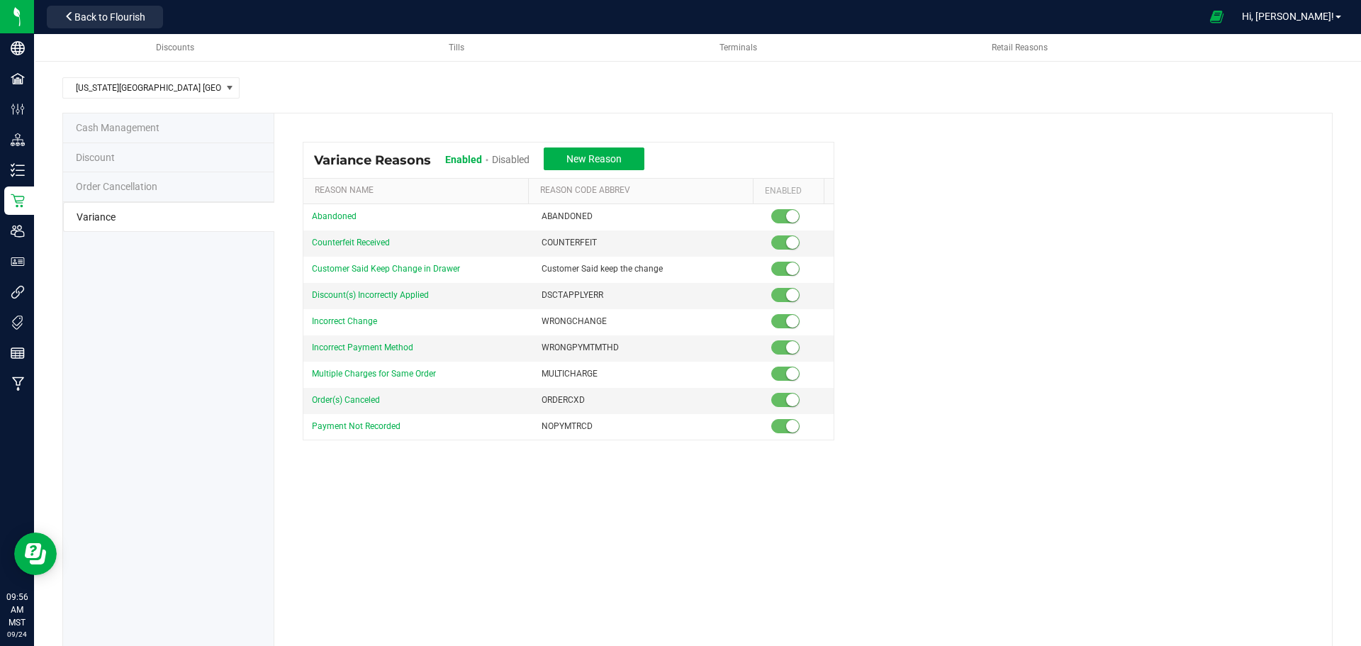
click at [114, 123] on span "Cash Management" at bounding box center [118, 127] width 84 height 11
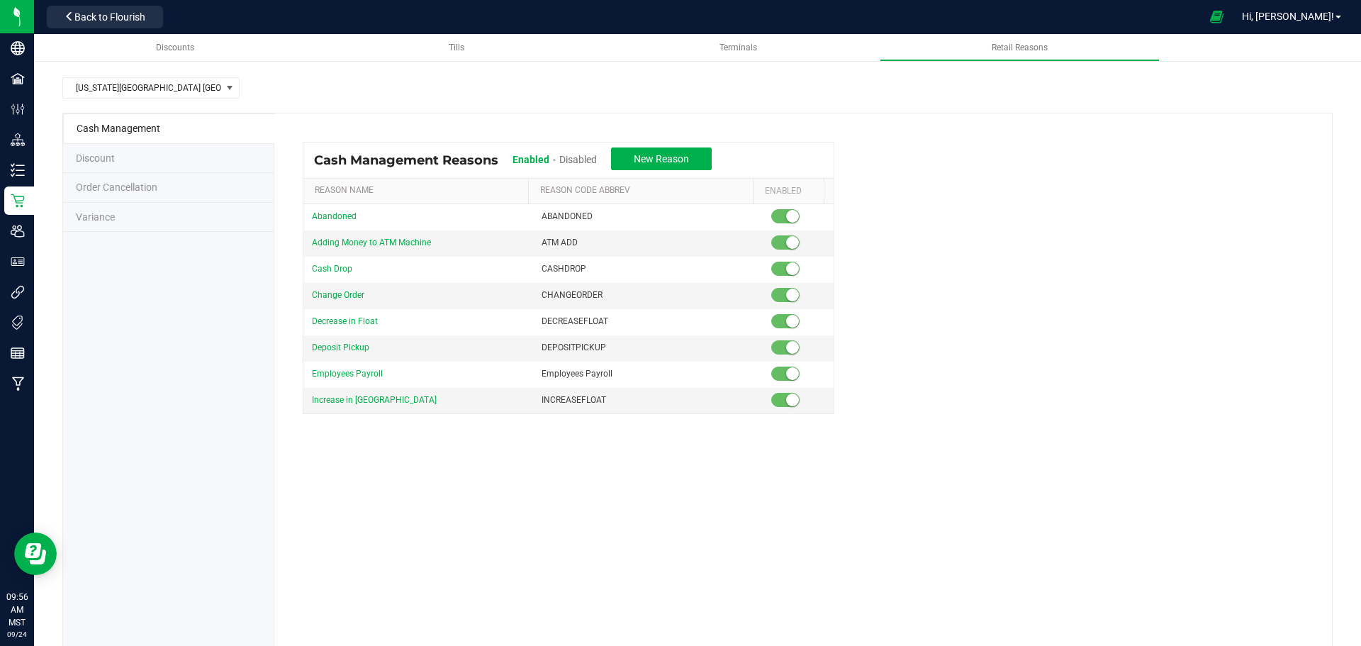
click at [571, 159] on span "Disabled" at bounding box center [578, 159] width 38 height 11
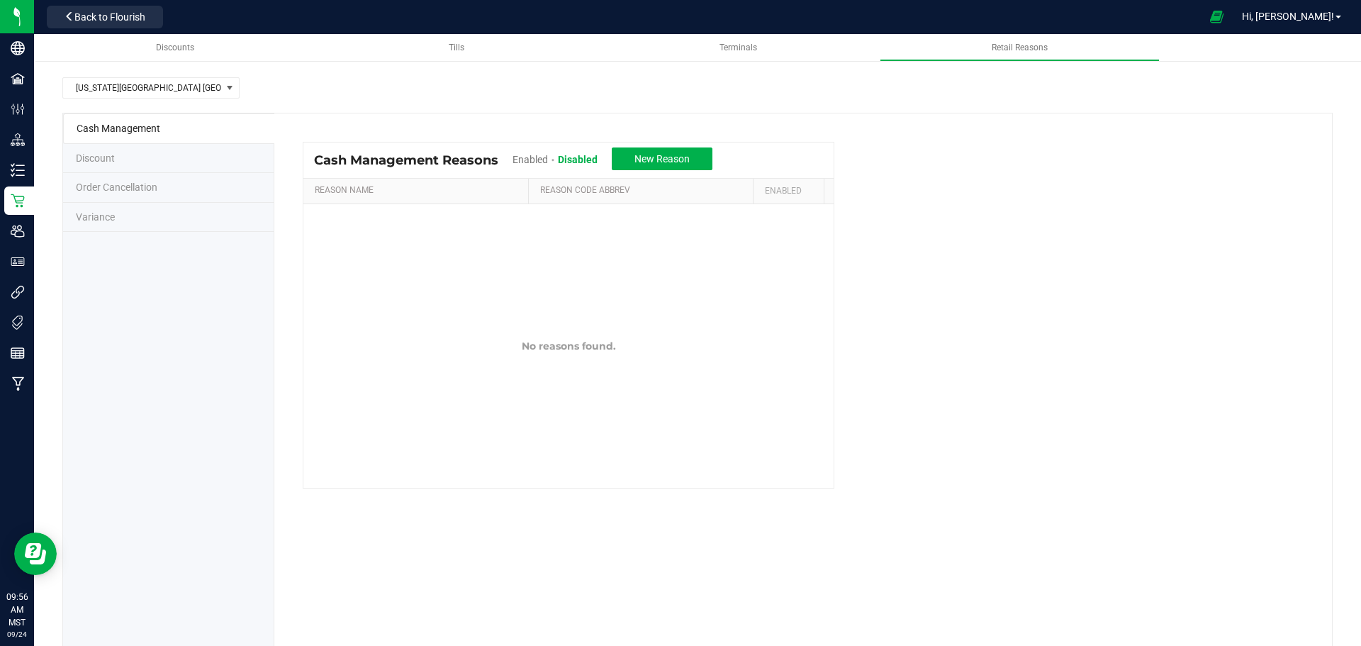
click at [532, 162] on span "Enabled" at bounding box center [530, 159] width 35 height 11
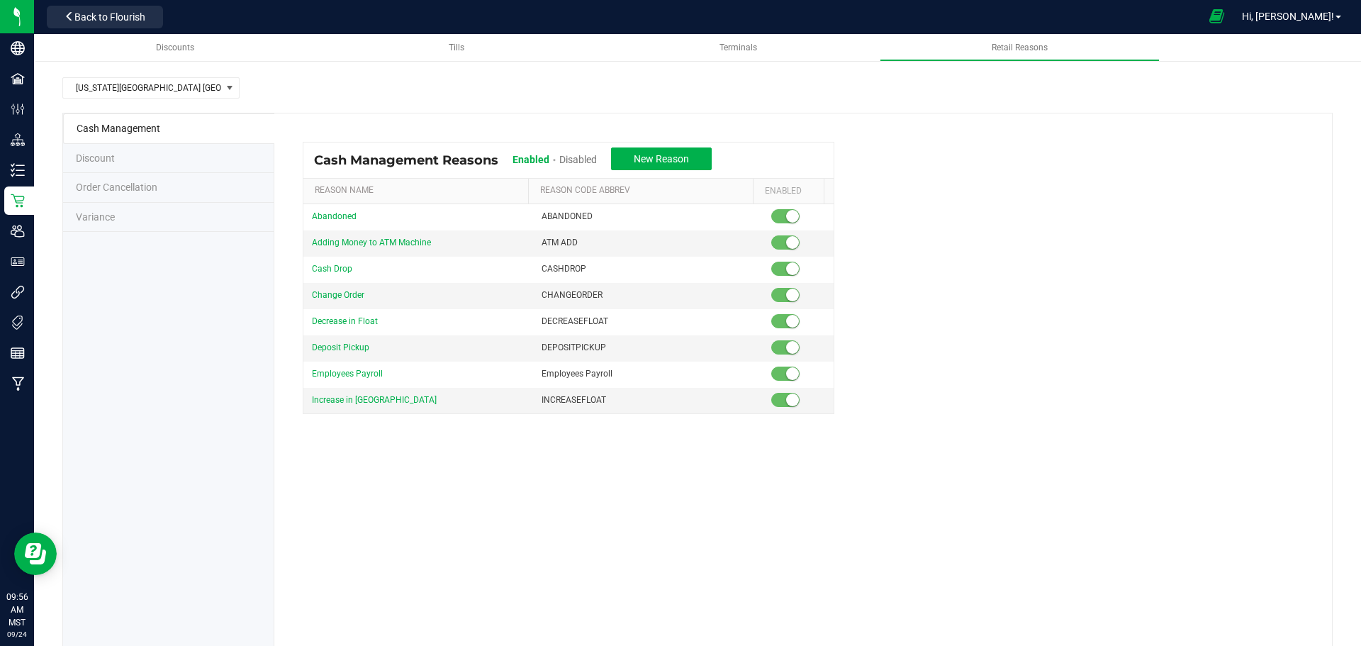
click at [1224, 13] on icon at bounding box center [1216, 17] width 15 height 16
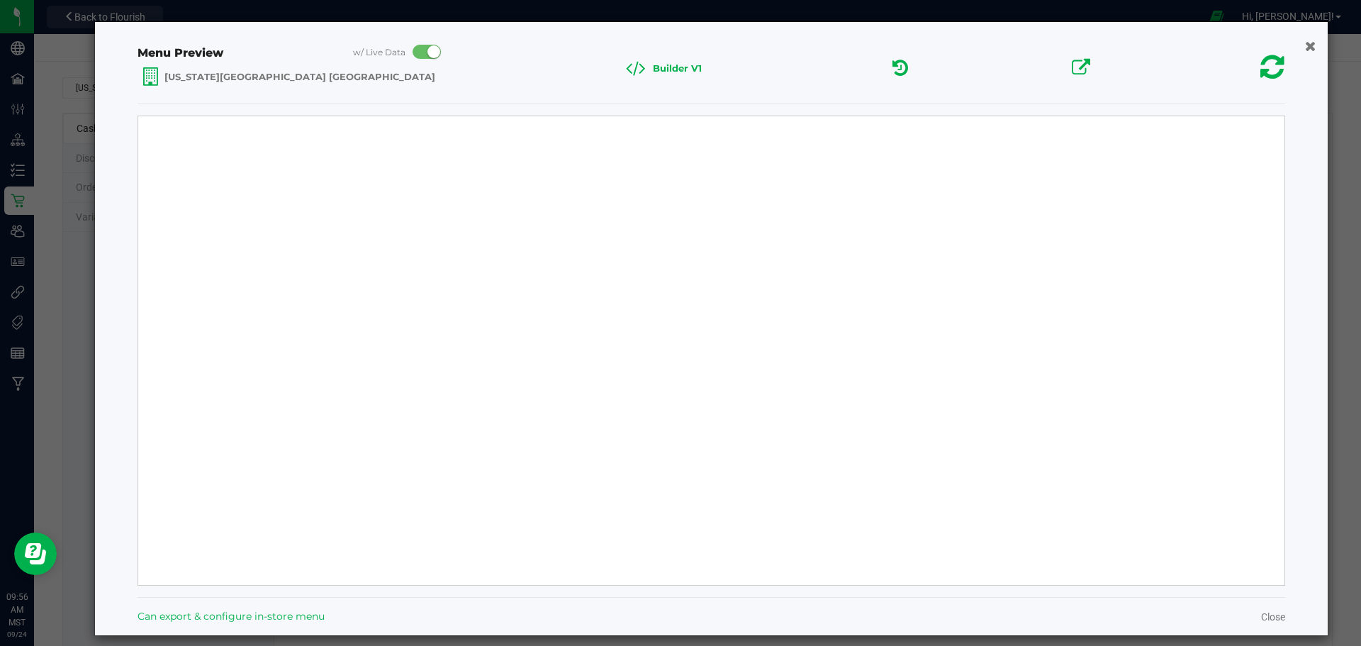
select select "Source Sans Pro"
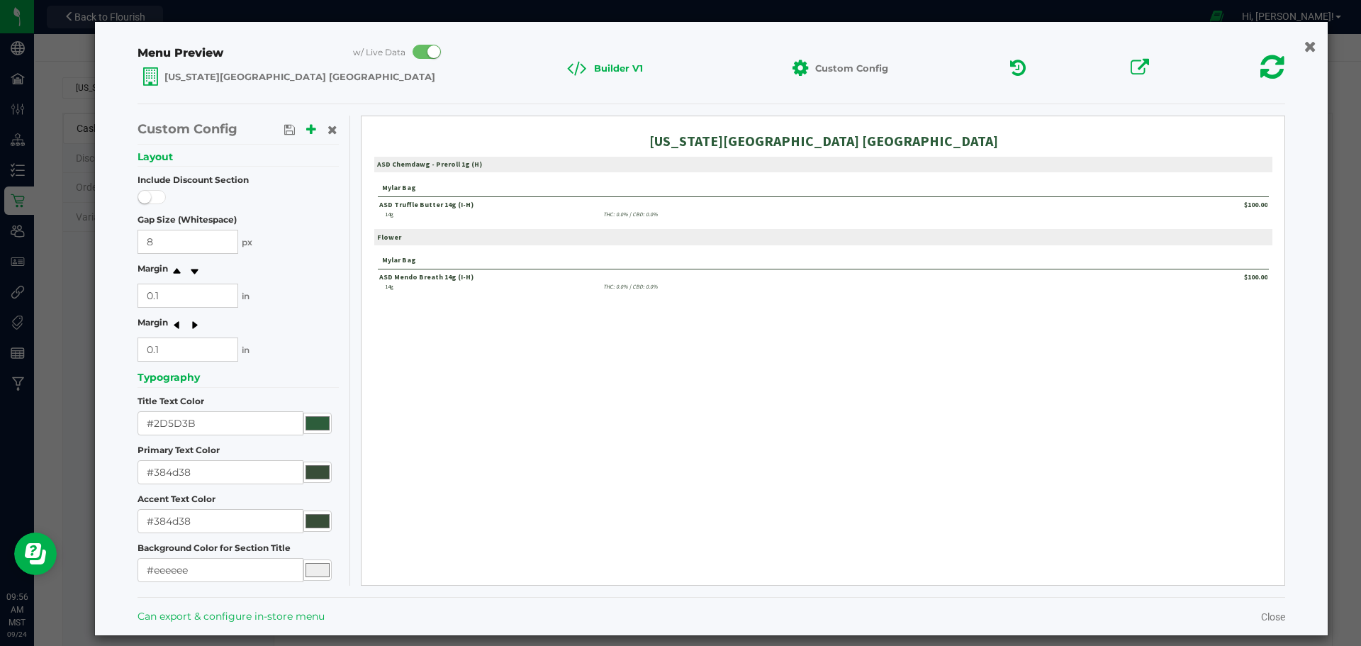
click at [1305, 47] on icon "button" at bounding box center [1310, 45] width 12 height 15
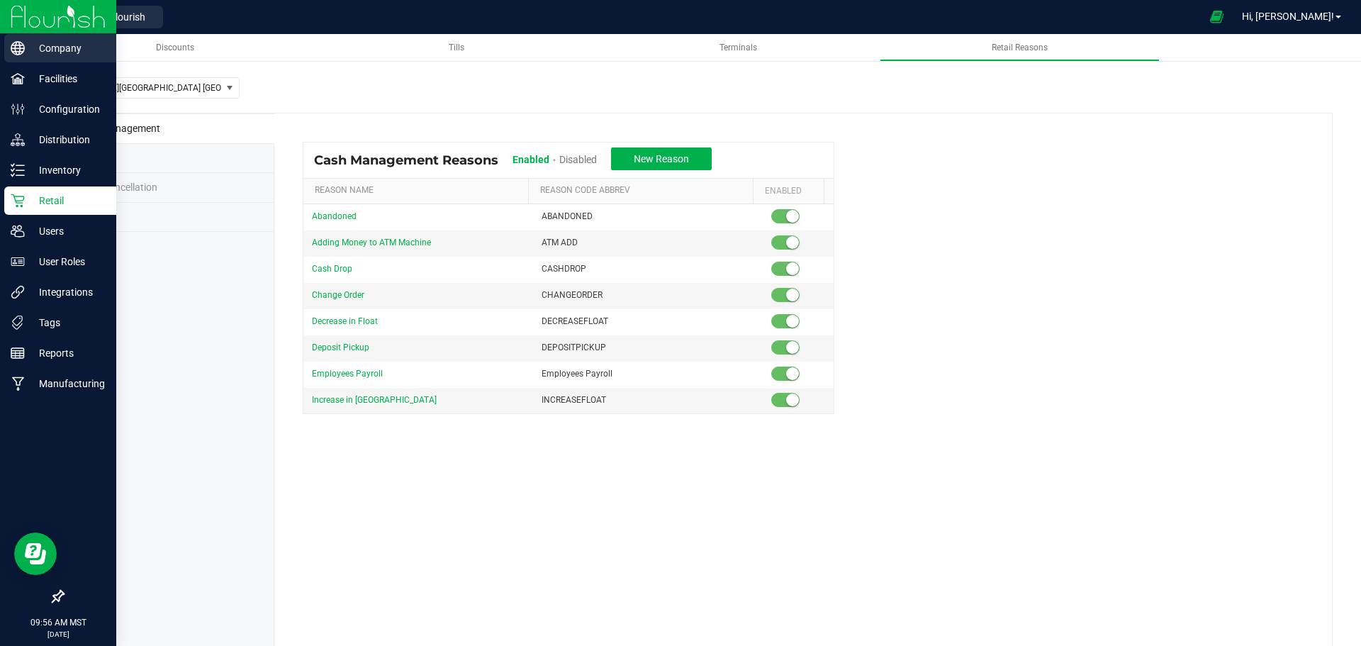
click at [61, 45] on p "Company" at bounding box center [67, 48] width 85 height 17
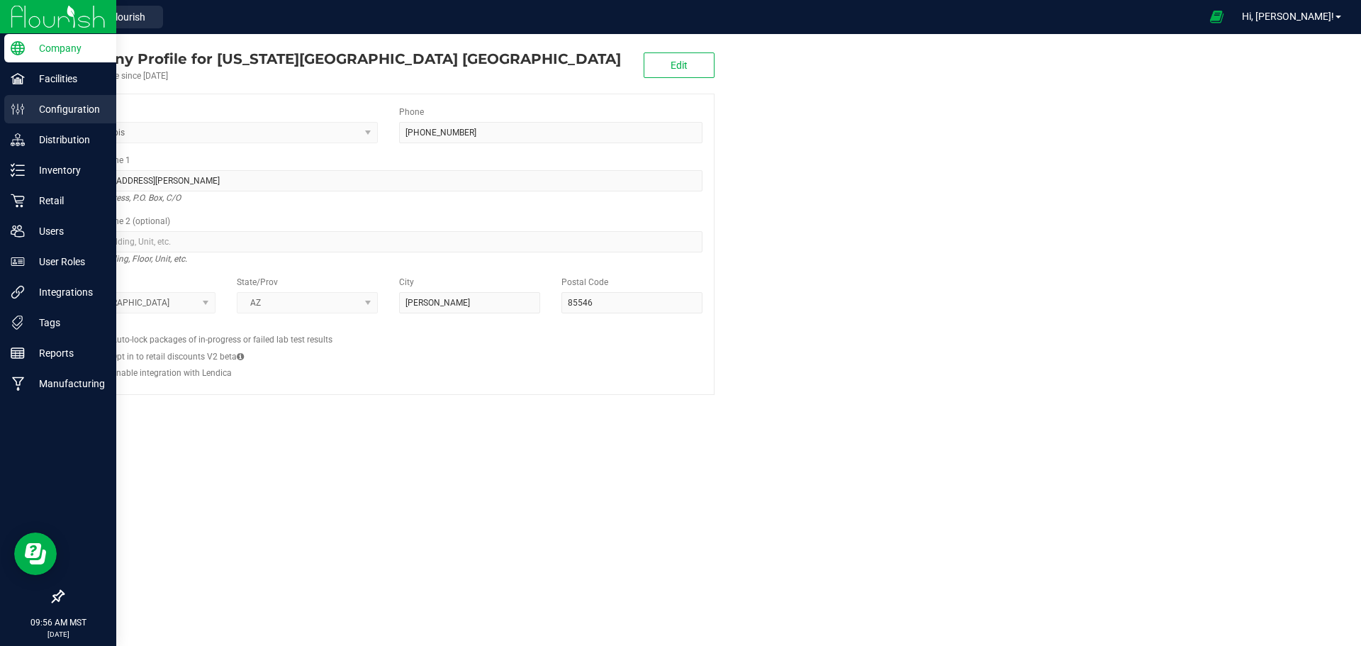
click at [78, 104] on p "Configuration" at bounding box center [67, 109] width 85 height 17
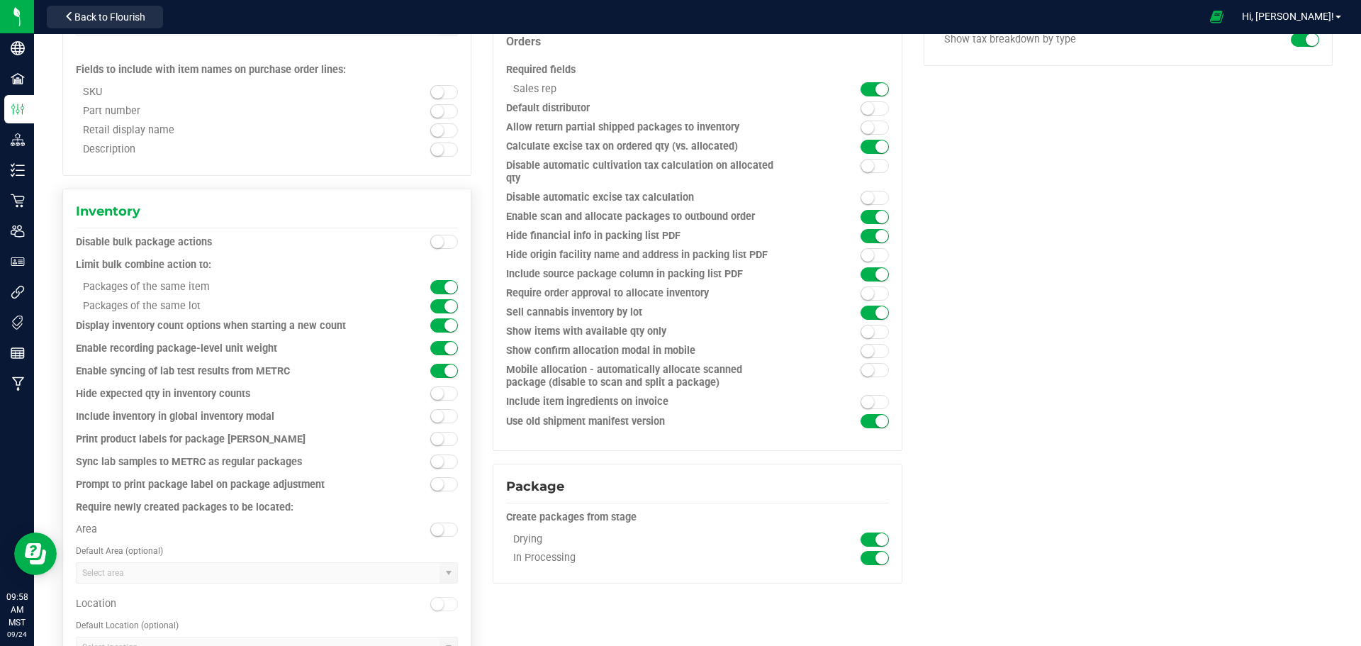
scroll to position [1063, 0]
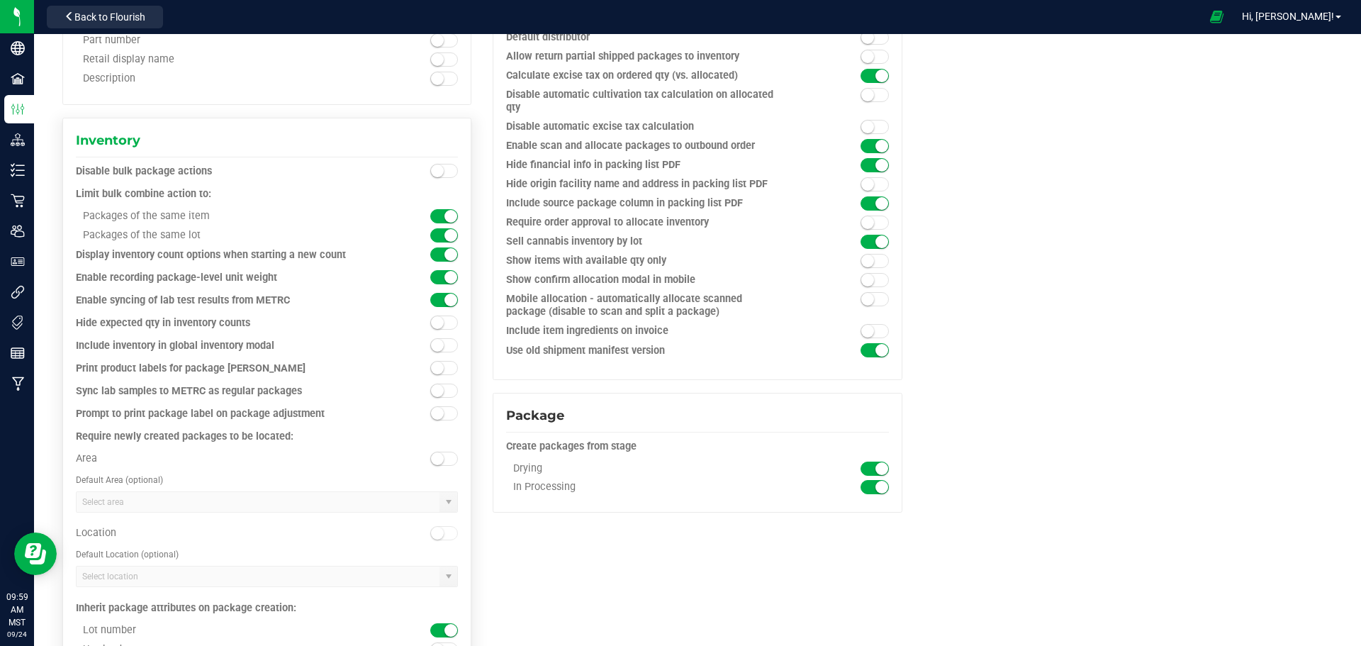
click at [445, 320] on span at bounding box center [444, 322] width 28 height 14
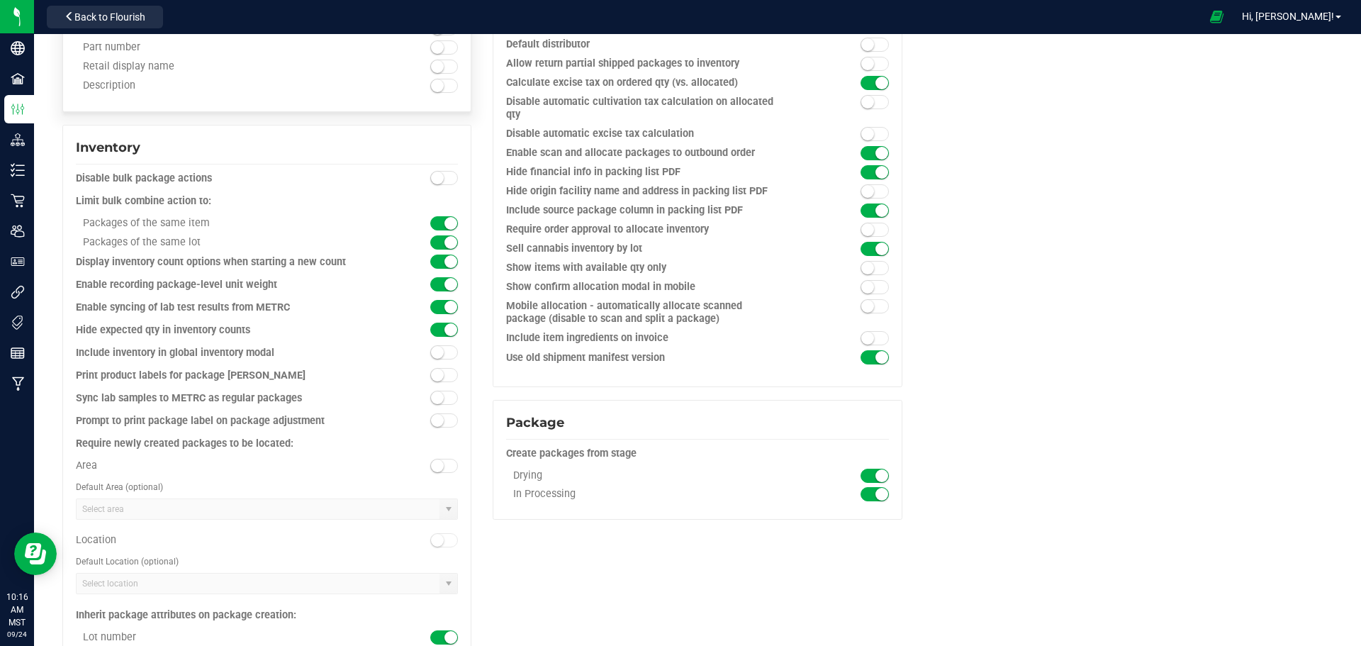
scroll to position [1134, 0]
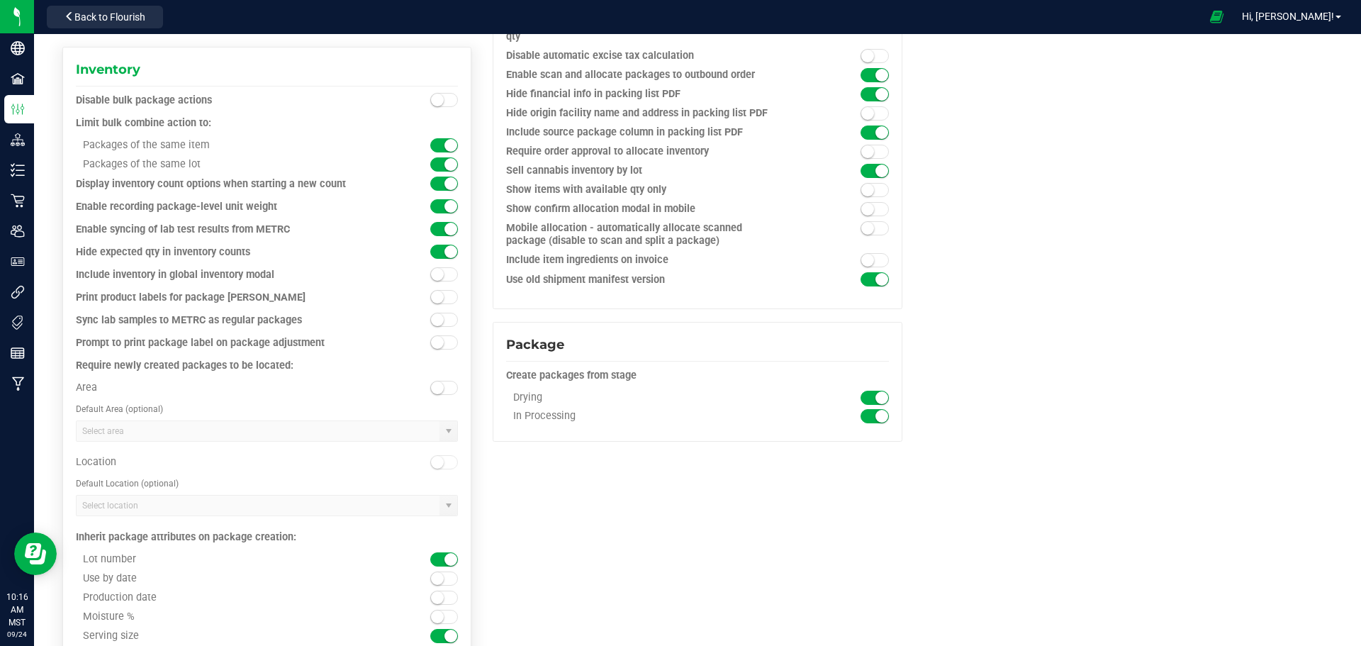
click at [445, 252] on small at bounding box center [450, 251] width 13 height 13
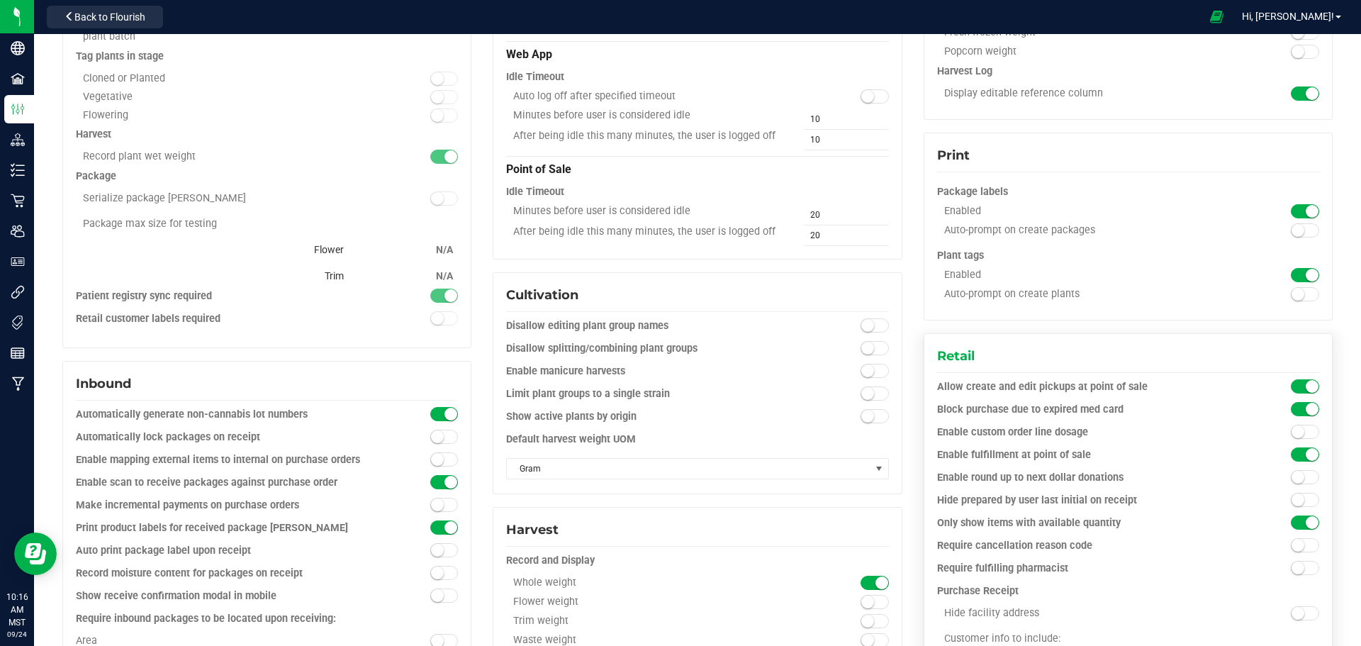
scroll to position [0, 0]
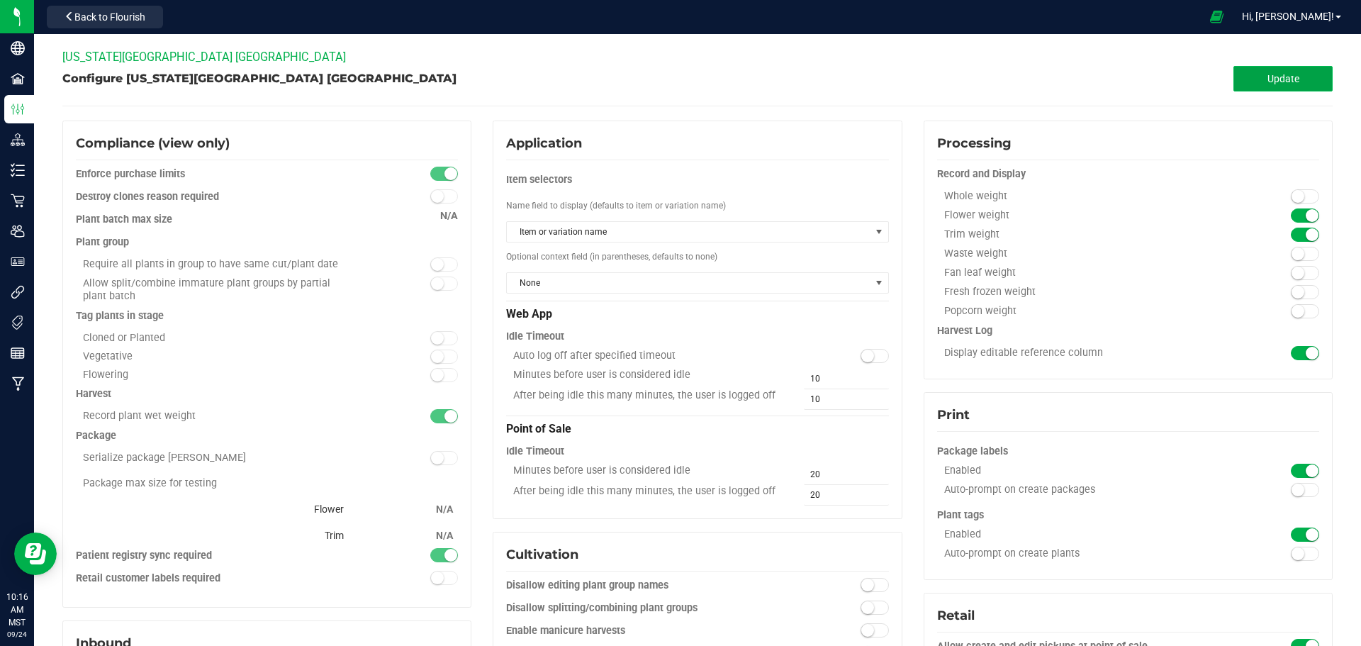
click at [1273, 83] on span "Update" at bounding box center [1284, 78] width 32 height 11
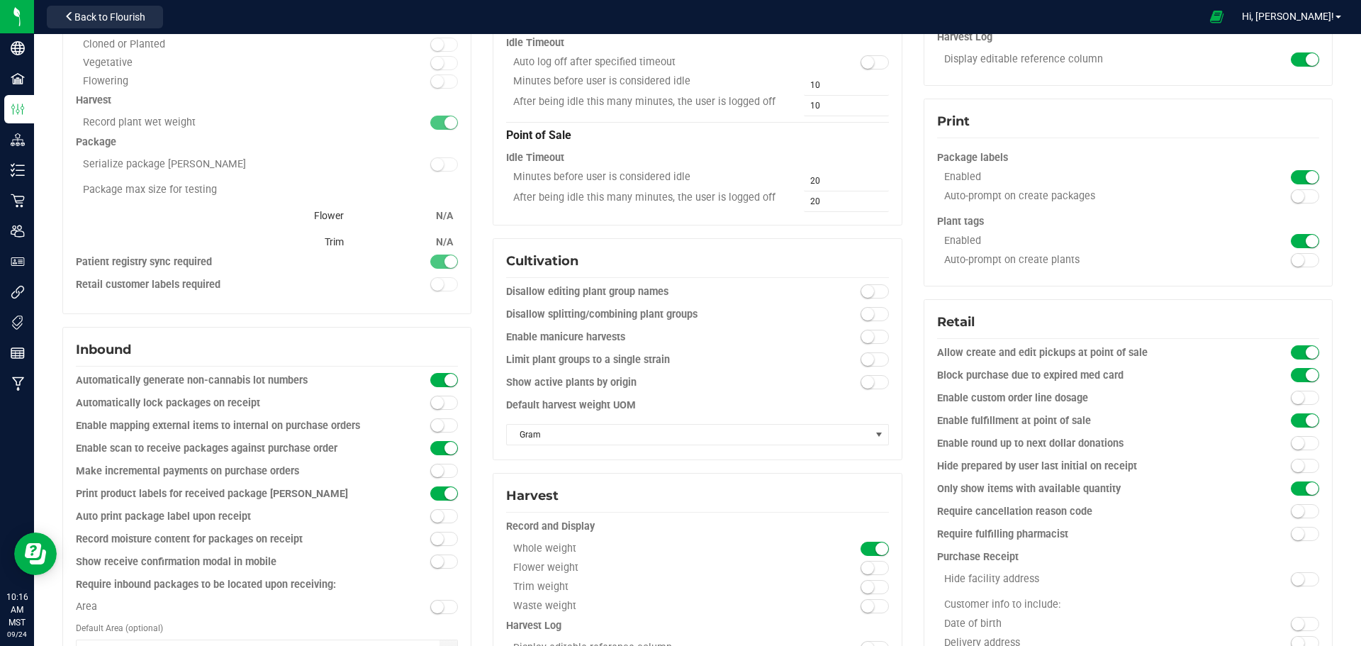
scroll to position [496, 0]
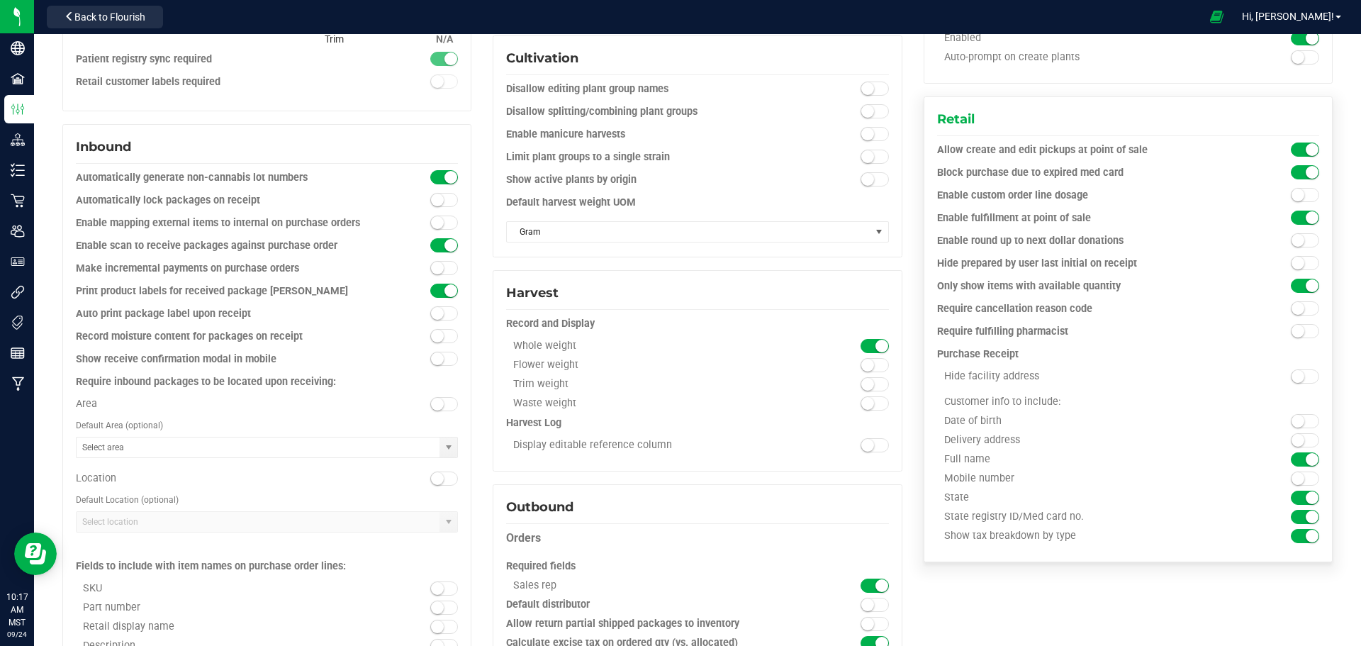
click at [1302, 307] on span at bounding box center [1305, 308] width 28 height 14
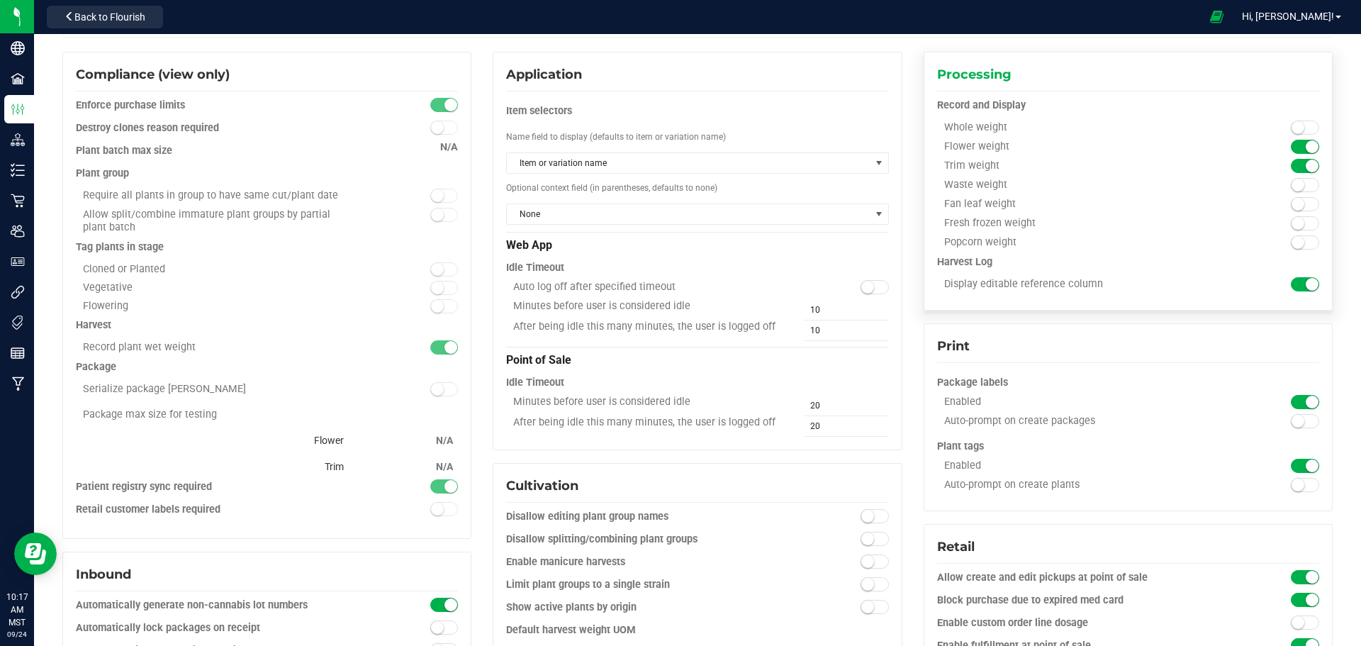
scroll to position [0, 0]
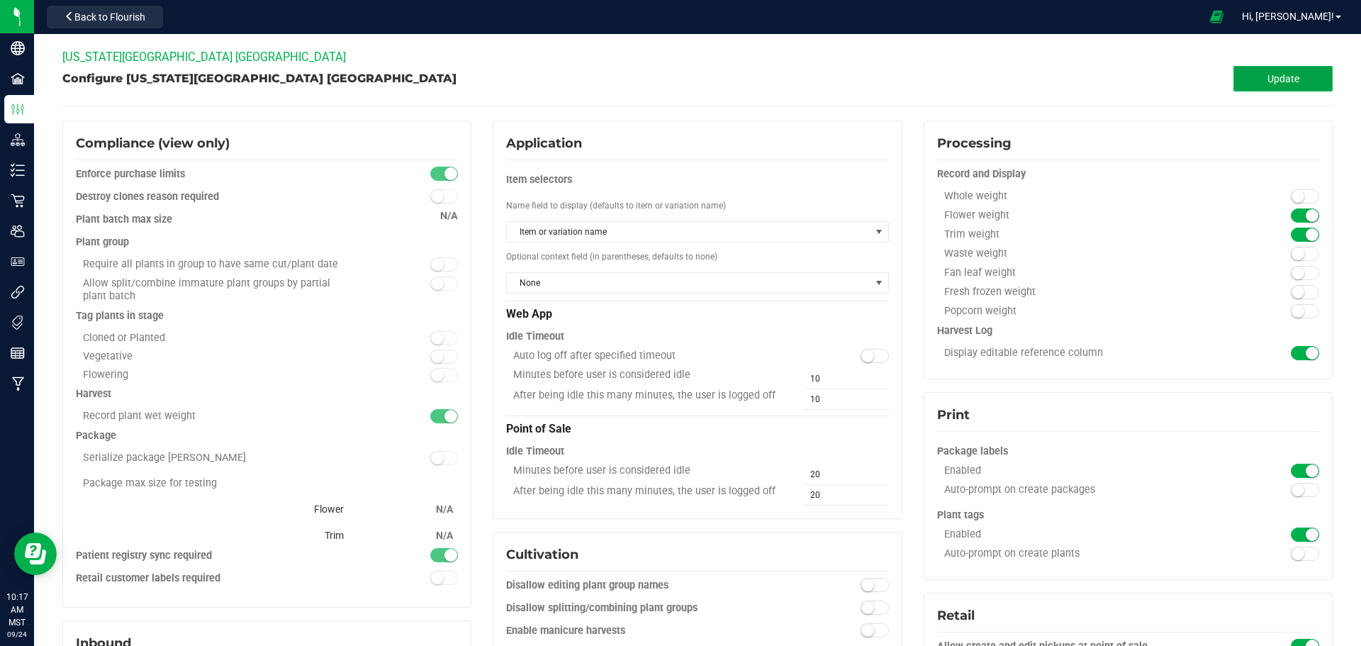
click at [1270, 79] on span "Update" at bounding box center [1284, 78] width 32 height 11
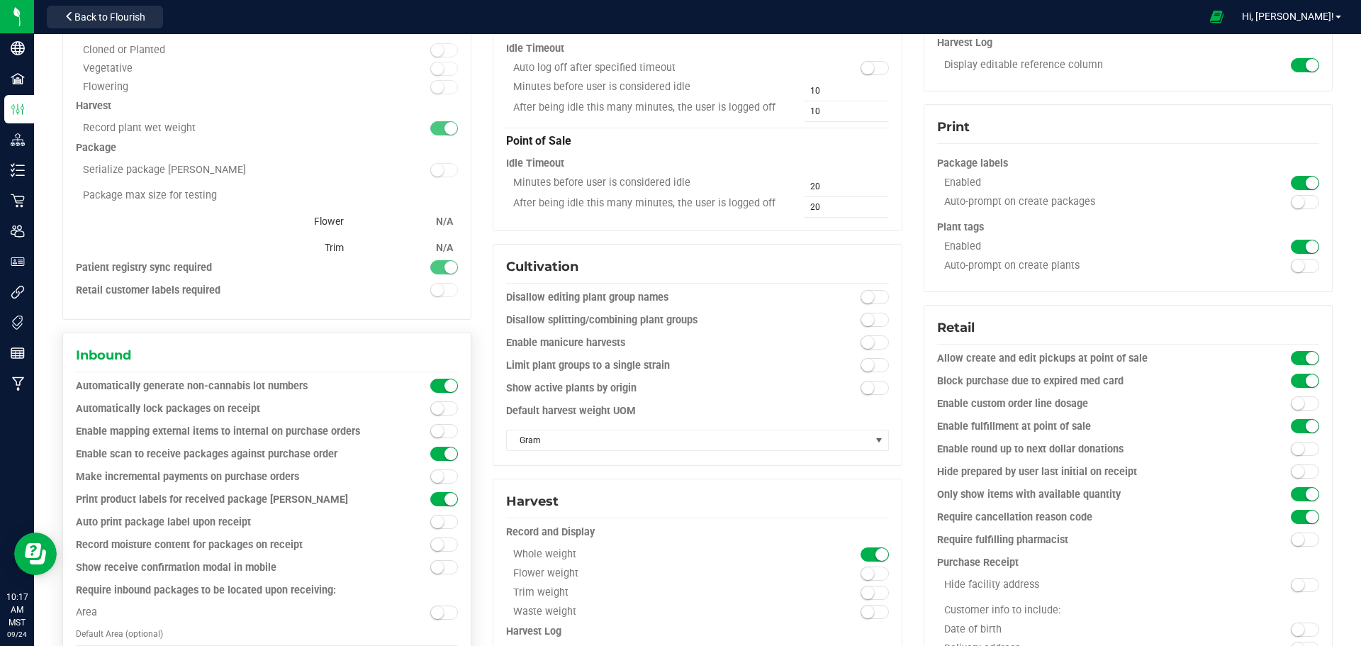
scroll to position [496, 0]
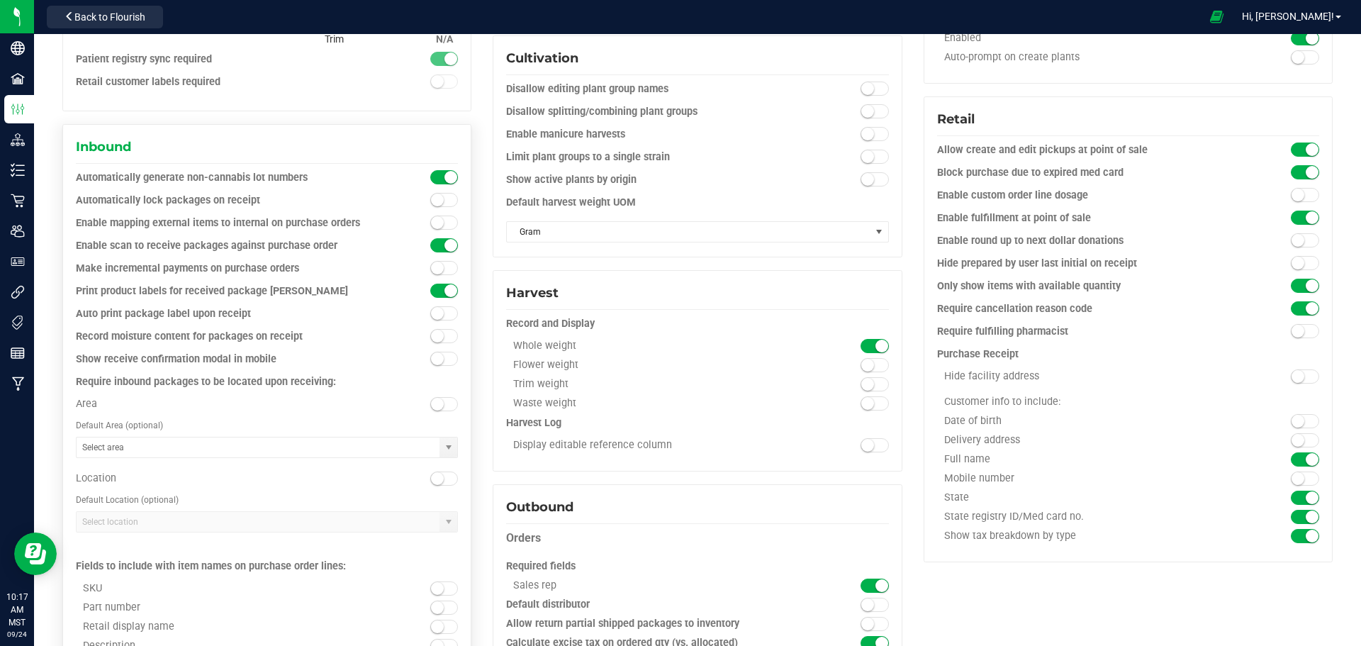
click at [449, 311] on span at bounding box center [444, 313] width 28 height 14
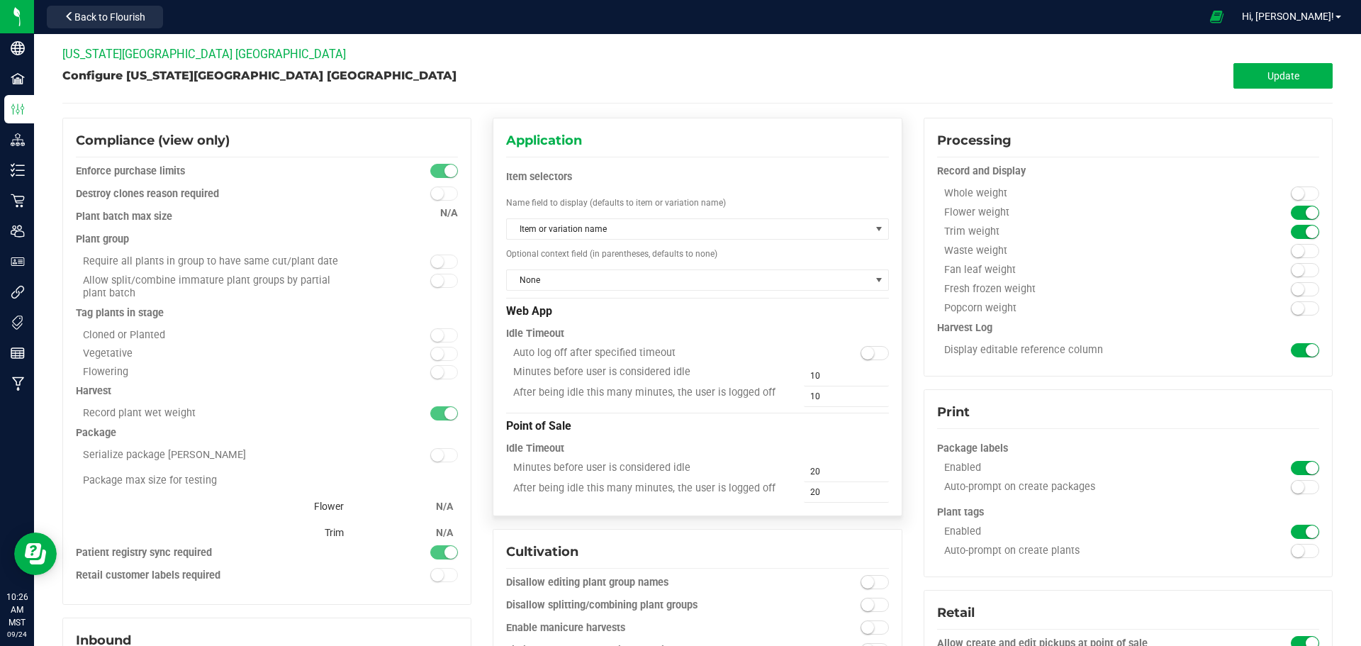
scroll to position [0, 0]
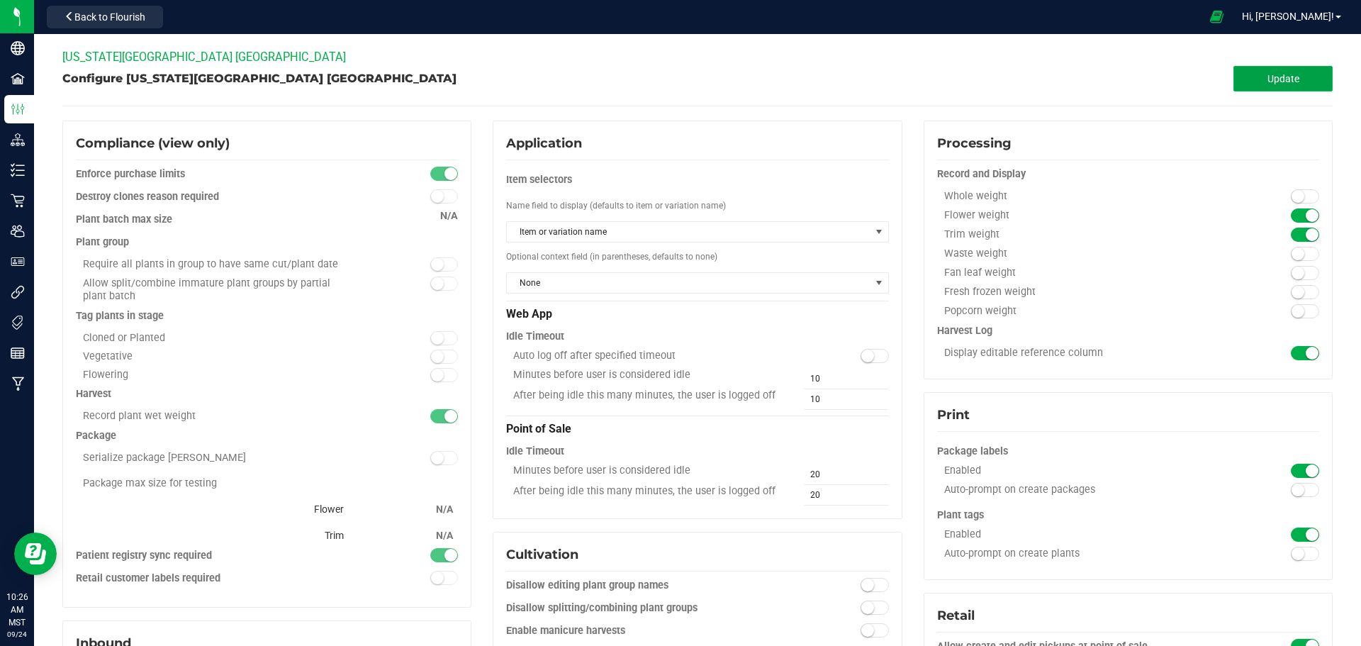
click at [1279, 73] on span "Update" at bounding box center [1284, 78] width 32 height 11
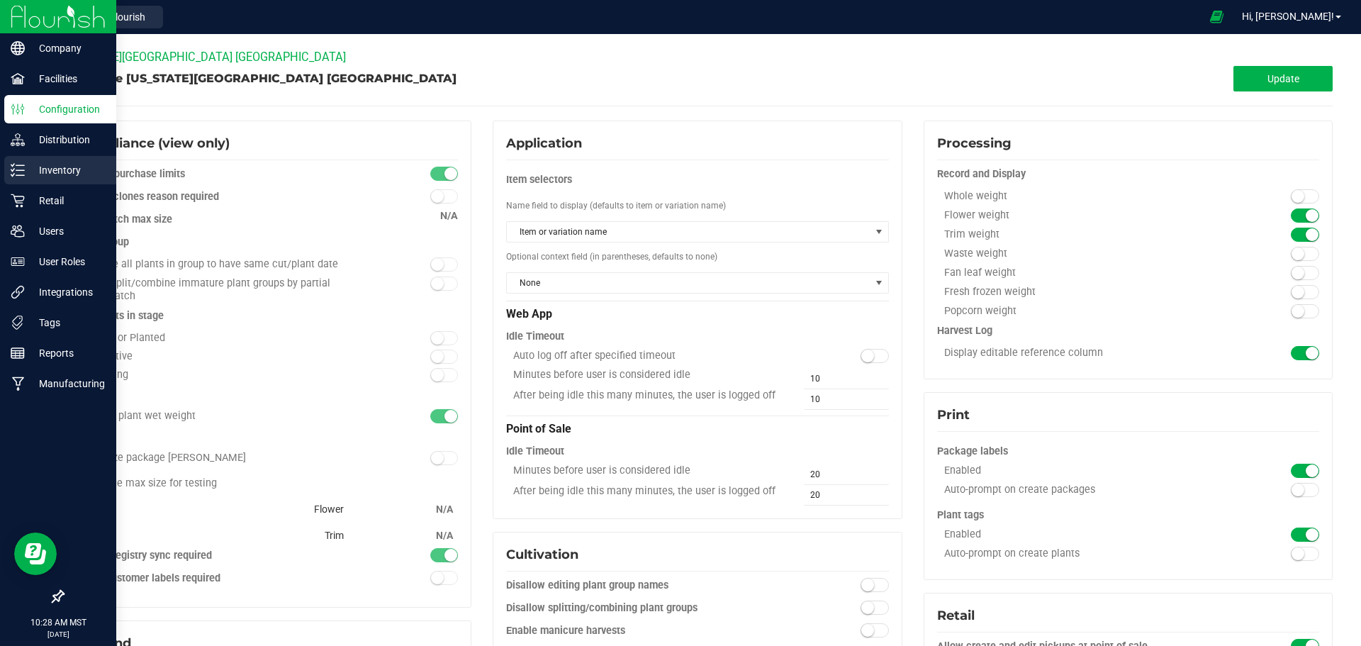
click at [61, 170] on p "Inventory" at bounding box center [67, 170] width 85 height 17
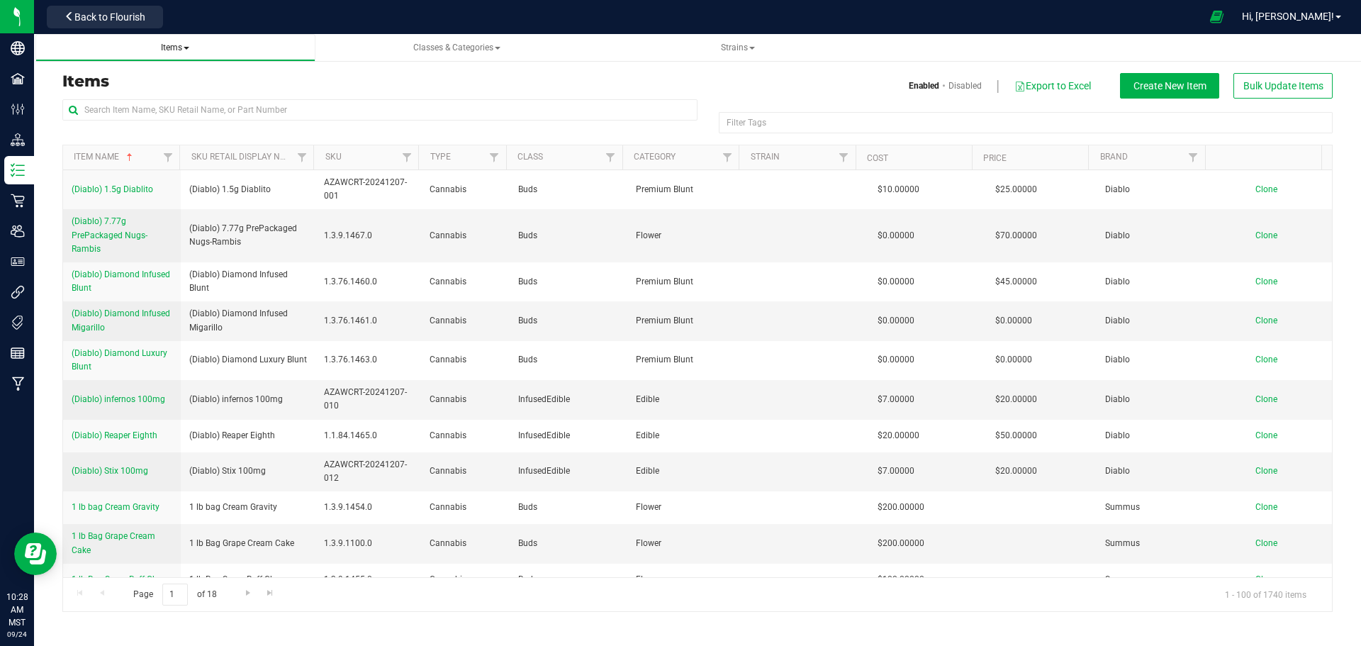
click at [172, 45] on span "Items" at bounding box center [175, 48] width 28 height 10
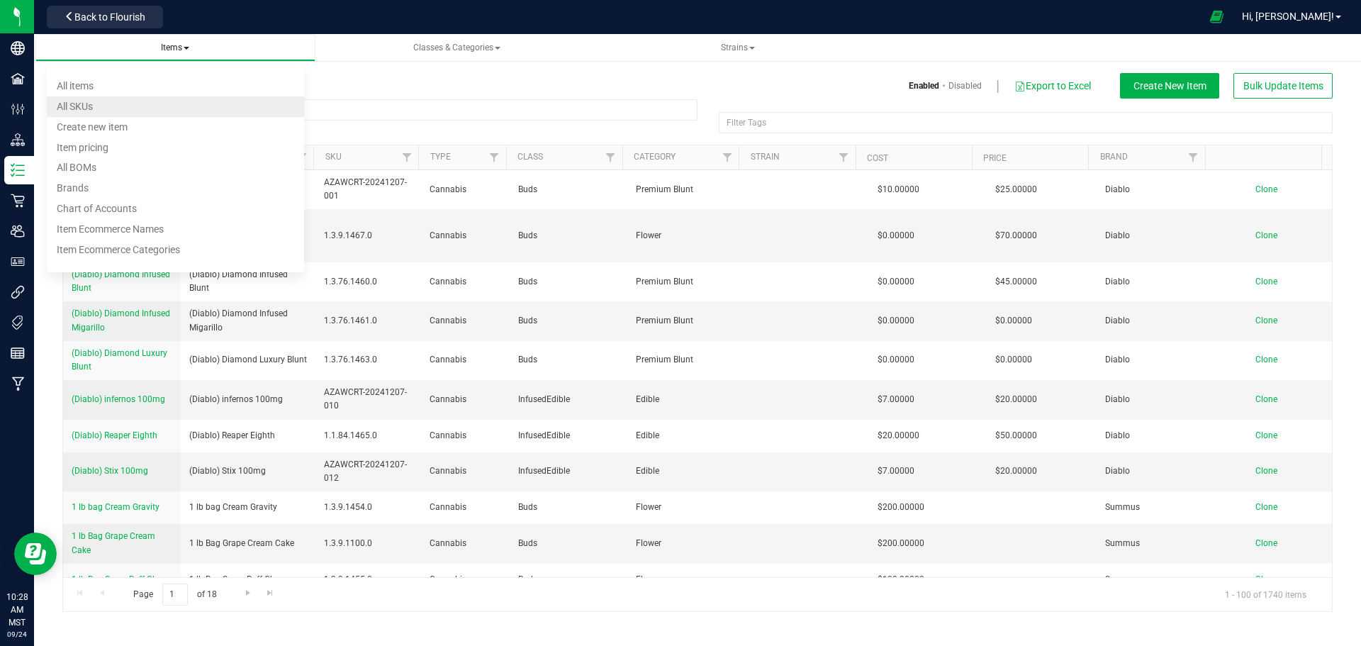
click at [84, 85] on span "All items" at bounding box center [75, 85] width 37 height 11
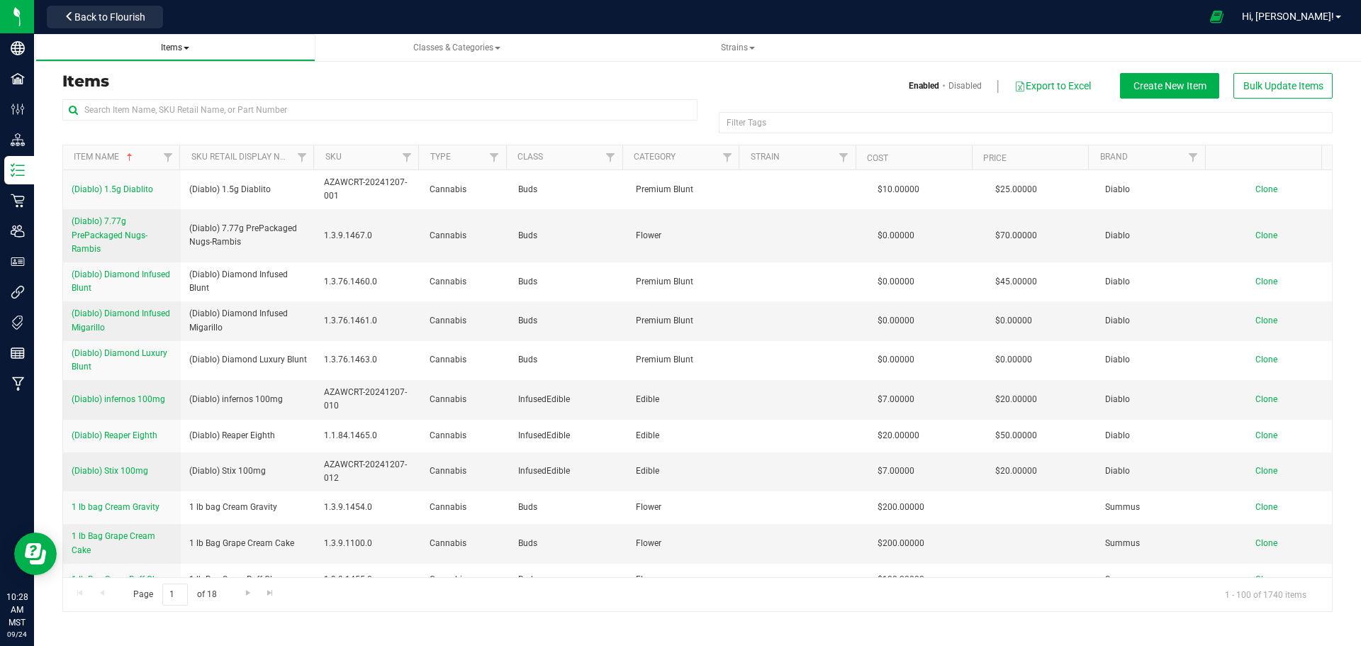
click at [169, 45] on span "Items" at bounding box center [175, 48] width 28 height 10
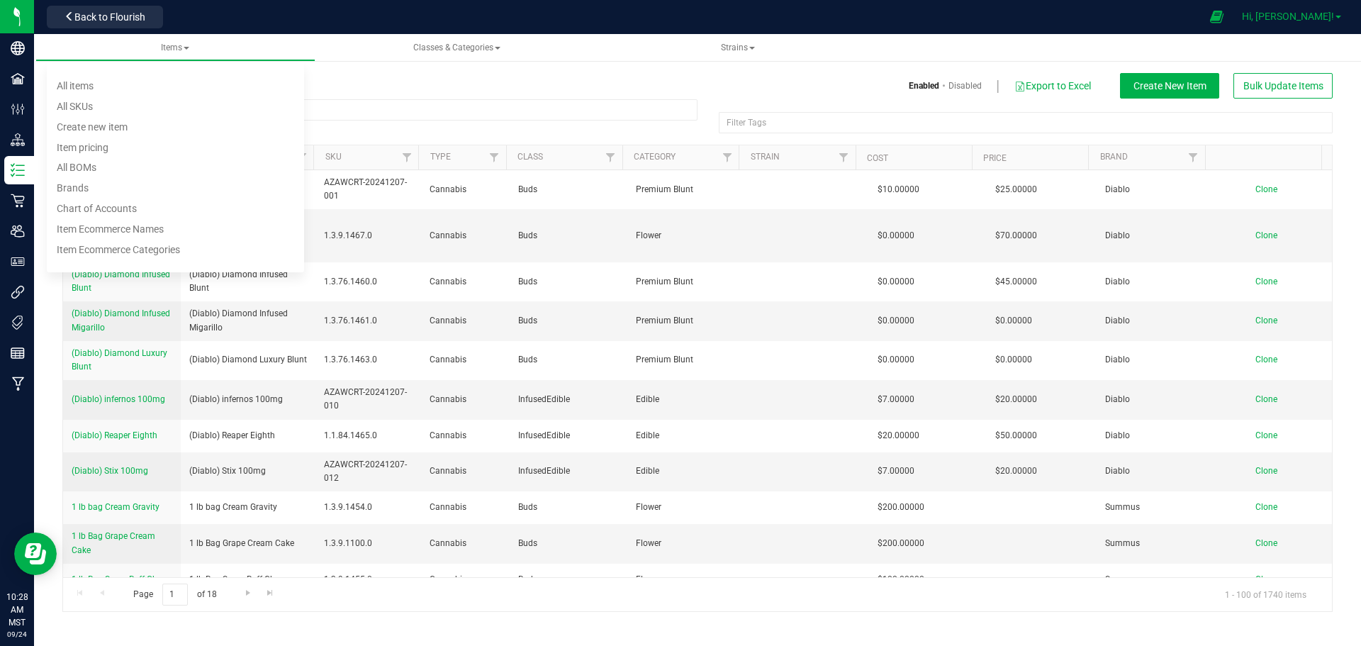
click at [1292, 18] on span "Hi, Joseph!" at bounding box center [1288, 16] width 92 height 11
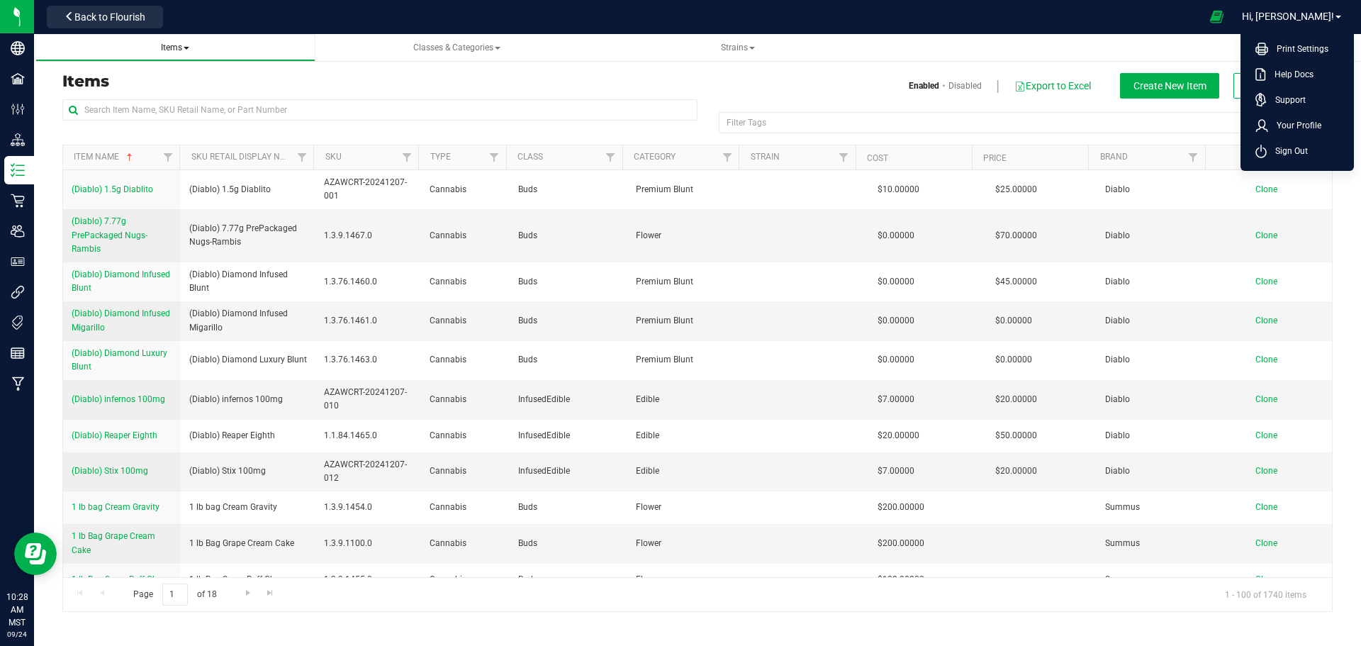
click at [164, 44] on span "Items" at bounding box center [175, 48] width 28 height 10
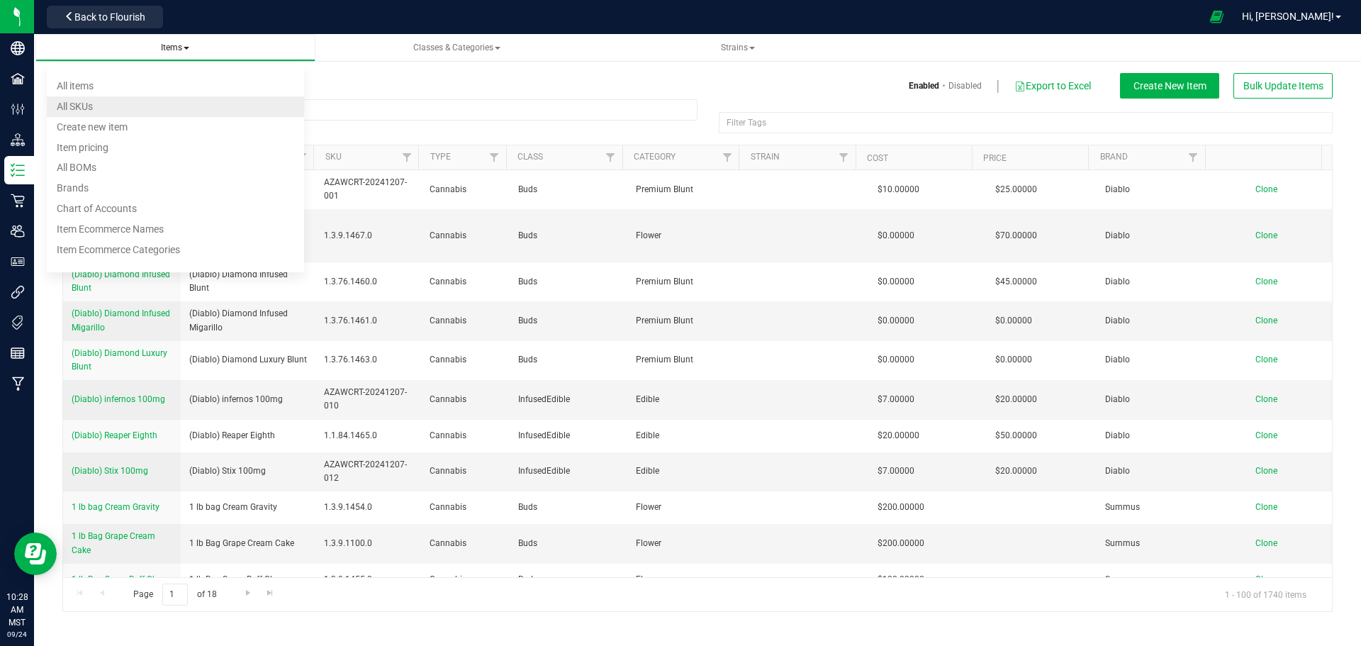
click at [81, 86] on span "All items" at bounding box center [75, 85] width 37 height 11
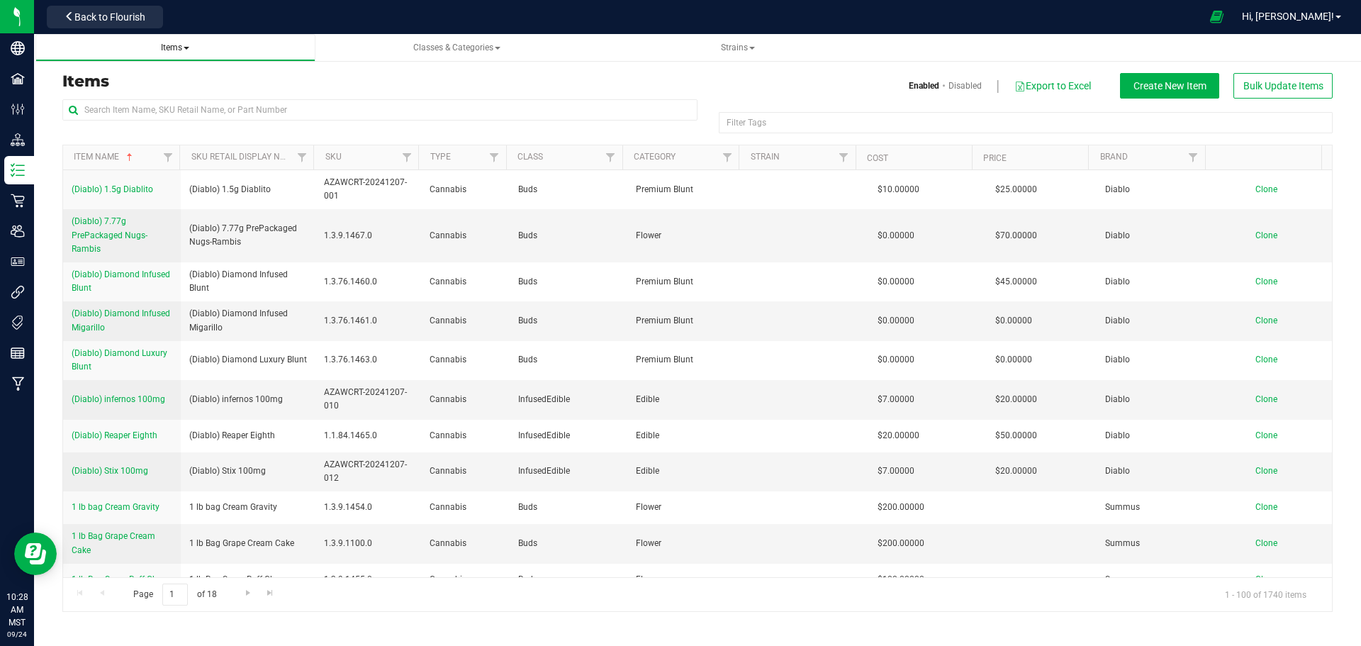
click at [169, 49] on span "Items" at bounding box center [175, 48] width 28 height 10
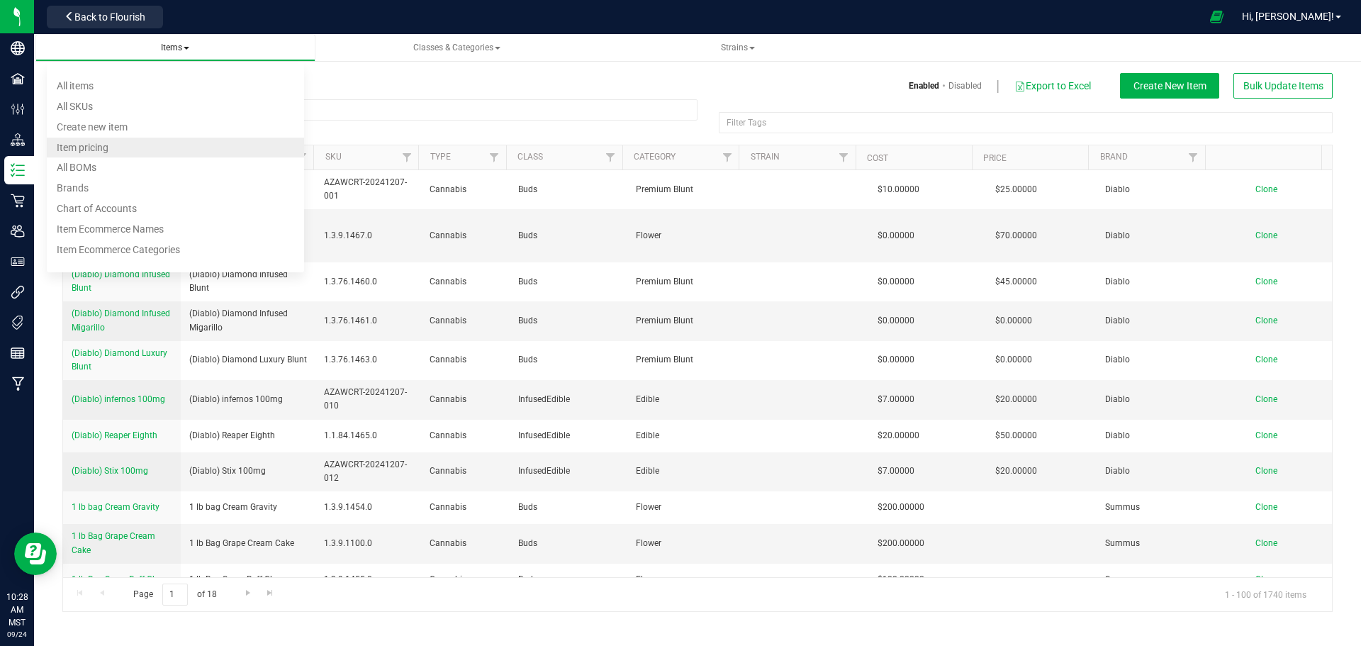
click at [86, 151] on span "Item pricing" at bounding box center [83, 147] width 52 height 11
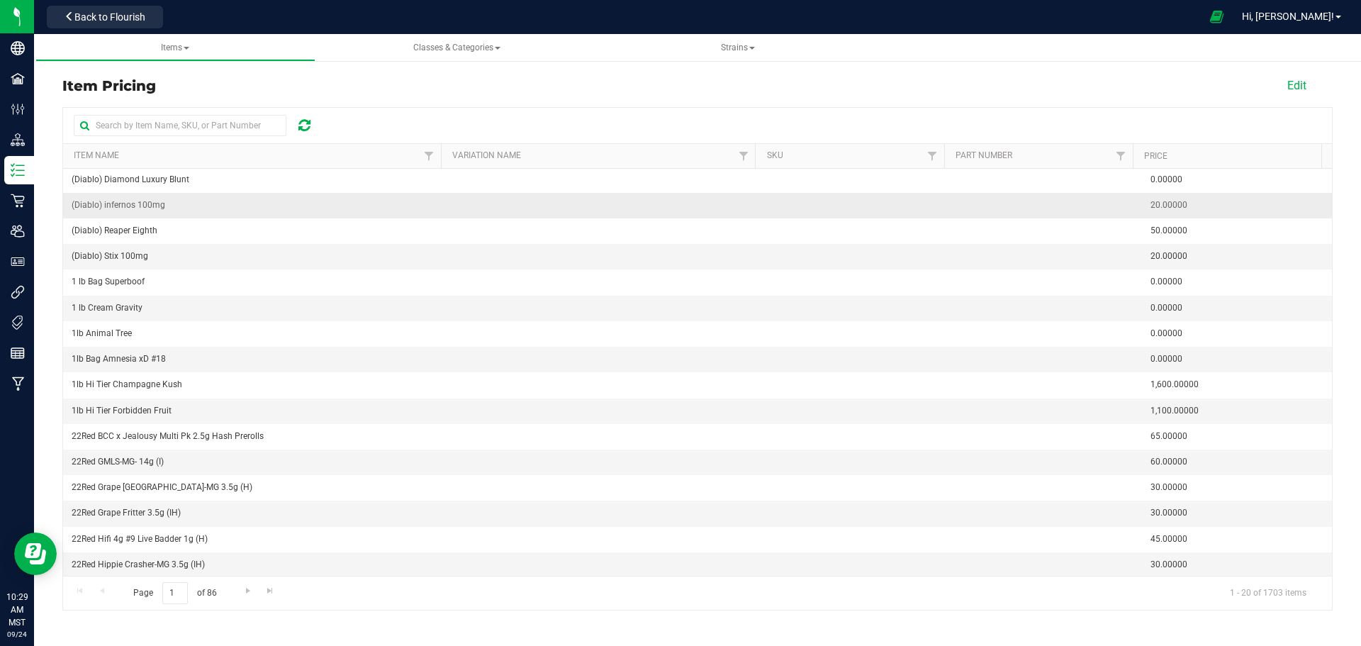
scroll to position [106, 0]
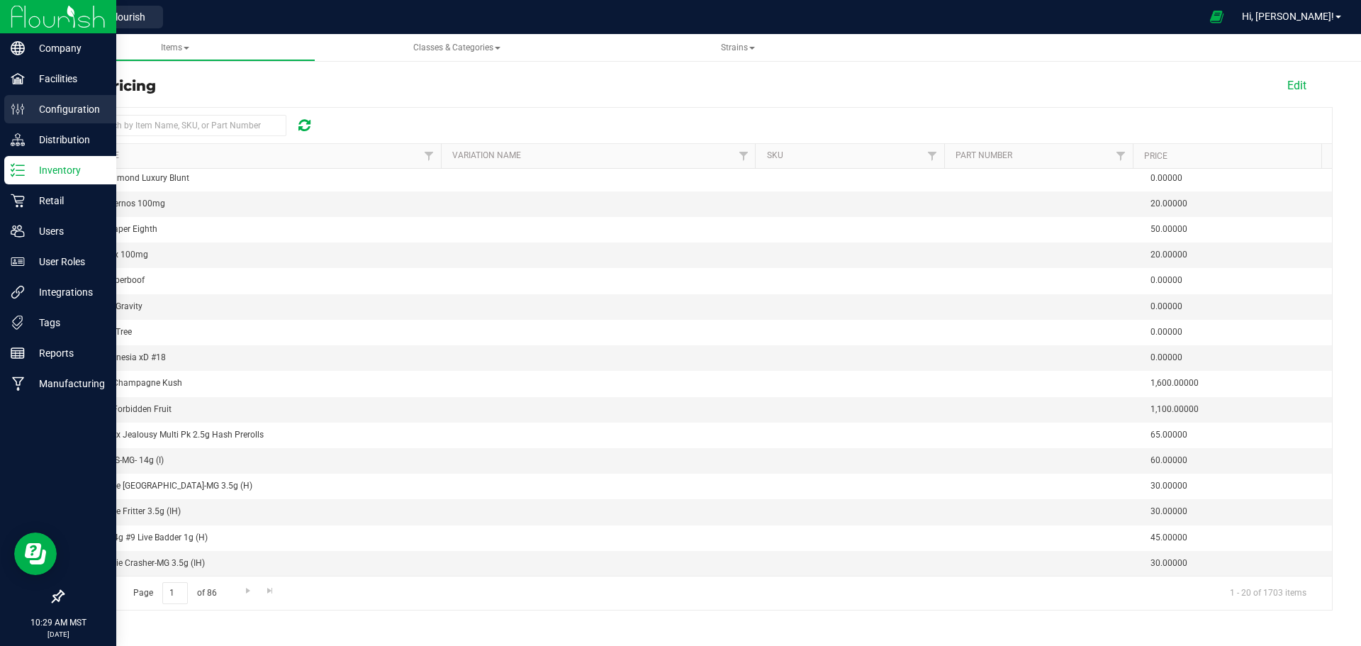
click at [65, 108] on p "Configuration" at bounding box center [67, 109] width 85 height 17
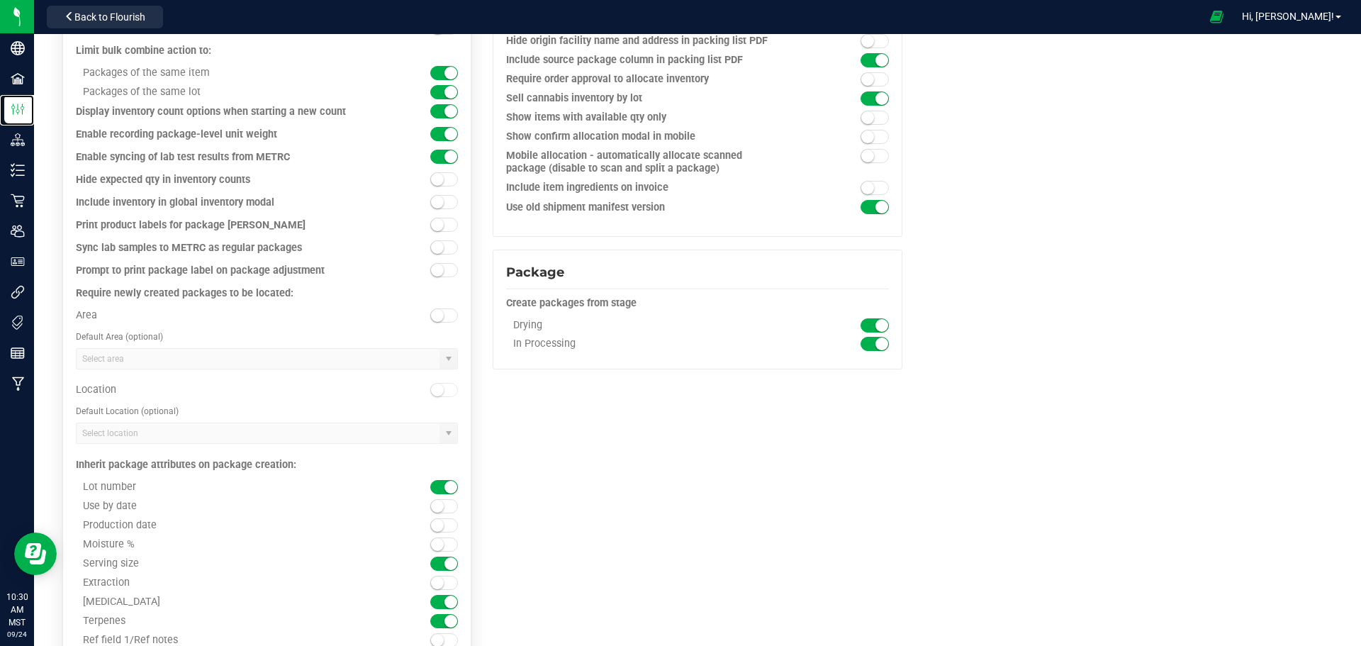
scroll to position [1078, 0]
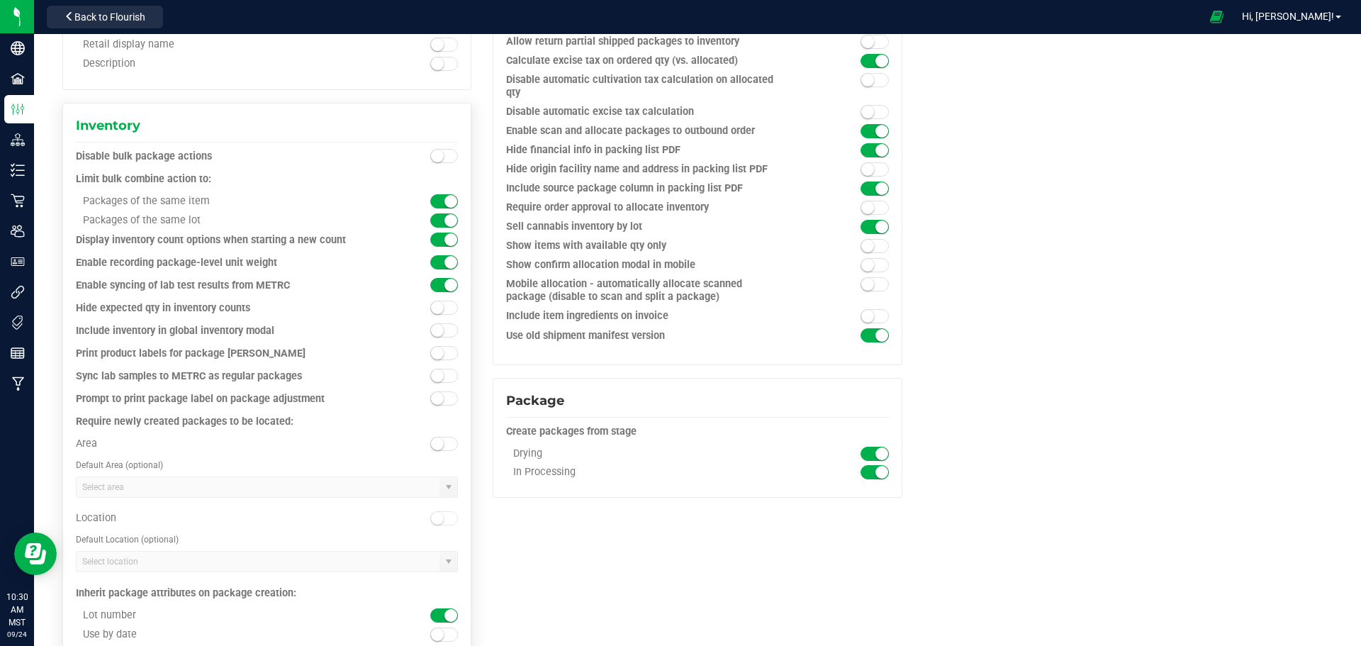
click at [448, 307] on span at bounding box center [444, 308] width 28 height 14
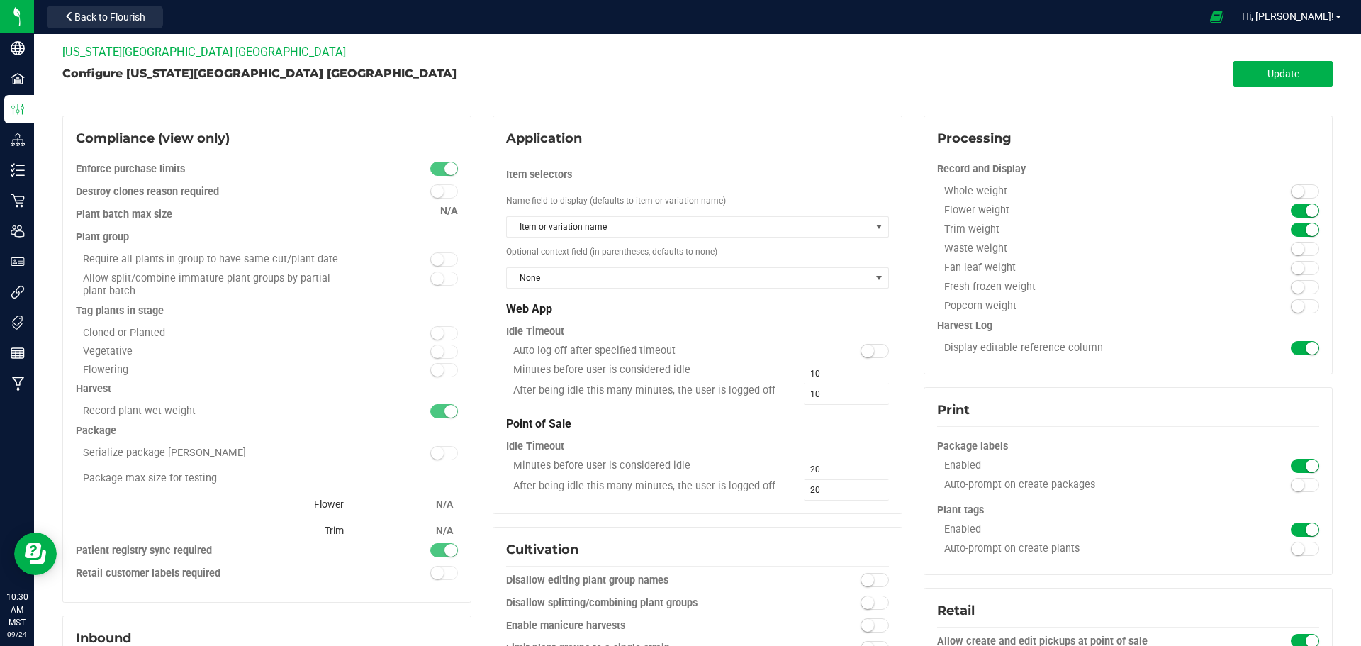
scroll to position [0, 0]
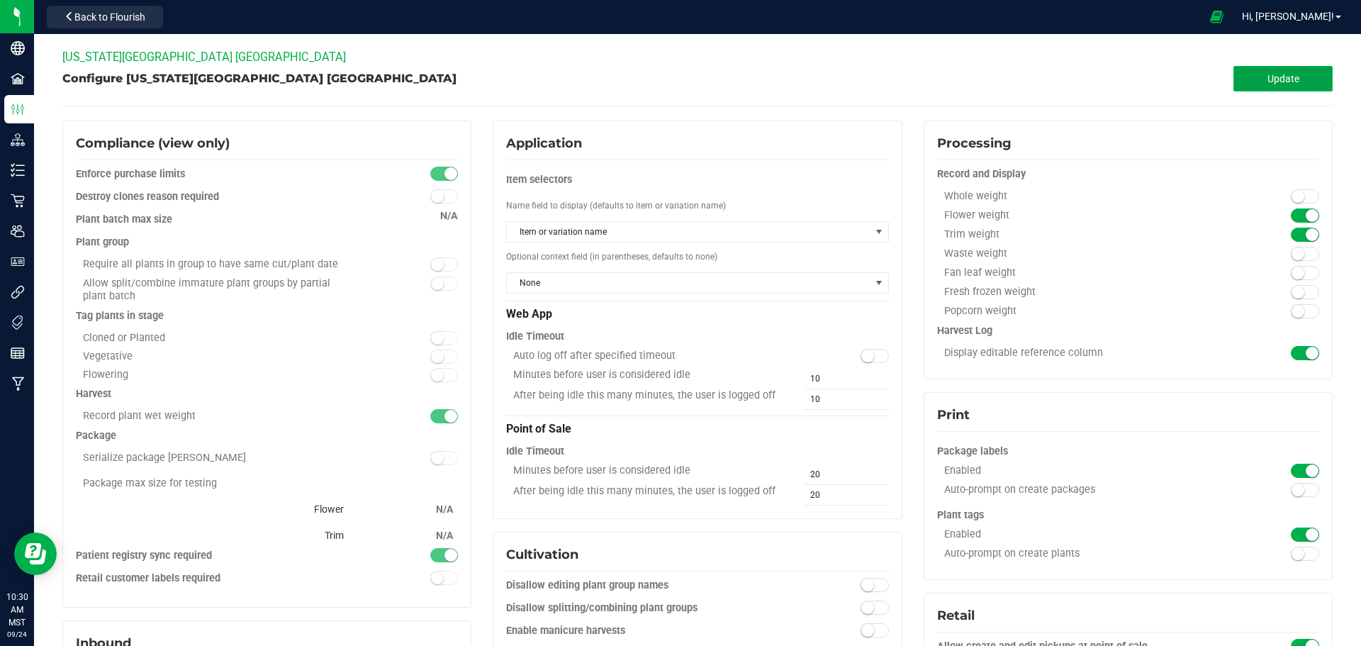
click at [1268, 75] on span "Update" at bounding box center [1284, 78] width 32 height 11
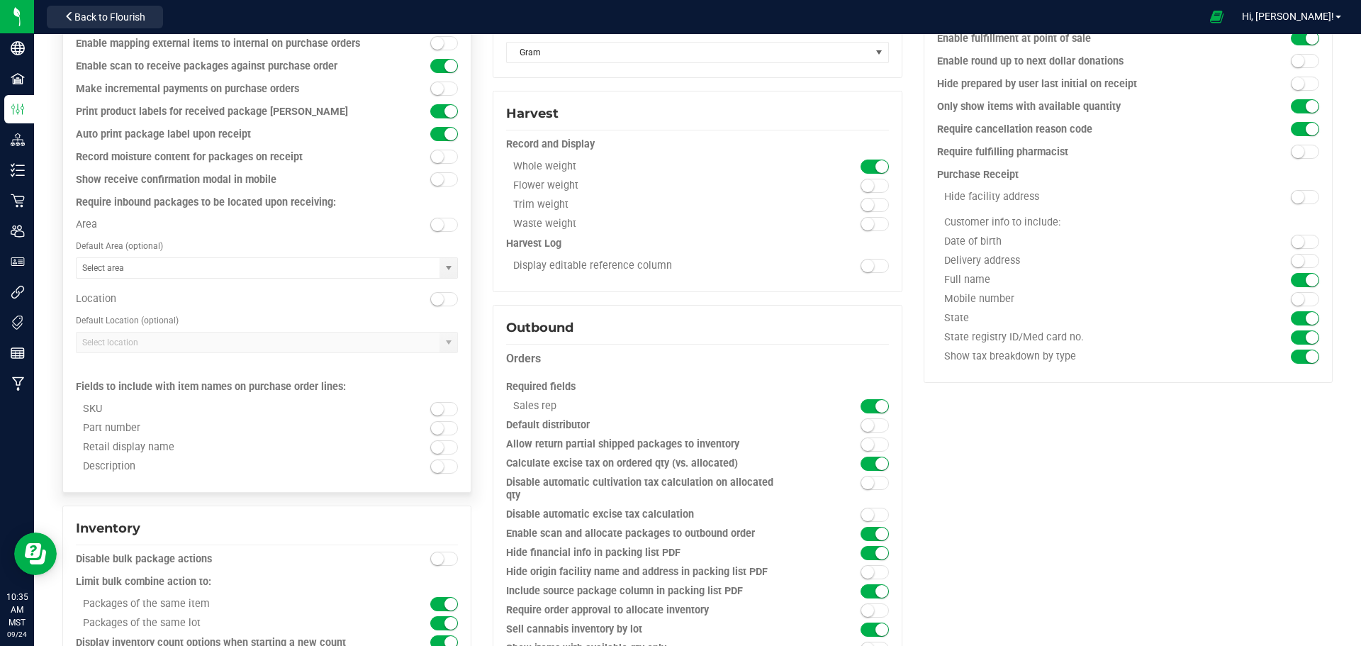
scroll to position [709, 0]
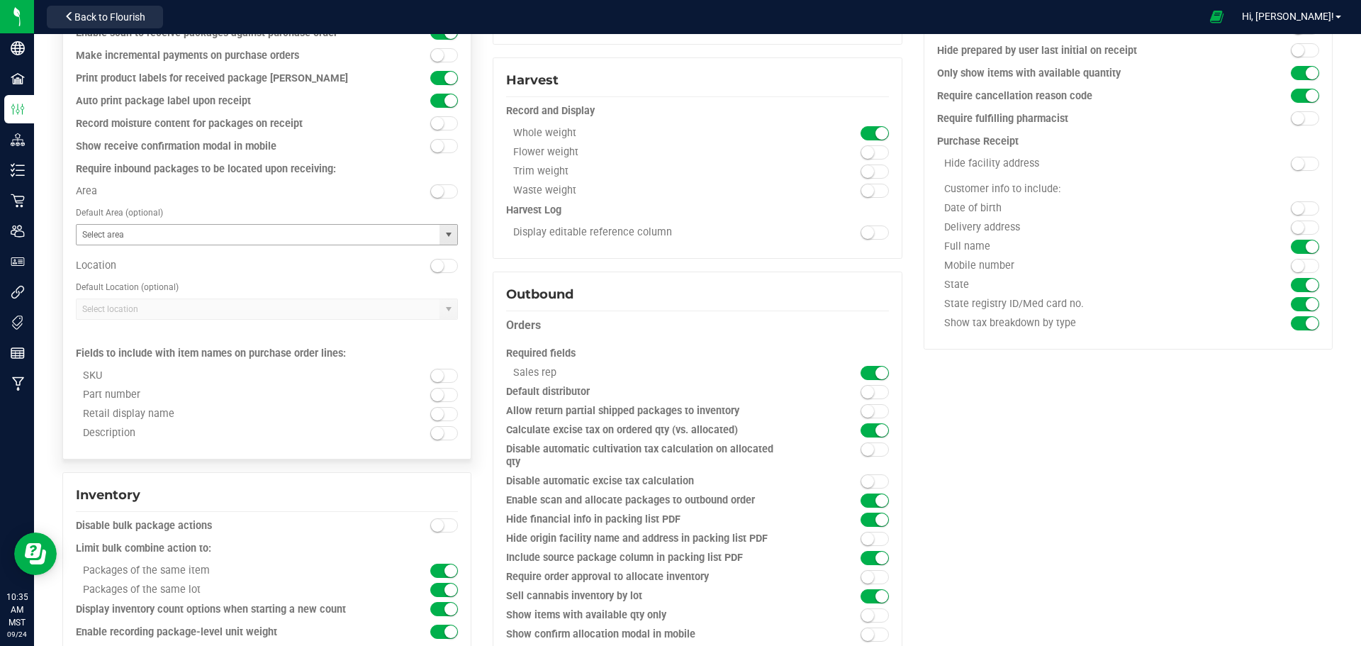
click at [446, 232] on span at bounding box center [448, 234] width 11 height 11
click at [117, 280] on li "Safe Room" at bounding box center [265, 283] width 377 height 24
type input "Safe Room"
click at [447, 310] on span at bounding box center [448, 308] width 11 height 11
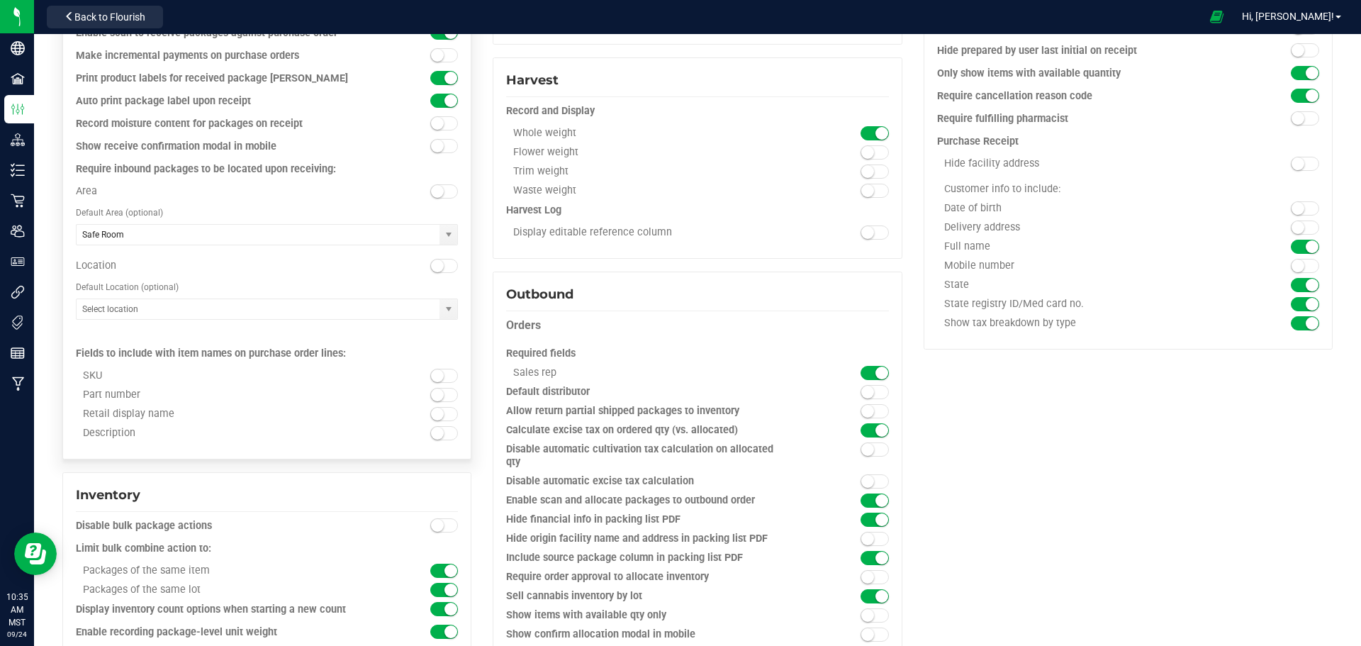
click at [208, 286] on div "Default Location (optional)" at bounding box center [267, 287] width 382 height 17
click at [438, 263] on small at bounding box center [437, 265] width 13 height 13
click at [445, 308] on span at bounding box center [448, 308] width 11 height 11
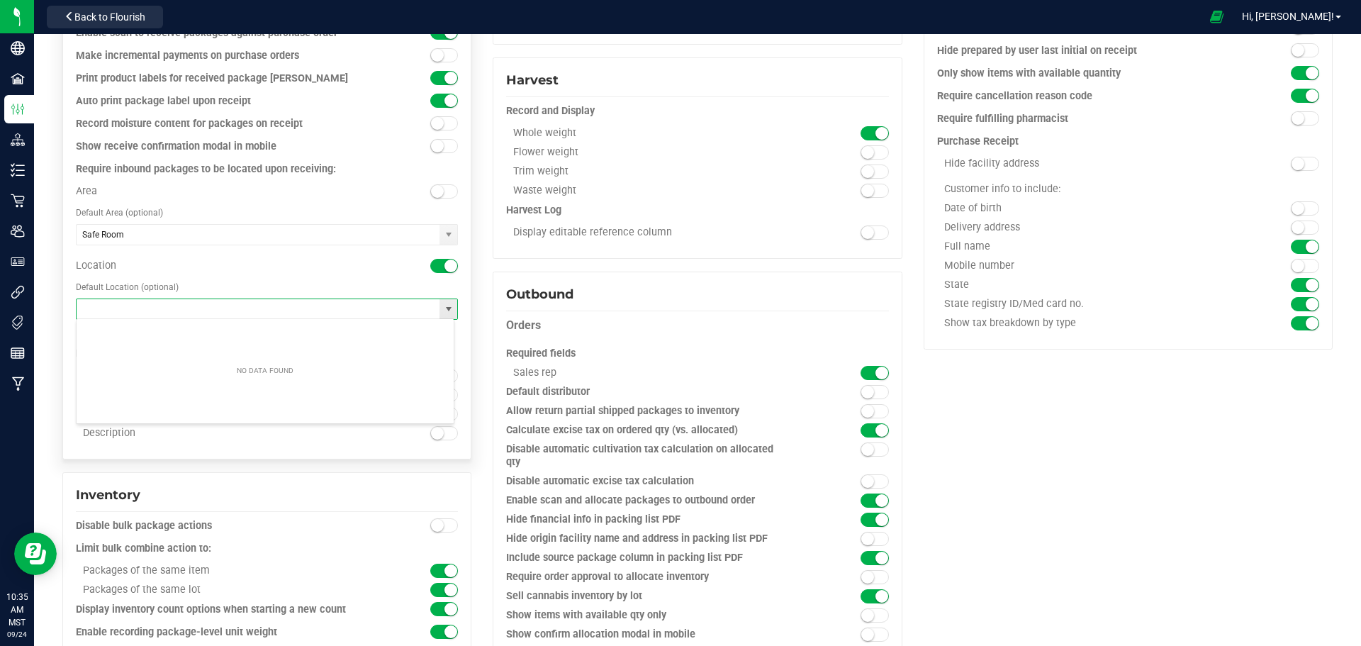
click at [189, 306] on input "NO DATA FOUND" at bounding box center [258, 309] width 363 height 20
click at [444, 310] on span at bounding box center [448, 308] width 11 height 11
click at [434, 263] on span at bounding box center [444, 266] width 28 height 14
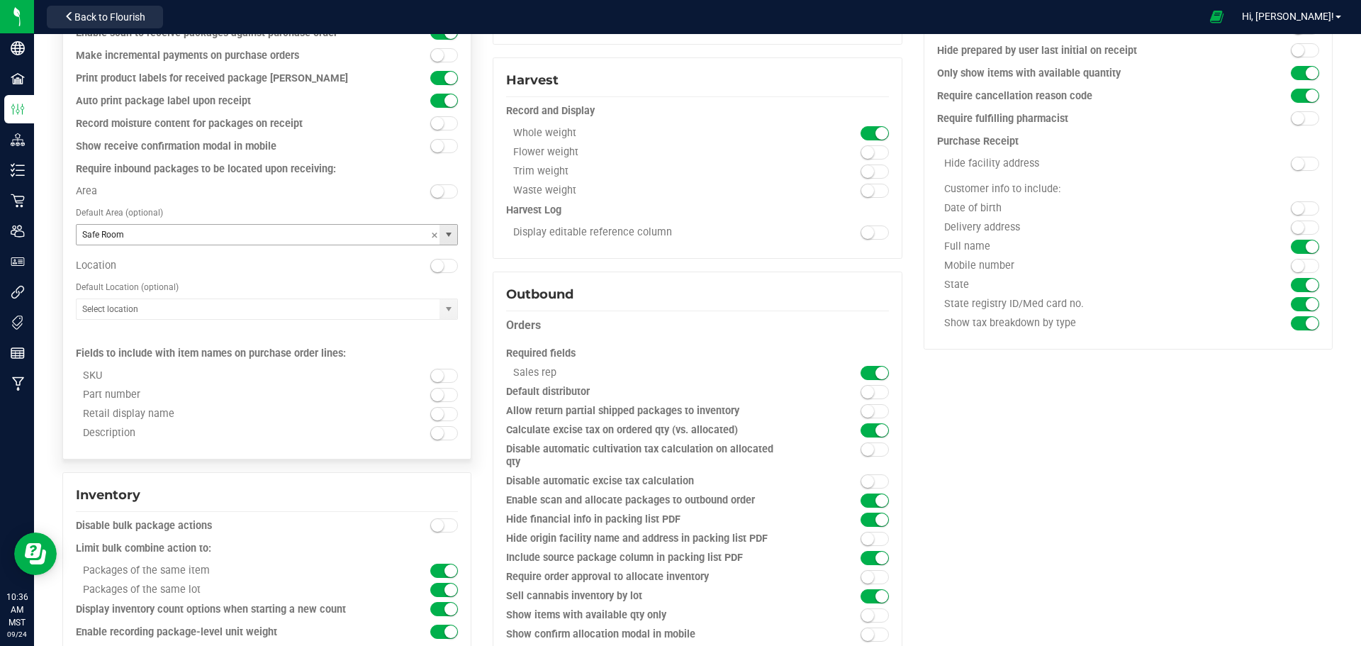
click at [443, 230] on span at bounding box center [448, 234] width 11 height 11
click at [430, 232] on span at bounding box center [434, 235] width 9 height 21
click at [342, 193] on div "Area" at bounding box center [219, 191] width 286 height 13
drag, startPoint x: 74, startPoint y: 168, endPoint x: 337, endPoint y: 174, distance: 263.1
click at [337, 174] on div "Inbound Automatically generate non-cannabis lot numbers Automatically lock pack…" at bounding box center [266, 185] width 409 height 548
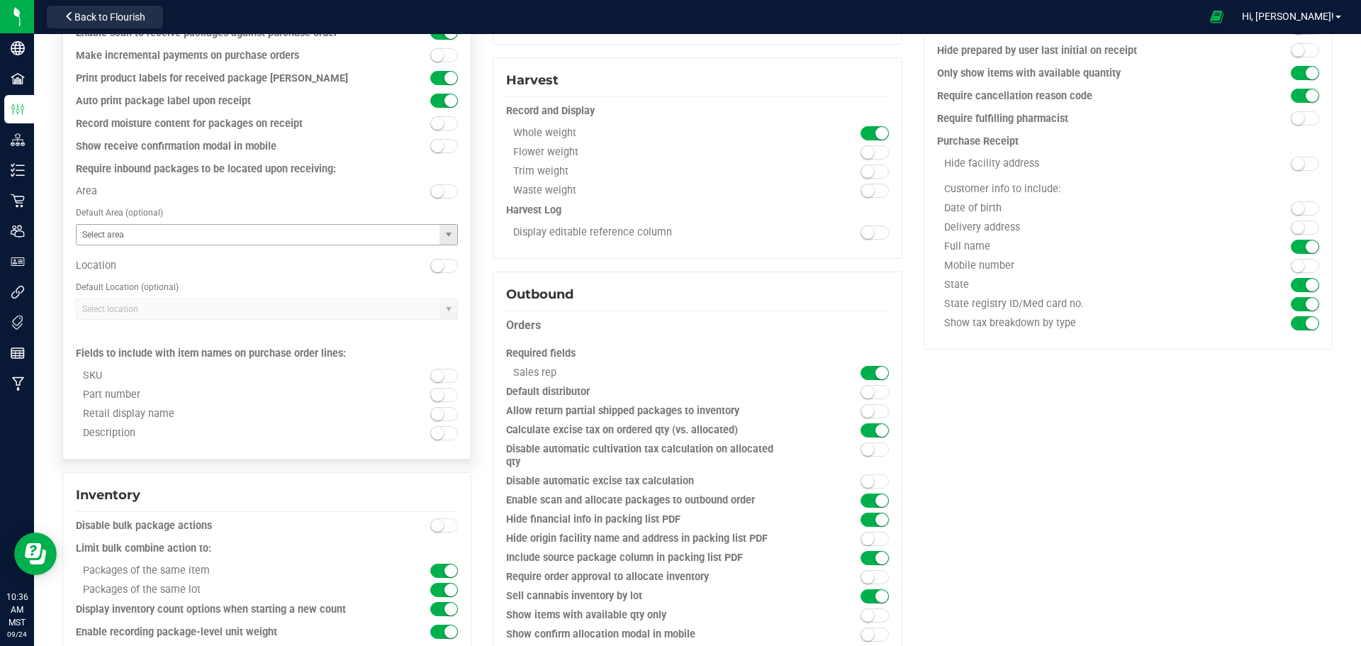
copy div "Require inbound packages to be located upon receiving:"
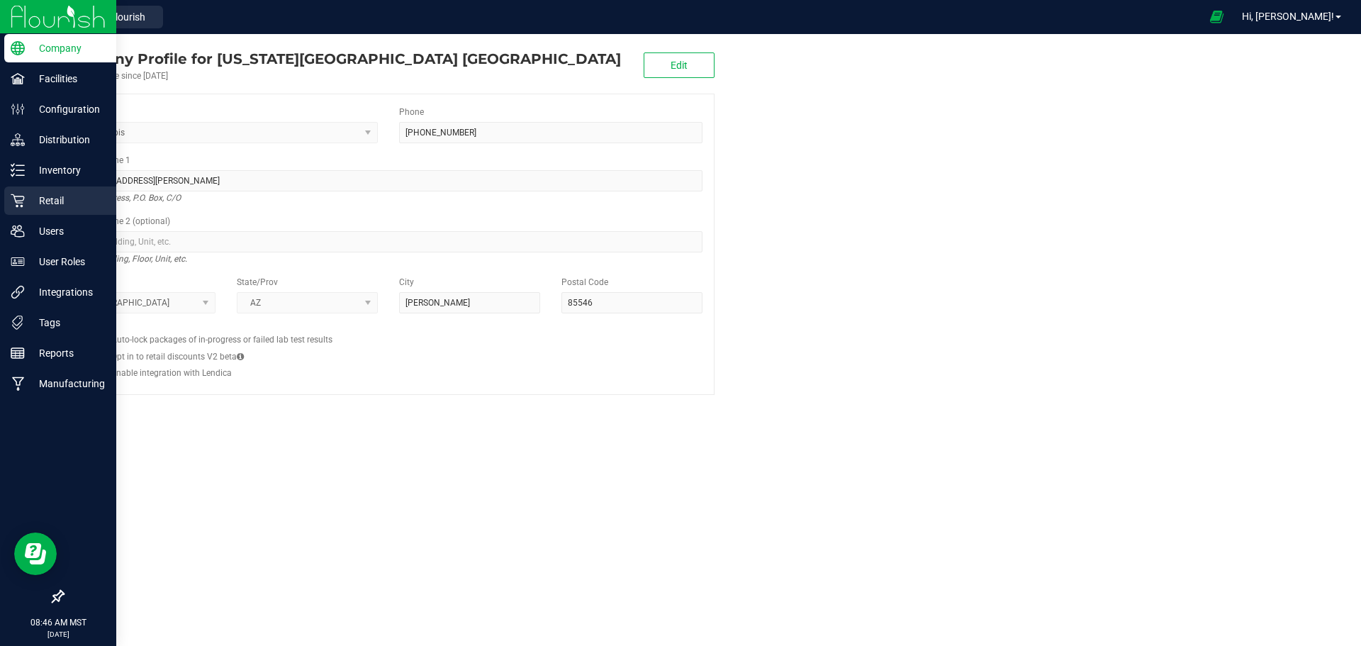
click at [54, 201] on p "Retail" at bounding box center [67, 200] width 85 height 17
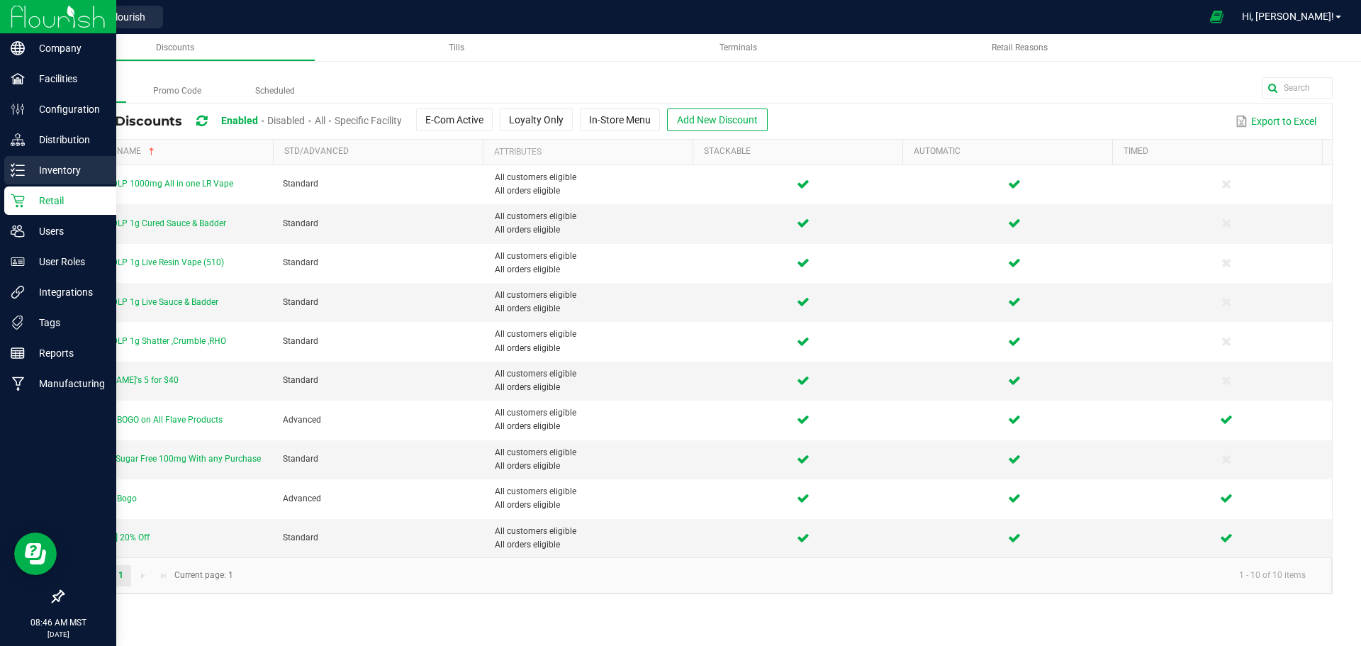
click at [58, 160] on div "Inventory" at bounding box center [60, 170] width 112 height 28
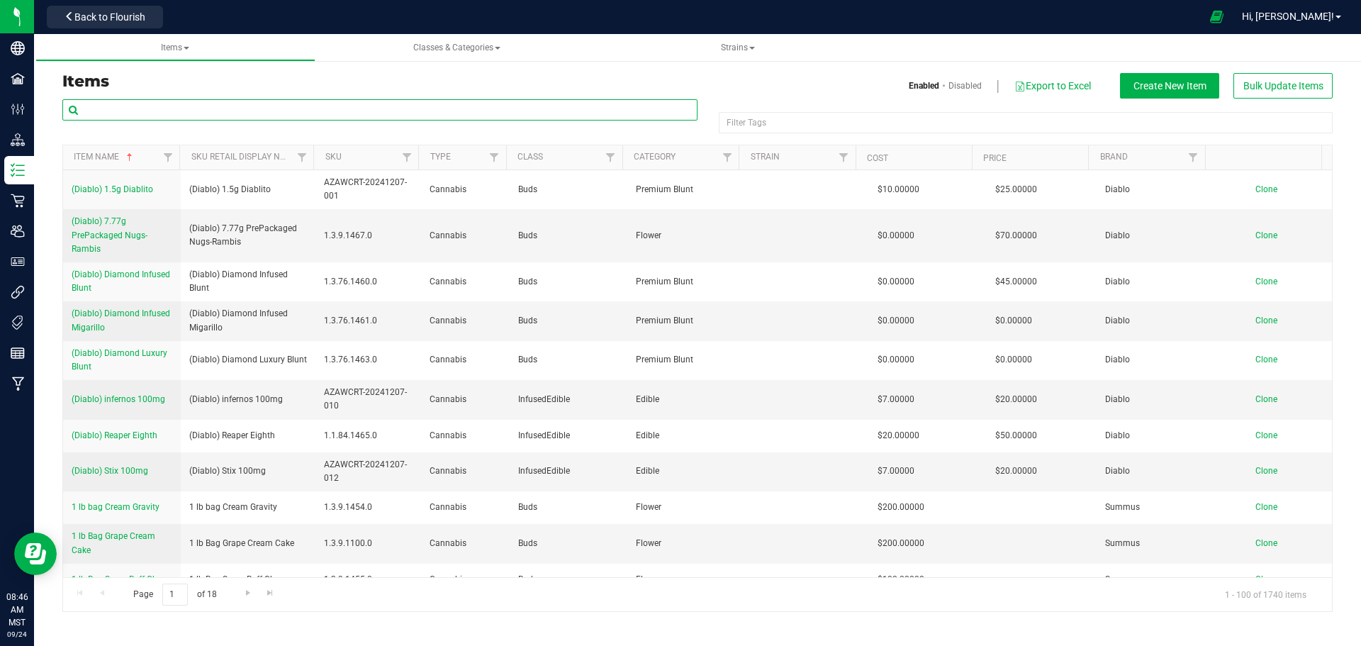
click at [198, 107] on input "text" at bounding box center [379, 109] width 635 height 21
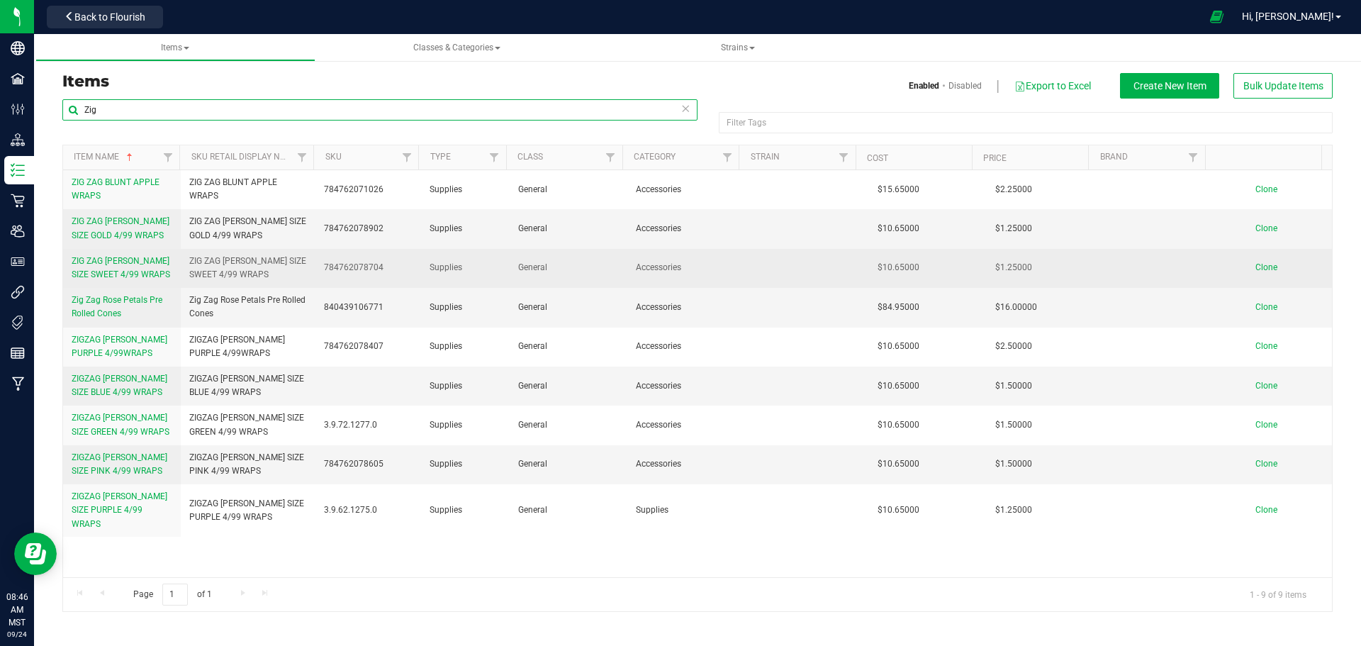
type input "Zig"
click at [109, 257] on span "ZIG ZAG [PERSON_NAME] SIZE SWEET 4/99 WRAPS" at bounding box center [121, 267] width 99 height 23
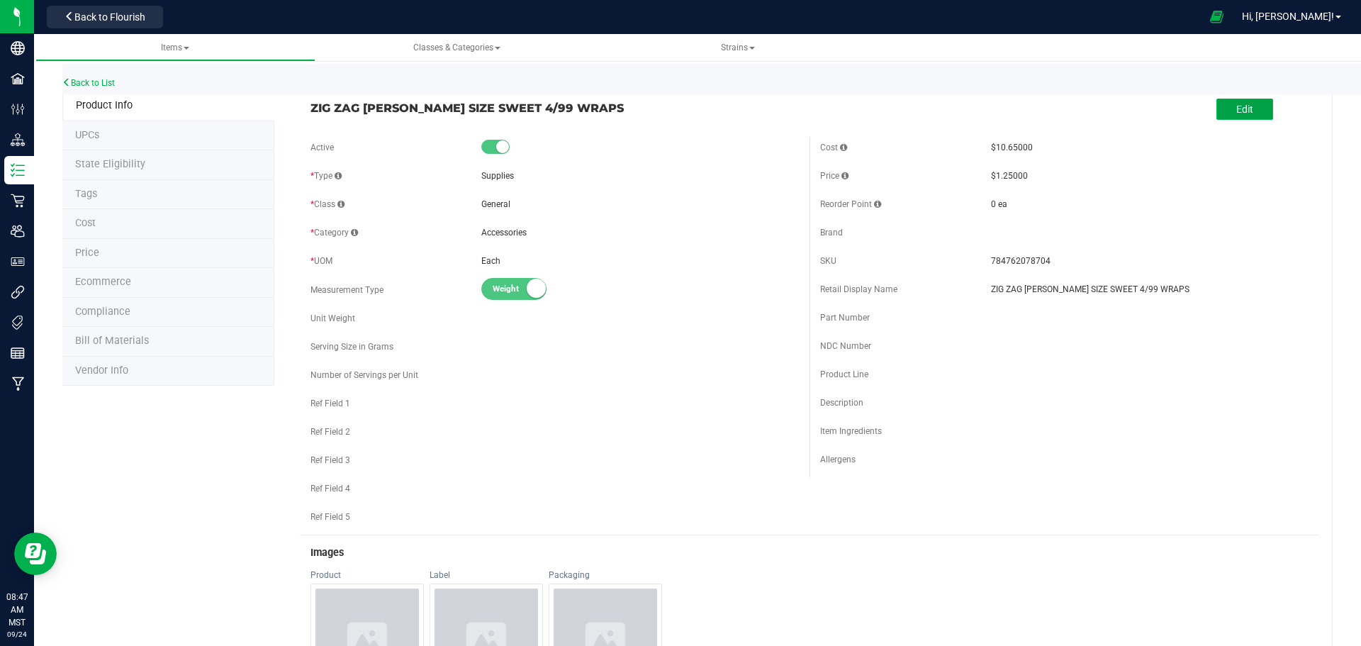
click at [1236, 107] on span "Edit" at bounding box center [1244, 109] width 17 height 11
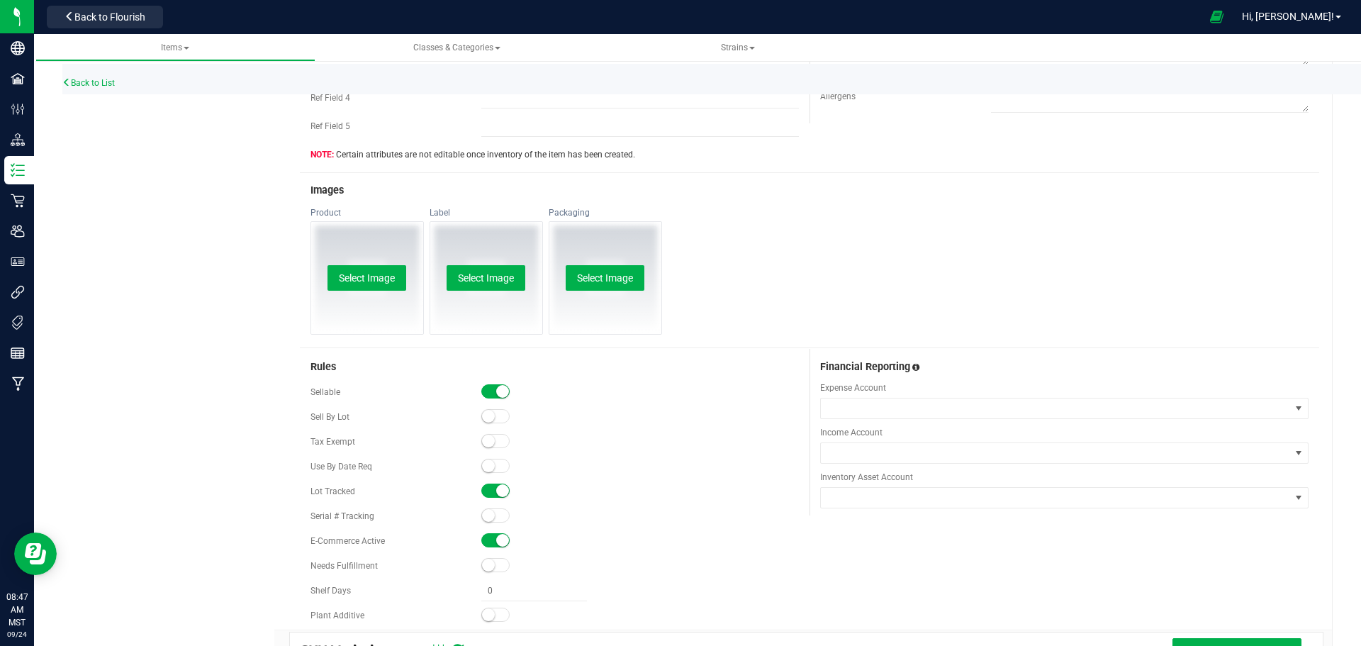
scroll to position [567, 0]
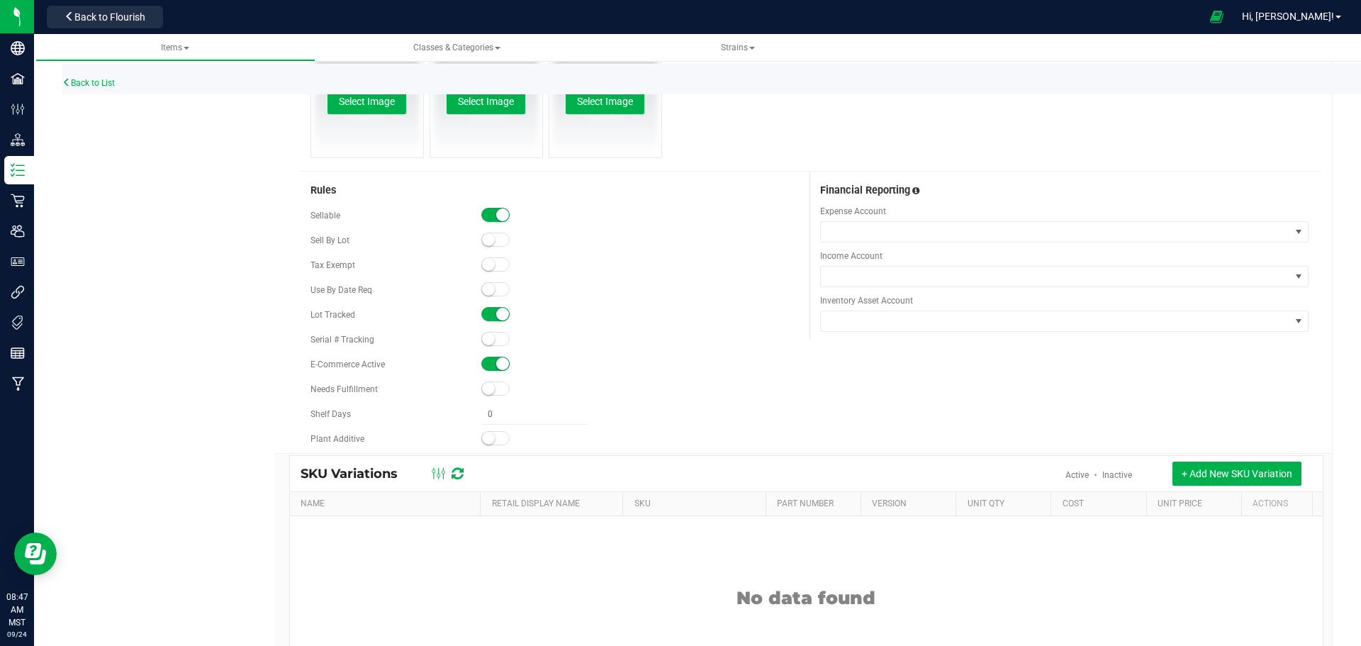
click at [500, 388] on span at bounding box center [495, 388] width 28 height 14
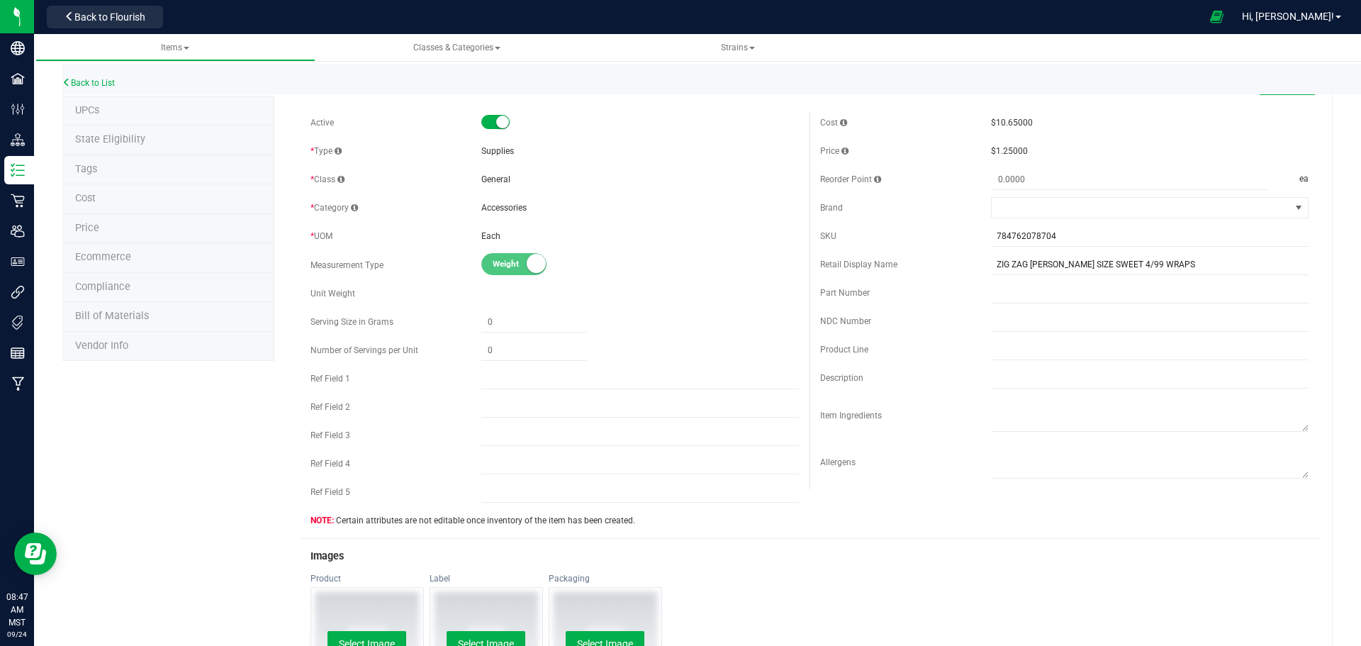
scroll to position [0, 0]
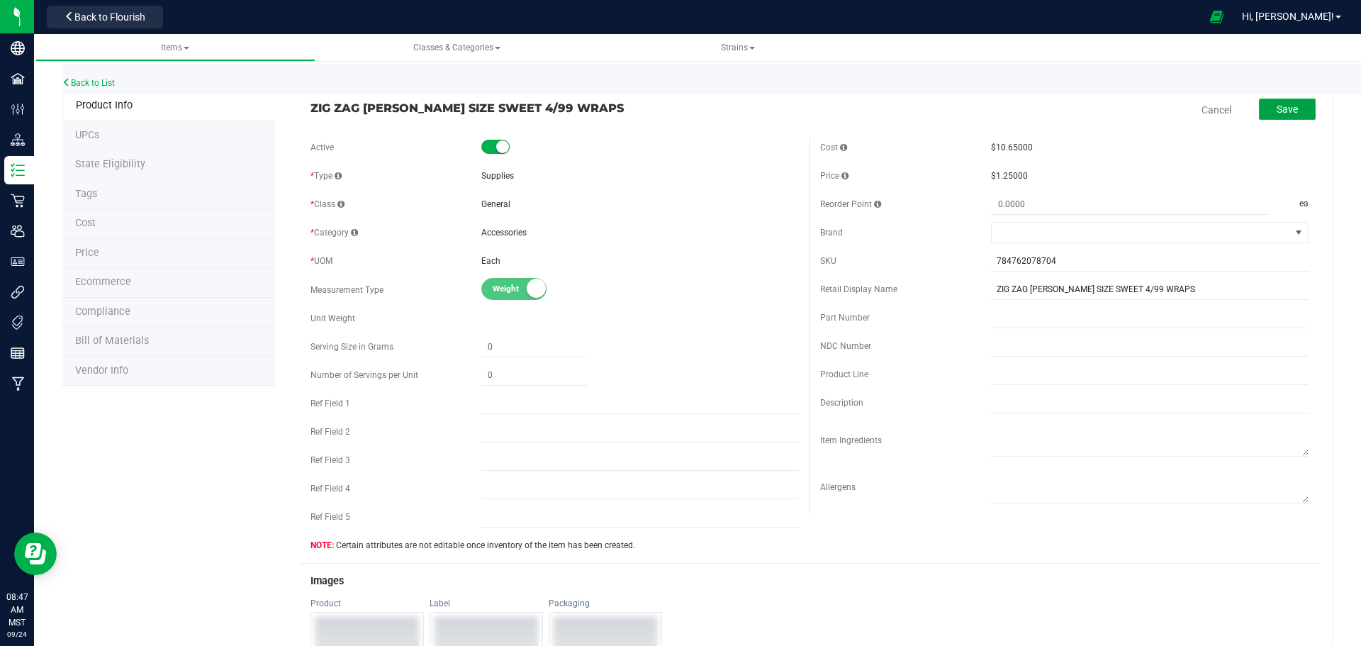
click at [1277, 106] on span "Save" at bounding box center [1287, 109] width 21 height 11
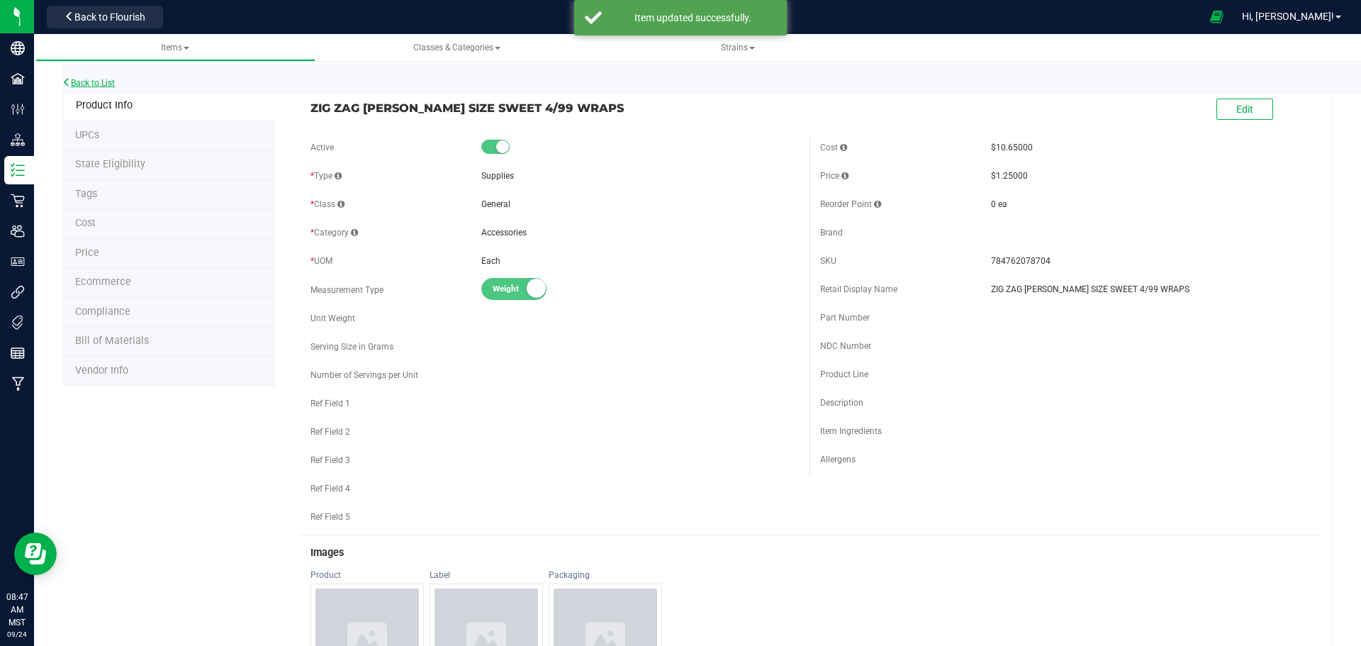
click at [115, 83] on link "Back to List" at bounding box center [88, 83] width 52 height 10
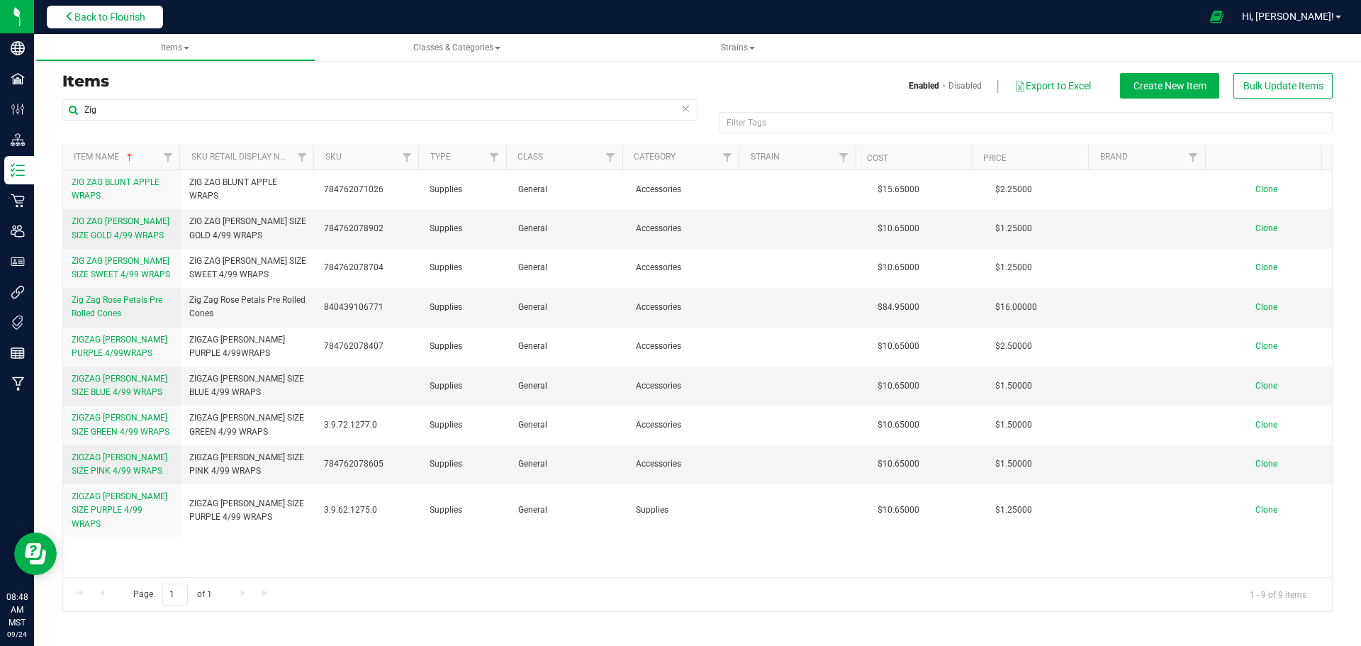
click at [111, 13] on span "Back to Flourish" at bounding box center [109, 16] width 71 height 11
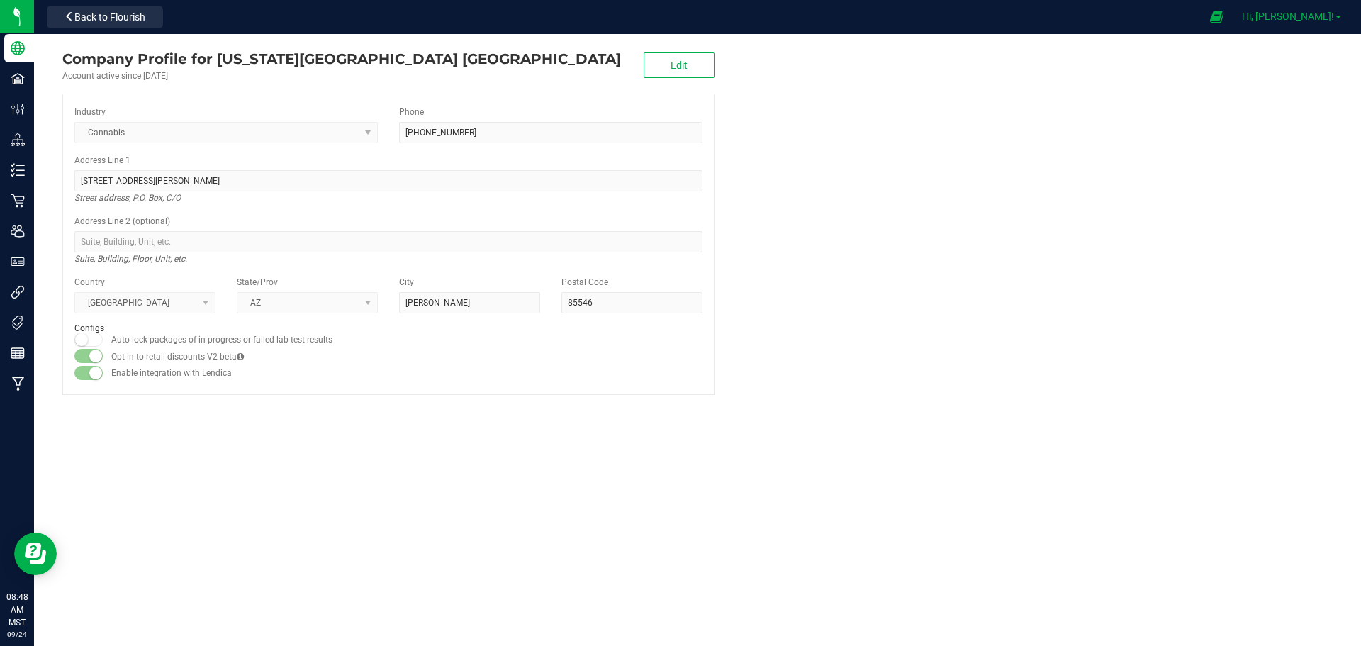
click at [1304, 14] on span "Hi, Joseph!" at bounding box center [1288, 16] width 92 height 11
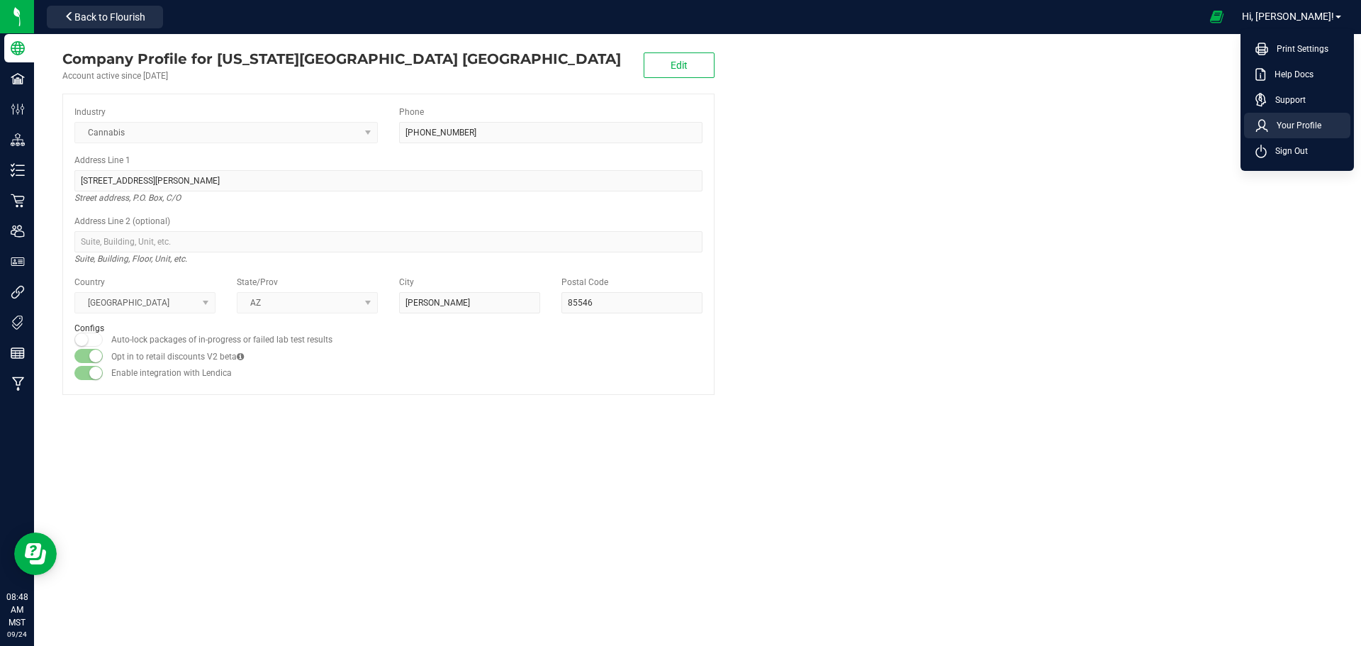
click at [1295, 121] on span "Your Profile" at bounding box center [1294, 125] width 53 height 14
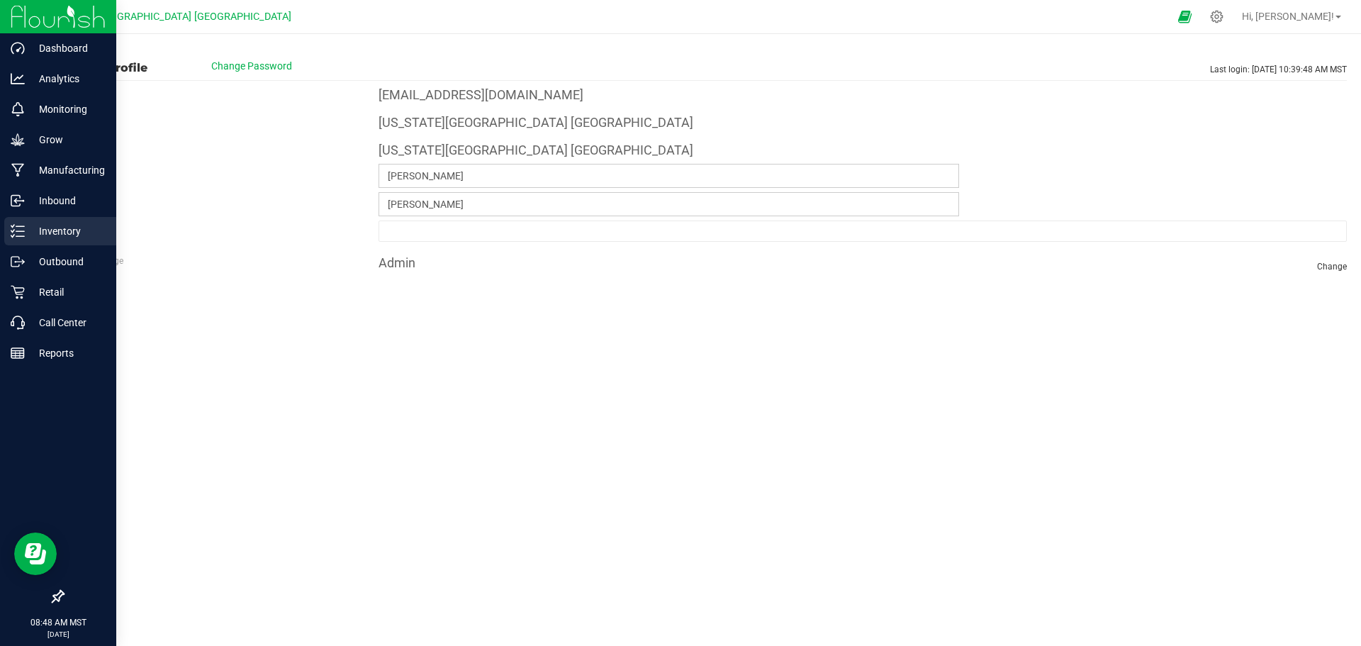
click at [50, 231] on p "Inventory" at bounding box center [67, 231] width 85 height 17
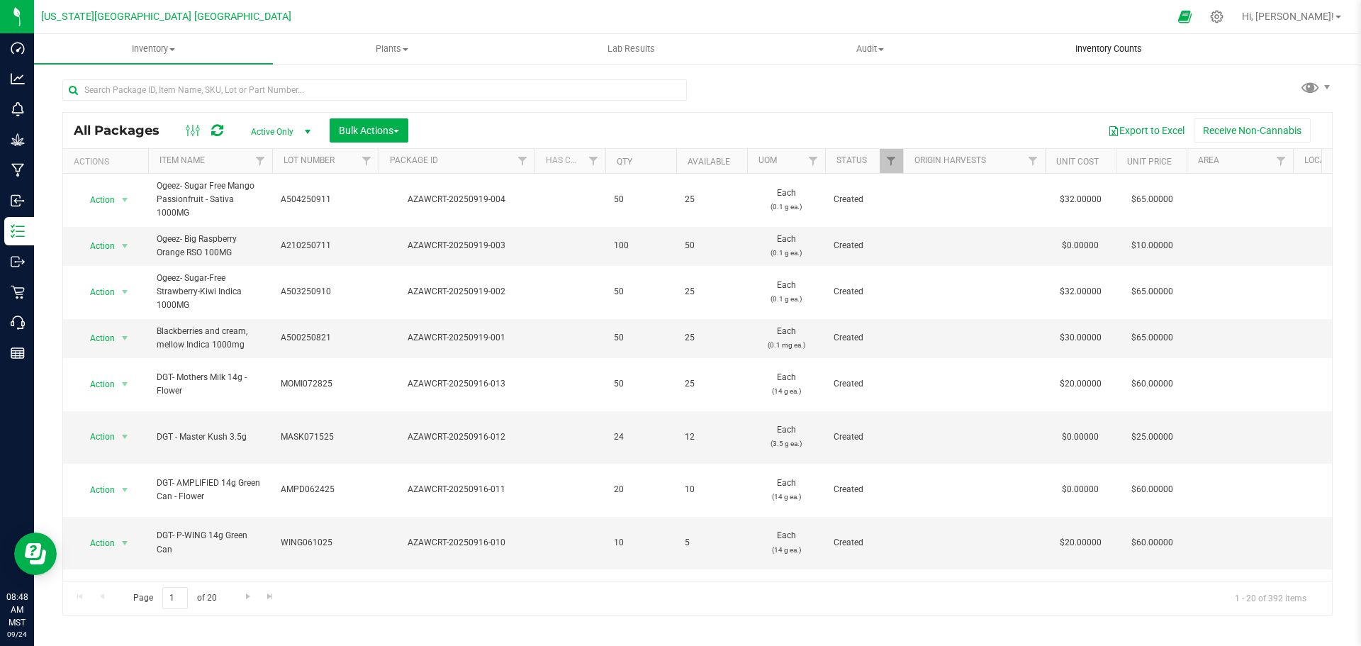
click at [1097, 47] on span "Inventory Counts" at bounding box center [1108, 49] width 105 height 13
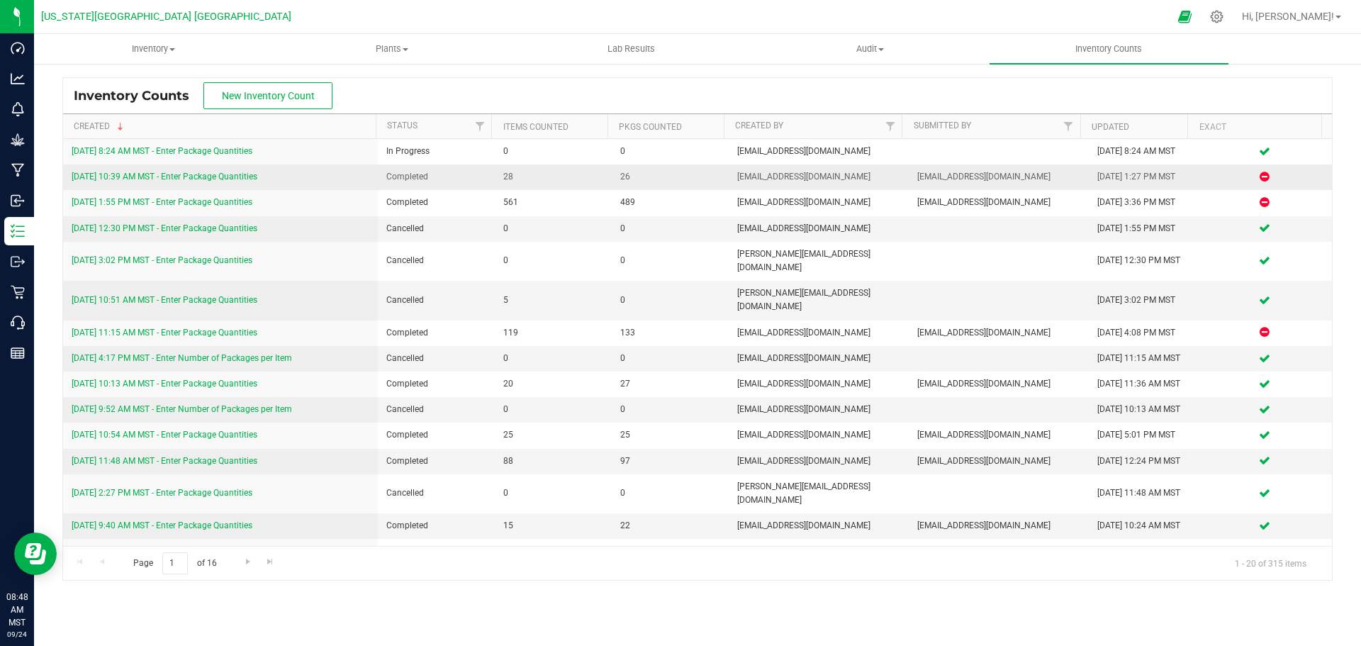
click at [157, 172] on link "9/23/25 10:39 AM MST - Enter Package Quantities" at bounding box center [165, 177] width 186 height 10
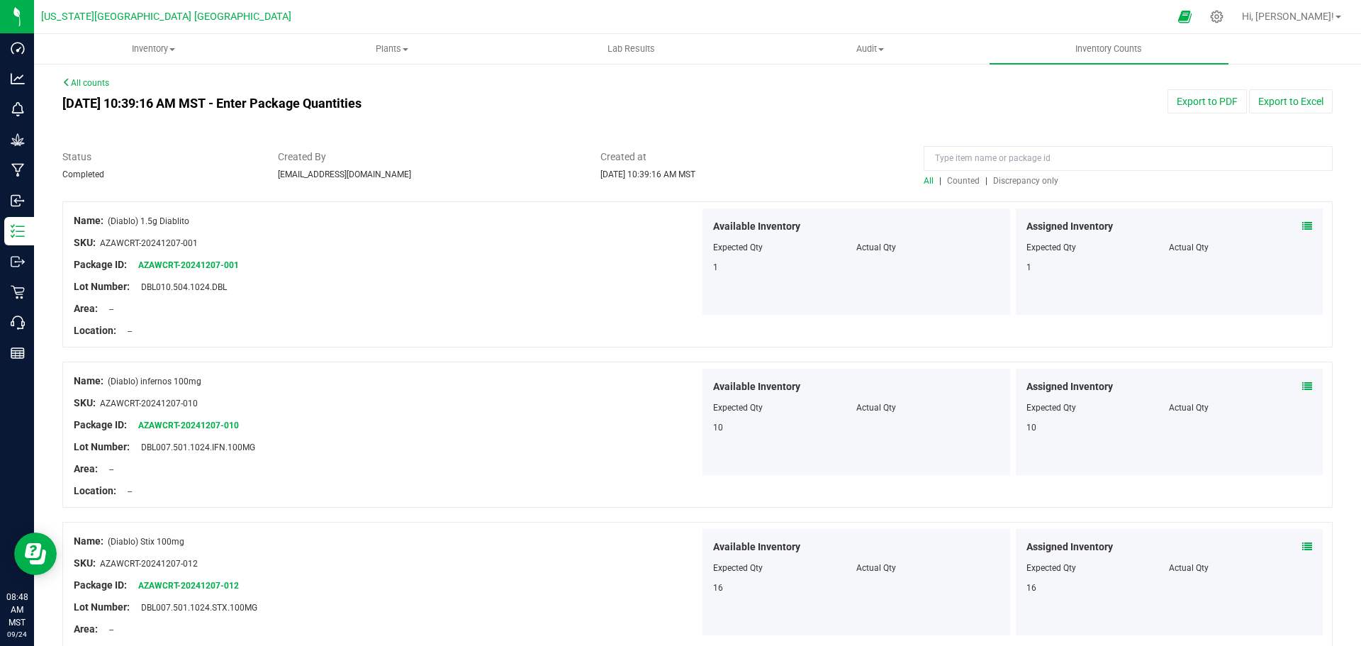
click at [957, 180] on span "Counted" at bounding box center [963, 181] width 33 height 10
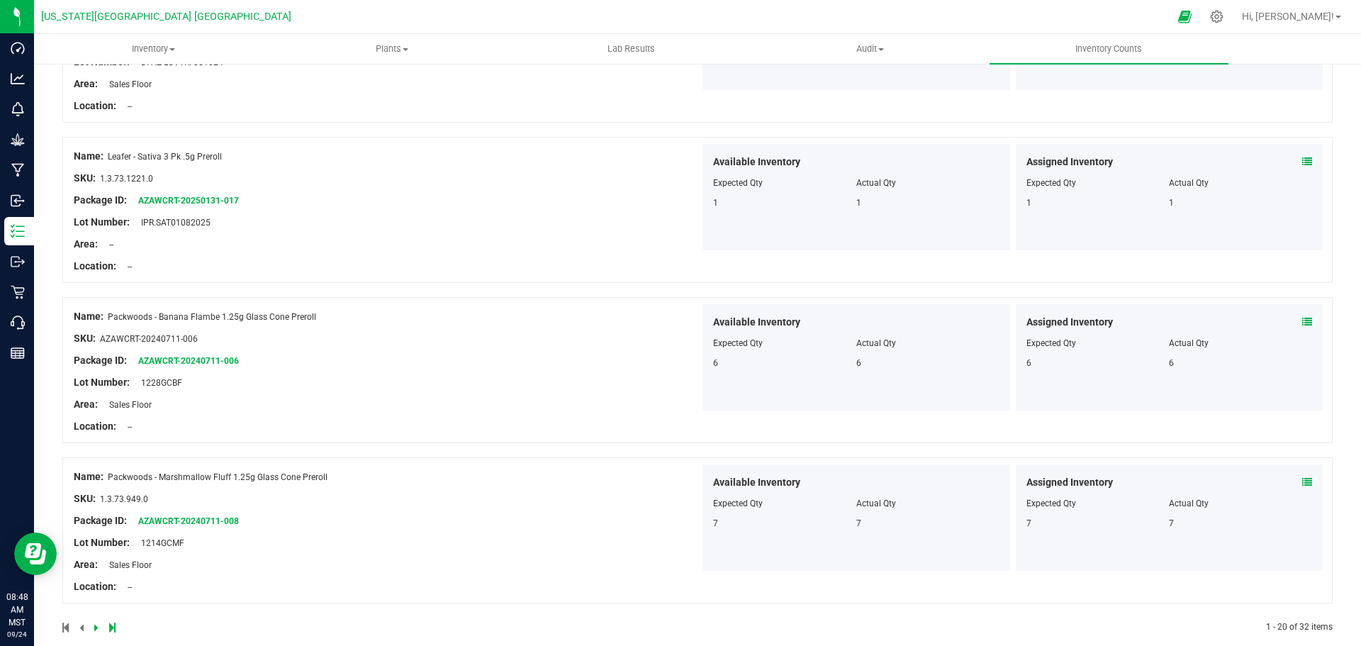
scroll to position [2808, 0]
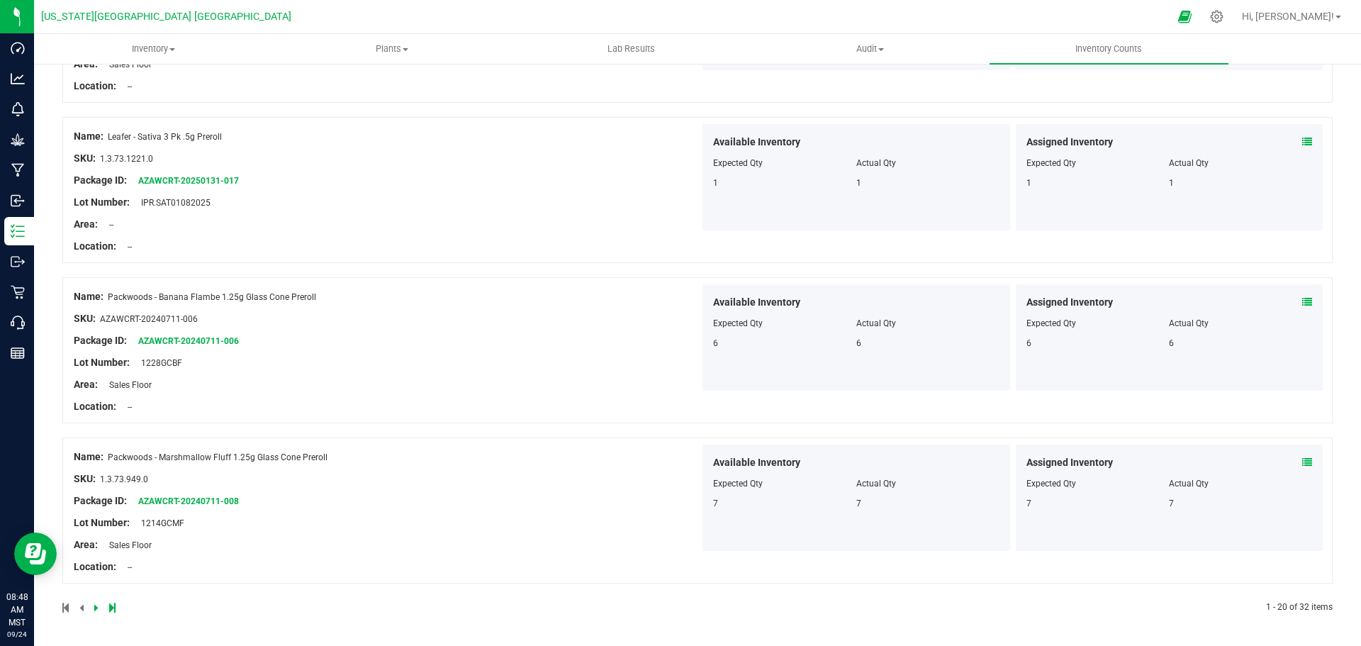
click at [96, 606] on icon at bounding box center [96, 607] width 4 height 9
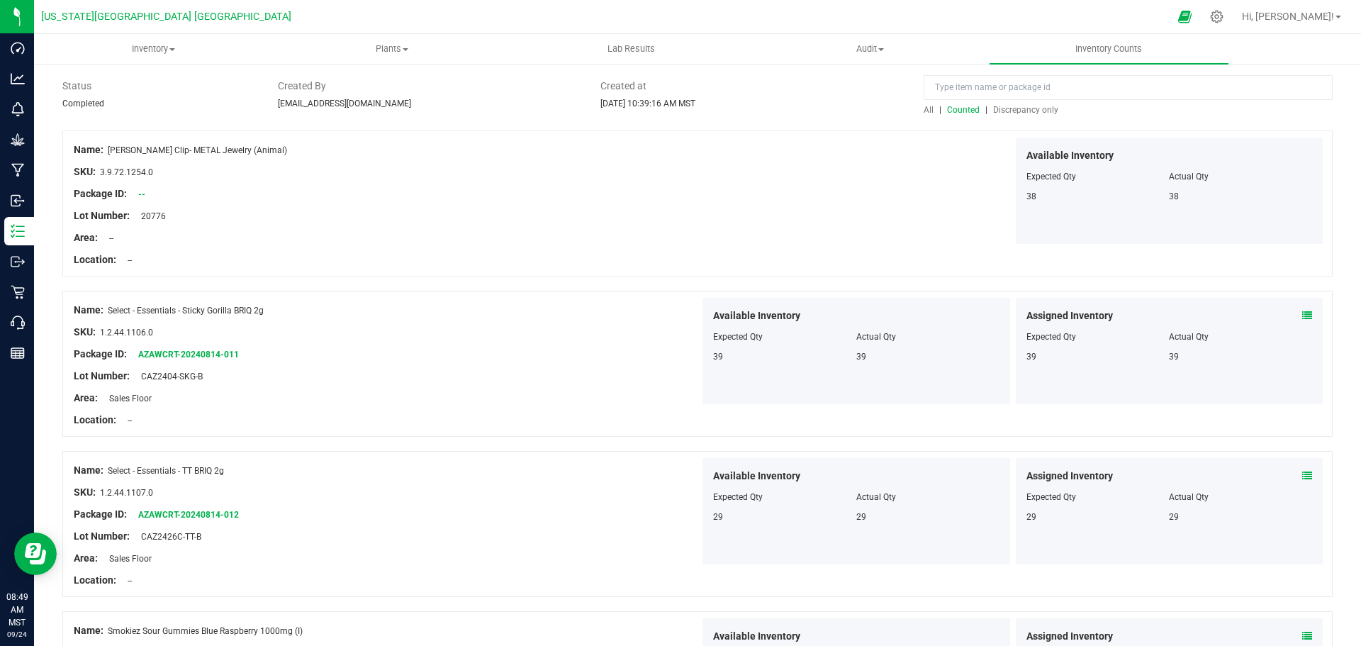
scroll to position [0, 0]
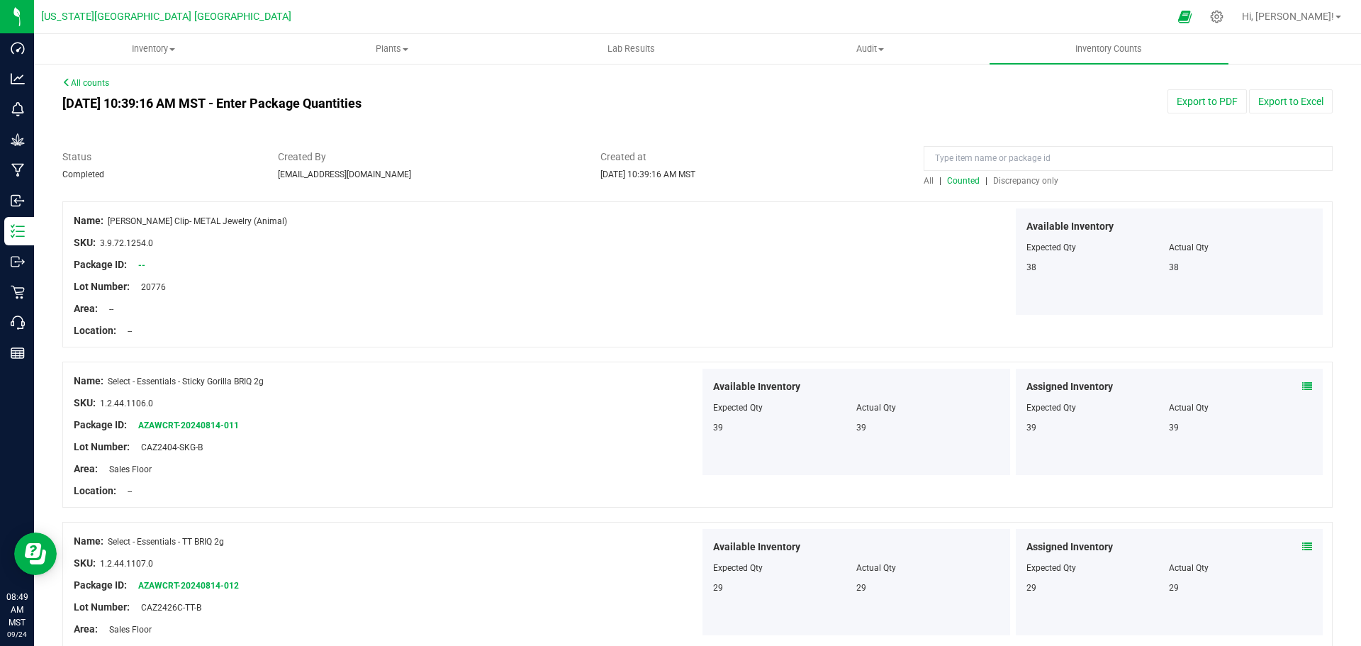
click at [98, 82] on link "All counts" at bounding box center [85, 83] width 47 height 10
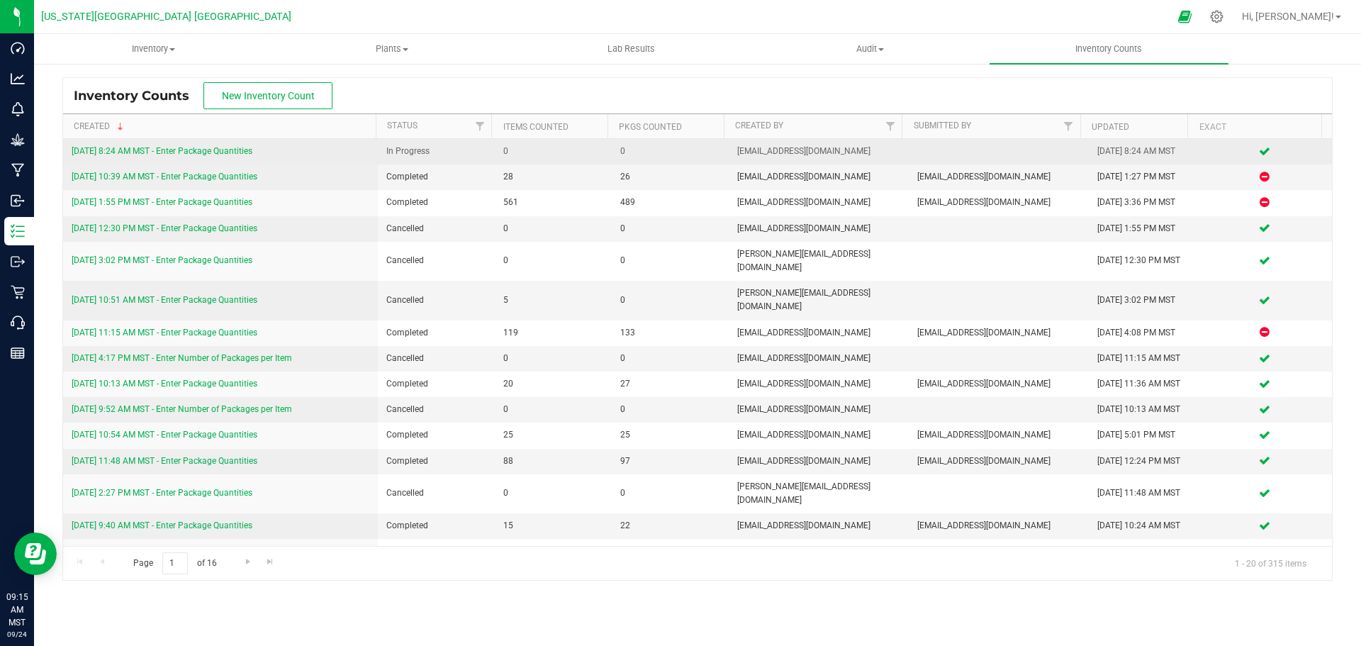
click at [147, 151] on link "9/24/25 8:24 AM MST - Enter Package Quantities" at bounding box center [162, 151] width 181 height 10
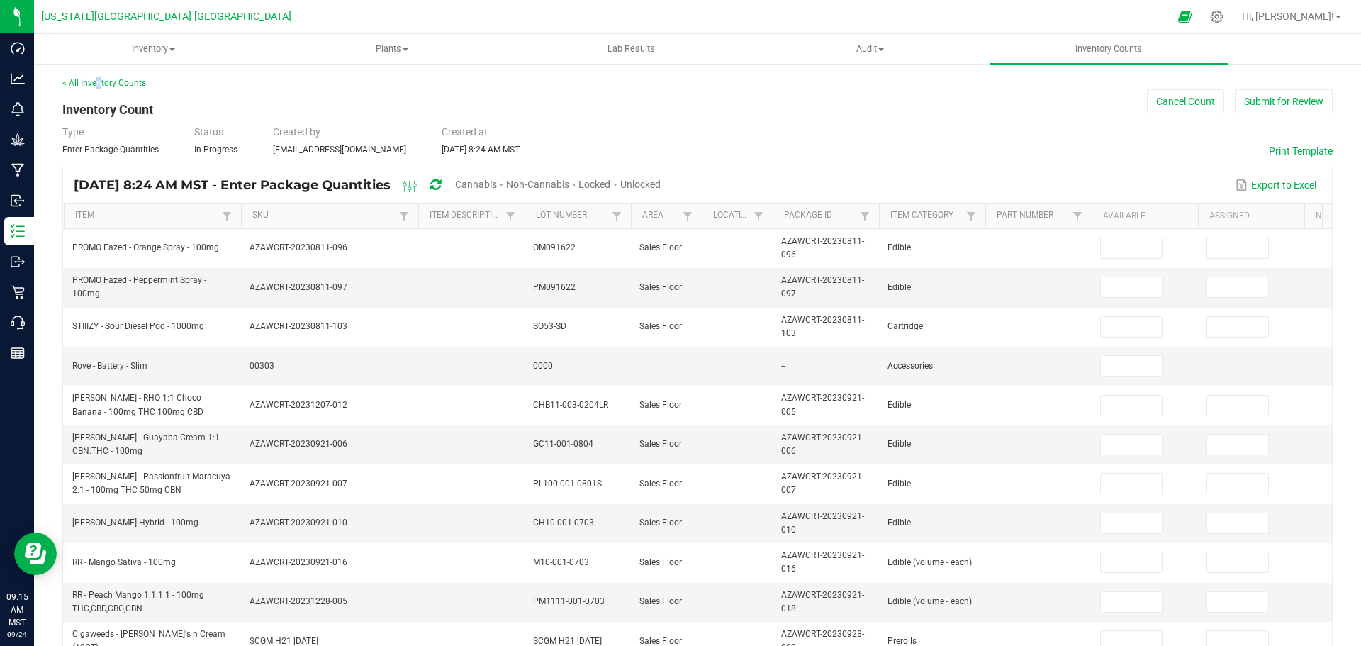
click at [100, 82] on link "< All Inventory Counts" at bounding box center [104, 83] width 84 height 10
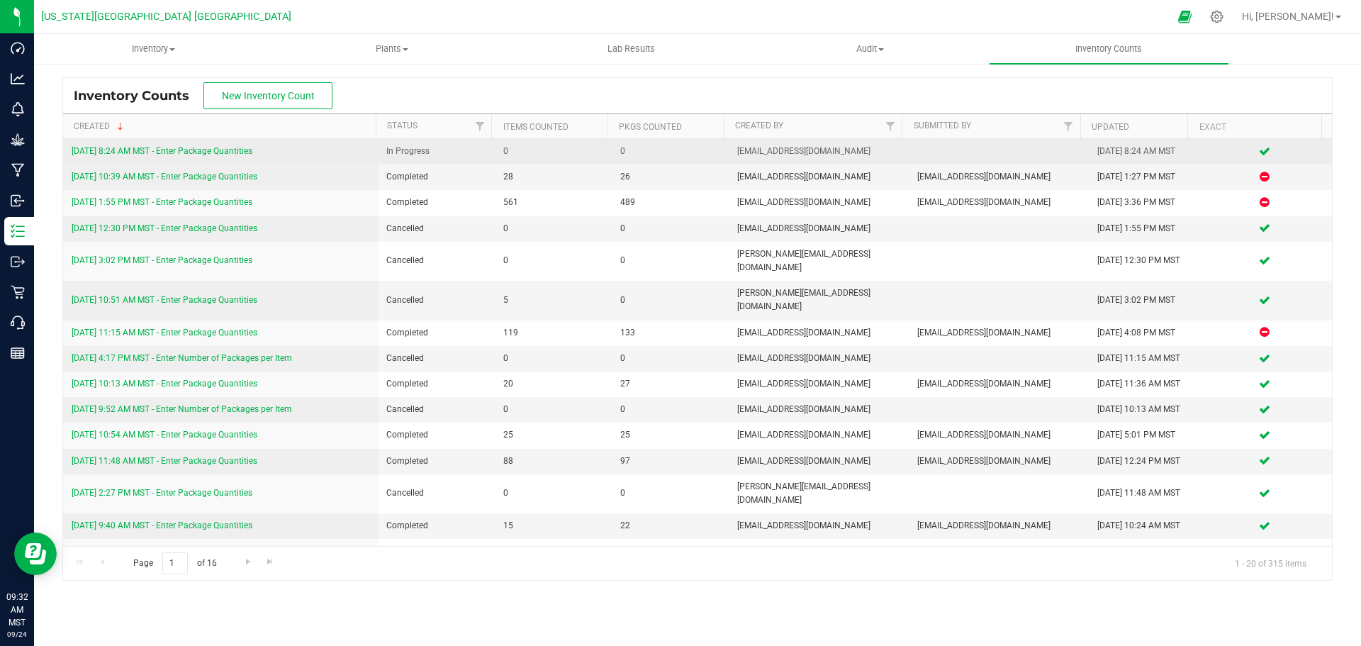
click at [179, 150] on link "9/24/25 8:24 AM MST - Enter Package Quantities" at bounding box center [162, 151] width 181 height 10
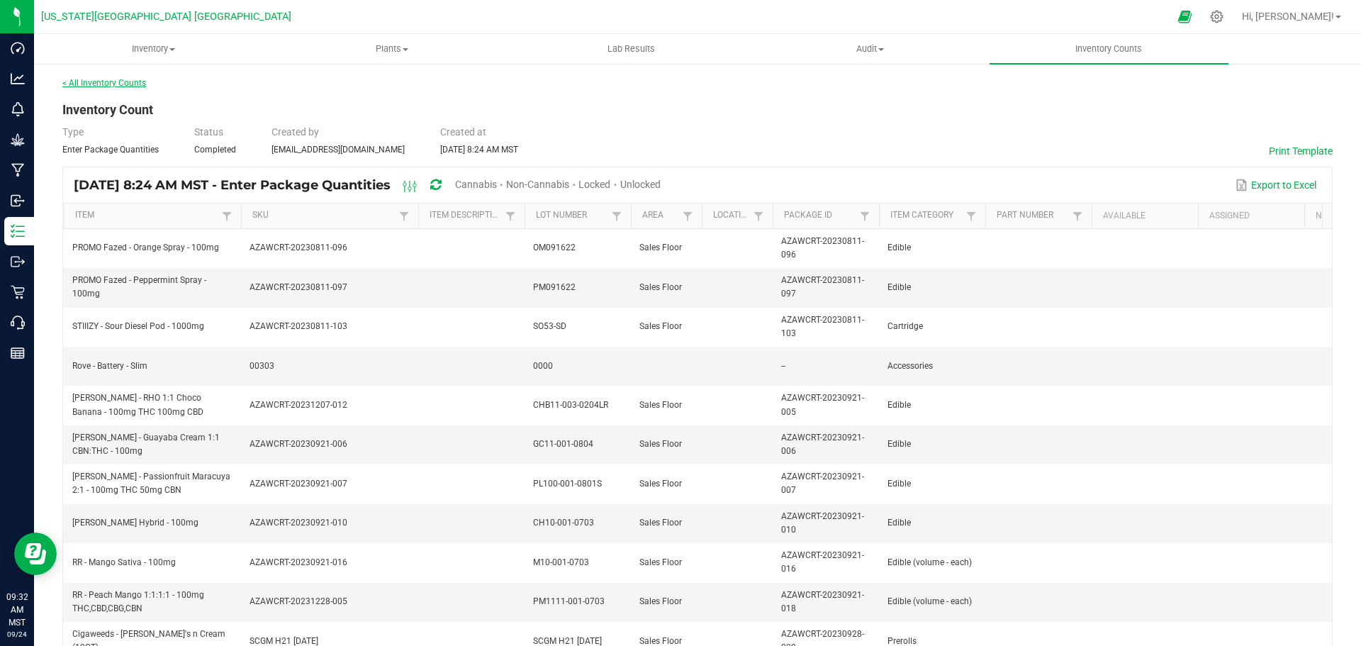
click at [119, 81] on link "< All Inventory Counts" at bounding box center [104, 83] width 84 height 10
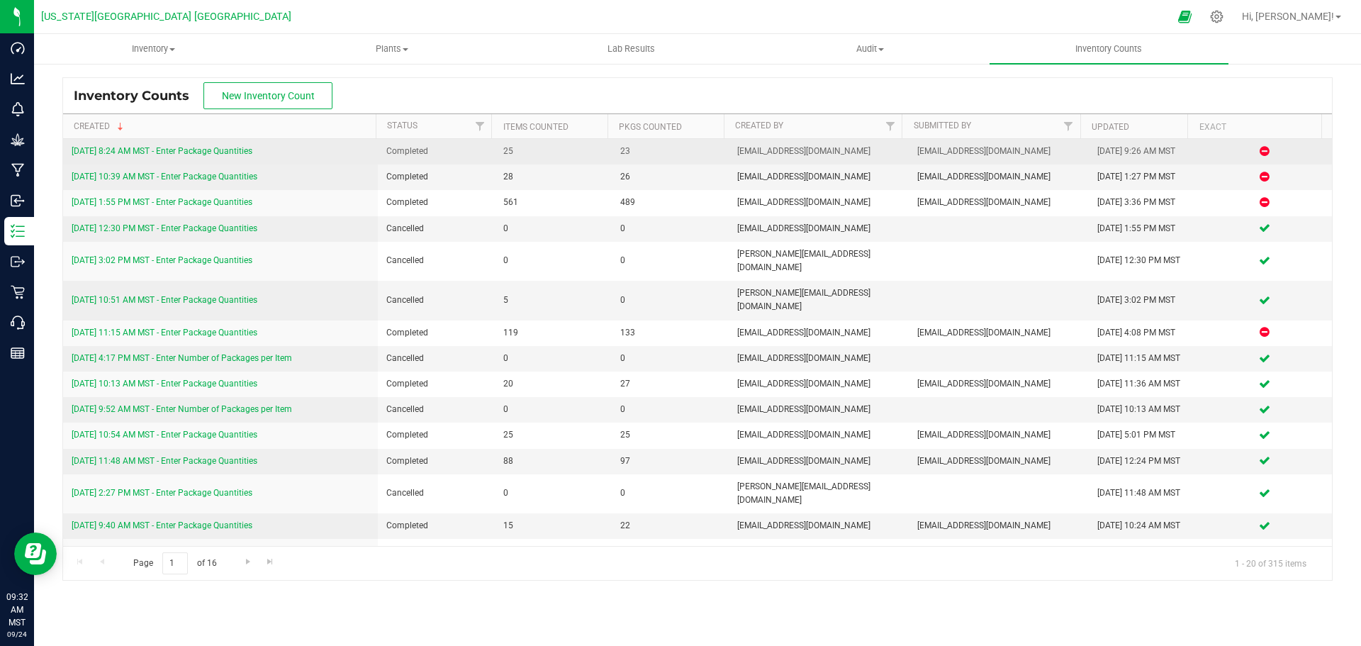
click at [220, 150] on link "9/24/25 8:24 AM MST - Enter Package Quantities" at bounding box center [162, 151] width 181 height 10
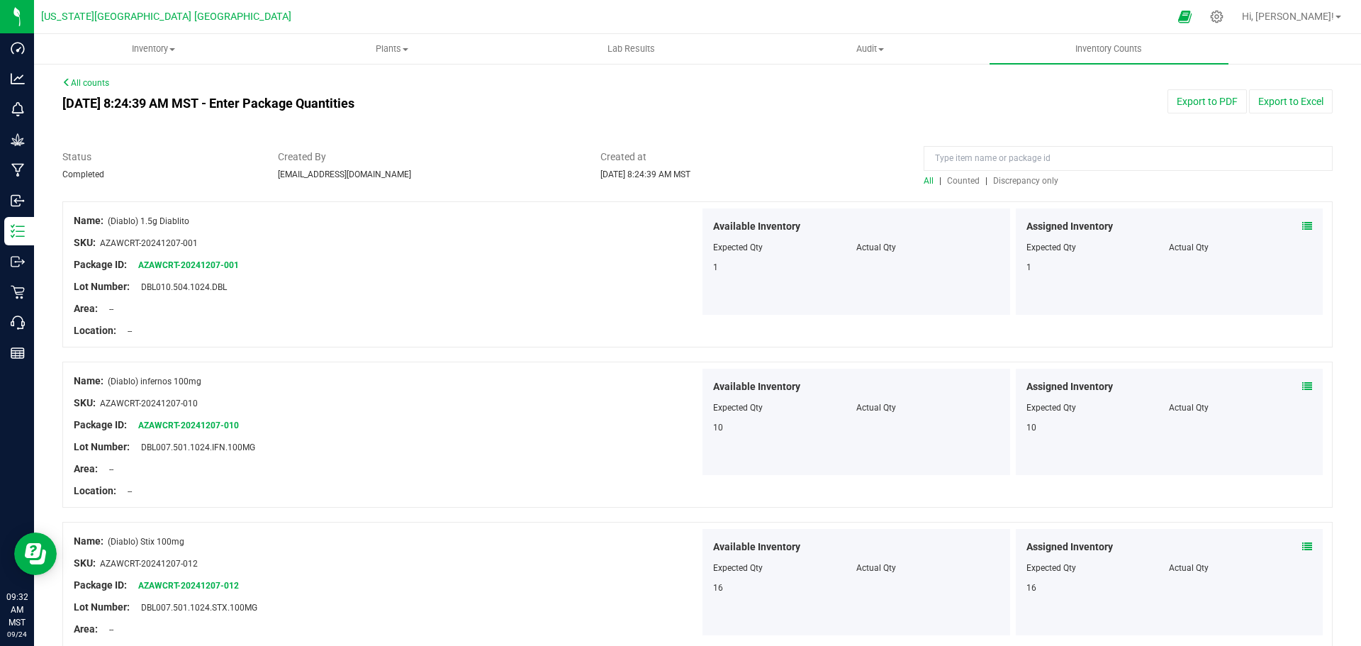
click at [1016, 184] on span "Discrepancy only" at bounding box center [1025, 181] width 65 height 10
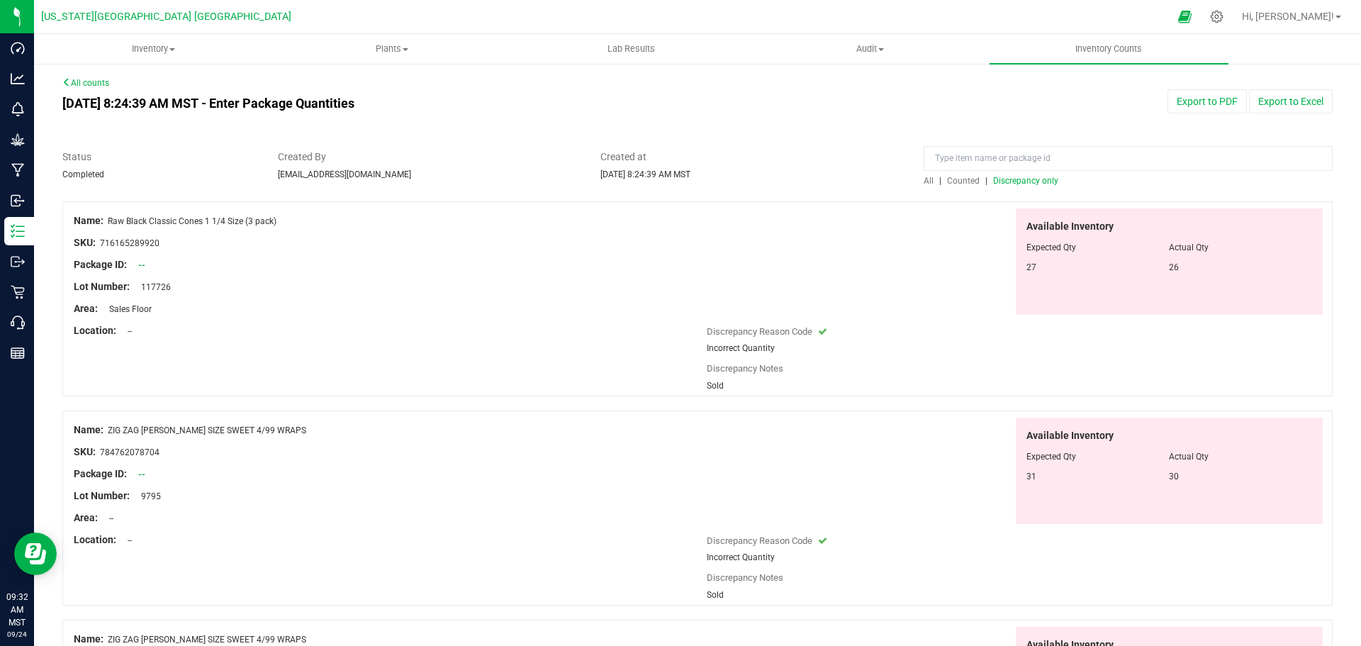
click at [1015, 181] on span "Discrepancy only" at bounding box center [1025, 181] width 65 height 10
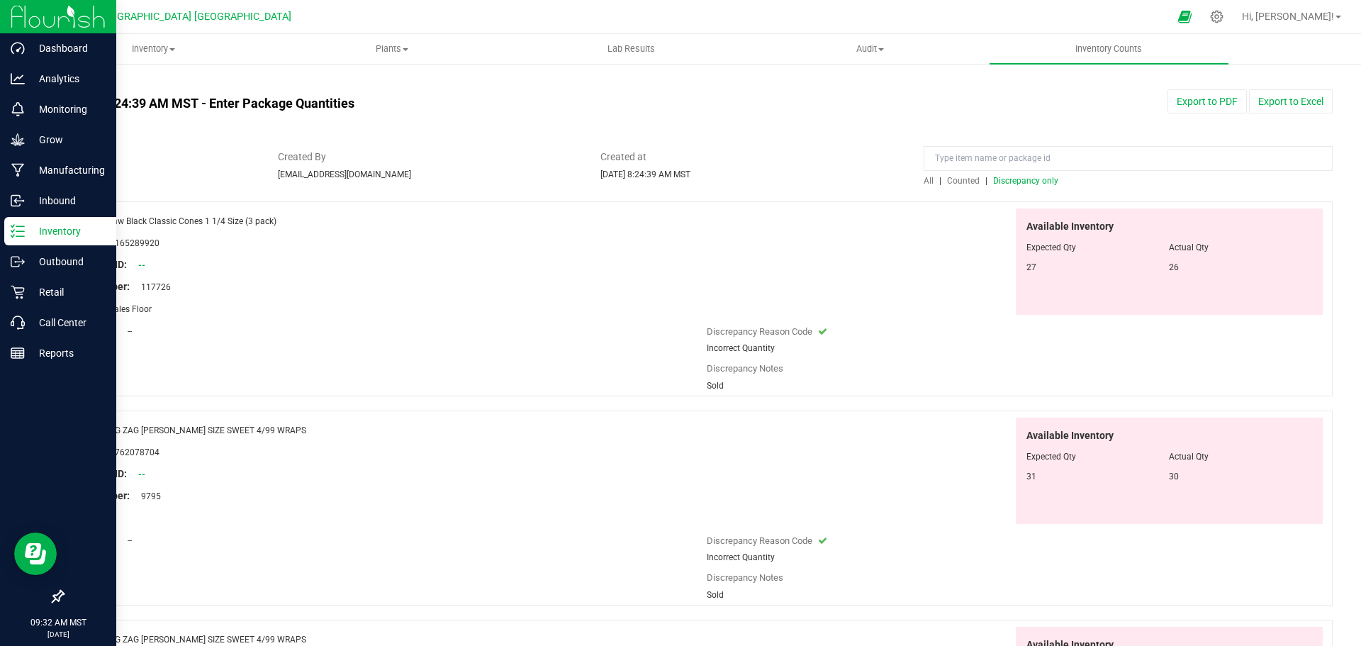
click at [51, 230] on p "Inventory" at bounding box center [67, 231] width 85 height 17
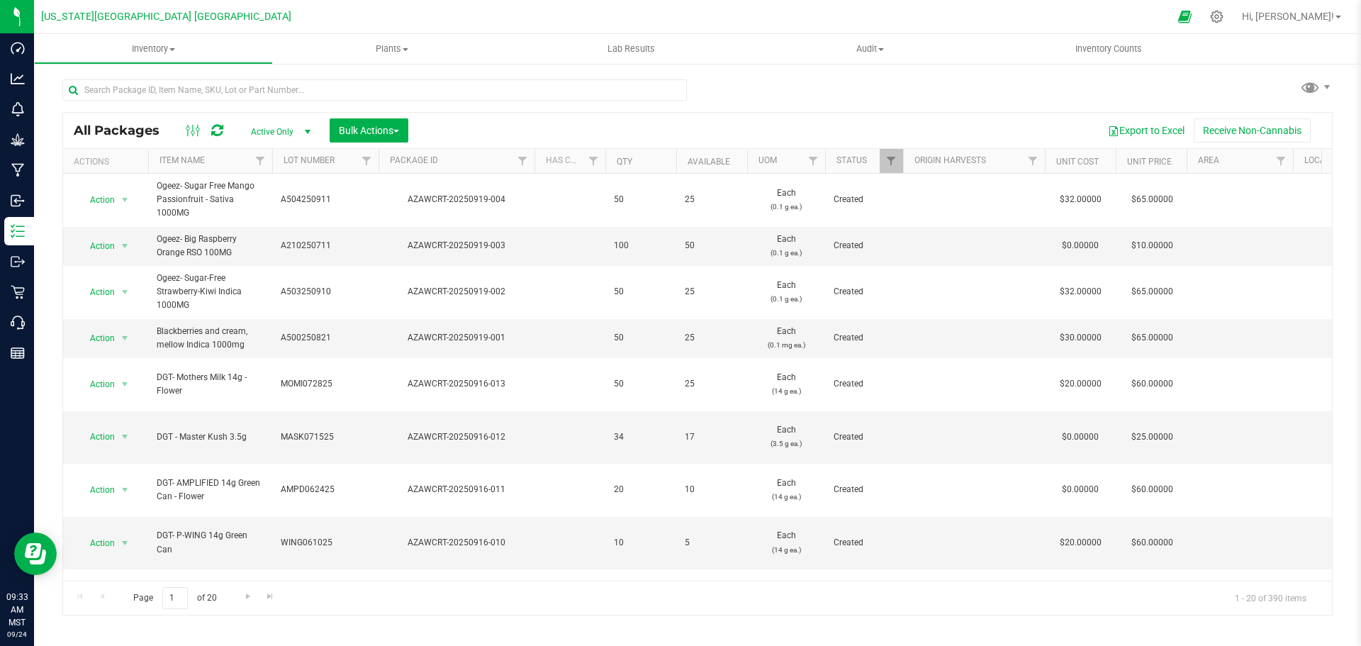
click at [307, 132] on span "select" at bounding box center [307, 131] width 11 height 11
click at [251, 215] on li "All" at bounding box center [277, 217] width 77 height 21
click at [159, 89] on input "text" at bounding box center [374, 89] width 625 height 21
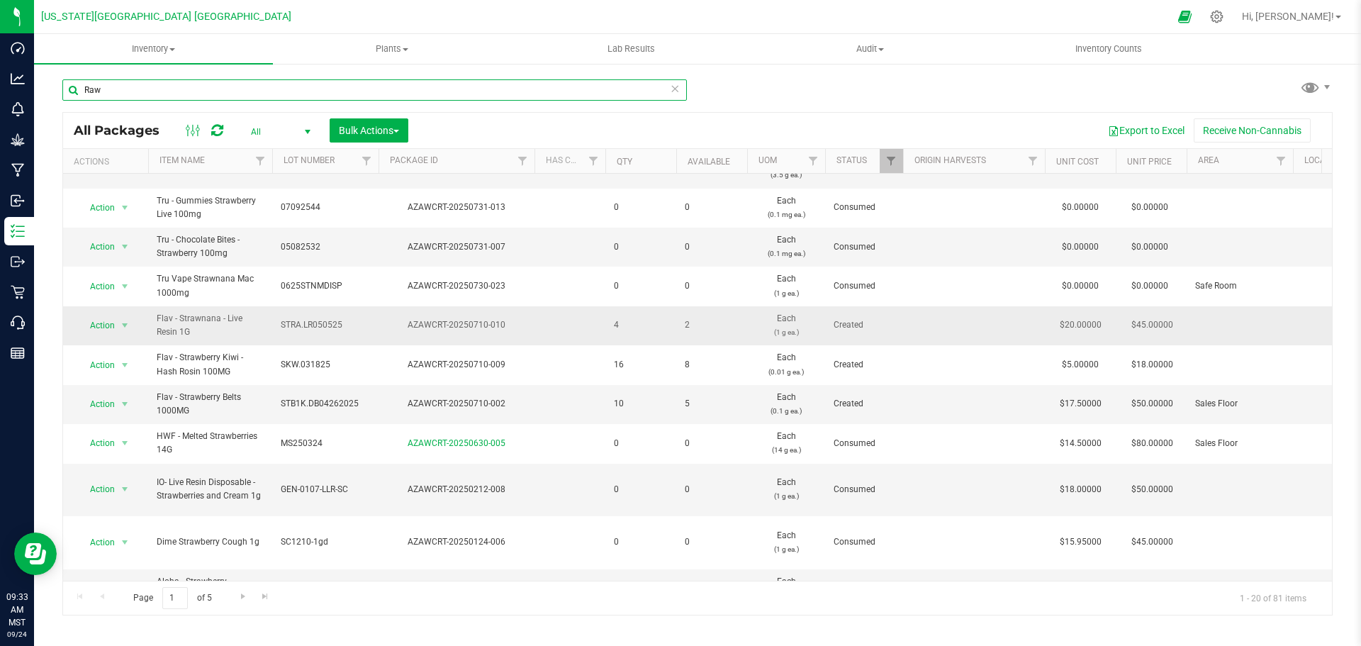
scroll to position [402, 0]
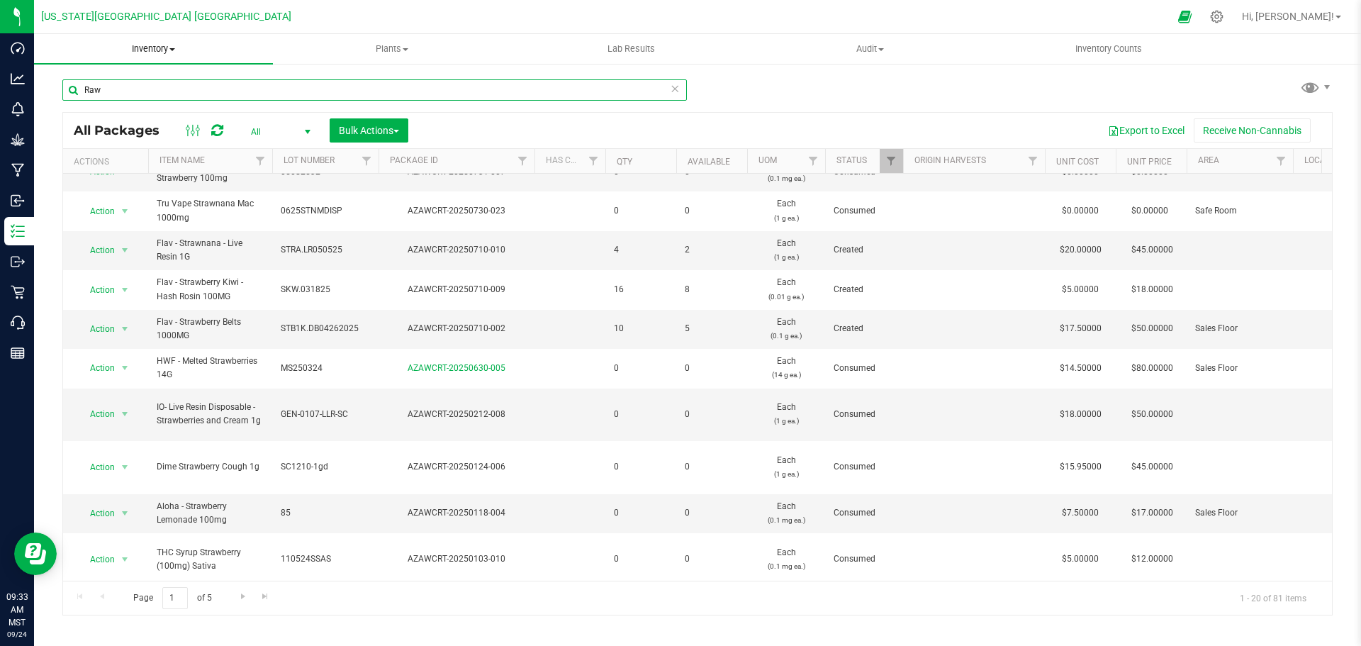
type input "Raw"
click at [149, 50] on span "Inventory" at bounding box center [153, 49] width 239 height 13
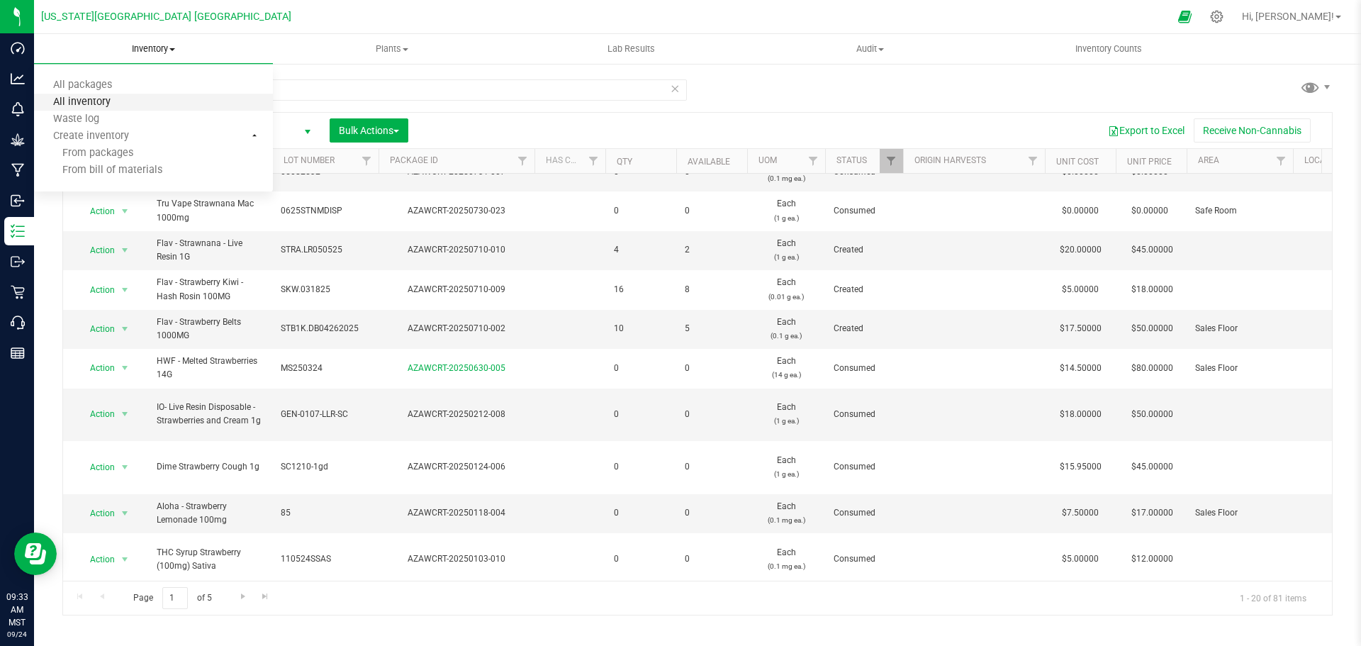
click at [78, 101] on span "All inventory" at bounding box center [82, 102] width 96 height 12
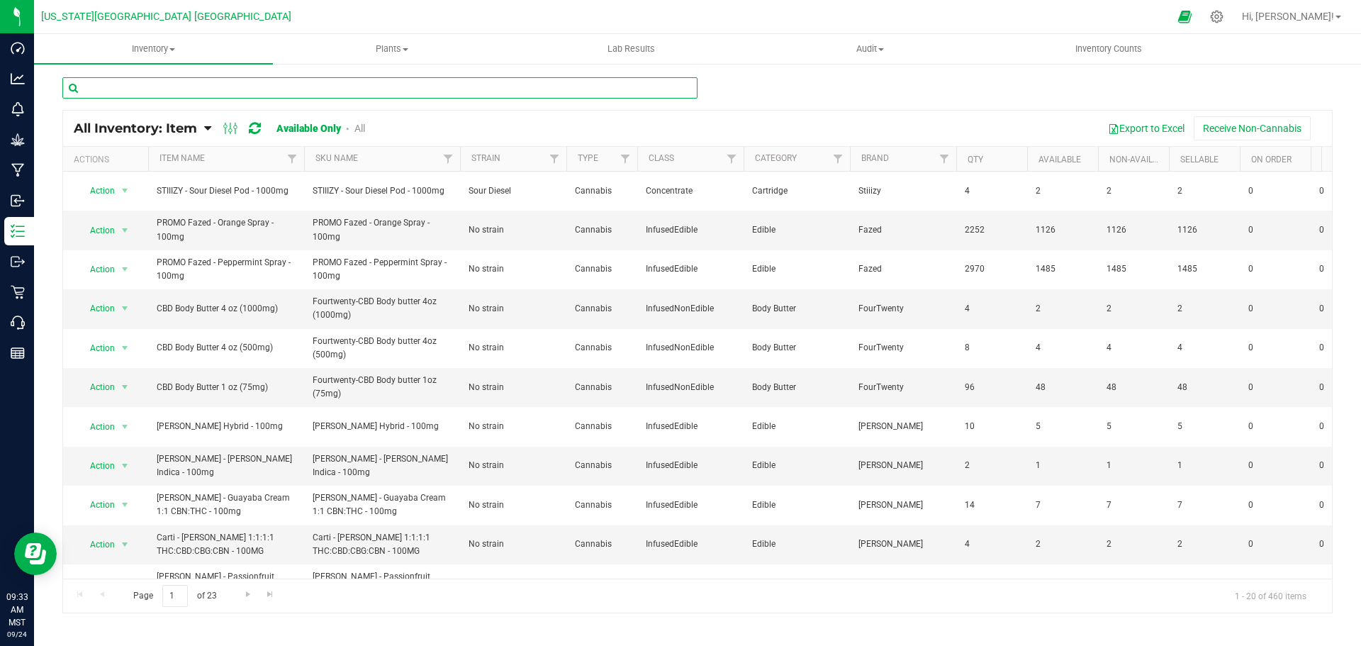
click at [178, 87] on input "text" at bounding box center [379, 87] width 635 height 21
click at [359, 129] on link "All" at bounding box center [359, 128] width 11 height 11
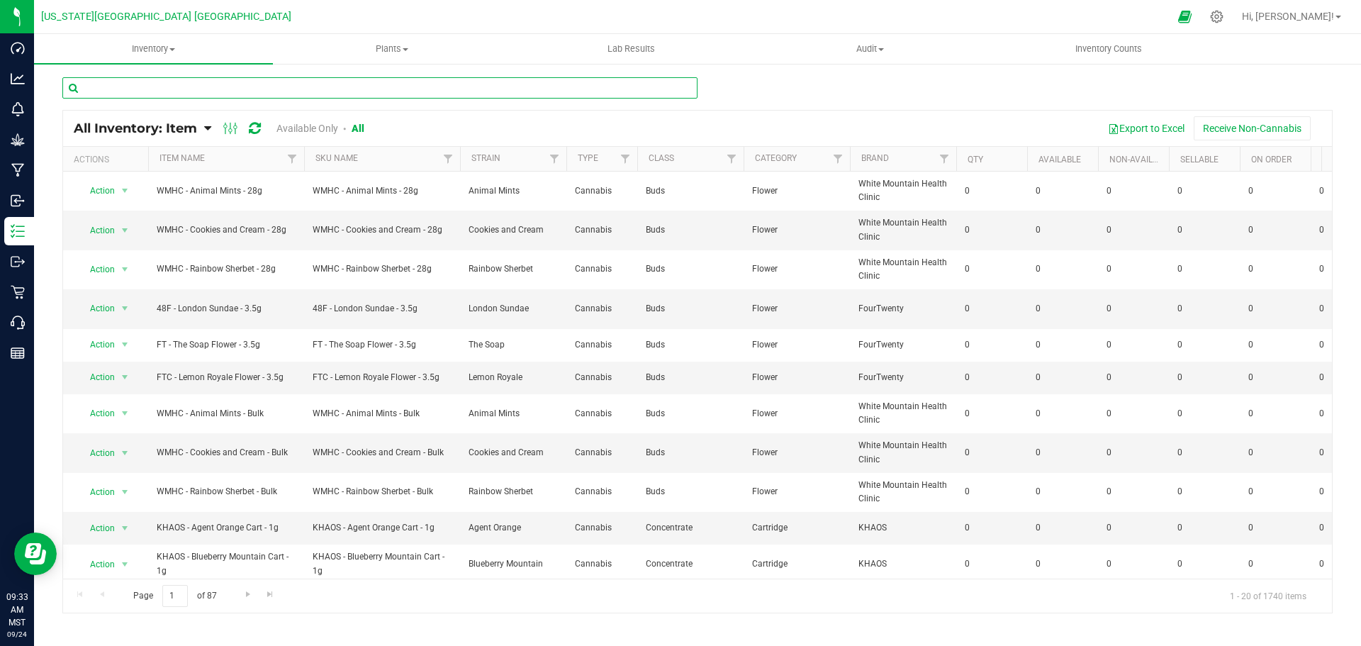
click at [187, 89] on input "text" at bounding box center [379, 87] width 635 height 21
click at [1227, 17] on div at bounding box center [1217, 16] width 20 height 15
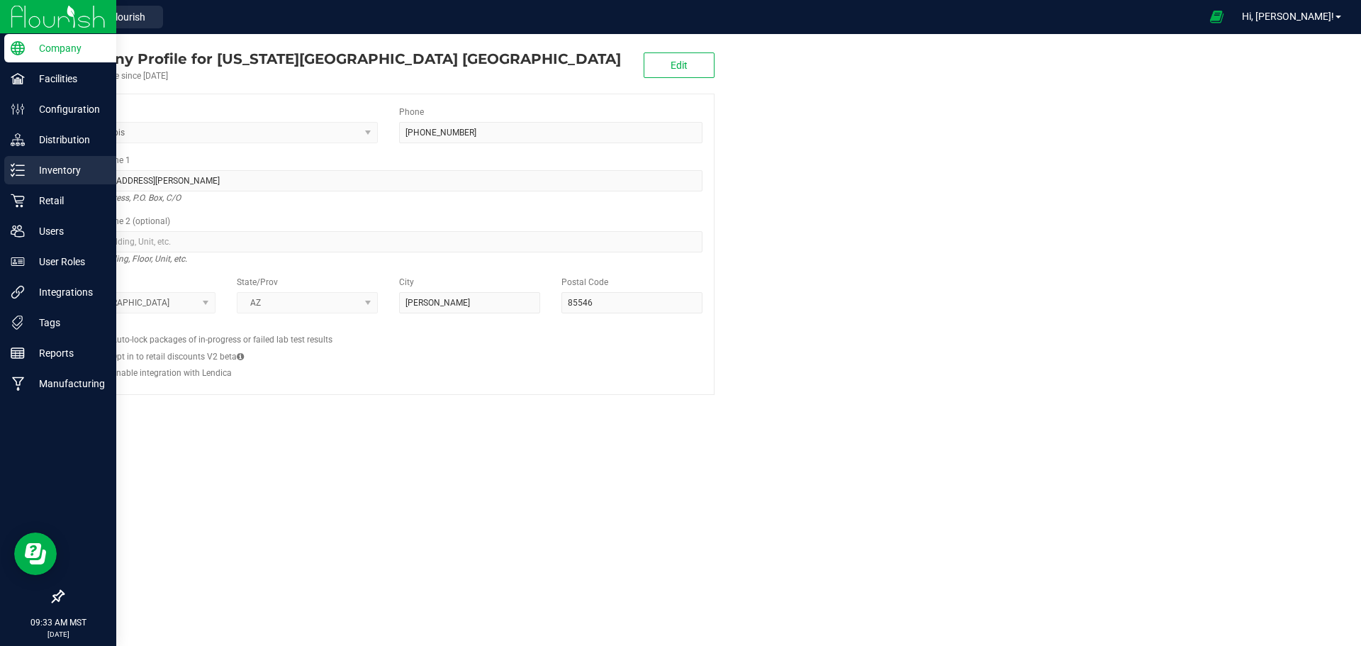
click at [50, 168] on p "Inventory" at bounding box center [67, 170] width 85 height 17
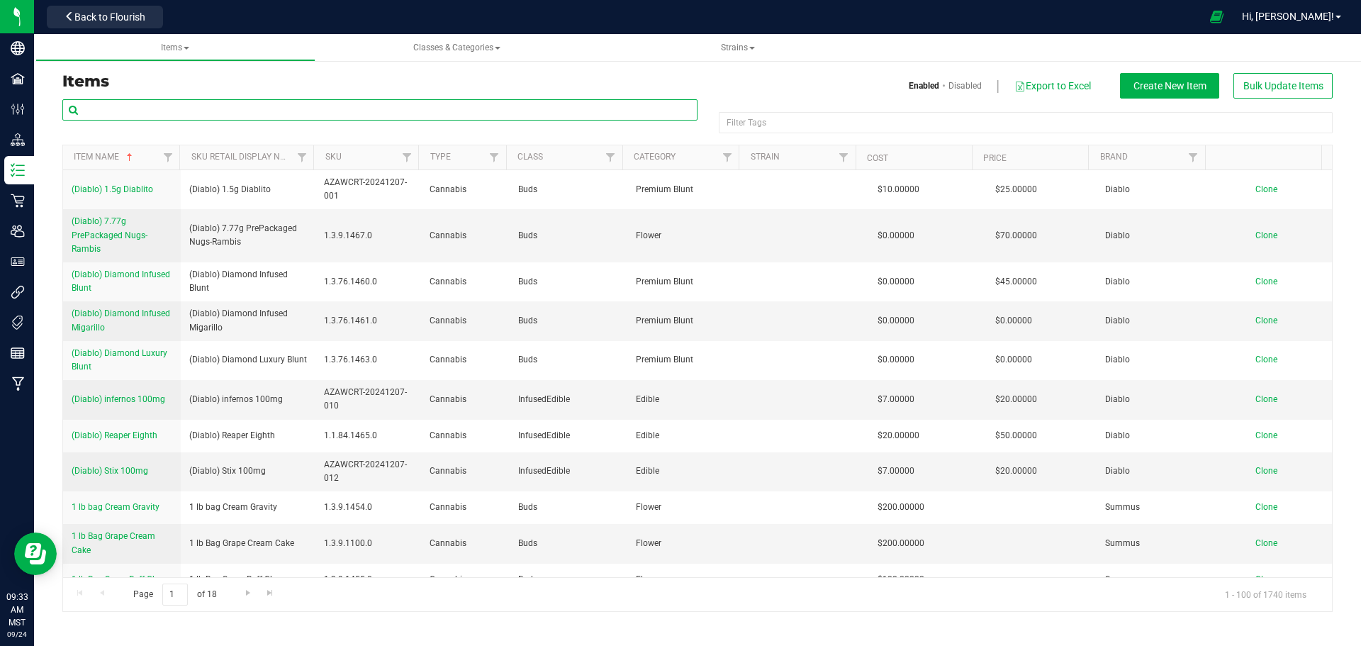
click at [195, 104] on input "text" at bounding box center [379, 109] width 635 height 21
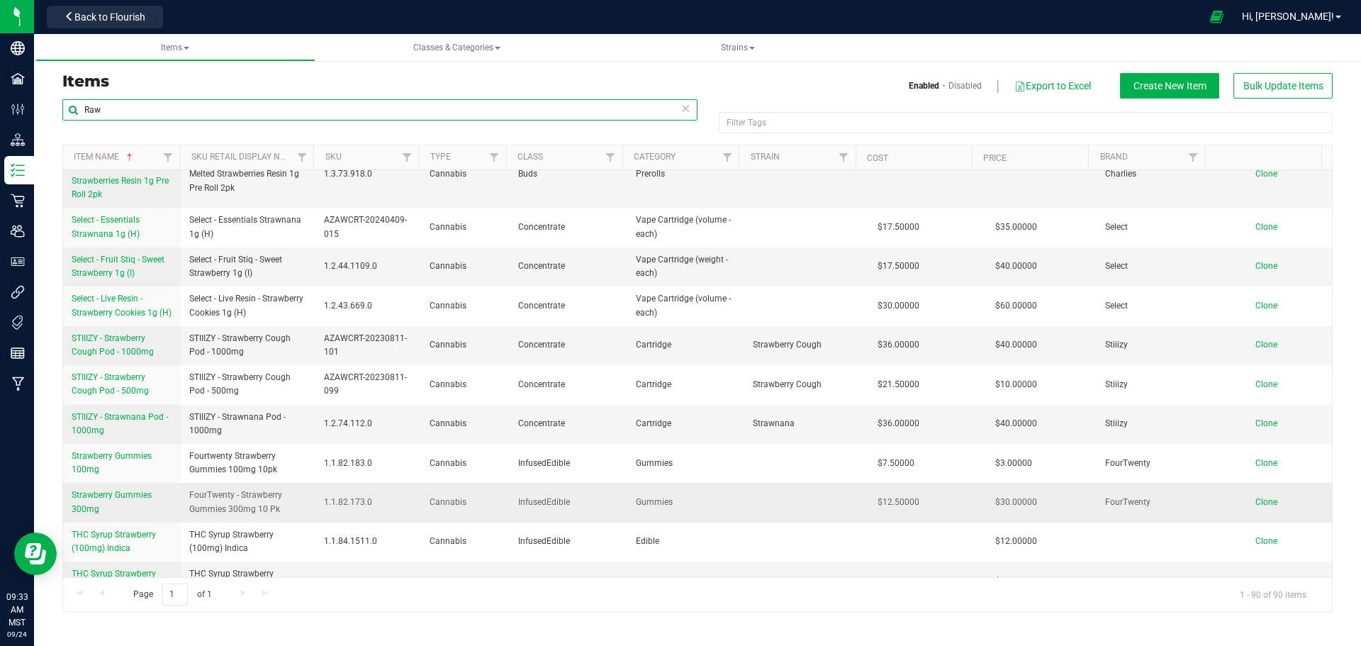
scroll to position [2836, 0]
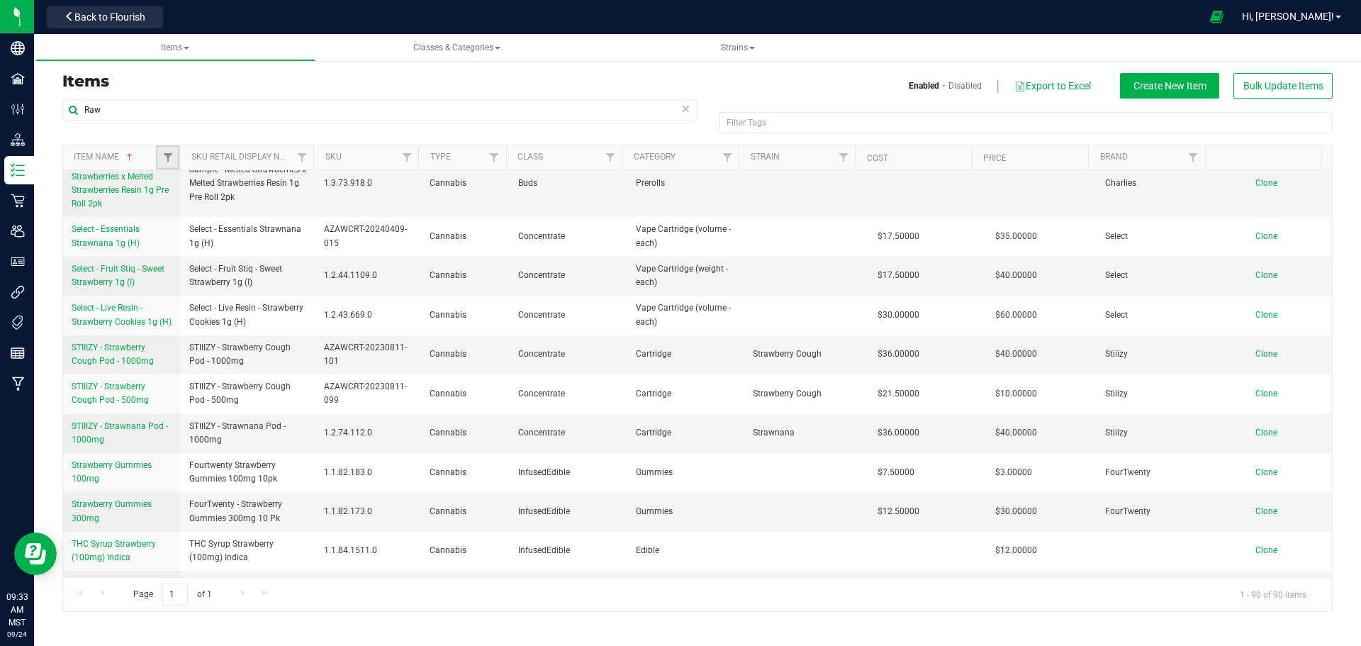
click at [169, 150] on link "Filter" at bounding box center [167, 157] width 23 height 24
drag, startPoint x: 269, startPoint y: 225, endPoint x: 241, endPoint y: 209, distance: 32.7
click at [269, 225] on button "Clear" at bounding box center [276, 226] width 68 height 31
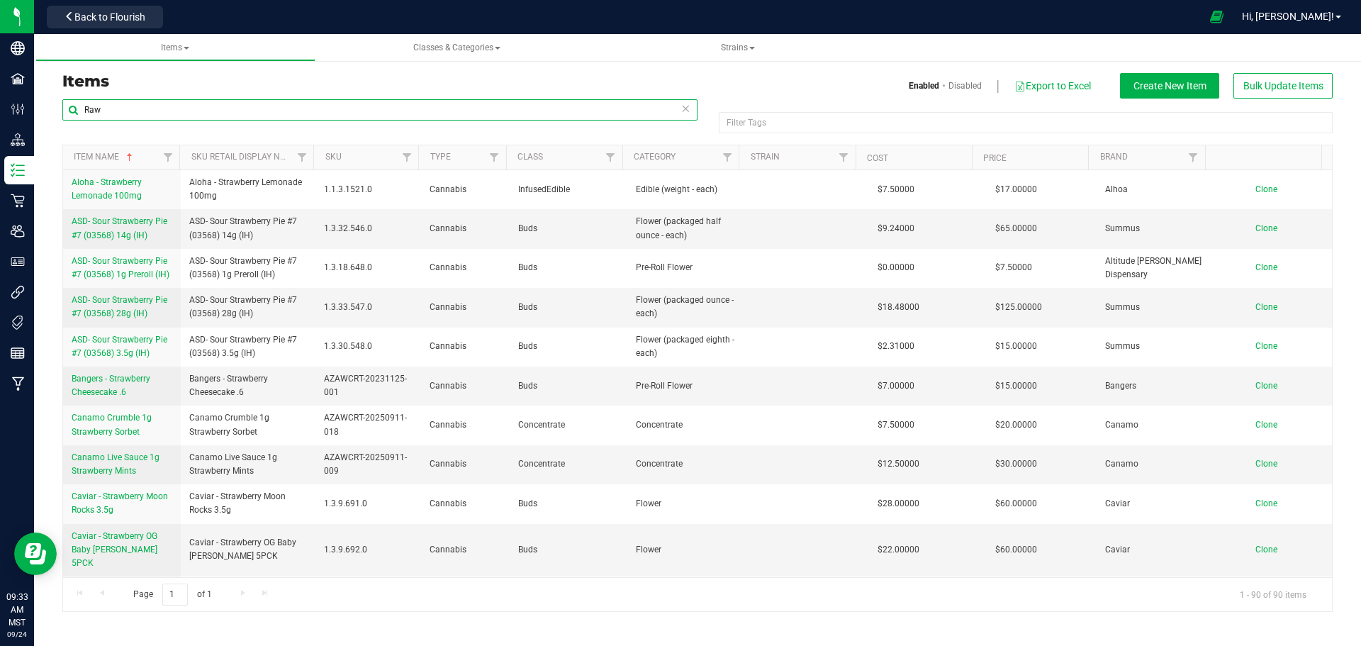
click at [131, 106] on input "Raw" at bounding box center [379, 109] width 635 height 21
type input "R"
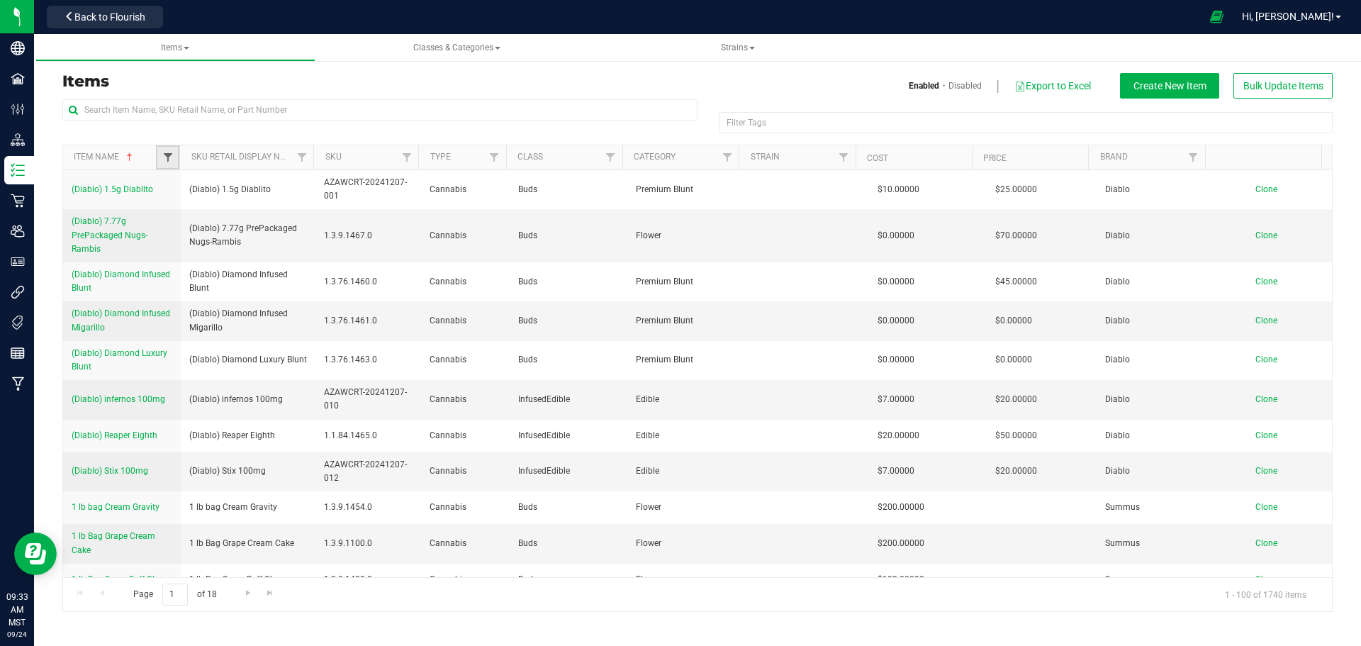
click at [168, 156] on span "Filter" at bounding box center [167, 157] width 11 height 11
click at [469, 73] on h3 "Items" at bounding box center [374, 81] width 625 height 17
click at [177, 48] on span "Items" at bounding box center [175, 48] width 28 height 10
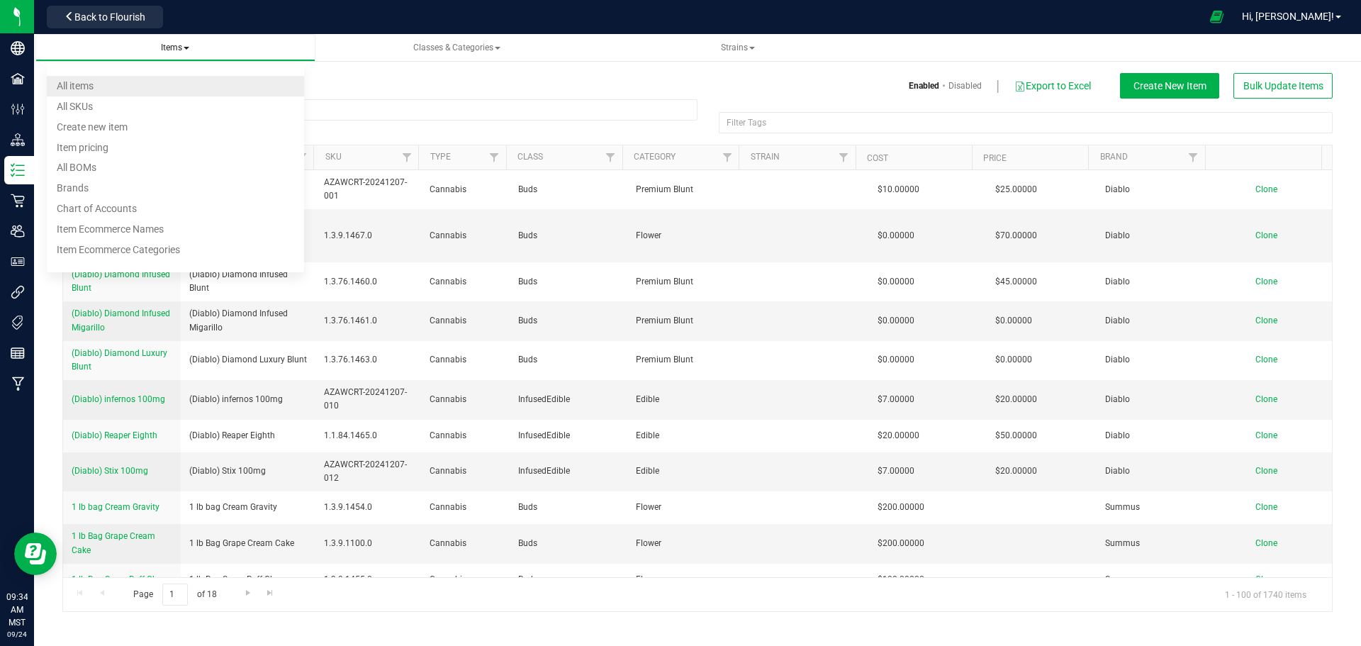
click at [84, 83] on span "All items" at bounding box center [75, 85] width 37 height 11
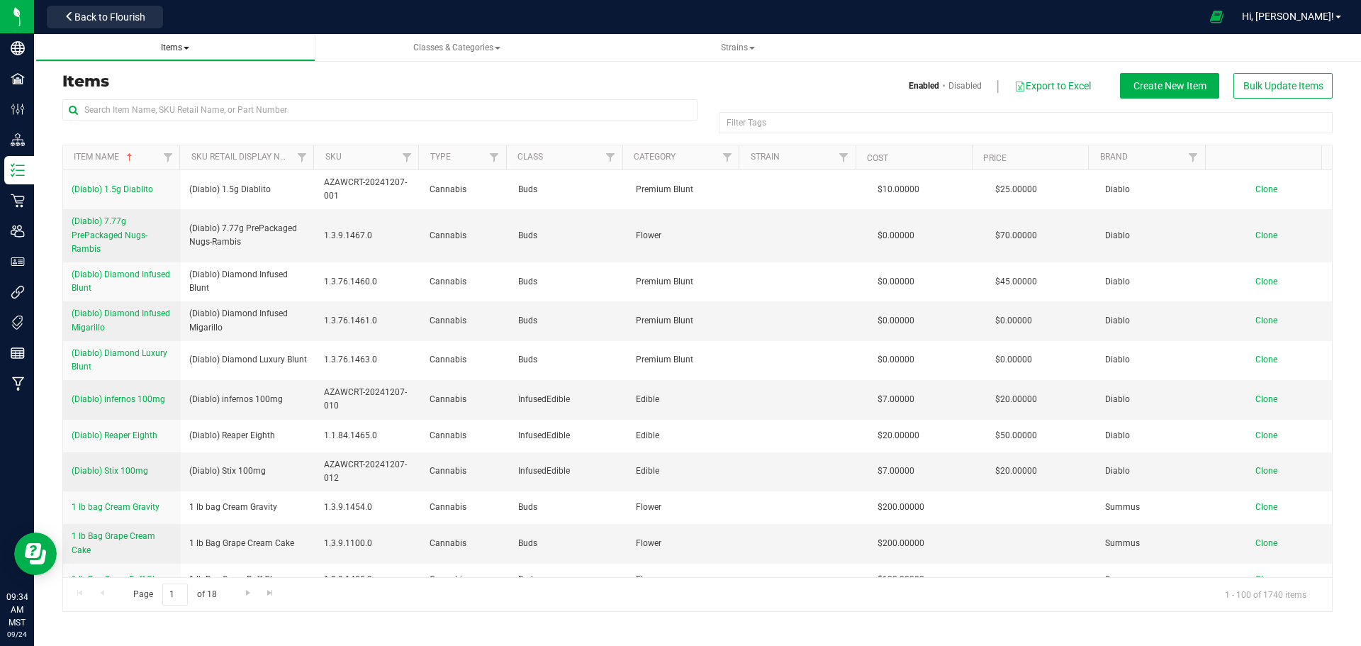
click at [171, 46] on span "Items" at bounding box center [175, 48] width 28 height 10
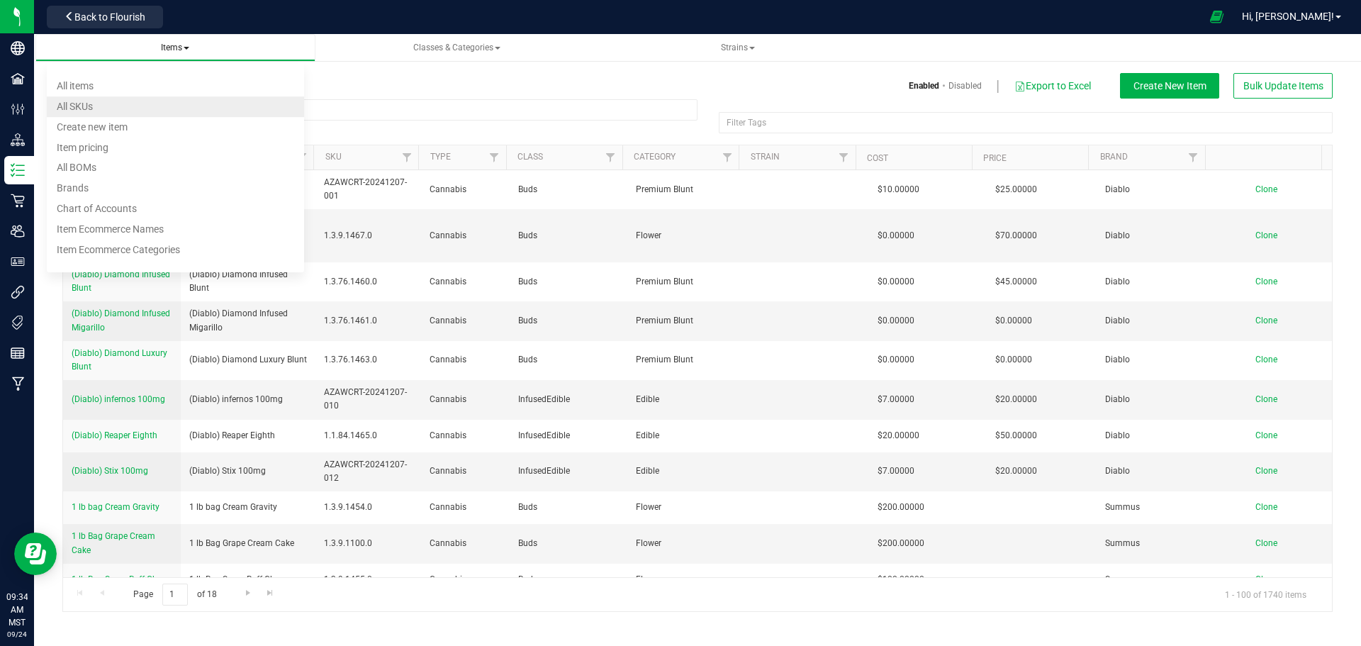
click at [69, 110] on span "All SKUs" at bounding box center [75, 106] width 36 height 11
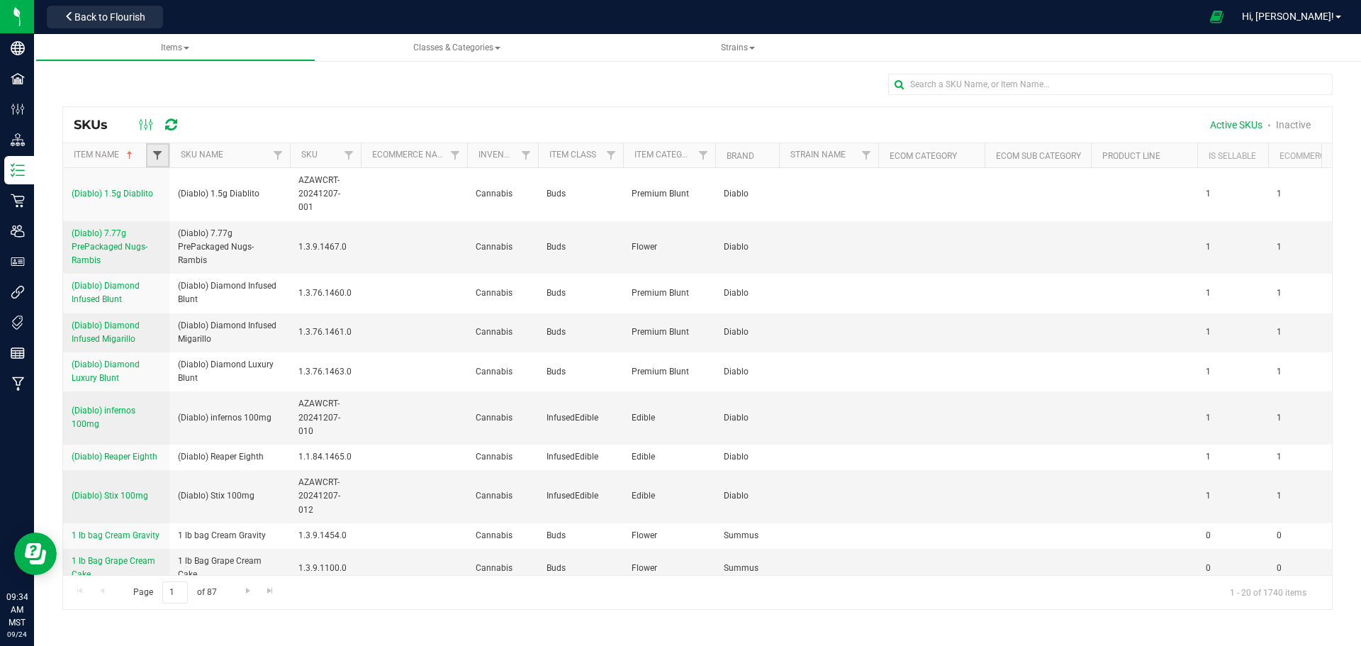
click at [155, 155] on span "Filter" at bounding box center [157, 155] width 11 height 11
click at [157, 154] on span "Filter" at bounding box center [157, 155] width 11 height 11
click at [953, 86] on input "text" at bounding box center [1110, 84] width 444 height 21
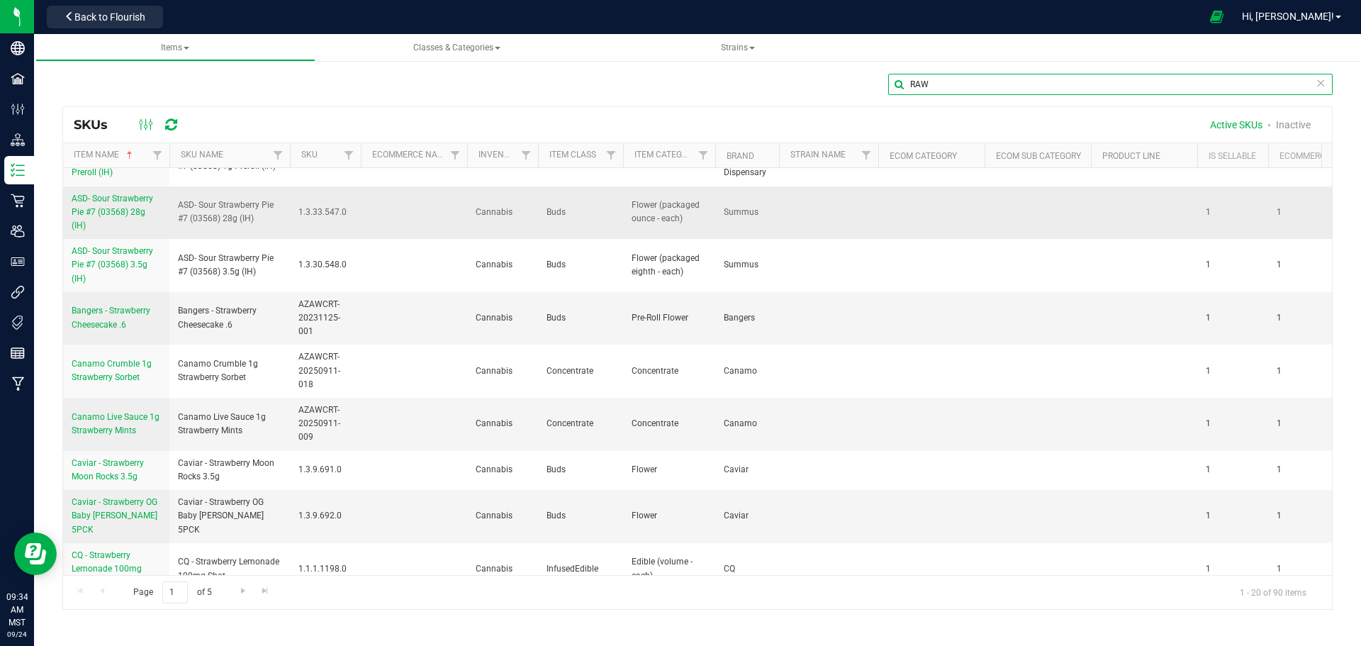
scroll to position [142, 0]
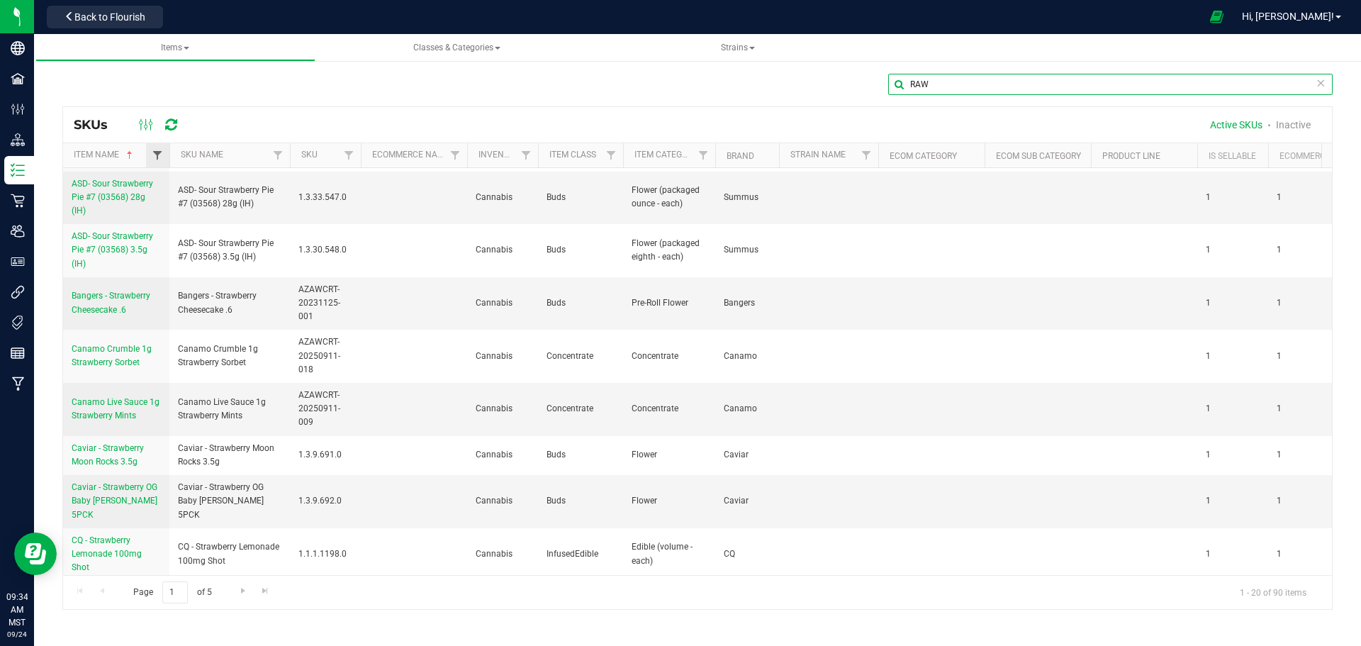
type input "RAW"
click at [157, 151] on span "Filter" at bounding box center [157, 155] width 11 height 11
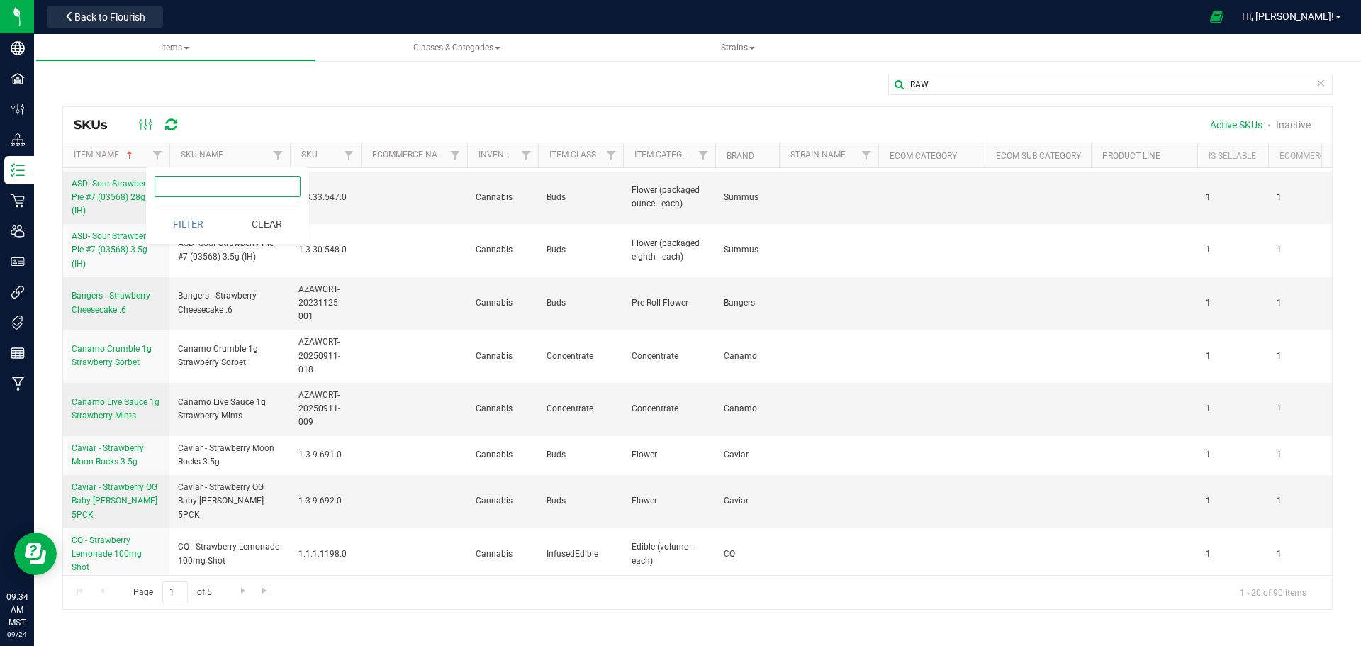
click at [182, 186] on input "text" at bounding box center [228, 186] width 146 height 21
type input "RAW"
click at [189, 225] on button "Filter" at bounding box center [189, 223] width 68 height 31
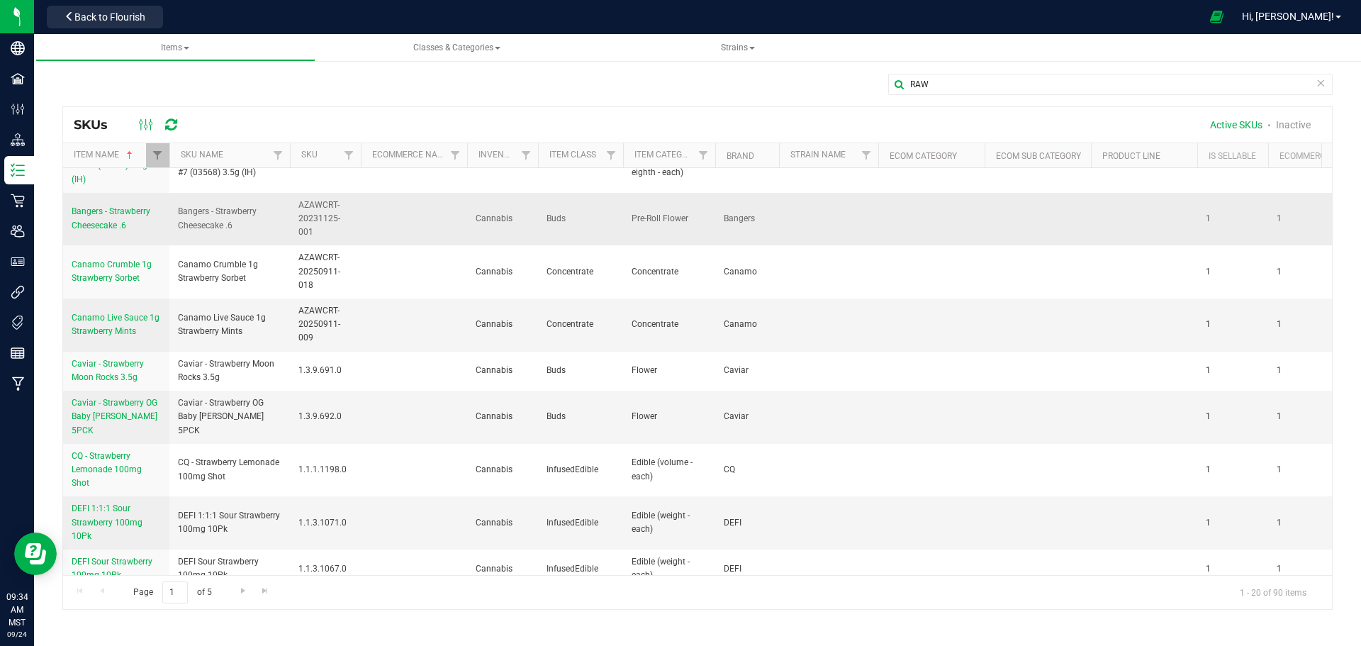
scroll to position [184, 0]
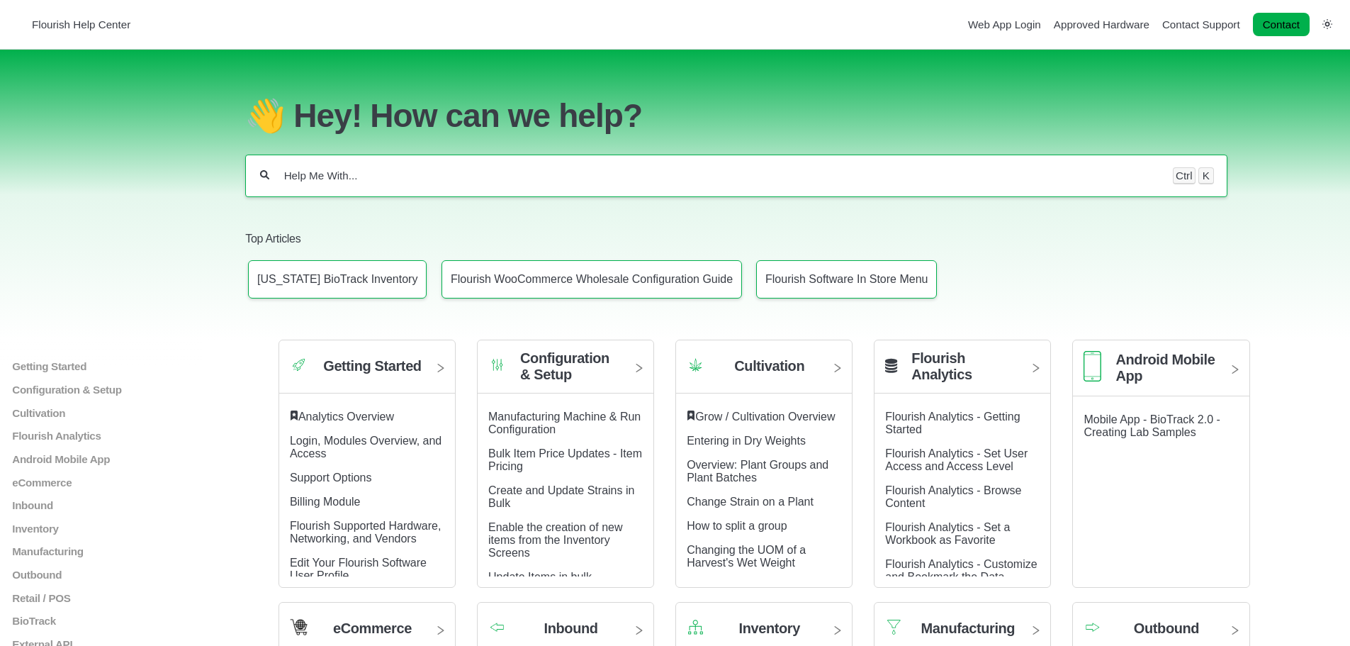
click at [381, 172] on input "Help Me With..." at bounding box center [721, 176] width 877 height 14
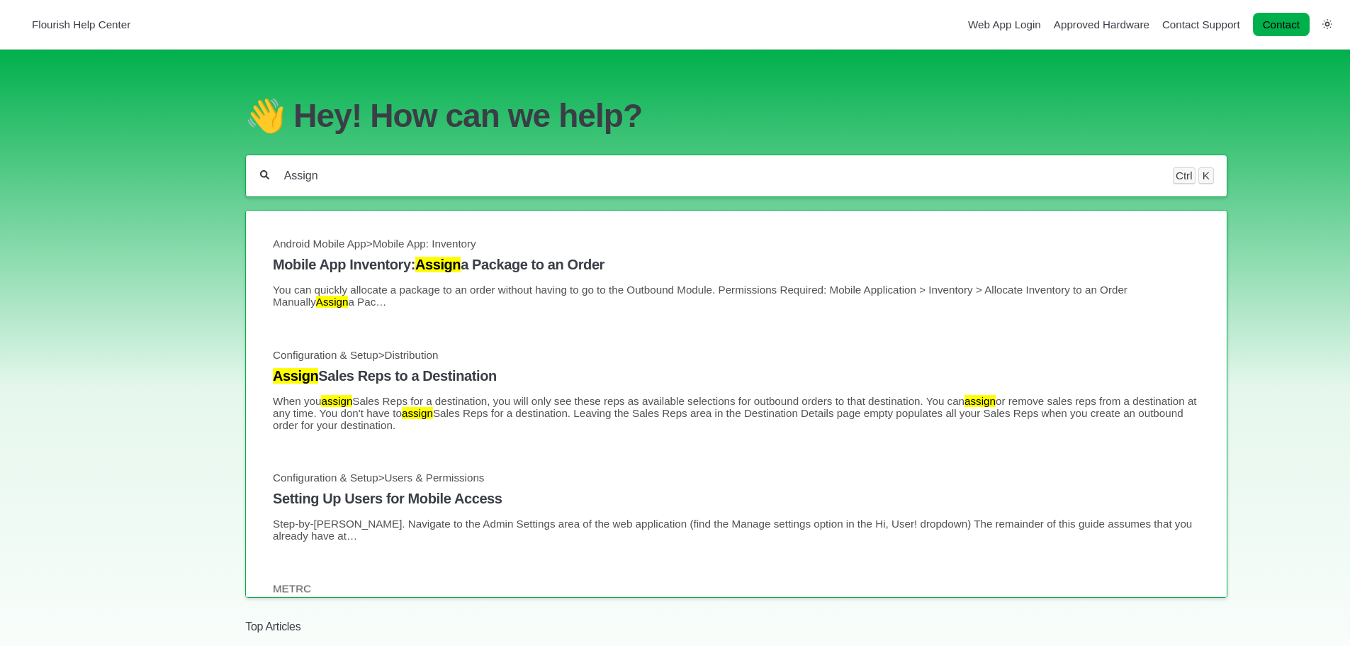
click at [349, 176] on input "Assign" at bounding box center [721, 176] width 877 height 14
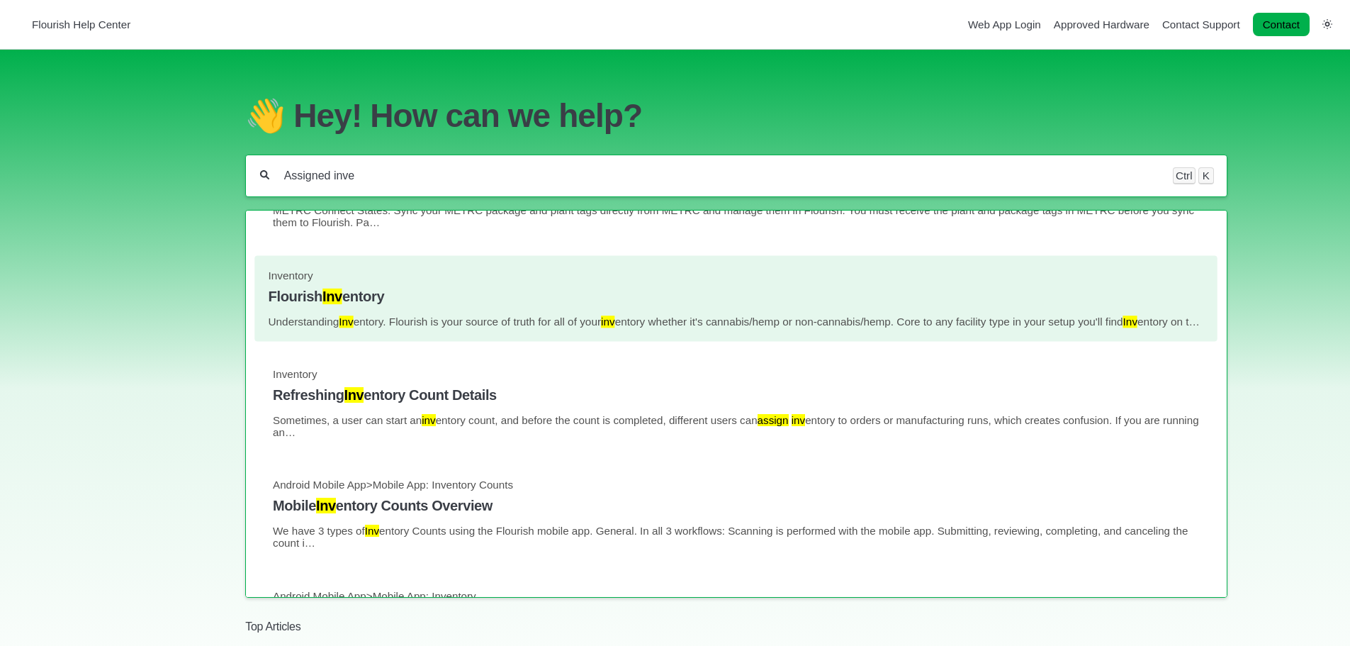
scroll to position [425, 0]
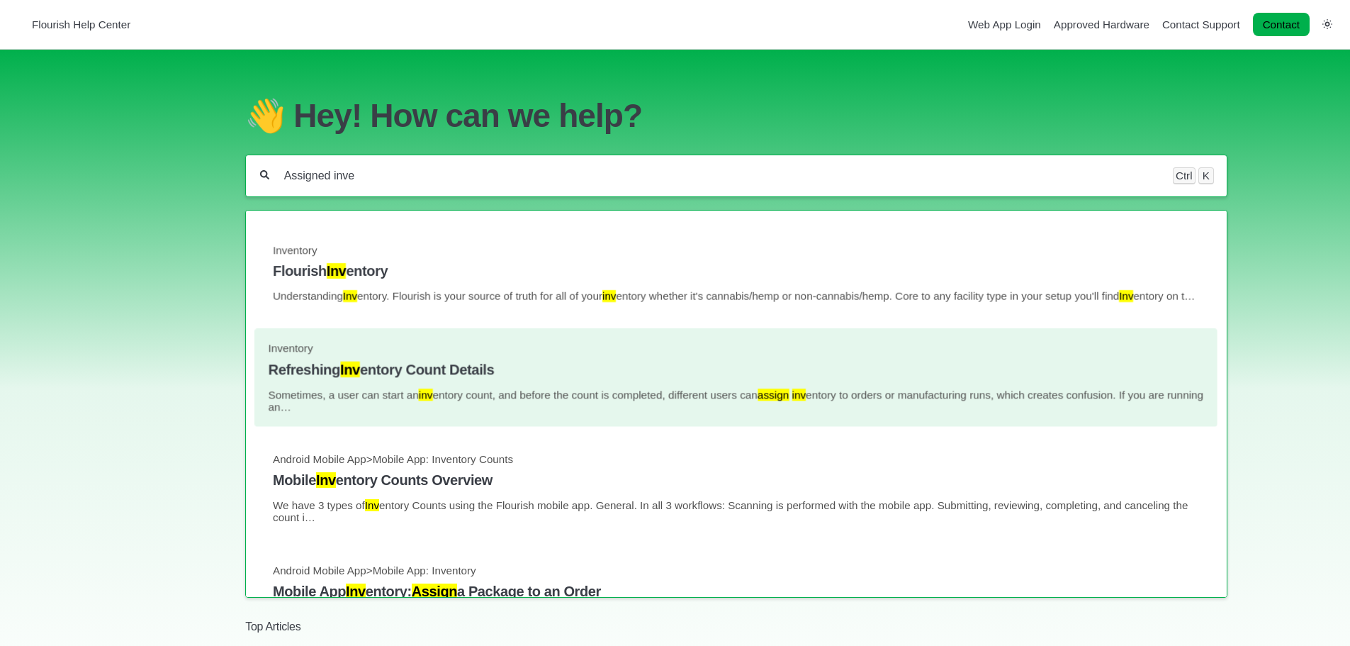
type input "Assigned inve"
click at [325, 374] on h4 "Refreshing Inv entory Count Details" at bounding box center [737, 370] width 936 height 16
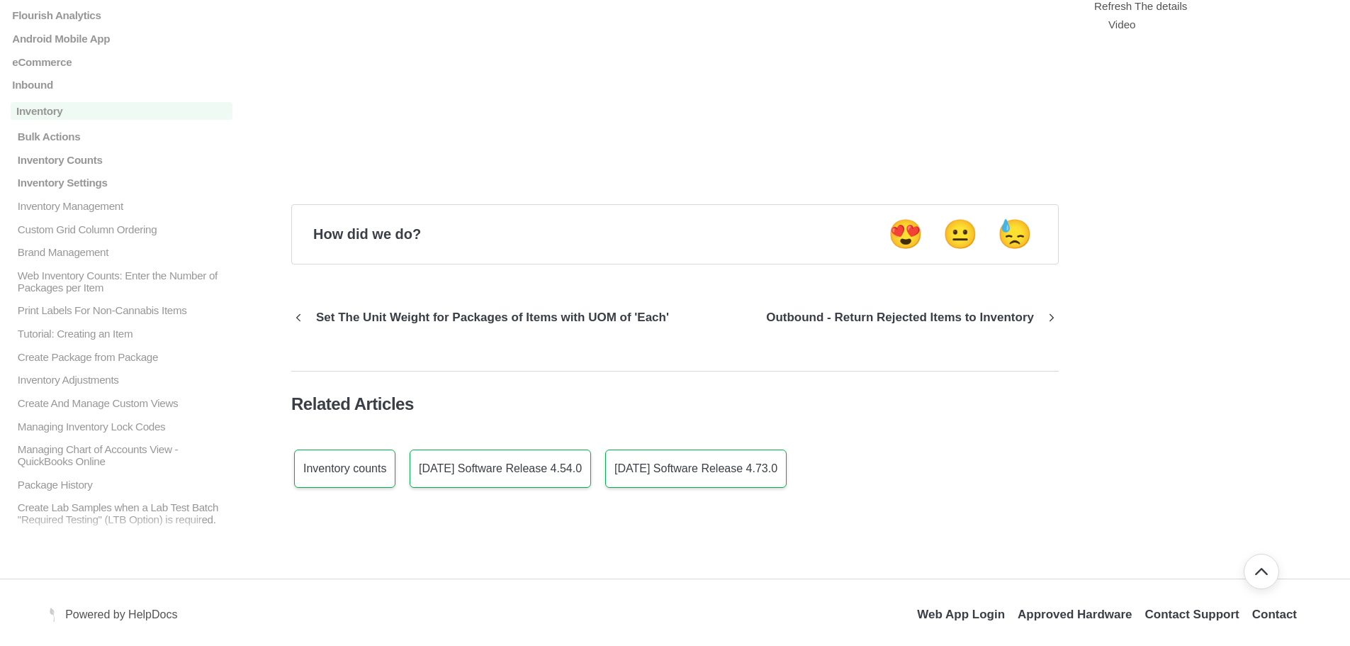
scroll to position [1421, 0]
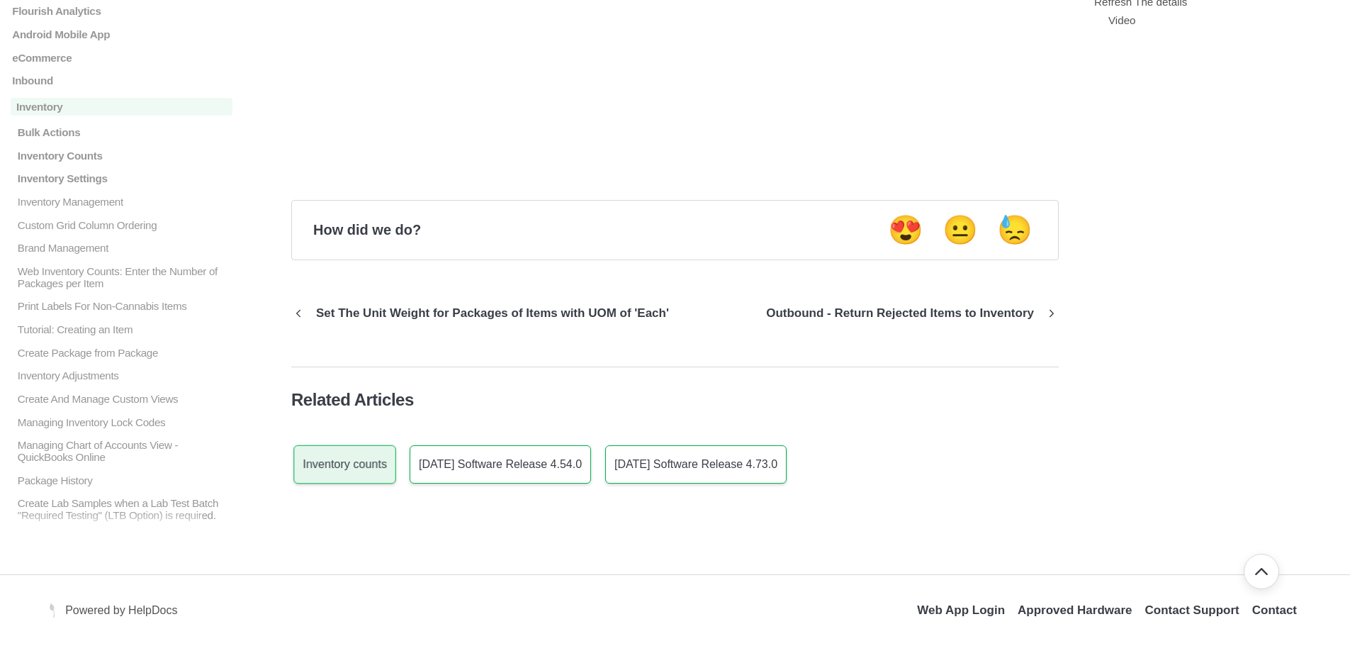
click at [357, 462] on p "Inventory counts" at bounding box center [345, 464] width 84 height 13
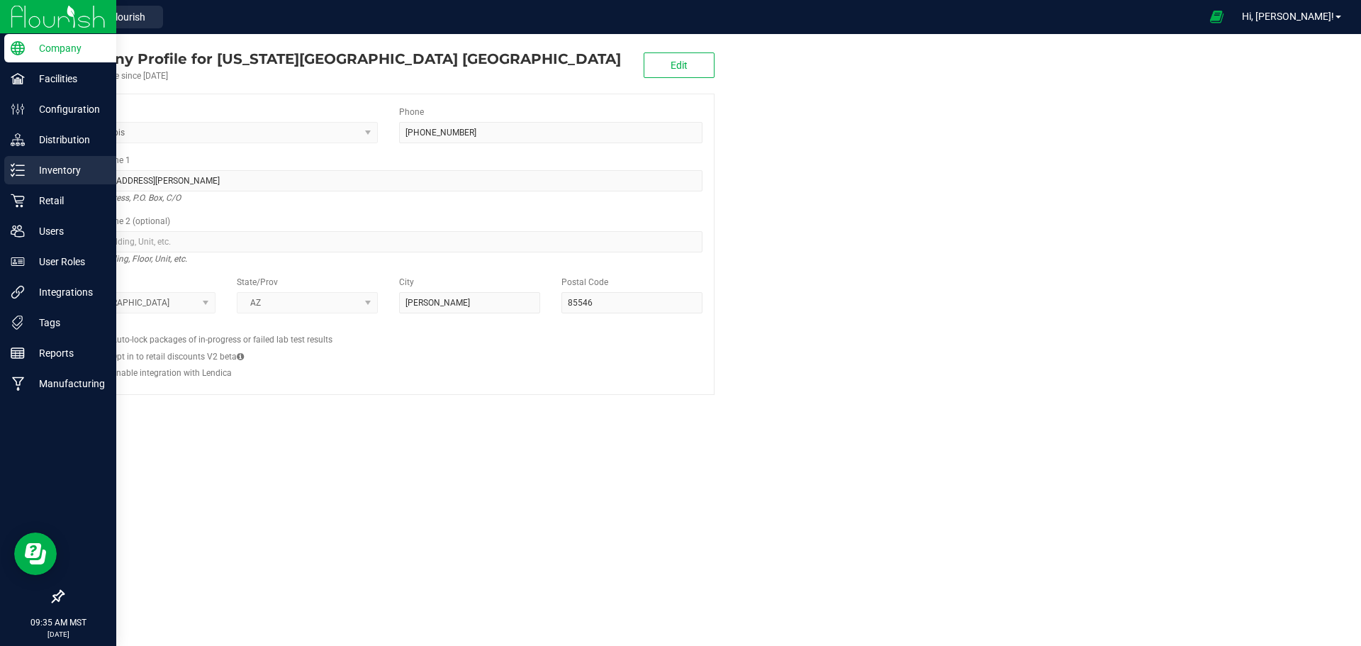
click at [57, 164] on p "Inventory" at bounding box center [67, 170] width 85 height 17
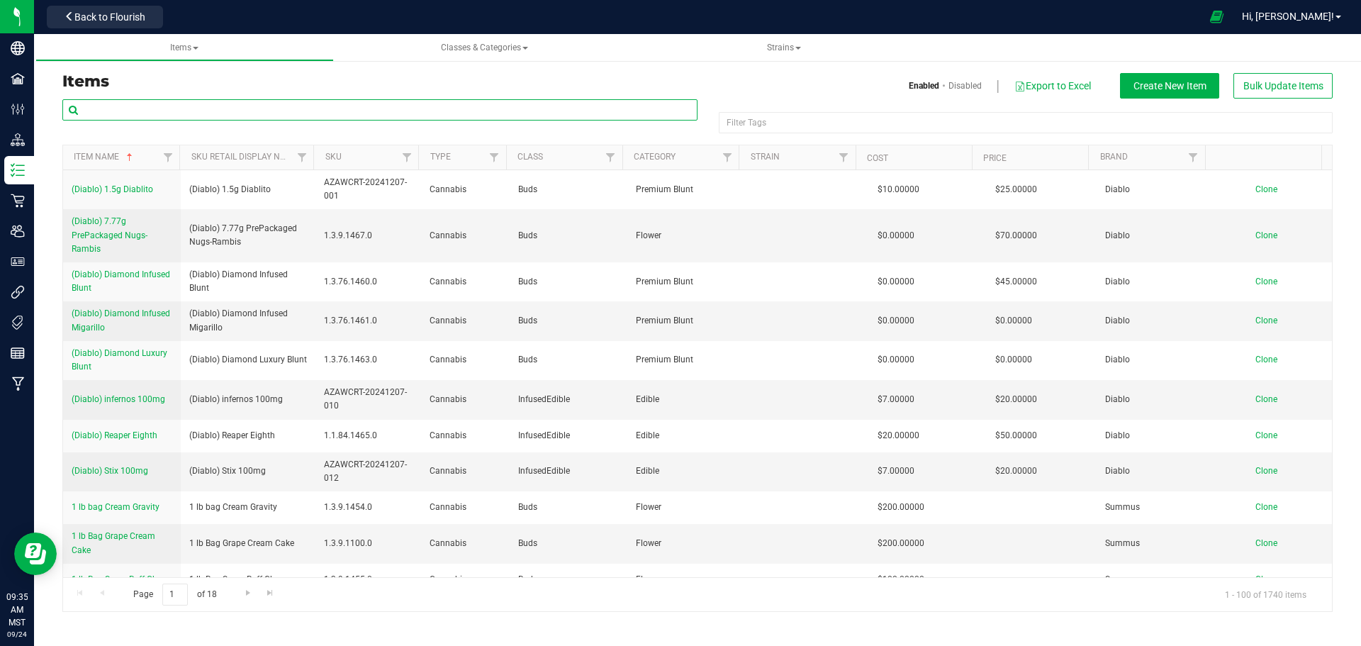
paste input "Raw Black Classic Cones 1 1/4 Size (3 pack)"
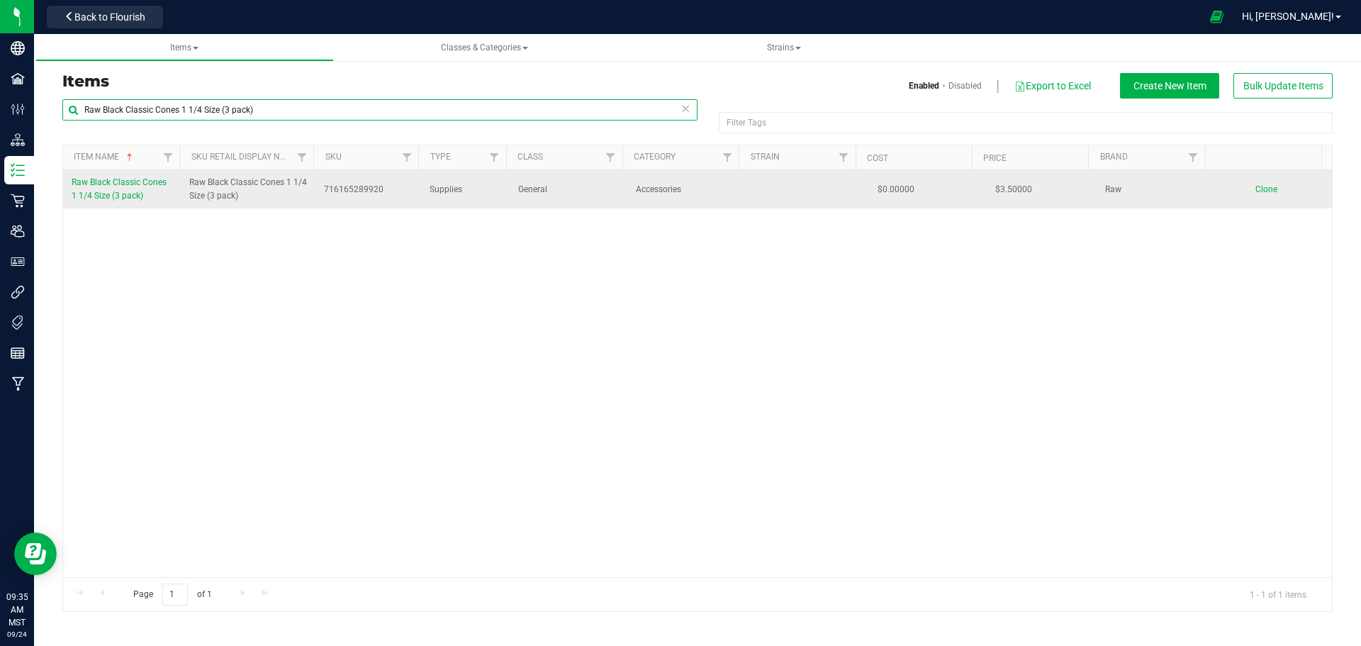
type input "Raw Black Classic Cones 1 1/4 Size (3 pack)"
click at [128, 184] on span "Raw Black Classic Cones 1 1/4 Size (3 pack)" at bounding box center [119, 188] width 95 height 23
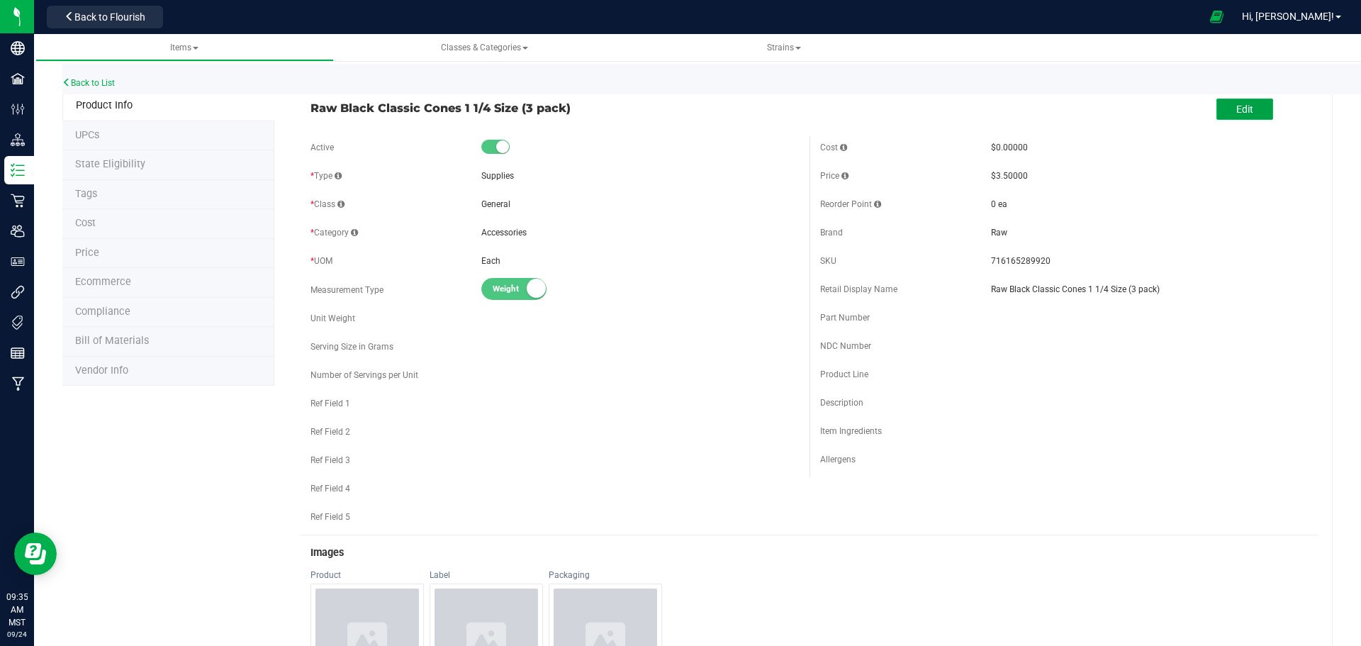
click at [1236, 110] on span "Edit" at bounding box center [1244, 109] width 17 height 11
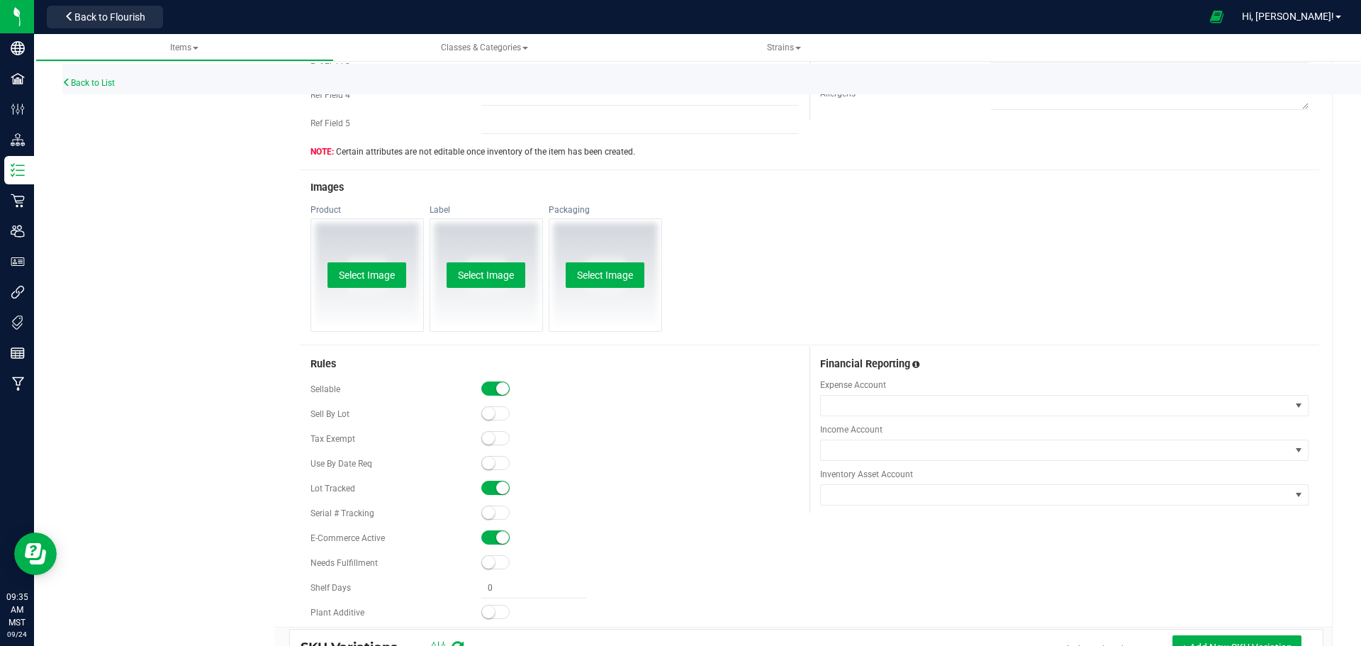
scroll to position [496, 0]
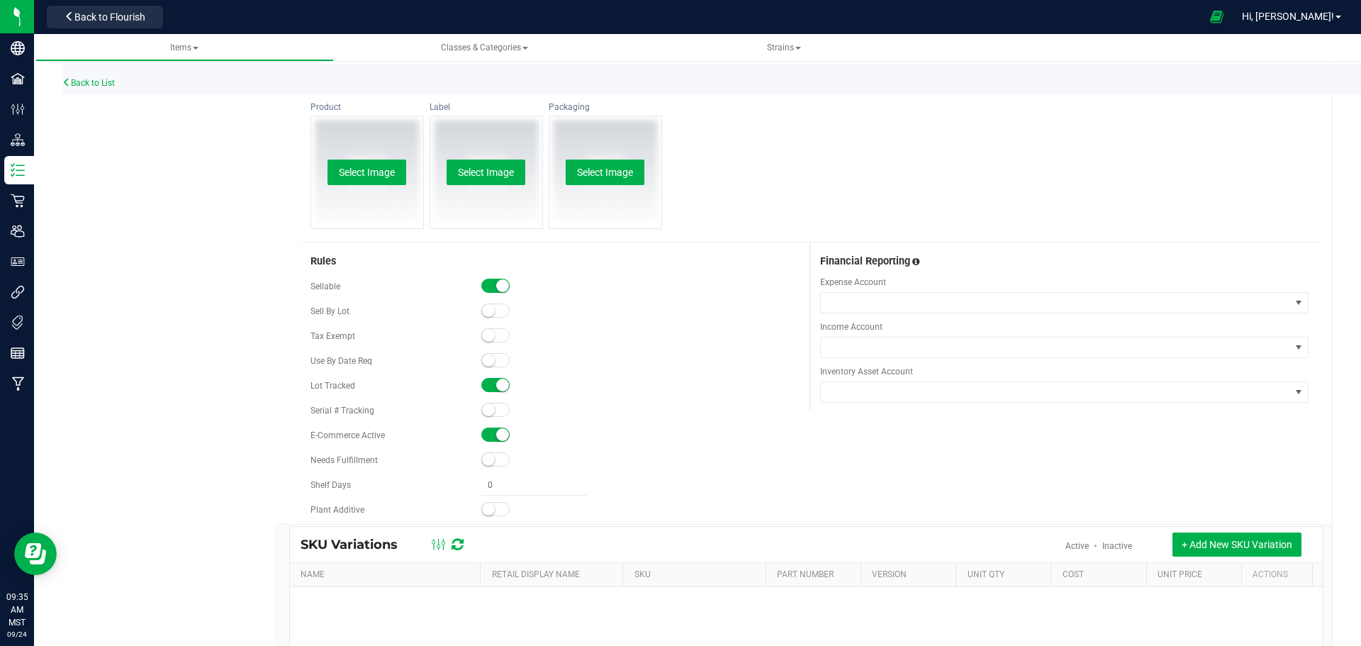
click at [495, 456] on span at bounding box center [495, 459] width 28 height 14
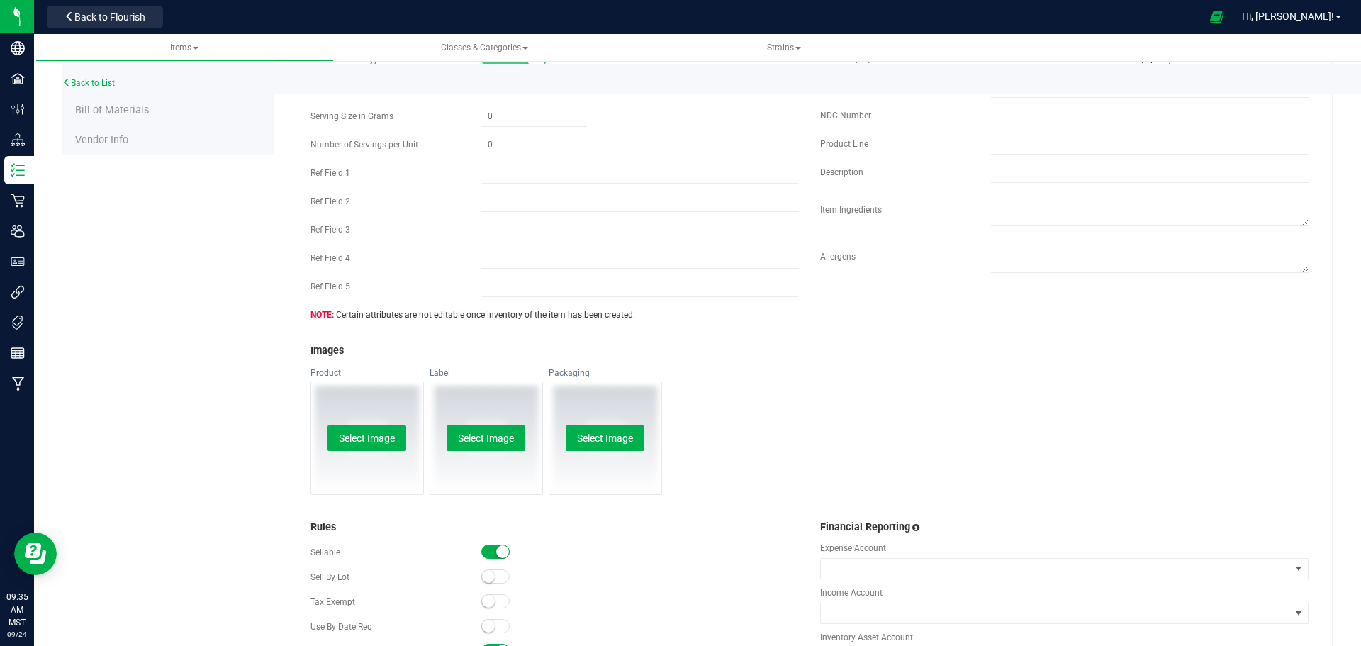
scroll to position [0, 0]
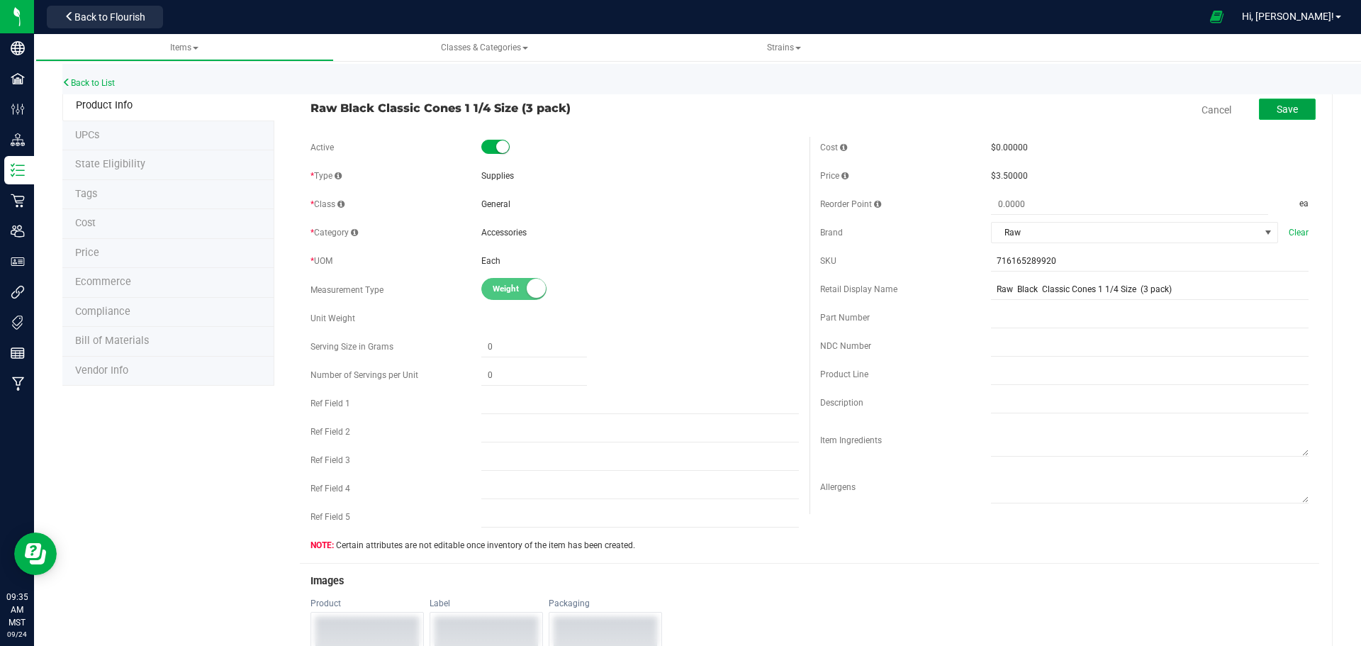
click at [1277, 110] on span "Save" at bounding box center [1287, 109] width 21 height 11
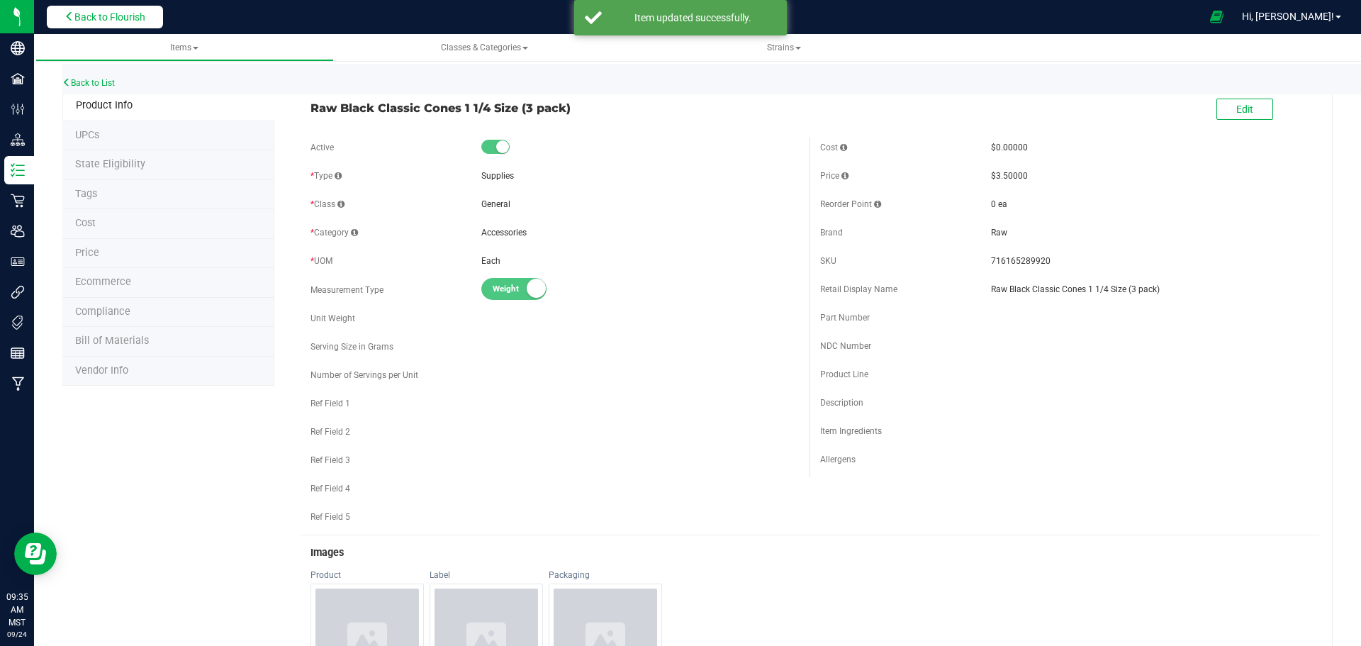
click at [123, 17] on span "Back to Flourish" at bounding box center [109, 16] width 71 height 11
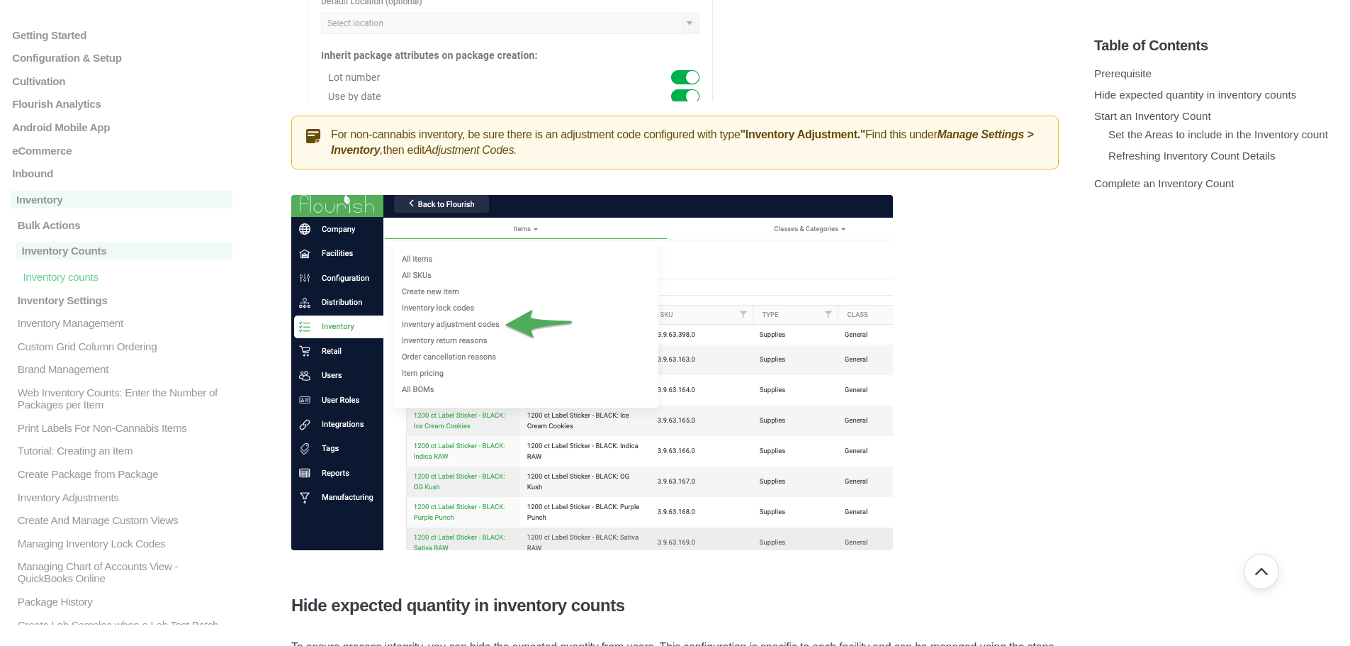
scroll to position [922, 0]
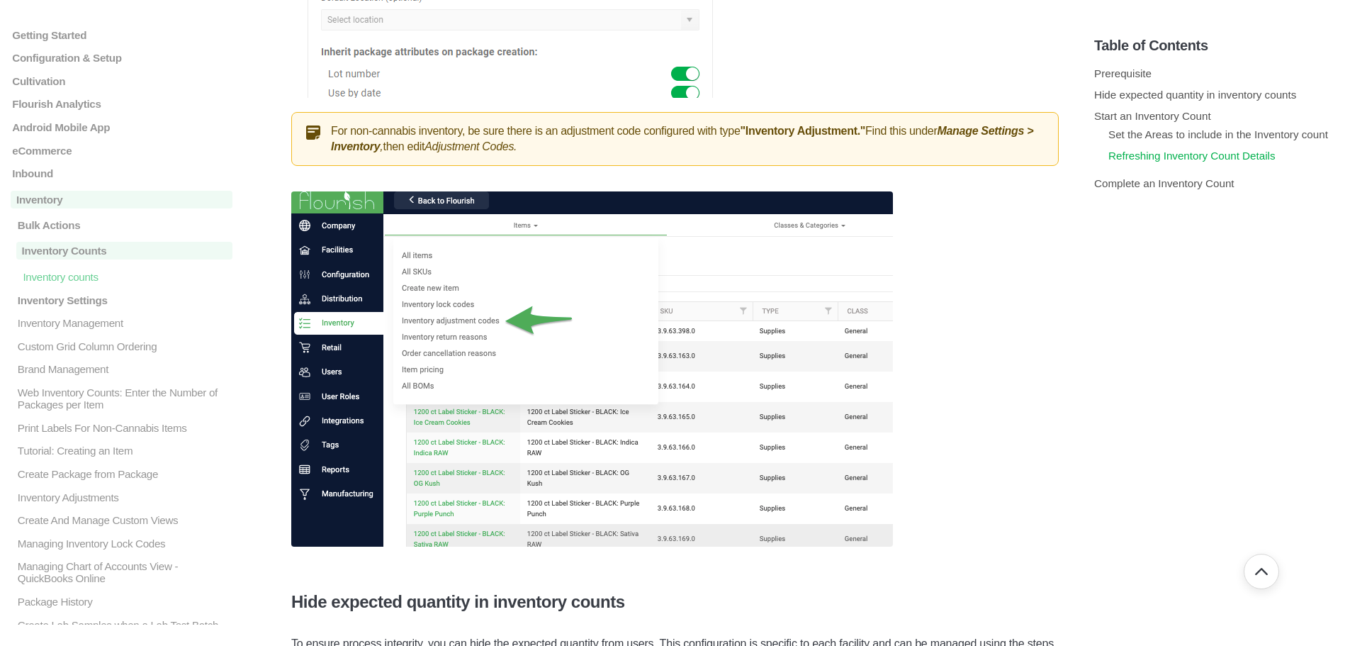
click at [1127, 157] on link "Refreshing Inventory Count Details" at bounding box center [1192, 156] width 167 height 12
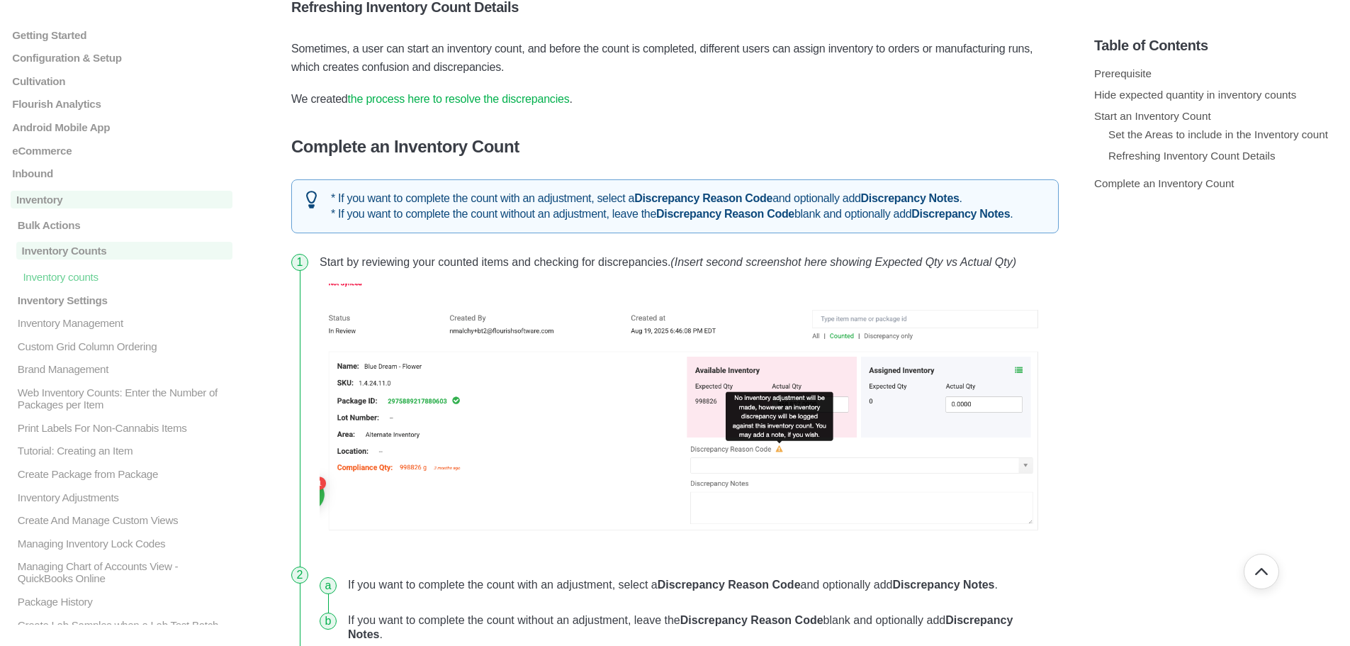
click at [449, 97] on link "the process here to resolve the discrepancies" at bounding box center [459, 99] width 222 height 12
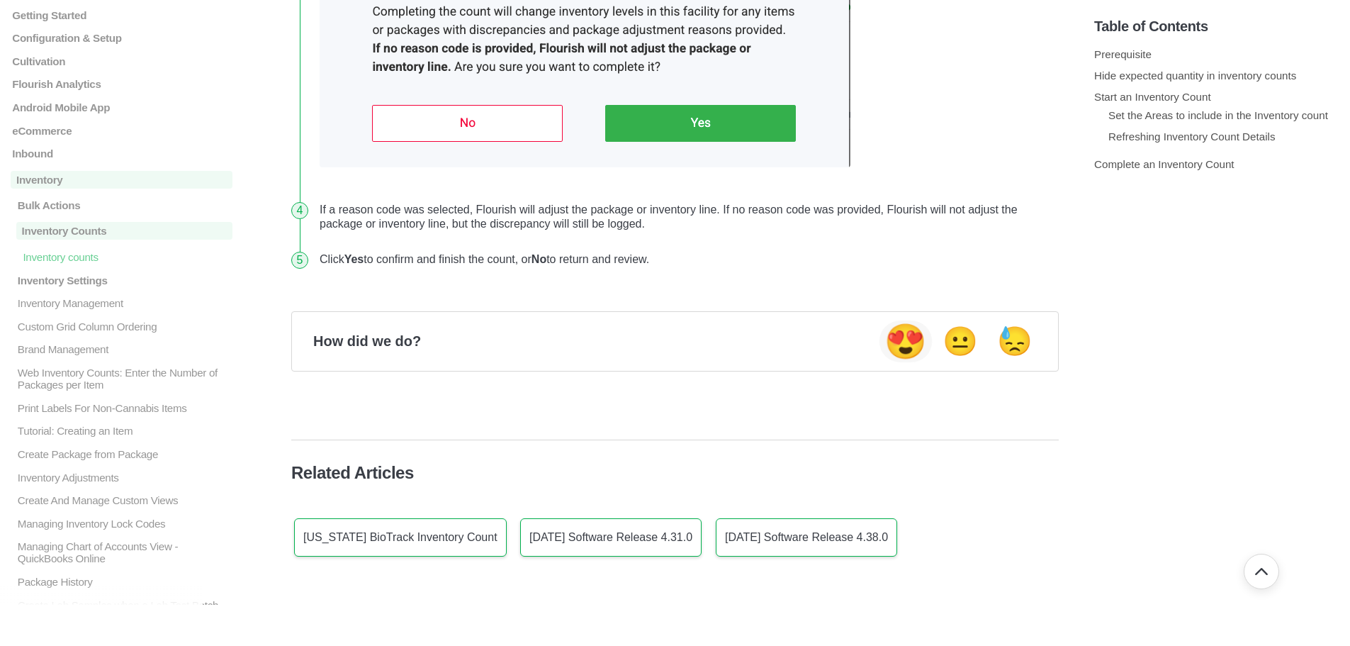
scroll to position [5251, 0]
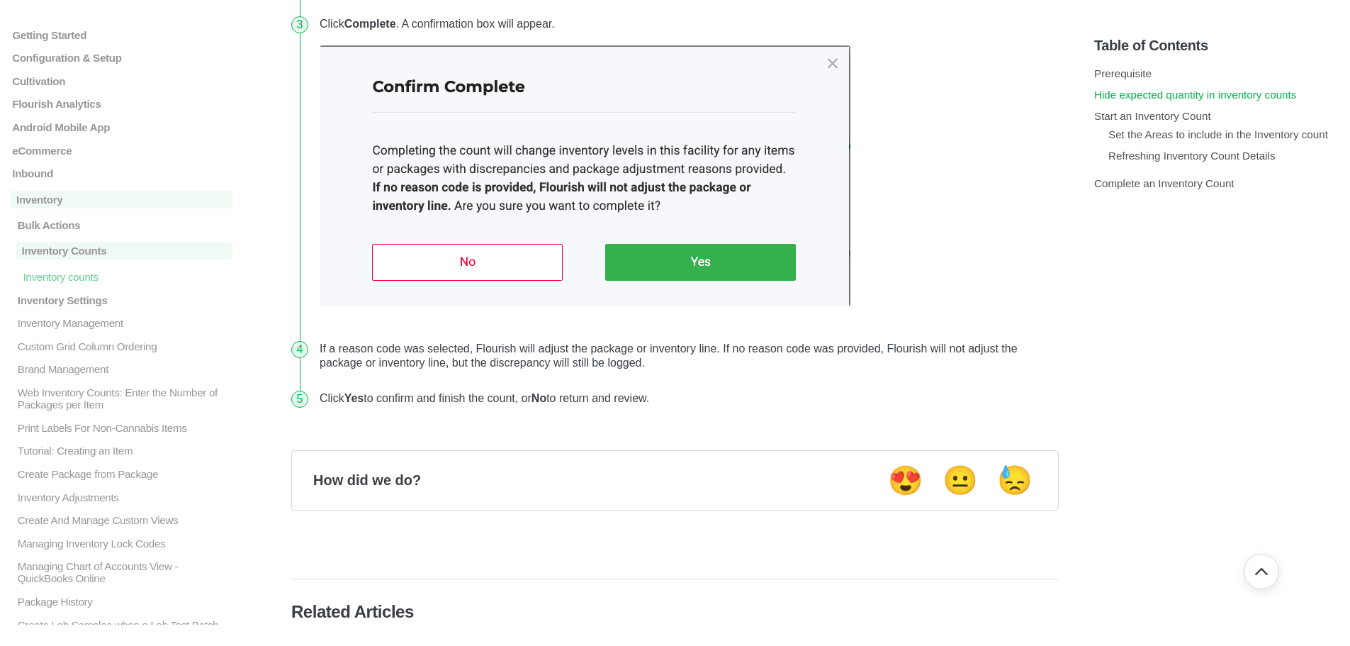
click at [1107, 96] on link "Hide expected quantity in inventory counts" at bounding box center [1196, 95] width 202 height 12
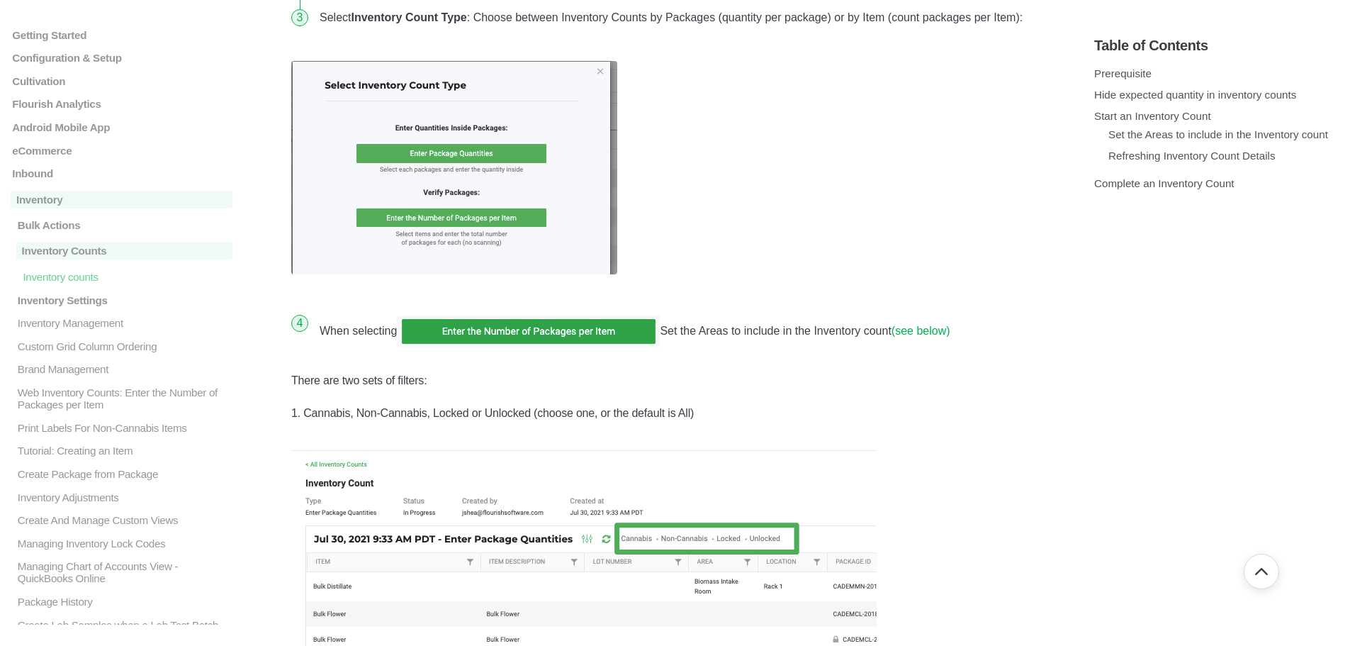
scroll to position [2152, 0]
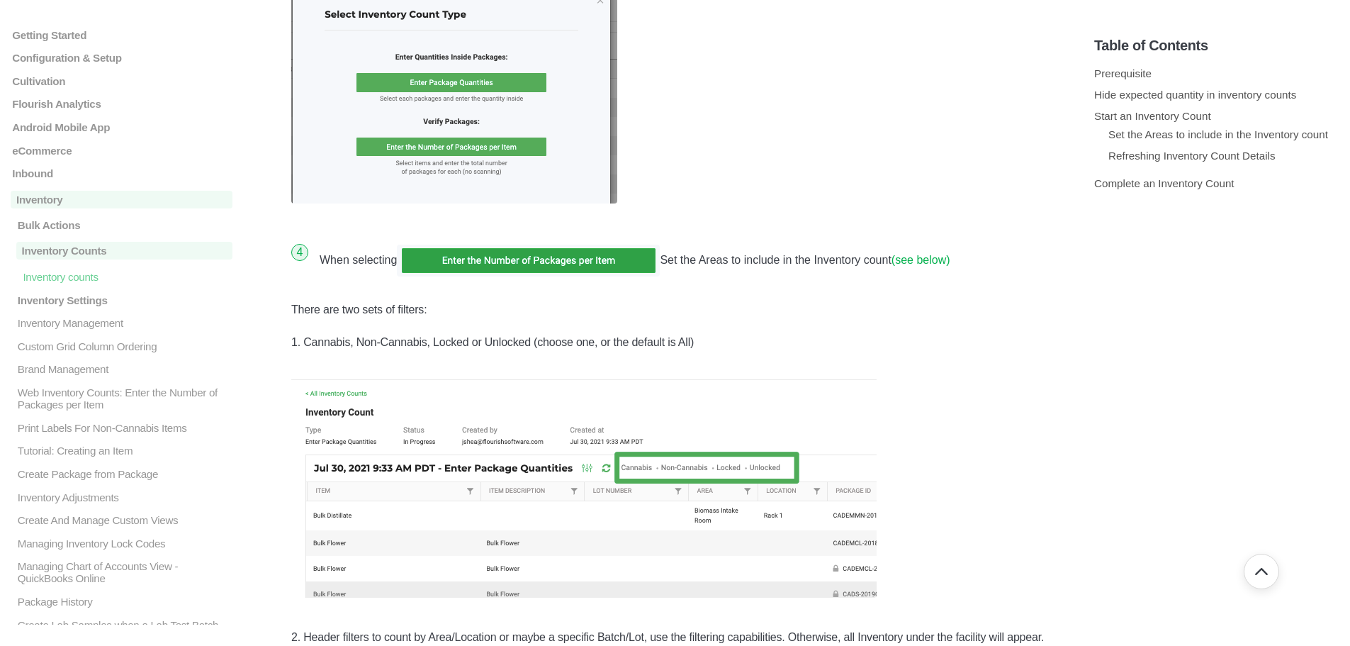
click at [933, 260] on link "(see below)" at bounding box center [921, 260] width 59 height 12
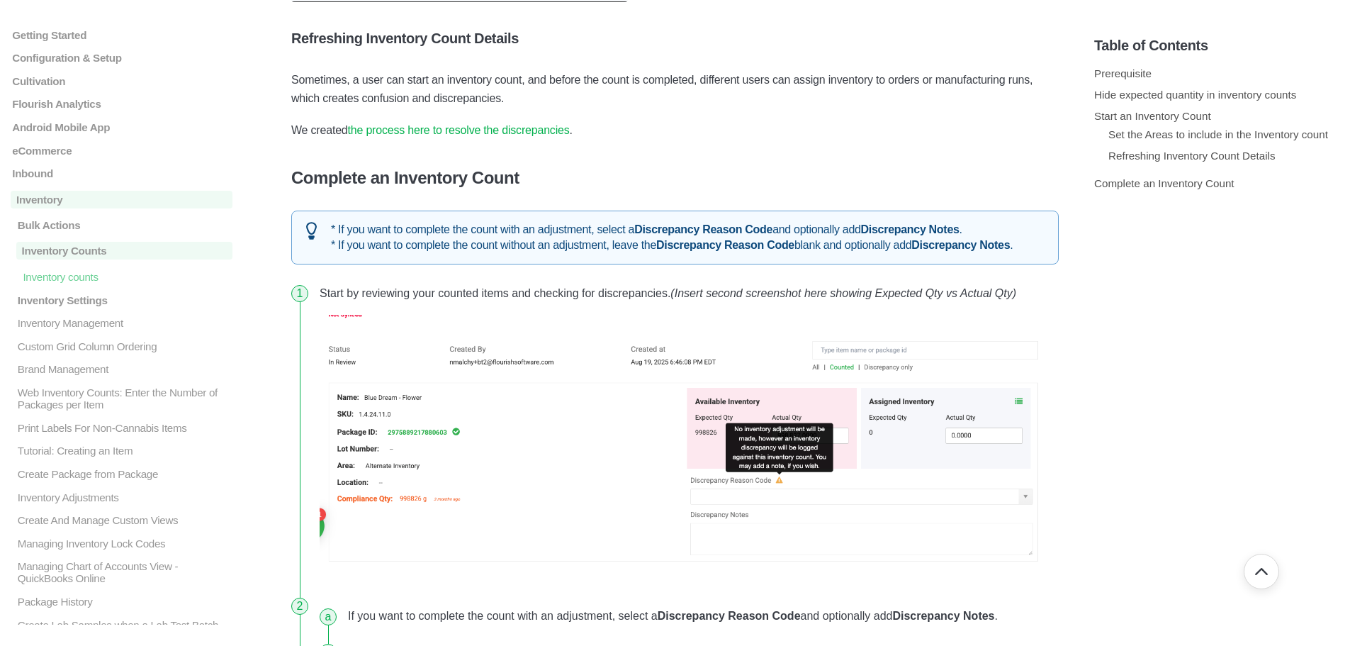
scroll to position [4538, 0]
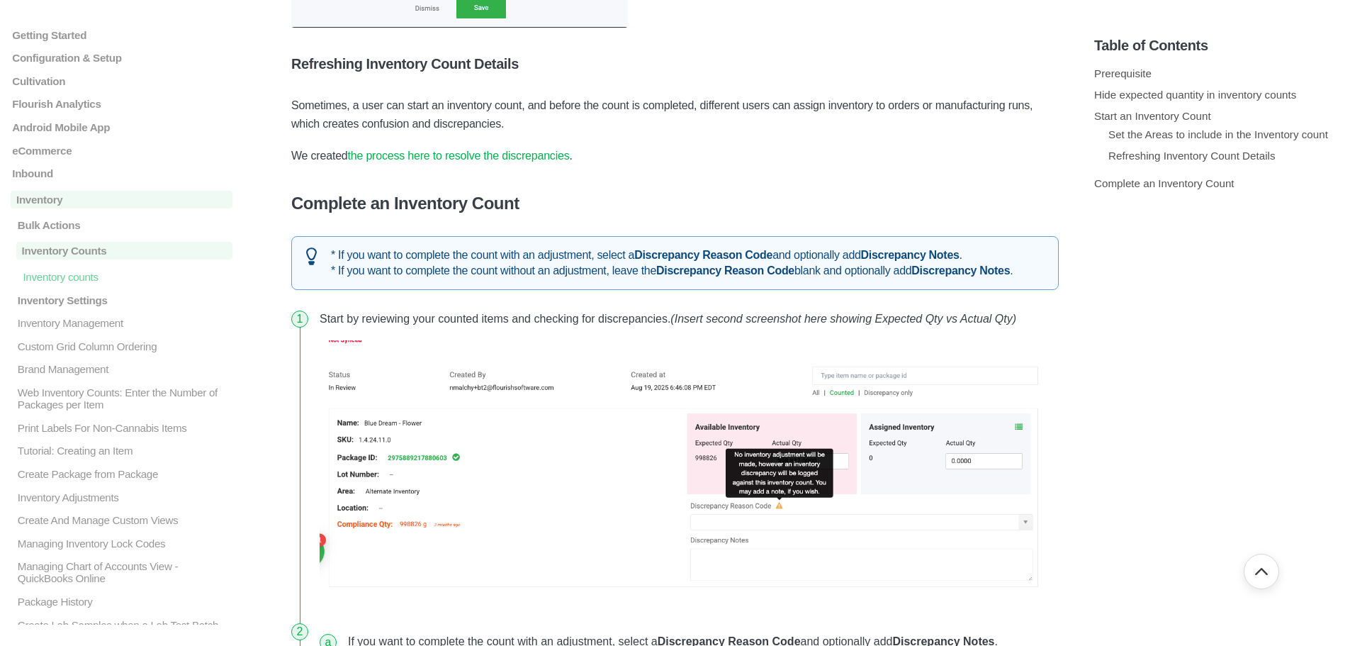
click at [456, 156] on link "the process here to resolve the discrepancies" at bounding box center [459, 156] width 222 height 12
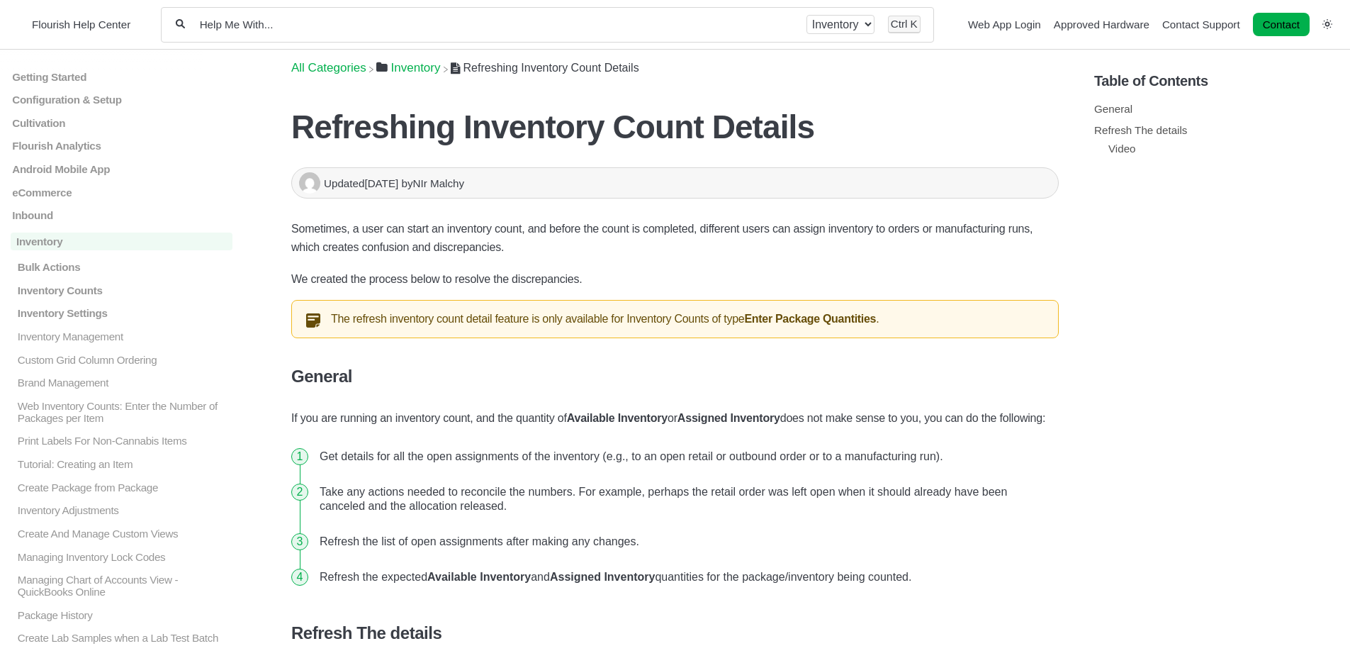
click at [278, 28] on input "Help Me With..." at bounding box center [495, 24] width 595 height 13
drag, startPoint x: 568, startPoint y: 418, endPoint x: 794, endPoint y: 397, distance: 227.1
copy p "Available Inventory or Assigned Inventory"
click at [308, 23] on input "Help Me With..." at bounding box center [495, 24] width 595 height 13
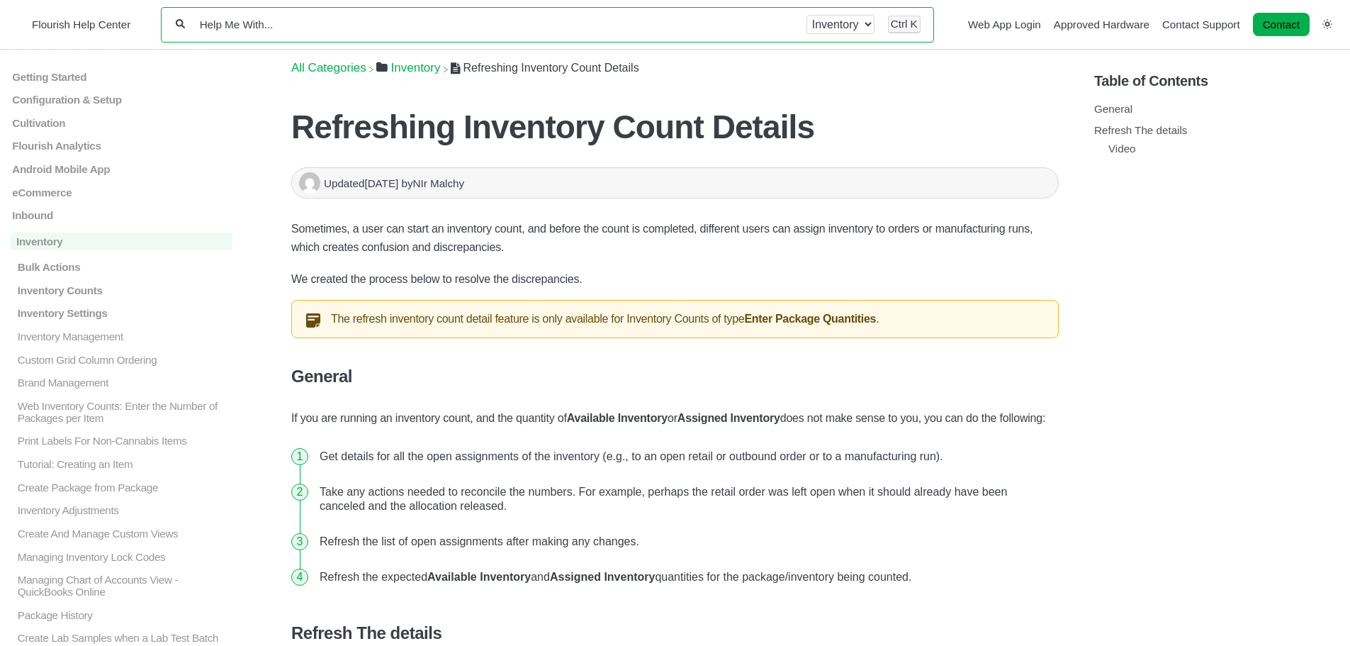
paste input "Available Inventory or Assigned Inventory"
click at [303, 26] on input "Available Inventory or Assigned Inventory" at bounding box center [495, 24] width 595 height 13
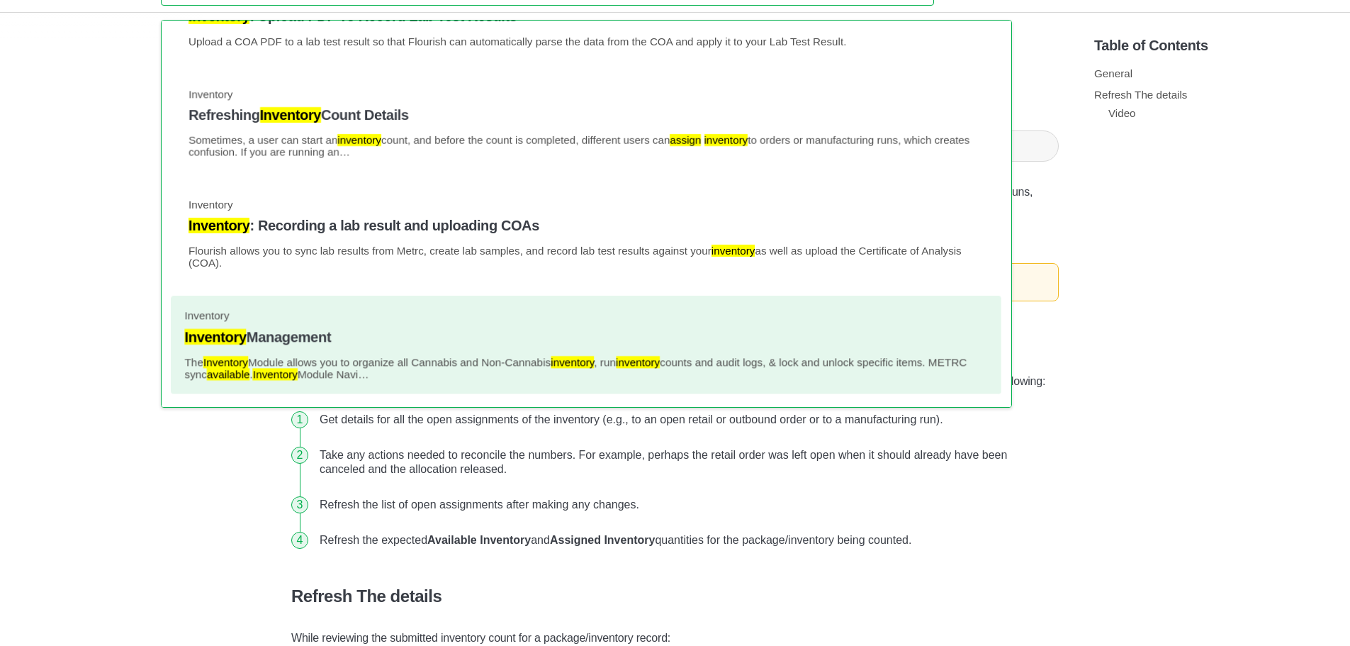
scroll to position [71, 0]
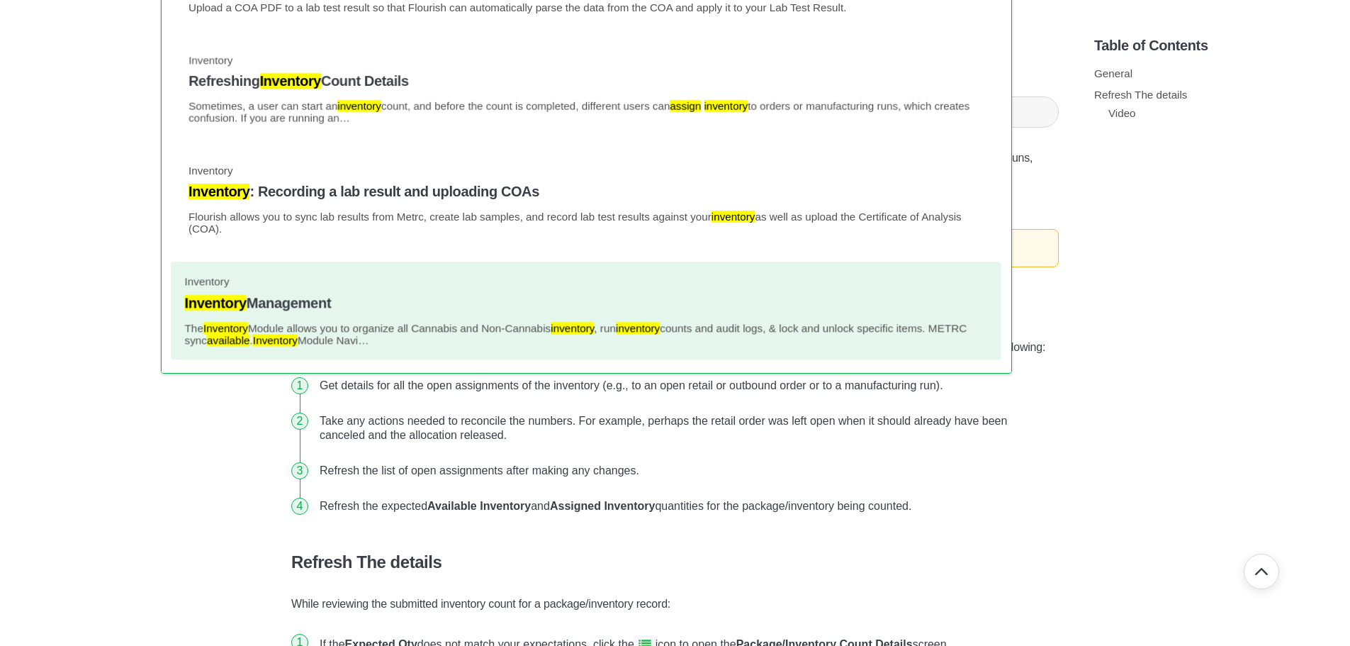
type input "Available Inventory Assigned Inventory"
click at [253, 298] on h4 "Inventory Management" at bounding box center [586, 303] width 803 height 16
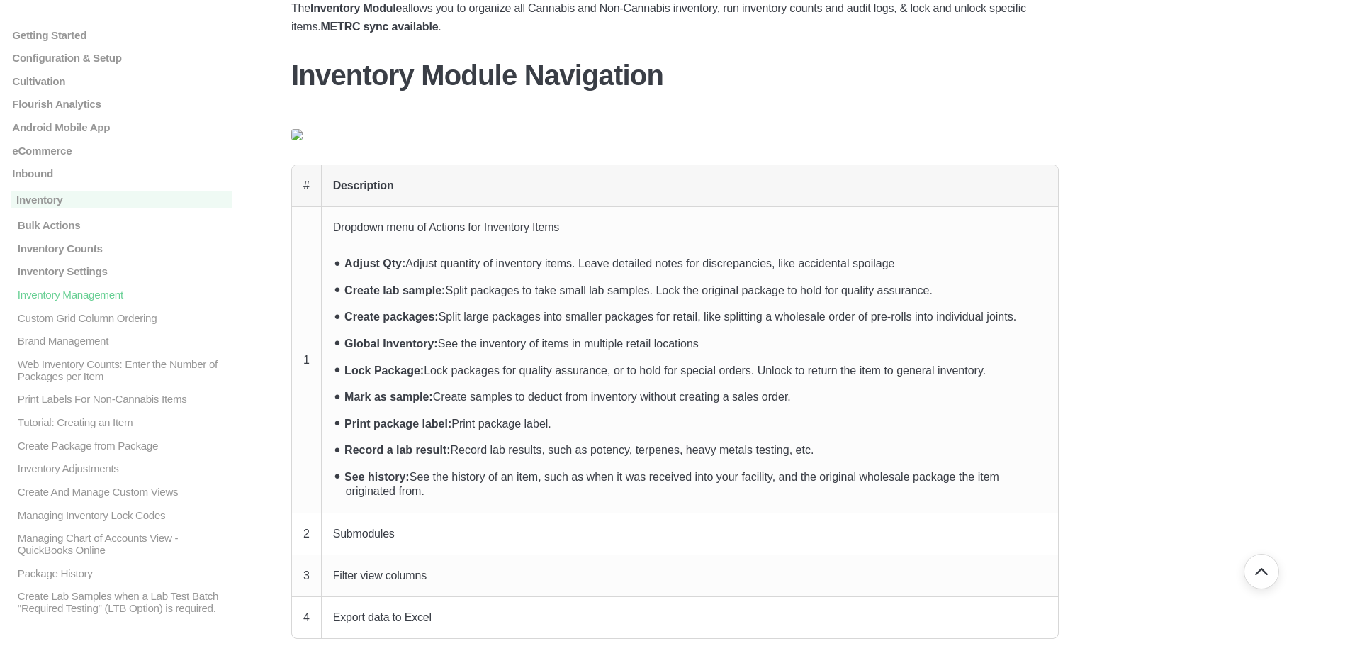
scroll to position [213, 0]
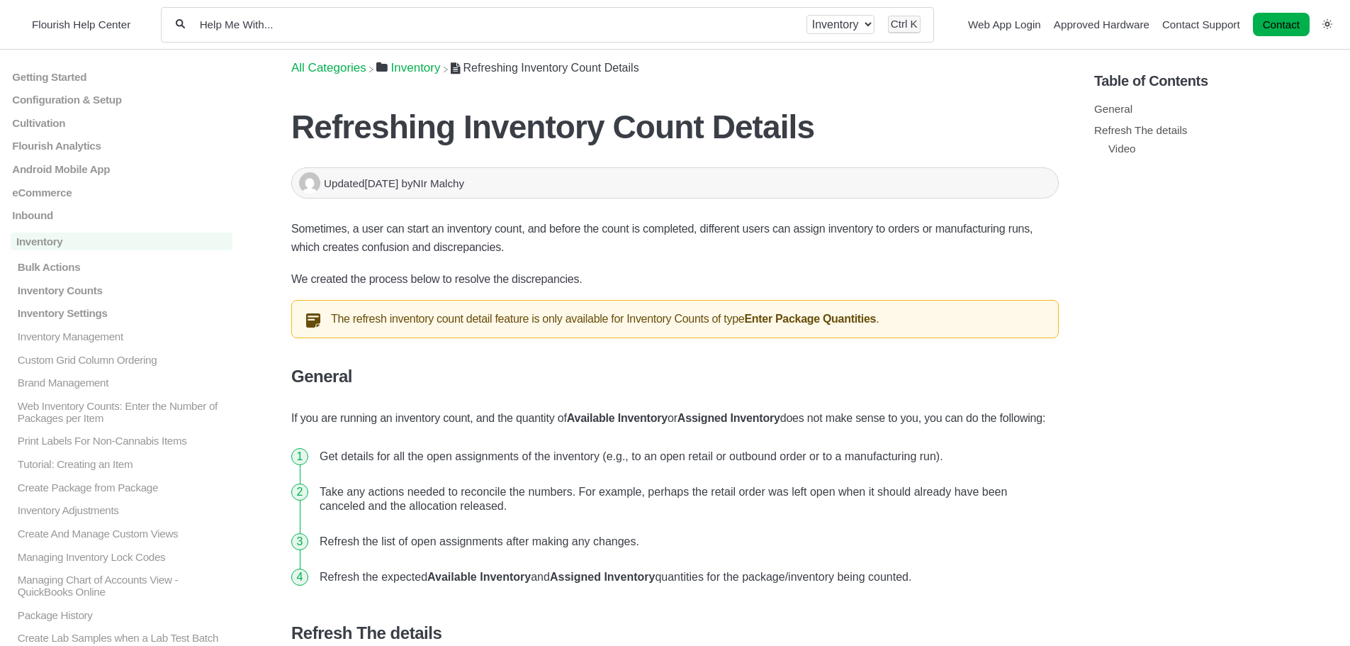
click at [308, 16] on div "All categories Inventory Ctrl K" at bounding box center [547, 24] width 773 height 35
click at [282, 23] on input "Help Me With..." at bounding box center [495, 24] width 595 height 13
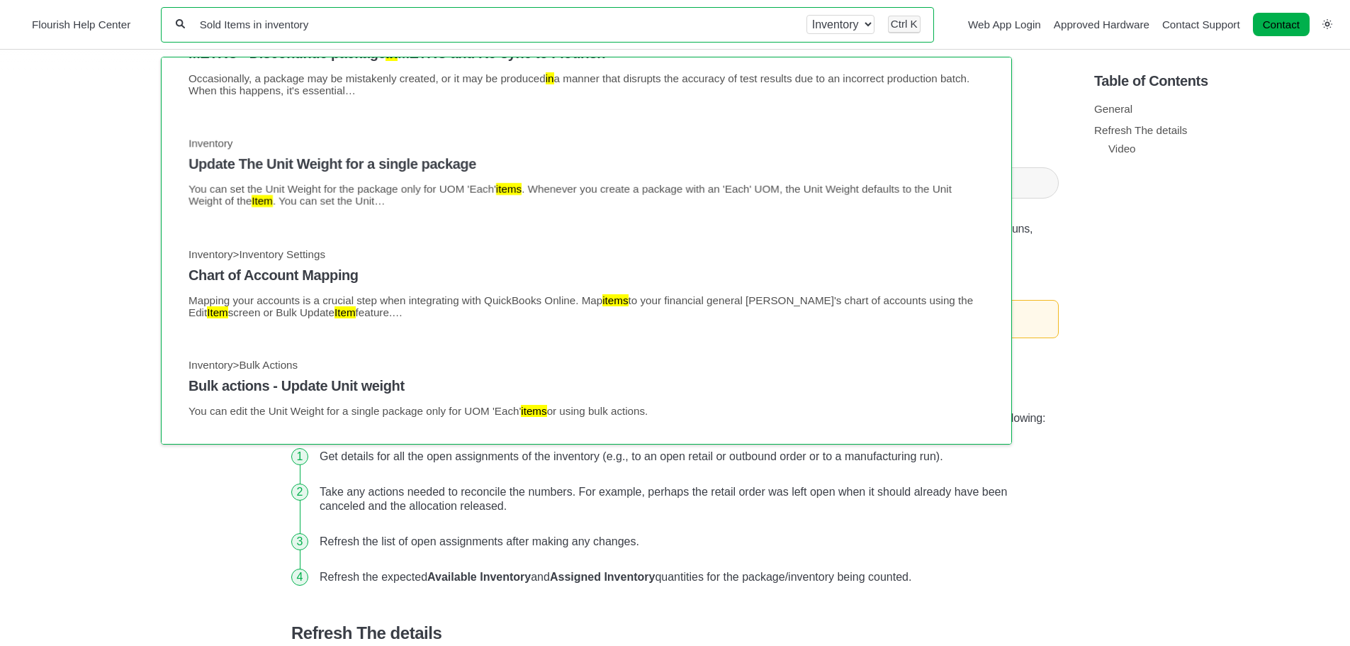
type input "Sold Items in inventory"
click at [905, 27] on kbd "Ctrl" at bounding box center [899, 24] width 17 height 12
click at [866, 26] on select "All categories Inventory" at bounding box center [841, 24] width 68 height 19
select select "-"
click at [807, 15] on select "All categories Inventory" at bounding box center [841, 24] width 68 height 19
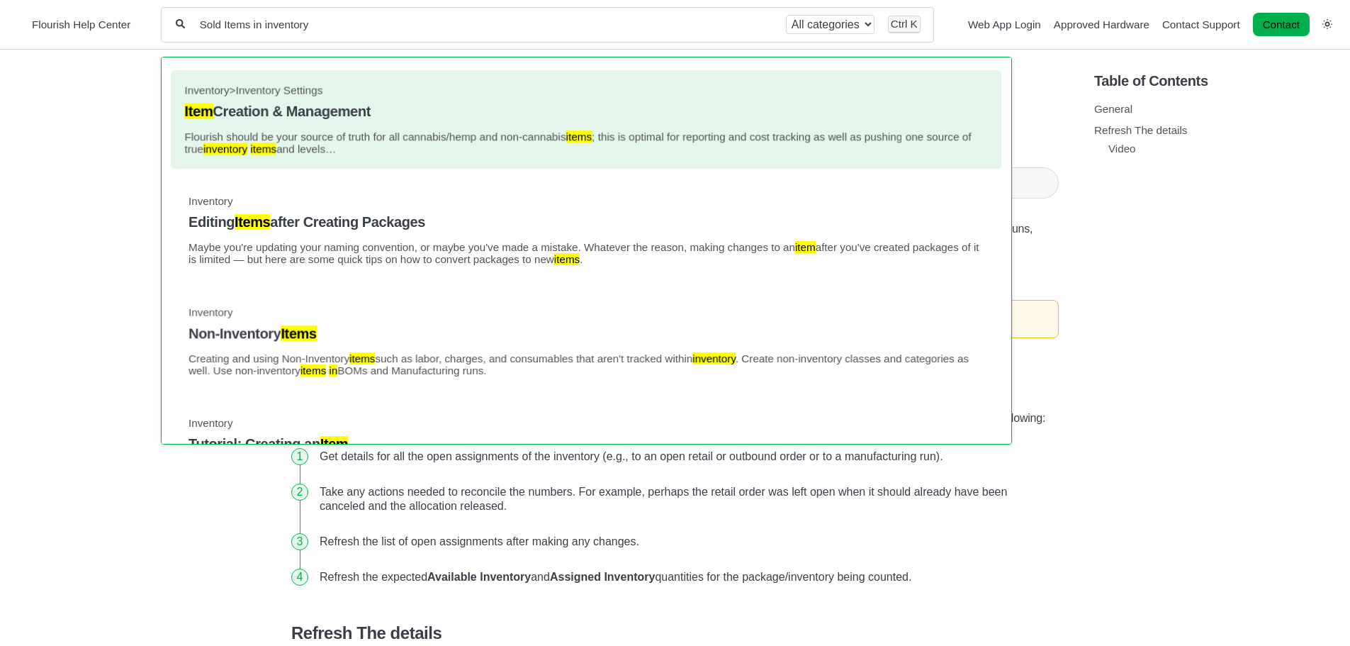
click at [276, 111] on h4 "Item Creation & Management" at bounding box center [586, 112] width 803 height 16
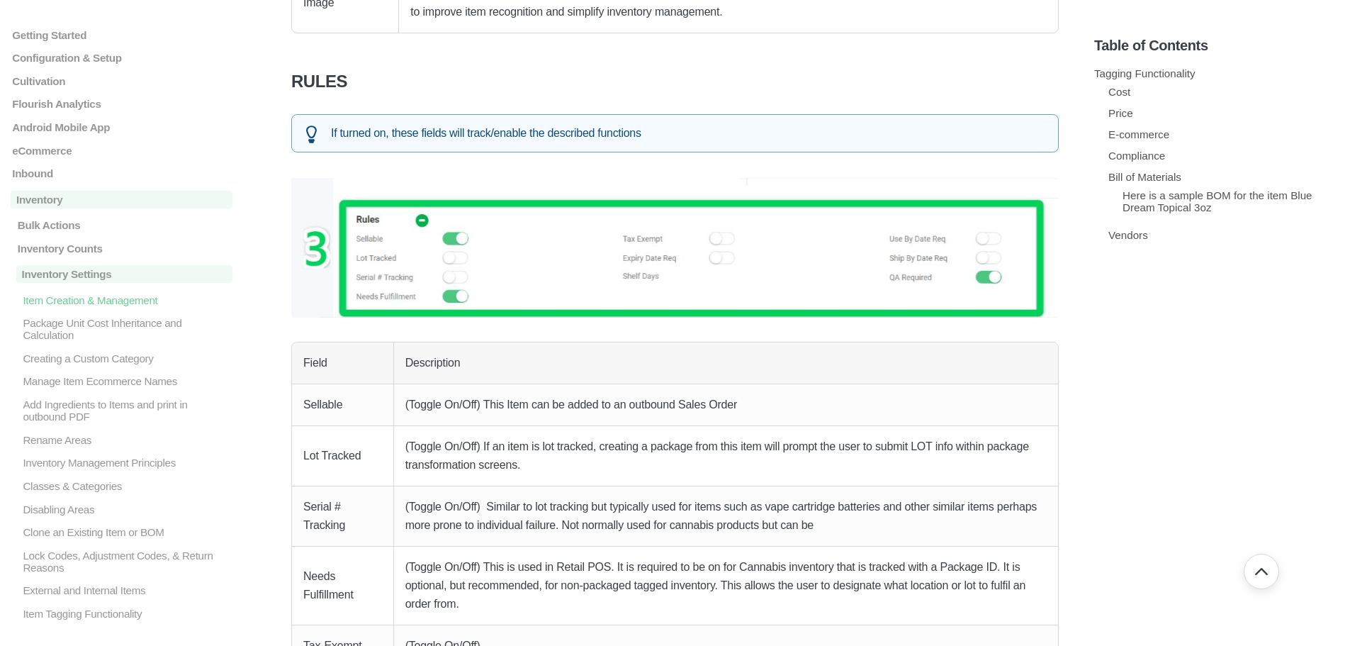
scroll to position [3883, 0]
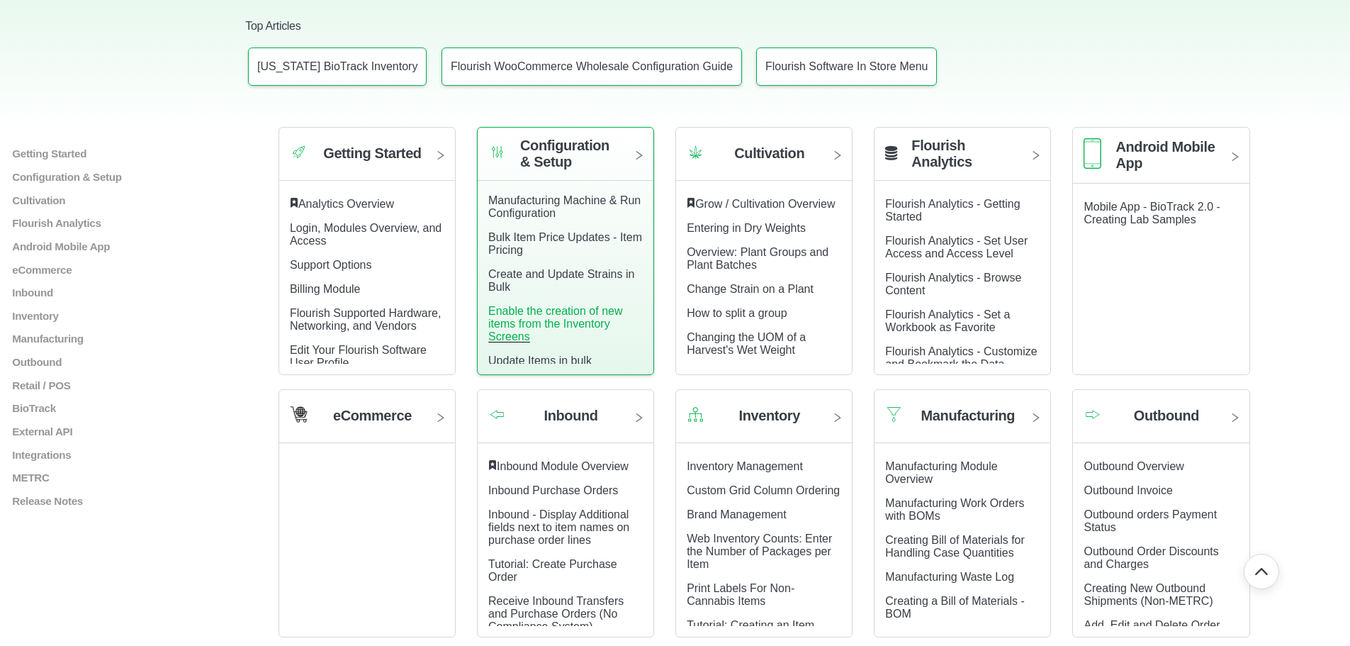
scroll to position [4, 0]
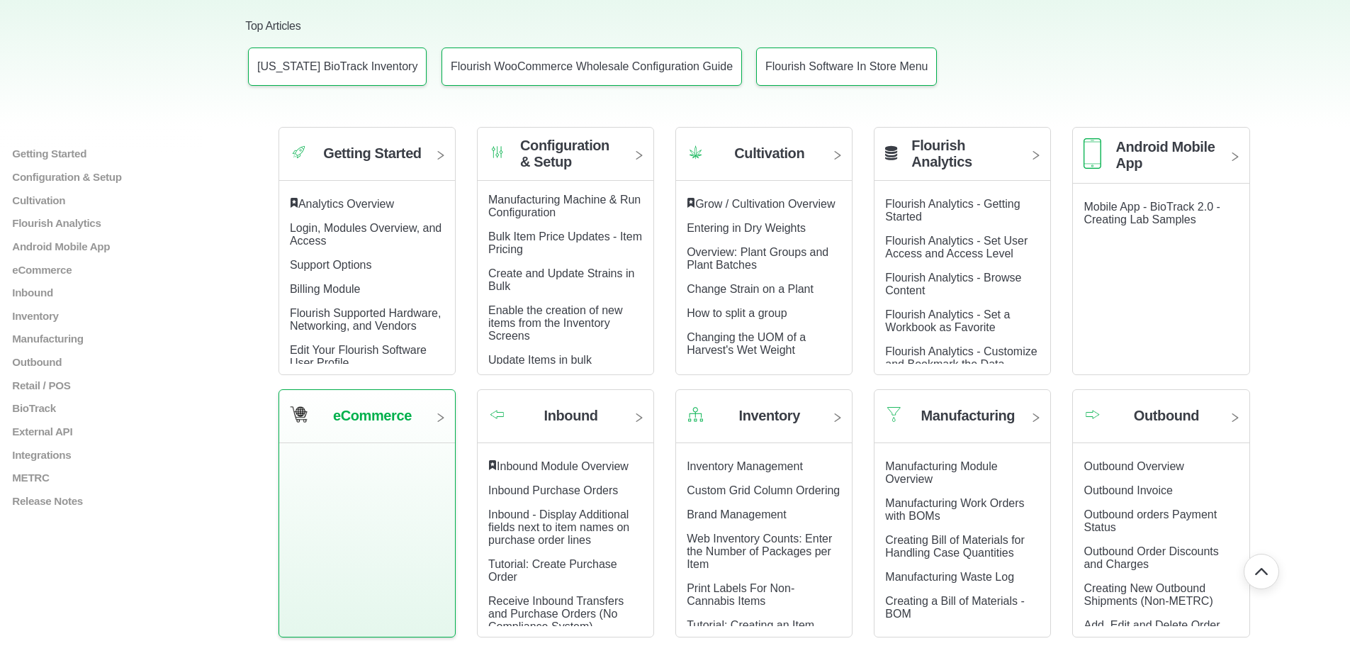
click at [412, 408] on h2 "eCommerce" at bounding box center [372, 416] width 79 height 16
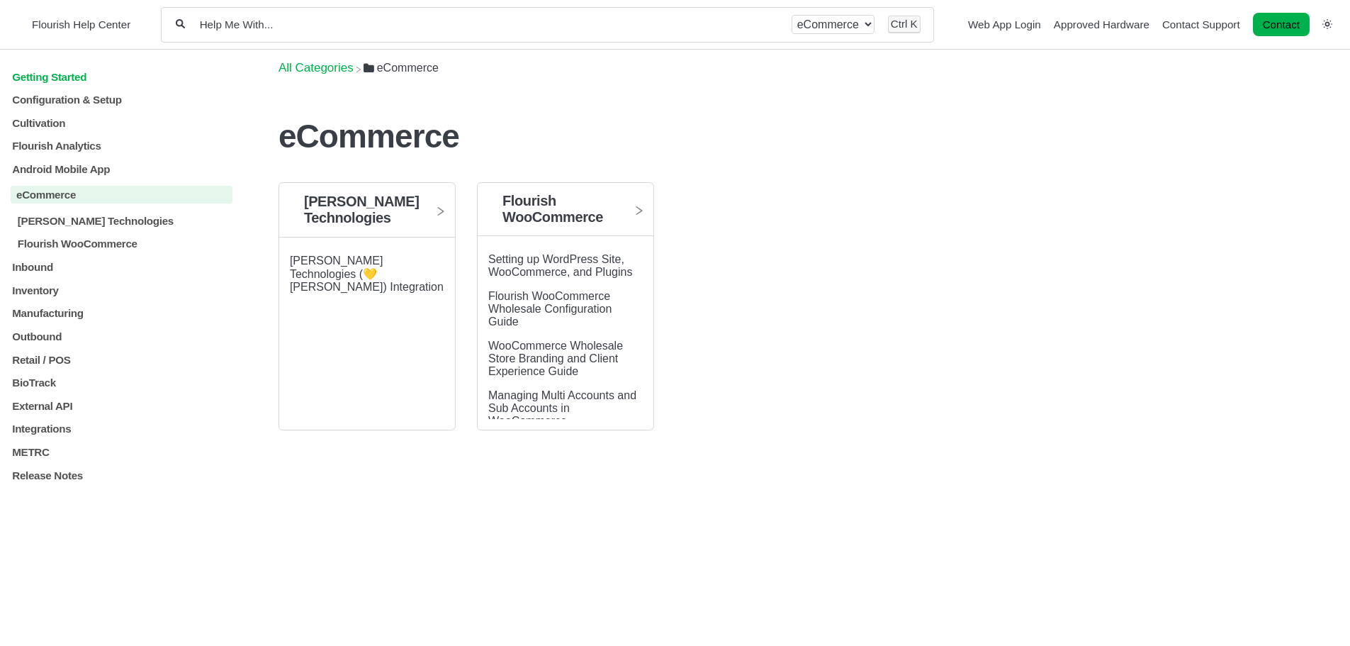
click at [60, 77] on p "Getting Started" at bounding box center [122, 76] width 222 height 12
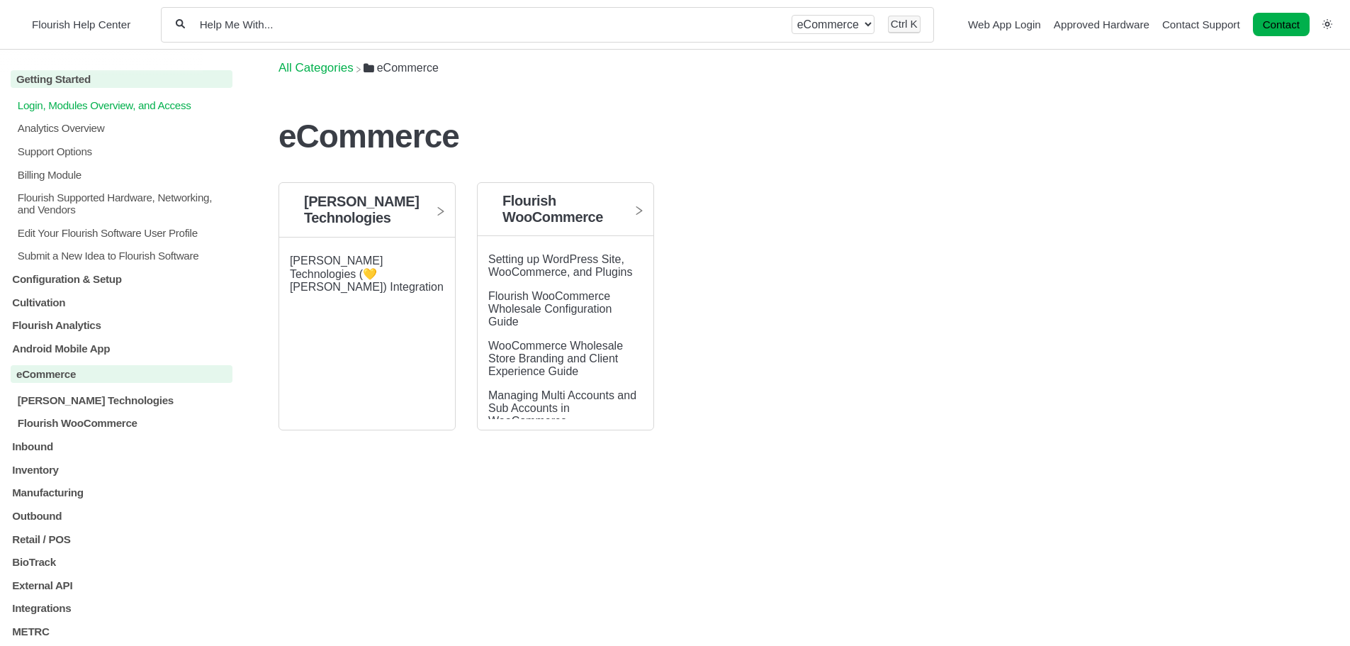
click at [106, 104] on p "Login, Modules Overview, and Access" at bounding box center [124, 105] width 216 height 12
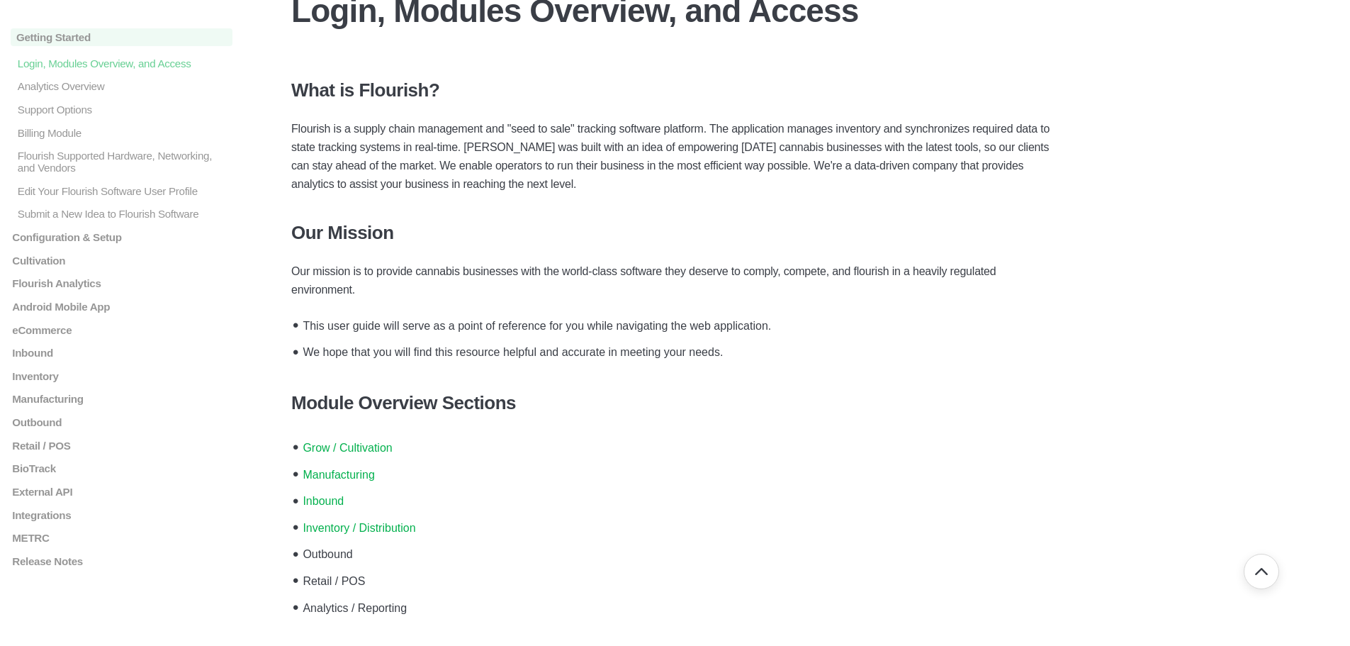
scroll to position [142, 0]
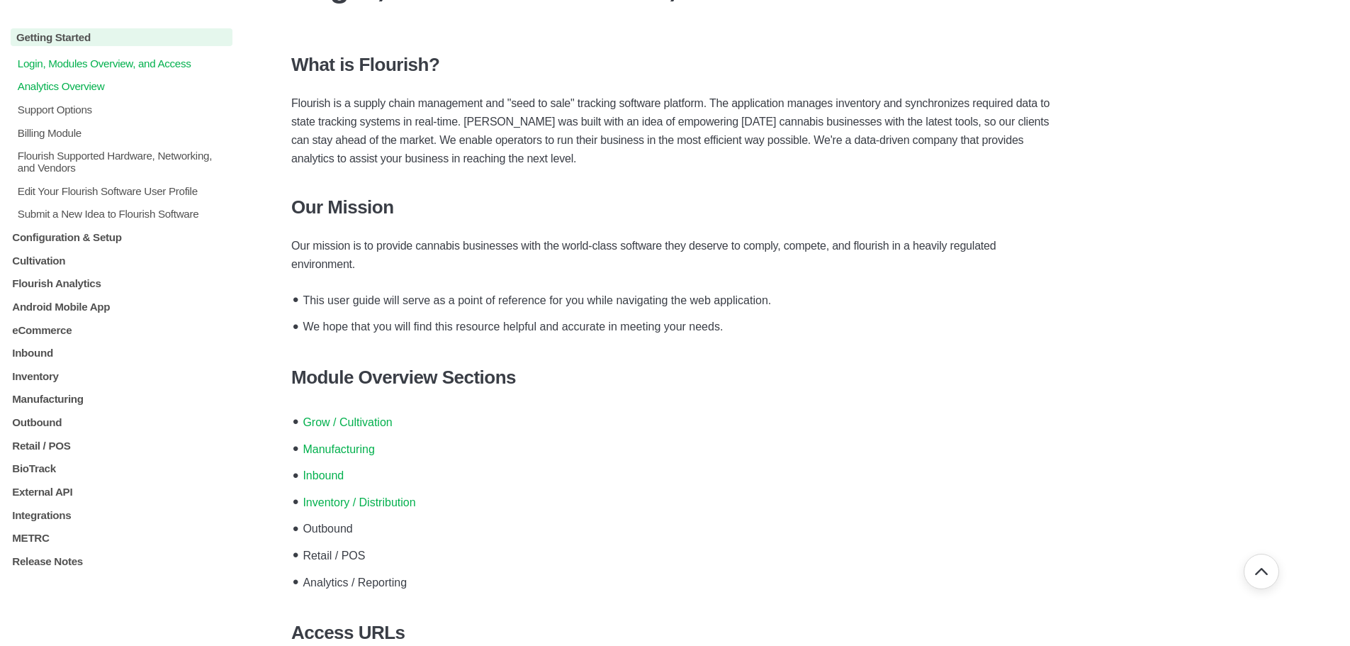
click at [85, 85] on p "Analytics Overview" at bounding box center [124, 86] width 216 height 12
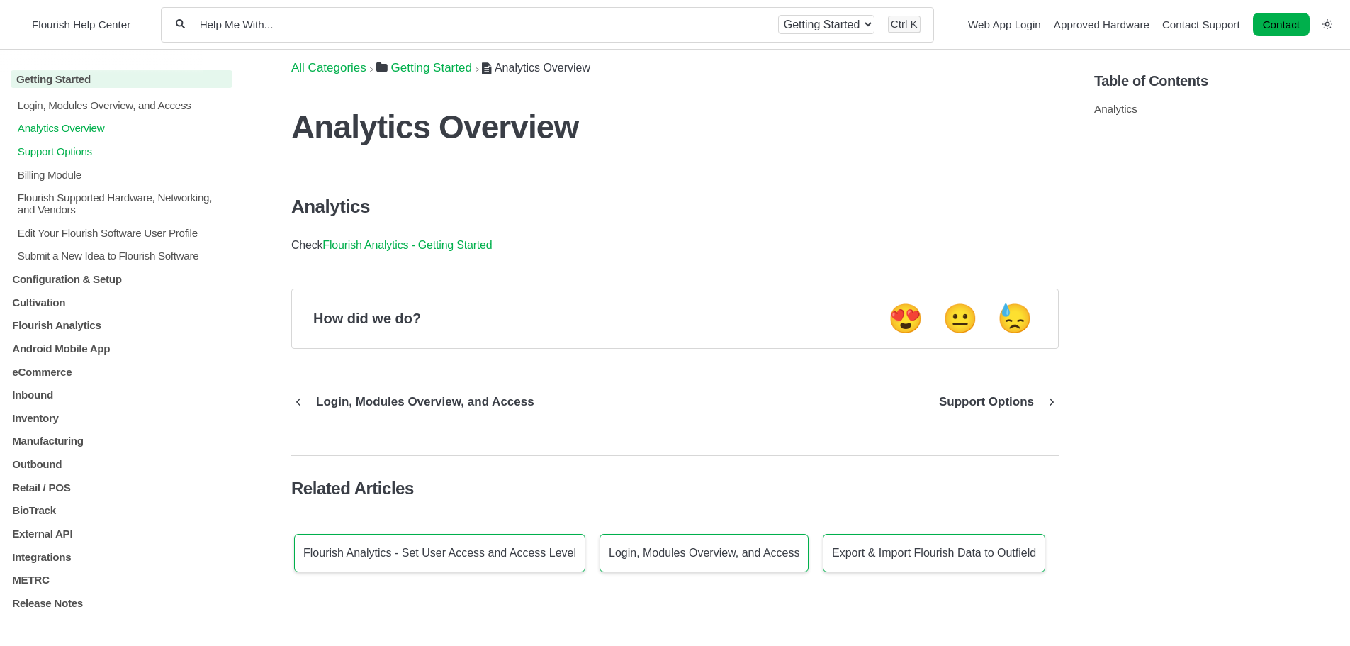
click at [46, 151] on p "Support Options" at bounding box center [124, 151] width 216 height 12
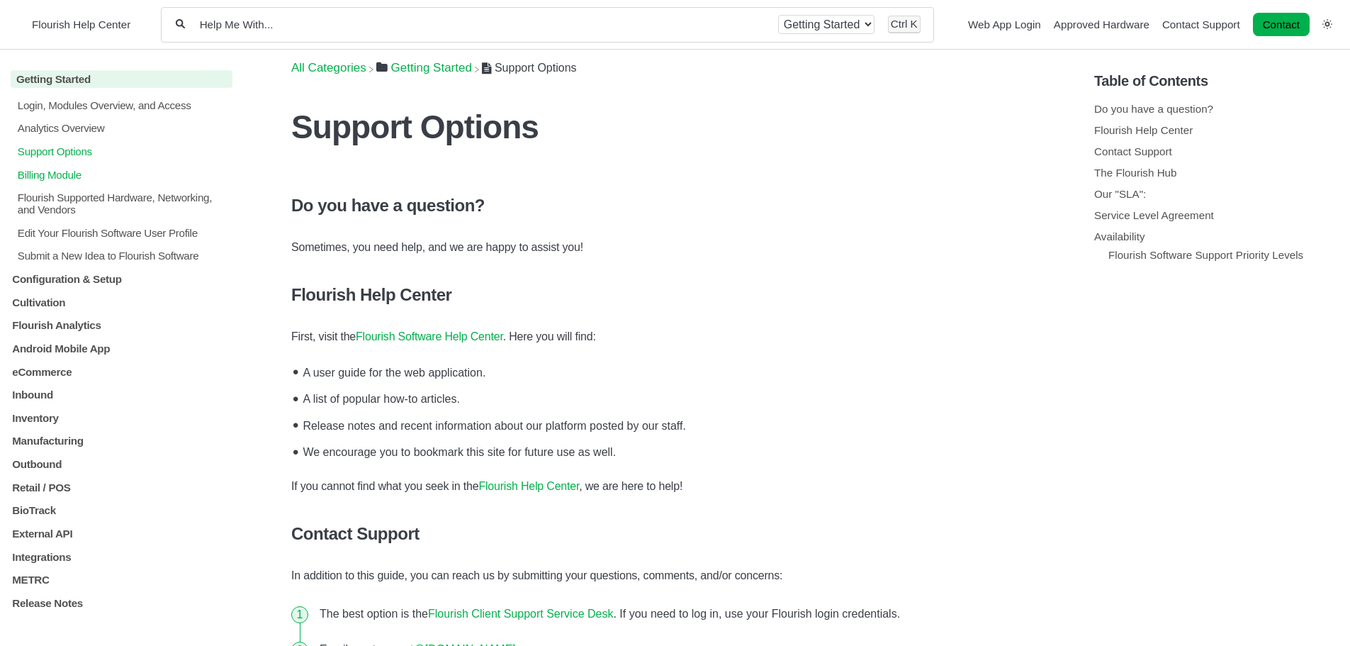
click at [47, 177] on p "Billing Module" at bounding box center [124, 174] width 216 height 12
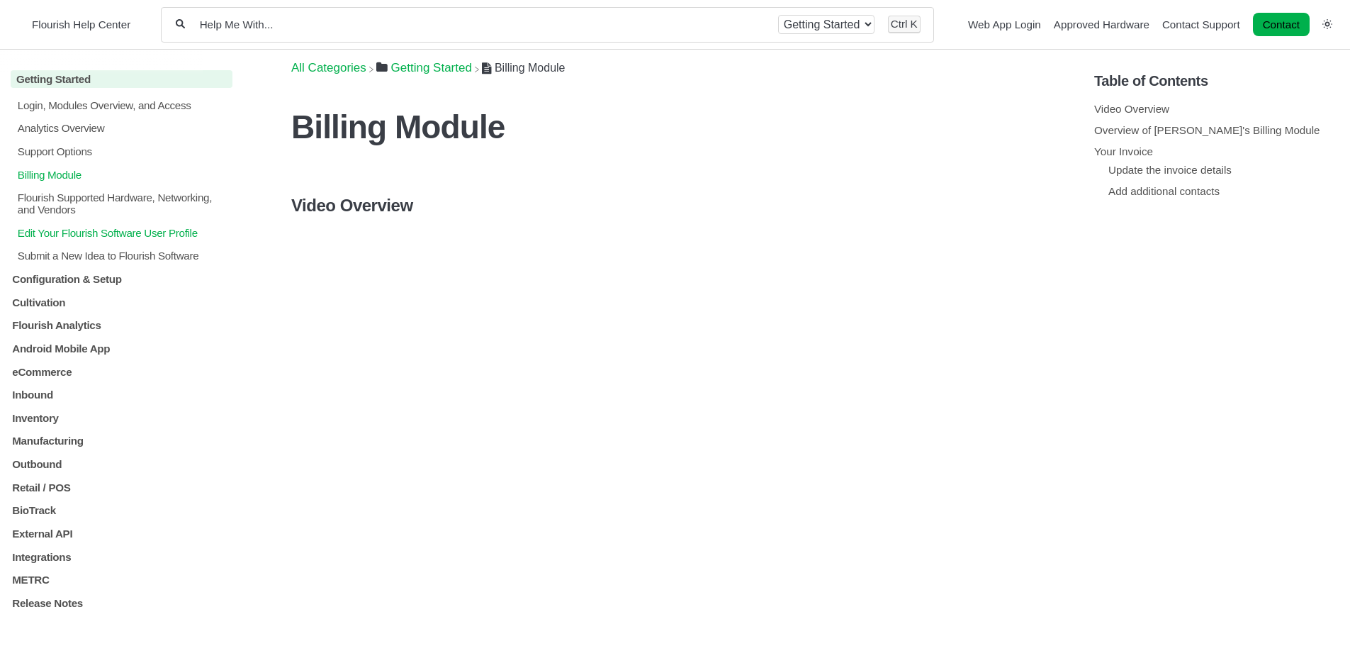
click at [79, 233] on p "Edit Your Flourish Software User Profile" at bounding box center [124, 233] width 216 height 12
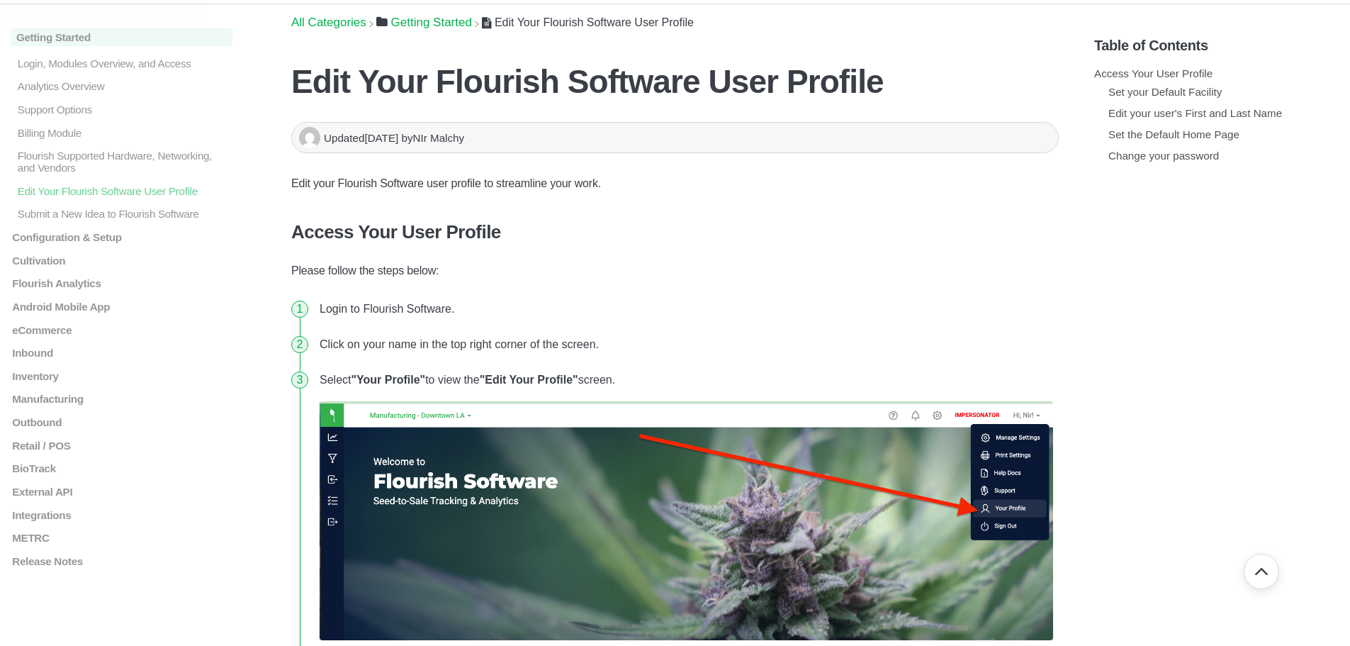
scroll to position [142, 0]
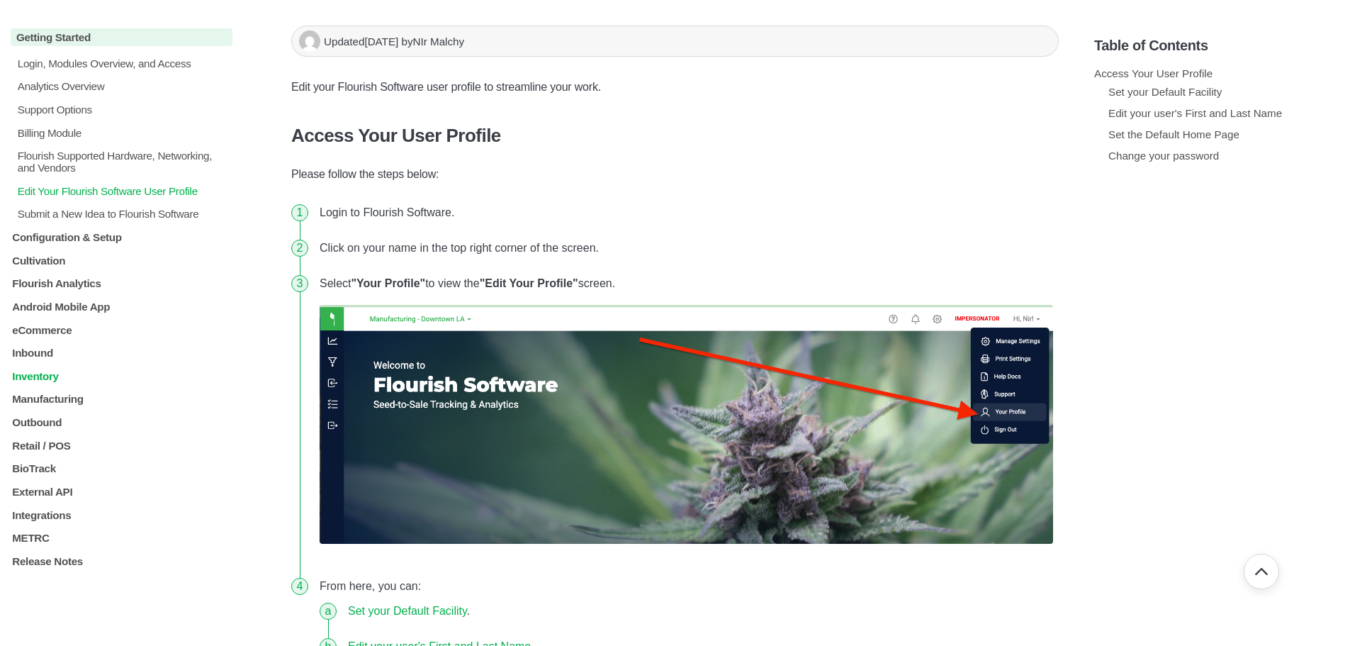
click at [45, 376] on p "Inventory" at bounding box center [122, 376] width 222 height 12
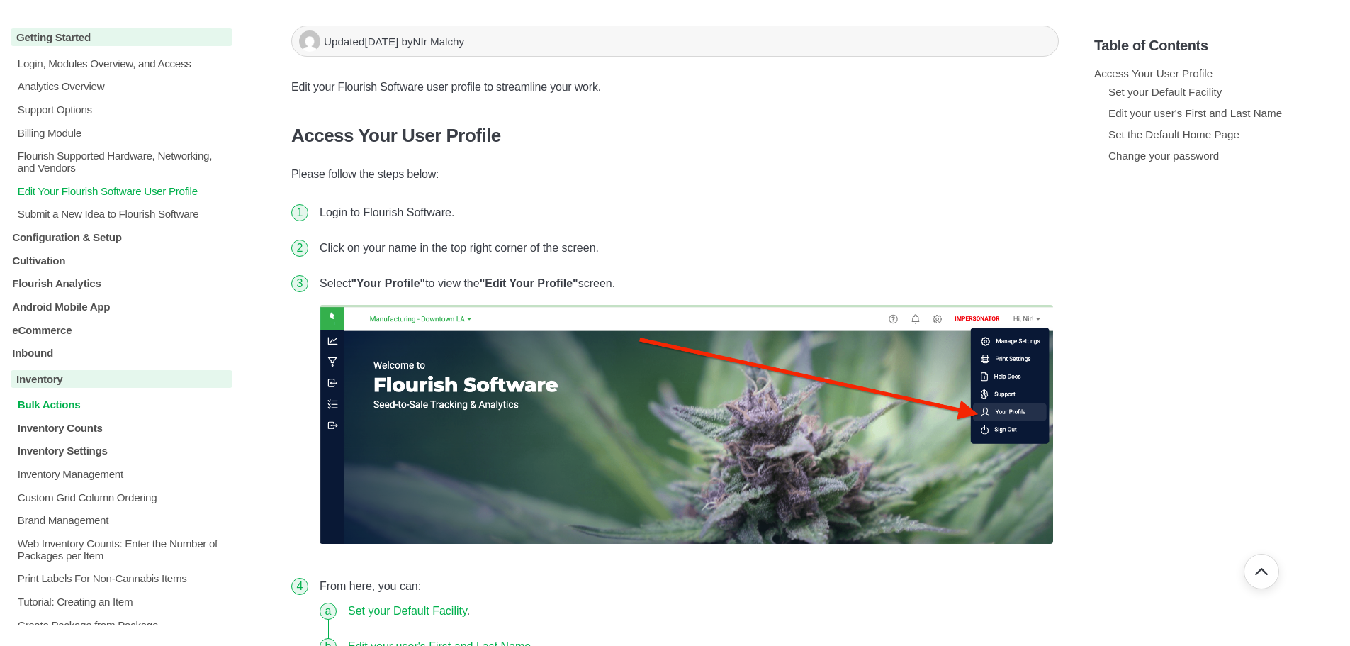
click at [40, 404] on p "Bulk Actions" at bounding box center [124, 404] width 216 height 12
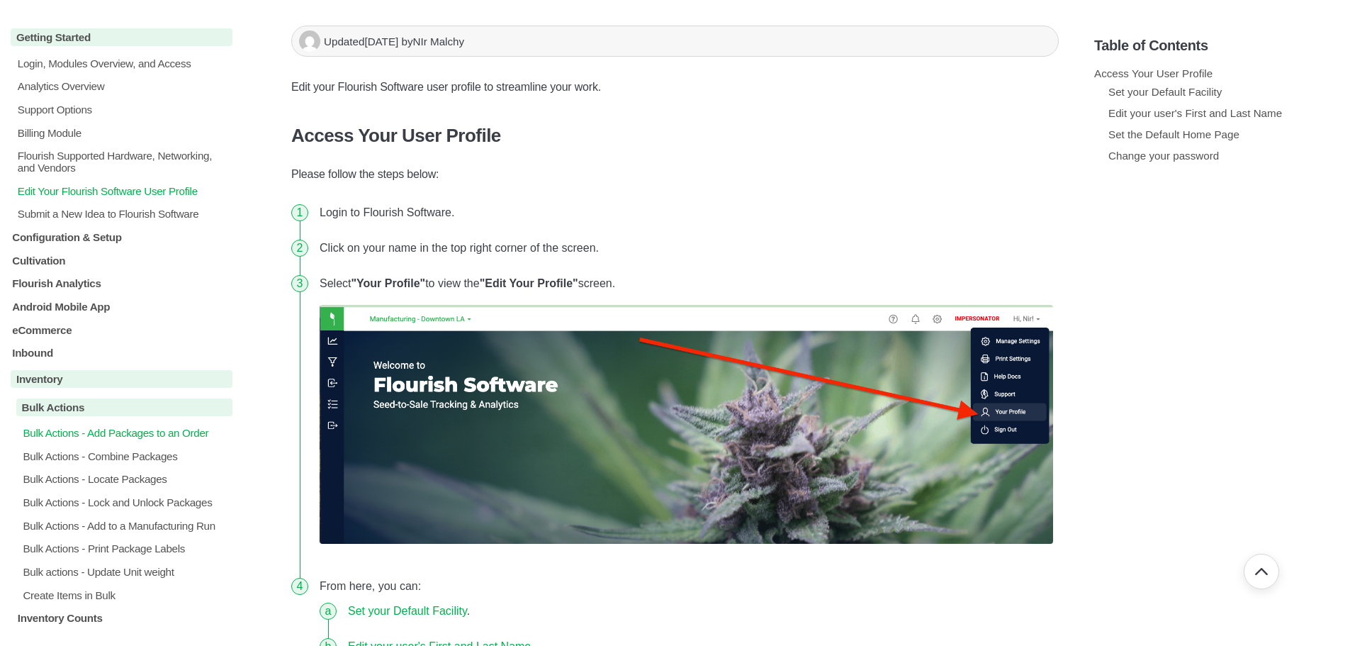
click at [59, 433] on p "Bulk Actions - Add Packages to an Order" at bounding box center [126, 433] width 211 height 12
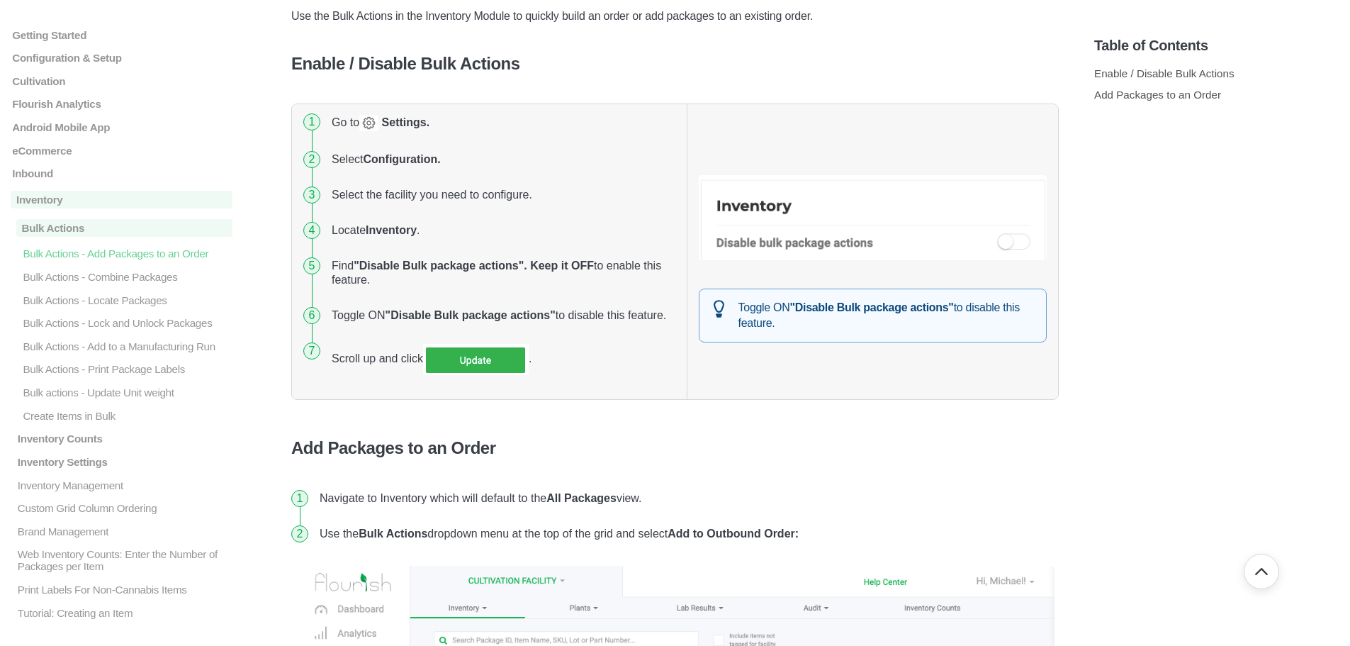
scroll to position [142, 0]
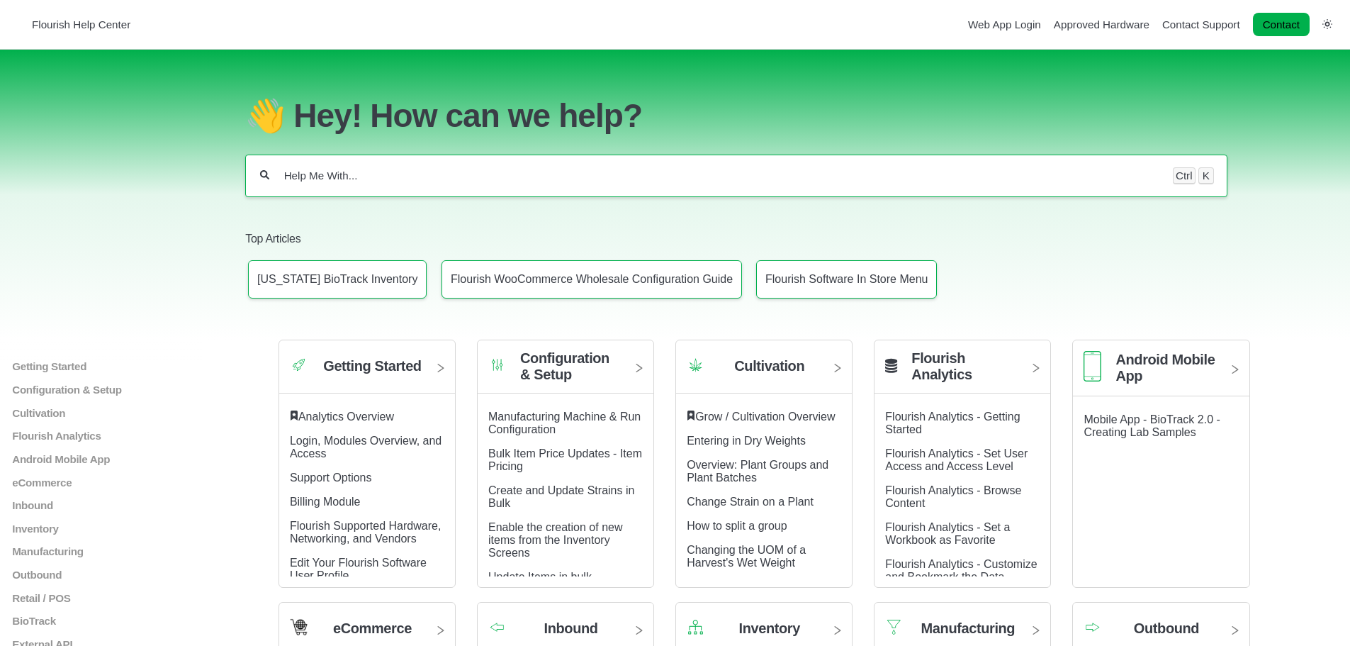
click at [296, 170] on input "Help Me With..." at bounding box center [721, 176] width 877 height 14
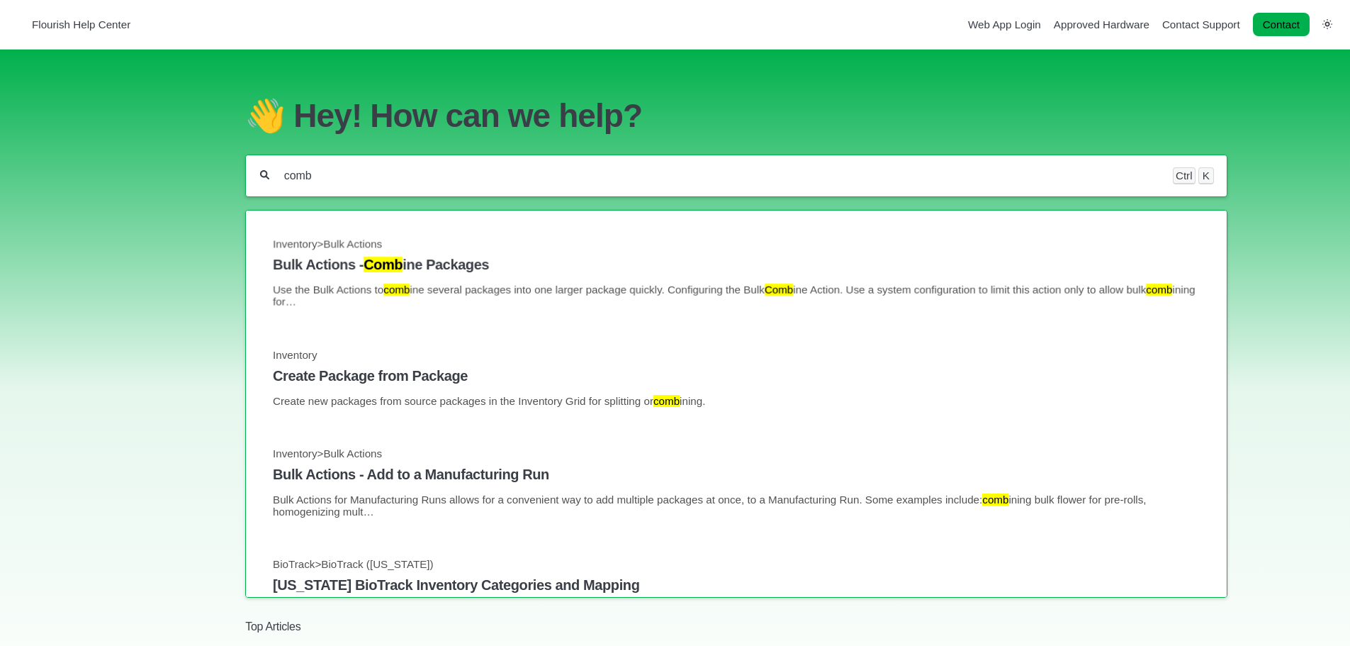
type input "comb"
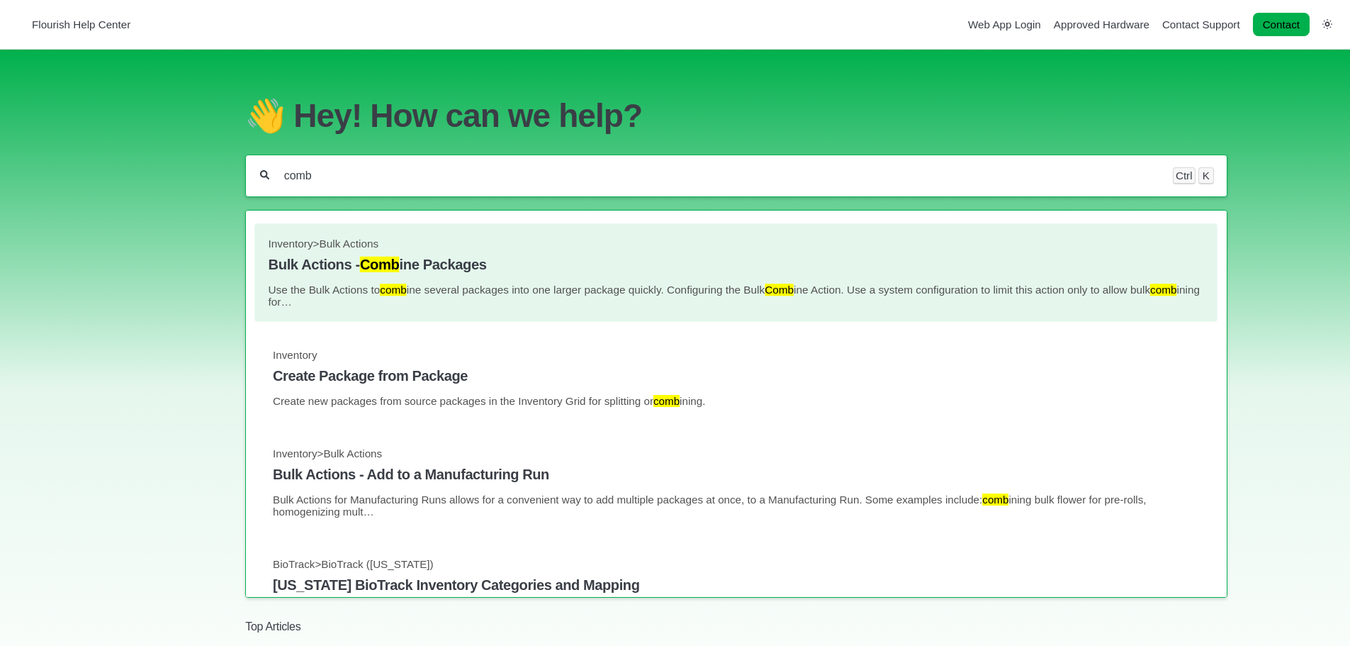
click at [400, 258] on mark "Comb" at bounding box center [380, 265] width 40 height 16
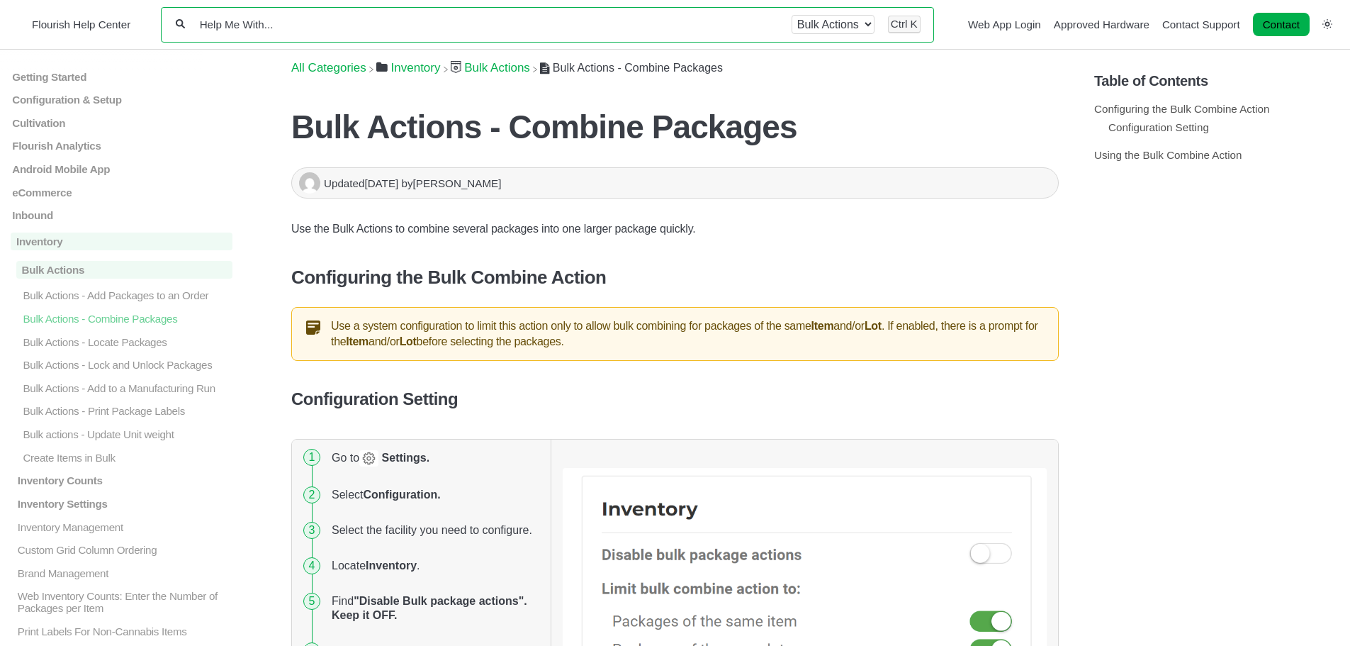
click at [335, 19] on input "Help Me With..." at bounding box center [488, 24] width 580 height 13
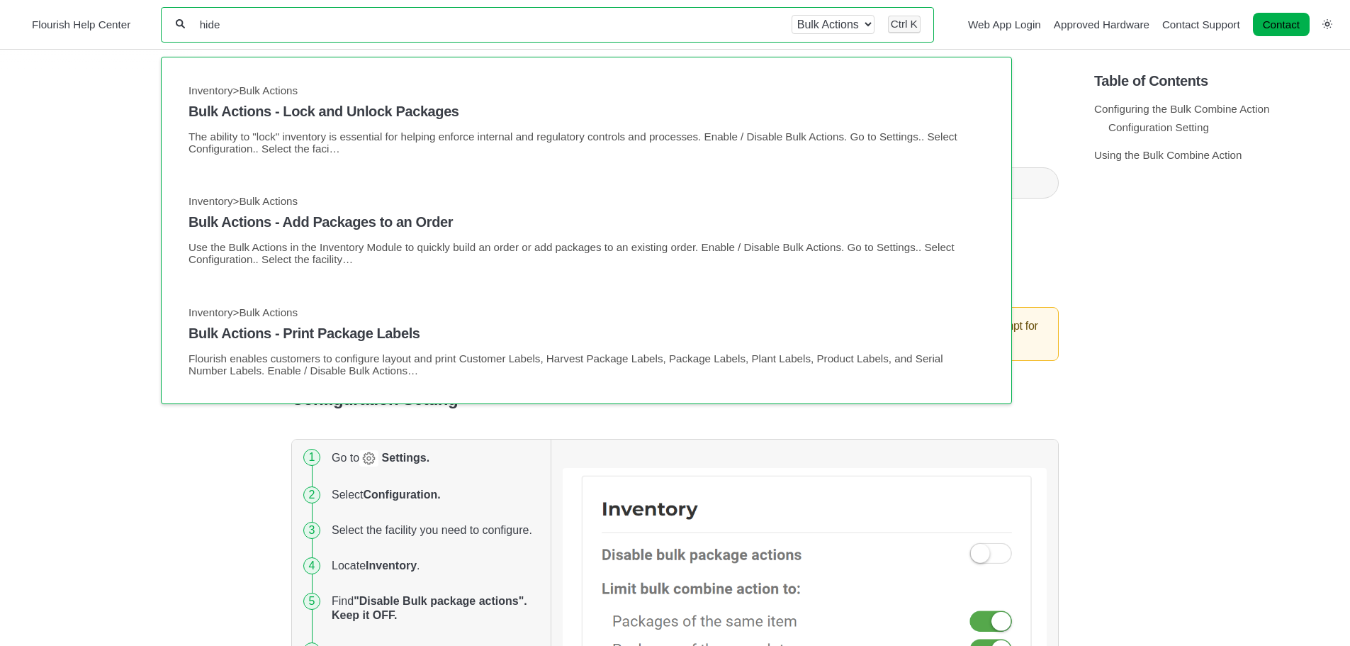
type input "hide"
click at [255, 35] on div "hide All categories Inventory Bulk Actions Ctrl K" at bounding box center [547, 24] width 773 height 35
click at [253, 29] on input "hide" at bounding box center [488, 24] width 580 height 13
click at [867, 21] on select "All categories Inventory Bulk Actions" at bounding box center [833, 24] width 83 height 19
select select "-"
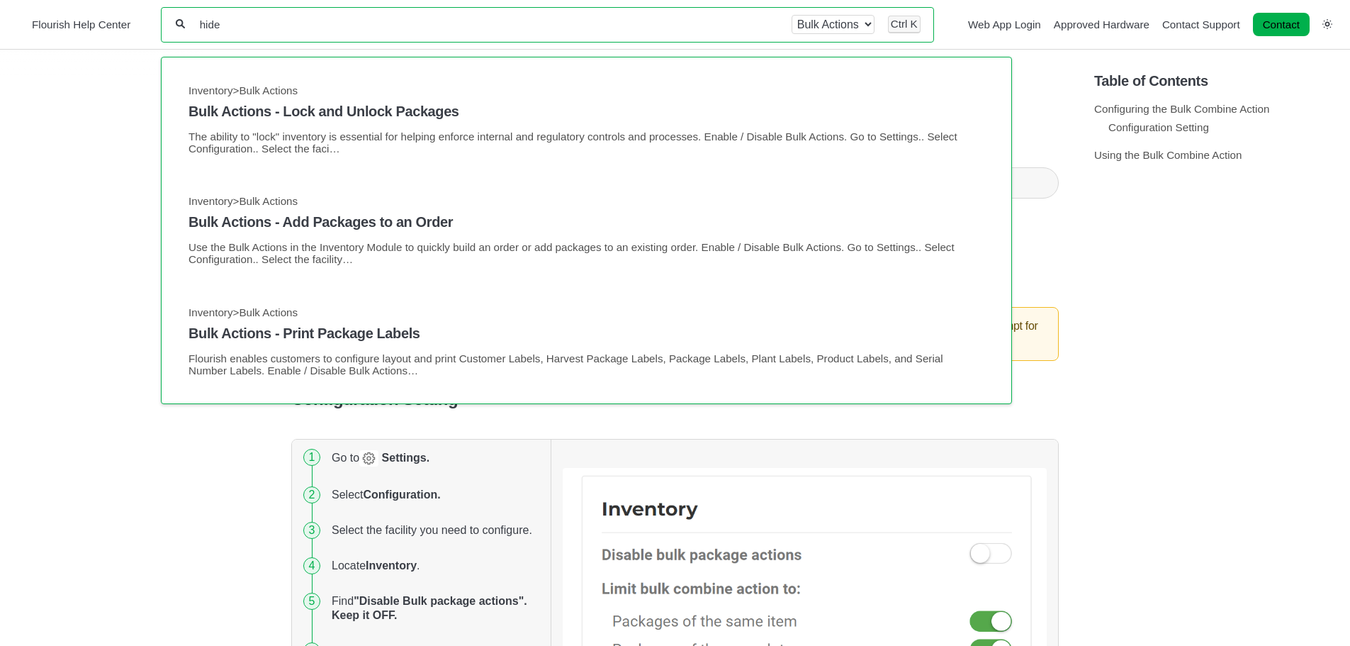
click at [792, 15] on select "All categories Inventory Bulk Actions" at bounding box center [833, 24] width 83 height 19
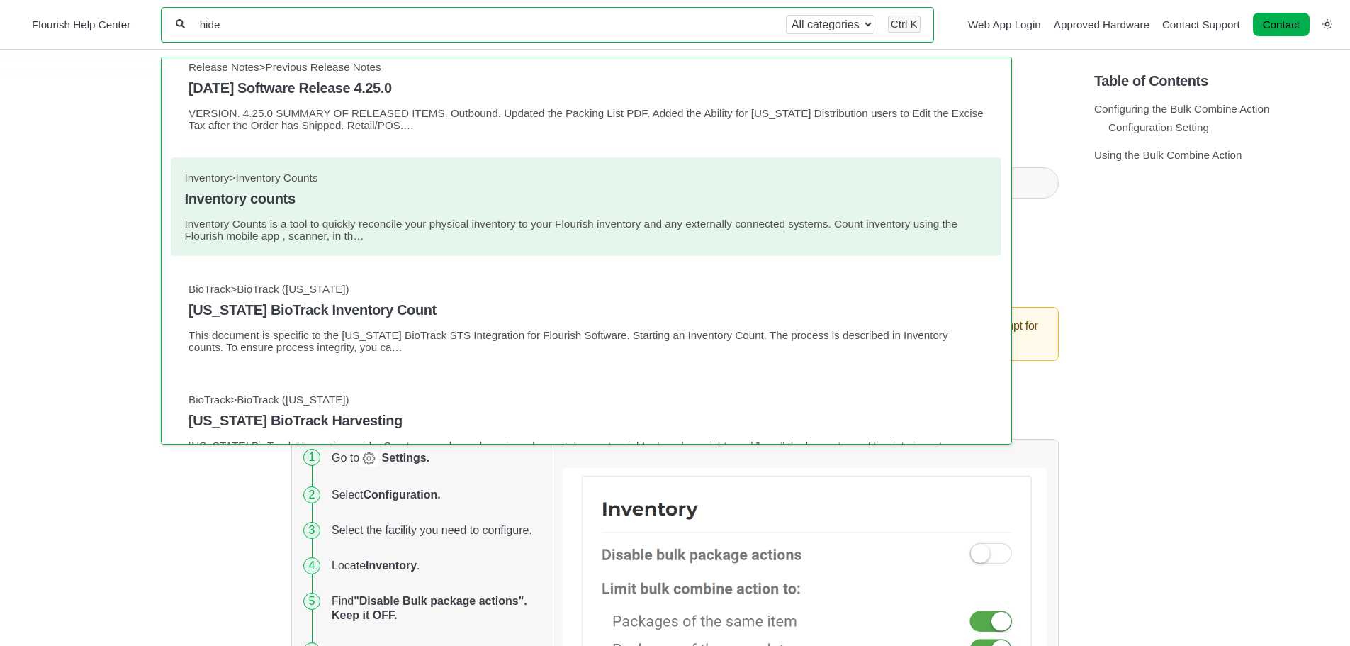
scroll to position [354, 0]
click at [238, 199] on h4 "Inventory counts" at bounding box center [586, 200] width 803 height 16
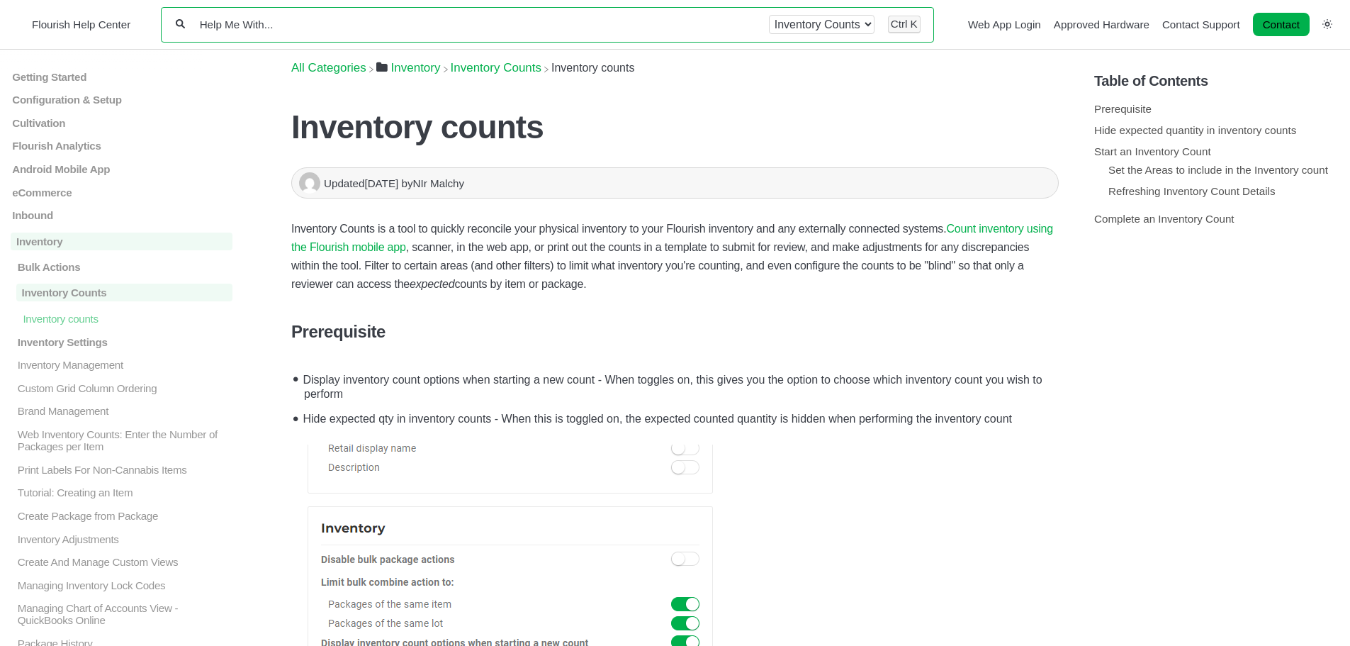
paste input "Require inbound packages to be located upon receiving:"
type input "Require inbound packages to be located upon receiving:"
click at [859, 26] on select "All categories Inventory Inventory Counts" at bounding box center [822, 24] width 106 height 19
select select "-"
click at [784, 15] on select "All categories Inventory Inventory Counts" at bounding box center [822, 24] width 106 height 19
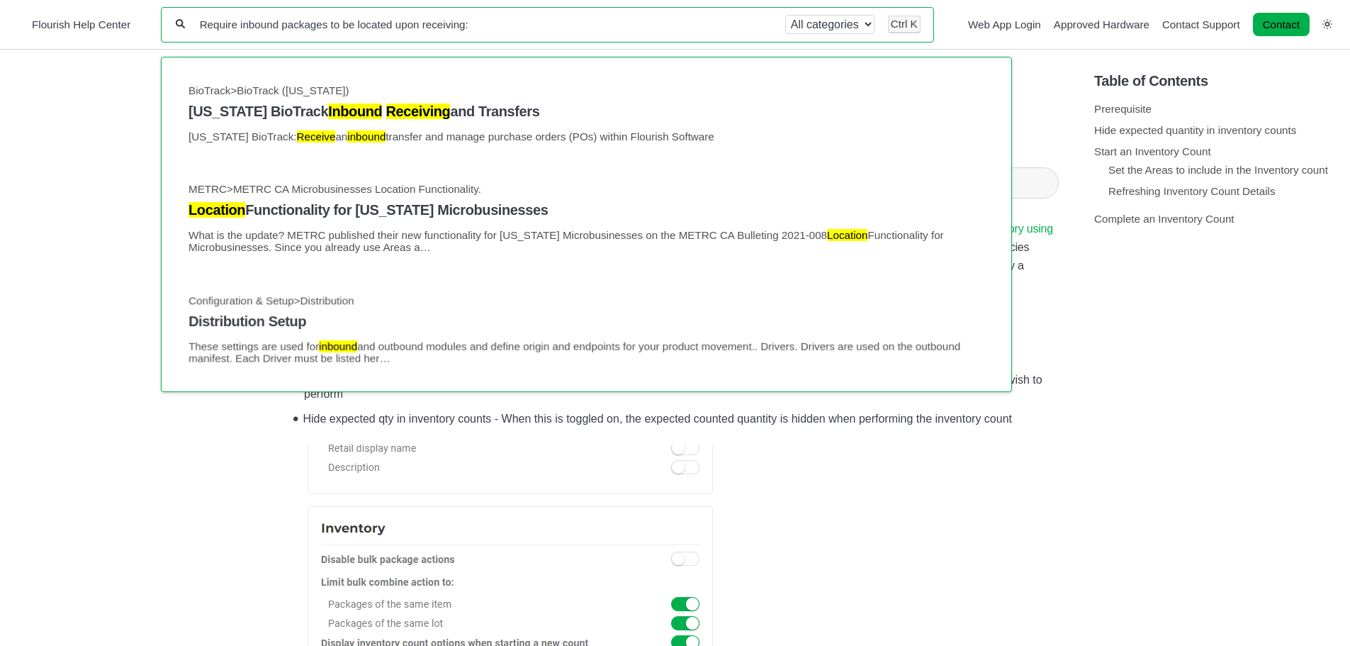
drag, startPoint x: 483, startPoint y: 26, endPoint x: 193, endPoint y: 47, distance: 291.5
click at [193, 47] on section "Require inbound packages to be located upon receiving: All categories Inventory…" at bounding box center [547, 24] width 773 height 61
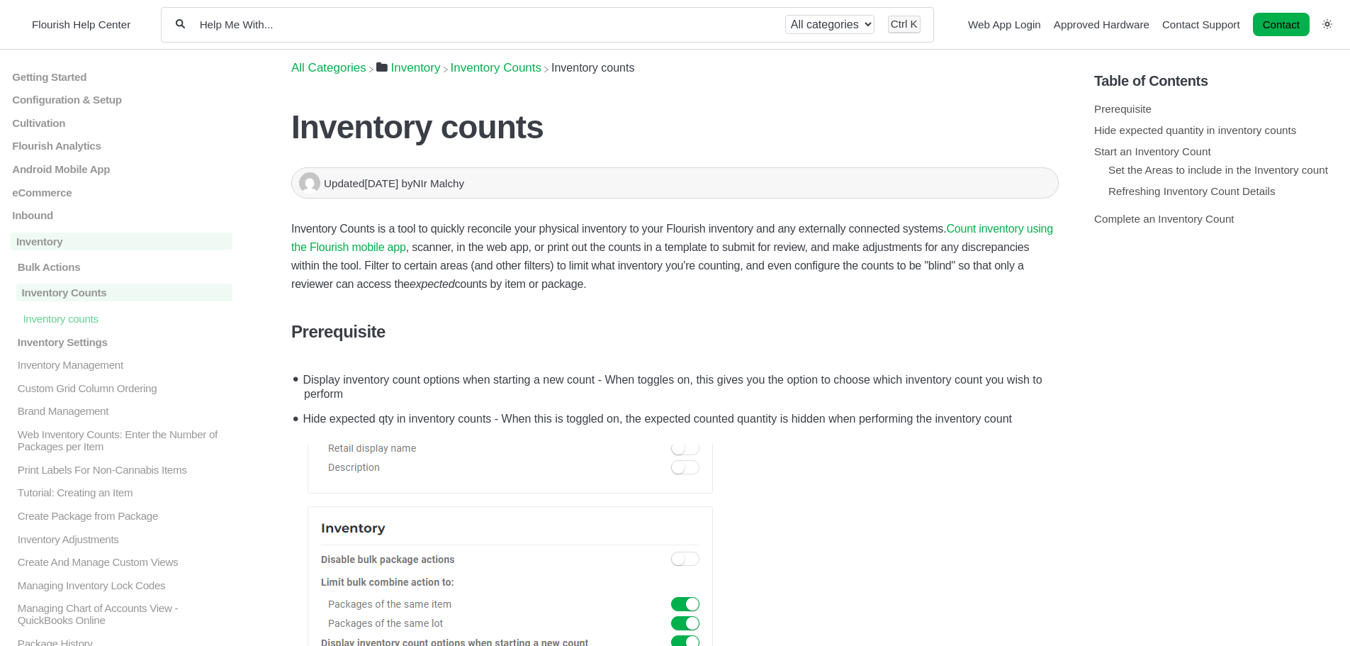
click at [114, 25] on span "Flourish Help Center" at bounding box center [81, 24] width 99 height 12
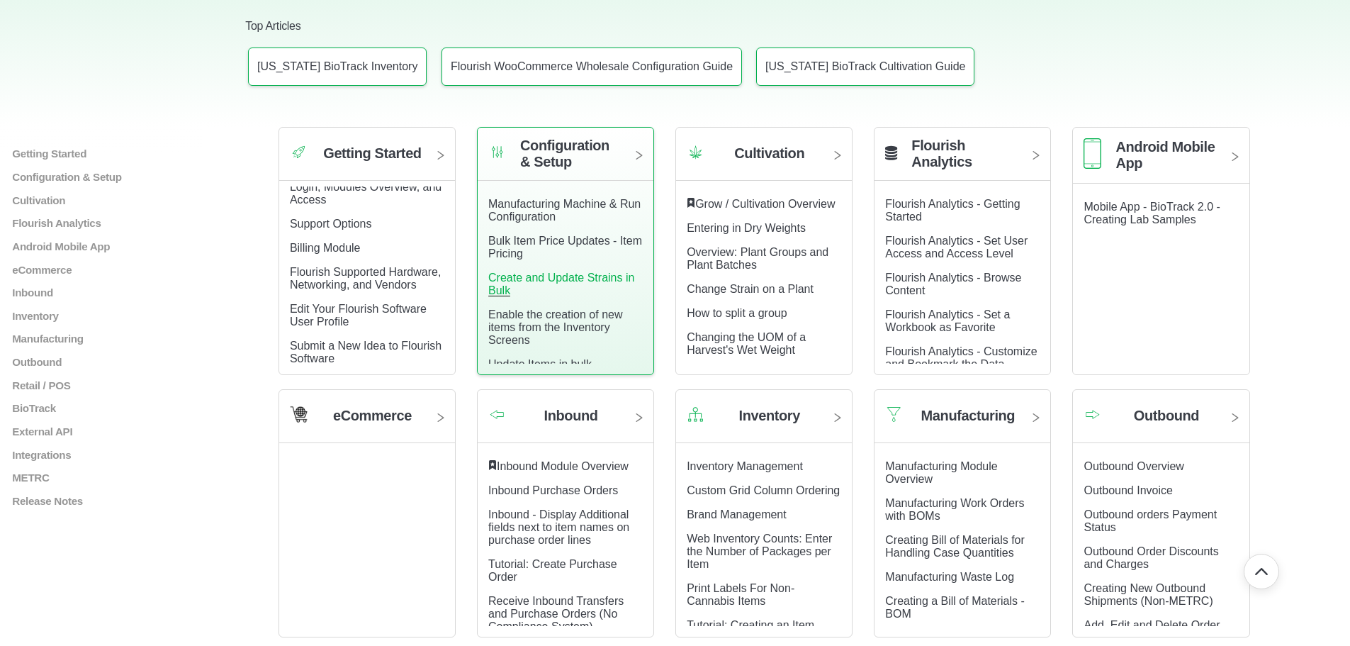
scroll to position [4, 0]
click at [575, 304] on link "Enable the creation of new items from the Inventory Screens" at bounding box center [555, 323] width 134 height 38
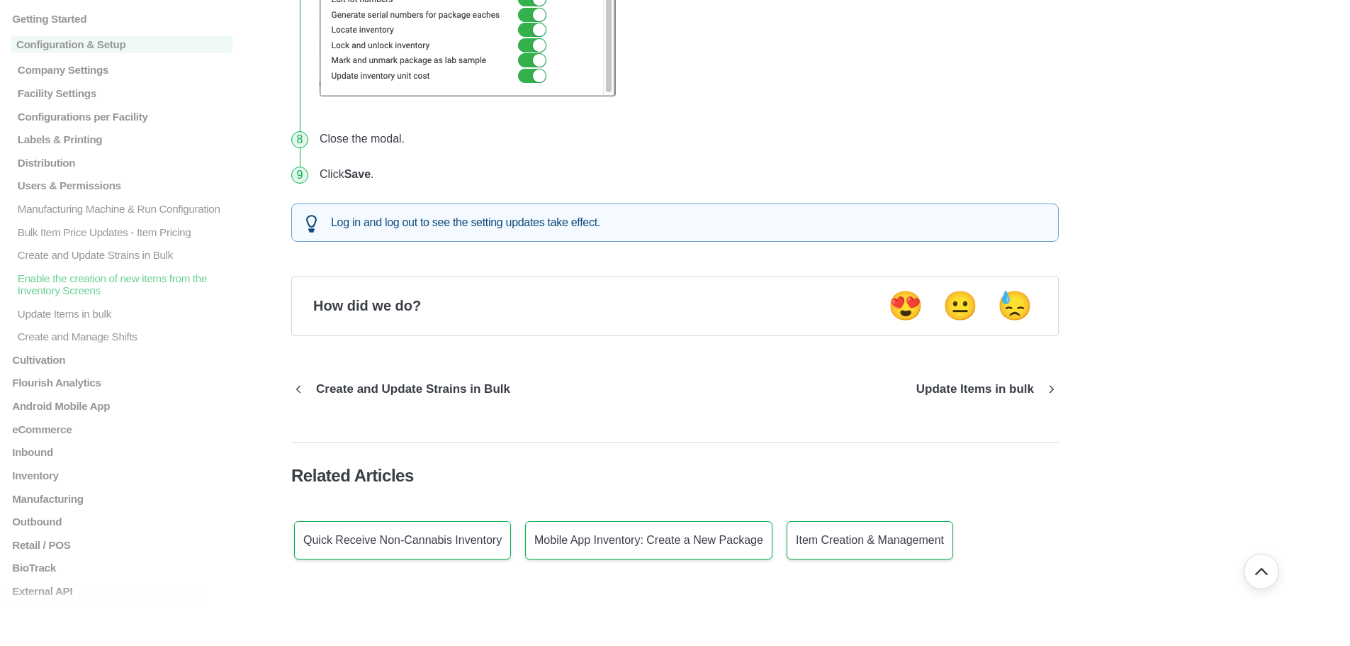
scroll to position [992, 0]
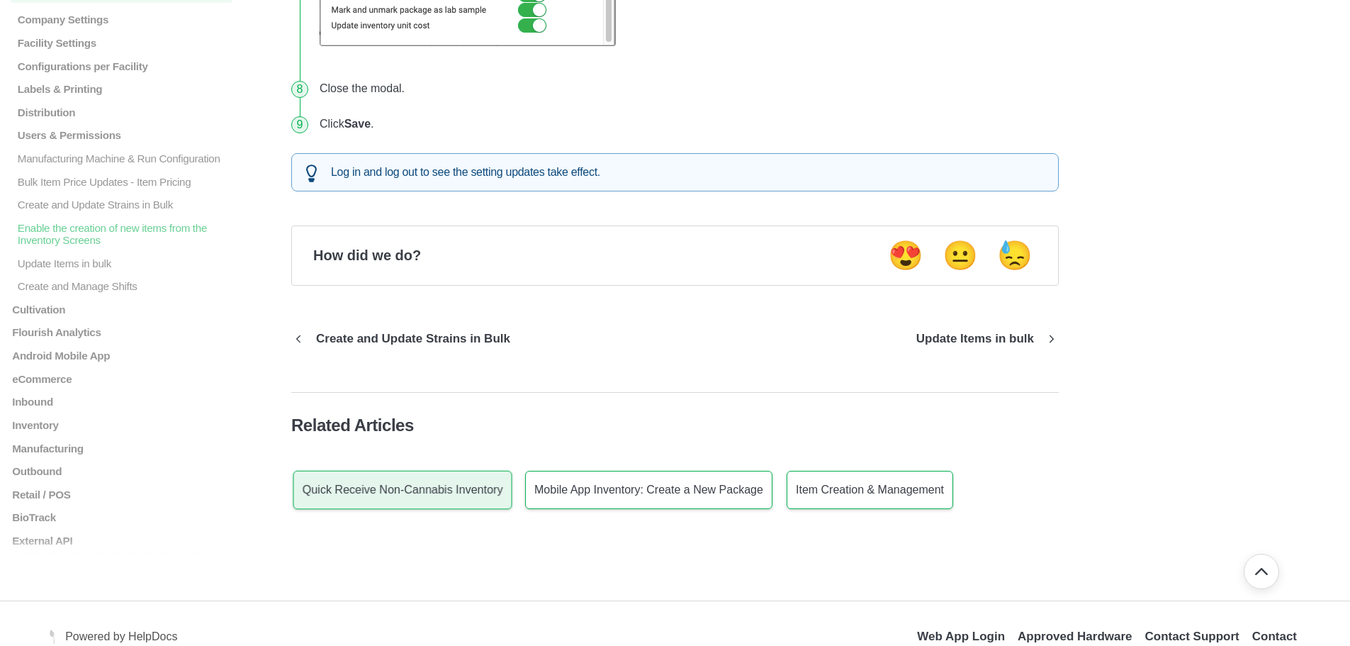
click at [396, 488] on p "Quick Receive Non-Cannabis Inventory" at bounding box center [402, 489] width 201 height 13
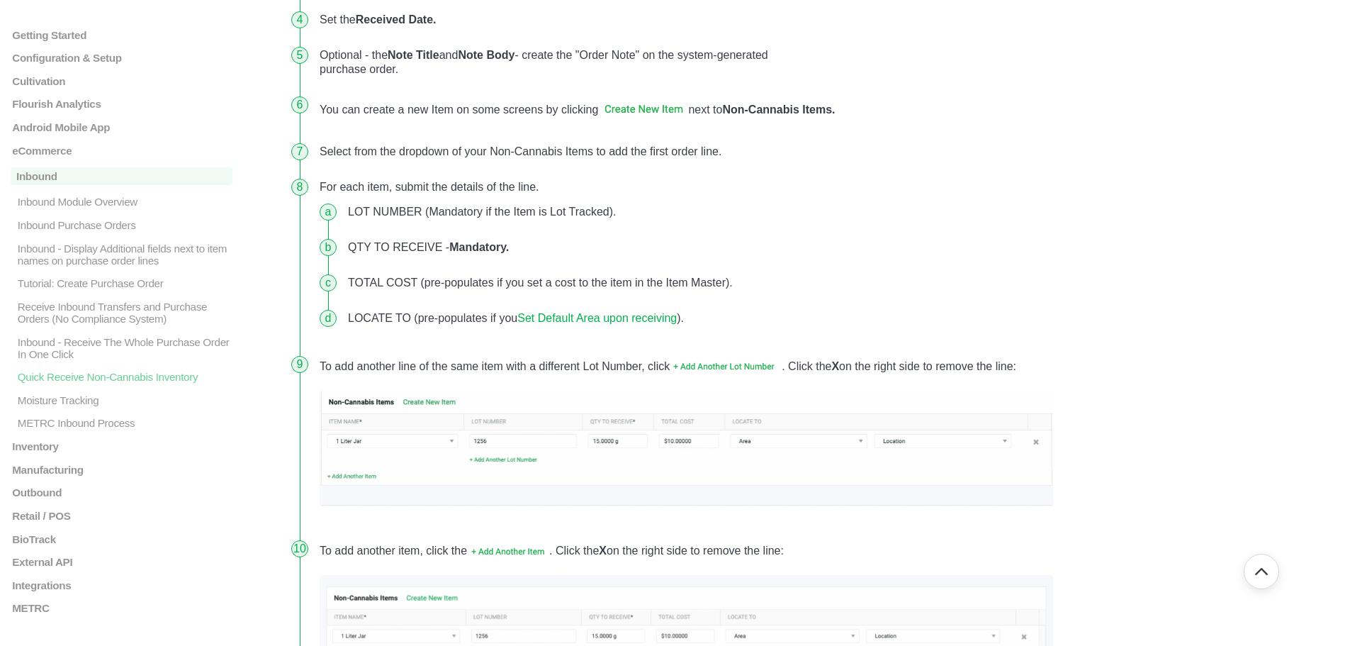
scroll to position [780, 0]
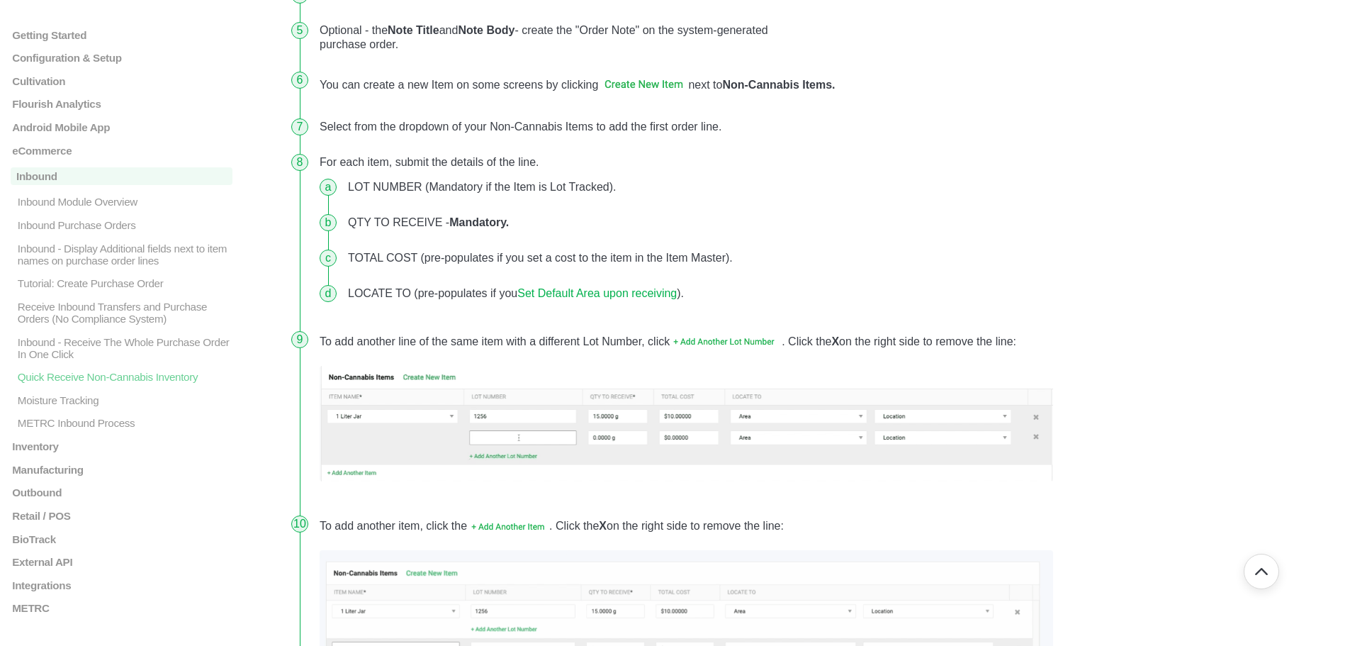
click at [276, 475] on main "Getting Started Login, Modules Overview, and Access Analytics Overview Support …" at bounding box center [675, 303] width 1350 height 2066
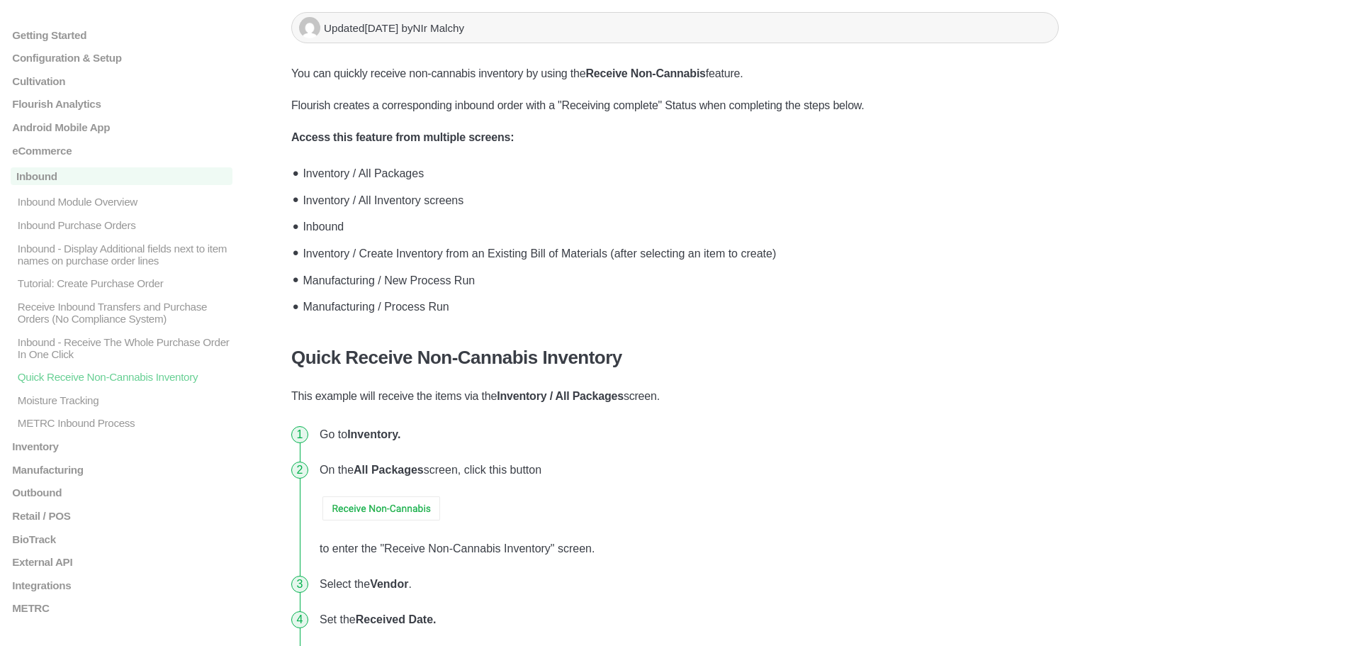
scroll to position [0, 0]
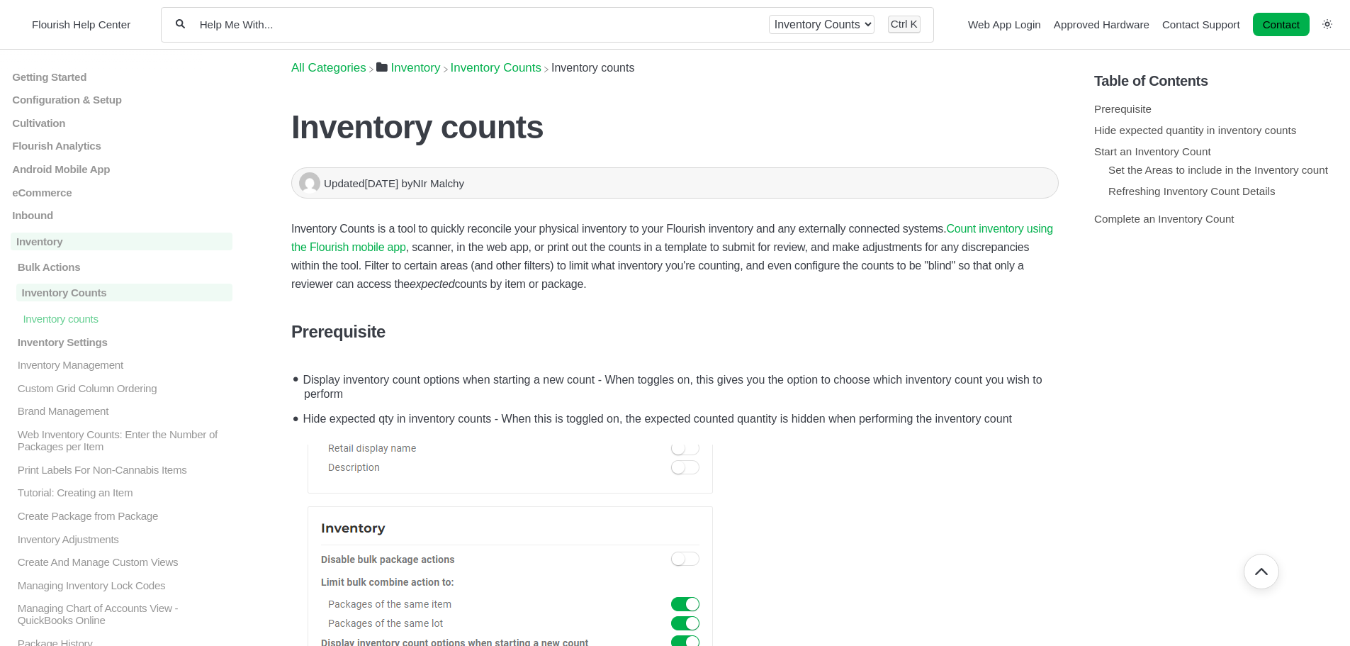
scroll to position [4538, 0]
